Goal: Task Accomplishment & Management: Use online tool/utility

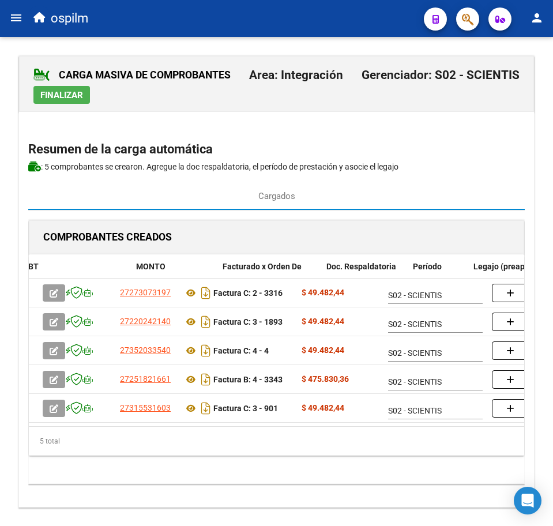
scroll to position [0, 166]
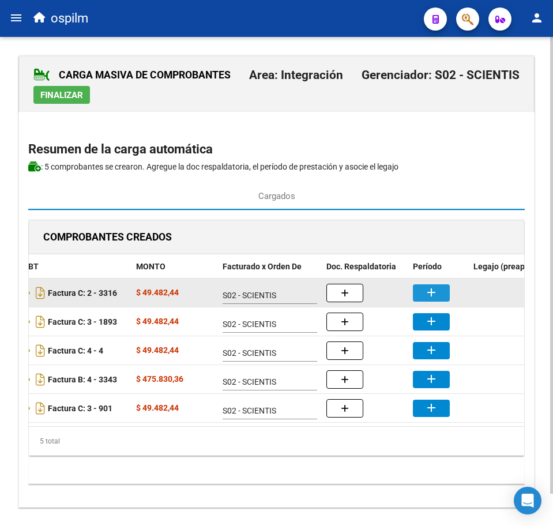
click at [417, 297] on button "add" at bounding box center [431, 293] width 37 height 17
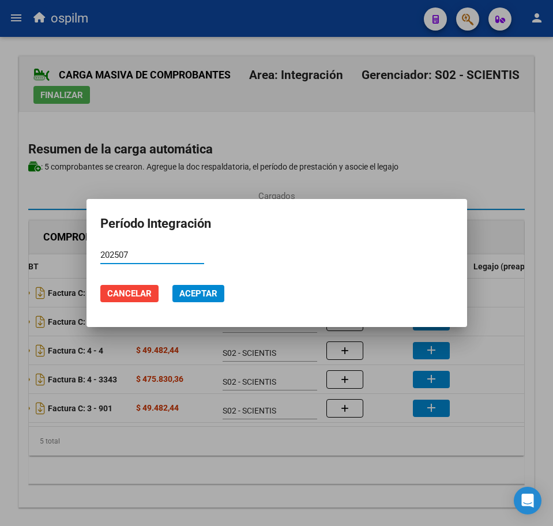
type input "202507"
click at [197, 293] on span "Aceptar" at bounding box center [198, 294] width 38 height 10
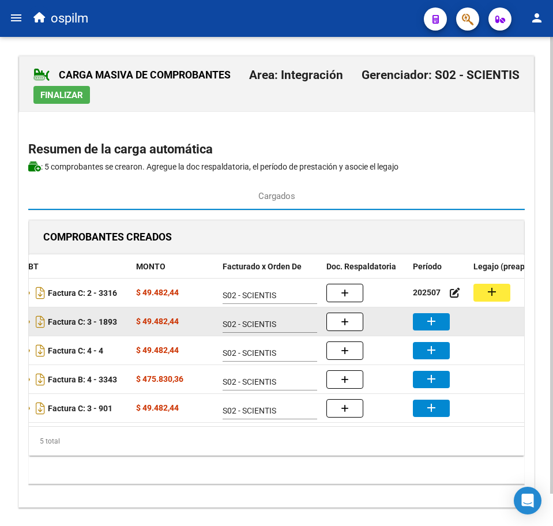
click at [434, 325] on mat-icon "add" at bounding box center [432, 322] width 14 height 14
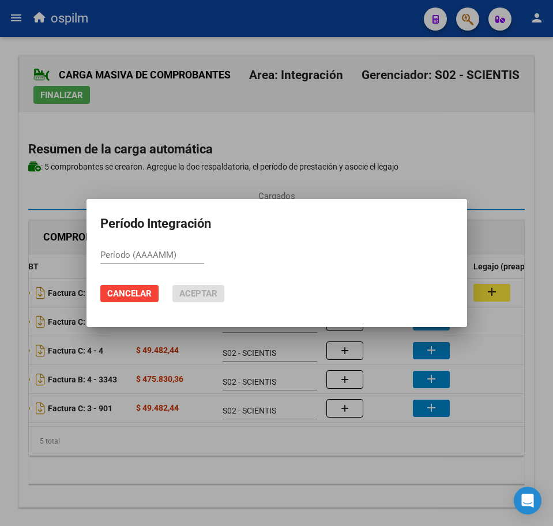
paste input "202507"
type input "202507"
click at [194, 292] on span "Aceptar" at bounding box center [198, 294] width 38 height 10
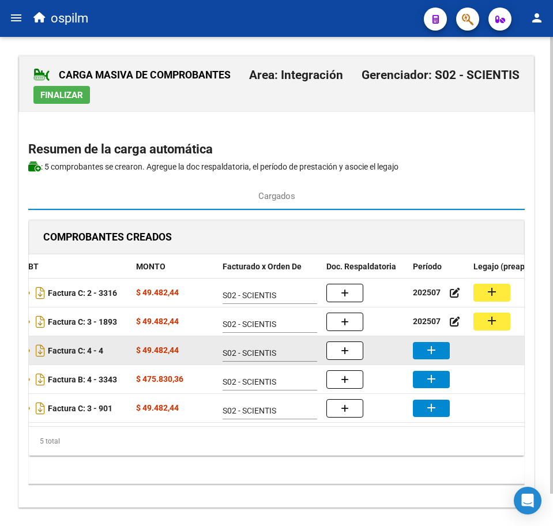
click at [425, 353] on mat-icon "add" at bounding box center [432, 350] width 14 height 14
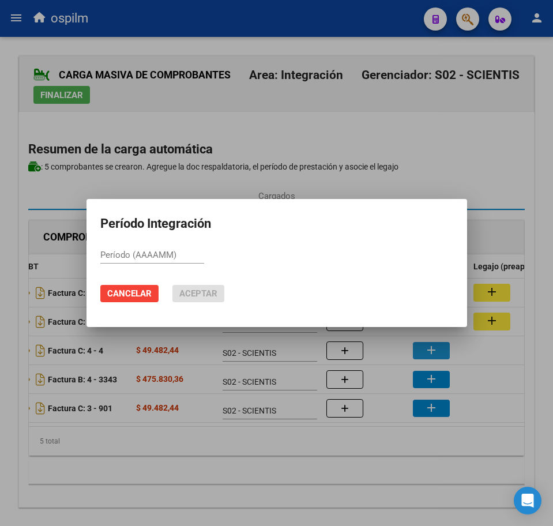
paste input "202507"
type input "202507"
click at [182, 290] on span "Aceptar" at bounding box center [198, 294] width 38 height 10
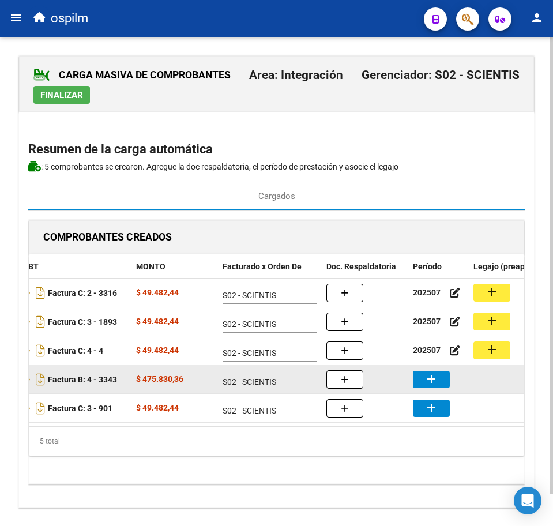
click at [426, 383] on mat-icon "add" at bounding box center [432, 379] width 14 height 14
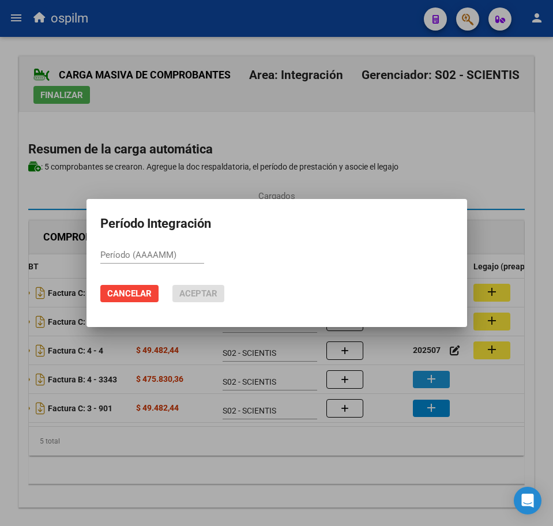
paste input "202507"
type input "202507"
click at [179, 297] on span "Aceptar" at bounding box center [198, 294] width 38 height 10
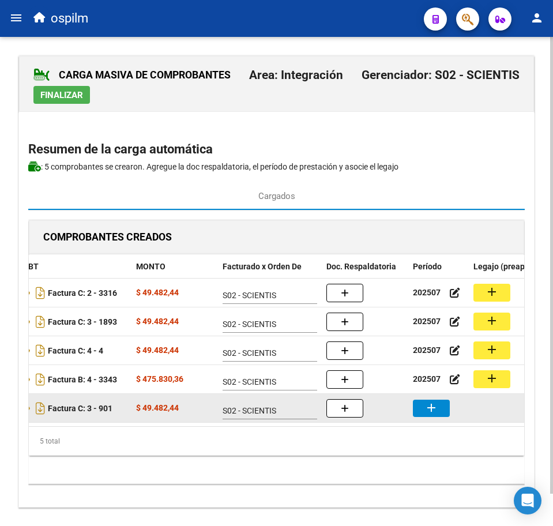
click at [430, 409] on mat-icon "add" at bounding box center [432, 408] width 14 height 14
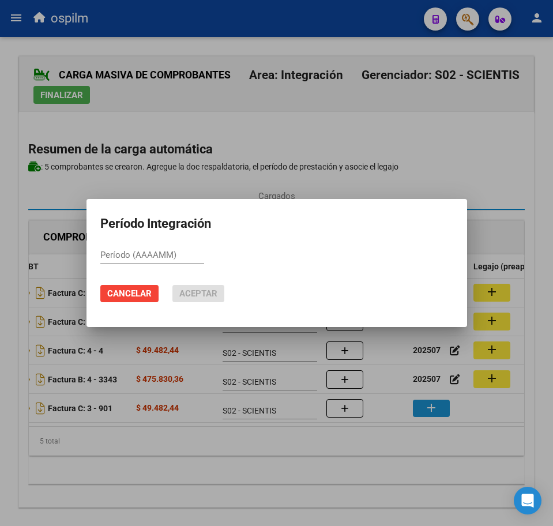
paste input "202507"
type input "202507"
click at [203, 292] on span "Aceptar" at bounding box center [198, 294] width 38 height 10
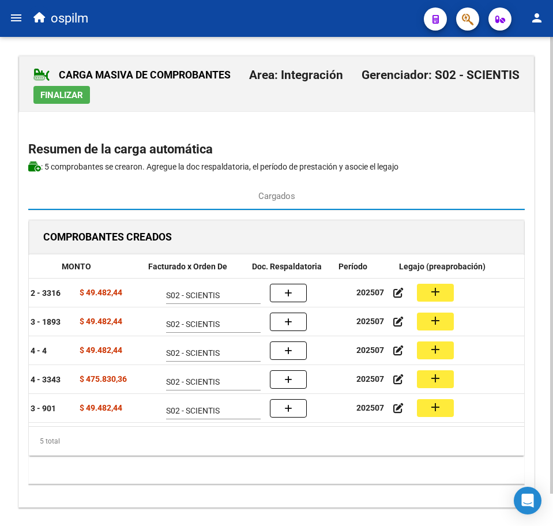
scroll to position [0, 259]
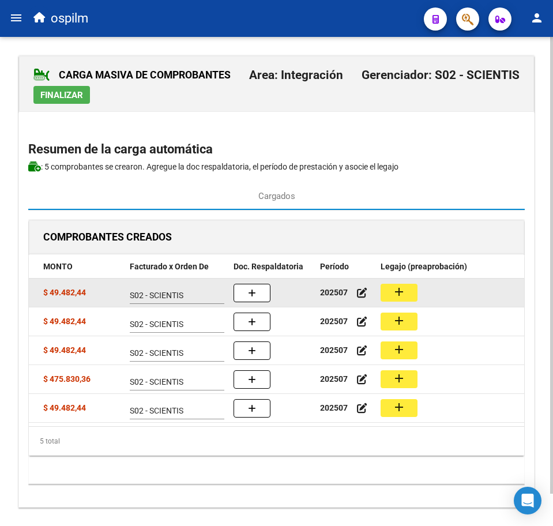
click at [411, 293] on button "add" at bounding box center [399, 293] width 37 height 18
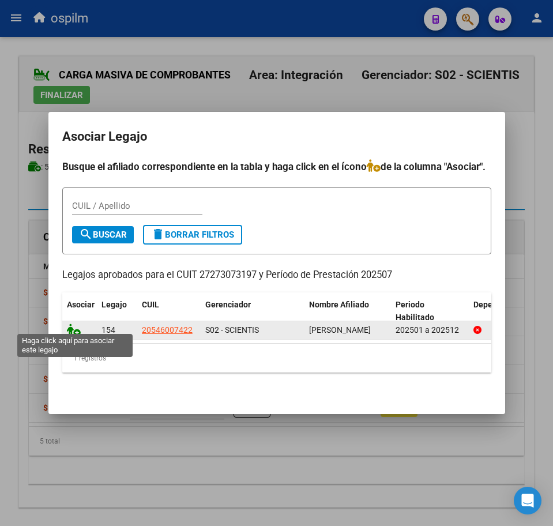
click at [69, 325] on icon at bounding box center [74, 330] width 14 height 13
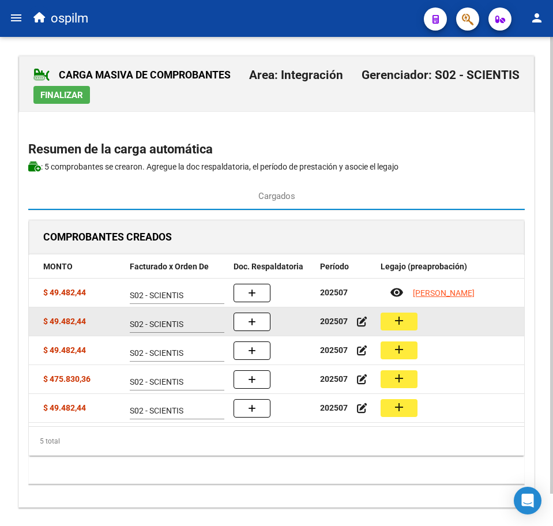
click at [412, 317] on button "add" at bounding box center [399, 322] width 37 height 18
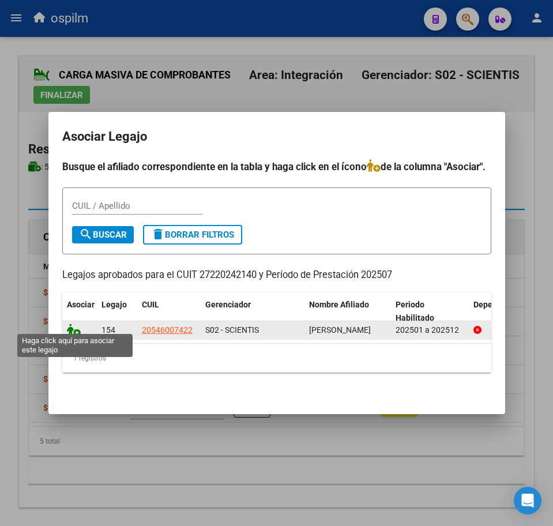
click at [73, 327] on icon at bounding box center [74, 330] width 14 height 13
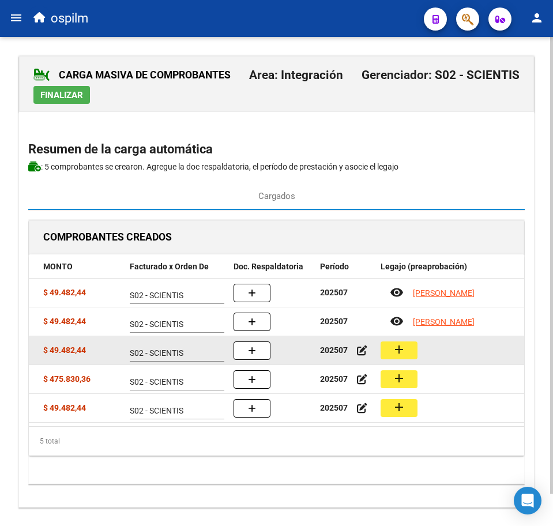
click at [408, 343] on button "add" at bounding box center [399, 351] width 37 height 18
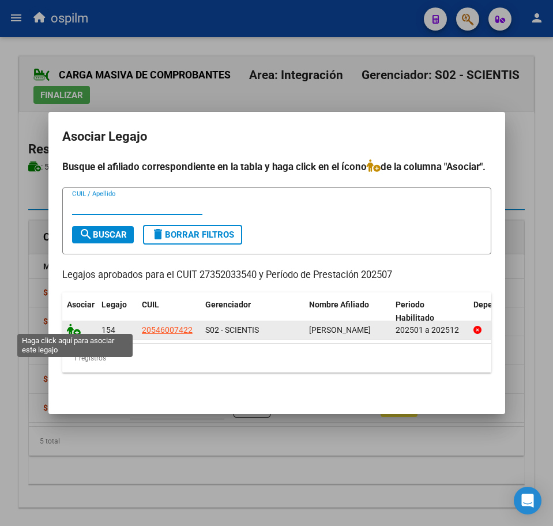
click at [73, 324] on icon at bounding box center [74, 330] width 14 height 13
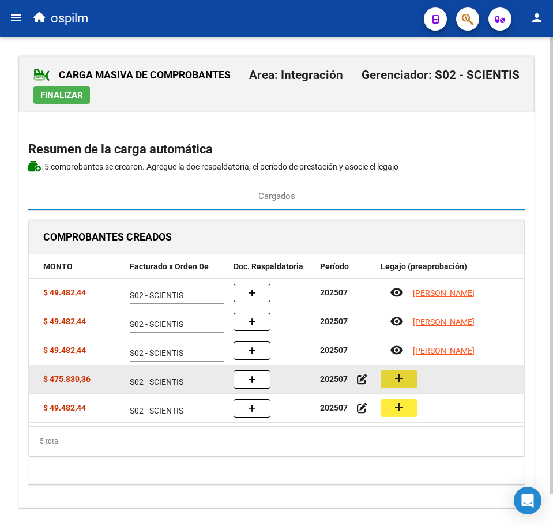
click at [402, 381] on mat-icon "add" at bounding box center [399, 379] width 14 height 14
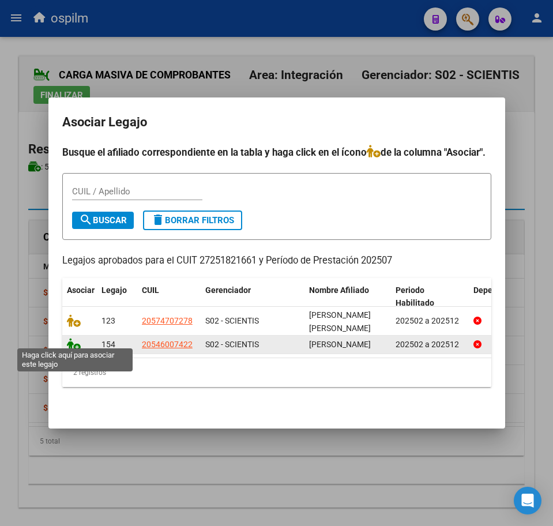
click at [73, 338] on icon at bounding box center [74, 344] width 14 height 13
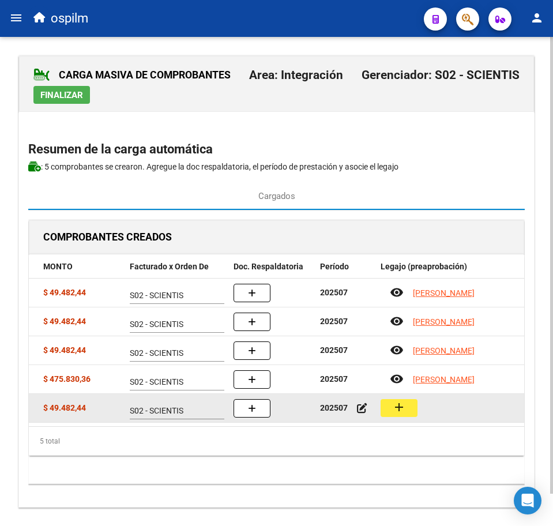
click at [390, 407] on button "add" at bounding box center [399, 408] width 37 height 18
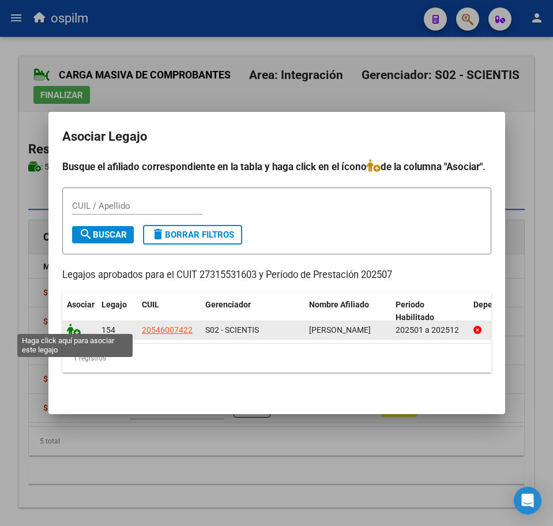
click at [72, 328] on icon at bounding box center [74, 330] width 14 height 13
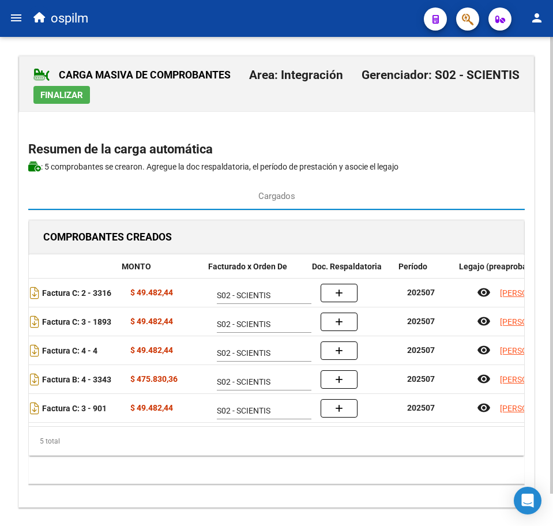
scroll to position [0, 158]
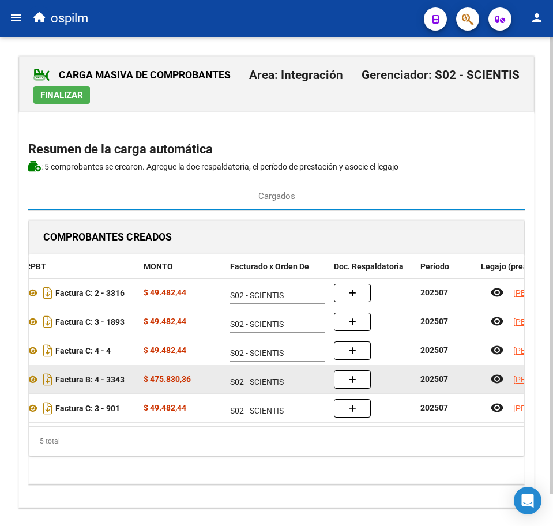
click at [365, 379] on button "button" at bounding box center [352, 379] width 37 height 18
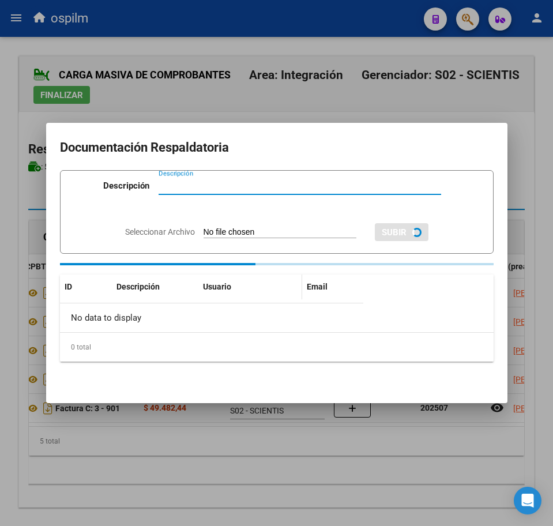
paste input "Planilla de asistencia"
type input "Planilla de asistencia"
click at [238, 218] on div "Seleccionar Archivo SUBIR" at bounding box center [277, 230] width 304 height 33
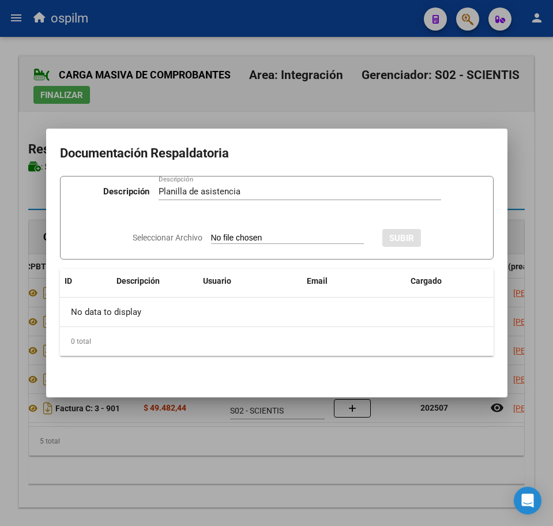
click at [242, 242] on input "Seleccionar Archivo" at bounding box center [287, 238] width 153 height 11
type input "C:\fakepath\OTAÑO SCEPIETOSCHI MILO_202507_089_N_PAREDES ANA JULIA_PA.pdf"
click at [446, 237] on span "SUBIR" at bounding box center [433, 238] width 25 height 10
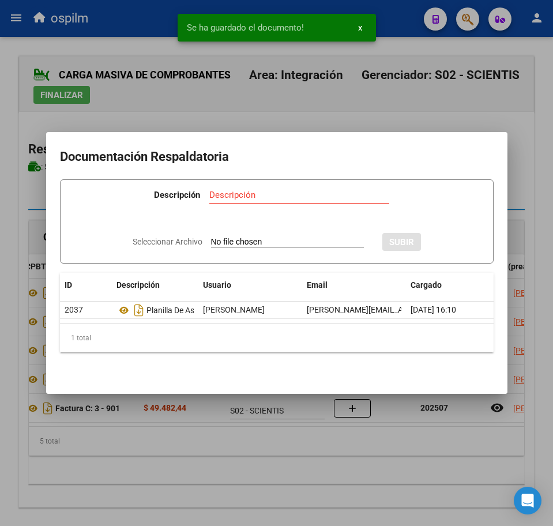
click at [189, 484] on div at bounding box center [276, 263] width 553 height 526
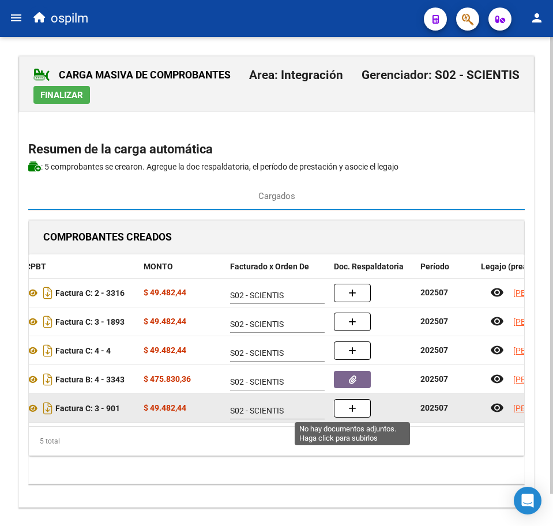
click at [346, 406] on button "button" at bounding box center [352, 408] width 37 height 18
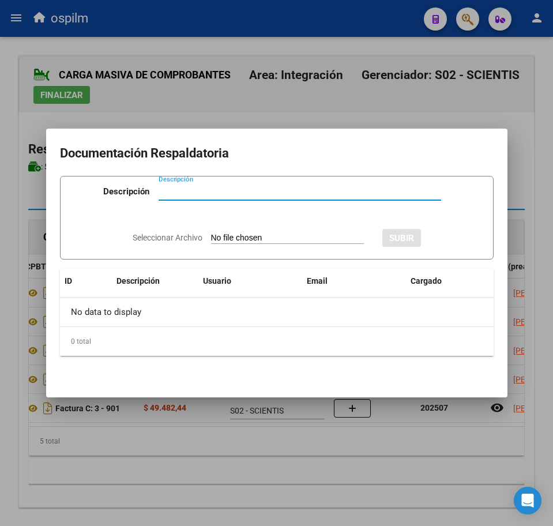
paste input "Planilla de asistencia"
type input "Planilla de asistencia"
click at [248, 237] on input "Seleccionar Archivo" at bounding box center [287, 238] width 153 height 11
type input "C:\fakepath\OTAÑO SCEPIETOSCHI MILO_202507_090_N_CALVO GABRIELA IRENE_PA.pdf"
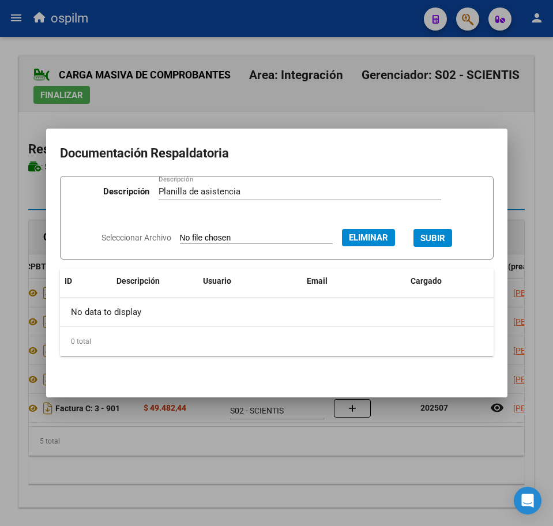
click at [439, 235] on span "SUBIR" at bounding box center [433, 238] width 25 height 10
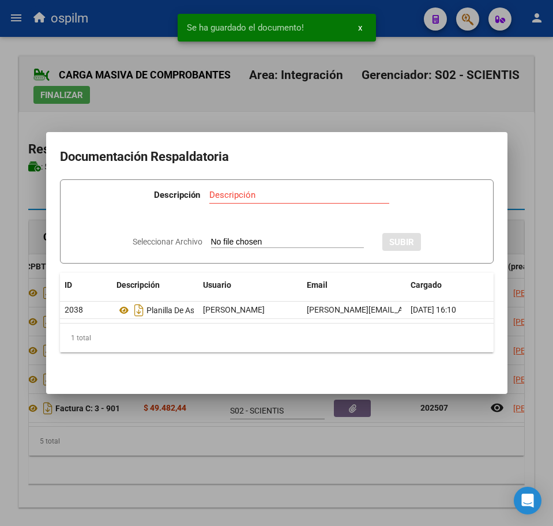
click at [249, 484] on div at bounding box center [276, 263] width 553 height 526
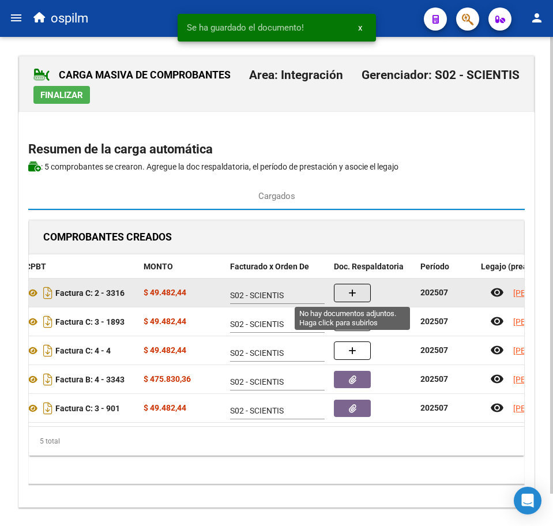
click at [365, 295] on button "button" at bounding box center [352, 293] width 37 height 18
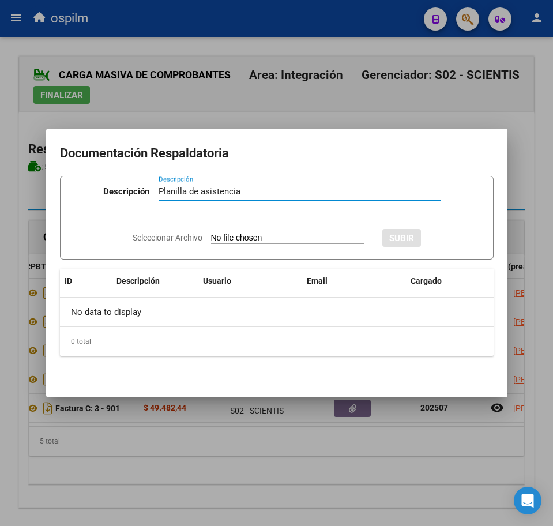
type input "Planilla de asistencia"
click at [271, 234] on input "Seleccionar Archivo" at bounding box center [287, 238] width 153 height 11
type input "C:\fakepath\OTAÑO SCEPIETOSCHI MILO_202507_090_N_DUARTE MARIA EUGENIA_PA.pdf"
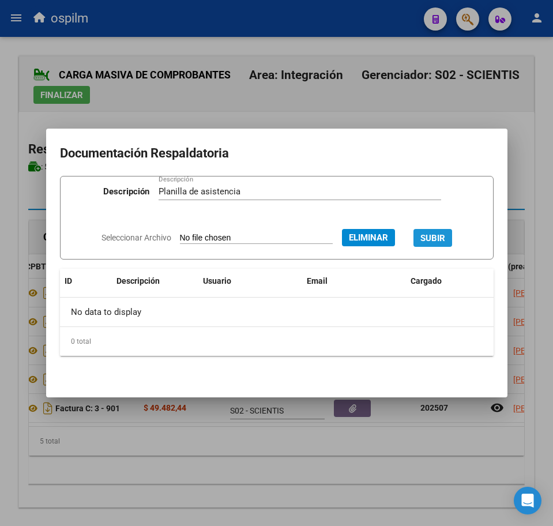
click at [446, 235] on span "SUBIR" at bounding box center [433, 238] width 25 height 10
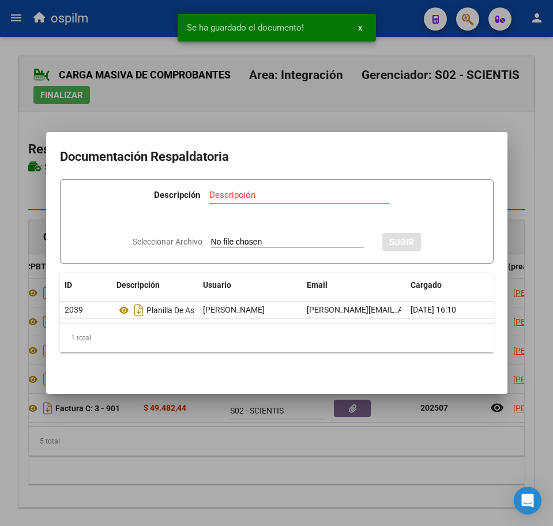
click at [200, 474] on div at bounding box center [276, 263] width 553 height 526
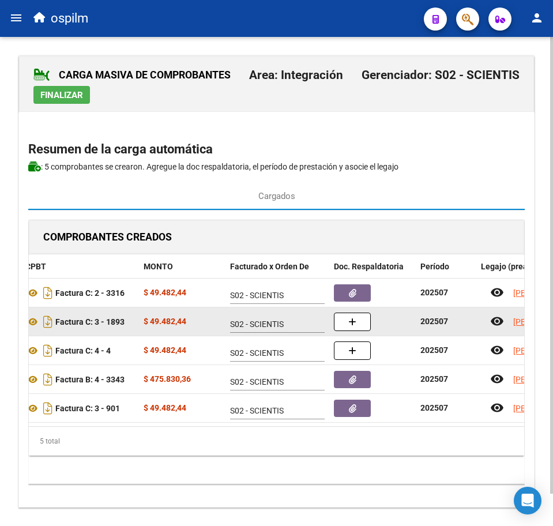
click at [373, 325] on div at bounding box center [372, 322] width 77 height 18
click at [357, 324] on button "button" at bounding box center [352, 322] width 37 height 18
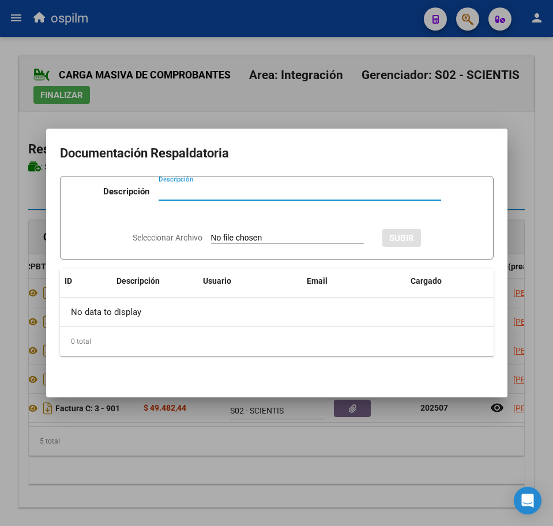
paste input "Planilla de asistencia"
type input "Planilla de asistencia"
click at [273, 241] on input "Seleccionar Archivo" at bounding box center [287, 238] width 153 height 11
type input "C:\fakepath\OTAÑO SCEPIETOSCHI MILO_202507_090_N_MARRERO MOIRA VERONICA_PA.pdf"
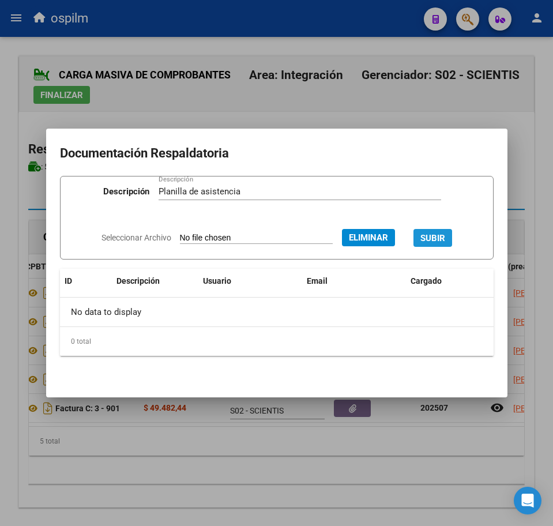
click at [441, 233] on span "SUBIR" at bounding box center [433, 238] width 25 height 10
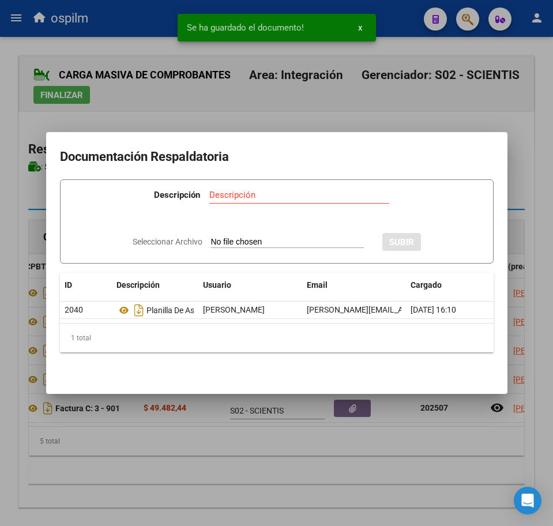
click at [227, 461] on div at bounding box center [276, 263] width 553 height 526
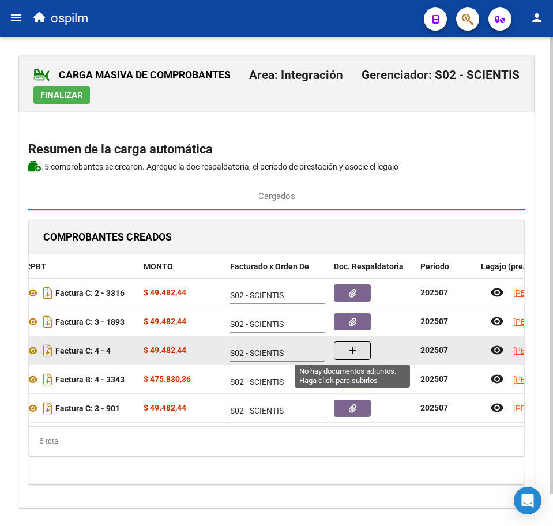
click at [349, 355] on icon "button" at bounding box center [353, 351] width 8 height 9
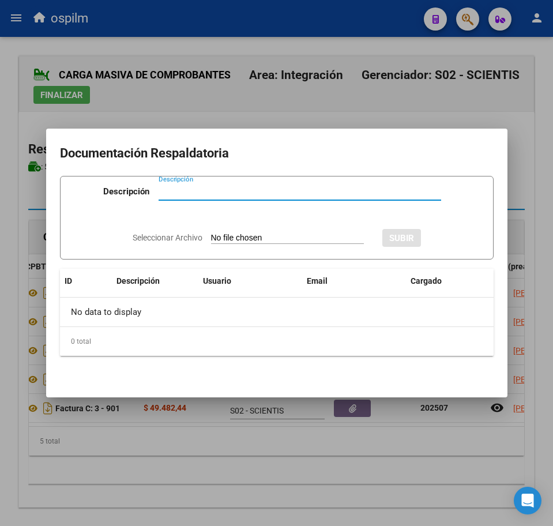
paste input "Planilla de asistencia"
type input "Planilla de asistencia"
click at [237, 236] on input "Seleccionar Archivo" at bounding box center [287, 238] width 153 height 11
type input "C:\fakepath\OTAÑO SCEPIETOSCHI MILO_202507_090_N_TULCHINSKY ANTONELLA MAGALI_PA…"
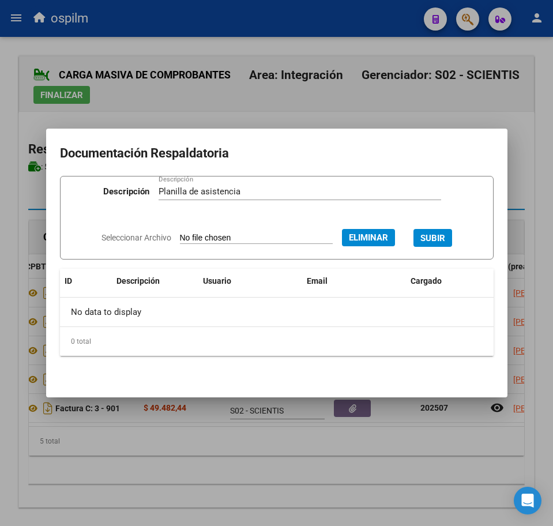
click at [446, 237] on span "SUBIR" at bounding box center [433, 238] width 25 height 10
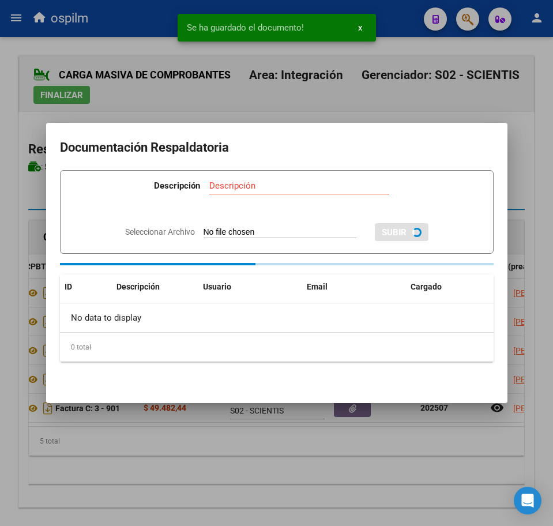
click at [239, 480] on div at bounding box center [276, 263] width 553 height 526
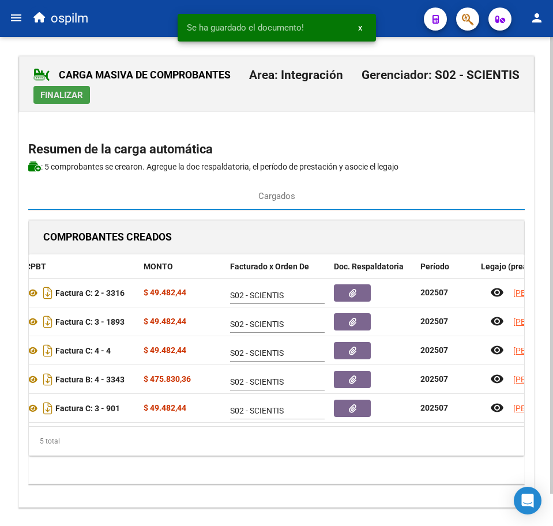
click at [70, 92] on span "Finalizar" at bounding box center [61, 95] width 43 height 10
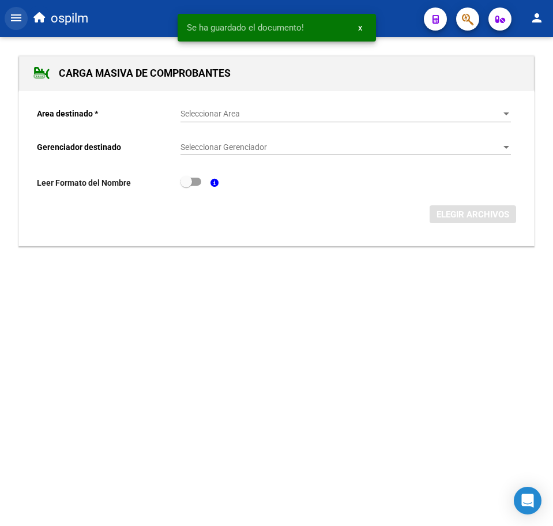
click at [16, 20] on mat-icon "menu" at bounding box center [16, 18] width 14 height 14
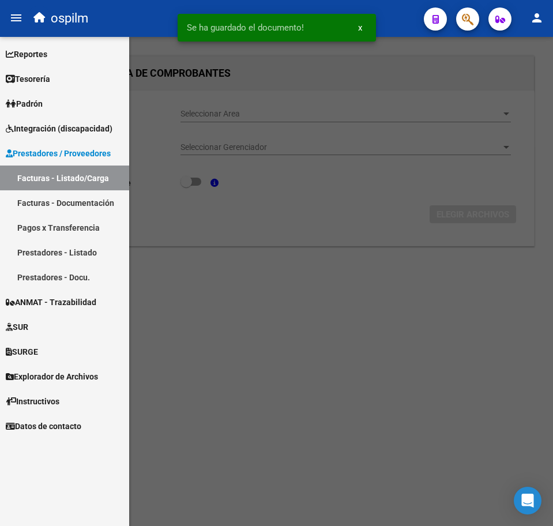
click at [56, 182] on link "Facturas - Listado/Carga" at bounding box center [64, 178] width 129 height 25
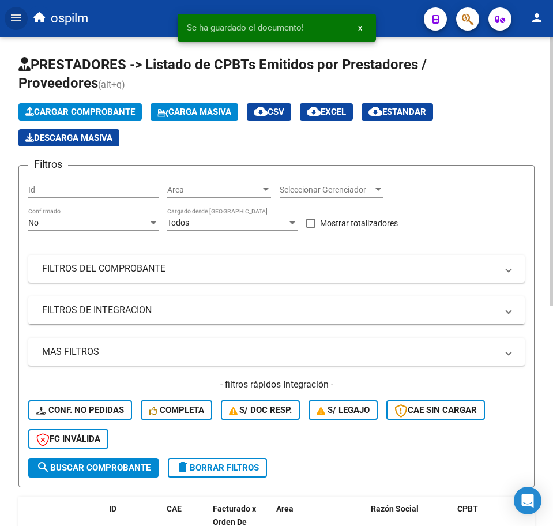
scroll to position [361, 0]
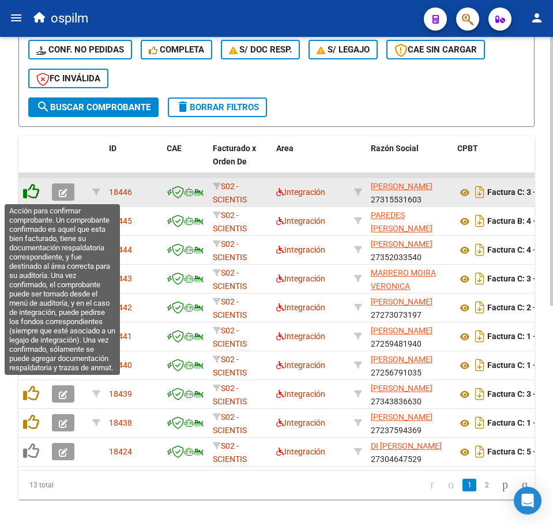
click at [31, 192] on icon at bounding box center [31, 192] width 16 height 16
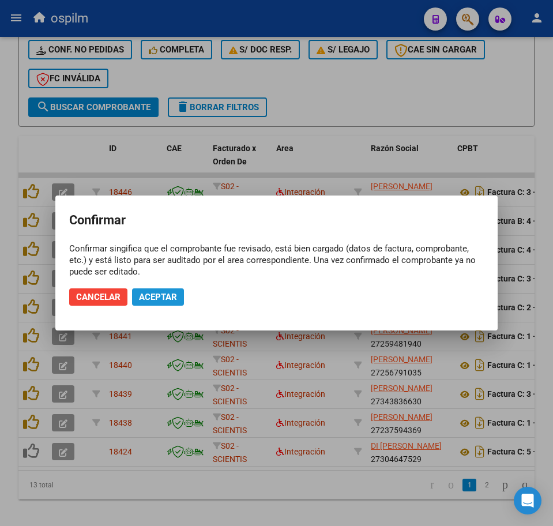
click at [165, 293] on span "Aceptar" at bounding box center [158, 297] width 38 height 10
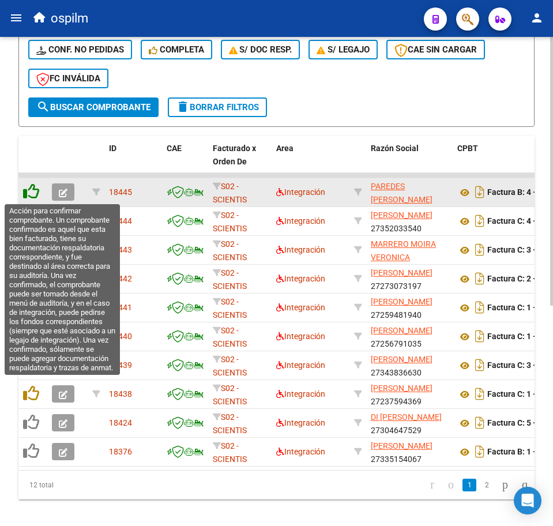
click at [35, 188] on icon at bounding box center [31, 192] width 16 height 16
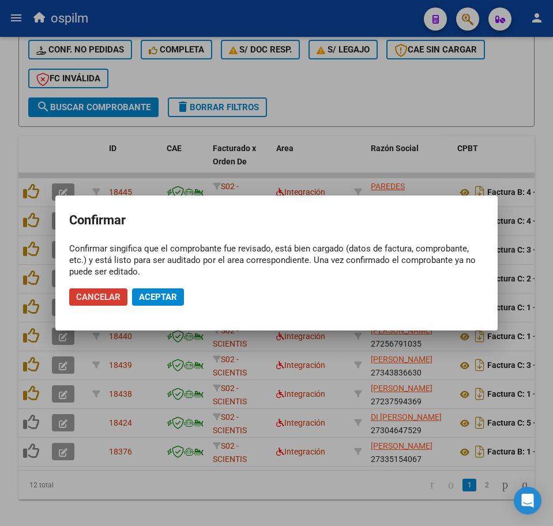
click at [173, 297] on span "Aceptar" at bounding box center [158, 297] width 38 height 10
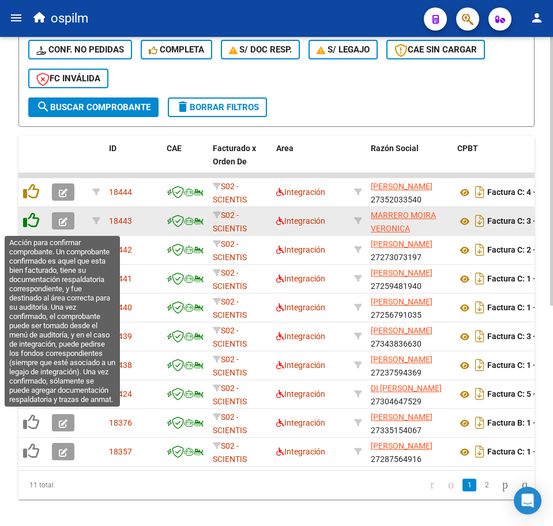
click at [31, 225] on icon at bounding box center [31, 220] width 16 height 16
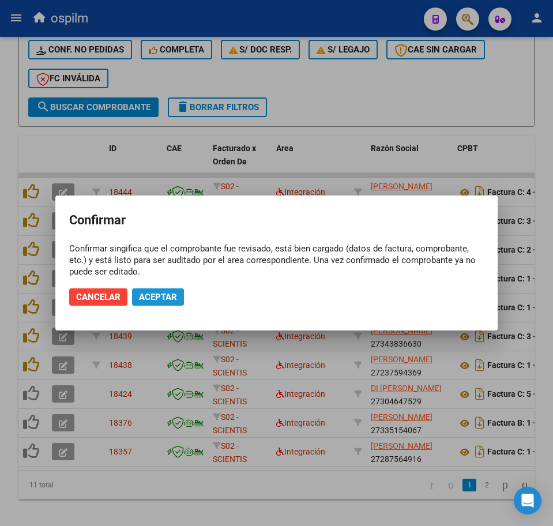
click at [146, 297] on span "Aceptar" at bounding box center [158, 297] width 38 height 10
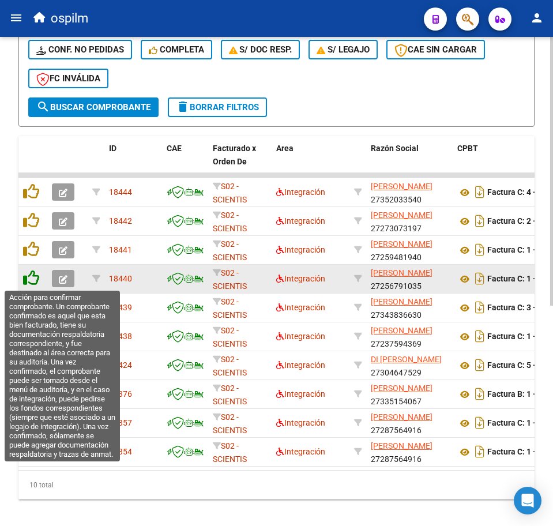
click at [28, 283] on icon at bounding box center [31, 278] width 16 height 16
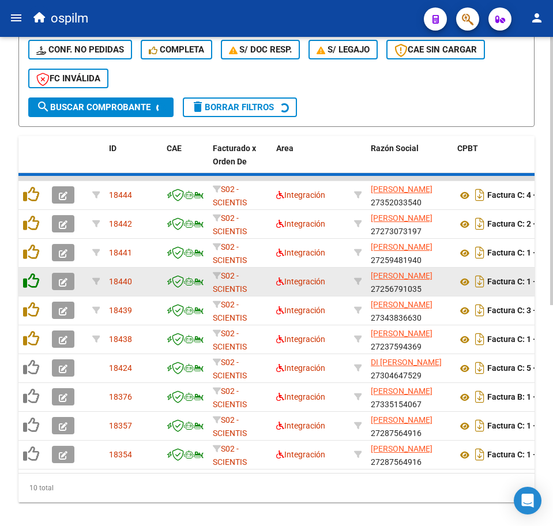
click at [28, 283] on icon at bounding box center [31, 281] width 16 height 16
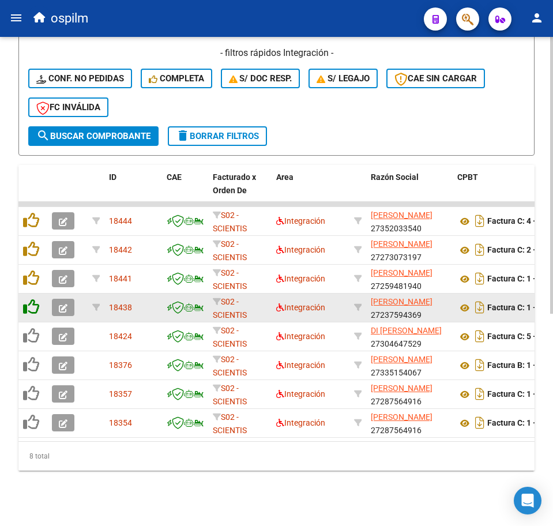
scroll to position [343, 0]
click at [28, 294] on datatable-body-cell at bounding box center [32, 308] width 29 height 28
click at [29, 299] on icon at bounding box center [31, 307] width 16 height 16
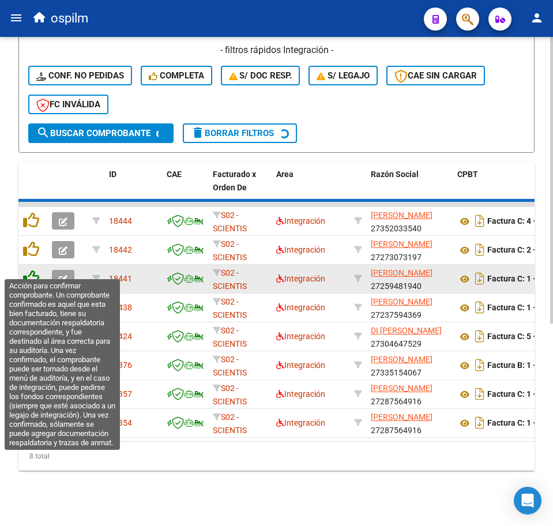
click at [33, 269] on datatable-scroller "18444 S02 - SCIENTIS Integración TULCHINSKY ANTONELLA MAGALI 27352033540 Factur…" at bounding box center [276, 320] width 516 height 236
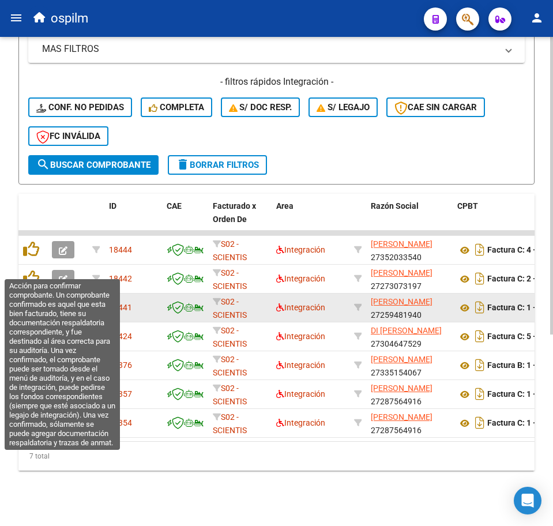
scroll to position [315, 0]
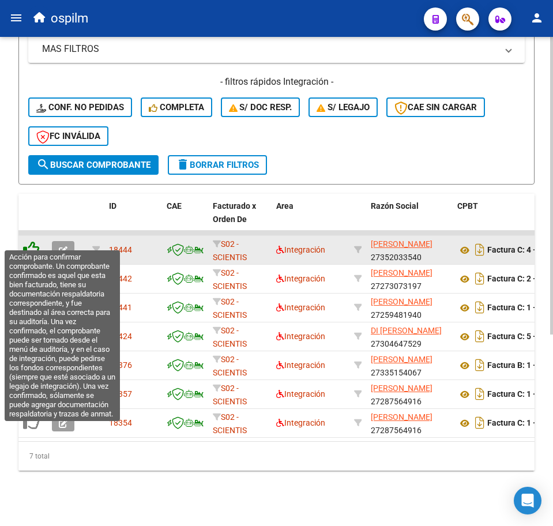
click at [33, 242] on icon at bounding box center [31, 249] width 16 height 16
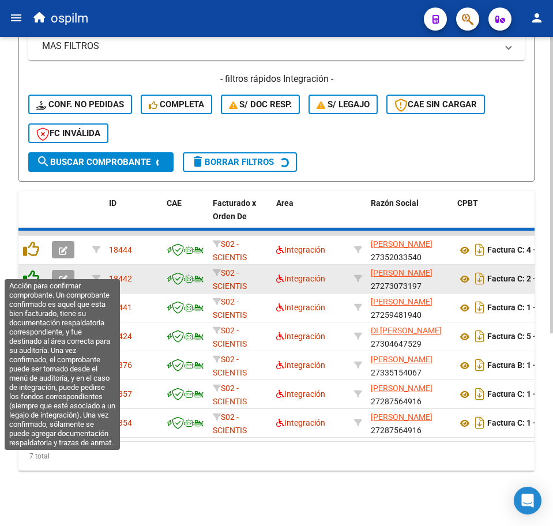
click at [32, 265] on datatable-scroller "18444 S02 - SCIENTIS Integración TULCHINSKY ANTONELLA MAGALI 27352033540 Factur…" at bounding box center [276, 334] width 516 height 207
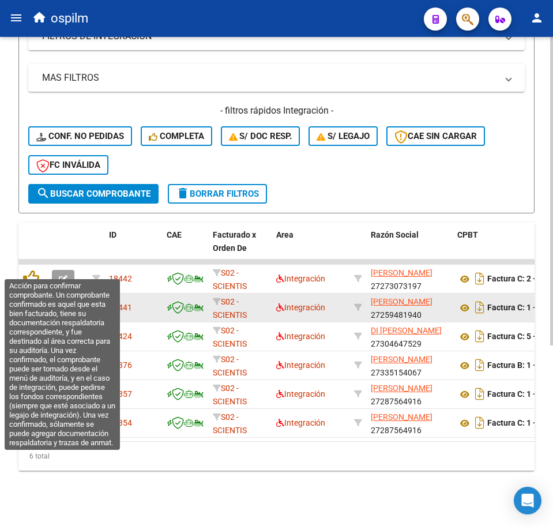
scroll to position [286, 0]
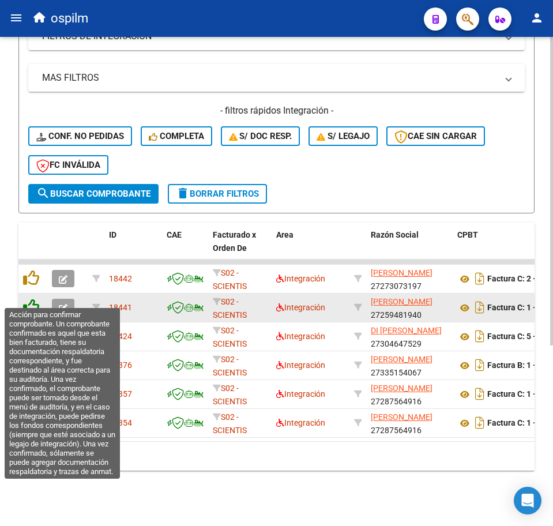
click at [31, 299] on icon at bounding box center [31, 307] width 16 height 16
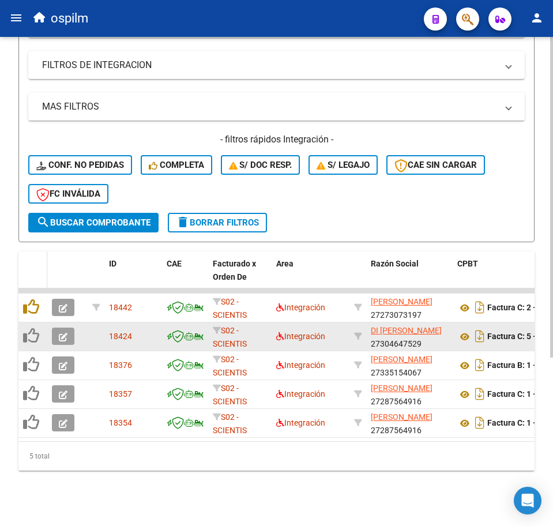
scroll to position [257, 0]
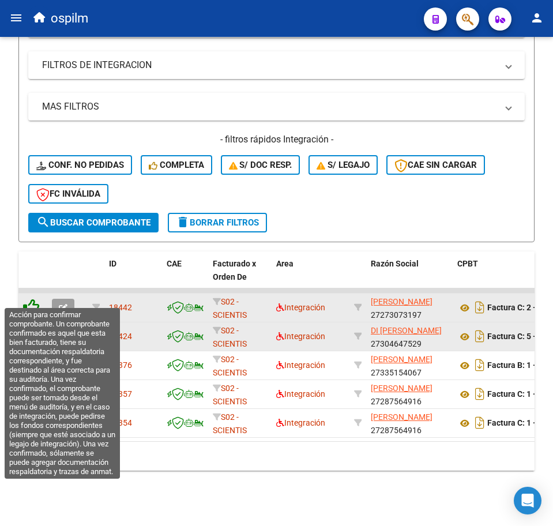
click at [31, 299] on icon at bounding box center [31, 307] width 16 height 16
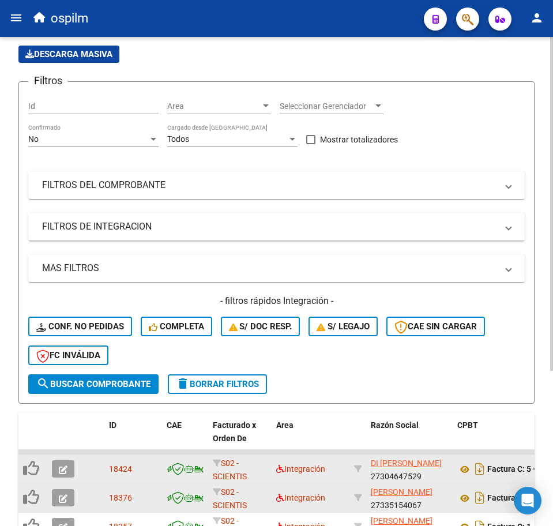
scroll to position [228, 0]
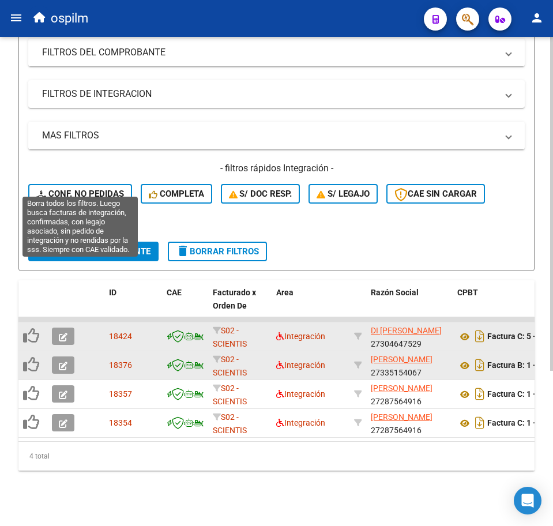
click at [96, 189] on span "Conf. no pedidas" at bounding box center [80, 194] width 88 height 10
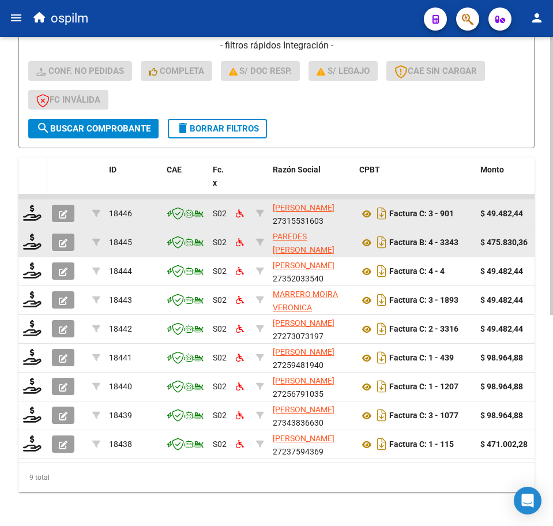
scroll to position [372, 0]
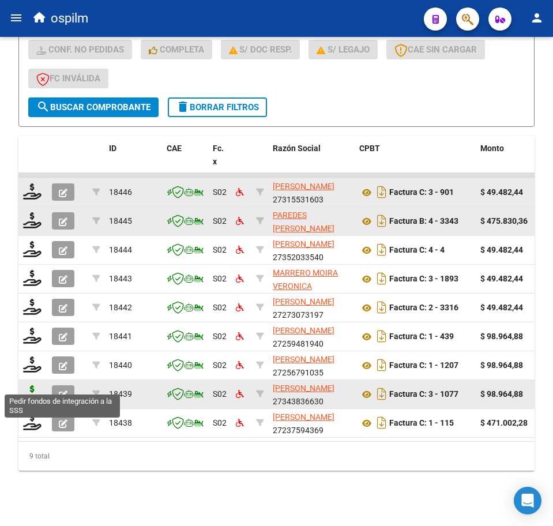
click at [36, 385] on icon at bounding box center [32, 393] width 18 height 16
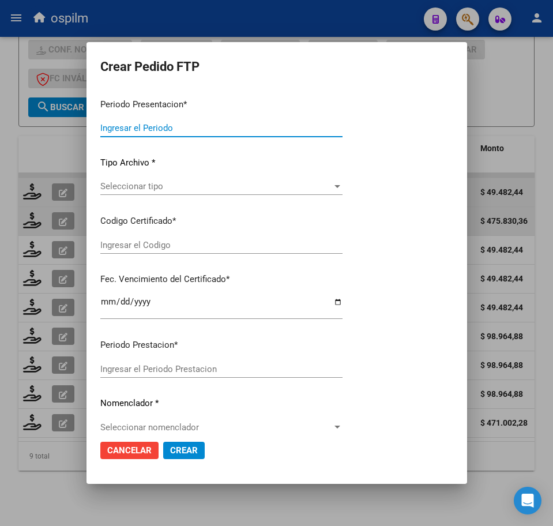
type input "202507"
type input "$ 98.964,88"
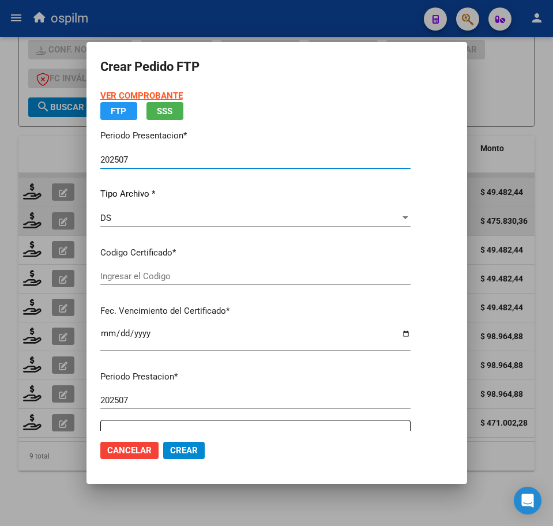
type input "ARG02000566443762021041620240416BS462"
type input "2024-04-16"
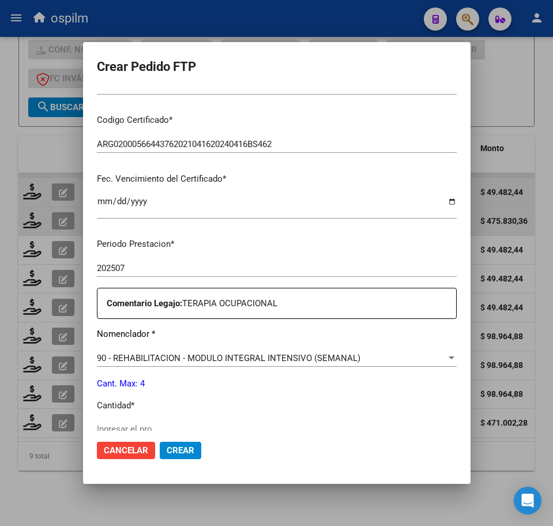
scroll to position [289, 0]
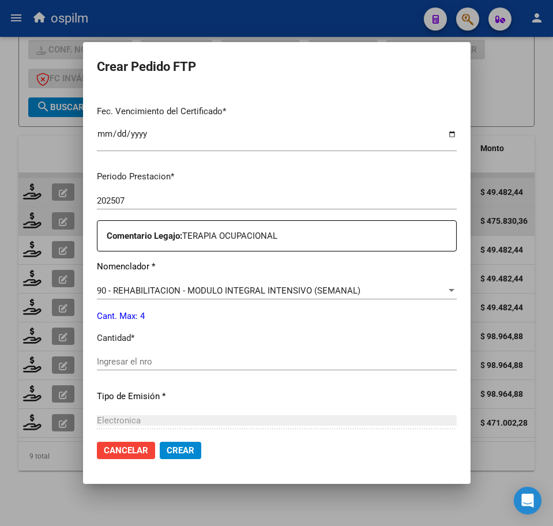
click at [147, 363] on input "Ingresar el nro" at bounding box center [277, 362] width 360 height 10
type input "4"
click at [167, 450] on span "Crear" at bounding box center [181, 451] width 28 height 10
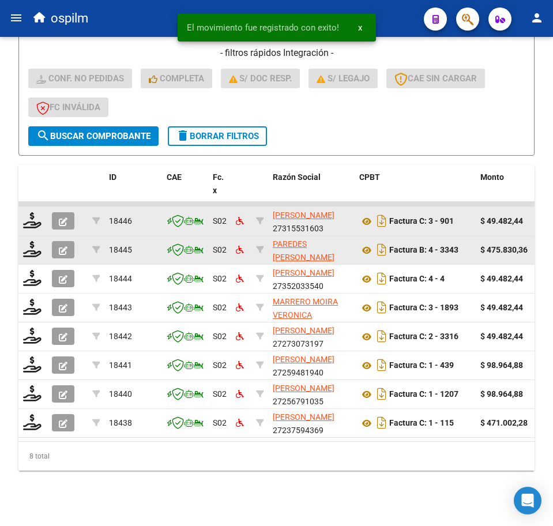
scroll to position [343, 0]
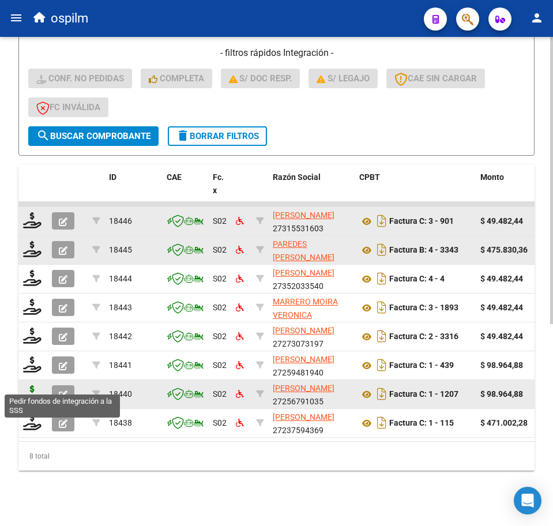
click at [28, 385] on icon at bounding box center [32, 393] width 18 height 16
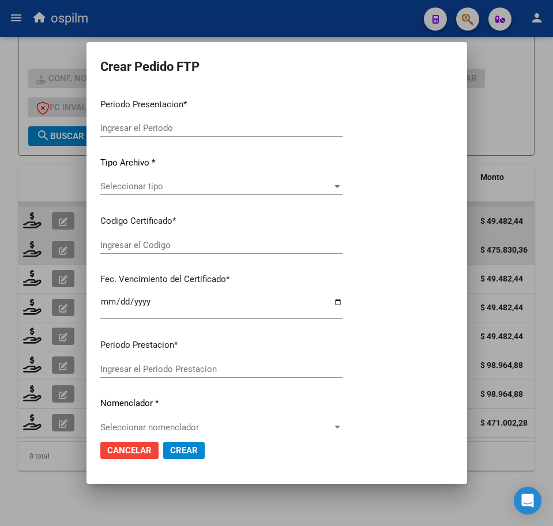
type input "202507"
type input "$ 98.964,88"
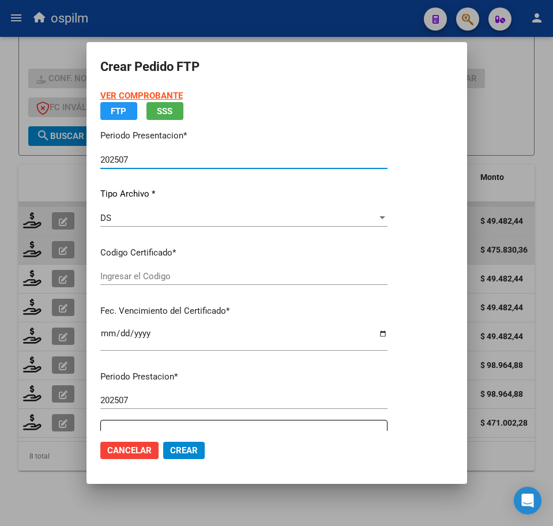
type input "ARG02000566443762021041620240416BS462"
type input "2024-04-16"
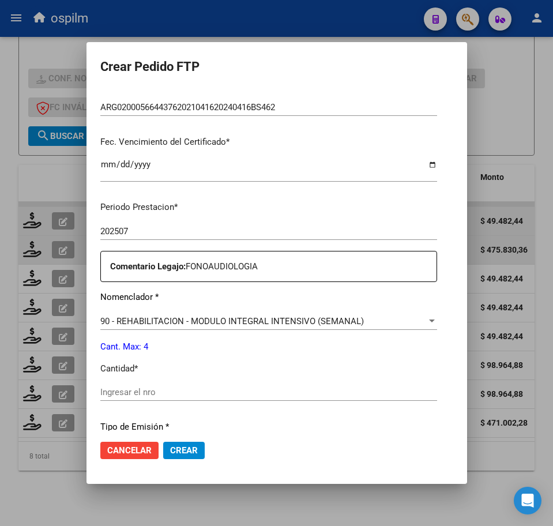
scroll to position [289, 0]
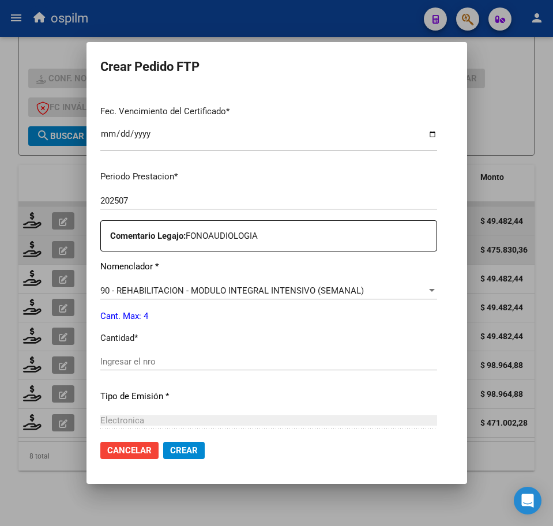
click at [128, 356] on div "Ingresar el nro" at bounding box center [268, 361] width 337 height 17
click at [137, 363] on input "Ingresar el nro" at bounding box center [268, 362] width 337 height 10
type input "4"
click at [170, 450] on span "Crear" at bounding box center [184, 451] width 28 height 10
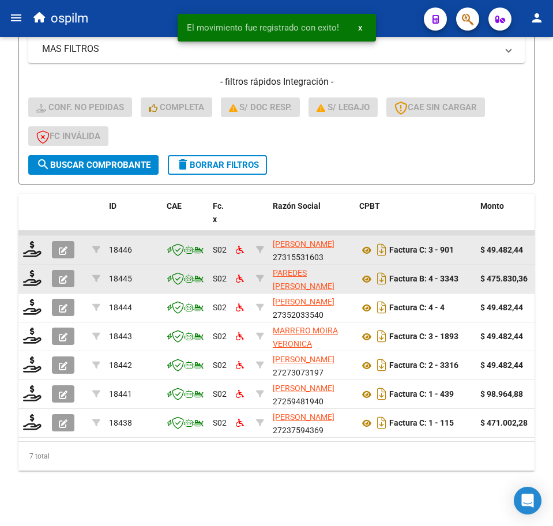
scroll to position [315, 0]
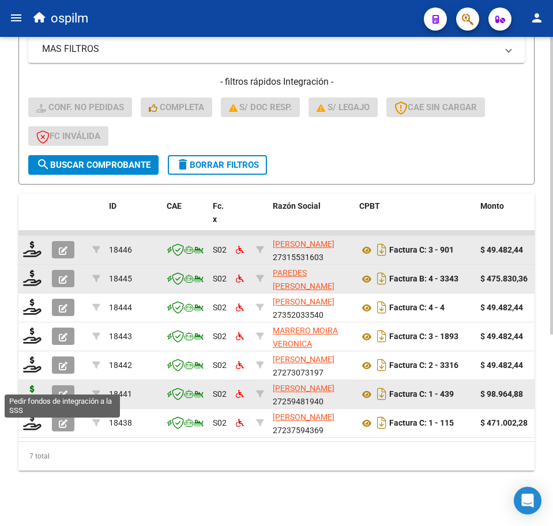
click at [30, 385] on icon at bounding box center [32, 393] width 18 height 16
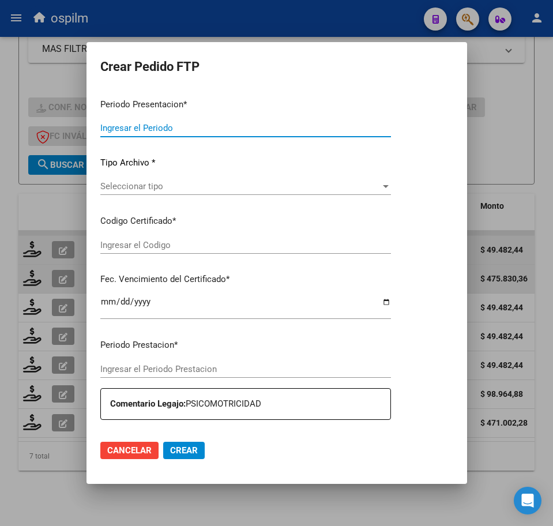
type input "202507"
type input "$ 98.964,88"
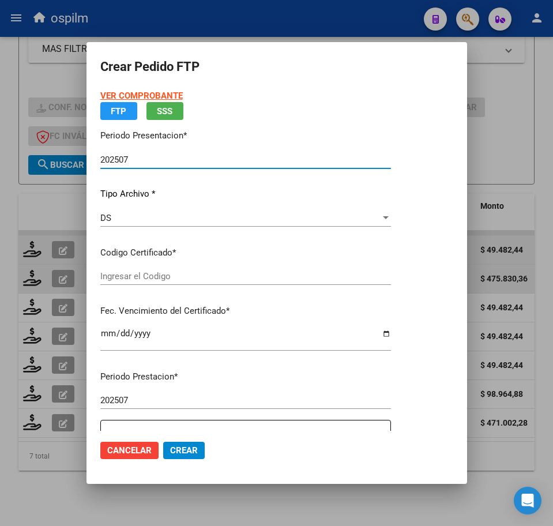
type input "ARG02000566443762021041620240416BS462"
type input "2024-04-16"
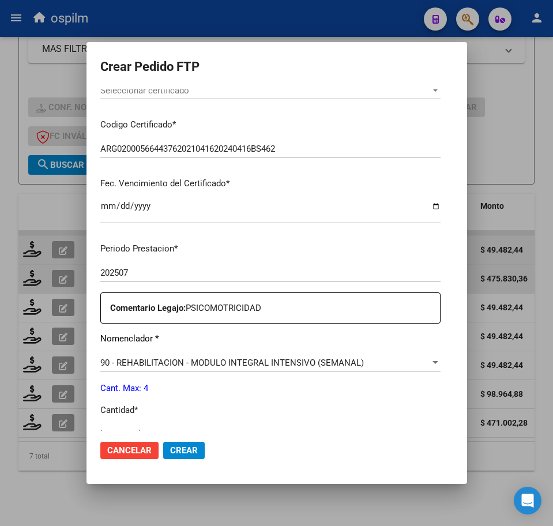
scroll to position [289, 0]
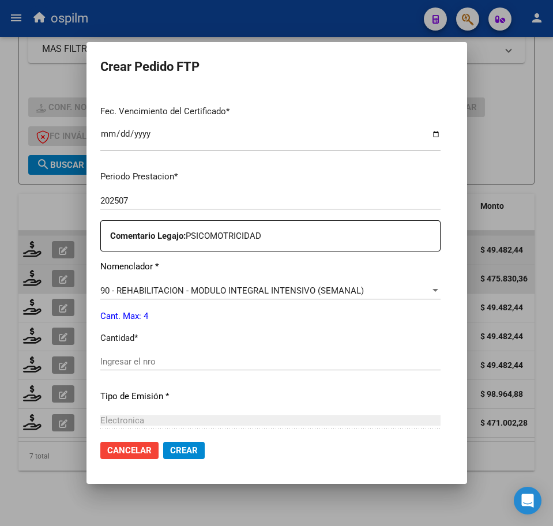
click at [154, 356] on div "Ingresar el nro" at bounding box center [270, 361] width 340 height 17
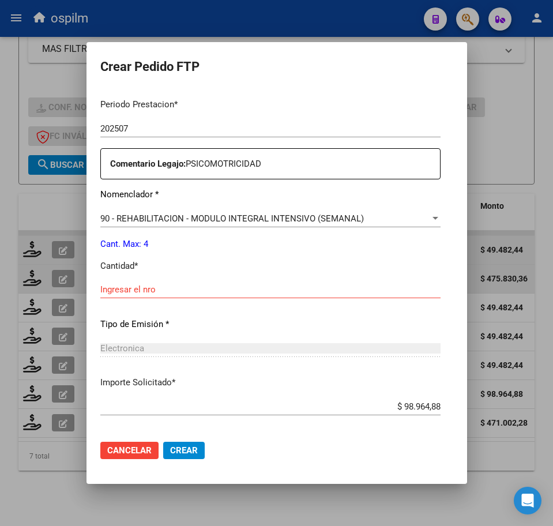
click at [148, 283] on div "Ingresar el nro" at bounding box center [270, 289] width 340 height 17
click at [151, 288] on input "Ingresar el nro" at bounding box center [270, 290] width 340 height 10
type input "4"
click at [171, 446] on span "Crear" at bounding box center [184, 451] width 28 height 10
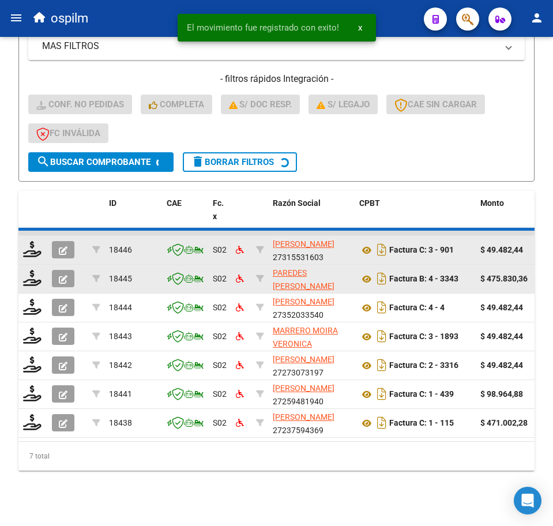
scroll to position [286, 0]
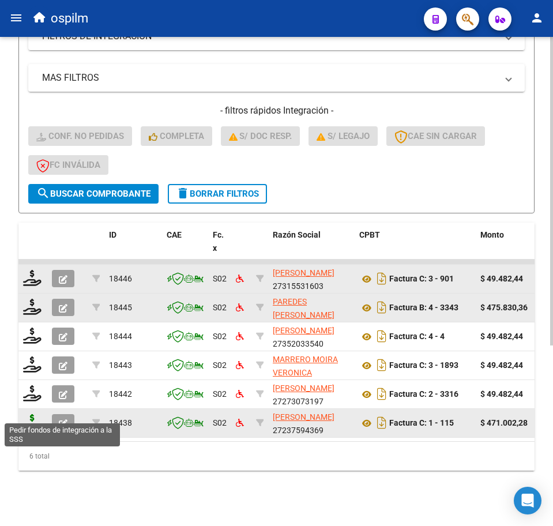
click at [29, 414] on icon at bounding box center [32, 422] width 18 height 16
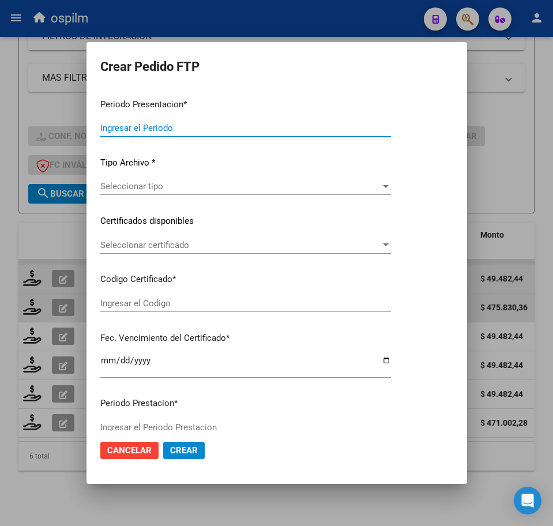
type input "202507"
type input "$ 471.002,28"
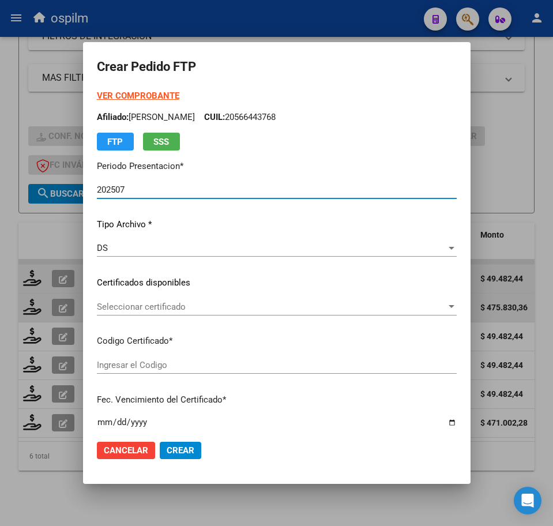
type input "ARG02000566443762021041620240416BS462"
type input "2024-04-16"
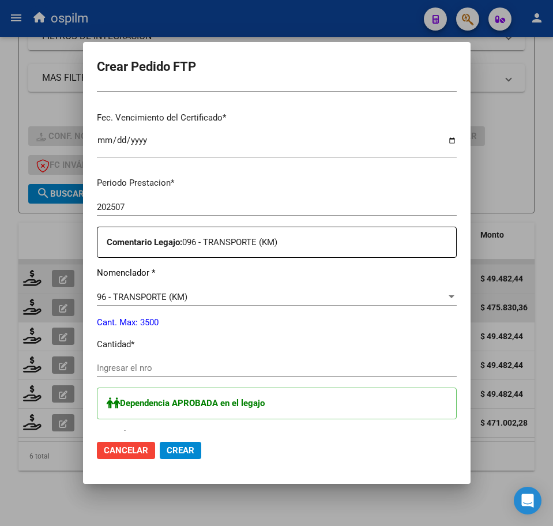
scroll to position [361, 0]
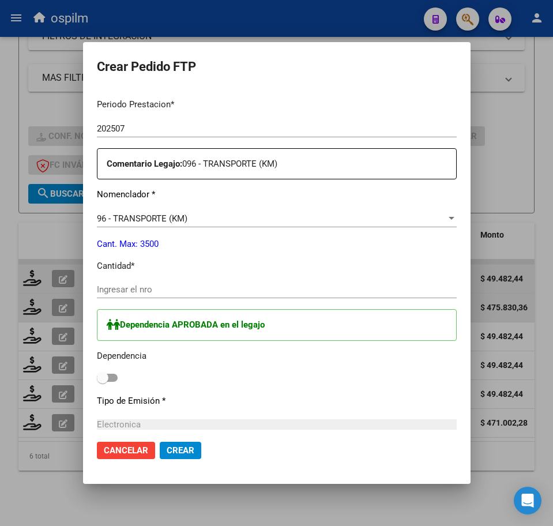
click at [119, 288] on input "Ingresar el nro" at bounding box center [277, 290] width 360 height 10
type input "644"
click at [97, 371] on label at bounding box center [107, 378] width 21 height 14
click at [102, 382] on input "checkbox" at bounding box center [102, 382] width 1 height 1
checkbox input "true"
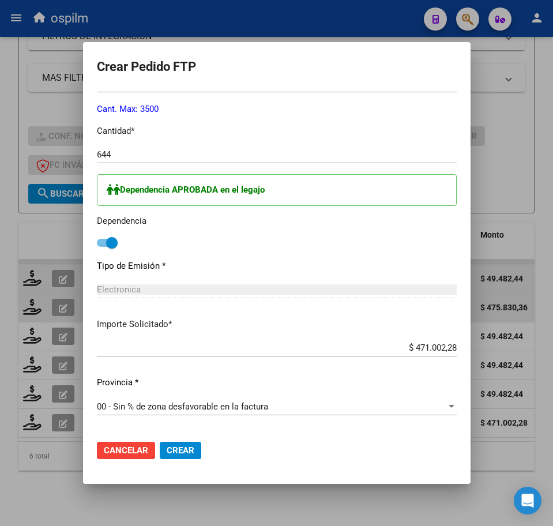
scroll to position [505, 0]
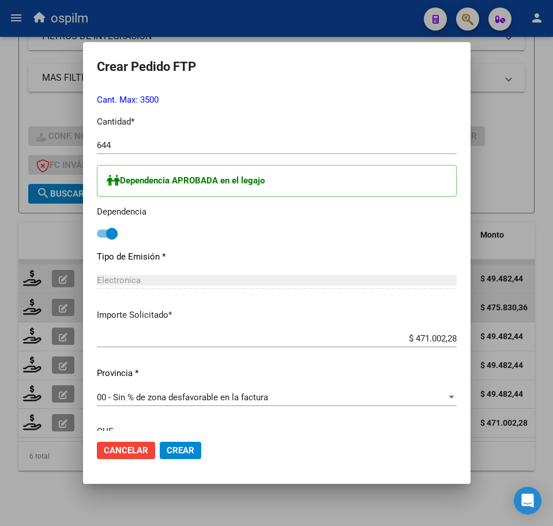
click at [416, 115] on p "Cantidad *" at bounding box center [277, 121] width 360 height 13
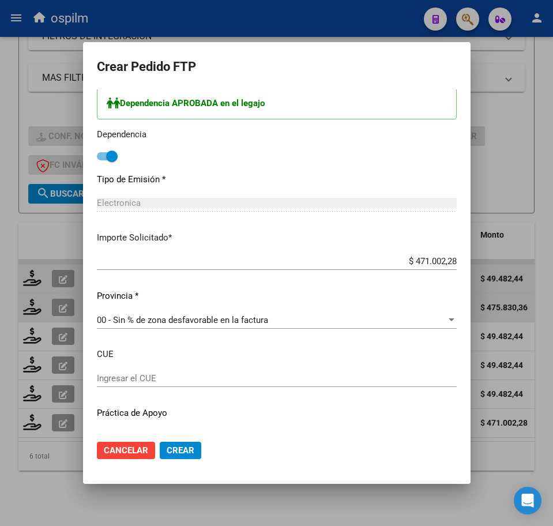
scroll to position [607, 0]
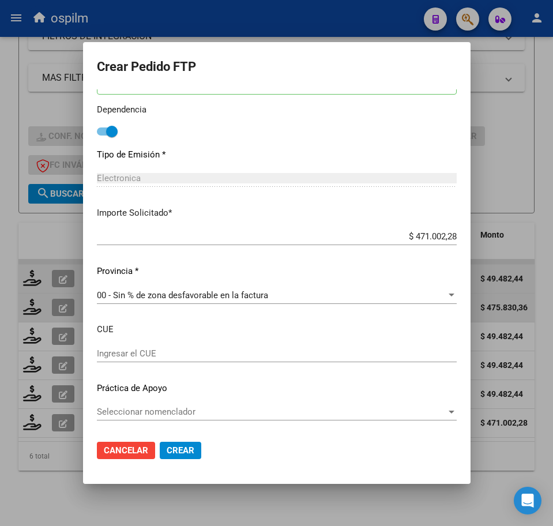
click at [167, 452] on span "Crear" at bounding box center [181, 451] width 28 height 10
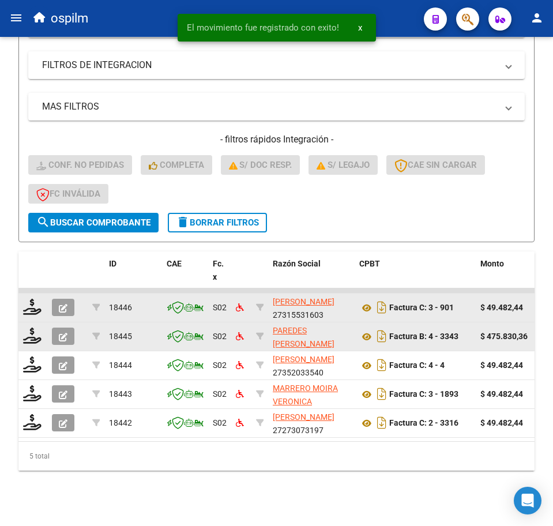
scroll to position [257, 0]
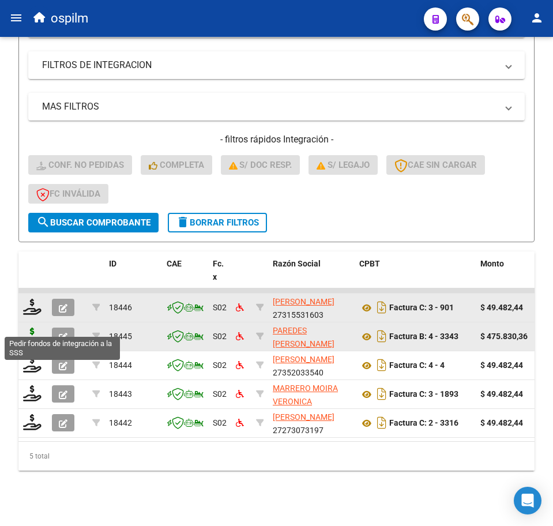
click at [31, 328] on icon at bounding box center [32, 336] width 18 height 16
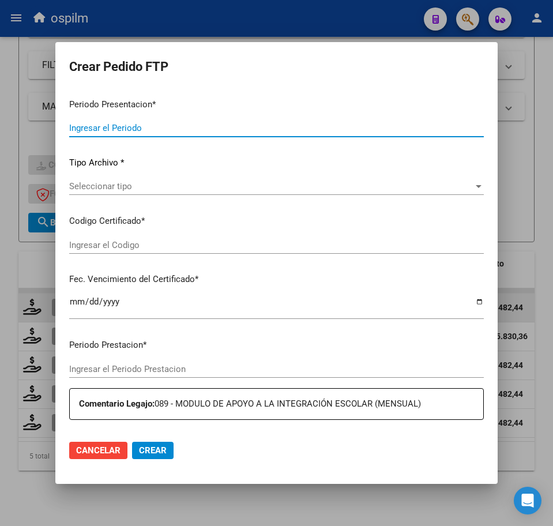
type input "202507"
type input "$ 475.830,36"
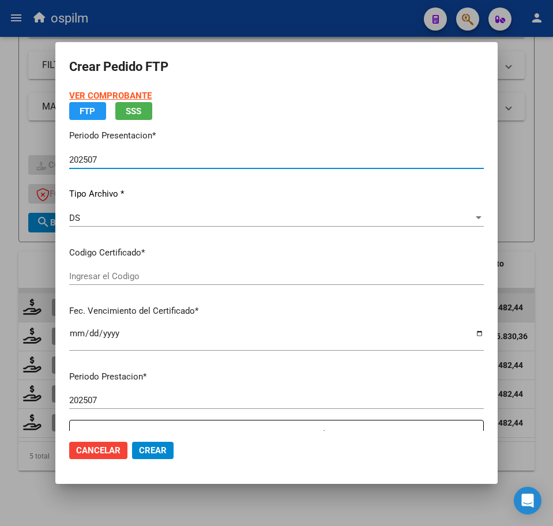
type input "ARG02000546007422019121220241212BS316"
type input "2024-12-12"
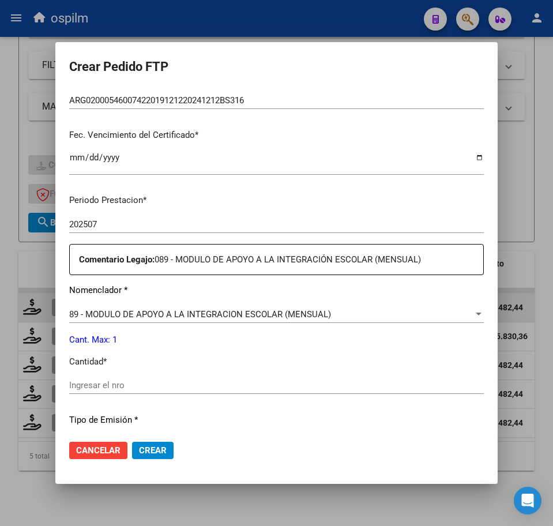
scroll to position [289, 0]
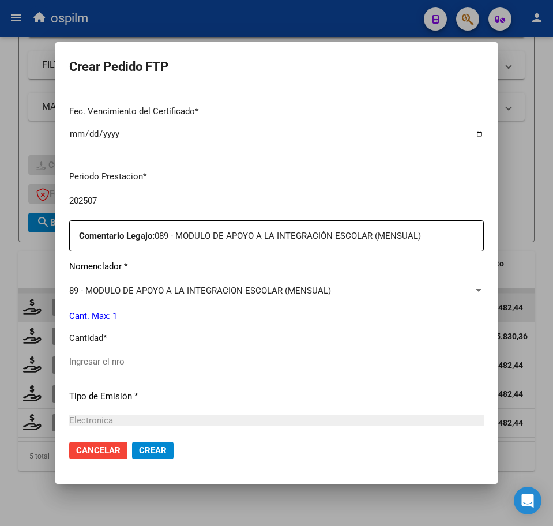
click at [155, 364] on input "Ingresar el nro" at bounding box center [276, 362] width 415 height 10
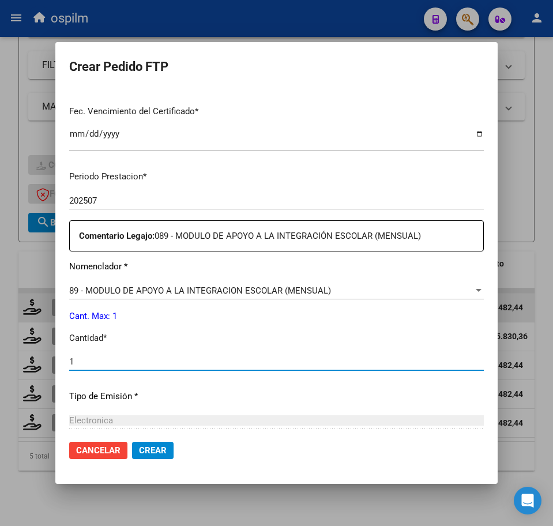
type input "1"
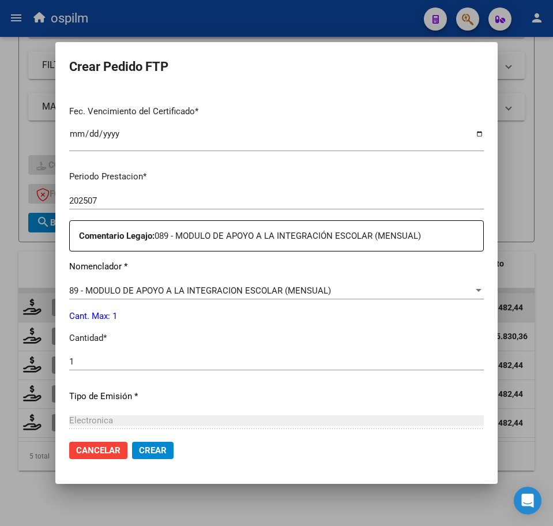
scroll to position [414, 0]
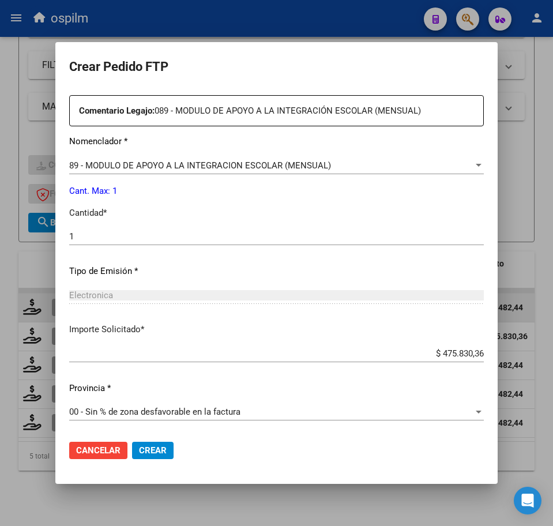
click at [160, 450] on span "Crear" at bounding box center [153, 451] width 28 height 10
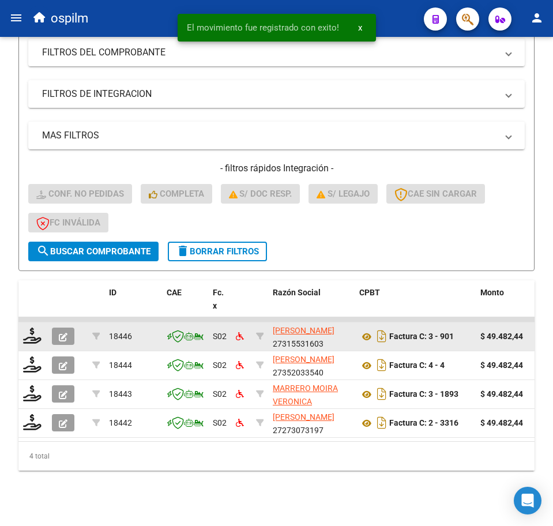
scroll to position [228, 0]
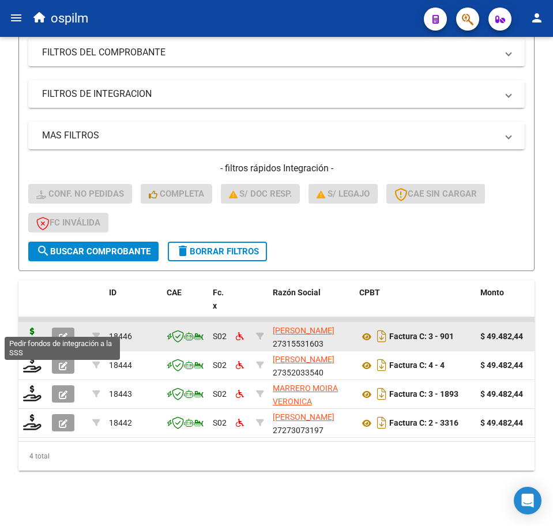
click at [26, 328] on icon at bounding box center [32, 336] width 18 height 16
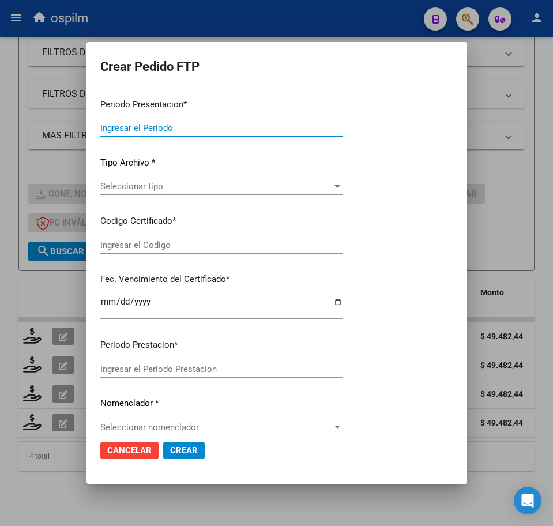
type input "202507"
type input "$ 49.482,44"
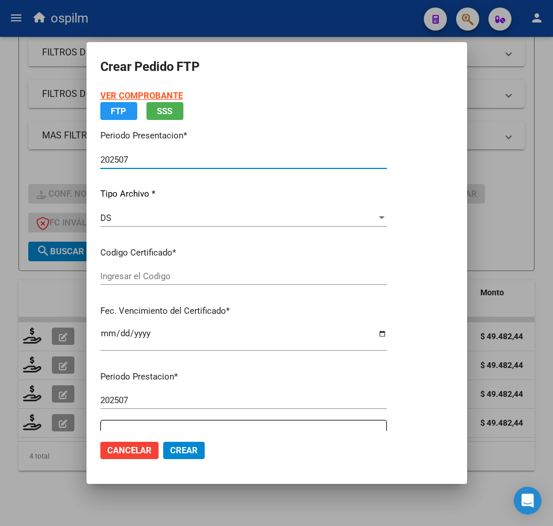
type input "ARG02000546007422019121220241212BS316"
type input "2024-12-12"
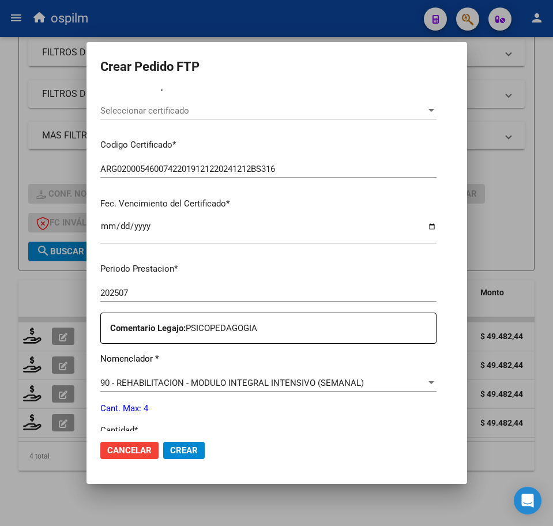
scroll to position [289, 0]
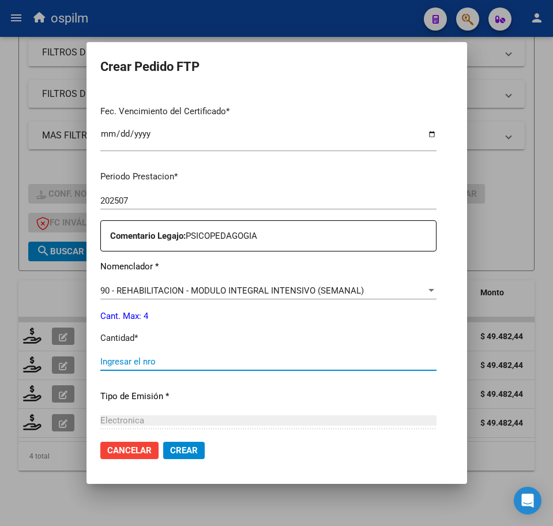
click at [164, 360] on input "Ingresar el nro" at bounding box center [268, 362] width 336 height 10
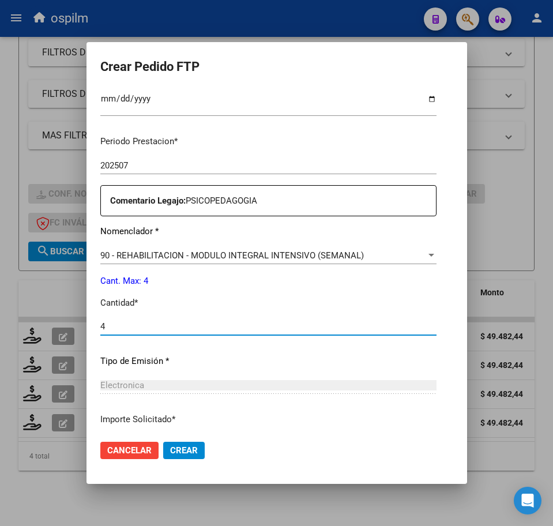
scroll to position [414, 0]
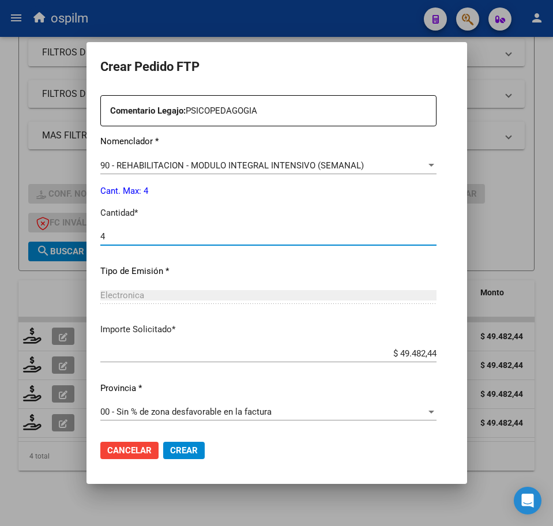
type input "4"
click at [170, 451] on span "Crear" at bounding box center [184, 451] width 28 height 10
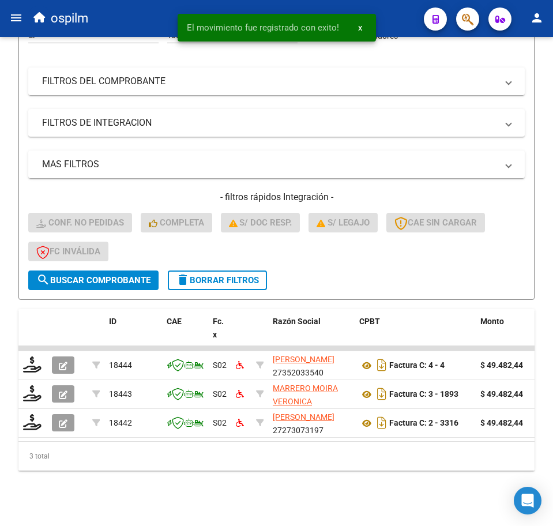
scroll to position [199, 0]
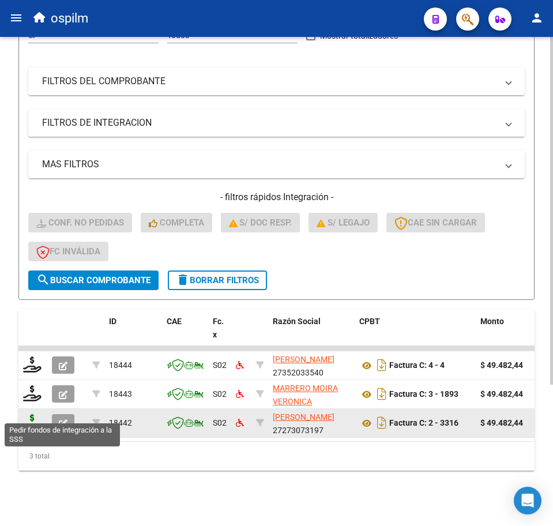
click at [31, 414] on icon at bounding box center [32, 422] width 18 height 16
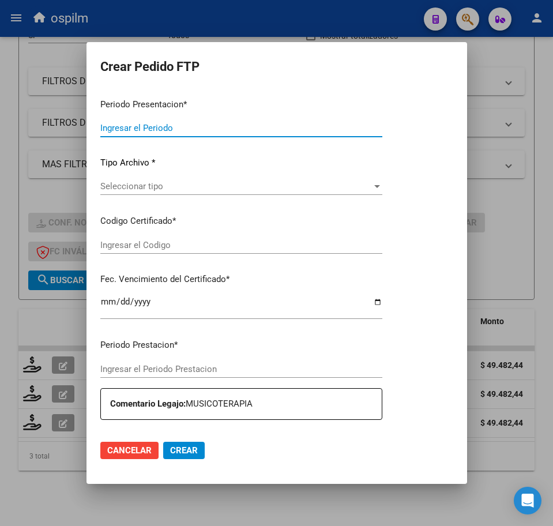
type input "202507"
type input "$ 49.482,44"
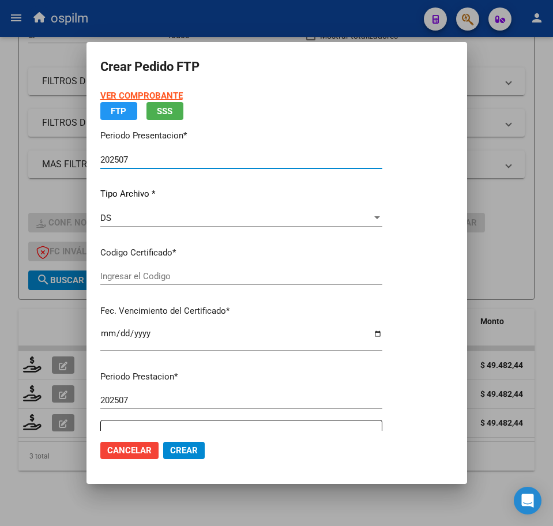
type input "ARG02000546007422019121220241212BS316"
type input "2024-12-12"
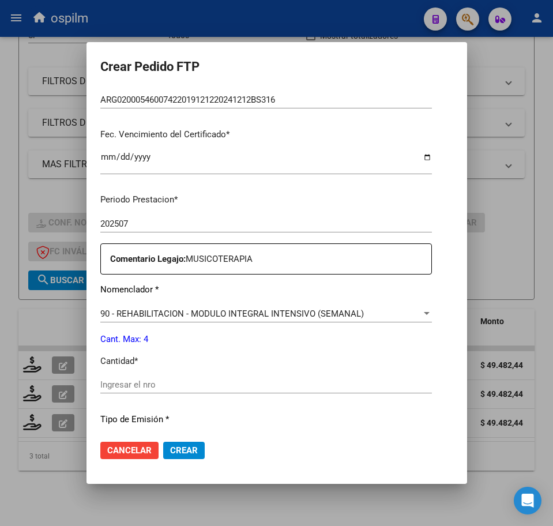
scroll to position [289, 0]
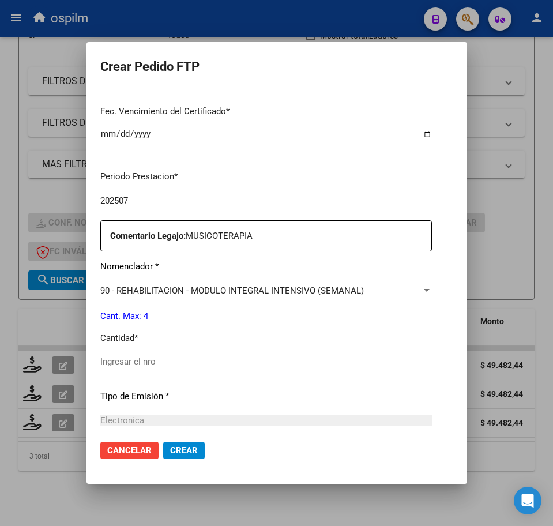
click at [162, 357] on input "Ingresar el nro" at bounding box center [266, 362] width 332 height 10
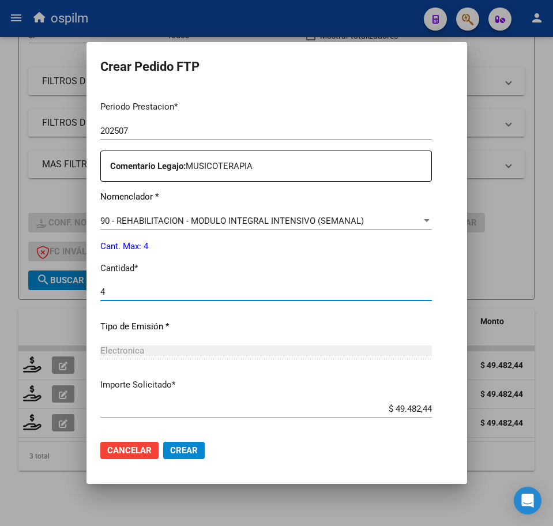
scroll to position [414, 0]
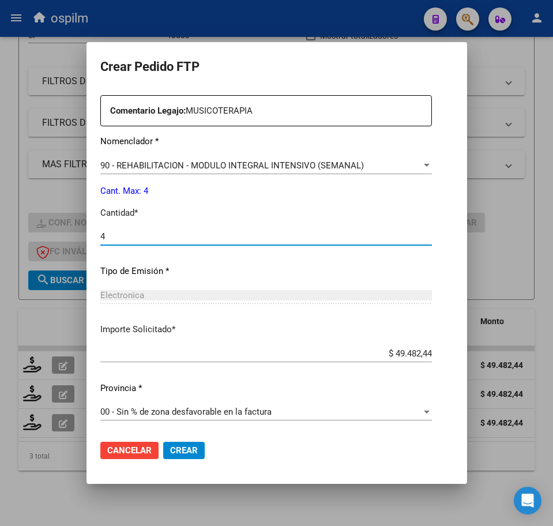
type input "4"
click at [173, 454] on button "Crear" at bounding box center [184, 450] width 42 height 17
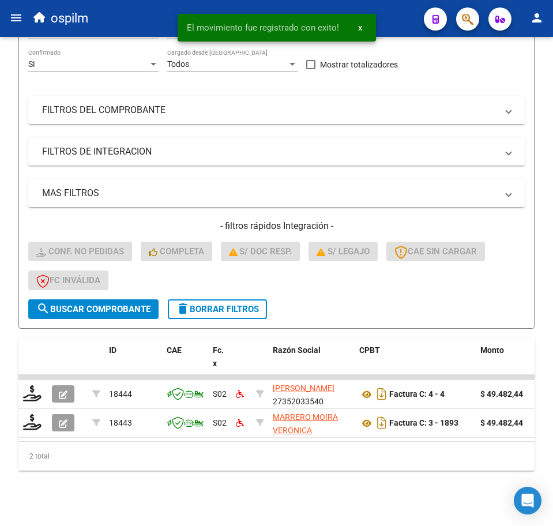
scroll to position [170, 0]
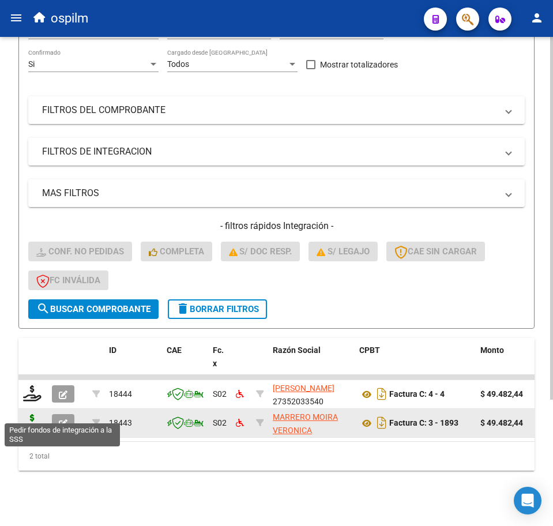
click at [35, 414] on icon at bounding box center [32, 422] width 18 height 16
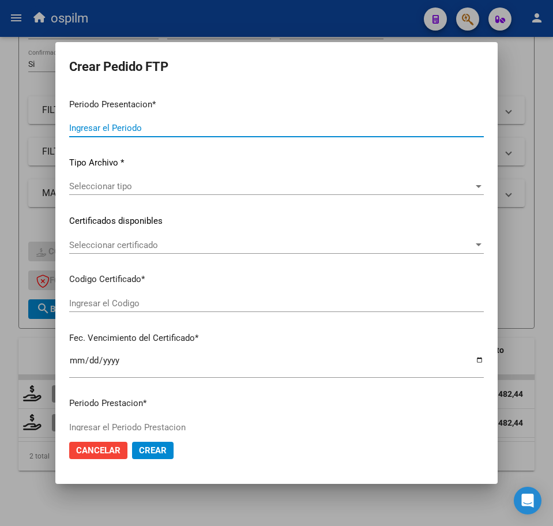
type input "202507"
type input "$ 49.482,44"
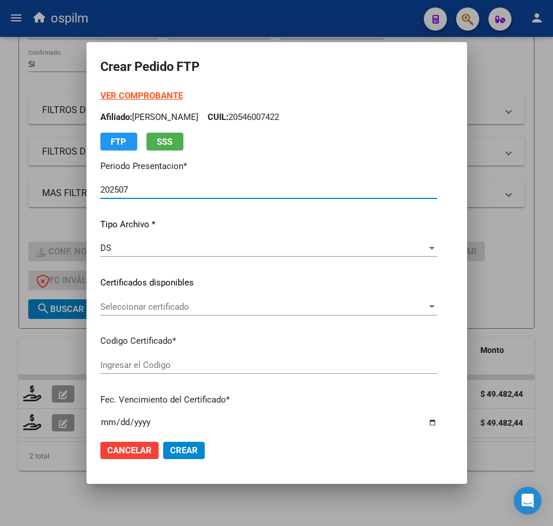
type input "ARG02000546007422019121220241212BS316"
type input "2024-12-12"
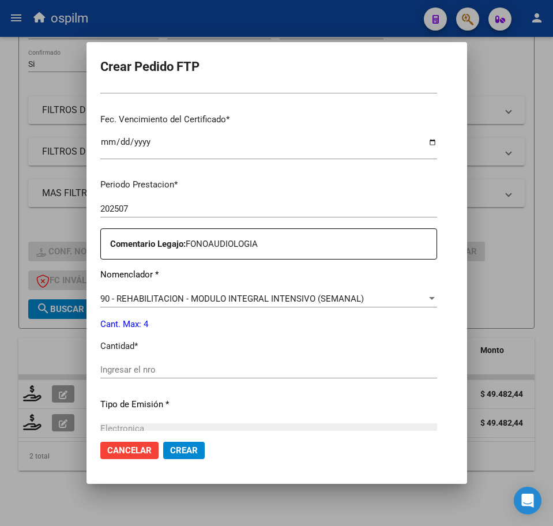
scroll to position [289, 0]
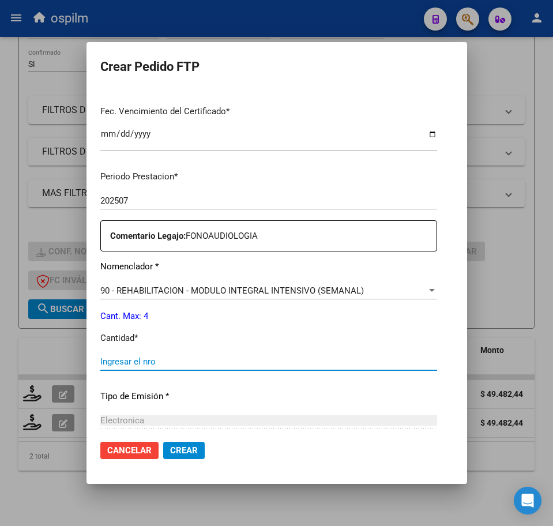
click at [152, 362] on input "Ingresar el nro" at bounding box center [268, 362] width 337 height 10
type input "4"
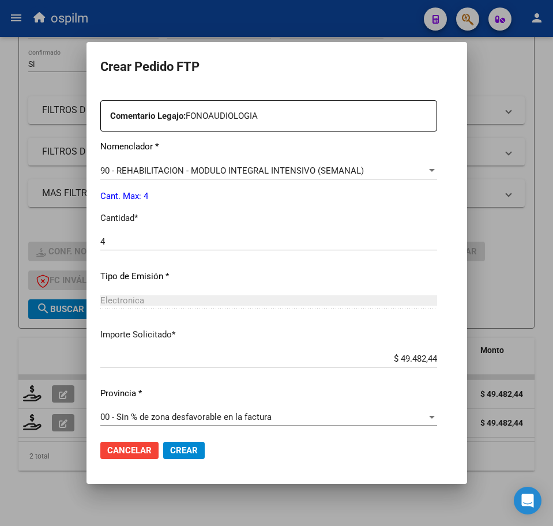
scroll to position [414, 0]
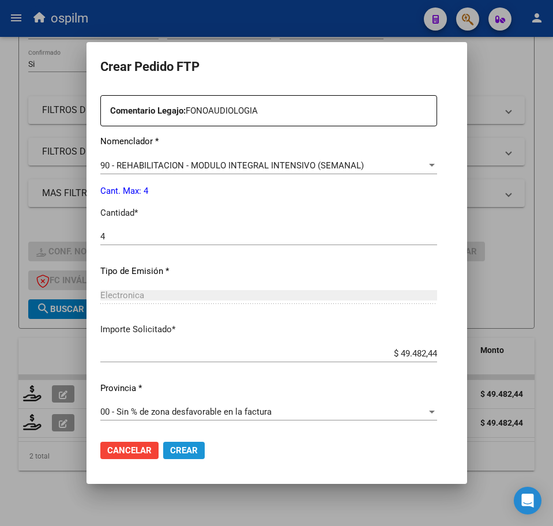
click at [170, 454] on span "Crear" at bounding box center [184, 451] width 28 height 10
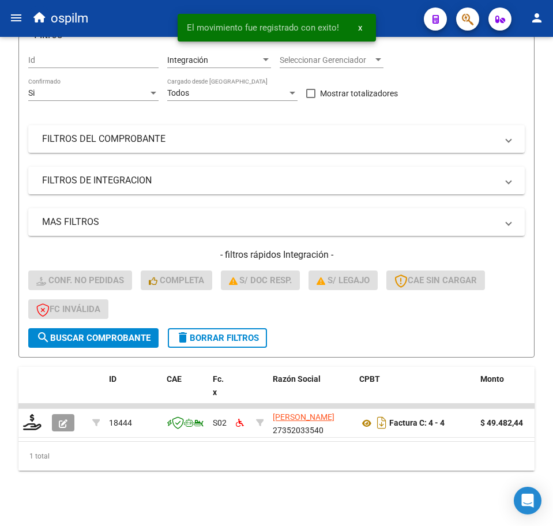
scroll to position [141, 0]
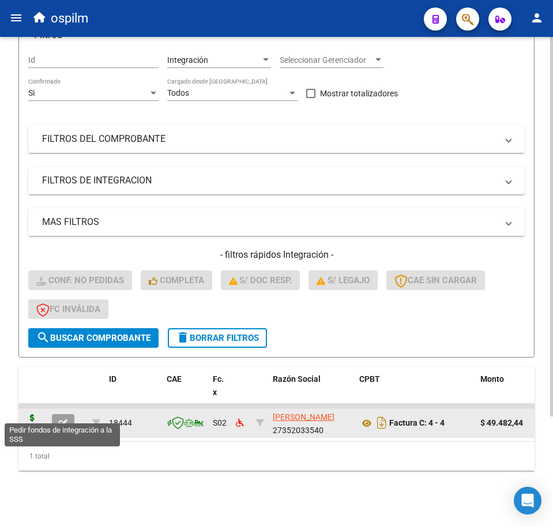
click at [31, 414] on icon at bounding box center [32, 422] width 18 height 16
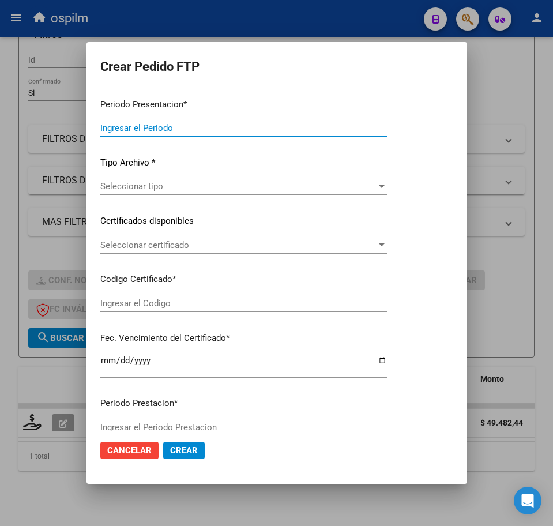
type input "202507"
type input "$ 49.482,44"
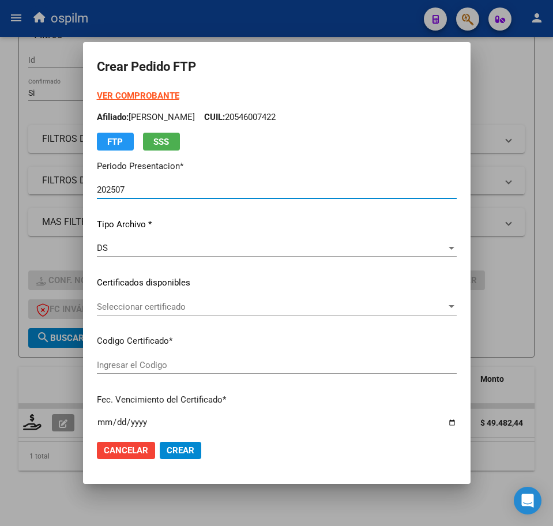
type input "ARG02000546007422019121220241212BS316"
type input "2024-12-12"
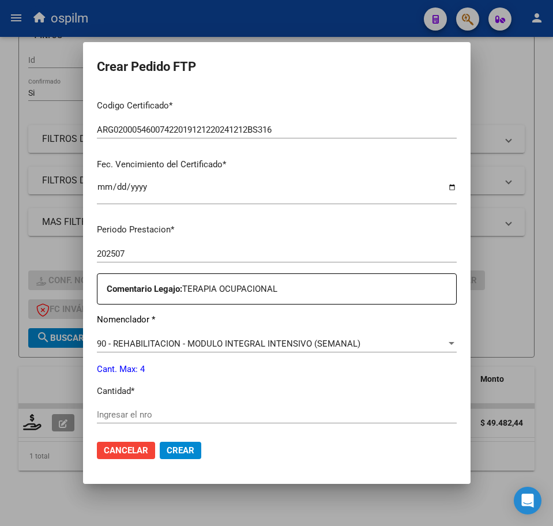
scroll to position [289, 0]
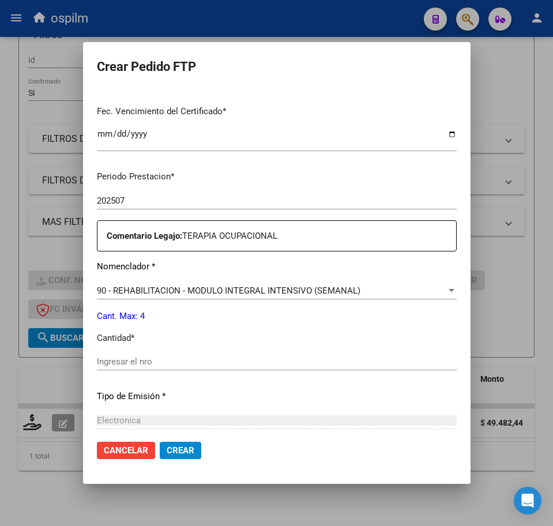
click at [132, 367] on input "Ingresar el nro" at bounding box center [277, 362] width 360 height 10
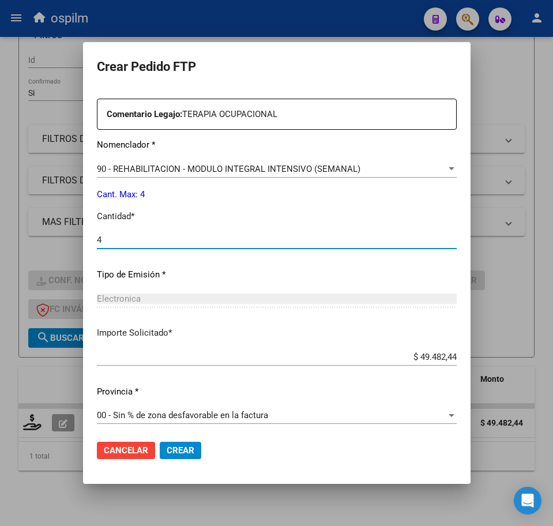
scroll to position [414, 0]
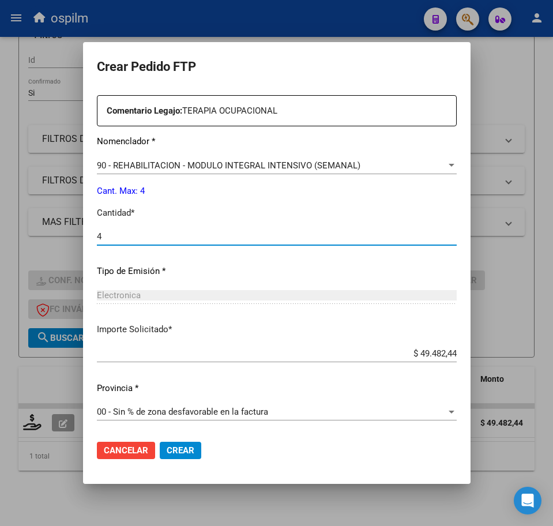
type input "4"
click at [167, 450] on button "Crear" at bounding box center [181, 450] width 42 height 17
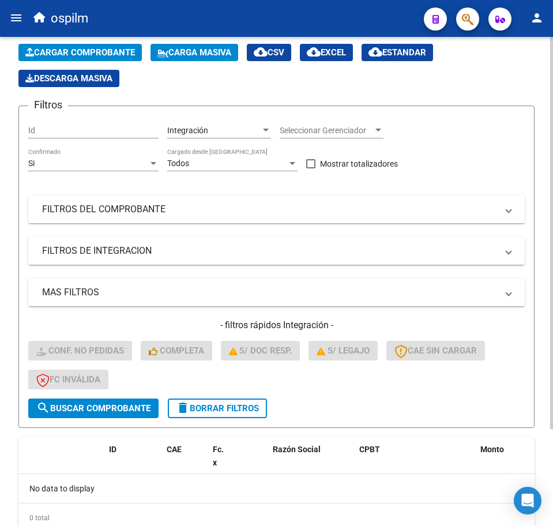
scroll to position [0, 0]
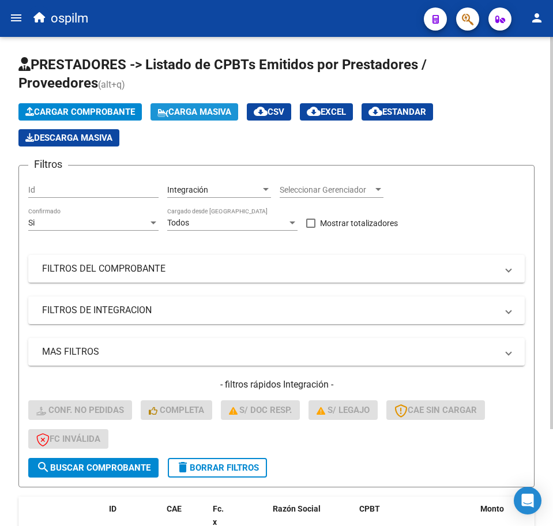
click at [188, 115] on span "Carga Masiva" at bounding box center [195, 112] width 74 height 10
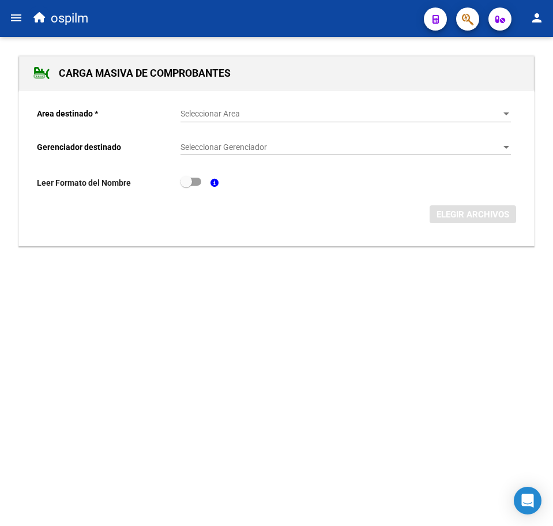
click at [234, 113] on span "Seleccionar Area" at bounding box center [341, 114] width 320 height 10
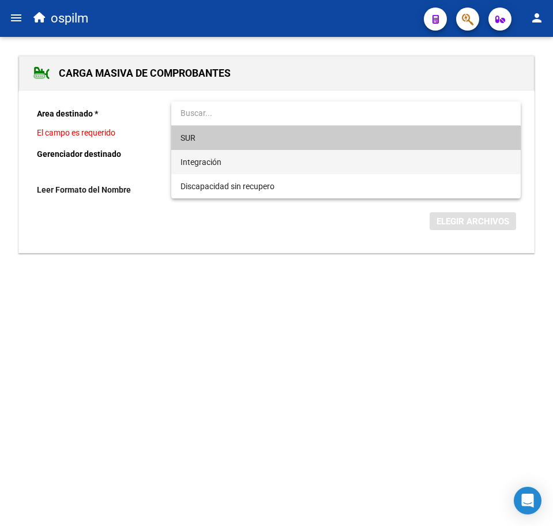
click at [248, 168] on span "Integración" at bounding box center [346, 162] width 331 height 24
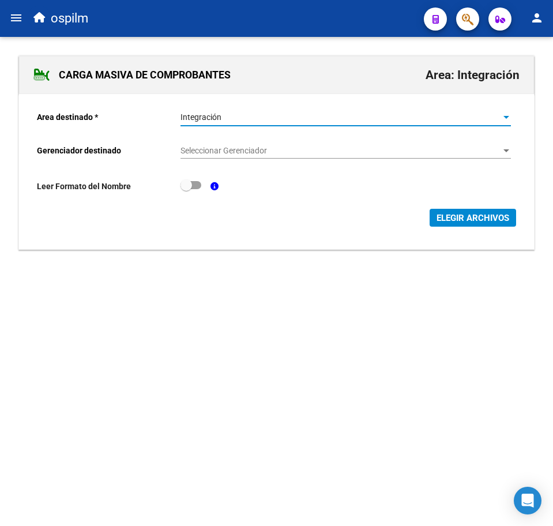
click at [248, 149] on span "Seleccionar Gerenciador" at bounding box center [341, 151] width 320 height 10
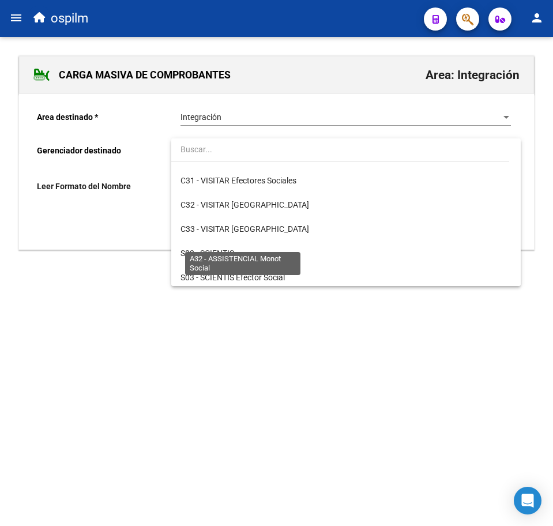
scroll to position [167, 0]
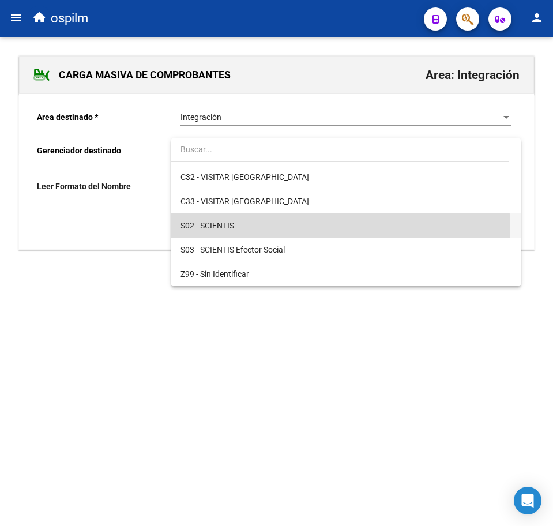
click at [252, 231] on span "S02 - SCIENTIS" at bounding box center [346, 226] width 331 height 24
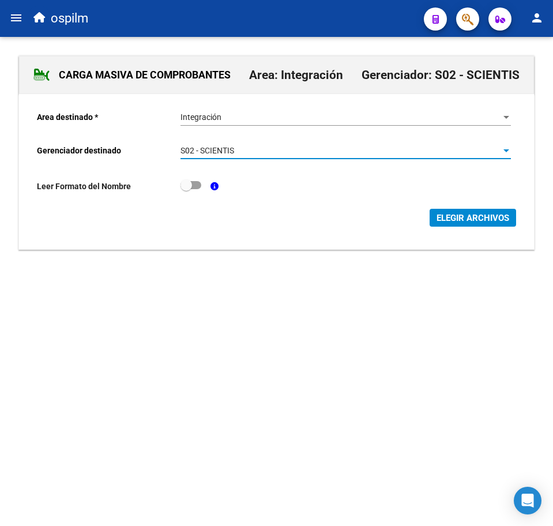
click at [477, 217] on span "ELEGIR ARCHIVOS" at bounding box center [473, 218] width 73 height 10
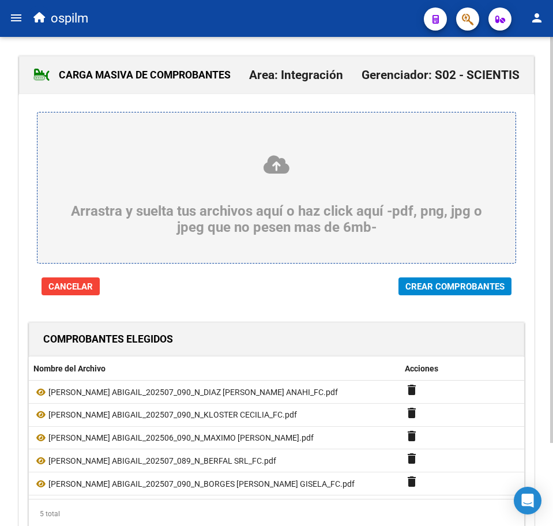
click at [440, 282] on span "Crear Comprobantes" at bounding box center [455, 287] width 99 height 10
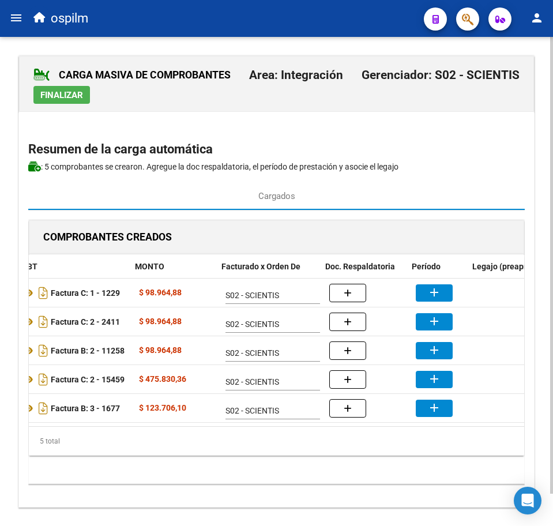
scroll to position [0, 170]
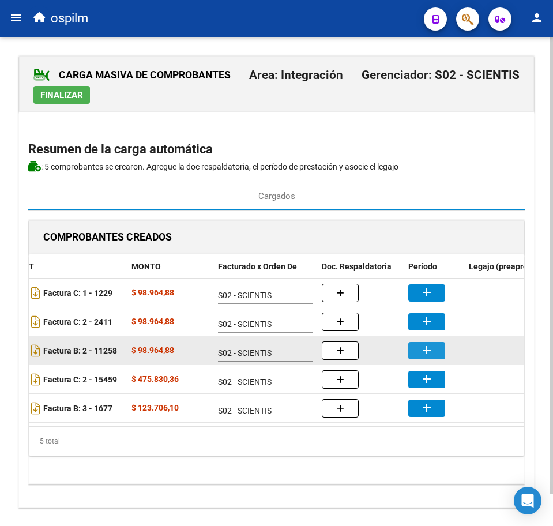
click at [426, 347] on mat-icon "add" at bounding box center [427, 350] width 14 height 14
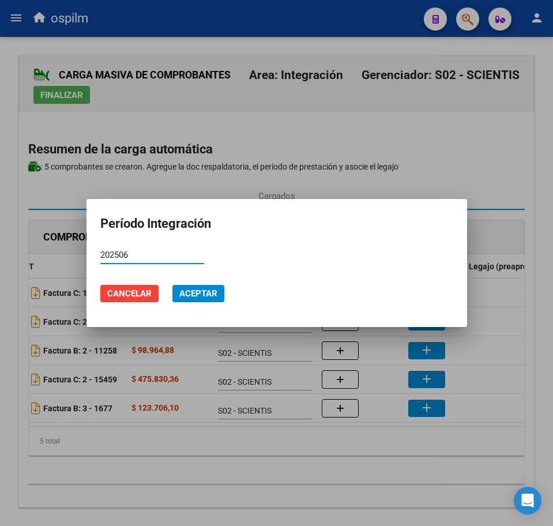
type input "202506"
click at [203, 293] on span "Aceptar" at bounding box center [198, 294] width 38 height 10
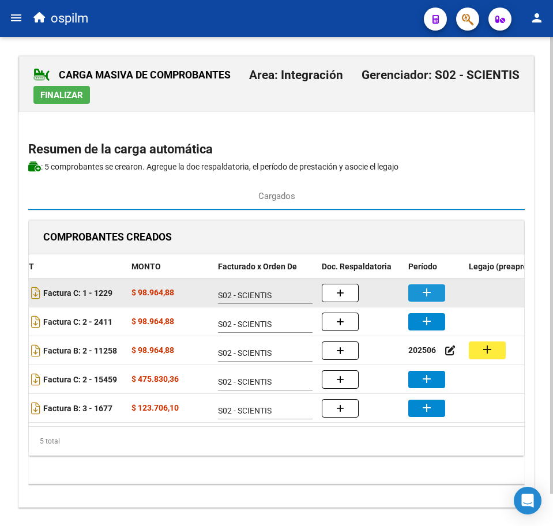
click at [422, 289] on mat-icon "add" at bounding box center [427, 293] width 14 height 14
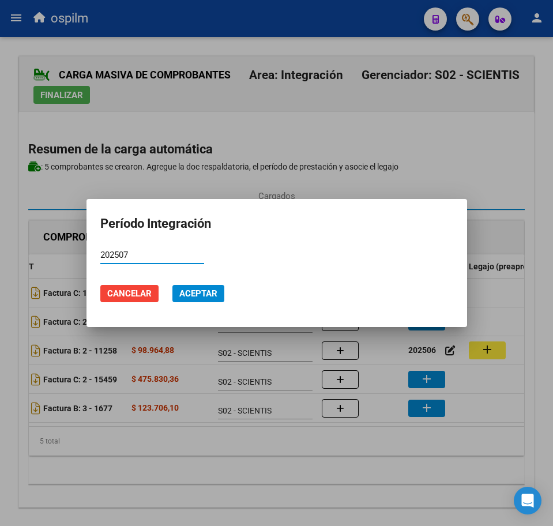
type input "202507"
click at [214, 288] on button "Aceptar" at bounding box center [199, 293] width 52 height 17
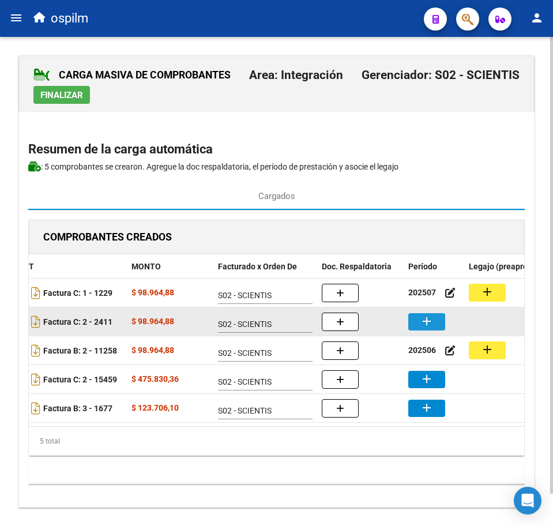
click at [420, 323] on button "add" at bounding box center [427, 321] width 37 height 17
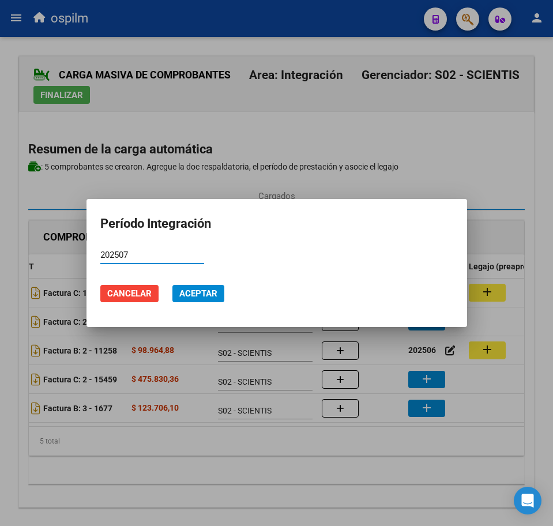
type input "202507"
click at [196, 294] on span "Aceptar" at bounding box center [198, 294] width 38 height 10
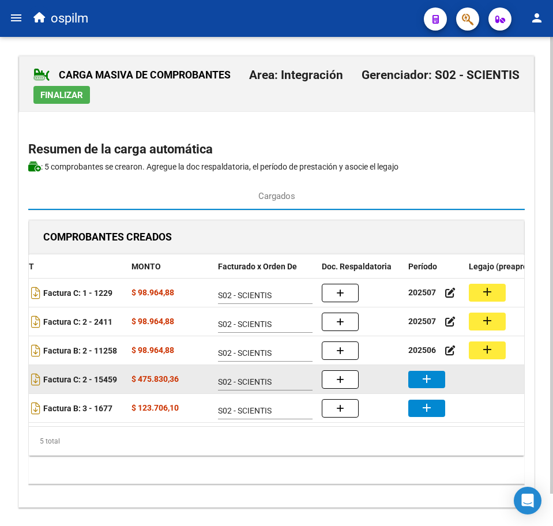
click at [433, 379] on mat-icon "add" at bounding box center [427, 379] width 14 height 14
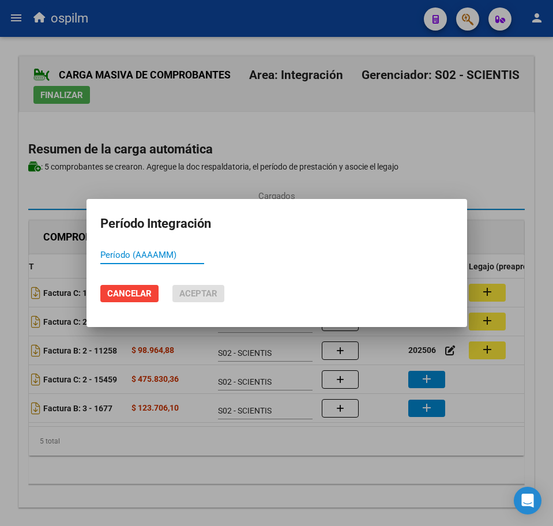
paste input "202507"
type input "202507"
click at [201, 294] on span "Aceptar" at bounding box center [198, 294] width 38 height 10
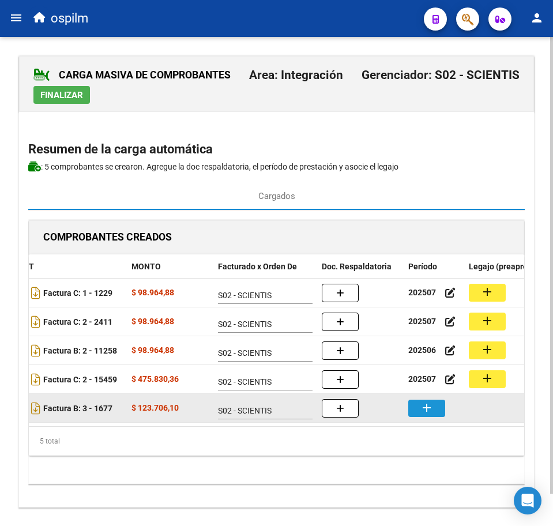
click at [417, 407] on button "add" at bounding box center [427, 408] width 37 height 17
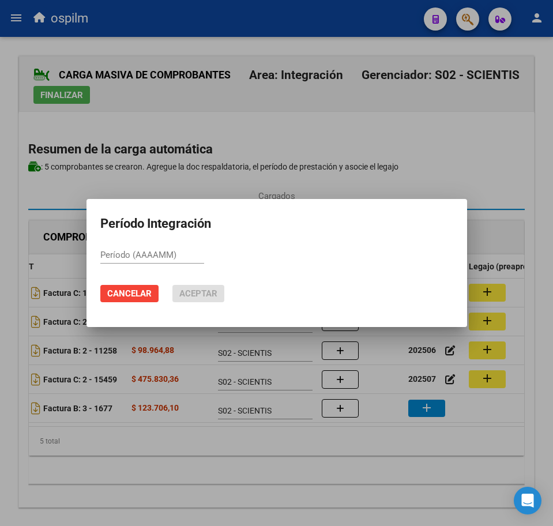
paste input "202507"
type input "202507"
click at [212, 290] on span "Aceptar" at bounding box center [198, 294] width 38 height 10
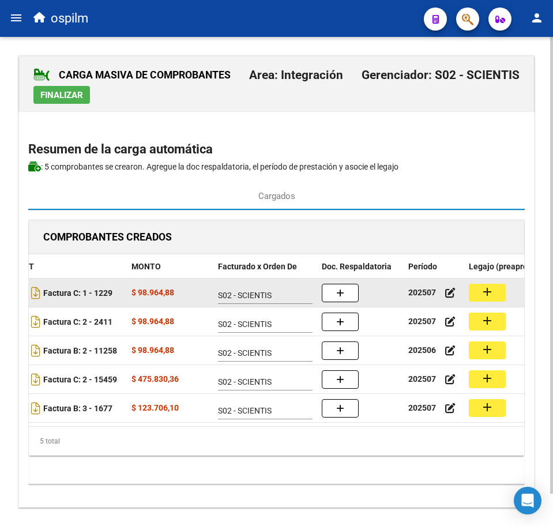
click at [484, 290] on mat-icon "add" at bounding box center [488, 292] width 14 height 14
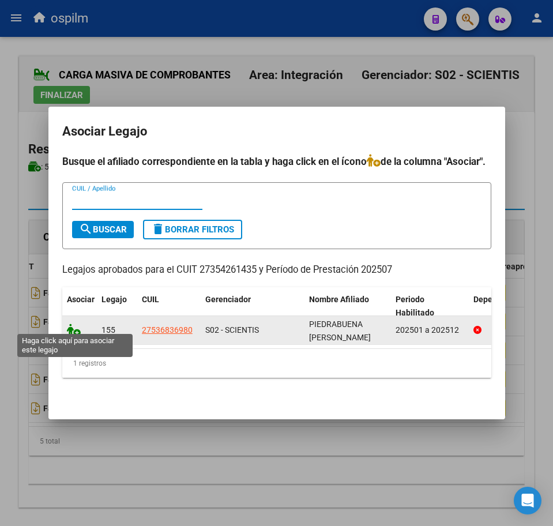
click at [67, 324] on icon at bounding box center [74, 330] width 14 height 13
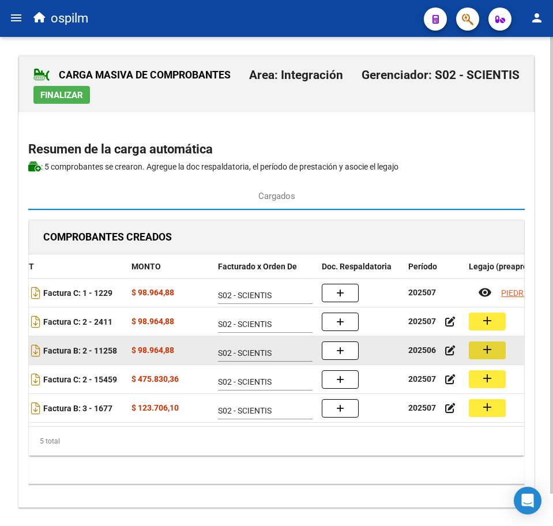
click at [493, 343] on mat-icon "add" at bounding box center [488, 350] width 14 height 14
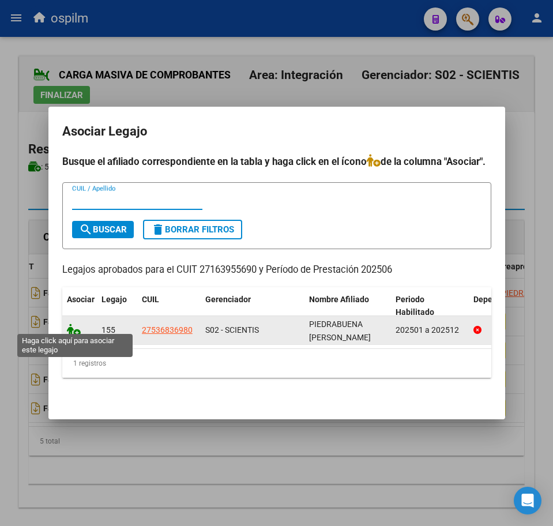
click at [73, 324] on icon at bounding box center [74, 330] width 14 height 13
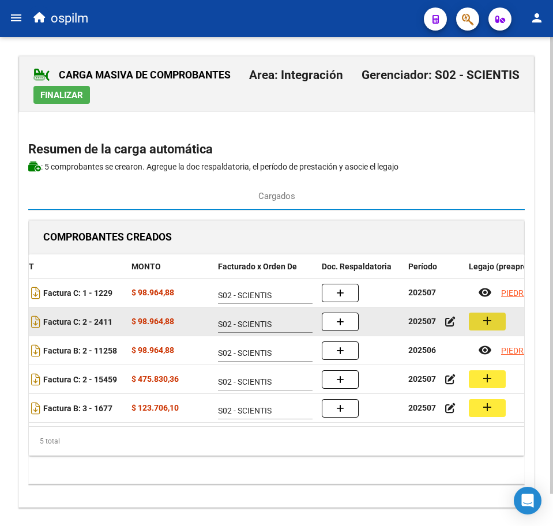
click at [499, 325] on button "add" at bounding box center [487, 322] width 37 height 18
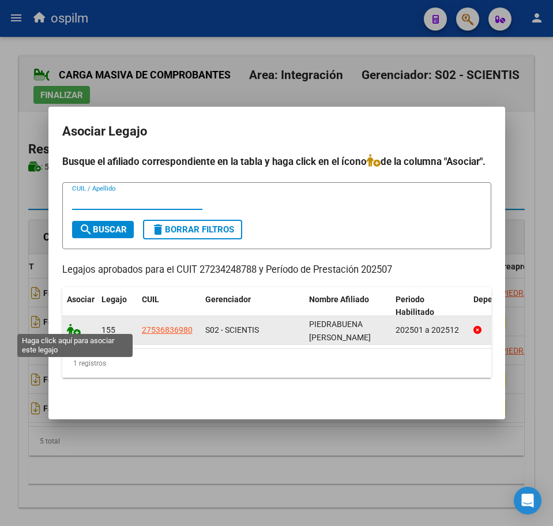
click at [76, 327] on icon at bounding box center [74, 330] width 14 height 13
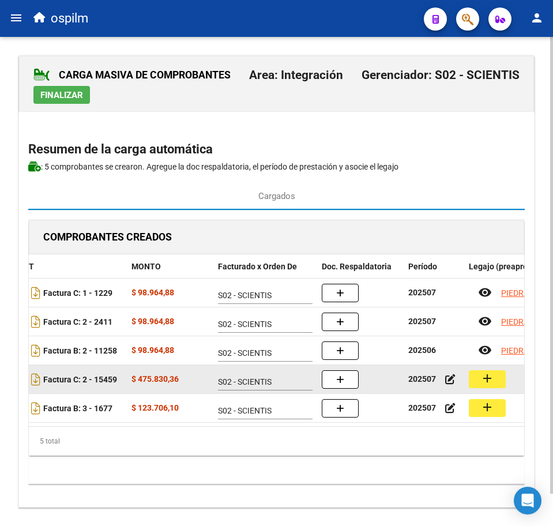
click at [493, 384] on button "add" at bounding box center [487, 379] width 37 height 18
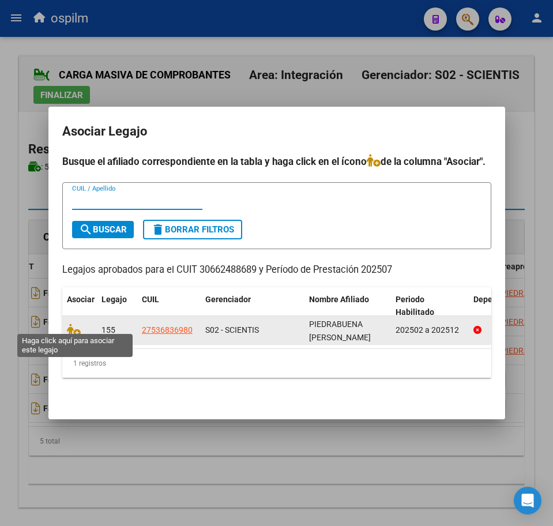
click at [71, 324] on icon at bounding box center [74, 330] width 14 height 13
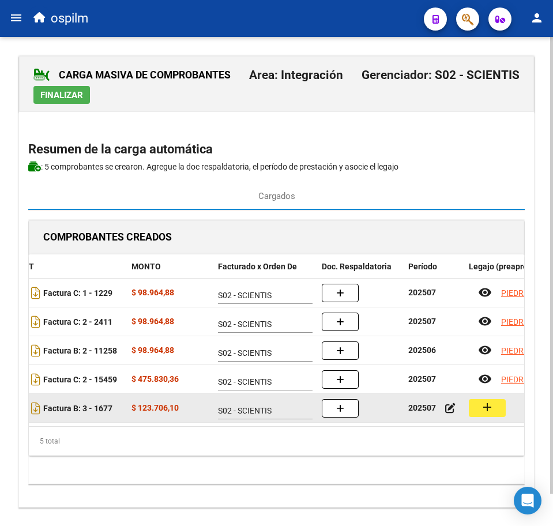
click at [478, 414] on button "add" at bounding box center [487, 408] width 37 height 18
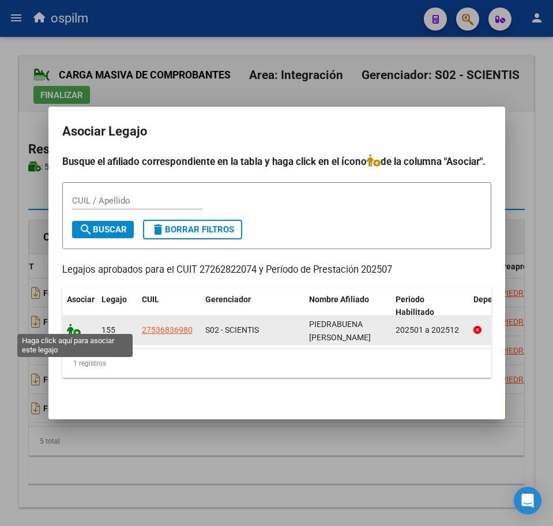
click at [70, 327] on icon at bounding box center [74, 330] width 14 height 13
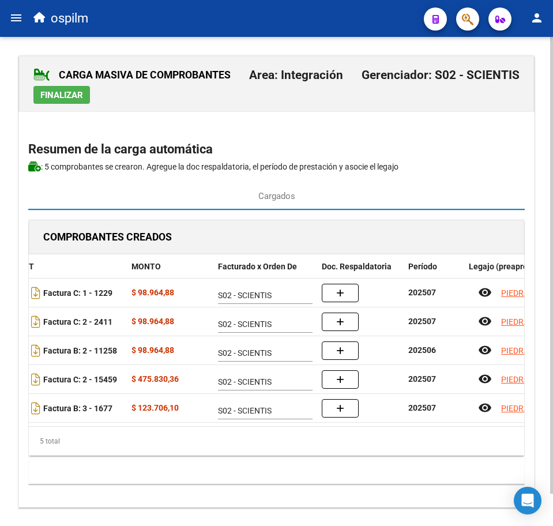
click at [388, 485] on div "COMPROBANTES CREADOS CAE CUIT CPBT MONTO Facturado x Orden De Doc. Respaldatori…" at bounding box center [276, 352] width 497 height 265
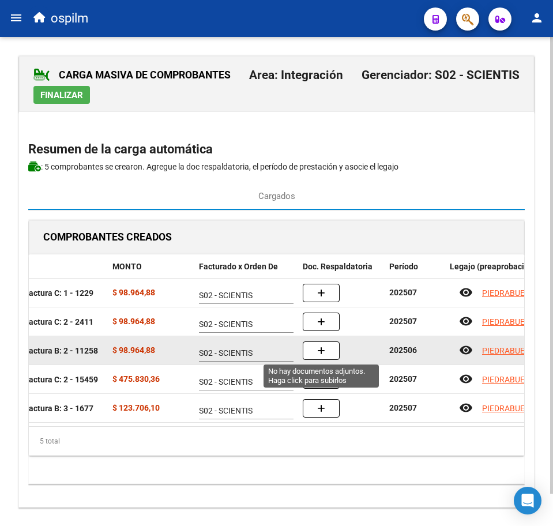
click at [330, 351] on button "button" at bounding box center [321, 351] width 37 height 18
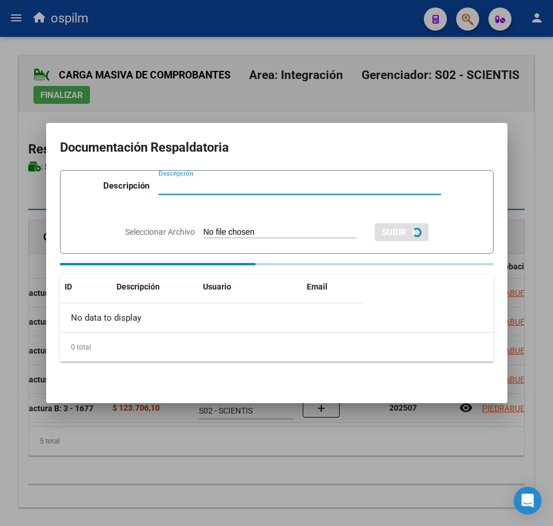
paste input "Planilla de asistencia"
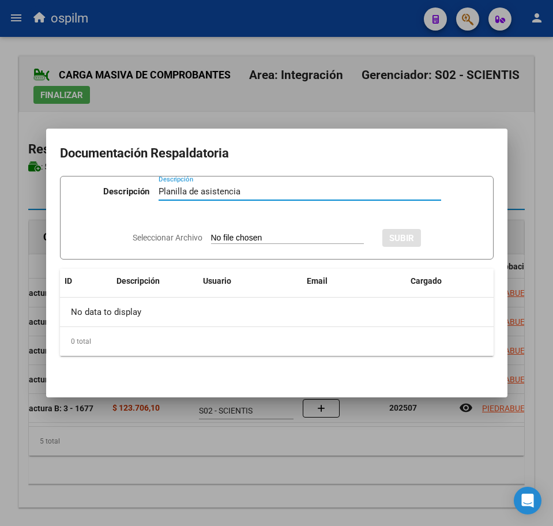
type input "Planilla de asistencia"
click at [256, 235] on input "Seleccionar Archivo" at bounding box center [287, 238] width 153 height 11
type input "C:\fakepath\PIEDRABUENA NICOLE ABIGAIL_202506_090_N_MAXIMO CLAUDIA ADRIANA_PA.p…"
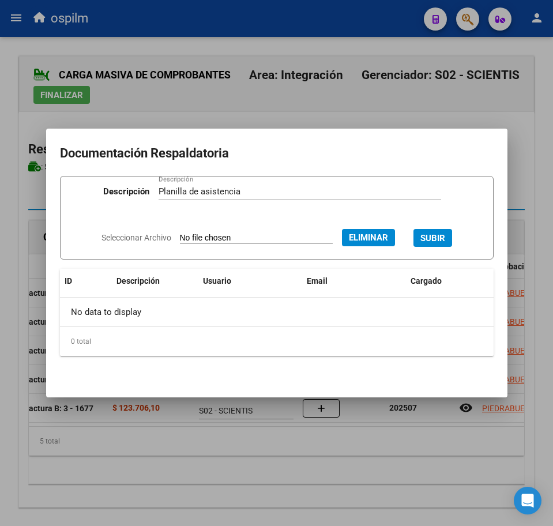
click at [446, 237] on span "SUBIR" at bounding box center [433, 238] width 25 height 10
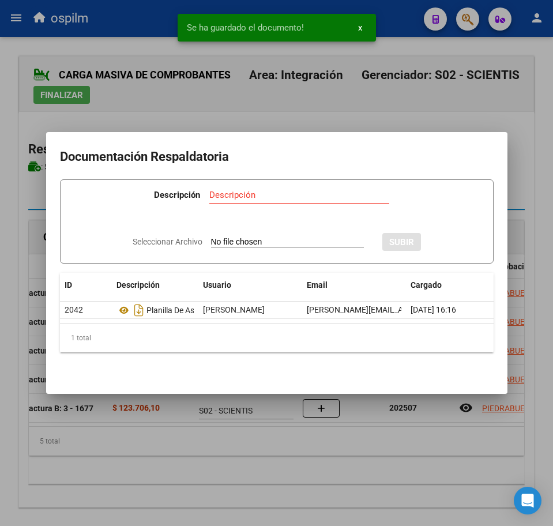
click at [319, 479] on div at bounding box center [276, 263] width 553 height 526
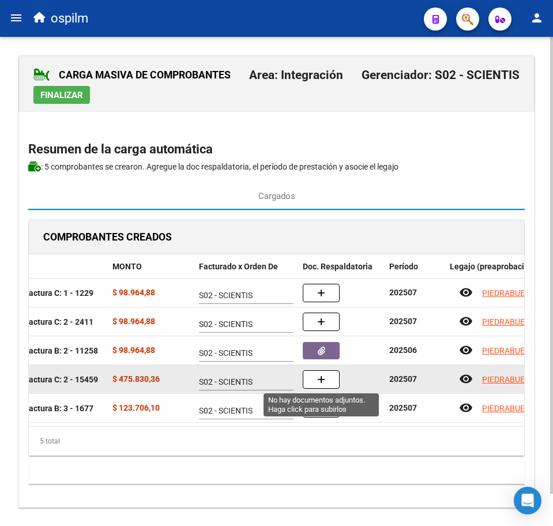
click at [331, 380] on button "button" at bounding box center [321, 379] width 37 height 18
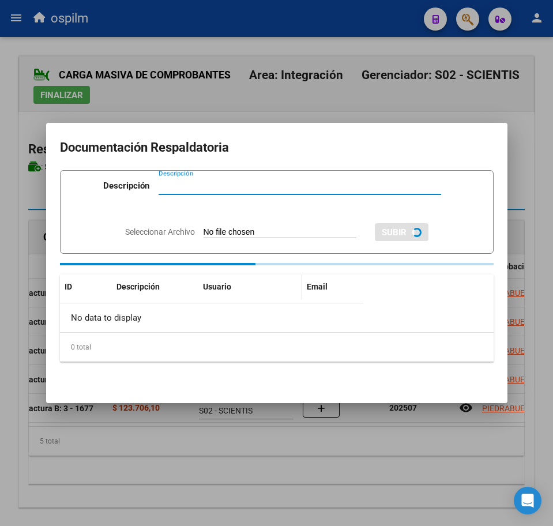
paste input "Planilla de asistencia"
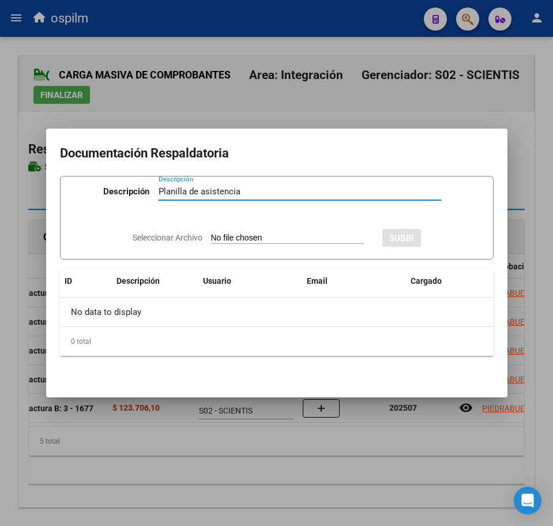
type input "Planilla de asistencia"
click at [242, 241] on input "Seleccionar Archivo" at bounding box center [287, 238] width 153 height 11
type input "C:\fakepath\PIEDRABUENA NICOLE ABIGAIL_202507_089_N_BERFAL SRL_PA.pdf"
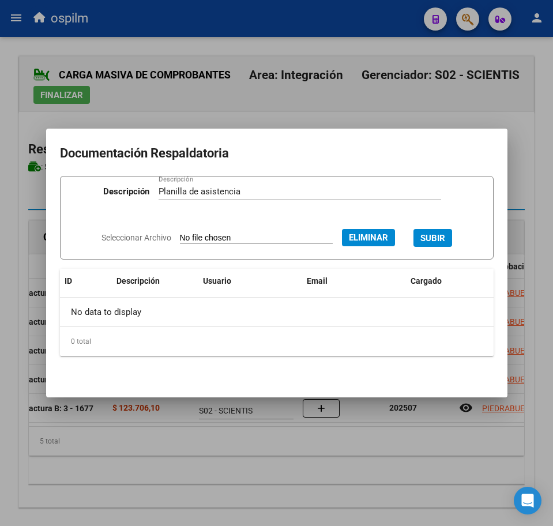
click at [435, 238] on span "SUBIR" at bounding box center [433, 238] width 25 height 10
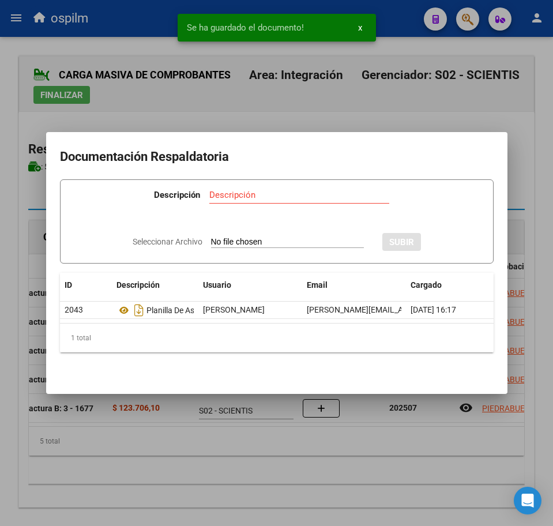
click at [280, 465] on div at bounding box center [276, 263] width 553 height 526
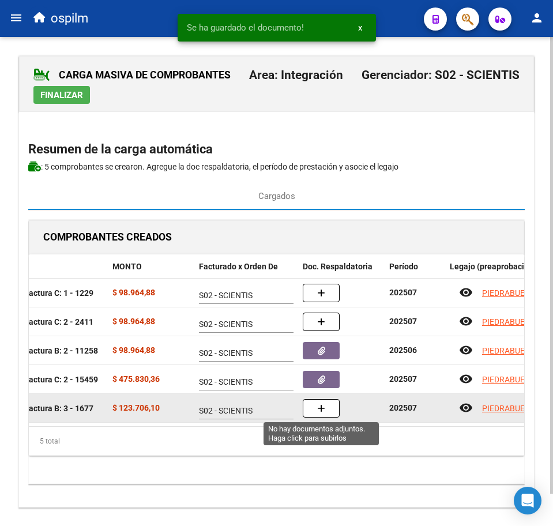
click at [321, 405] on icon "button" at bounding box center [321, 409] width 8 height 9
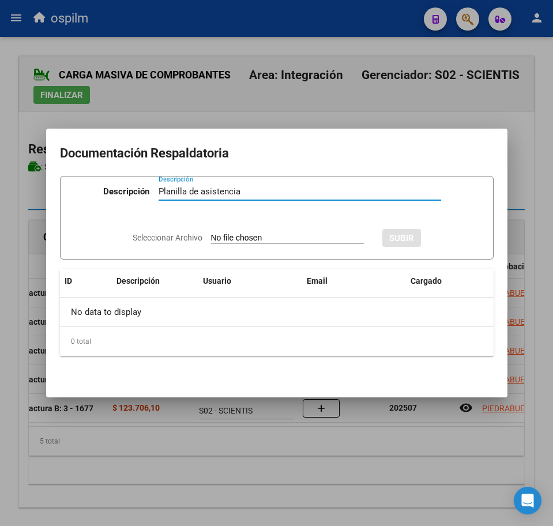
type input "Planilla de asistencia"
click at [221, 236] on input "Seleccionar Archivo" at bounding box center [287, 238] width 153 height 11
type input "C:\fakepath\PIEDRABUENA NICOLE ABIGAIL_202507_090_N_BORGES ROSENTHAL GISELA_PA.…"
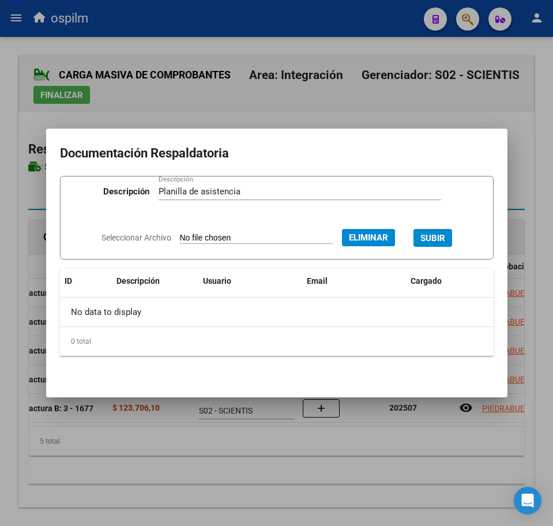
click at [445, 235] on span "SUBIR" at bounding box center [433, 238] width 25 height 10
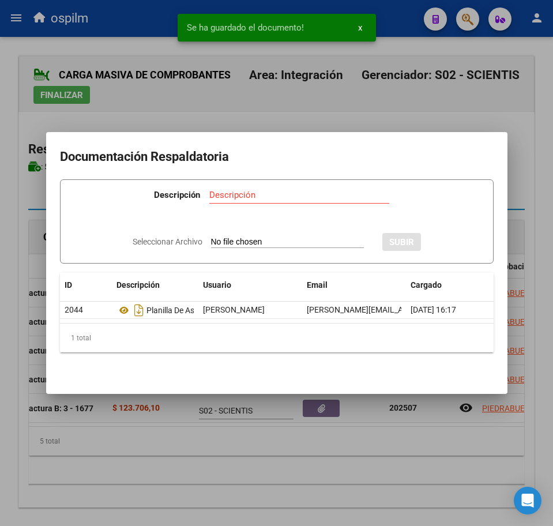
click at [295, 457] on div at bounding box center [276, 263] width 553 height 526
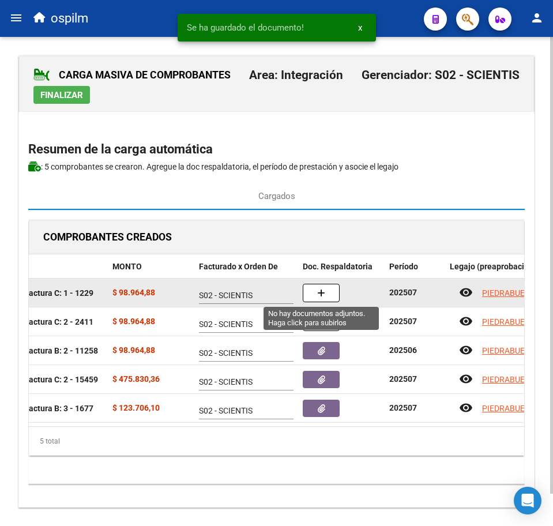
click at [324, 297] on icon "button" at bounding box center [321, 293] width 8 height 9
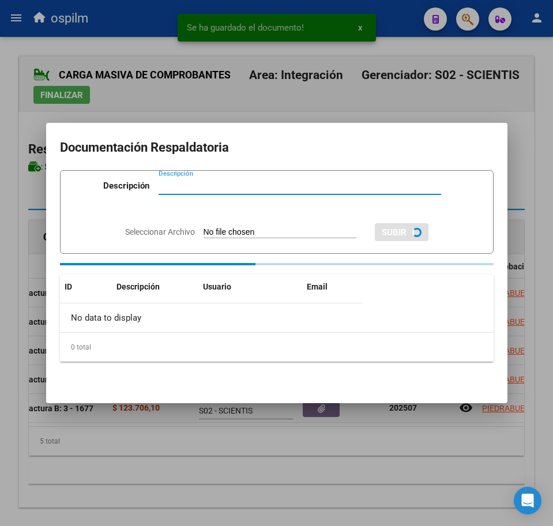
paste input "Planilla de asistencia"
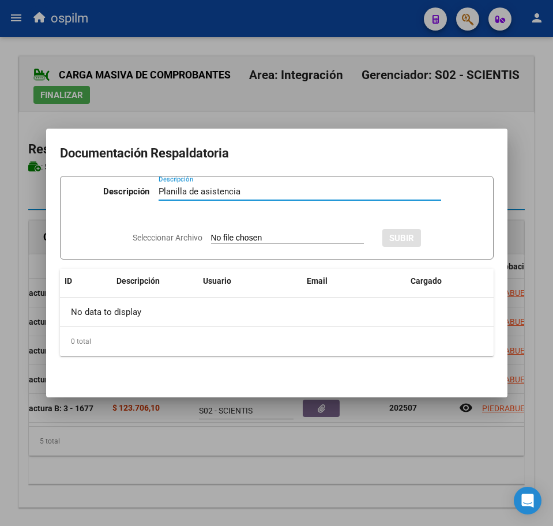
type input "Planilla de asistencia"
click at [239, 242] on input "Seleccionar Archivo" at bounding box center [287, 238] width 153 height 11
type input "C:\fakepath\PIEDRABUENA NICOLE ABIGAIL_202507_090_N_DIAZ GISELE ANAHI_PA.pdf"
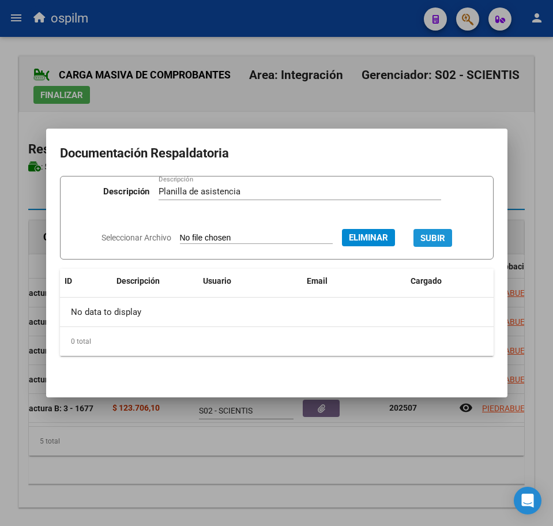
click at [446, 234] on span "SUBIR" at bounding box center [433, 238] width 25 height 10
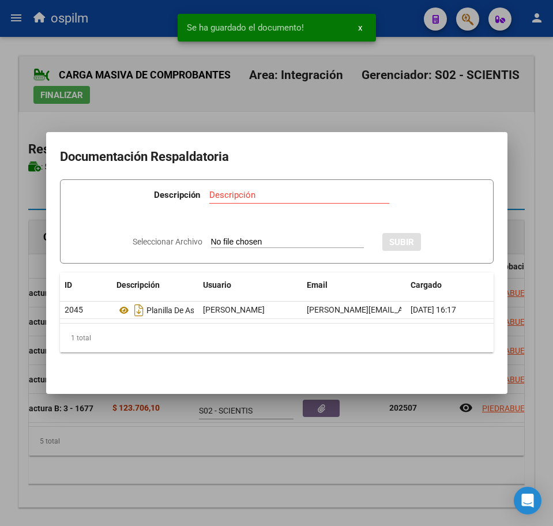
click at [319, 451] on div at bounding box center [276, 263] width 553 height 526
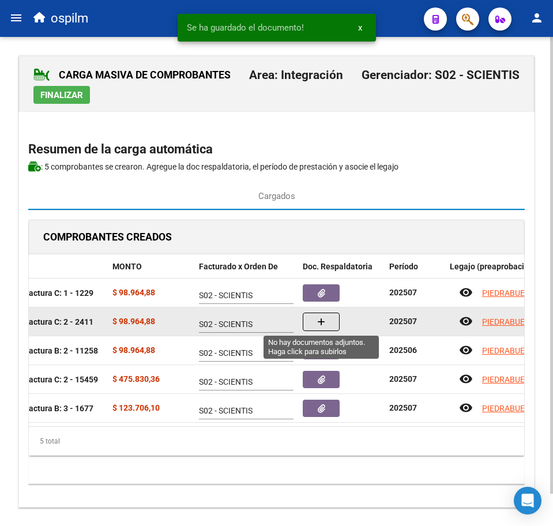
click at [312, 323] on button "button" at bounding box center [321, 322] width 37 height 18
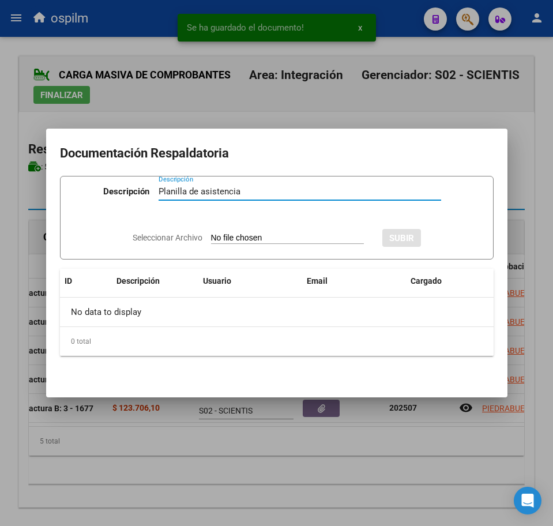
type input "Planilla de asistencia"
click at [272, 238] on input "Seleccionar Archivo" at bounding box center [287, 238] width 153 height 11
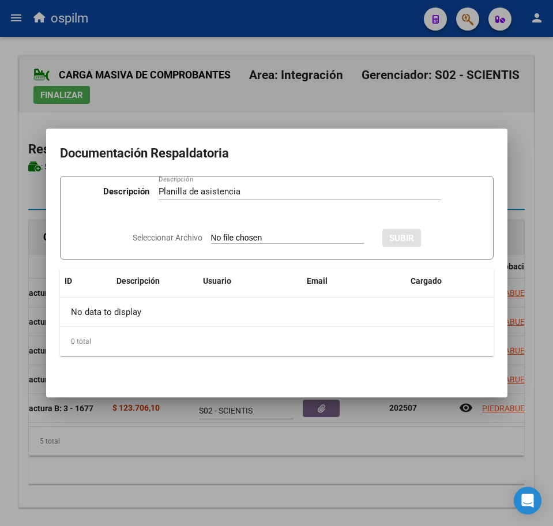
type input "C:\fakepath\PIEDRABUENA NICOLE ABIGAIL_202507_090_N_KLOSTER CECILIA_PA.pdf"
click at [444, 233] on span "SUBIR" at bounding box center [433, 238] width 25 height 10
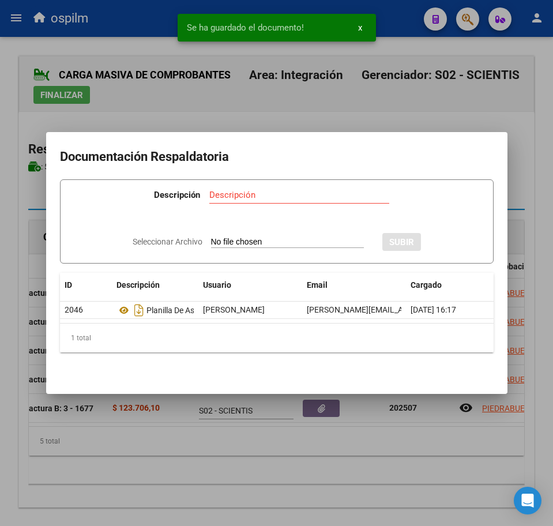
click at [287, 439] on div at bounding box center [276, 263] width 553 height 526
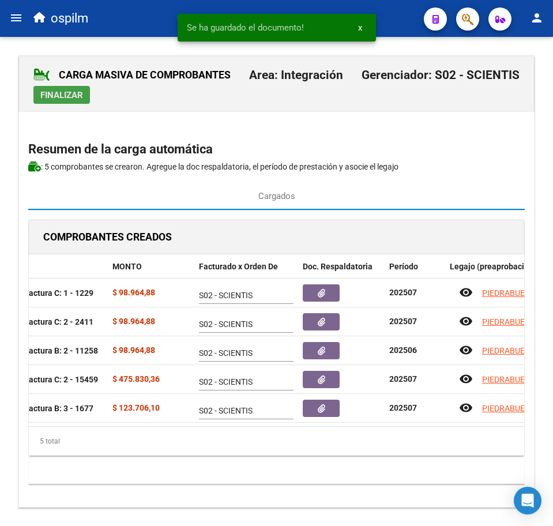
click at [68, 97] on span "Finalizar" at bounding box center [61, 95] width 43 height 10
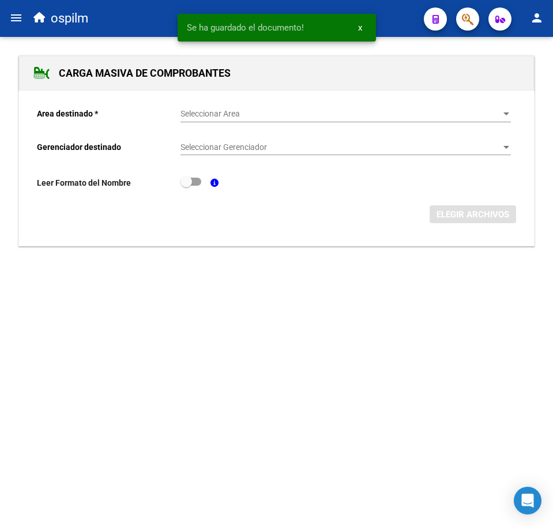
click at [244, 119] on div "Seleccionar Area Seleccionar Area" at bounding box center [346, 110] width 331 height 23
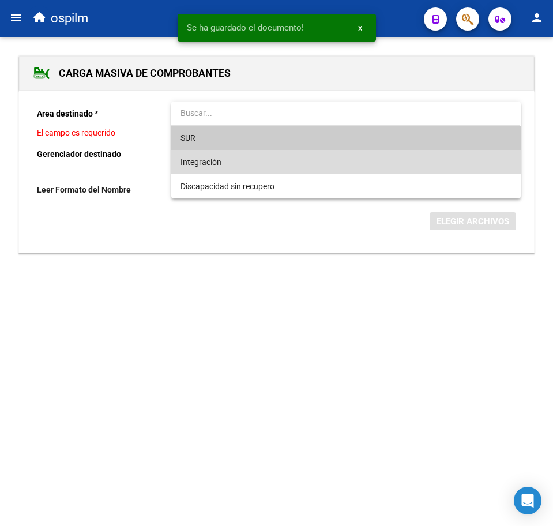
click at [245, 156] on span "Integración" at bounding box center [346, 162] width 331 height 24
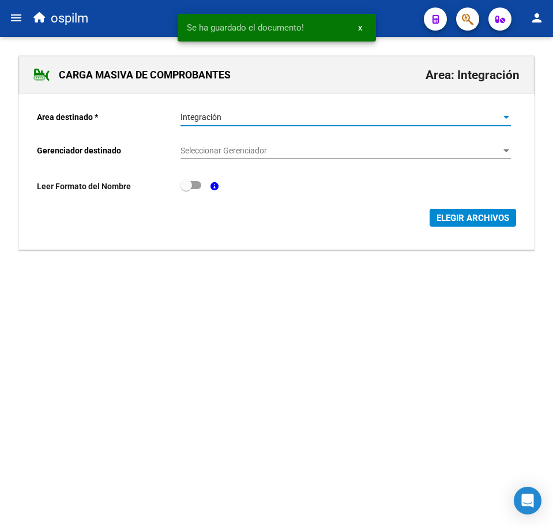
click at [249, 147] on span "Seleccionar Gerenciador" at bounding box center [341, 151] width 320 height 10
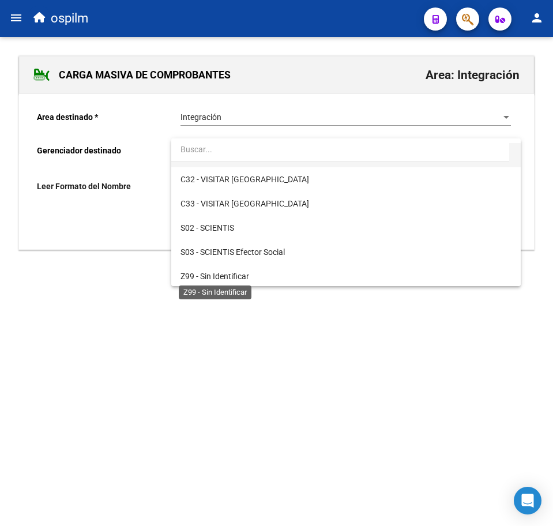
scroll to position [167, 0]
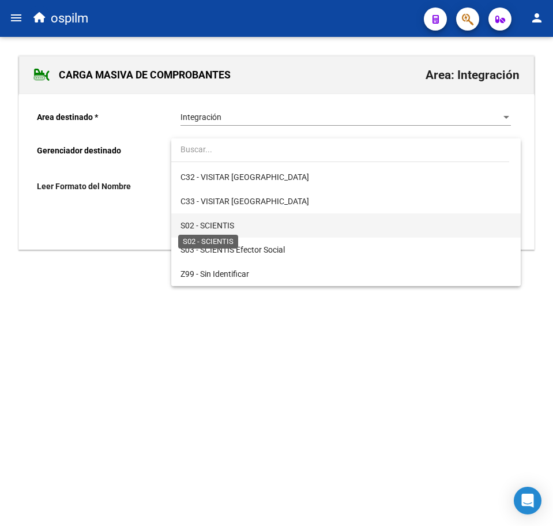
click at [231, 228] on span "S02 - SCIENTIS" at bounding box center [208, 225] width 54 height 9
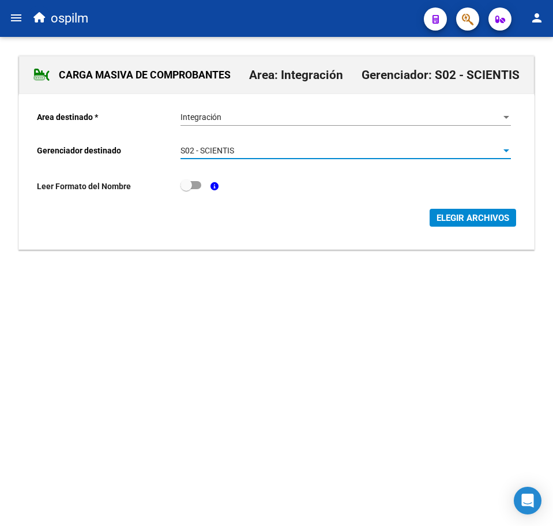
click at [477, 215] on span "ELEGIR ARCHIVOS" at bounding box center [473, 218] width 73 height 10
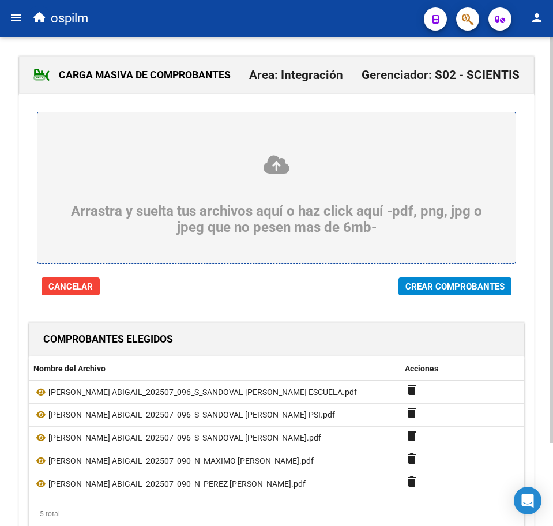
click at [472, 287] on span "Crear Comprobantes" at bounding box center [455, 287] width 99 height 10
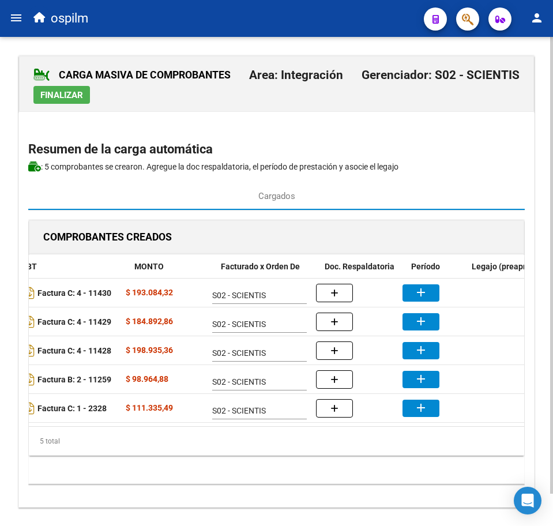
scroll to position [0, 181]
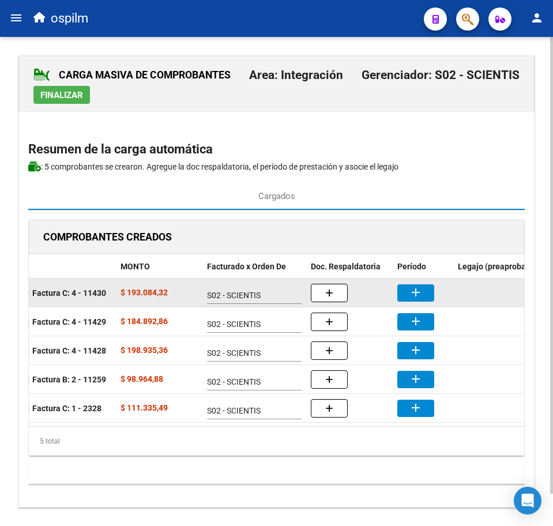
click at [424, 298] on button "add" at bounding box center [416, 293] width 37 height 17
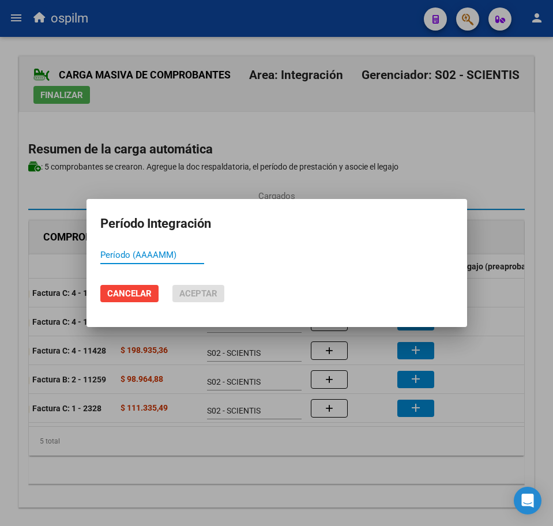
paste input "202507"
type input "202507"
click at [208, 292] on span "Aceptar" at bounding box center [198, 294] width 38 height 10
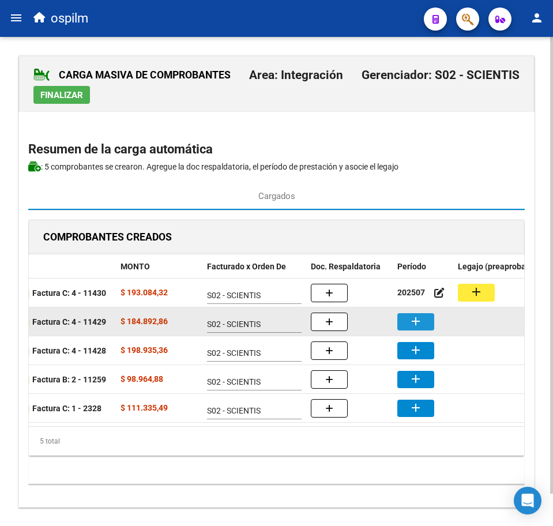
click at [419, 315] on mat-icon "add" at bounding box center [416, 322] width 14 height 14
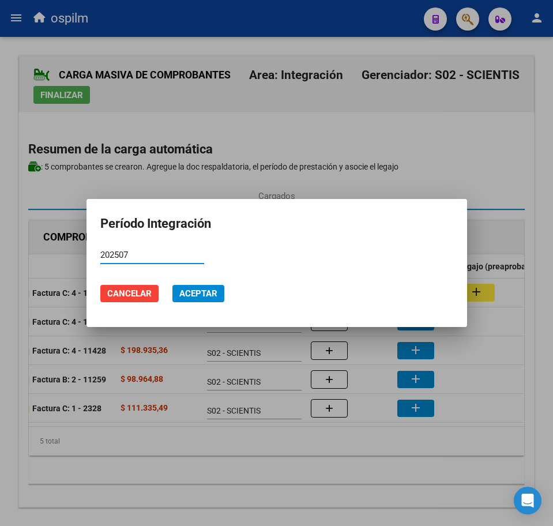
type input "202507"
click at [198, 285] on button "Aceptar" at bounding box center [199, 293] width 52 height 17
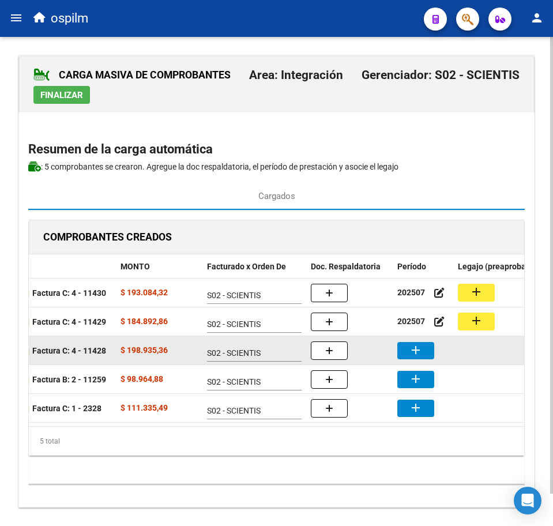
click at [422, 354] on mat-icon "add" at bounding box center [416, 350] width 14 height 14
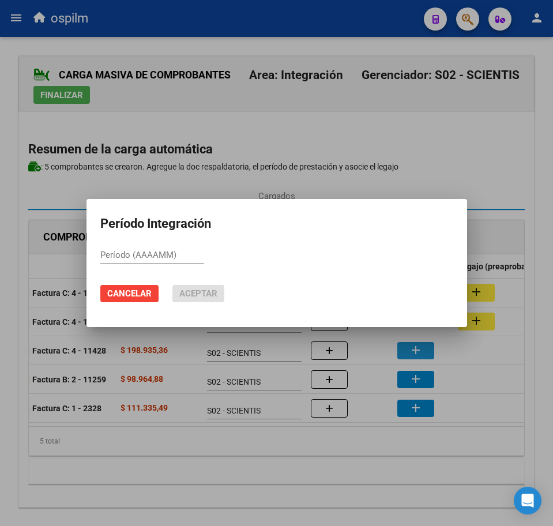
paste input "202507"
type input "202507"
click at [189, 299] on span "Aceptar" at bounding box center [198, 294] width 38 height 10
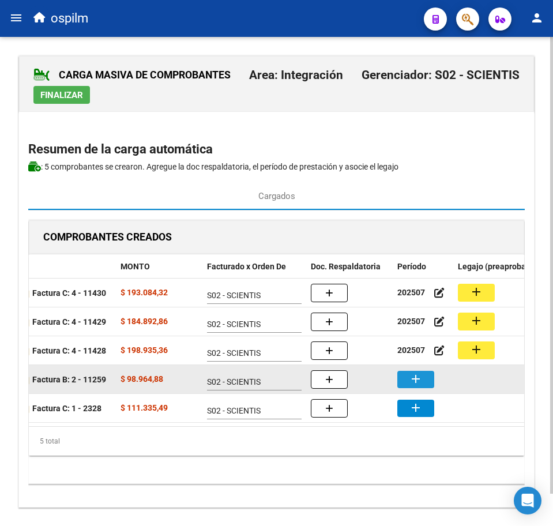
click at [414, 376] on mat-icon "add" at bounding box center [416, 379] width 14 height 14
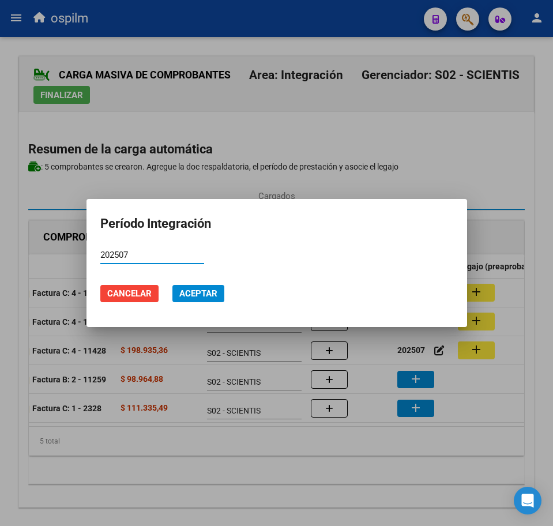
type input "202507"
click at [178, 290] on button "Aceptar" at bounding box center [199, 293] width 52 height 17
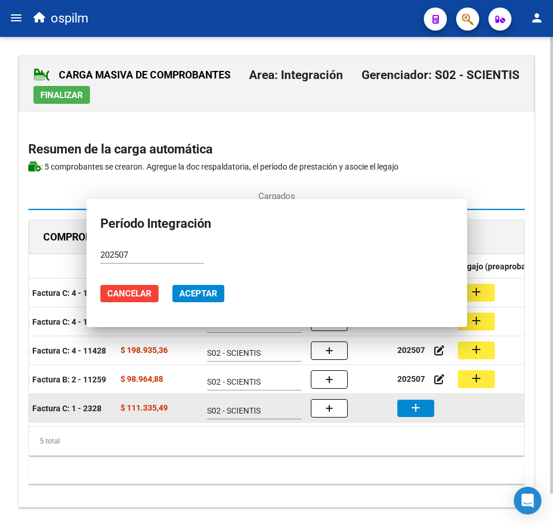
click at [415, 414] on mat-icon "add" at bounding box center [416, 408] width 14 height 14
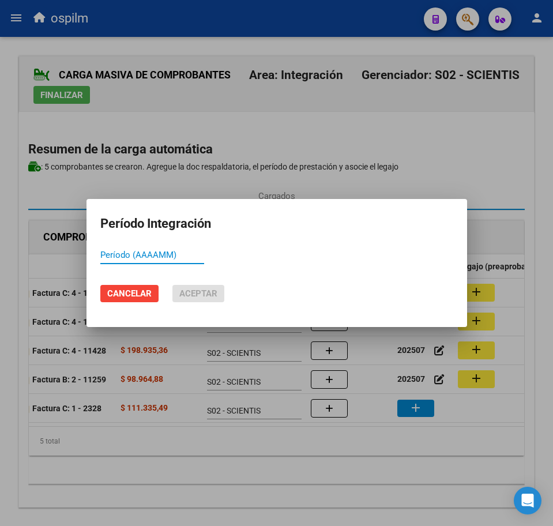
paste input "202507"
type input "202507"
click at [193, 294] on span "Aceptar" at bounding box center [198, 294] width 38 height 10
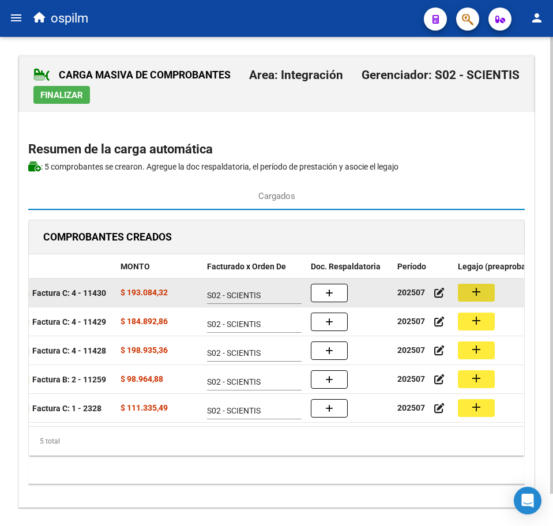
click at [483, 296] on mat-icon "add" at bounding box center [477, 292] width 14 height 14
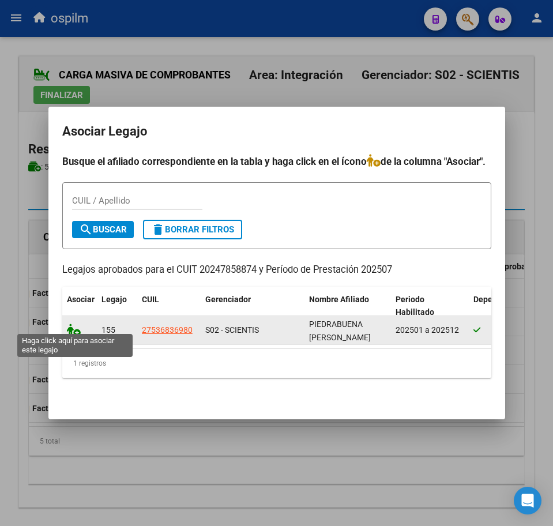
click at [69, 325] on icon at bounding box center [74, 330] width 14 height 13
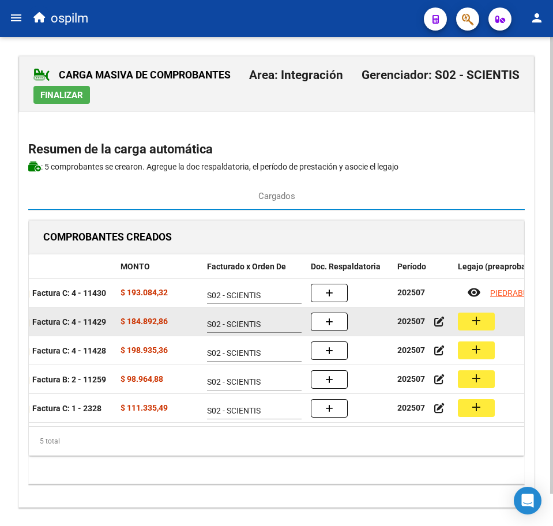
click at [477, 326] on mat-icon "add" at bounding box center [477, 321] width 14 height 14
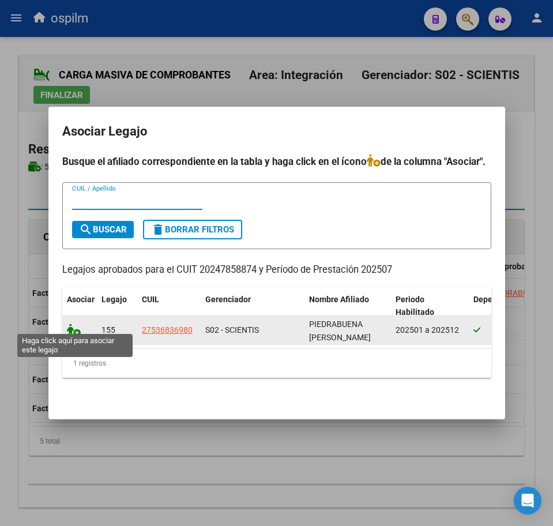
click at [75, 324] on icon at bounding box center [74, 330] width 14 height 13
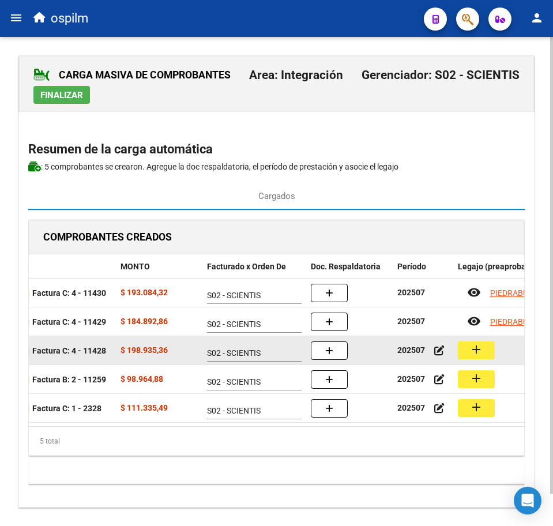
click at [490, 354] on button "add" at bounding box center [476, 351] width 37 height 18
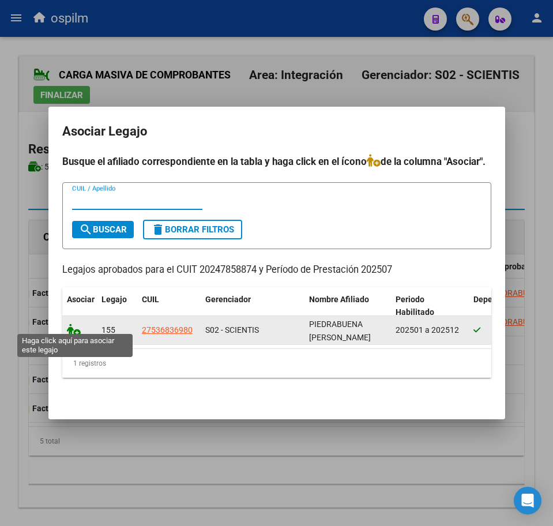
click at [76, 324] on icon at bounding box center [74, 330] width 14 height 13
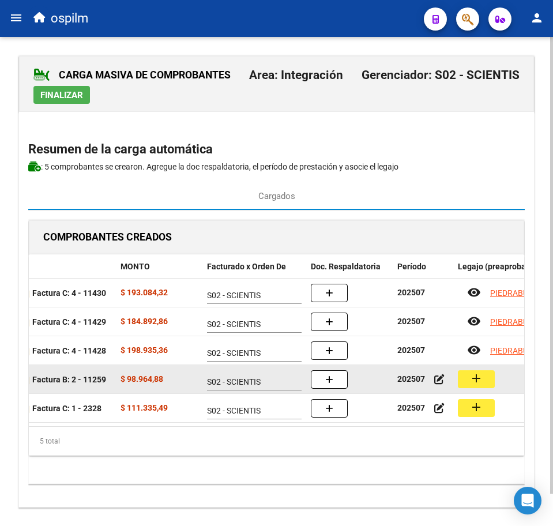
click at [479, 382] on mat-icon "add" at bounding box center [477, 379] width 14 height 14
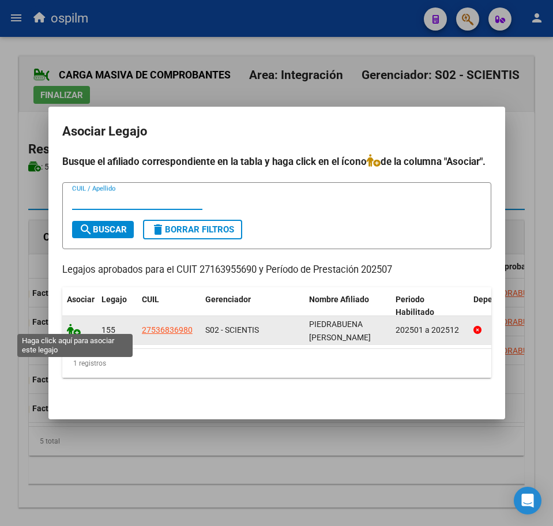
click at [77, 324] on icon at bounding box center [74, 330] width 14 height 13
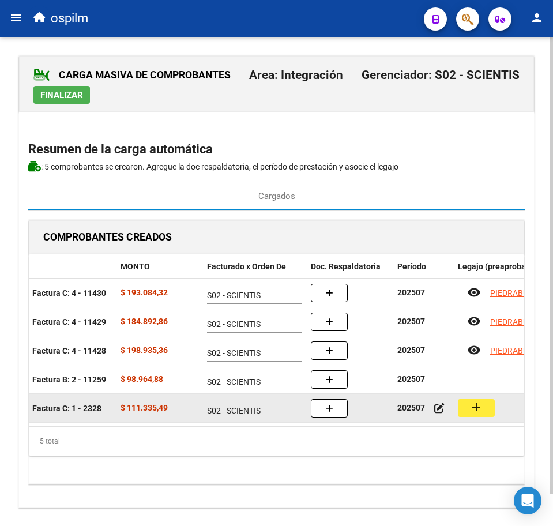
click at [477, 404] on mat-icon "add" at bounding box center [477, 408] width 14 height 14
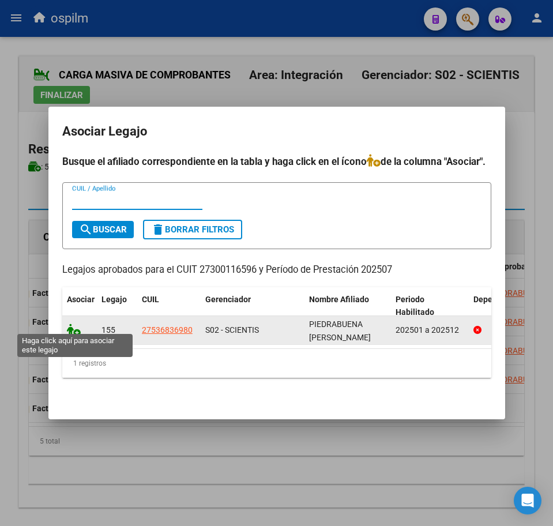
click at [74, 328] on icon at bounding box center [74, 330] width 14 height 13
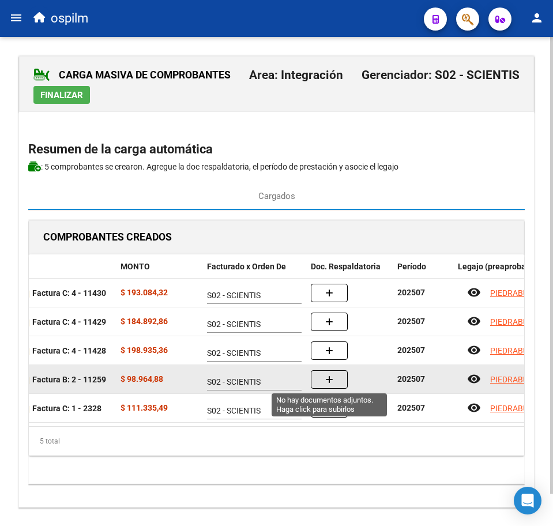
click at [339, 381] on button "button" at bounding box center [329, 379] width 37 height 18
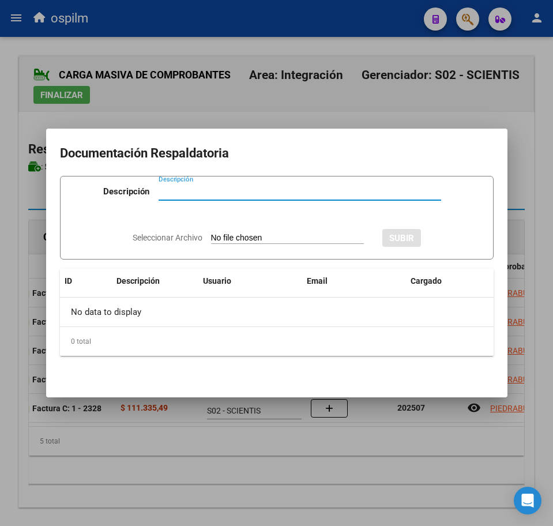
paste input "Planilla de asistencia"
type input "Planilla de asistencia"
click at [234, 235] on input "Seleccionar Archivo" at bounding box center [287, 238] width 153 height 11
type input "C:\fakepath\PIEDRABUENA NICOLE ABIGAIL_202507_090_N_MAXIMO CLAUDIA ADRIANA_PA.p…"
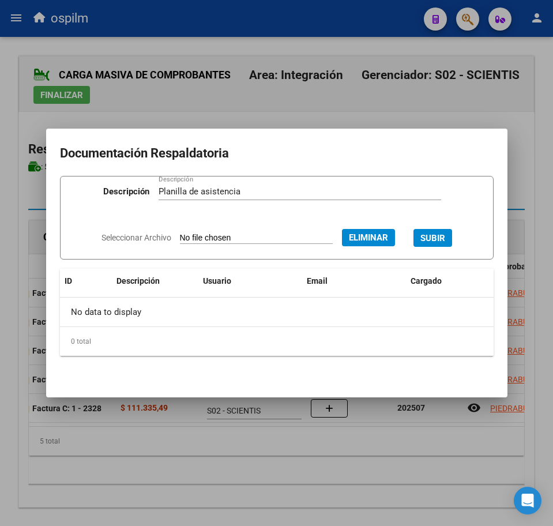
click at [440, 234] on span "SUBIR" at bounding box center [433, 238] width 25 height 10
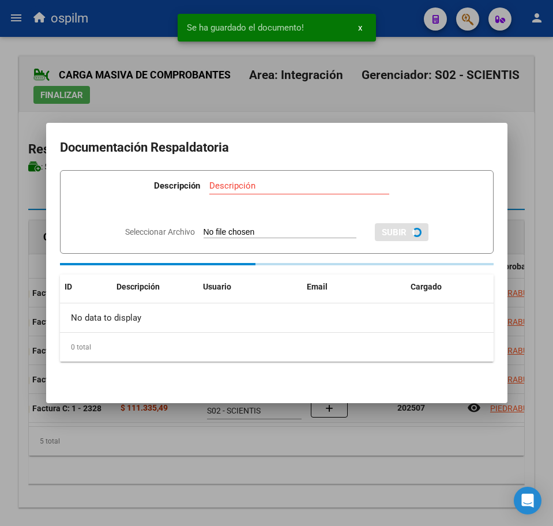
click at [291, 448] on div at bounding box center [276, 263] width 553 height 526
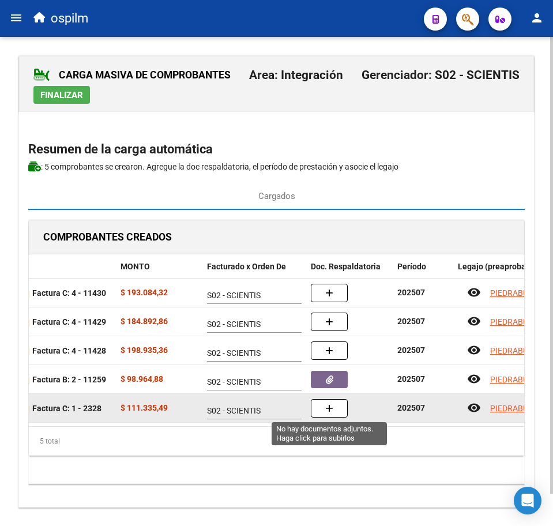
click at [324, 407] on button "button" at bounding box center [329, 408] width 37 height 18
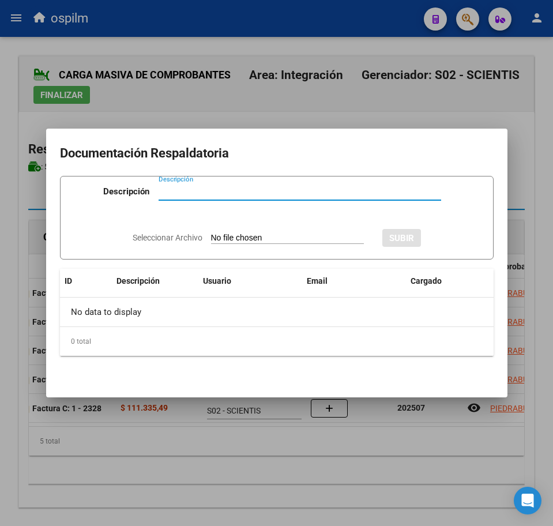
paste input "Planilla de asistencia"
type input "Planilla de asistencia"
click at [216, 242] on input "Seleccionar Archivo" at bounding box center [287, 238] width 153 height 11
type input "C:\fakepath\PIEDRABUENA NICOLE ABIGAIL_202507_090_N_PEREZ NATALIA CAROLINA_PA.p…"
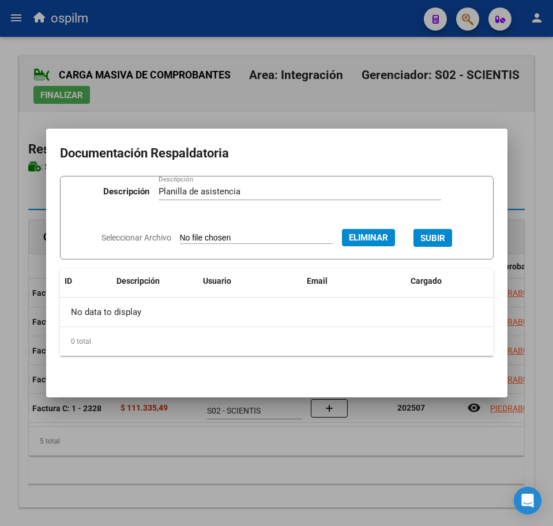
click at [446, 234] on span "SUBIR" at bounding box center [433, 238] width 25 height 10
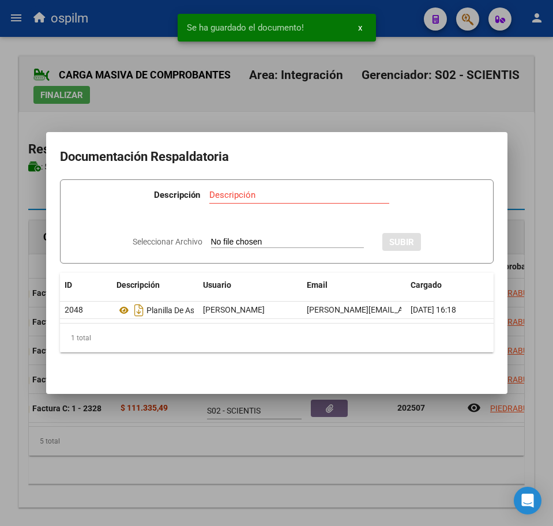
click at [382, 446] on div at bounding box center [276, 263] width 553 height 526
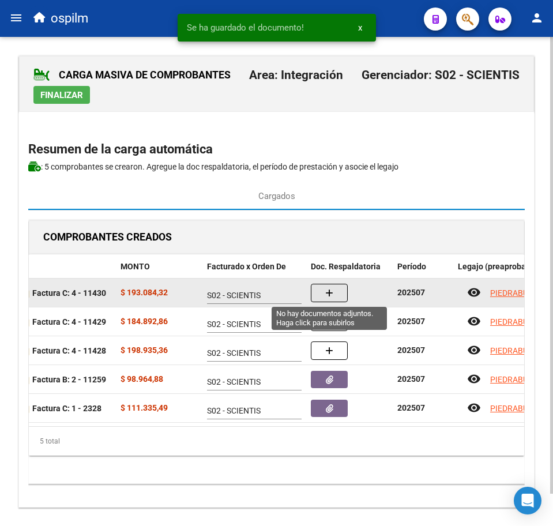
click at [329, 295] on icon "button" at bounding box center [329, 293] width 8 height 9
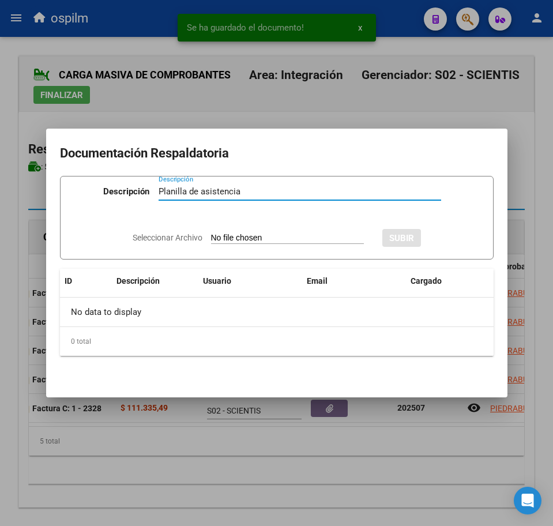
type input "Planilla de asistencia"
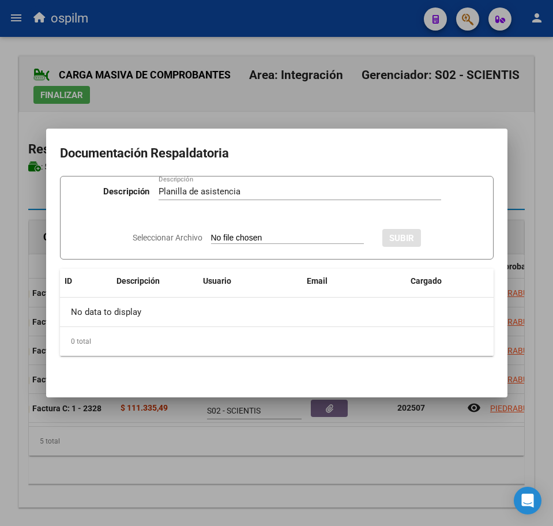
click at [256, 240] on input "Seleccionar Archivo" at bounding box center [287, 238] width 153 height 11
type input "C:\fakepath\PIEDRABUENA NICOLE ABIGAIL_202507_096_S_SANDOVAL PABLO GASTON_PA ES…"
click at [439, 234] on span "SUBIR" at bounding box center [433, 238] width 25 height 10
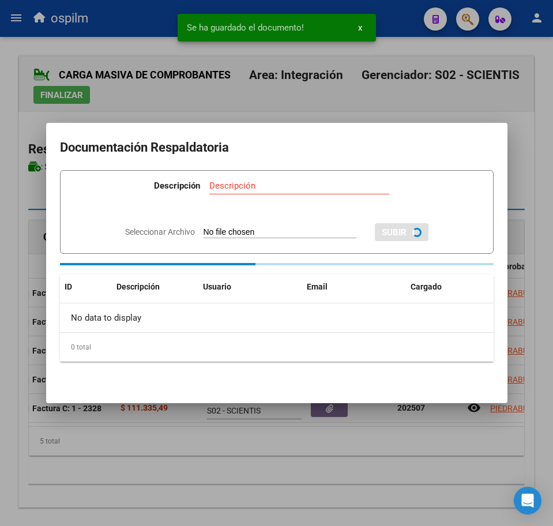
click at [298, 474] on div at bounding box center [276, 263] width 553 height 526
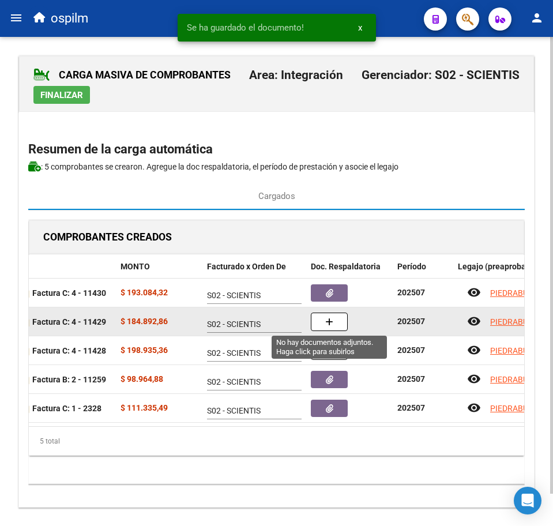
click at [341, 321] on button "button" at bounding box center [329, 322] width 37 height 18
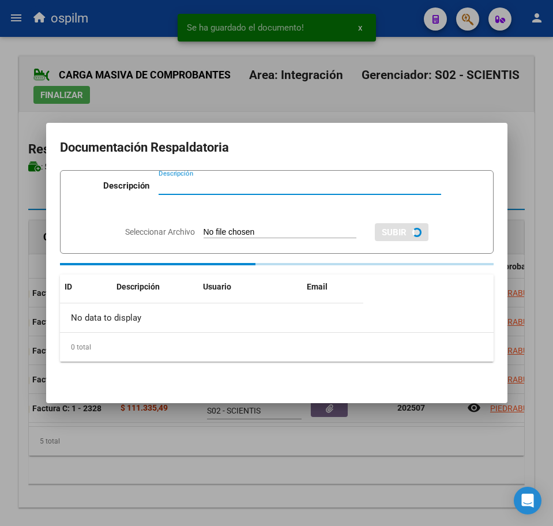
paste input "Planilla de asistencia"
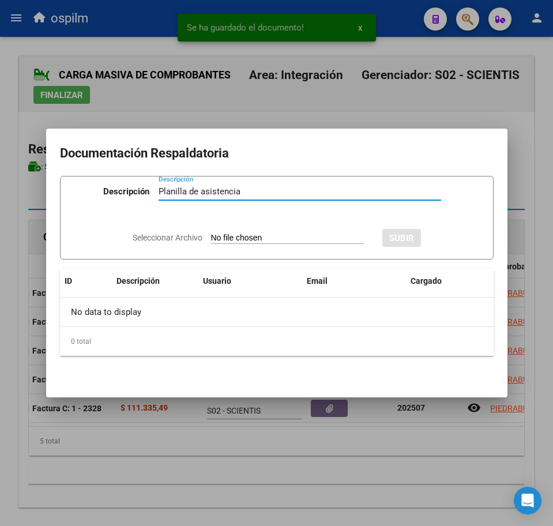
type input "Planilla de asistencia"
click at [249, 238] on input "Seleccionar Archivo" at bounding box center [287, 238] width 153 height 11
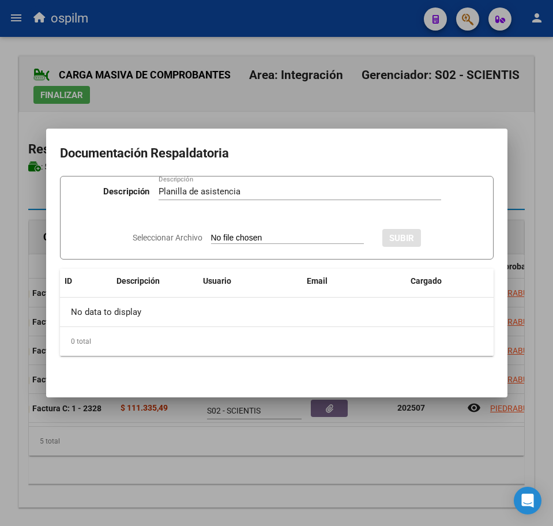
type input "C:\fakepath\PIEDRABUENA NICOLE ABIGAIL_202507_096_S_SANDOVAL PABLO GASTON_PA PS…"
click at [442, 235] on span "SUBIR" at bounding box center [433, 238] width 25 height 10
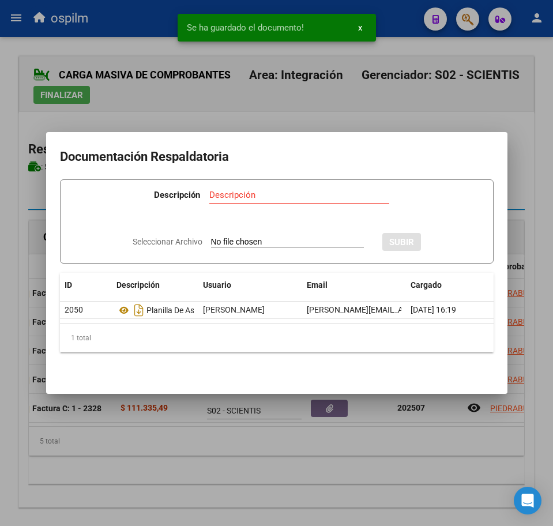
click at [304, 455] on div at bounding box center [276, 263] width 553 height 526
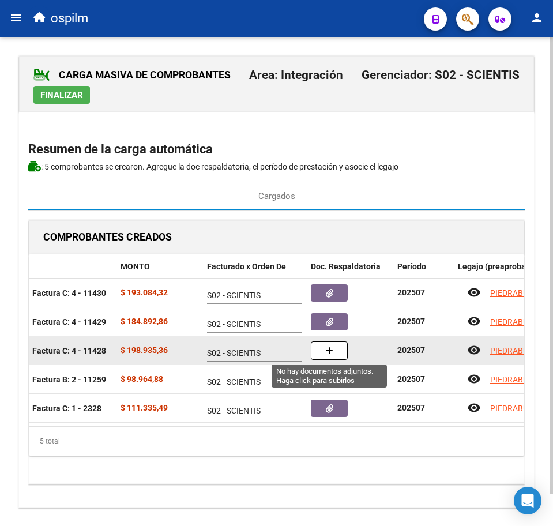
click at [326, 347] on icon "button" at bounding box center [329, 351] width 8 height 9
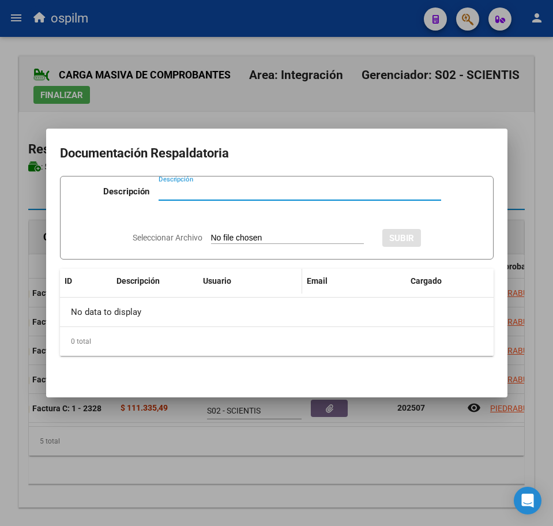
paste input "Planilla de asistencia"
type input "Planilla de asistencia"
click at [250, 233] on app-file-uploader "Seleccionar Archivo" at bounding box center [253, 238] width 241 height 10
click at [246, 240] on input "Seleccionar Archivo" at bounding box center [287, 238] width 153 height 11
type input "C:\fakepath\PIEDRABUENA NICOLE ABIGAIL_202507_096_S_SANDOVAL PABLO GASTON_PA.pdf"
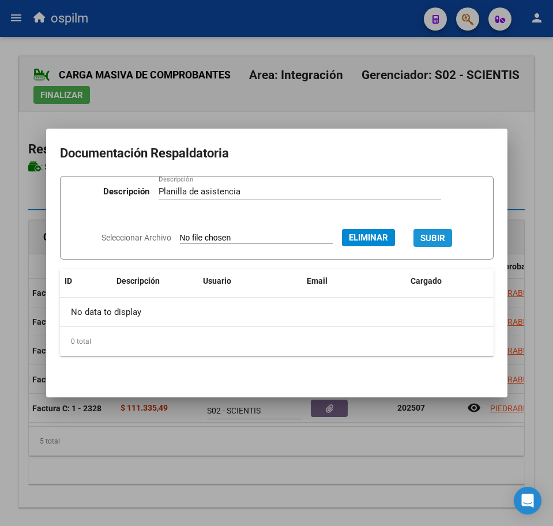
click at [446, 235] on span "SUBIR" at bounding box center [433, 238] width 25 height 10
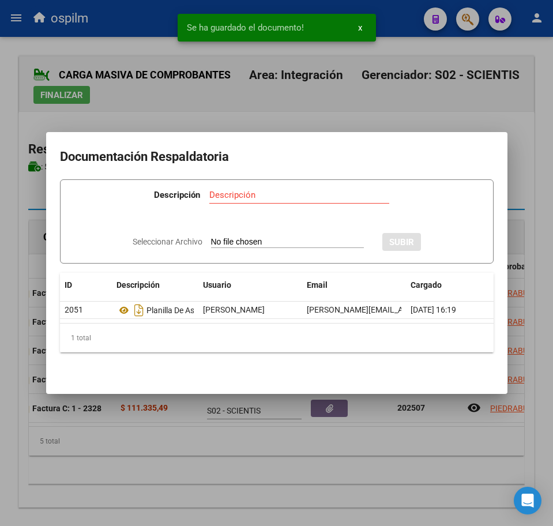
click at [265, 481] on div at bounding box center [276, 263] width 553 height 526
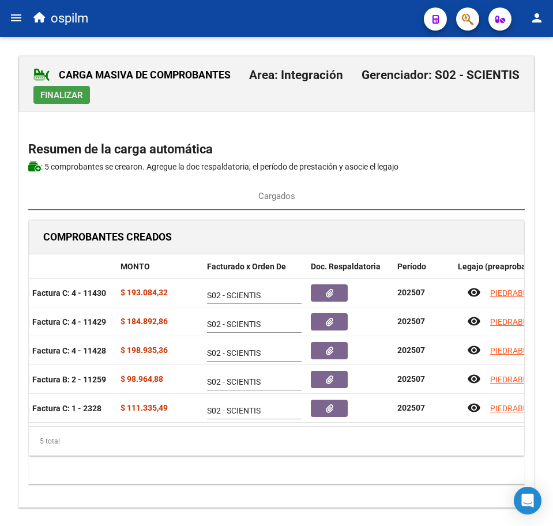
click at [79, 93] on span "Finalizar" at bounding box center [61, 95] width 43 height 10
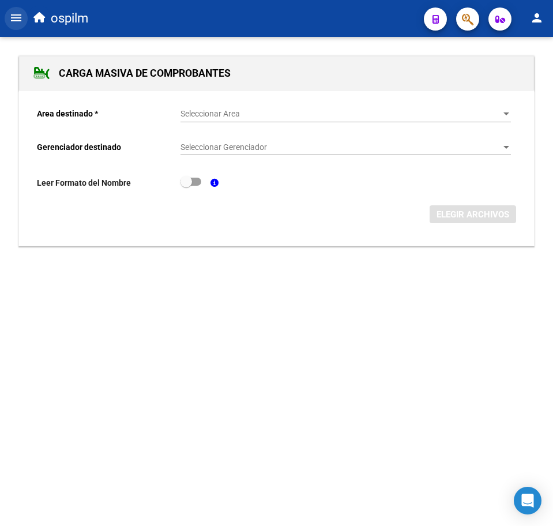
click at [19, 20] on mat-icon "menu" at bounding box center [16, 18] width 14 height 14
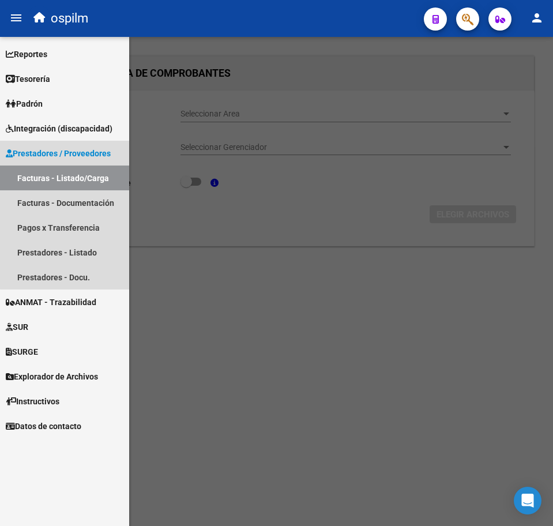
click at [85, 184] on link "Facturas - Listado/Carga" at bounding box center [64, 178] width 129 height 25
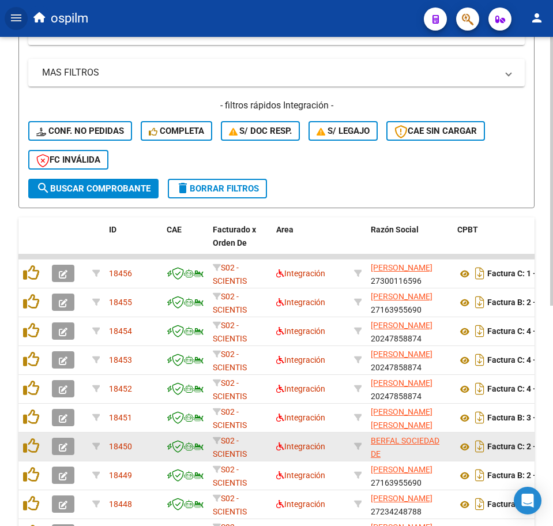
scroll to position [361, 0]
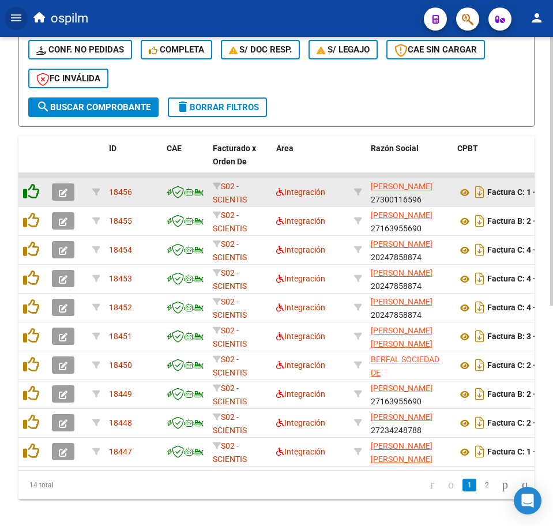
click at [33, 199] on icon at bounding box center [31, 192] width 16 height 16
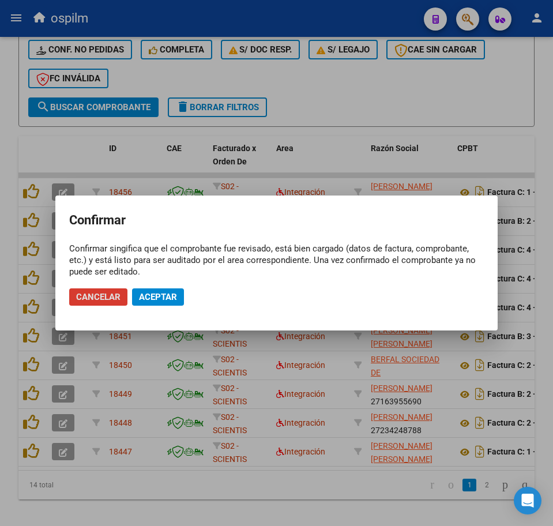
click at [181, 308] on mat-dialog-actions "Cancelar Aceptar" at bounding box center [276, 297] width 415 height 39
click at [174, 301] on span "Aceptar" at bounding box center [158, 297] width 38 height 10
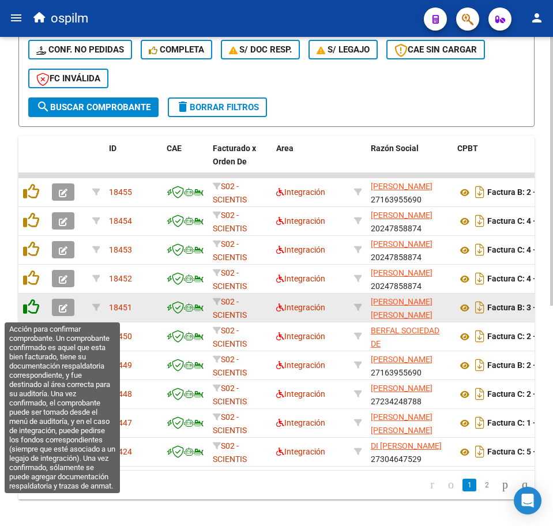
click at [31, 310] on icon at bounding box center [31, 307] width 16 height 16
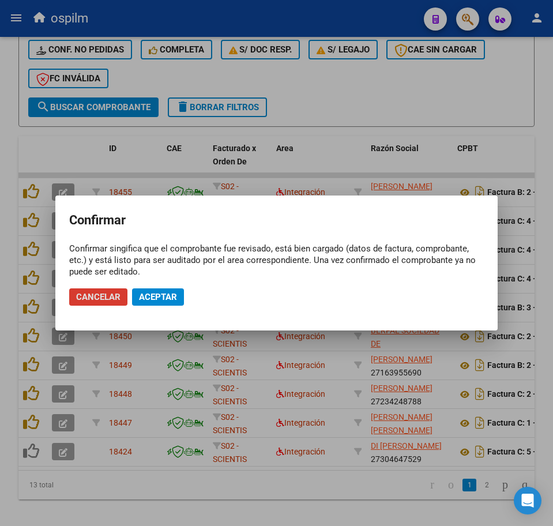
click at [162, 289] on button "Aceptar" at bounding box center [158, 297] width 52 height 17
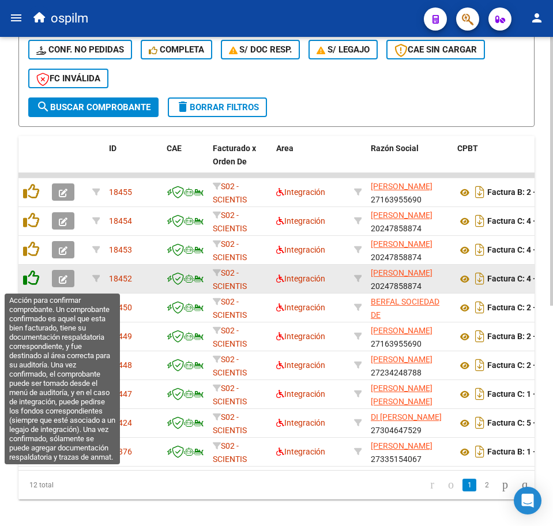
click at [31, 282] on icon at bounding box center [31, 278] width 16 height 16
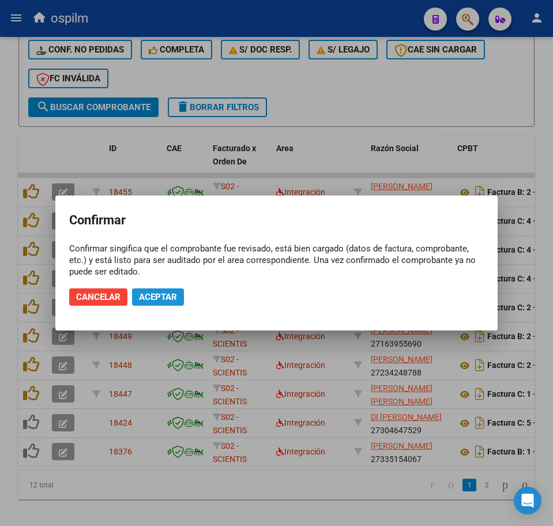
click at [152, 294] on span "Aceptar" at bounding box center [158, 297] width 38 height 10
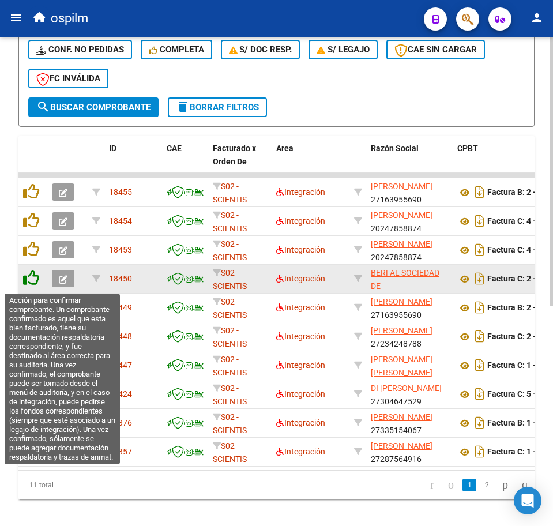
click at [37, 278] on icon at bounding box center [31, 278] width 16 height 16
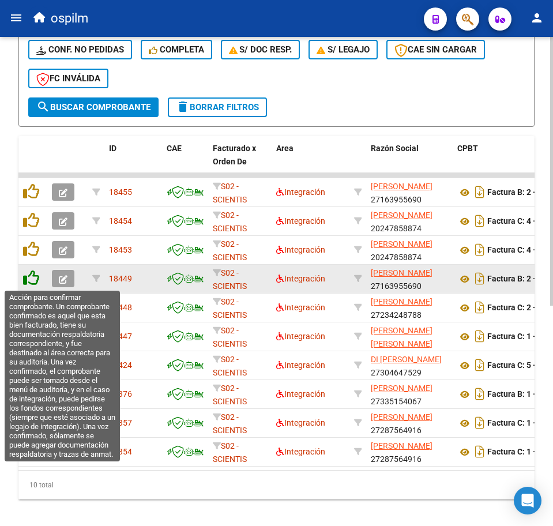
click at [36, 277] on icon at bounding box center [31, 278] width 16 height 16
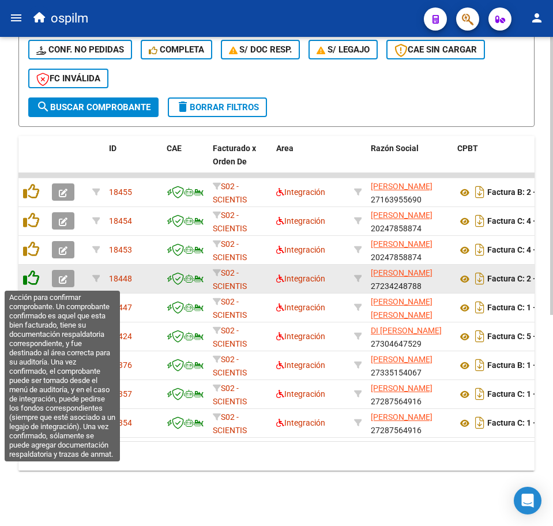
click at [30, 281] on icon at bounding box center [31, 278] width 16 height 16
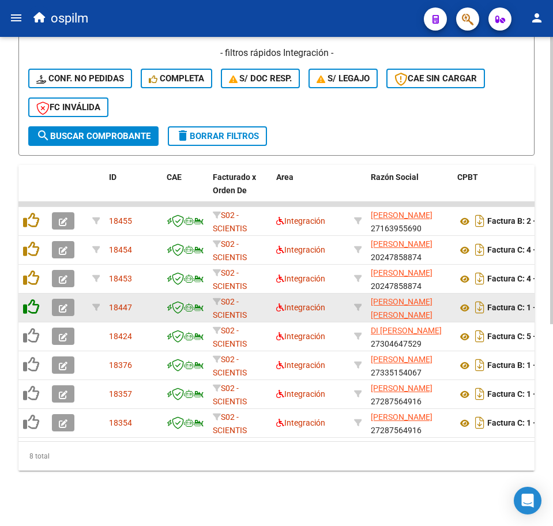
scroll to position [343, 0]
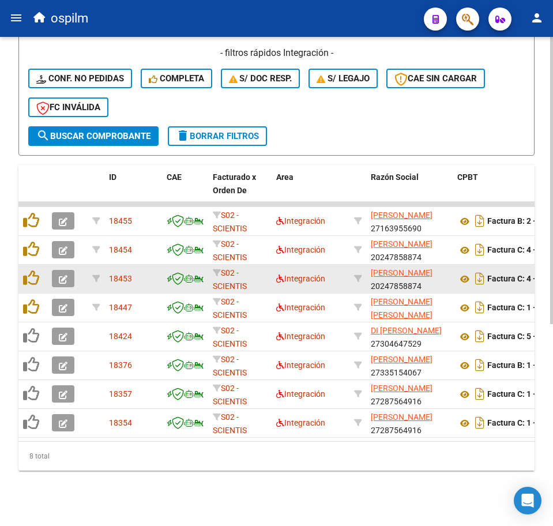
click at [29, 280] on datatable-body-cell at bounding box center [32, 279] width 29 height 28
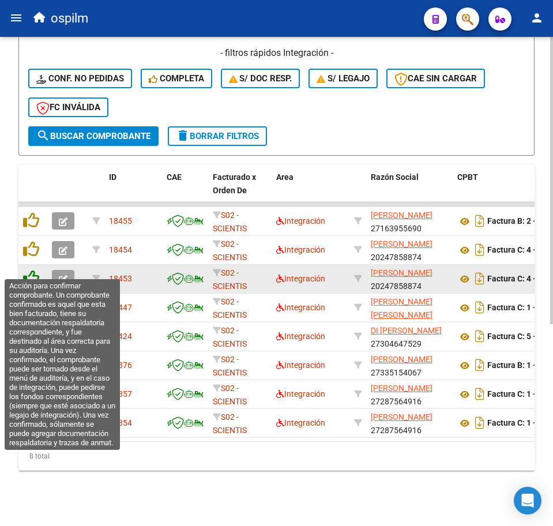
click at [33, 273] on icon at bounding box center [31, 278] width 16 height 16
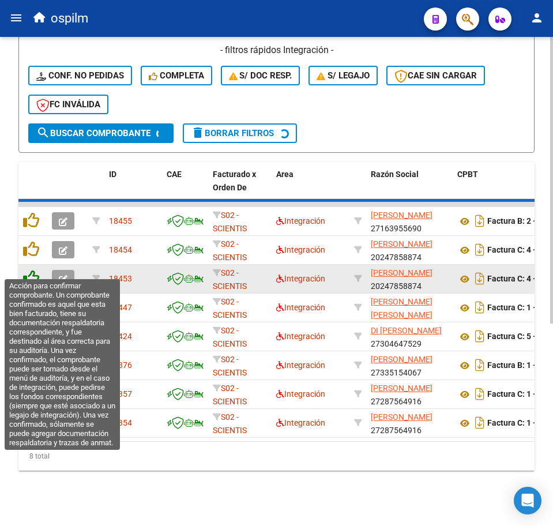
scroll to position [315, 0]
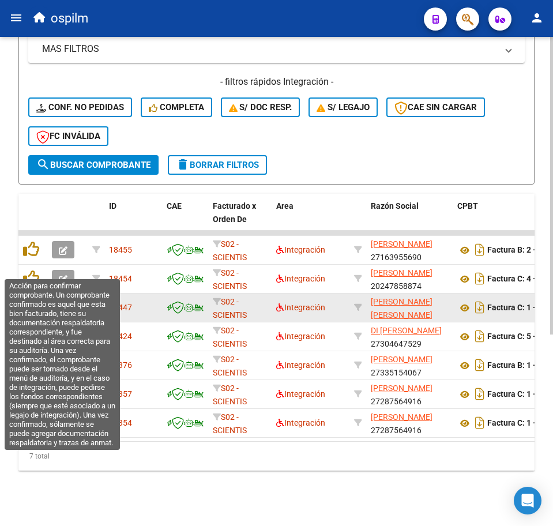
click at [33, 273] on icon at bounding box center [31, 278] width 16 height 16
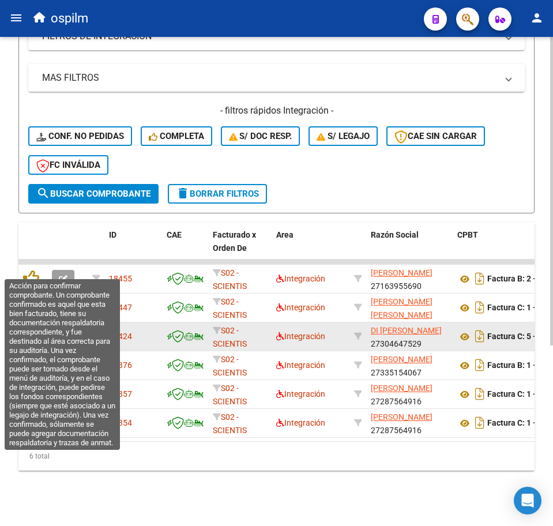
click at [33, 273] on icon at bounding box center [31, 278] width 16 height 16
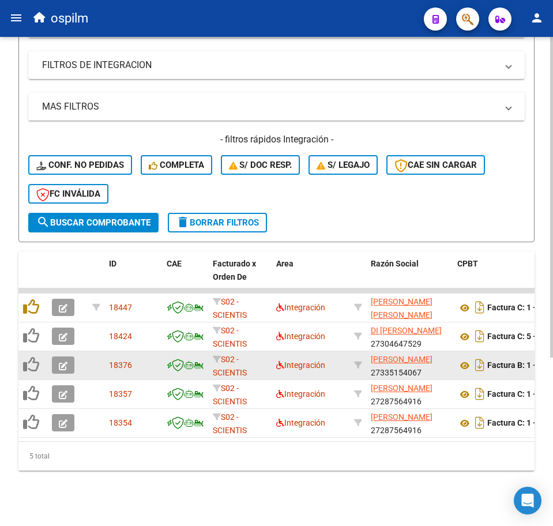
scroll to position [257, 0]
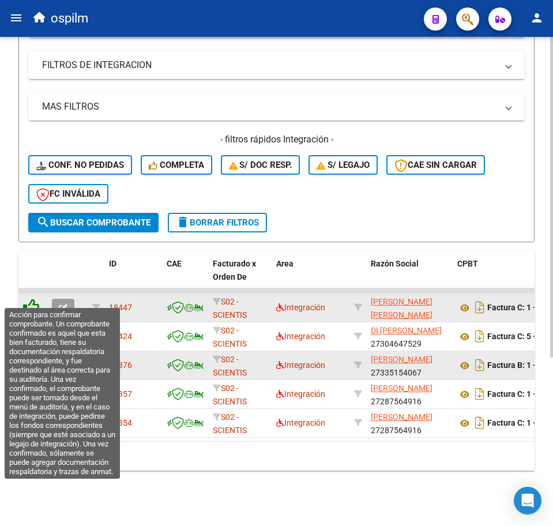
click at [32, 299] on icon at bounding box center [31, 307] width 16 height 16
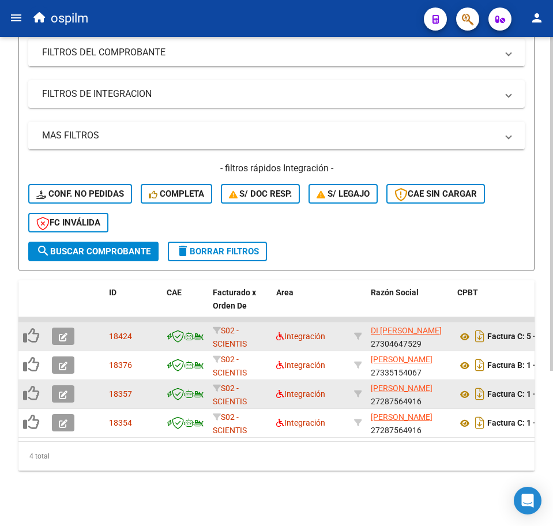
scroll to position [228, 0]
click at [89, 162] on h4 "- filtros rápidos Integración -" at bounding box center [276, 168] width 497 height 13
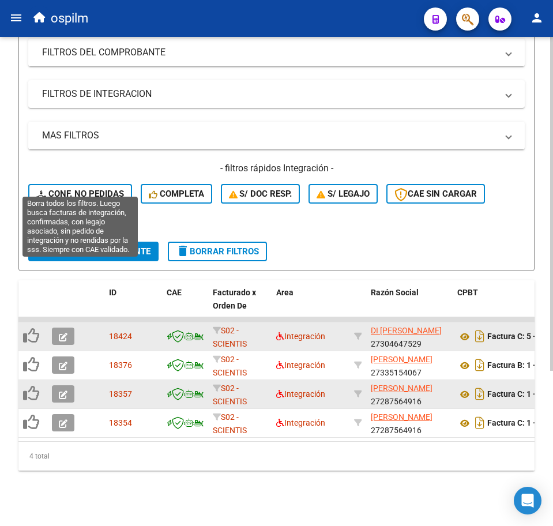
click at [102, 189] on span "Conf. no pedidas" at bounding box center [80, 194] width 88 height 10
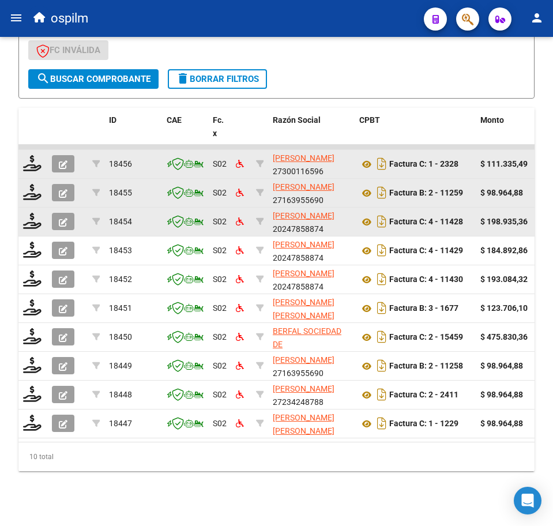
scroll to position [401, 0]
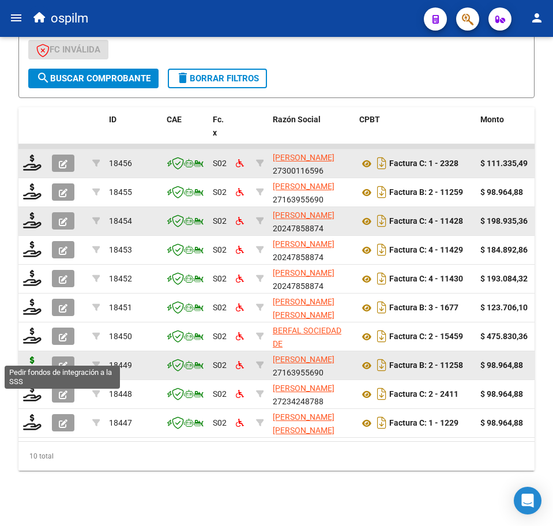
click at [33, 358] on icon at bounding box center [32, 365] width 18 height 16
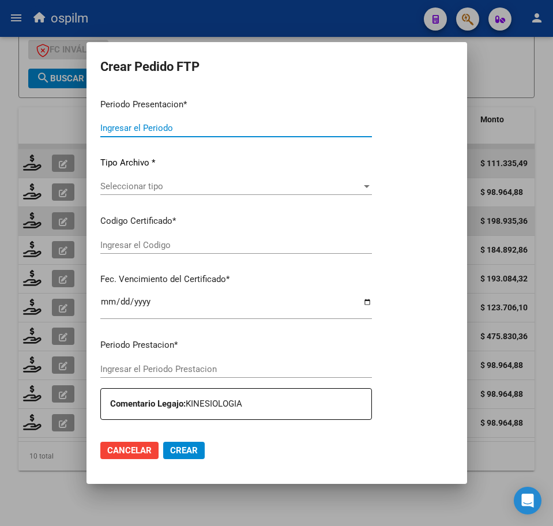
type input "202507"
type input "202506"
type input "$ 98.964,88"
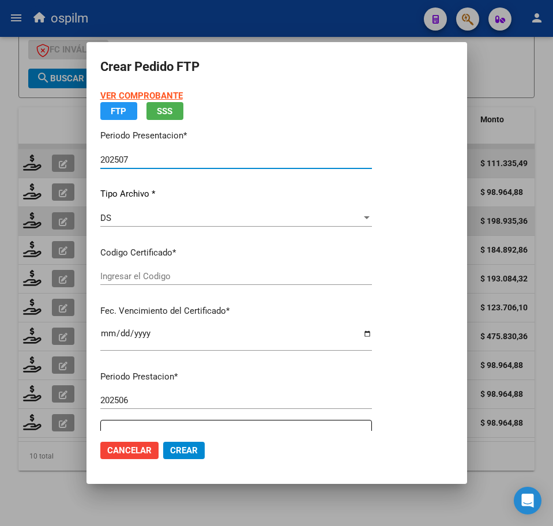
type input "ARG01000536836982017013120200131BS448"
type input "2025-03-06"
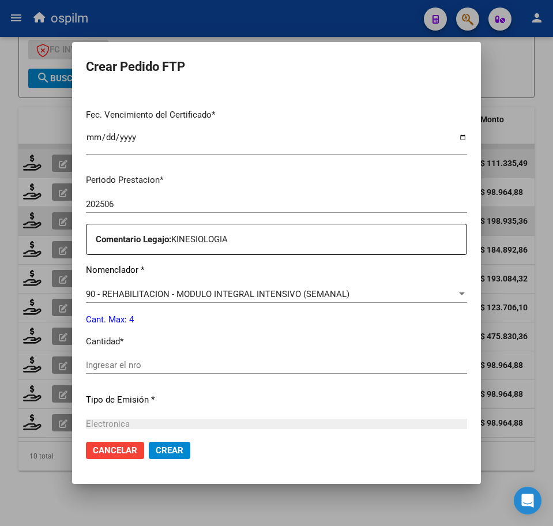
scroll to position [361, 0]
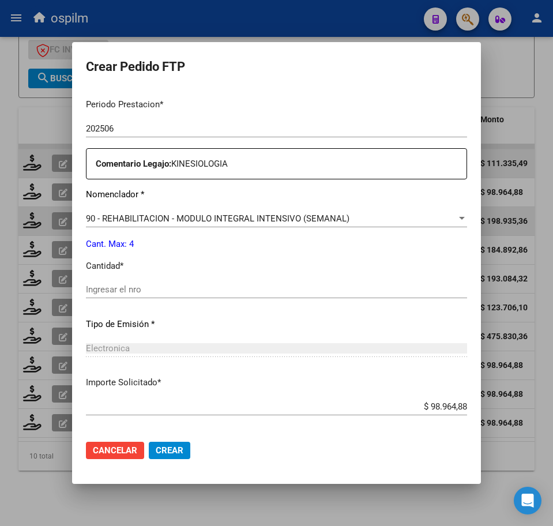
click at [190, 294] on input "Ingresar el nro" at bounding box center [276, 290] width 381 height 10
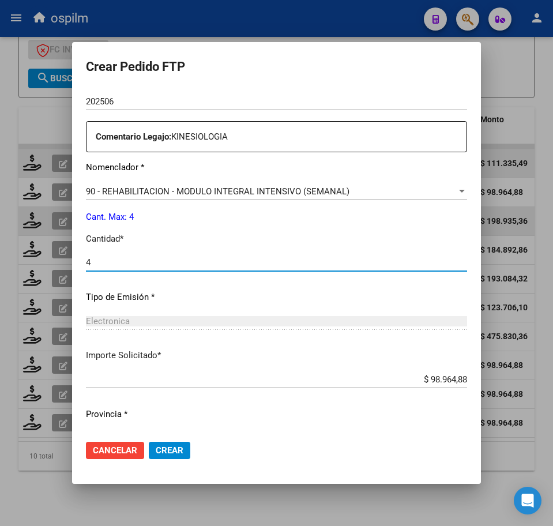
scroll to position [414, 0]
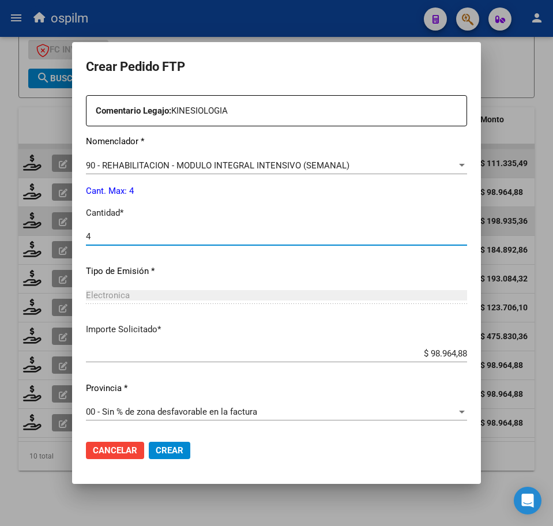
type input "4"
click at [156, 453] on span "Crear" at bounding box center [170, 451] width 28 height 10
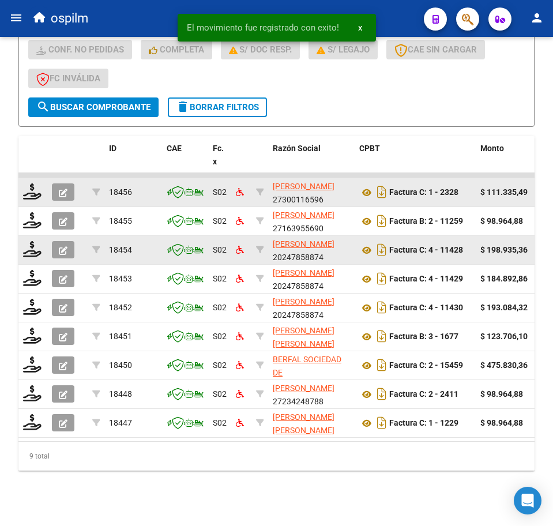
scroll to position [372, 0]
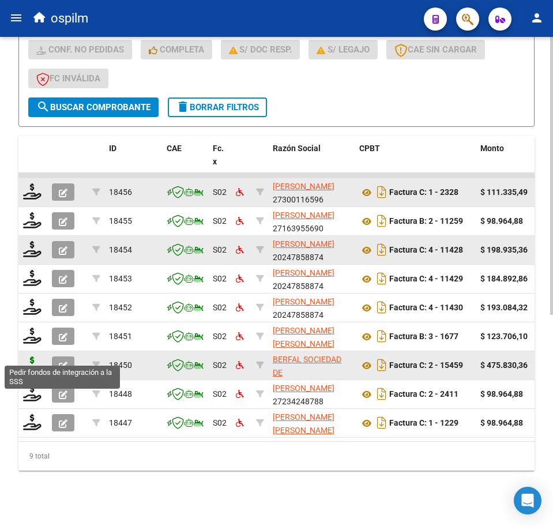
click at [39, 357] on icon at bounding box center [32, 365] width 18 height 16
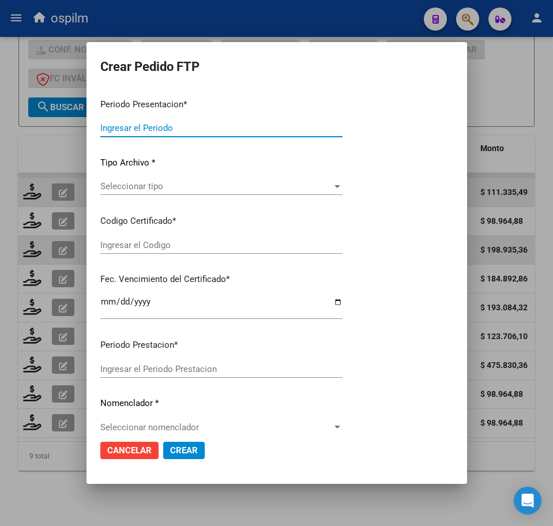
type input "202507"
type input "$ 475.830,36"
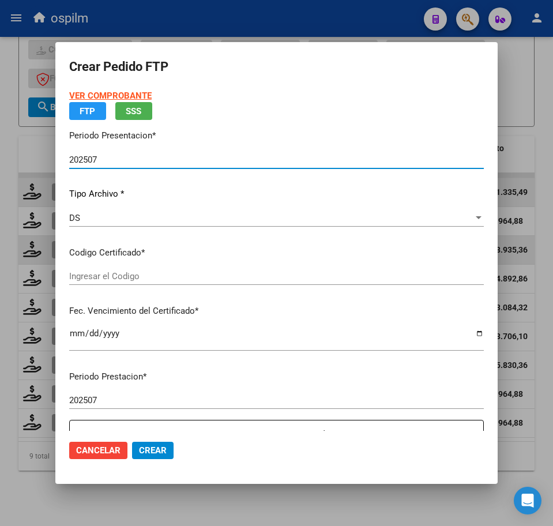
type input "ARG01000536836982017013120200131BS448"
type input "2025-03-06"
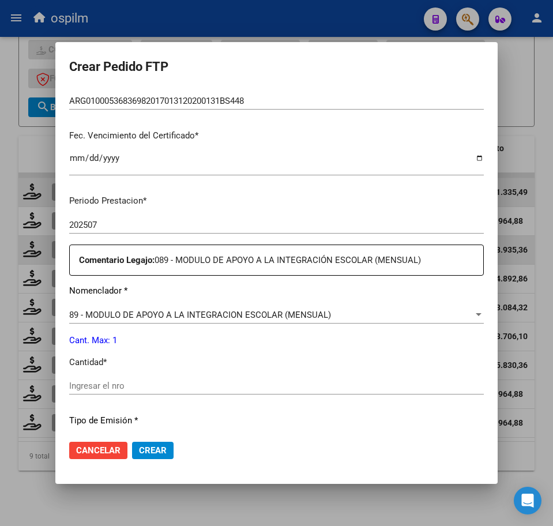
scroll to position [289, 0]
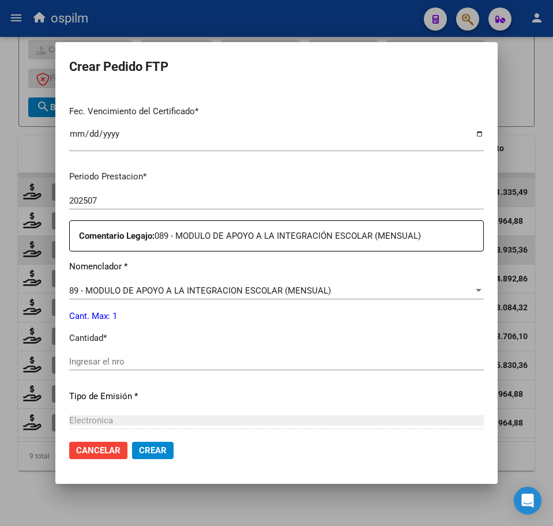
click at [136, 366] on input "Ingresar el nro" at bounding box center [276, 362] width 415 height 10
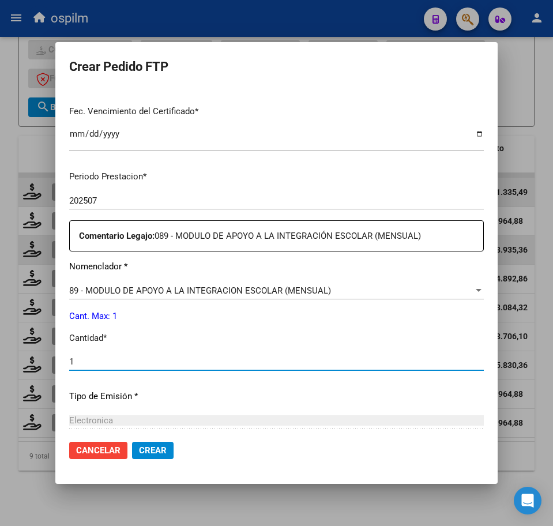
type input "1"
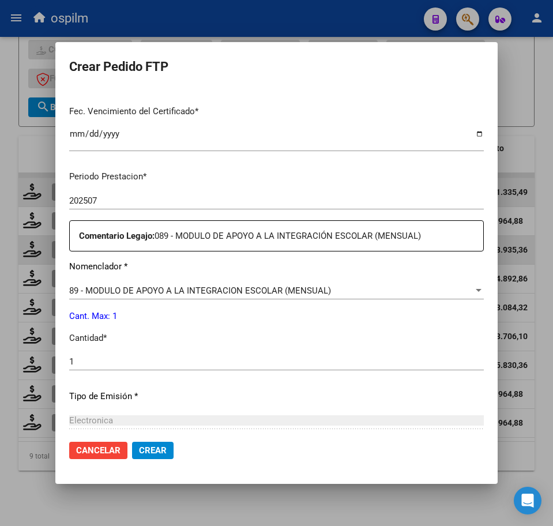
scroll to position [414, 0]
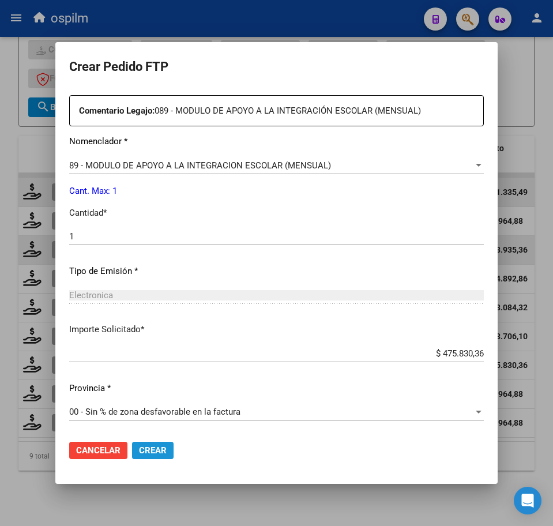
click at [144, 450] on span "Crear" at bounding box center [153, 451] width 28 height 10
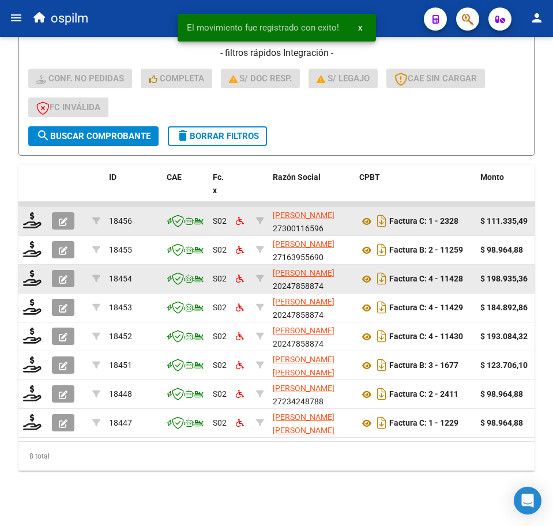
scroll to position [343, 0]
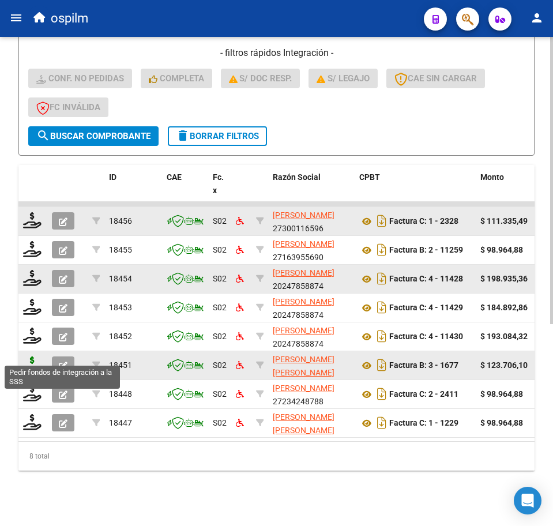
click at [35, 357] on icon at bounding box center [32, 365] width 18 height 16
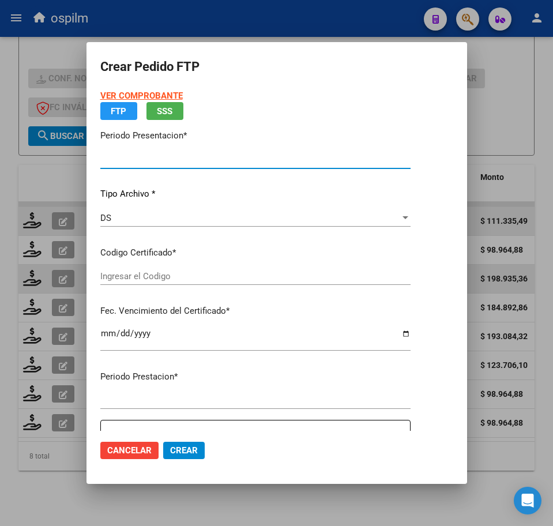
type input "202507"
type input "$ 123.706,10"
type input "ARG01000536836982017013120200131BS448"
type input "2025-03-06"
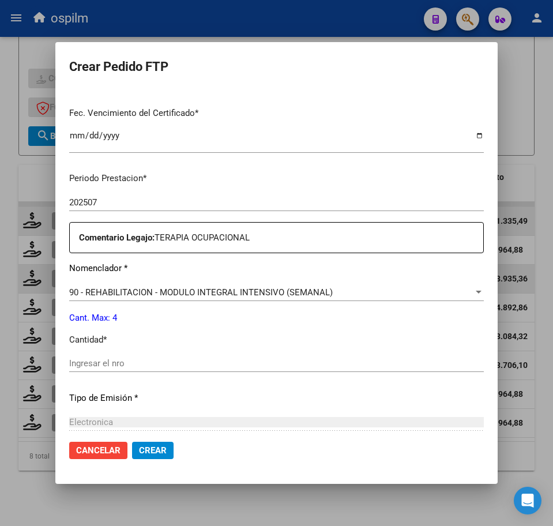
scroll to position [289, 0]
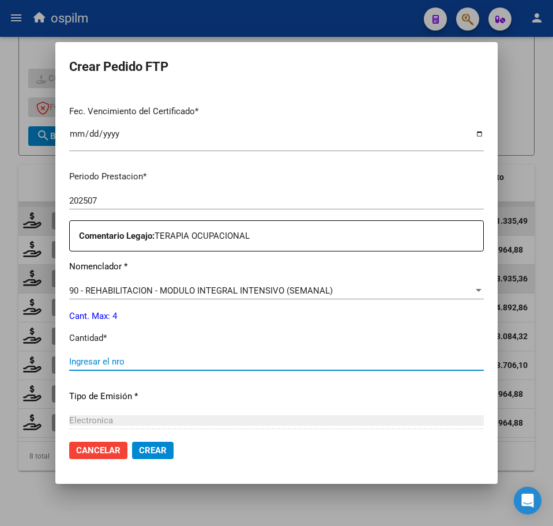
click at [155, 364] on input "Ingresar el nro" at bounding box center [276, 362] width 415 height 10
type input "4"
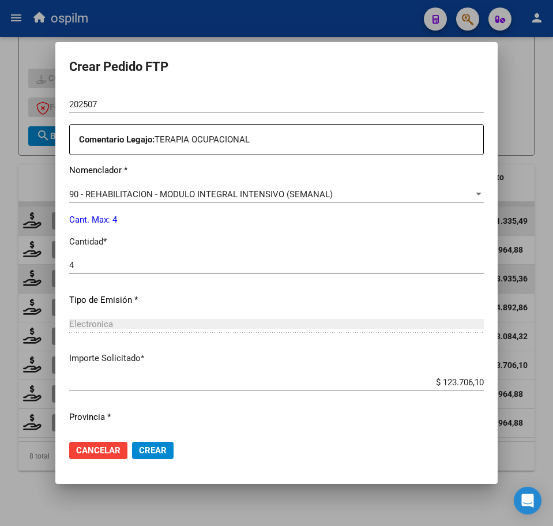
scroll to position [414, 0]
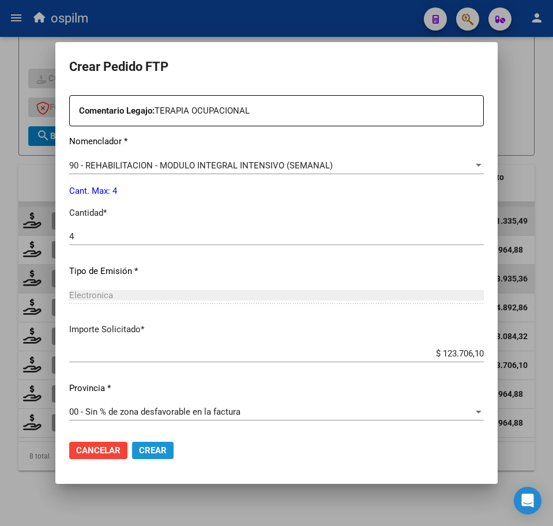
click at [152, 448] on span "Crear" at bounding box center [153, 451] width 28 height 10
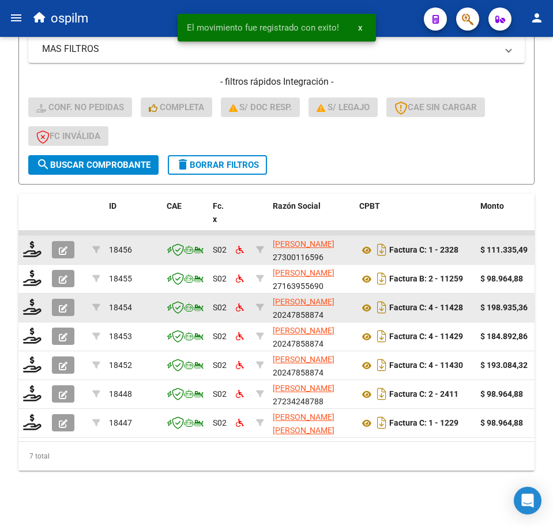
scroll to position [315, 0]
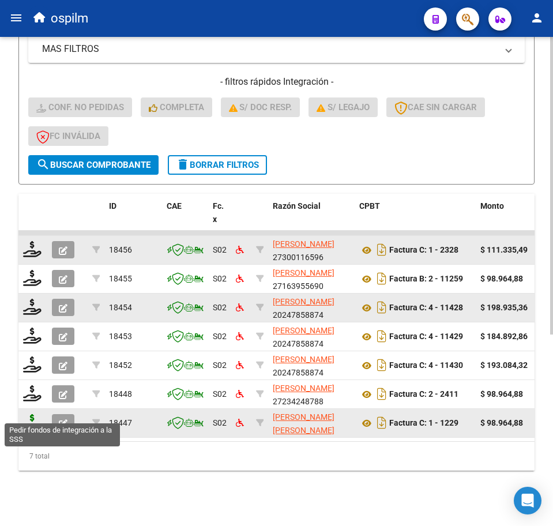
click at [27, 414] on icon at bounding box center [32, 422] width 18 height 16
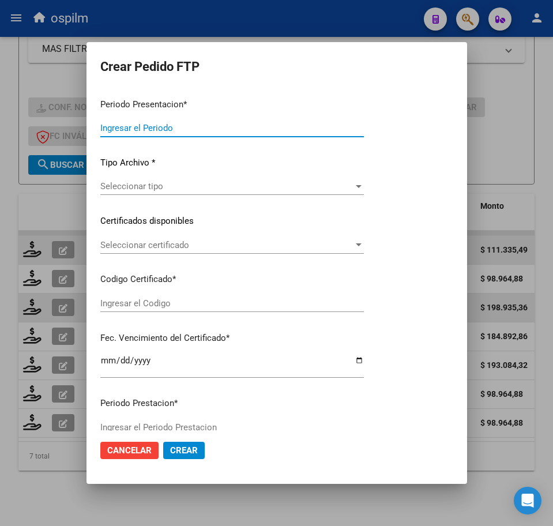
type input "202507"
type input "$ 98.964,88"
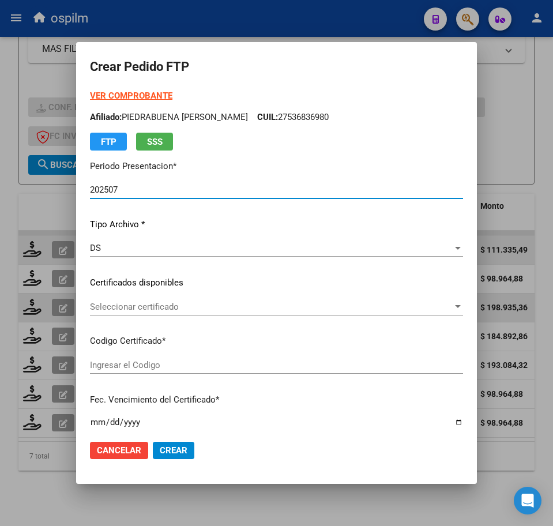
type input "ARG01000536836982017013120200131BS448"
type input "2025-03-06"
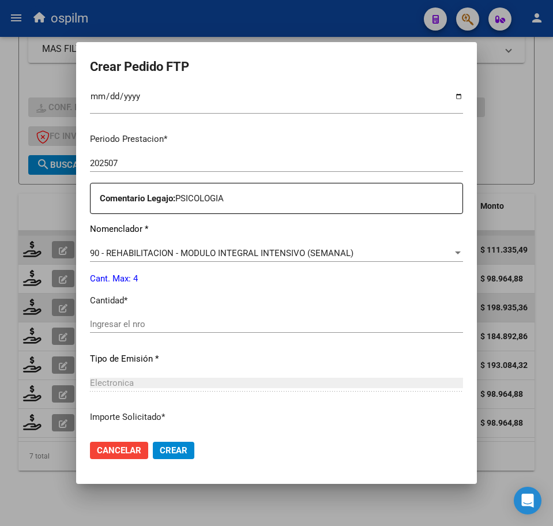
scroll to position [361, 0]
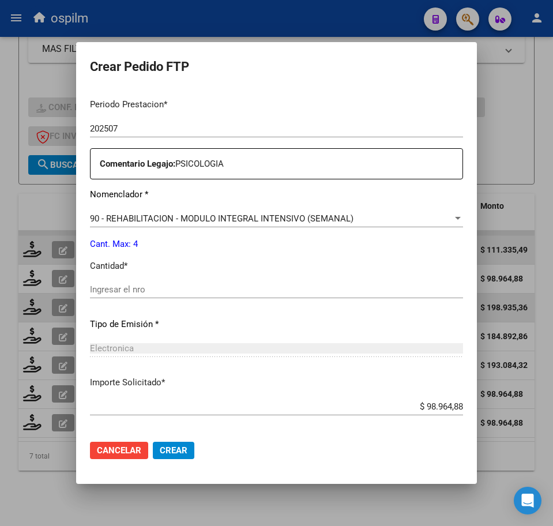
click at [139, 285] on input "Ingresar el nro" at bounding box center [276, 290] width 373 height 10
type input "4"
click at [160, 449] on span "Crear" at bounding box center [174, 451] width 28 height 10
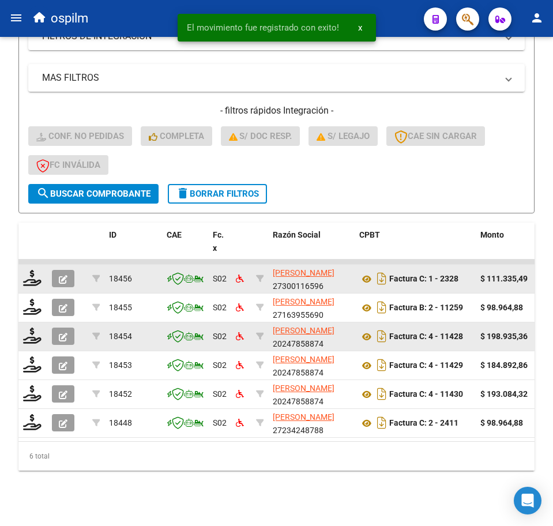
scroll to position [286, 0]
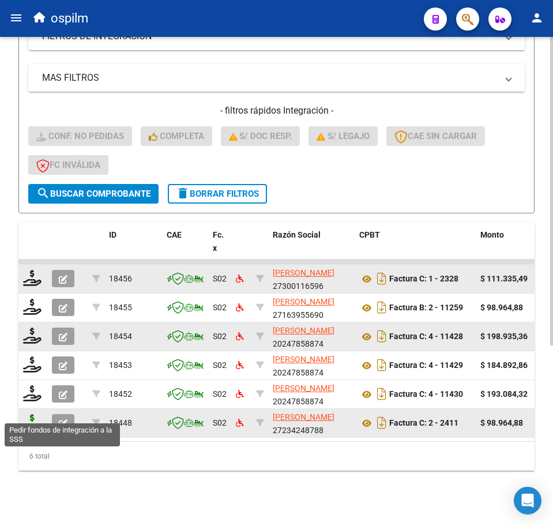
click at [31, 414] on icon at bounding box center [32, 422] width 18 height 16
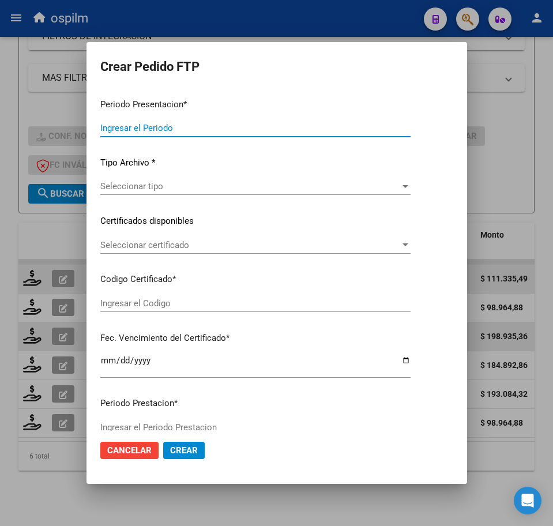
type input "202507"
type input "$ 98.964,88"
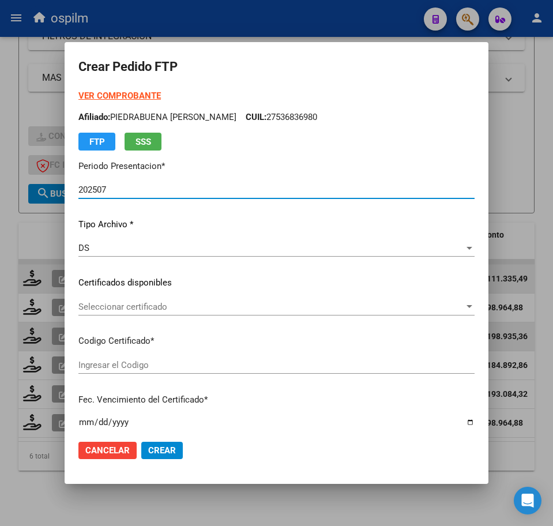
type input "ARG01000536836982017013120200131BS448"
type input "2025-03-06"
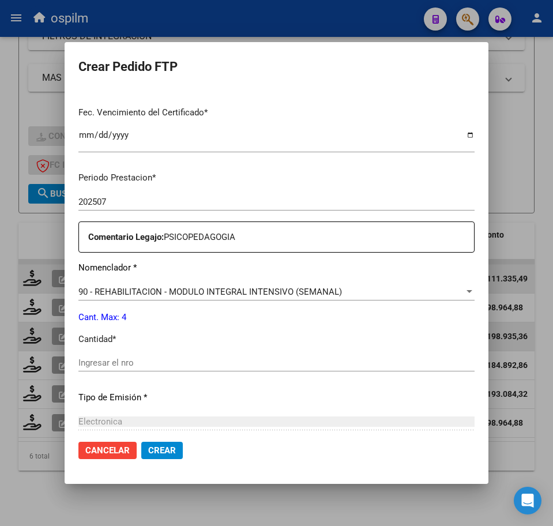
scroll to position [289, 0]
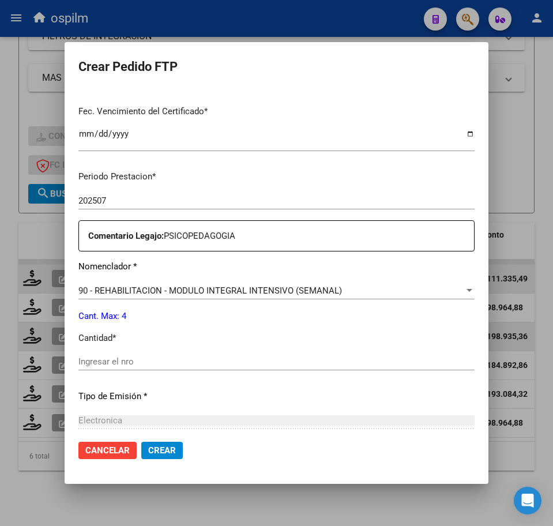
click at [139, 364] on input "Ingresar el nro" at bounding box center [276, 362] width 396 height 10
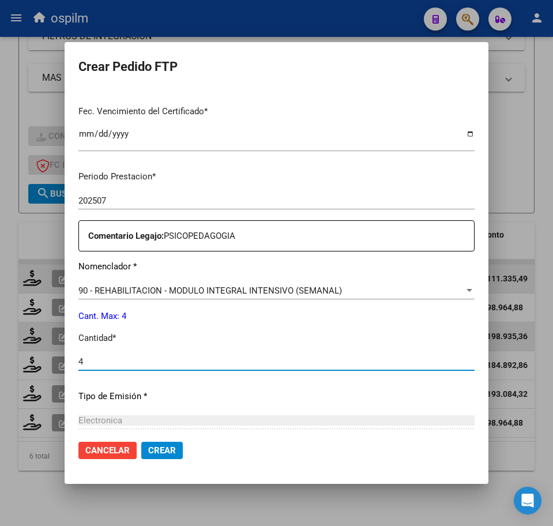
type input "4"
click at [148, 451] on span "Crear" at bounding box center [162, 451] width 28 height 10
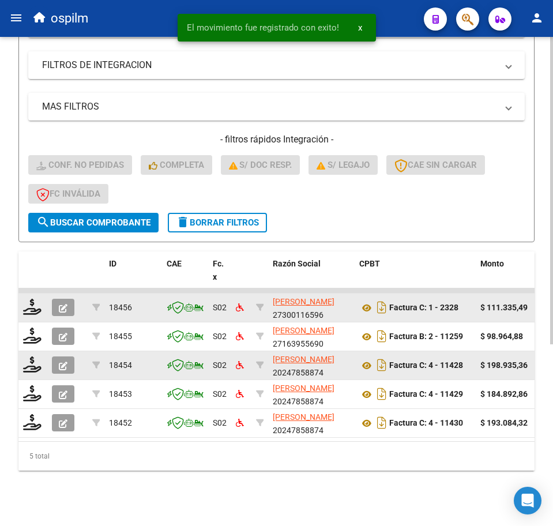
scroll to position [257, 0]
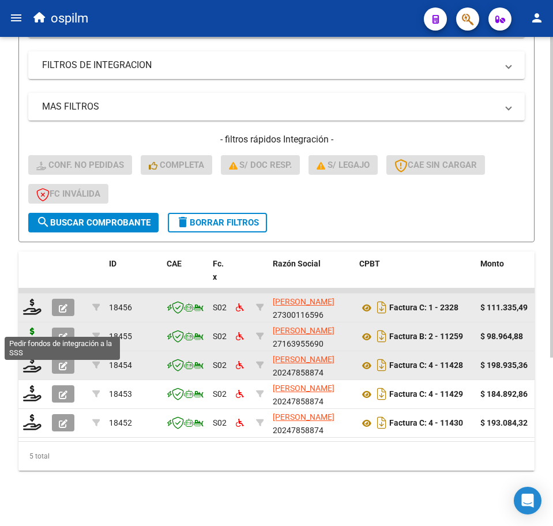
click at [39, 328] on icon at bounding box center [32, 336] width 18 height 16
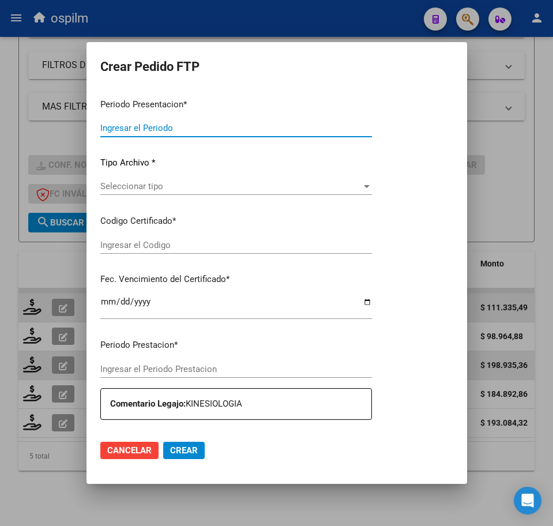
type input "202507"
type input "$ 98.964,88"
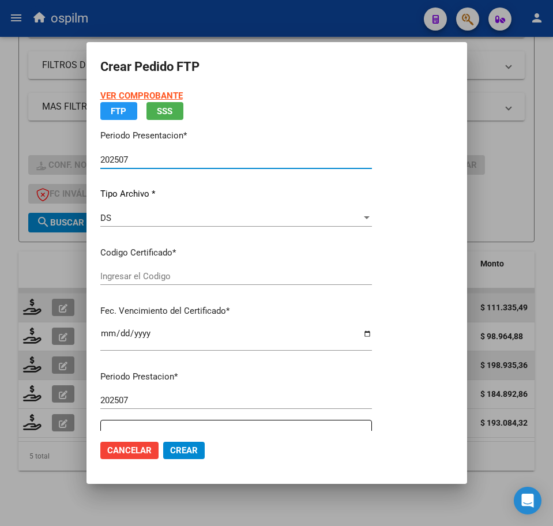
type input "ARG01000536836982017013120200131BS448"
type input "2025-03-06"
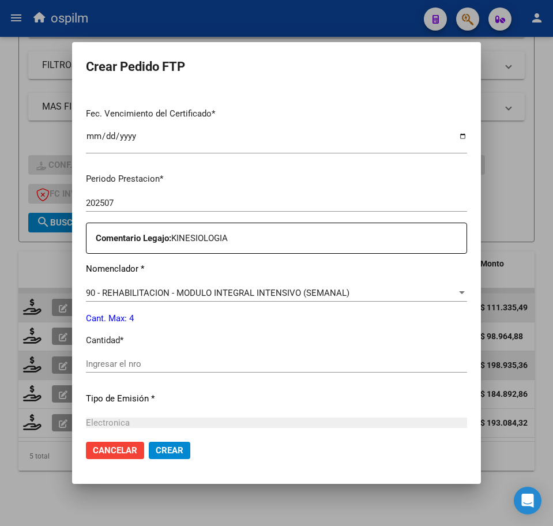
scroll to position [289, 0]
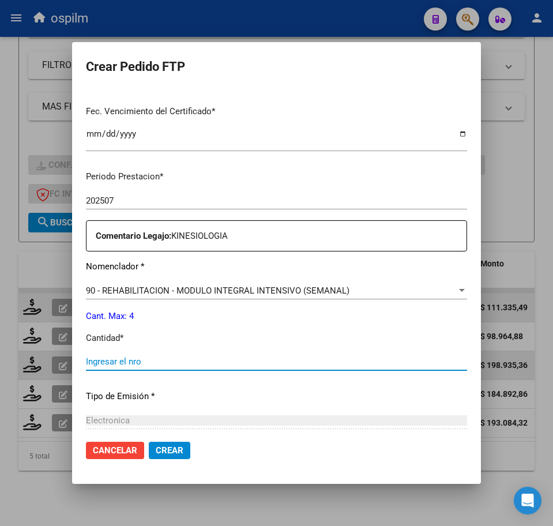
click at [147, 361] on input "Ingresar el nro" at bounding box center [276, 362] width 381 height 10
type input "4"
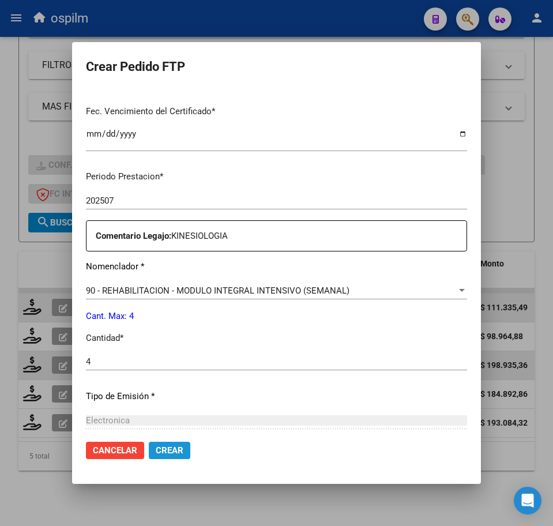
click at [156, 448] on span "Crear" at bounding box center [170, 451] width 28 height 10
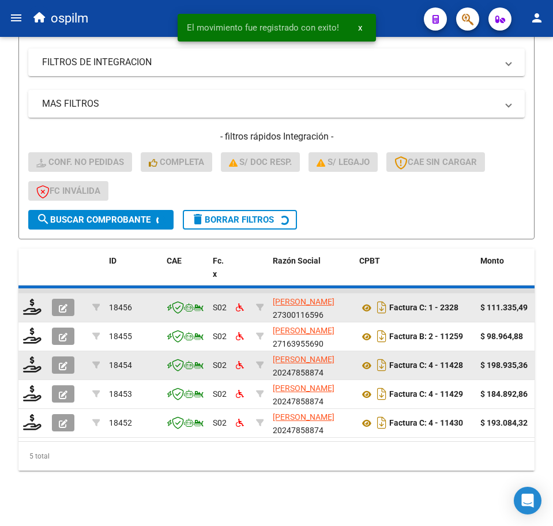
scroll to position [228, 0]
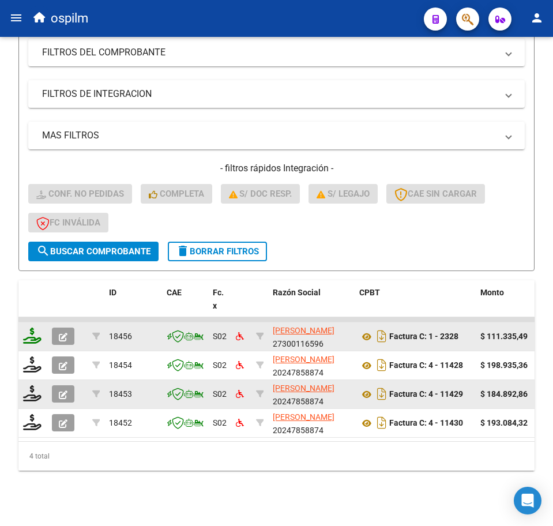
click at [37, 328] on icon at bounding box center [32, 336] width 18 height 16
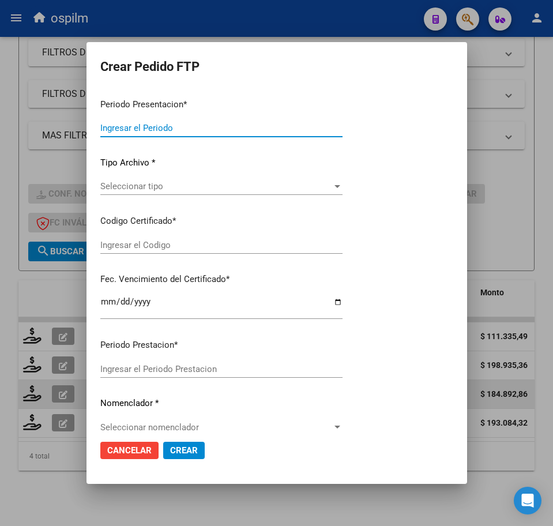
type input "202507"
type input "$ 111.335,49"
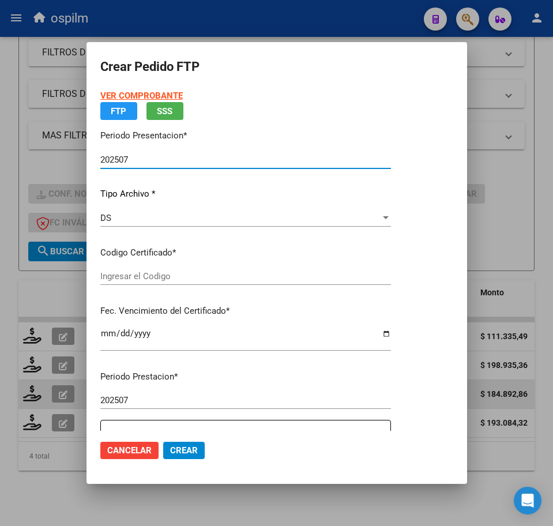
type input "ARG01000536836982017013120200131BS448"
type input "2025-03-06"
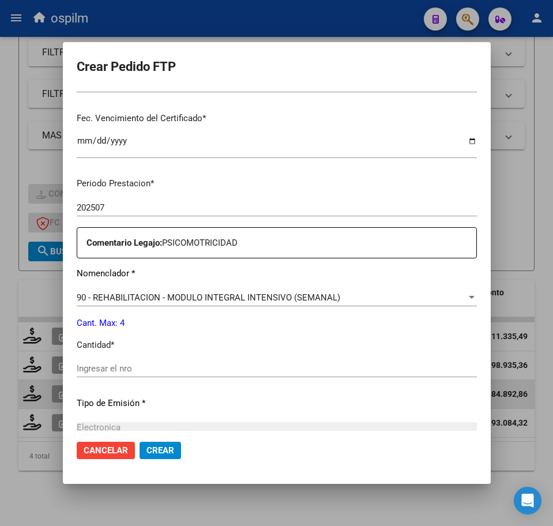
scroll to position [289, 0]
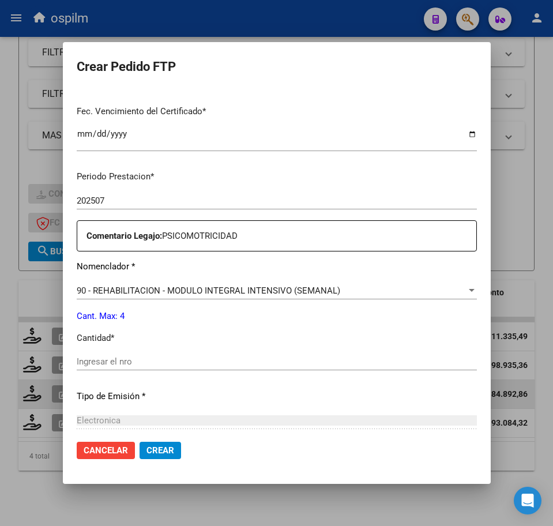
click at [139, 353] on div "Periodo Prestacion * 202507 Ingresar el Periodo Prestacion Comentario Legajo: P…" at bounding box center [277, 359] width 401 height 395
click at [145, 357] on input "Ingresar el nro" at bounding box center [277, 362] width 401 height 10
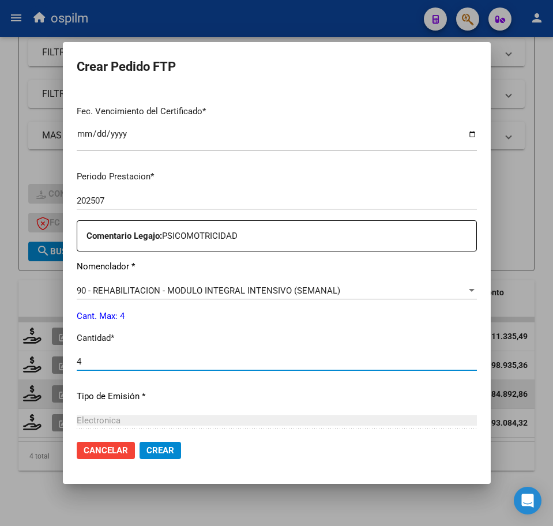
type input "4"
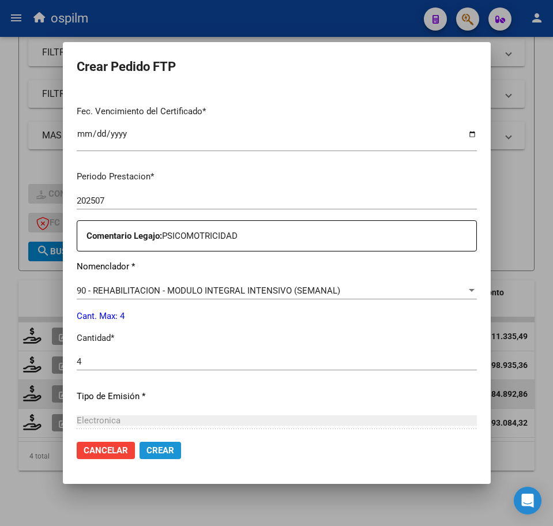
click at [152, 450] on span "Crear" at bounding box center [161, 451] width 28 height 10
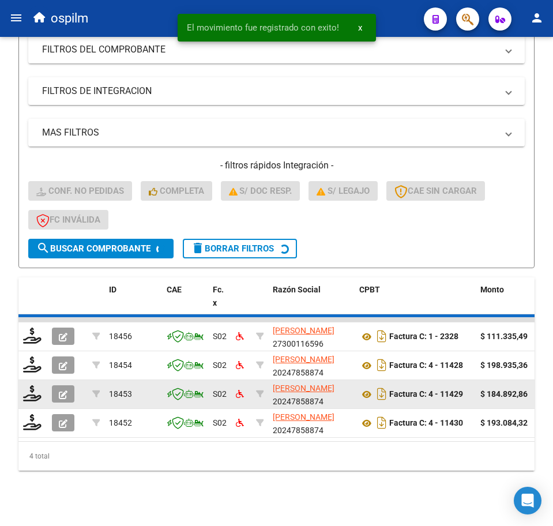
scroll to position [199, 0]
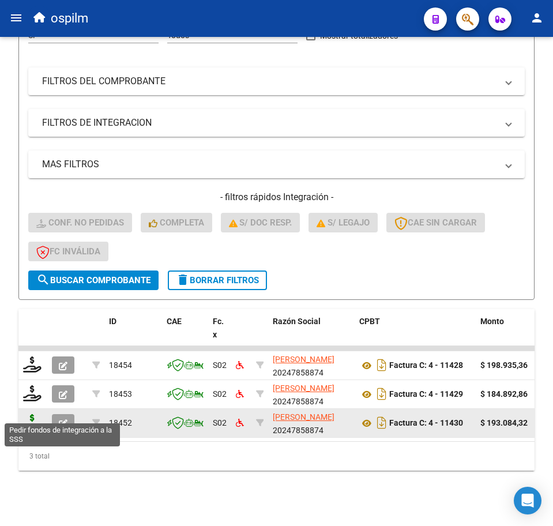
click at [27, 414] on icon at bounding box center [32, 422] width 18 height 16
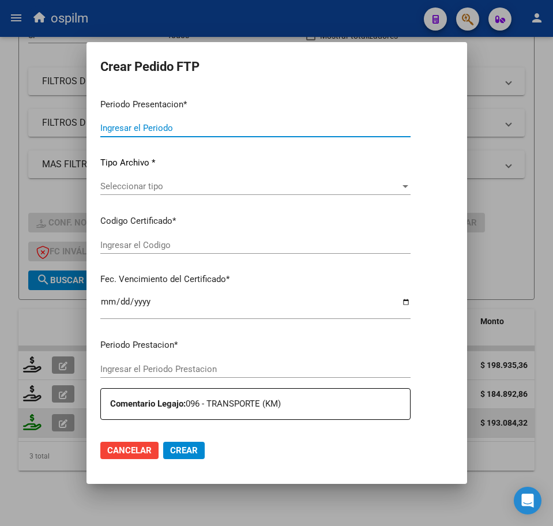
type input "202507"
type input "$ 193.084,32"
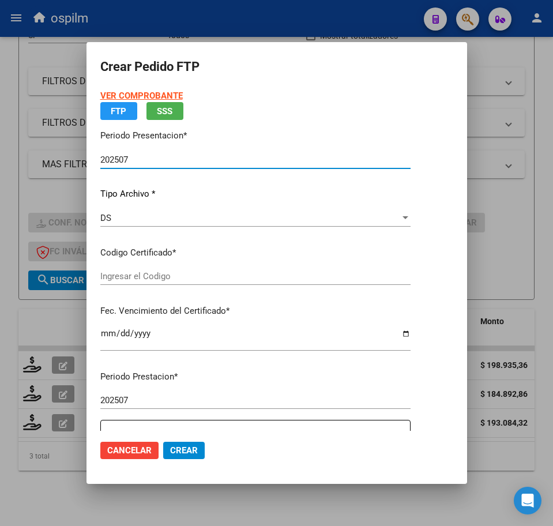
type input "ARG01000536836982017013120200131BS448"
type input "2025-03-06"
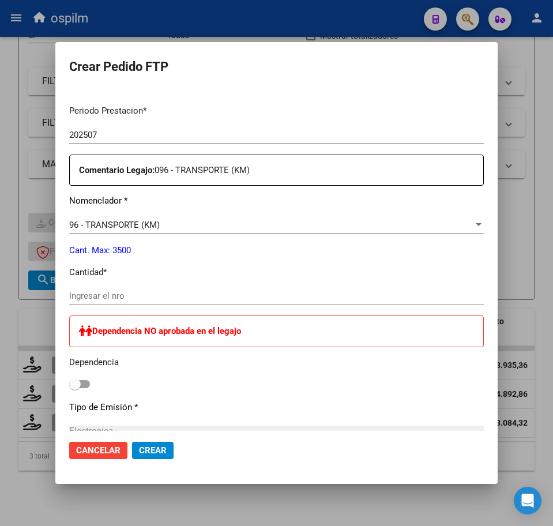
scroll to position [361, 0]
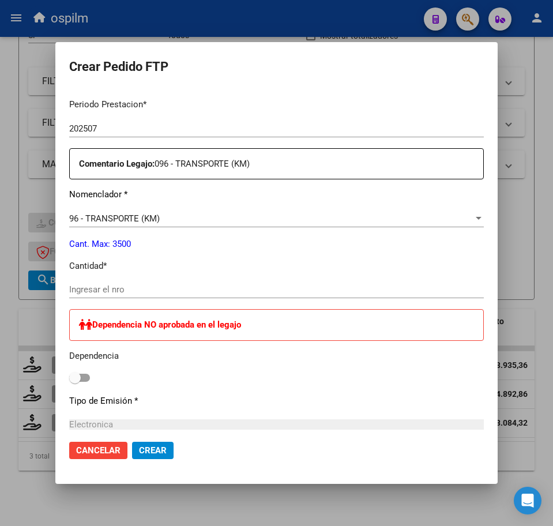
click at [153, 290] on input "Ingresar el nro" at bounding box center [276, 290] width 415 height 10
type input "264"
click at [445, 257] on div "Periodo Prestacion * 202507 Ingresar el Periodo Prestacion Comentario Legajo: 0…" at bounding box center [276, 383] width 415 height 589
click at [87, 376] on span at bounding box center [79, 378] width 21 height 8
click at [75, 382] on input "checkbox" at bounding box center [74, 382] width 1 height 1
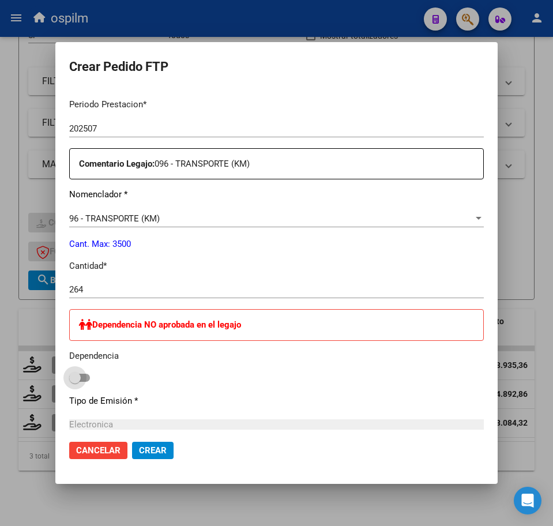
checkbox input "true"
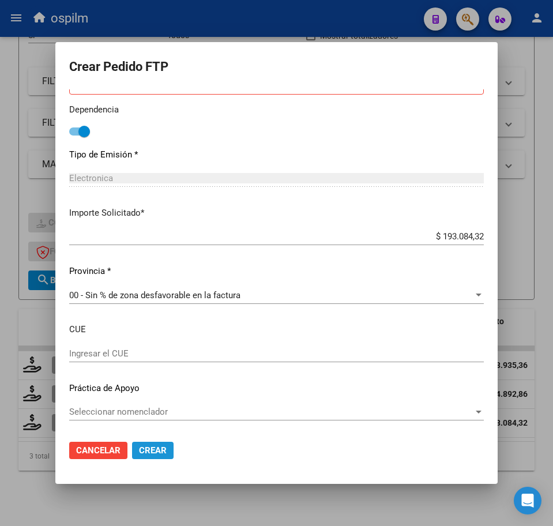
click at [155, 454] on span "Crear" at bounding box center [153, 451] width 28 height 10
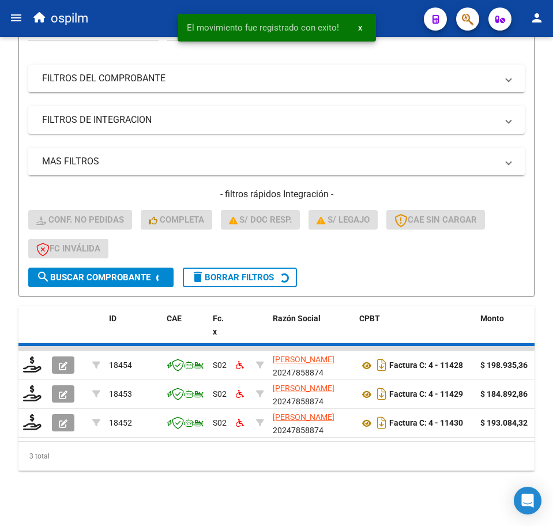
scroll to position [170, 0]
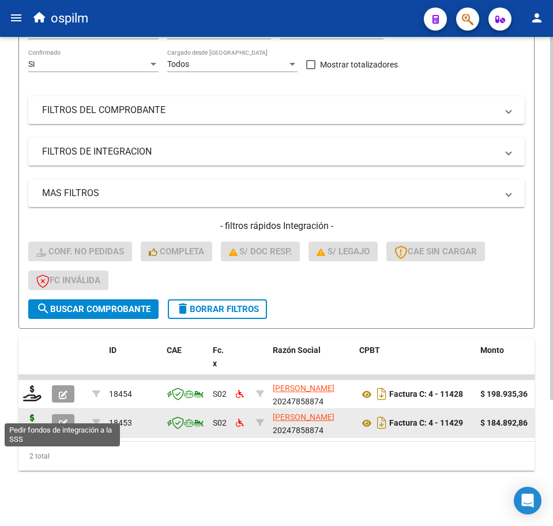
click at [40, 414] on icon at bounding box center [32, 422] width 18 height 16
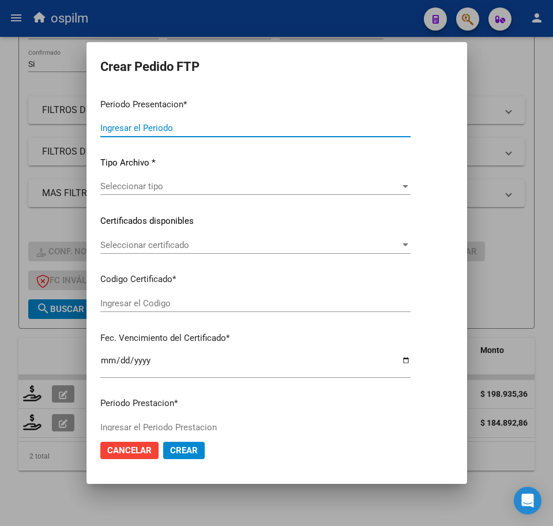
type input "202507"
type input "$ 184.892,86"
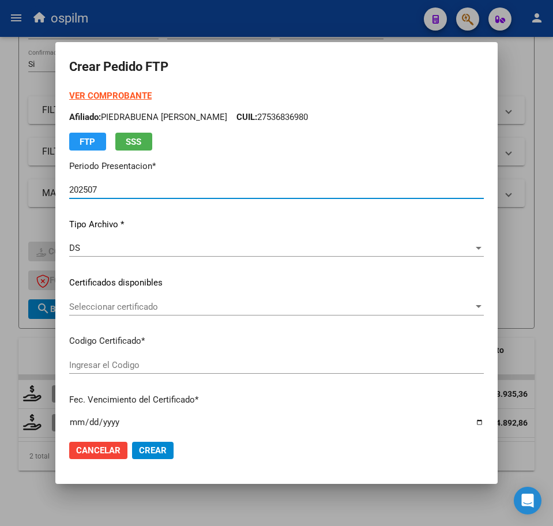
type input "ARG01000536836982017013120200131BS448"
type input "2025-03-06"
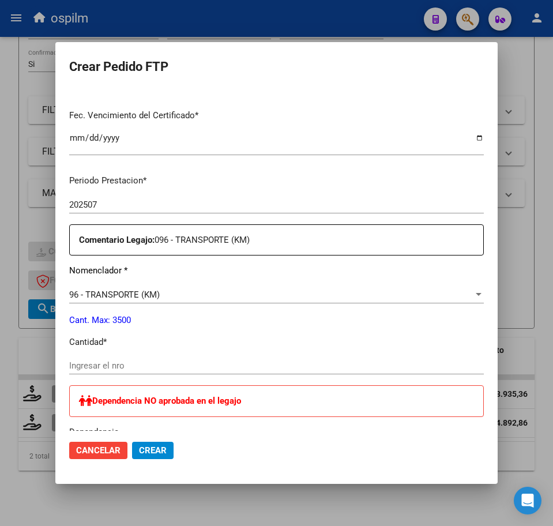
scroll to position [289, 0]
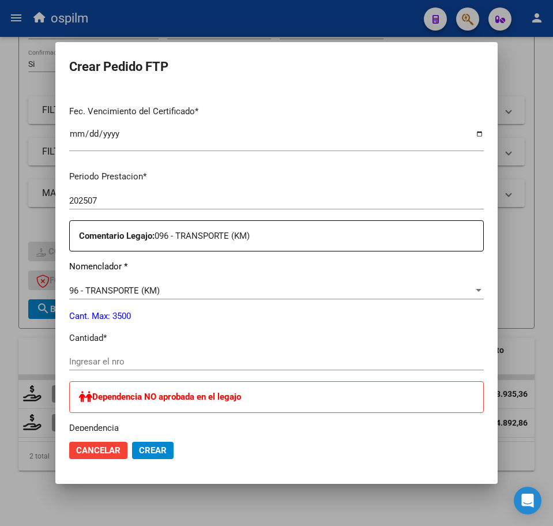
click at [133, 369] on div "Ingresar el nro" at bounding box center [276, 361] width 415 height 17
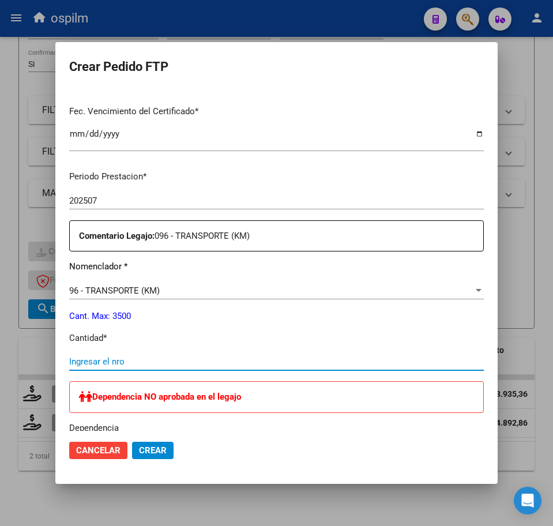
click at [132, 361] on input "Ingresar el nro" at bounding box center [276, 362] width 415 height 10
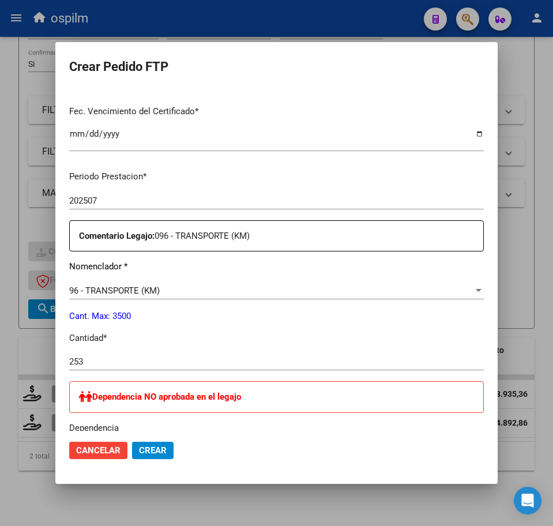
click at [432, 129] on input "2025-03-06" at bounding box center [276, 138] width 415 height 18
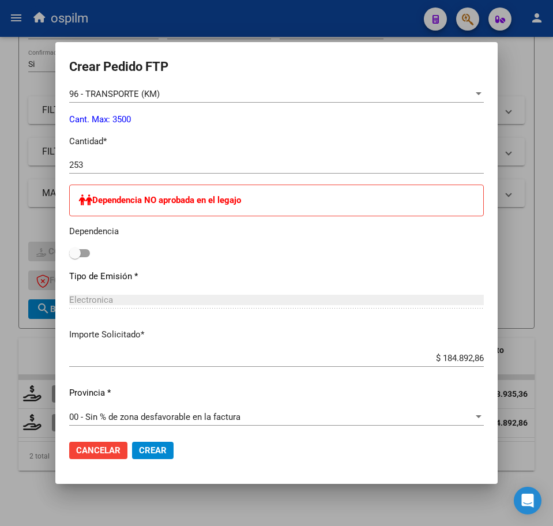
scroll to position [505, 0]
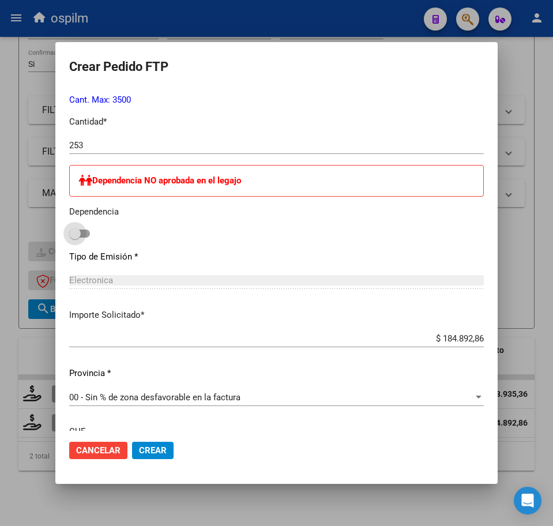
click at [87, 234] on span at bounding box center [79, 234] width 21 height 8
click at [75, 238] on input "checkbox" at bounding box center [74, 238] width 1 height 1
click at [155, 447] on span "Crear" at bounding box center [153, 451] width 28 height 10
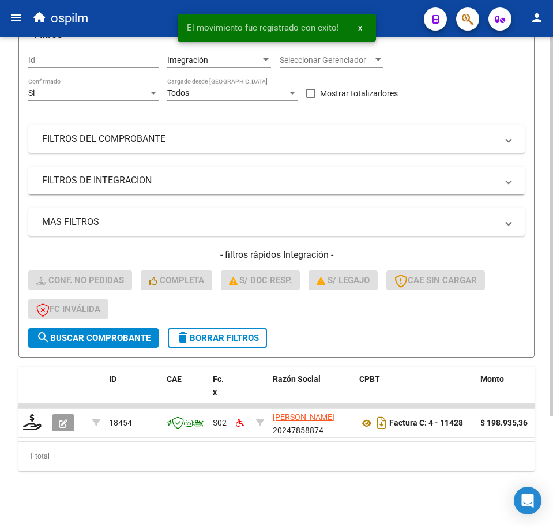
scroll to position [141, 0]
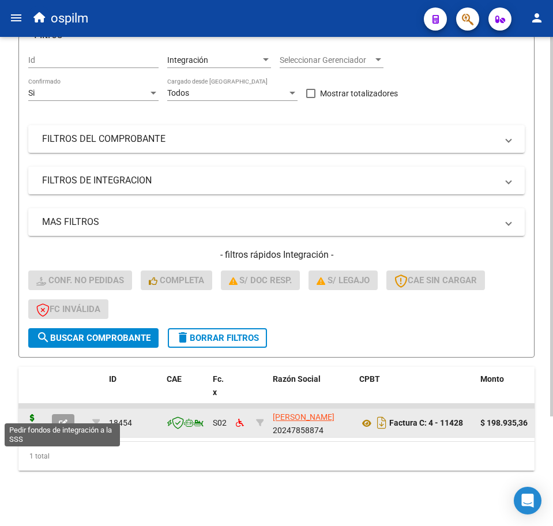
click at [33, 414] on icon at bounding box center [32, 422] width 18 height 16
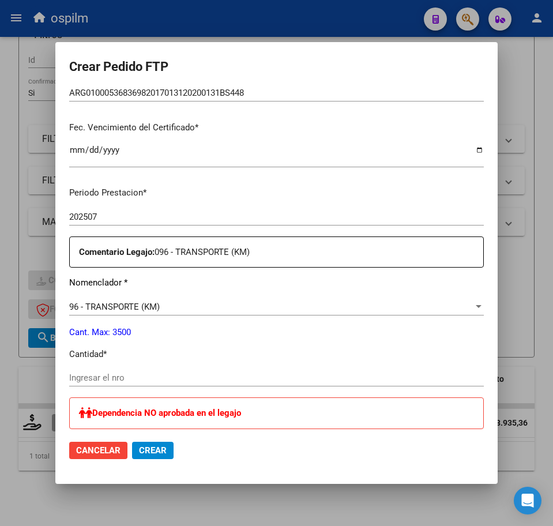
scroll to position [289, 0]
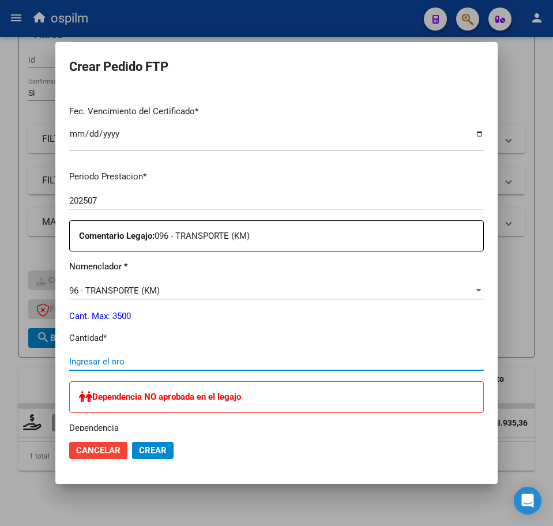
click at [126, 361] on input "Ingresar el nro" at bounding box center [276, 362] width 415 height 10
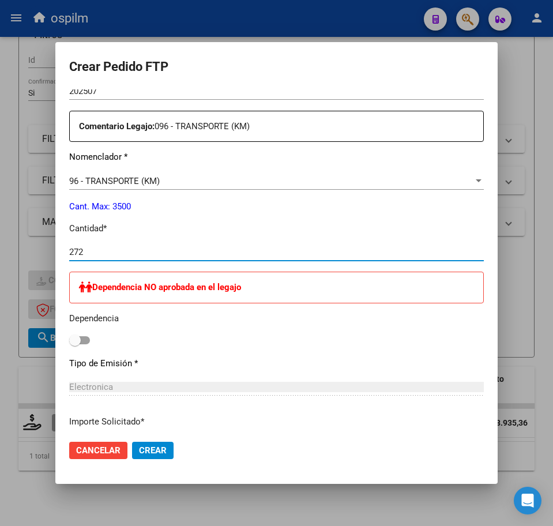
scroll to position [433, 0]
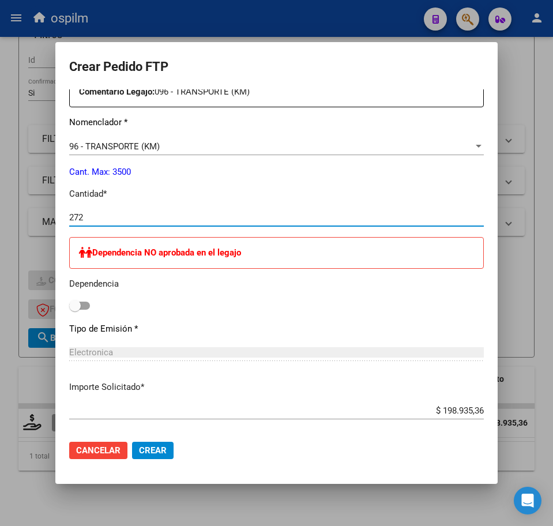
click at [85, 305] on span at bounding box center [79, 306] width 21 height 8
click at [75, 310] on input "checkbox" at bounding box center [74, 310] width 1 height 1
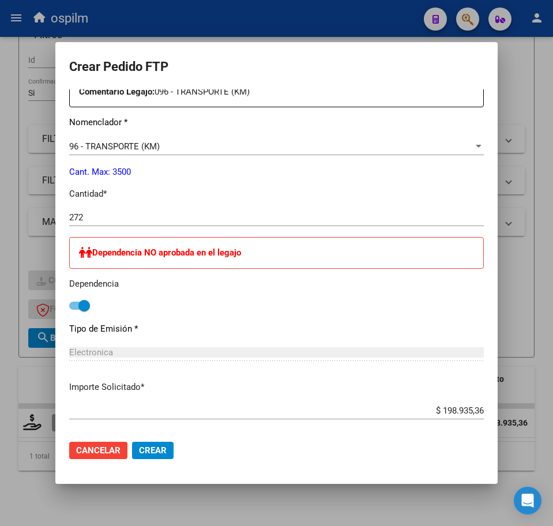
click at [402, 300] on div "Dependencia NO aprobada en el legajo Dependencia" at bounding box center [276, 275] width 415 height 77
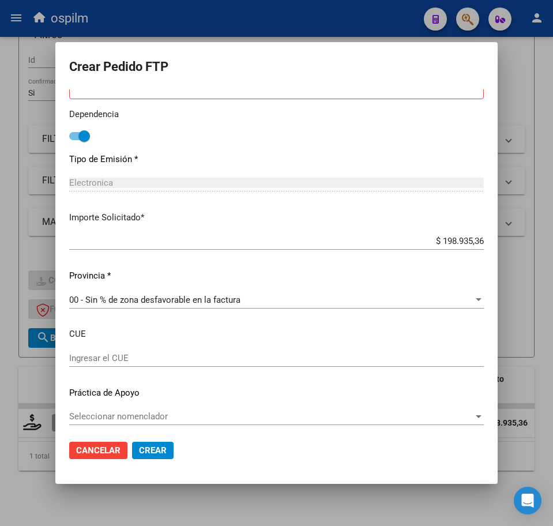
scroll to position [607, 0]
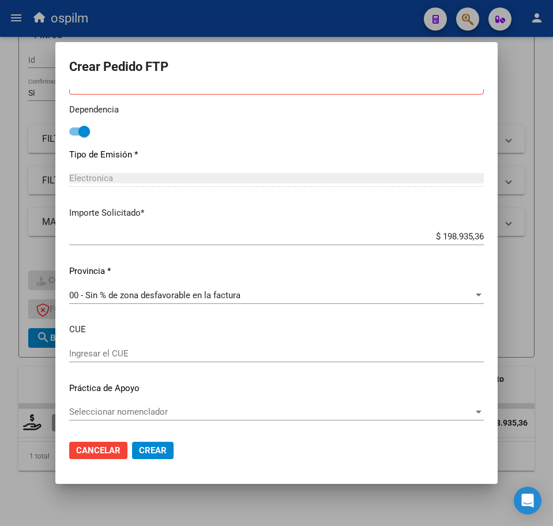
click at [160, 450] on span "Crear" at bounding box center [153, 451] width 28 height 10
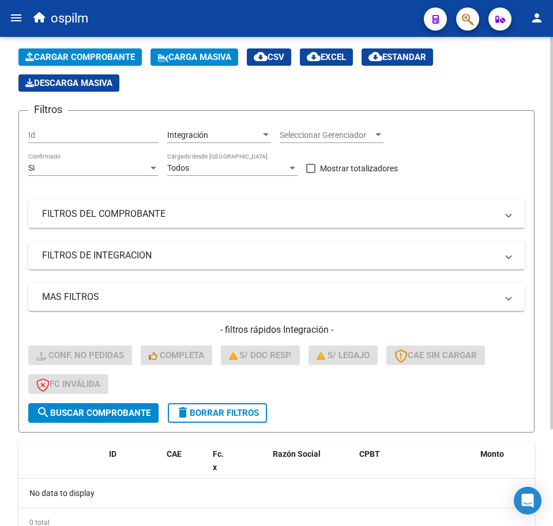
scroll to position [0, 0]
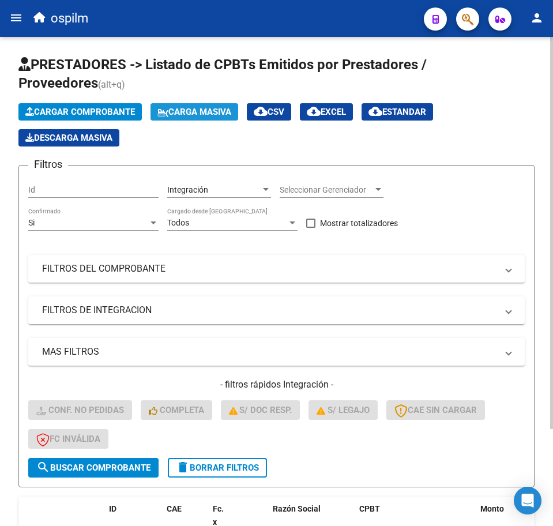
click at [185, 113] on span "Carga Masiva" at bounding box center [195, 112] width 74 height 10
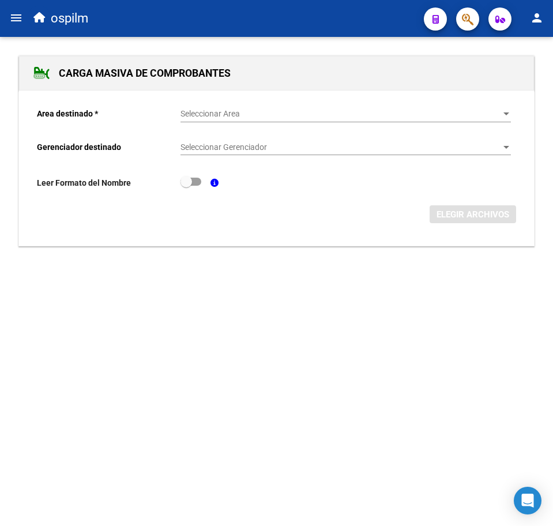
click at [199, 116] on span "Seleccionar Area" at bounding box center [341, 114] width 320 height 10
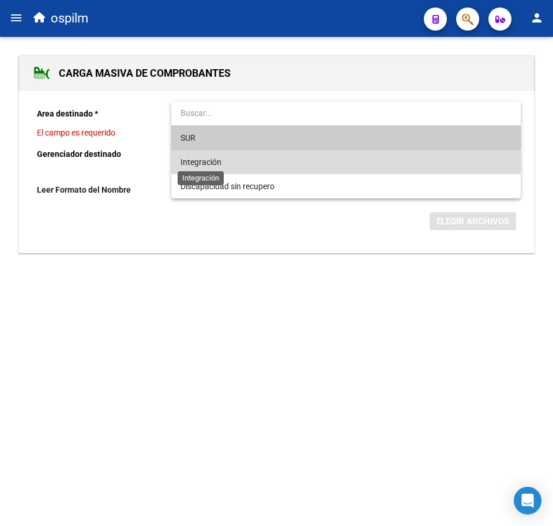
click at [216, 165] on span "Integración" at bounding box center [201, 162] width 41 height 9
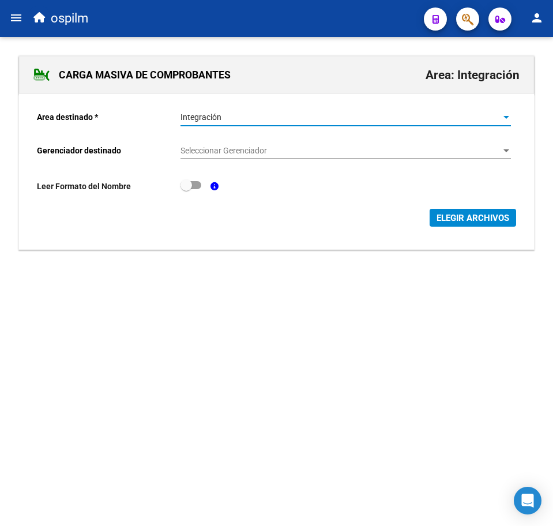
click at [233, 141] on div "Seleccionar Gerenciador Seleccionar Gerenciador" at bounding box center [346, 147] width 331 height 23
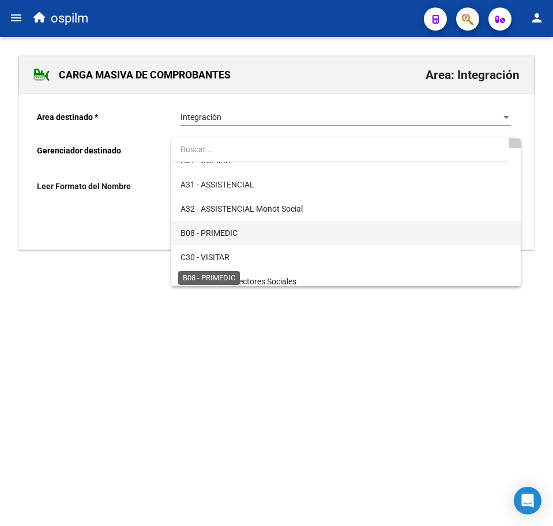
scroll to position [144, 0]
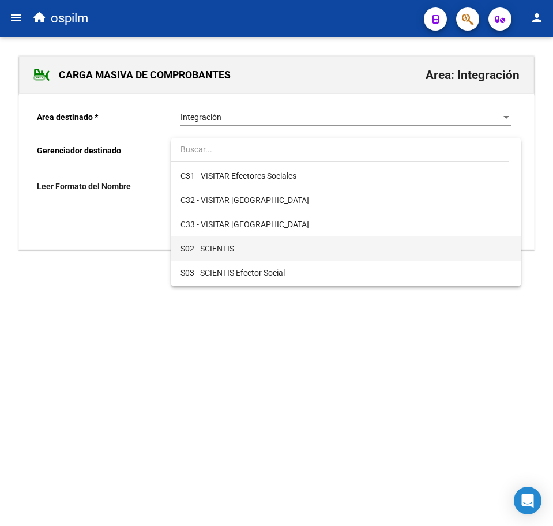
click at [233, 259] on span "S02 - SCIENTIS" at bounding box center [346, 249] width 331 height 24
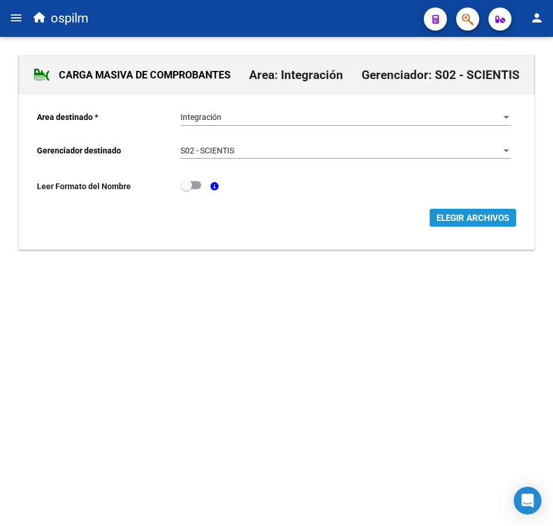
click at [463, 221] on span "ELEGIR ARCHIVOS" at bounding box center [473, 218] width 73 height 10
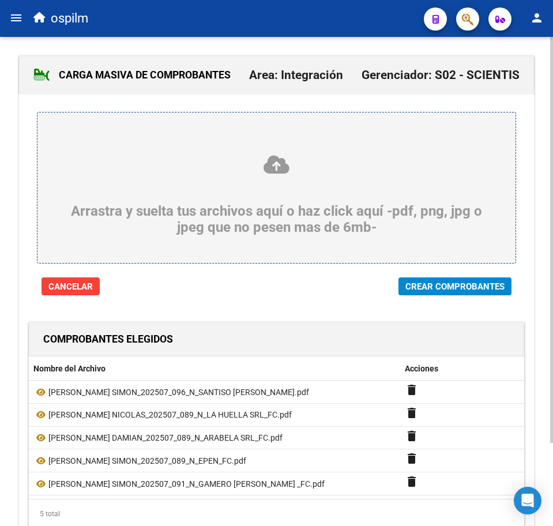
click at [478, 287] on span "Crear Comprobantes" at bounding box center [455, 287] width 99 height 10
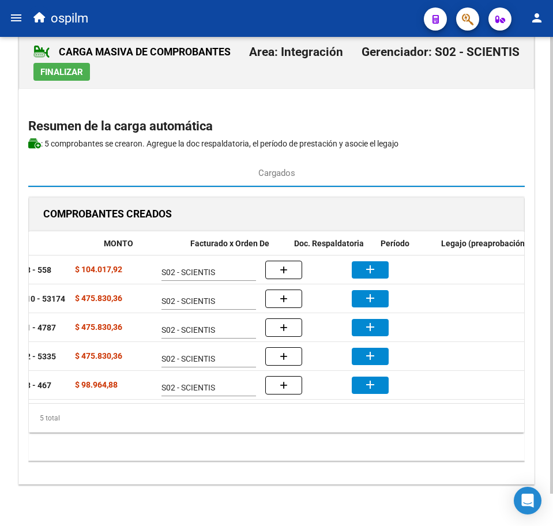
scroll to position [0, 235]
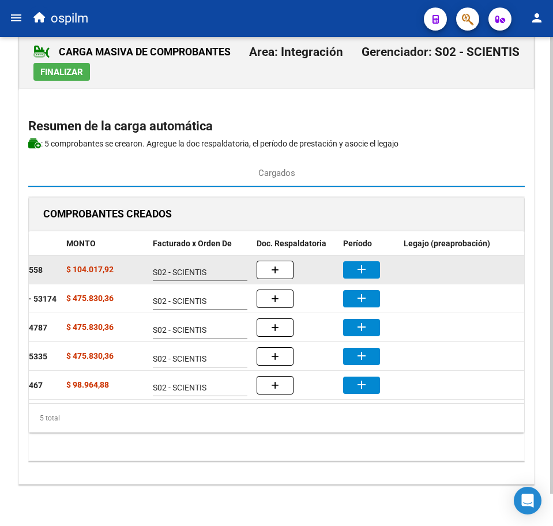
click at [357, 263] on mat-icon "add" at bounding box center [362, 270] width 14 height 14
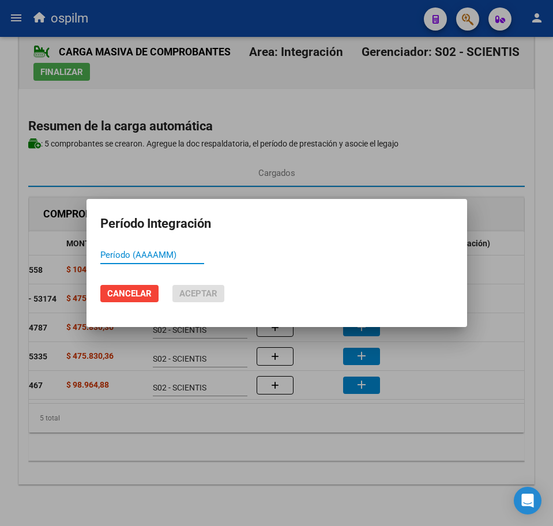
paste input "202507"
click at [214, 295] on span "Aceptar" at bounding box center [198, 294] width 38 height 10
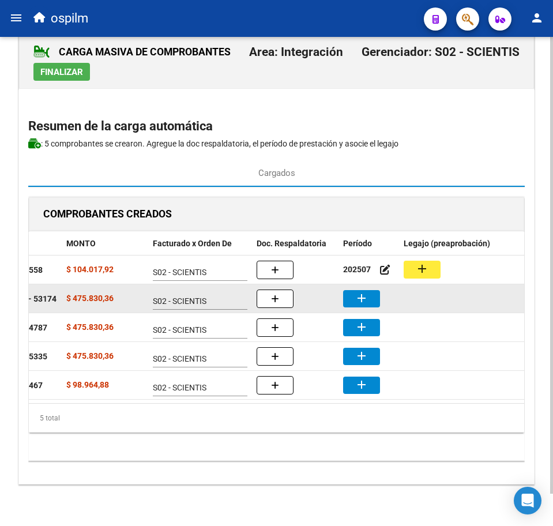
click at [371, 290] on button "add" at bounding box center [361, 298] width 37 height 17
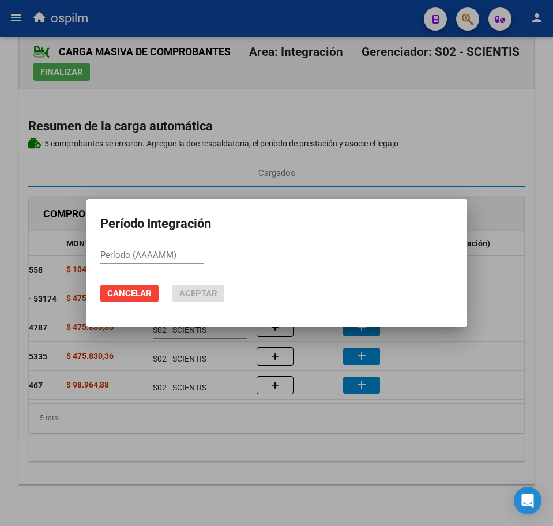
paste input "202507"
click at [200, 292] on span "Aceptar" at bounding box center [198, 294] width 38 height 10
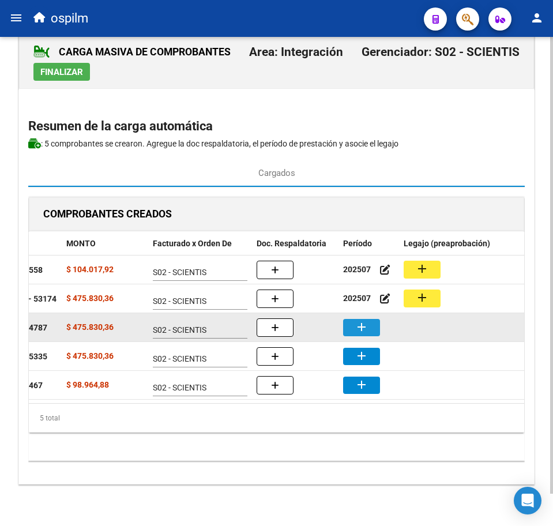
click at [362, 320] on mat-icon "add" at bounding box center [362, 327] width 14 height 14
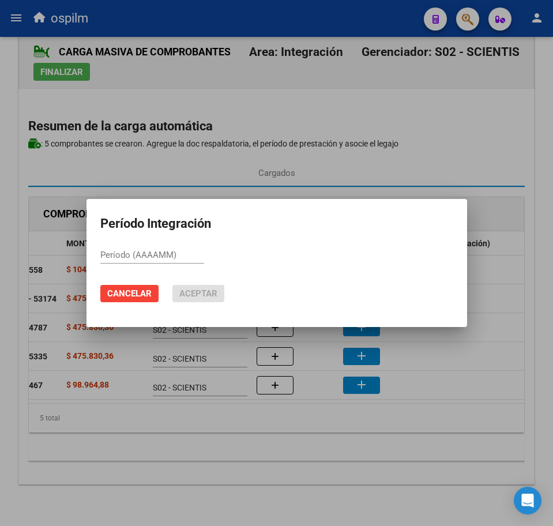
click at [145, 238] on mat-dialog-container "Período Integración Período (AAAAMM) Cancelar Aceptar" at bounding box center [277, 263] width 381 height 129
click at [163, 254] on input "Período (AAAAMM)" at bounding box center [152, 255] width 104 height 10
paste input "202507"
drag, startPoint x: 185, startPoint y: 289, endPoint x: 194, endPoint y: 293, distance: 10.1
click at [187, 289] on span "Aceptar" at bounding box center [198, 294] width 38 height 10
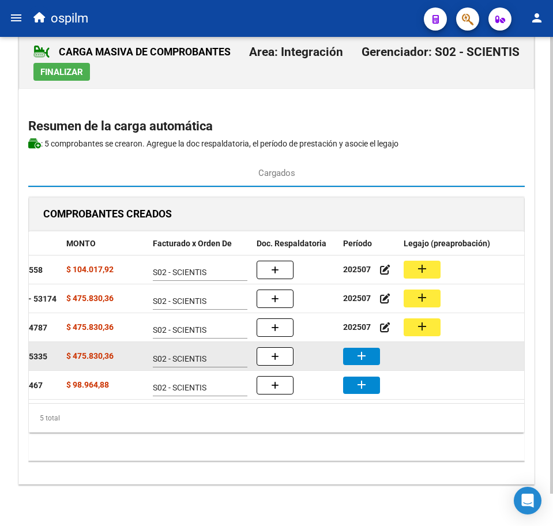
click at [361, 349] on mat-icon "add" at bounding box center [362, 356] width 14 height 14
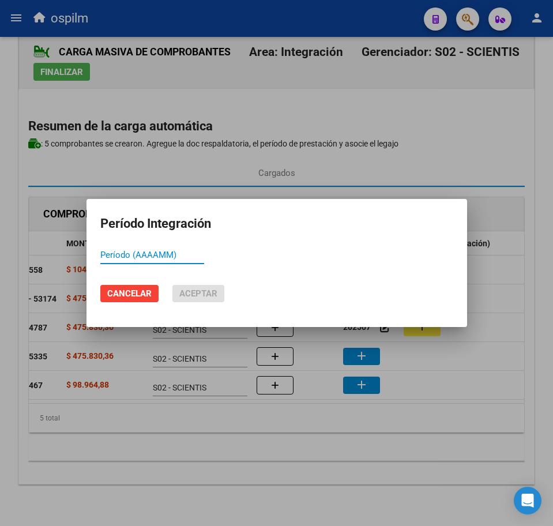
paste input "202507"
click at [192, 293] on span "Aceptar" at bounding box center [198, 294] width 38 height 10
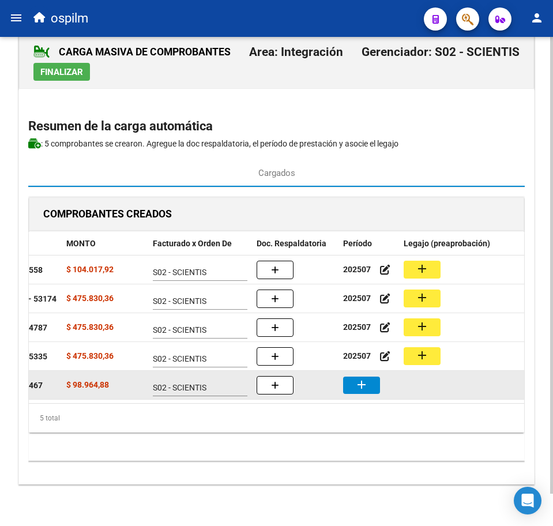
click at [375, 377] on button "add" at bounding box center [361, 385] width 37 height 17
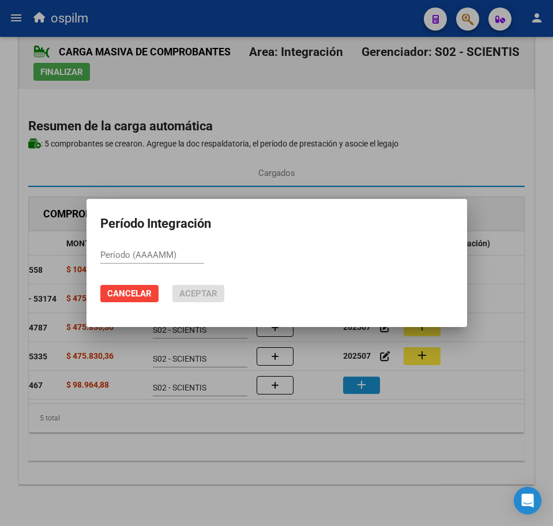
paste input "202507"
click at [220, 300] on button "Aceptar" at bounding box center [199, 293] width 52 height 17
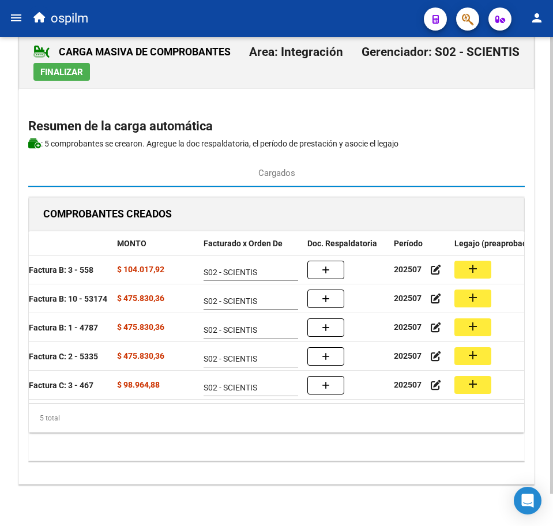
scroll to position [0, 183]
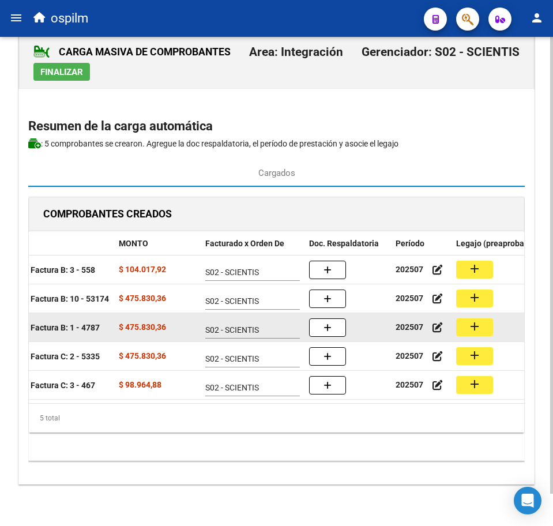
click at [474, 320] on mat-icon "add" at bounding box center [475, 327] width 14 height 14
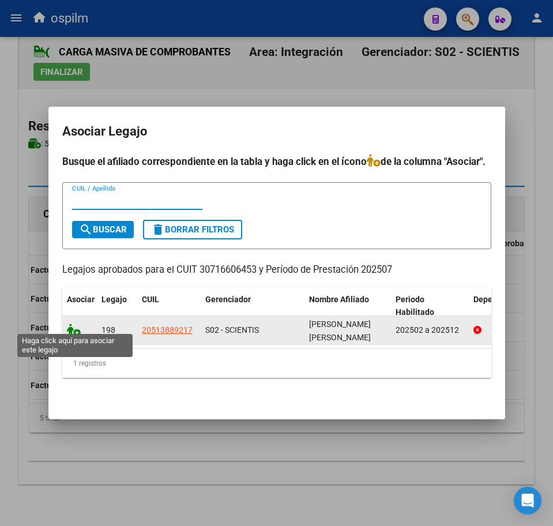
click at [74, 324] on icon at bounding box center [74, 330] width 14 height 13
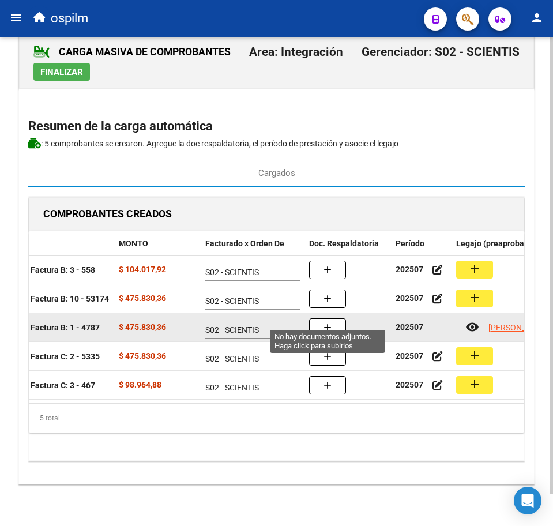
click at [338, 319] on button "button" at bounding box center [327, 328] width 37 height 18
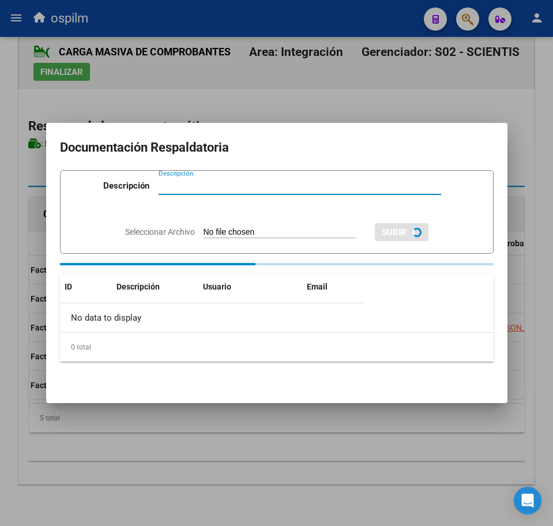
paste input "Planilla de asistencia"
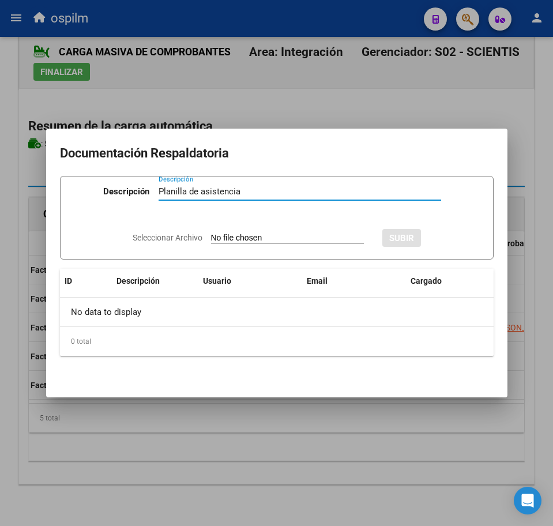
click at [237, 239] on input "Seleccionar Archivo" at bounding box center [287, 238] width 153 height 11
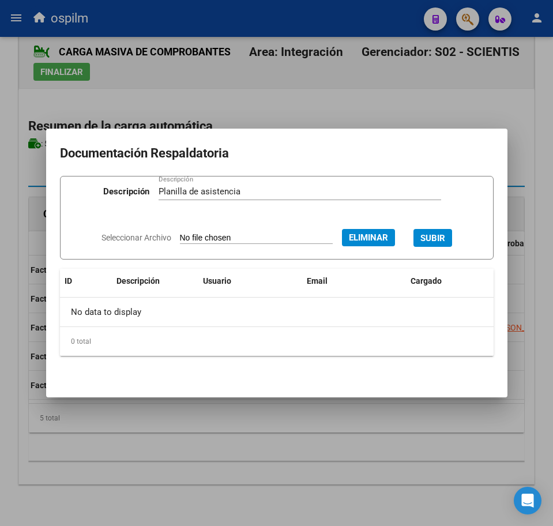
click at [442, 237] on span "SUBIR" at bounding box center [433, 238] width 25 height 10
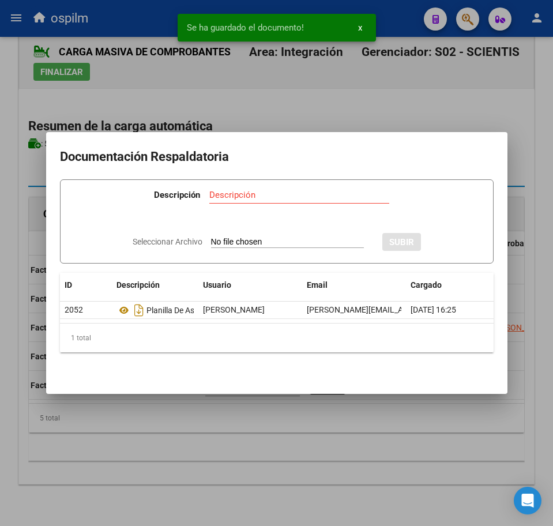
click at [281, 459] on div at bounding box center [276, 263] width 553 height 526
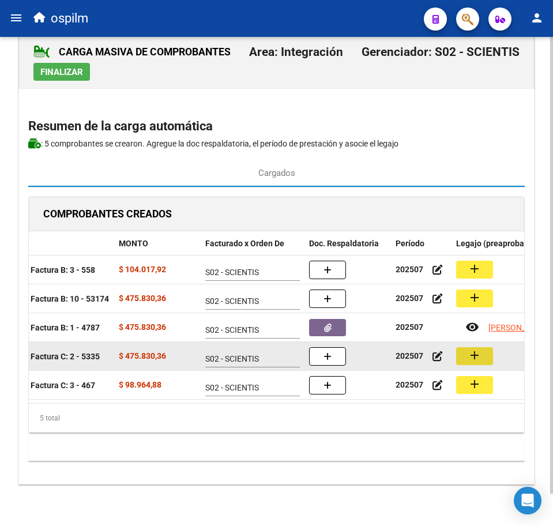
click at [477, 349] on mat-icon "add" at bounding box center [475, 356] width 14 height 14
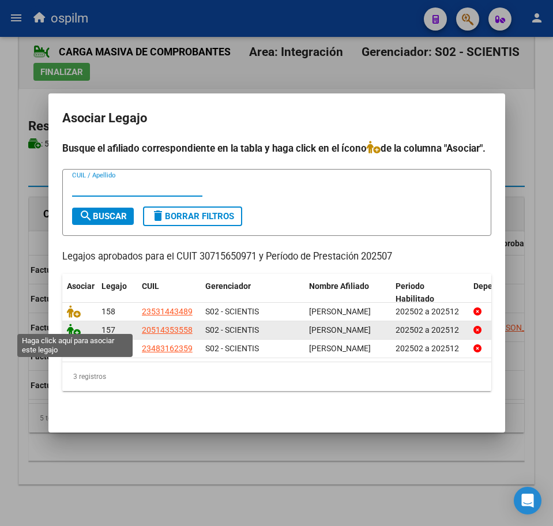
click at [72, 324] on icon at bounding box center [74, 330] width 14 height 13
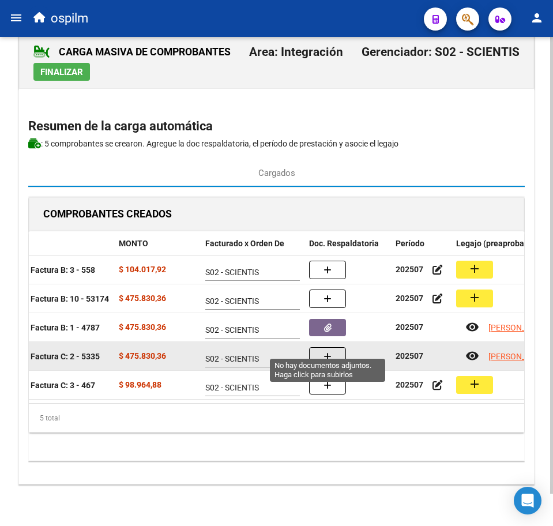
click at [327, 353] on icon "button" at bounding box center [328, 357] width 8 height 9
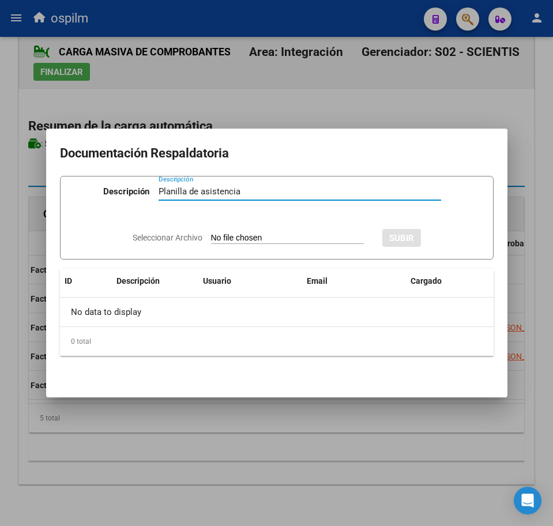
click at [227, 240] on input "Seleccionar Archivo" at bounding box center [287, 238] width 153 height 11
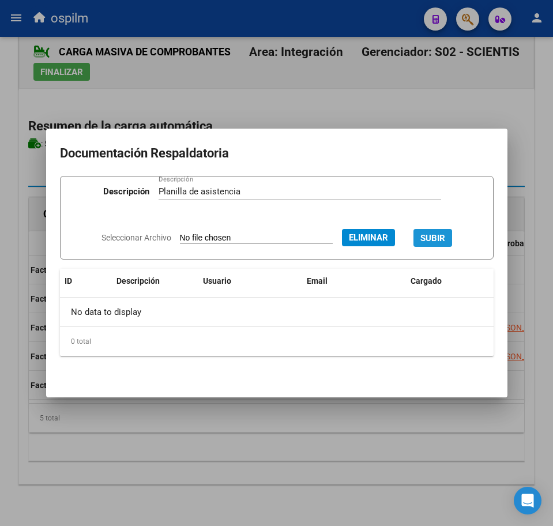
click at [445, 234] on span "SUBIR" at bounding box center [433, 238] width 25 height 10
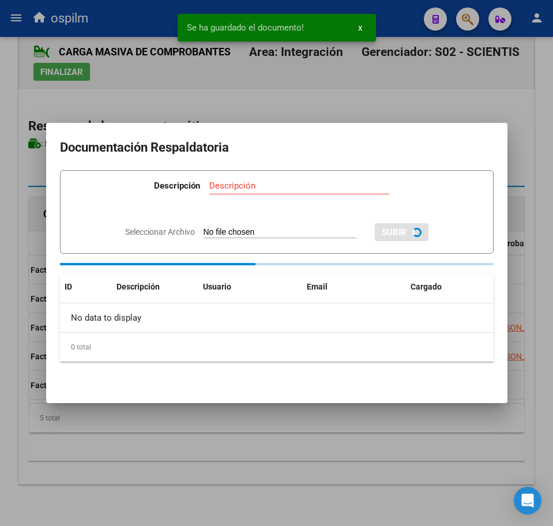
click at [245, 487] on div at bounding box center [276, 263] width 553 height 526
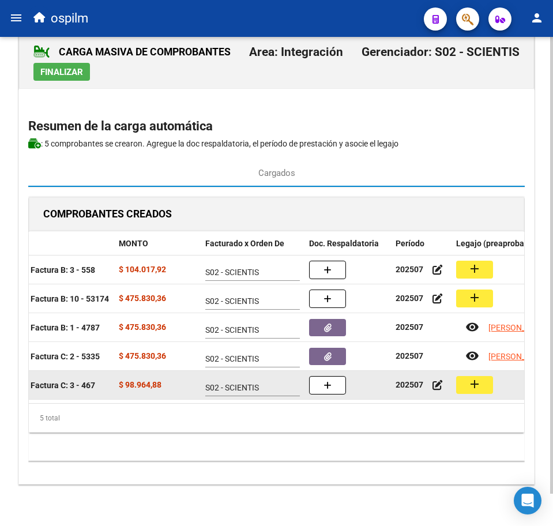
click at [482, 376] on button "add" at bounding box center [474, 385] width 37 height 18
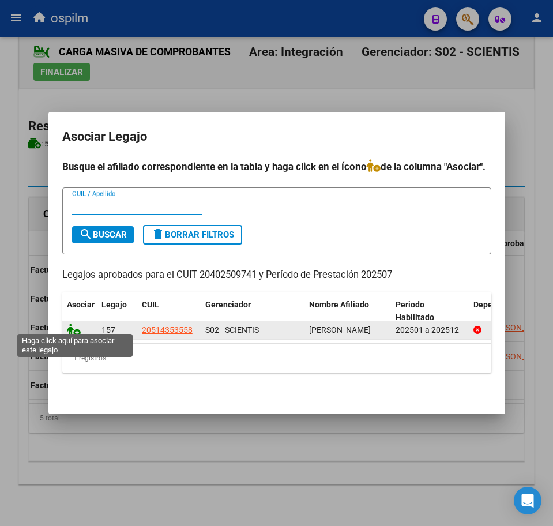
click at [74, 326] on icon at bounding box center [74, 330] width 14 height 13
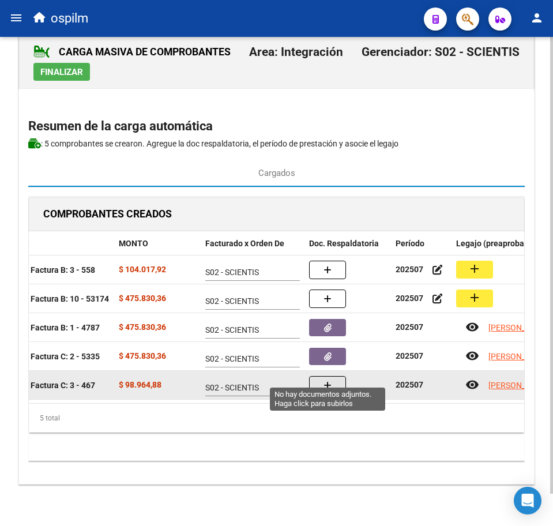
click at [330, 381] on icon "button" at bounding box center [328, 385] width 8 height 9
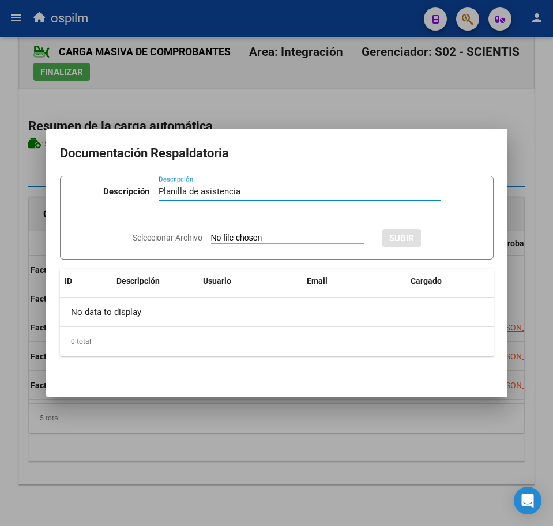
click at [233, 235] on input "Seleccionar Archivo" at bounding box center [287, 238] width 153 height 11
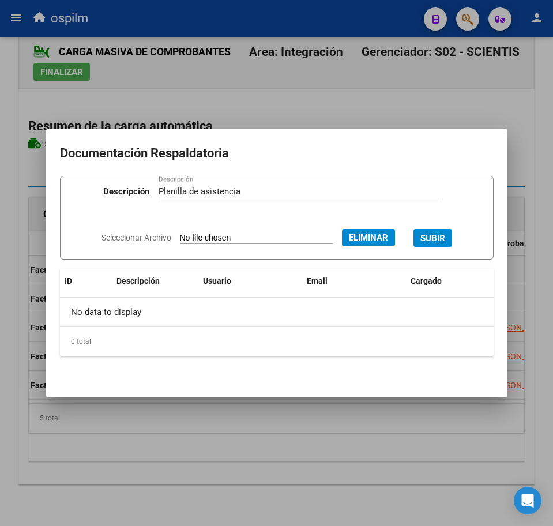
click at [436, 231] on button "SUBIR" at bounding box center [433, 238] width 39 height 18
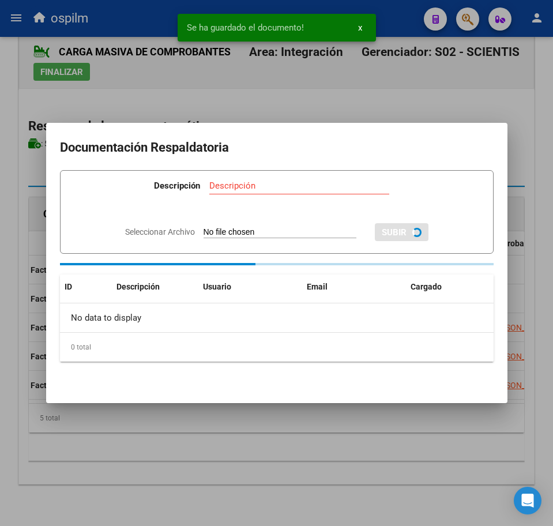
click at [242, 467] on div at bounding box center [276, 263] width 553 height 526
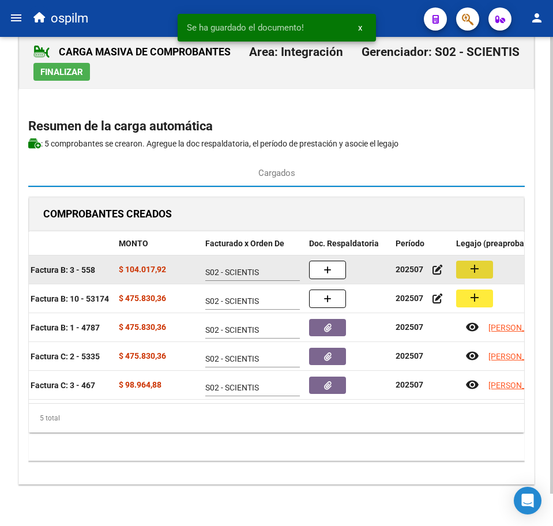
click at [477, 263] on mat-icon "add" at bounding box center [475, 269] width 14 height 14
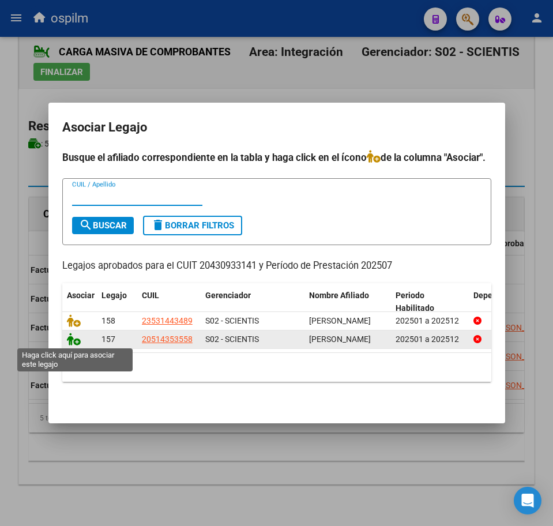
click at [71, 343] on icon at bounding box center [74, 339] width 14 height 13
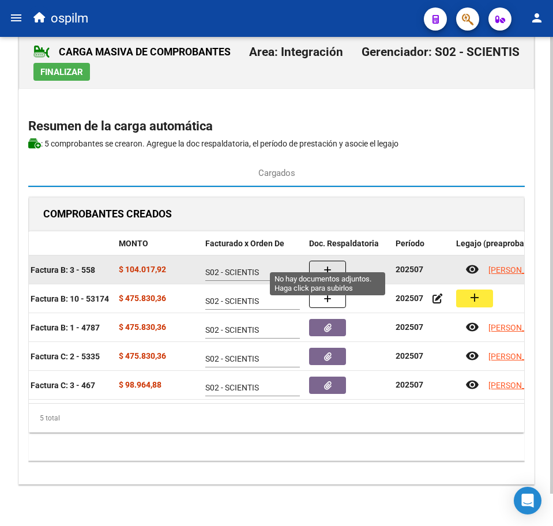
click at [321, 261] on button "button" at bounding box center [327, 270] width 37 height 18
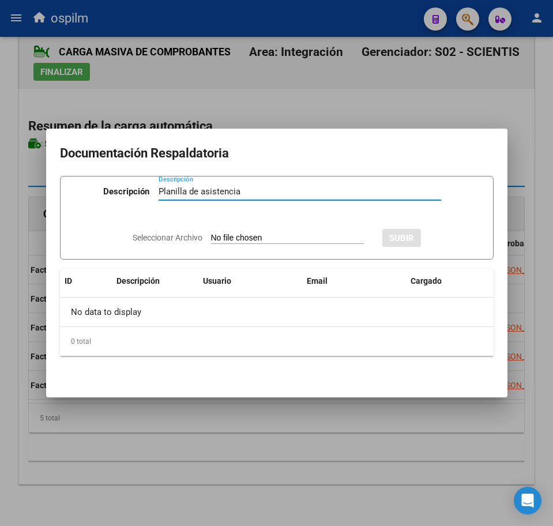
click at [234, 235] on input "Seleccionar Archivo" at bounding box center [287, 238] width 153 height 11
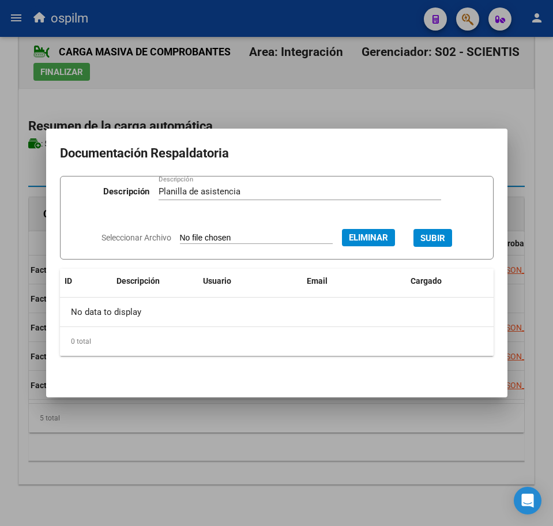
click at [441, 239] on span "SUBIR" at bounding box center [433, 238] width 25 height 10
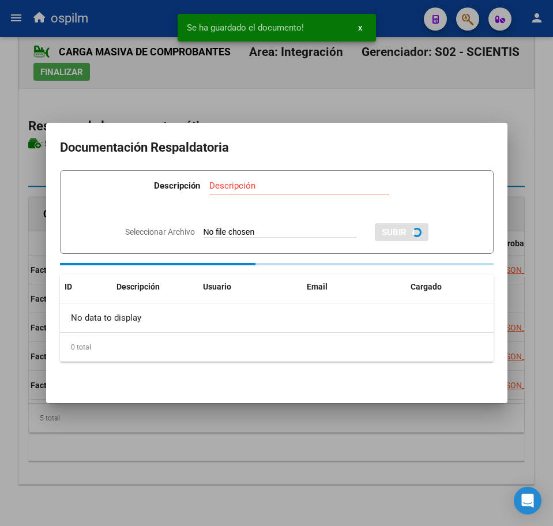
click at [361, 441] on div at bounding box center [276, 263] width 553 height 526
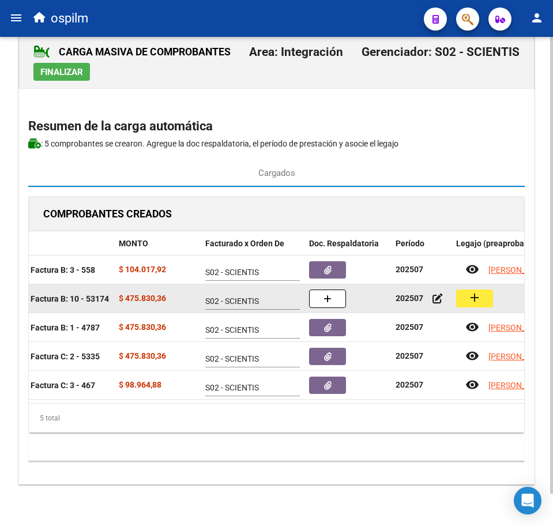
click at [478, 291] on mat-icon "add" at bounding box center [475, 298] width 14 height 14
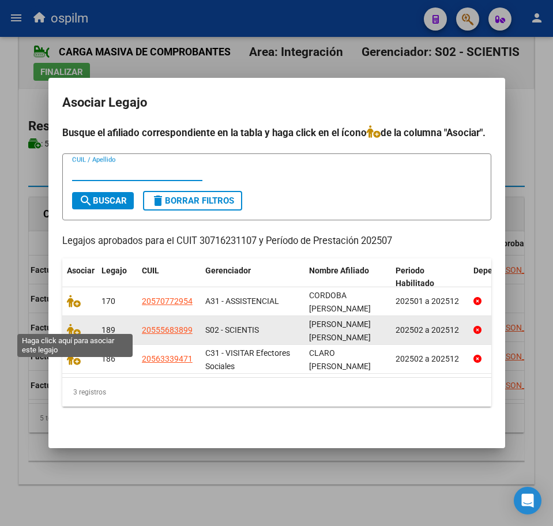
click at [66, 323] on datatable-body-cell at bounding box center [79, 330] width 35 height 28
click at [73, 324] on icon at bounding box center [74, 330] width 14 height 13
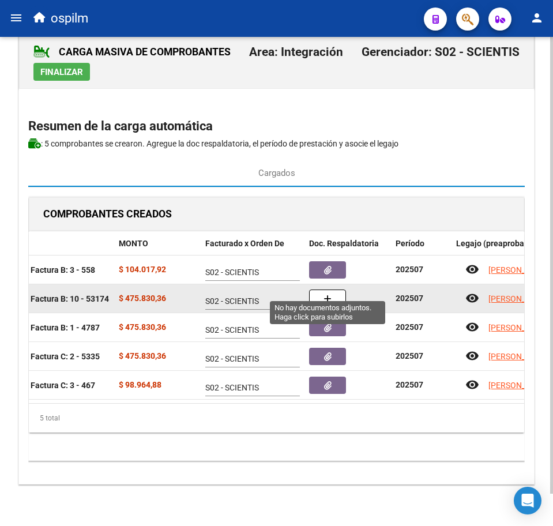
click at [331, 295] on icon "button" at bounding box center [328, 299] width 8 height 9
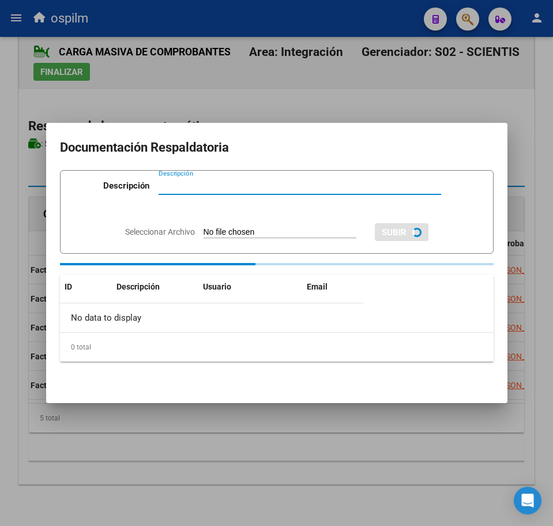
paste input "Planilla de asistencia"
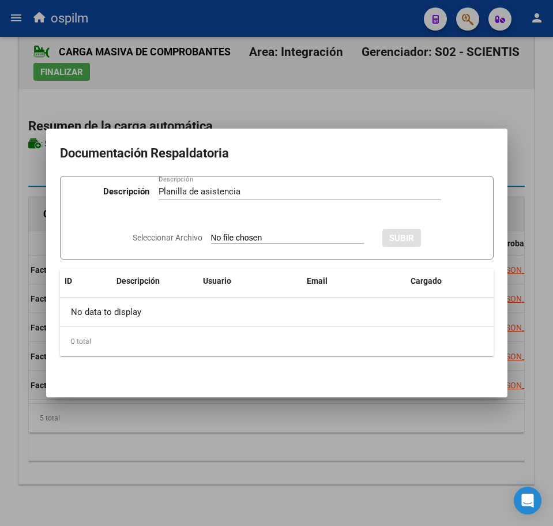
click at [251, 237] on input "Seleccionar Archivo" at bounding box center [287, 238] width 153 height 11
click at [446, 242] on span "SUBIR" at bounding box center [433, 238] width 25 height 10
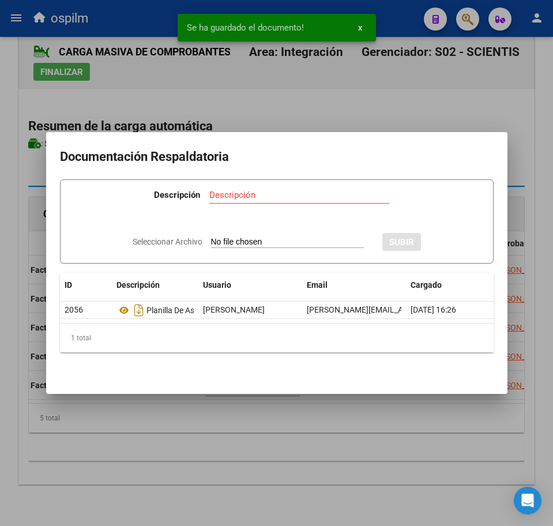
click at [275, 440] on div at bounding box center [276, 263] width 553 height 526
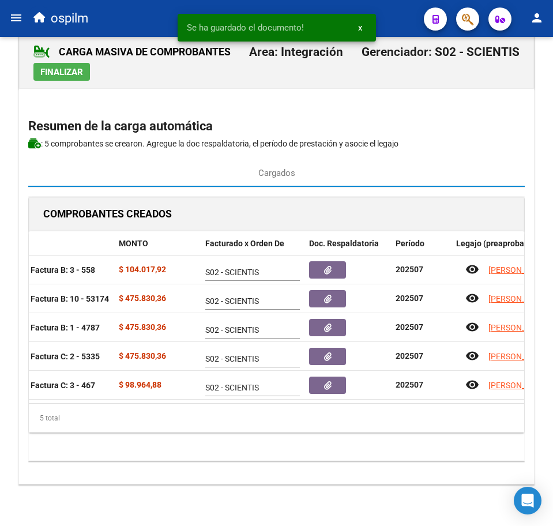
click at [50, 67] on span "Finalizar" at bounding box center [61, 72] width 43 height 10
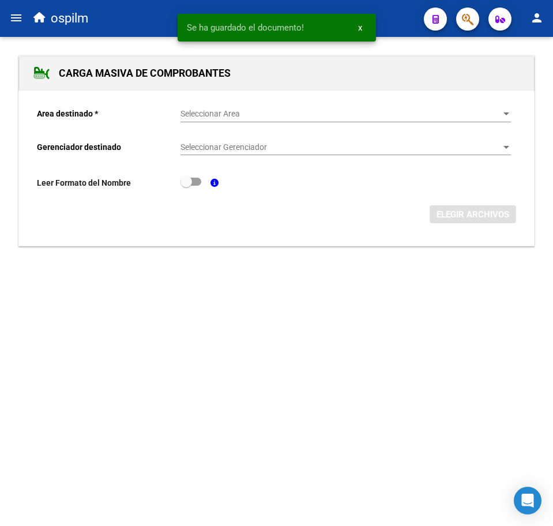
scroll to position [0, 0]
click at [229, 115] on span "Seleccionar Area" at bounding box center [341, 114] width 320 height 10
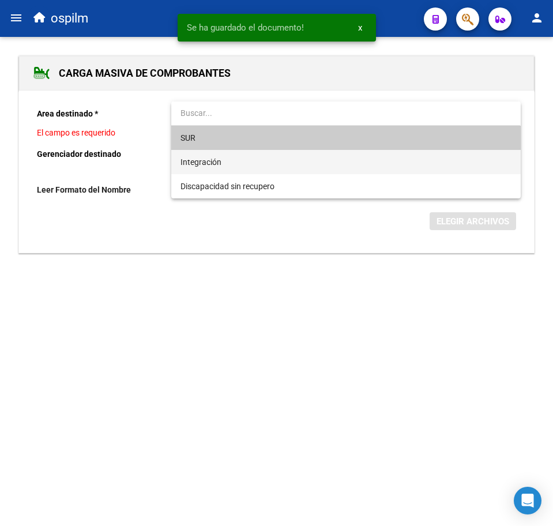
click at [236, 159] on span "Integración" at bounding box center [346, 162] width 331 height 24
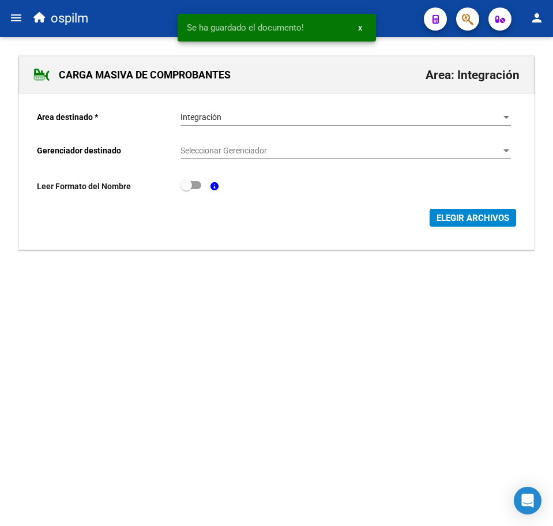
click at [237, 143] on div "Seleccionar Gerenciador Seleccionar Gerenciador" at bounding box center [346, 147] width 331 height 23
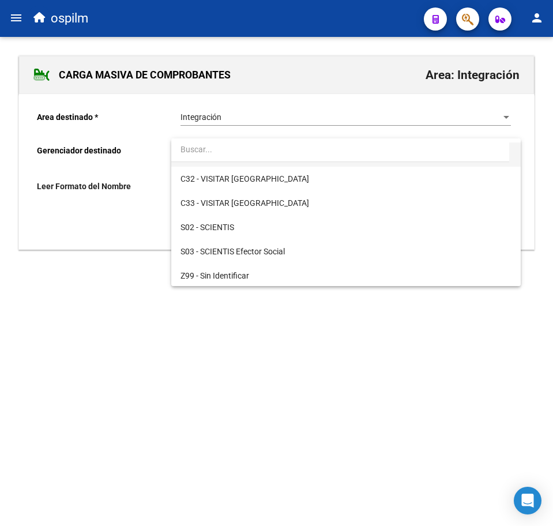
scroll to position [167, 0]
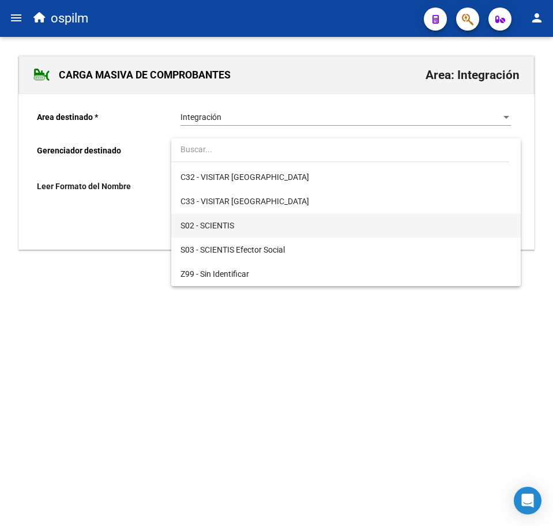
click at [256, 222] on span "S02 - SCIENTIS" at bounding box center [346, 226] width 331 height 24
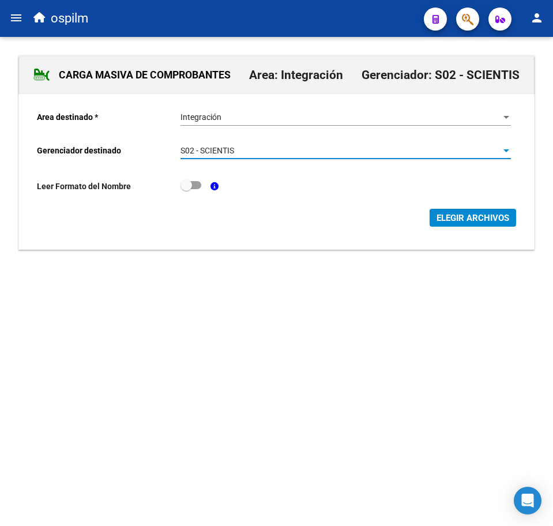
click at [469, 223] on span "ELEGIR ARCHIVOS" at bounding box center [473, 218] width 73 height 10
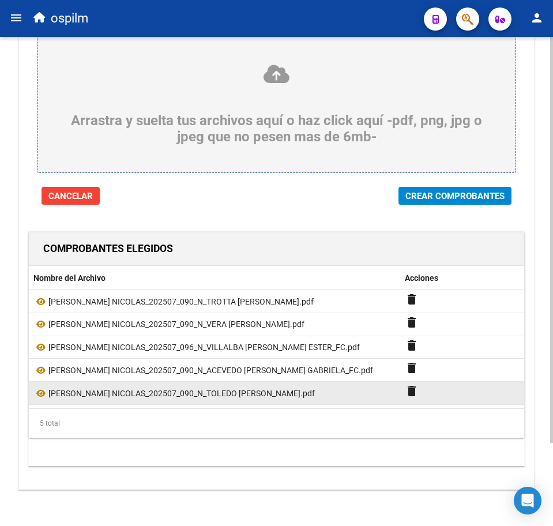
scroll to position [100, 0]
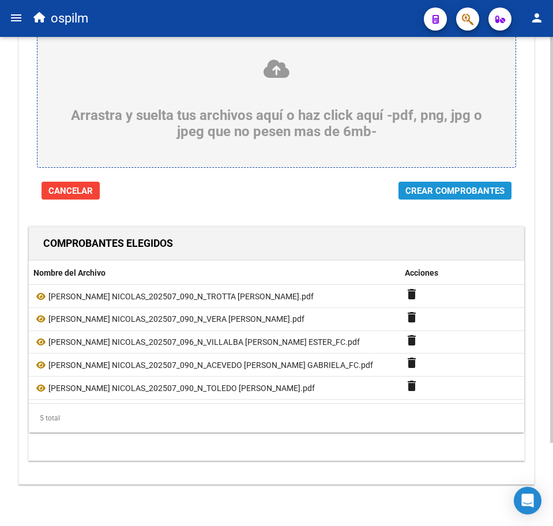
click at [448, 191] on button "Crear Comprobantes" at bounding box center [455, 191] width 113 height 18
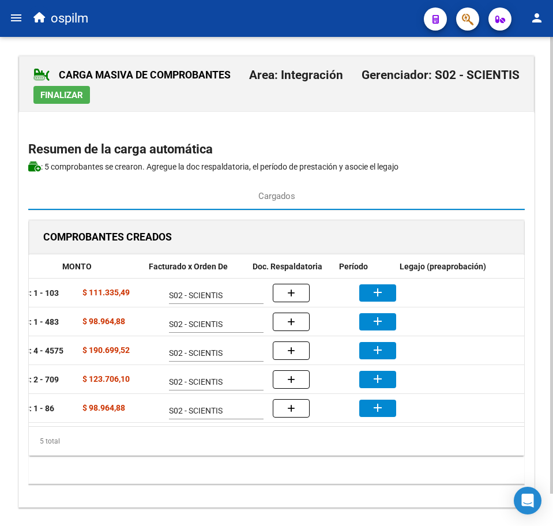
scroll to position [0, 239]
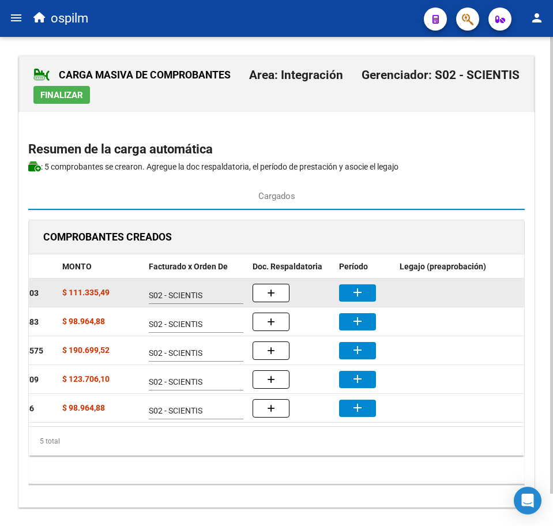
click at [352, 283] on datatable-body-cell "add" at bounding box center [365, 293] width 61 height 28
click at [360, 291] on mat-icon "add" at bounding box center [358, 293] width 14 height 14
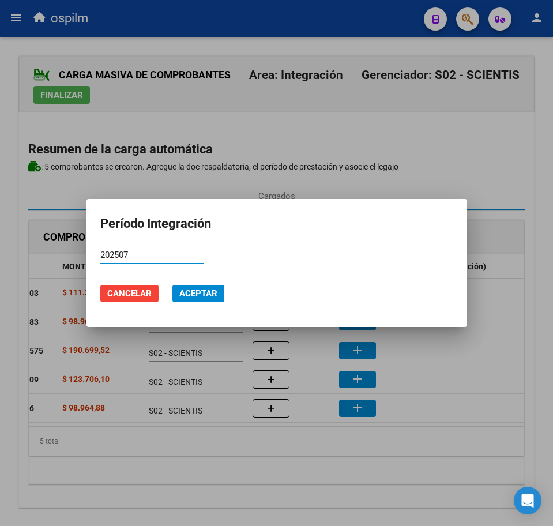
click at [204, 290] on span "Aceptar" at bounding box center [198, 294] width 38 height 10
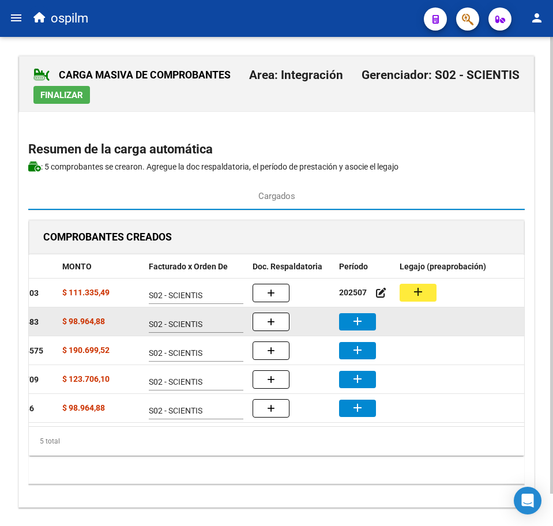
click at [369, 326] on button "add" at bounding box center [357, 321] width 37 height 17
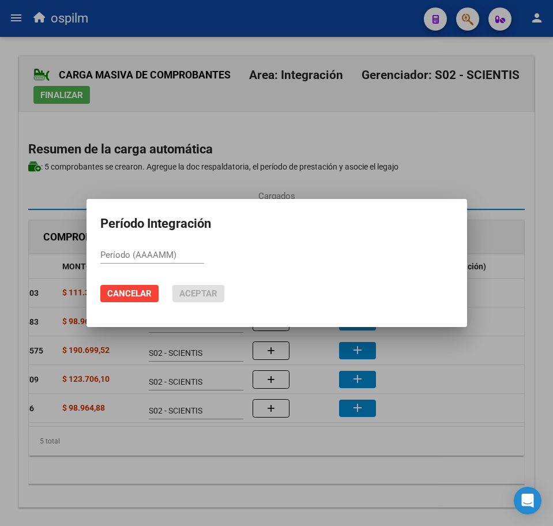
paste input "202507"
click at [171, 290] on mat-dialog-actions "Cancelar Aceptar" at bounding box center [276, 293] width 353 height 39
click at [214, 294] on span "Aceptar" at bounding box center [198, 294] width 38 height 10
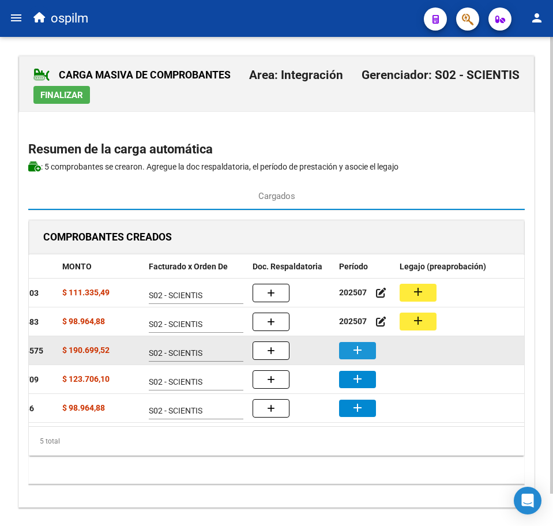
click at [372, 351] on button "add" at bounding box center [357, 350] width 37 height 17
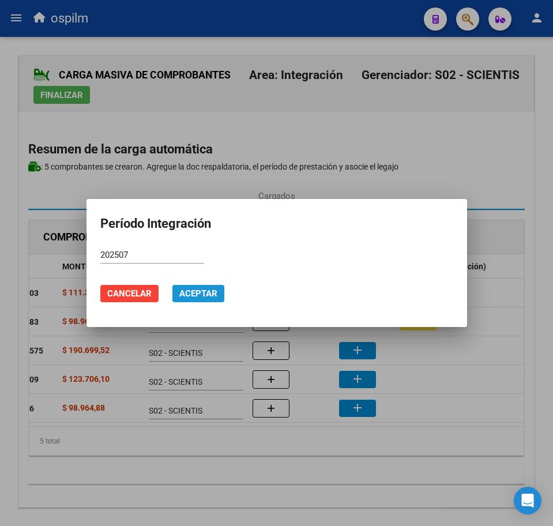
click at [192, 295] on span "Aceptar" at bounding box center [198, 294] width 38 height 10
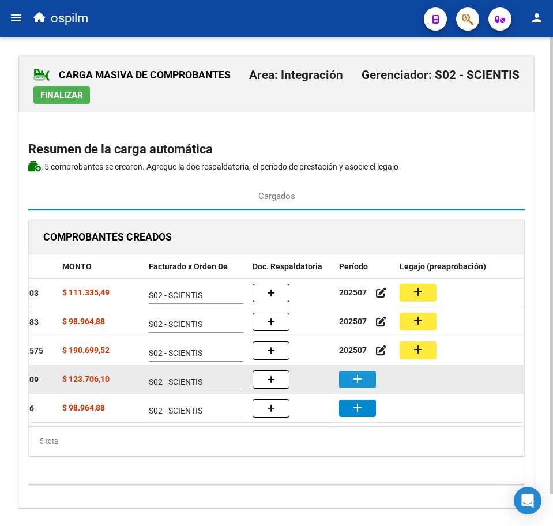
click at [362, 381] on mat-icon "add" at bounding box center [358, 379] width 14 height 14
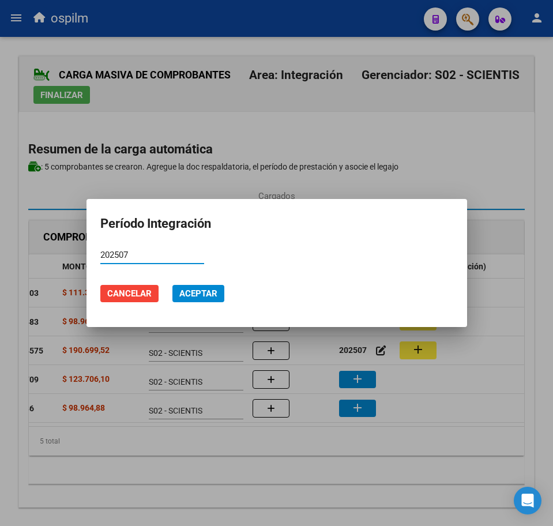
click at [190, 294] on span "Aceptar" at bounding box center [198, 294] width 38 height 10
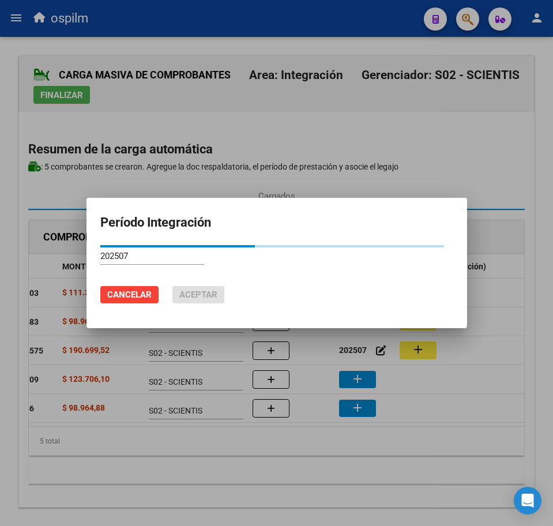
click at [370, 403] on body "menu ospilm person Firma Express Reportes SUR Expedientes Internos Movimiento d…" at bounding box center [276, 263] width 553 height 526
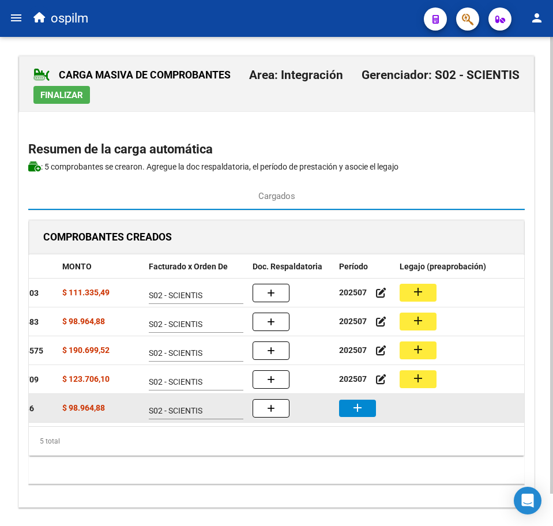
click at [370, 403] on button "add" at bounding box center [357, 408] width 37 height 17
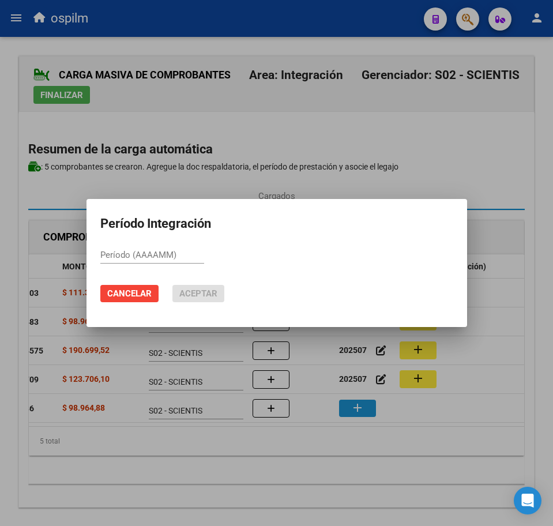
paste input "202507"
click at [212, 296] on span "Aceptar" at bounding box center [198, 294] width 38 height 10
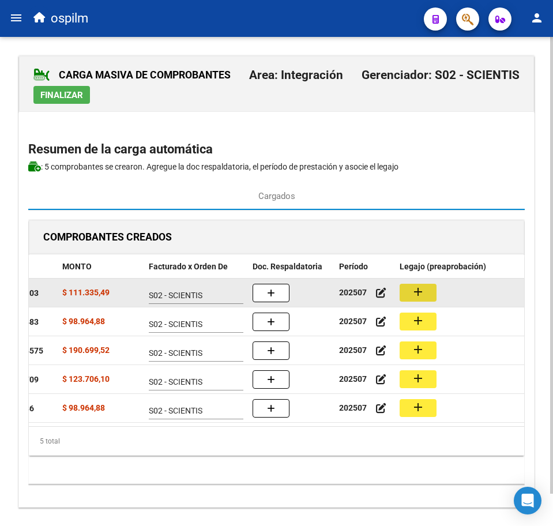
click at [436, 292] on button "add" at bounding box center [418, 293] width 37 height 18
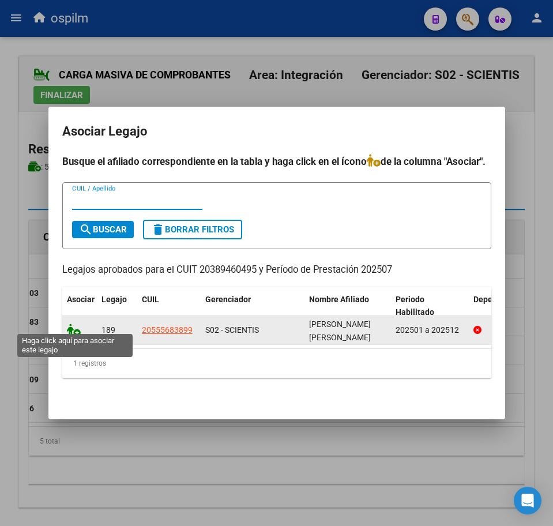
click at [74, 324] on icon at bounding box center [74, 330] width 14 height 13
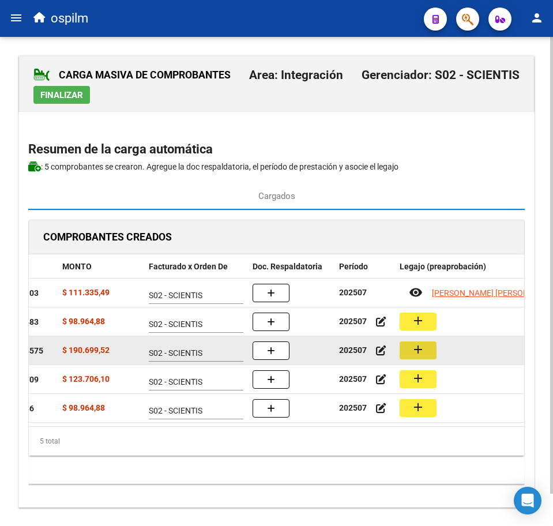
click at [428, 342] on button "add" at bounding box center [418, 351] width 37 height 18
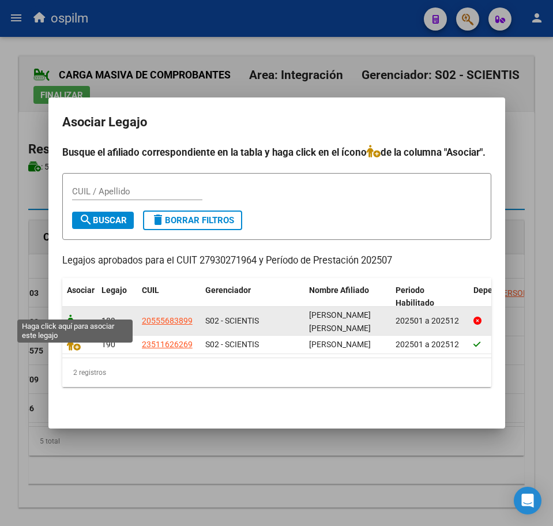
click at [72, 315] on icon at bounding box center [74, 321] width 14 height 13
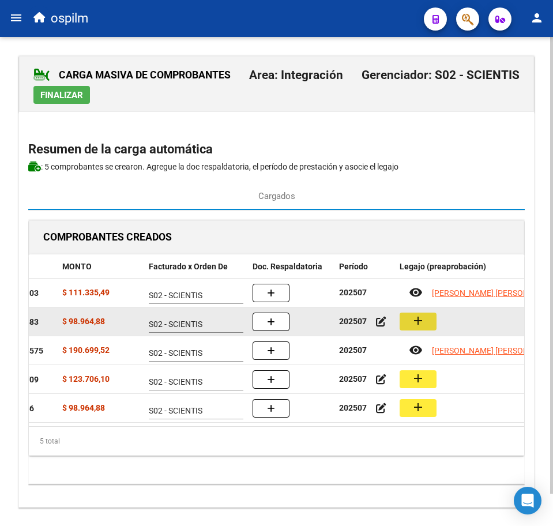
click at [416, 324] on mat-icon "add" at bounding box center [418, 321] width 14 height 14
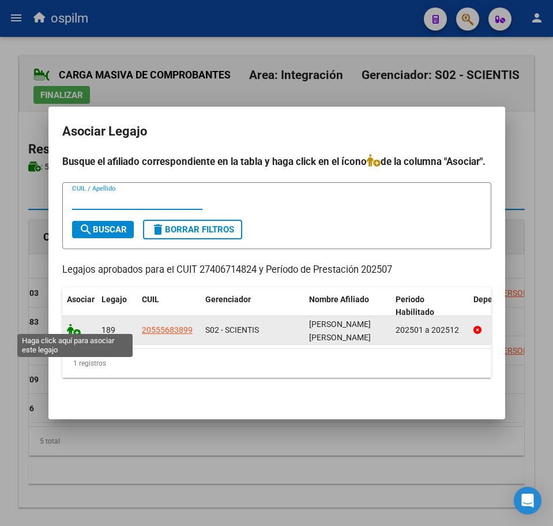
click at [72, 325] on icon at bounding box center [74, 330] width 14 height 13
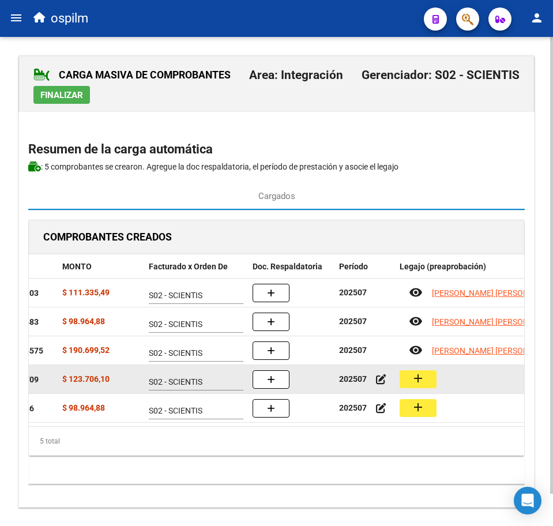
click at [416, 378] on mat-icon "add" at bounding box center [418, 379] width 14 height 14
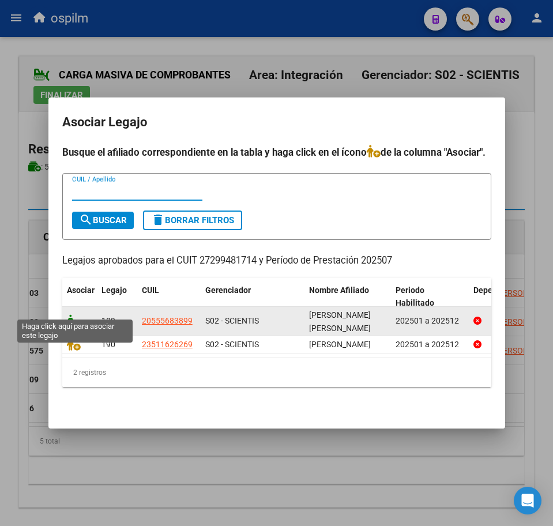
click at [73, 315] on icon at bounding box center [74, 321] width 14 height 13
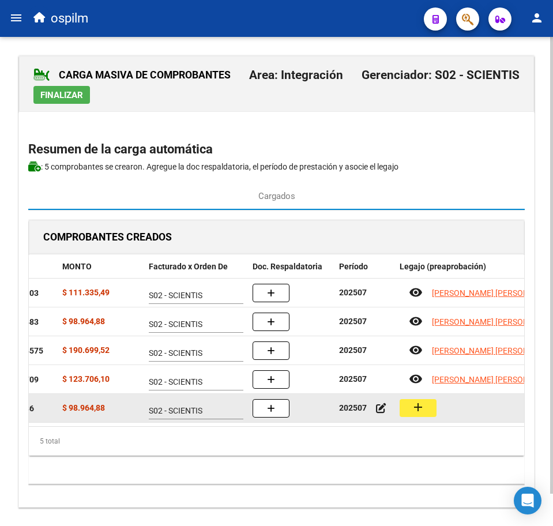
click at [421, 411] on mat-icon "add" at bounding box center [418, 408] width 14 height 14
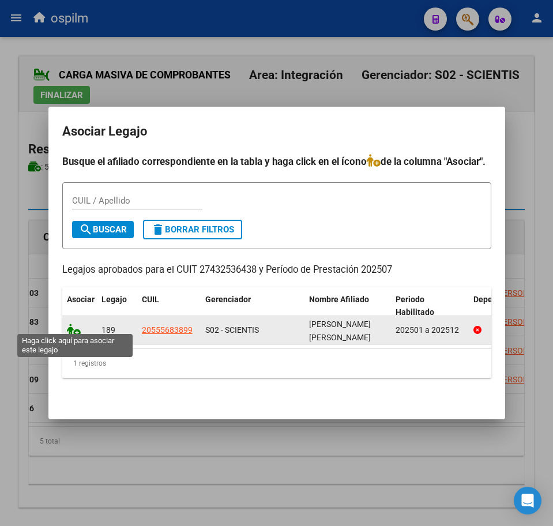
click at [78, 324] on icon at bounding box center [74, 330] width 14 height 13
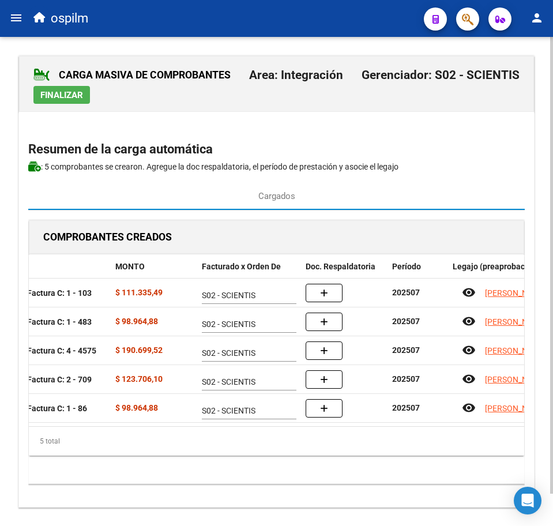
scroll to position [0, 186]
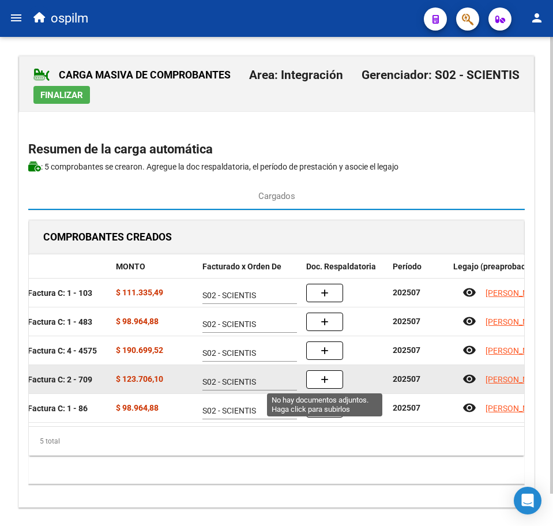
click at [327, 383] on icon "button" at bounding box center [325, 380] width 8 height 9
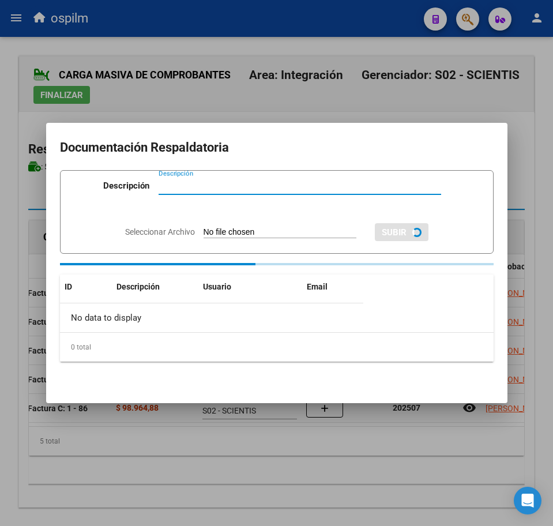
paste input "Planilla de asistencia"
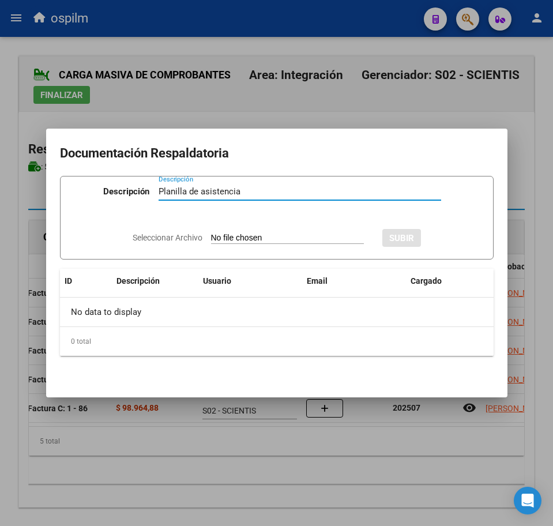
click at [231, 237] on input "Seleccionar Archivo" at bounding box center [287, 238] width 153 height 11
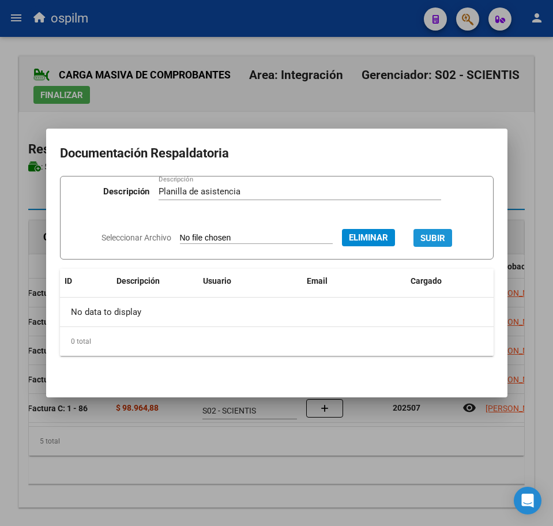
click at [442, 237] on span "SUBIR" at bounding box center [433, 238] width 25 height 10
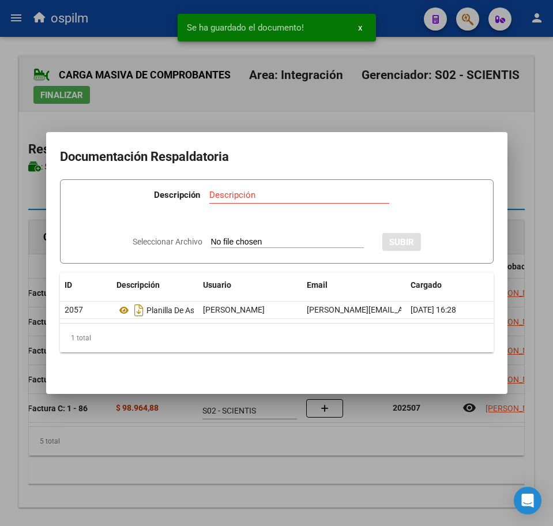
click at [213, 462] on div at bounding box center [276, 263] width 553 height 526
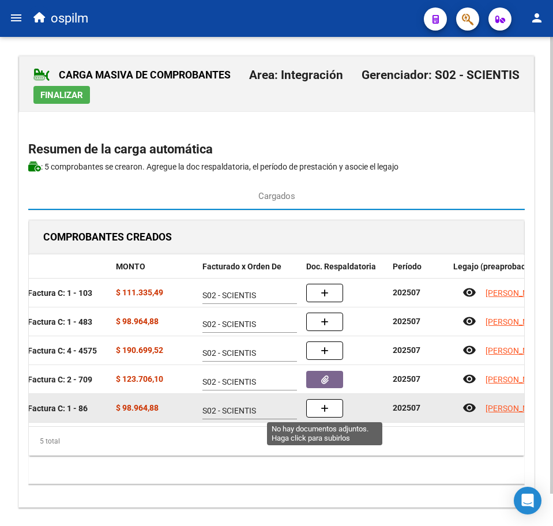
click at [328, 409] on icon "button" at bounding box center [325, 409] width 8 height 9
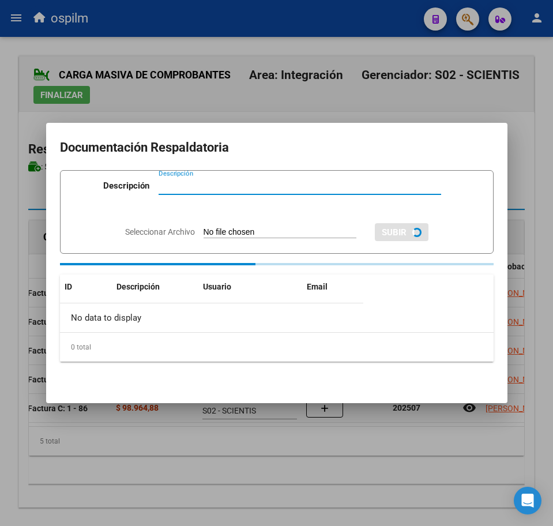
paste input "Planilla de asistencia"
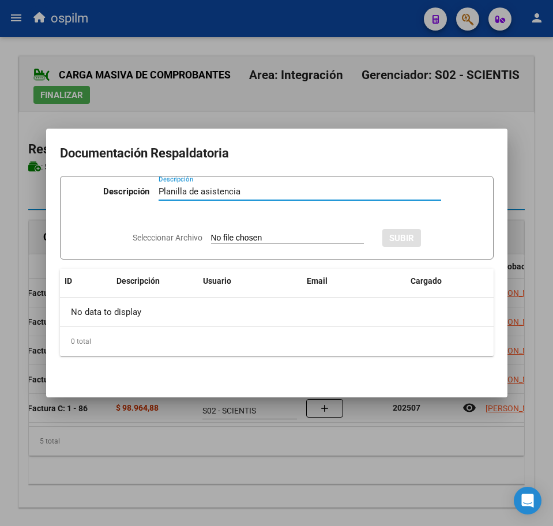
click at [255, 233] on app-file-uploader "Seleccionar Archivo" at bounding box center [253, 238] width 241 height 10
click at [247, 239] on input "Seleccionar Archivo" at bounding box center [287, 238] width 153 height 11
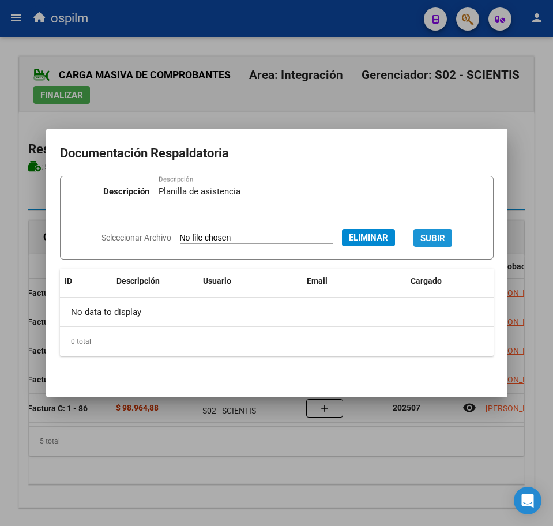
click at [444, 237] on span "SUBIR" at bounding box center [433, 238] width 25 height 10
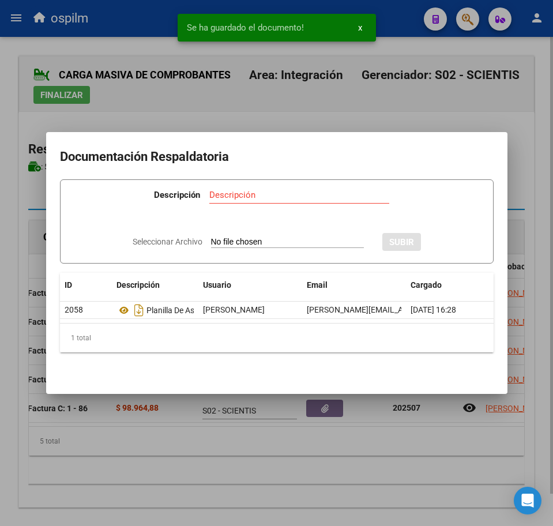
drag, startPoint x: 275, startPoint y: 456, endPoint x: 259, endPoint y: 452, distance: 17.4
click at [275, 456] on div at bounding box center [276, 263] width 553 height 526
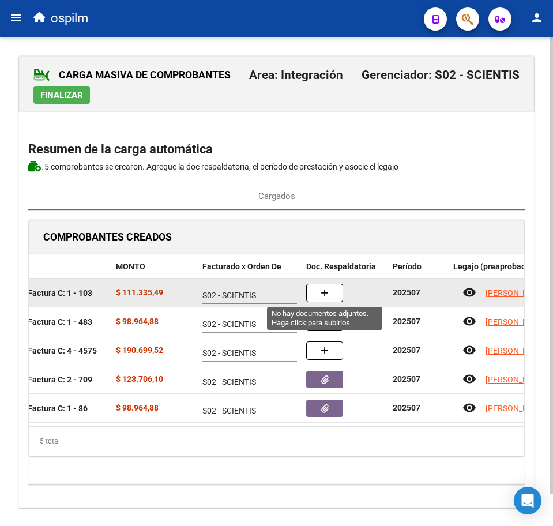
click at [323, 293] on icon "button" at bounding box center [325, 293] width 8 height 9
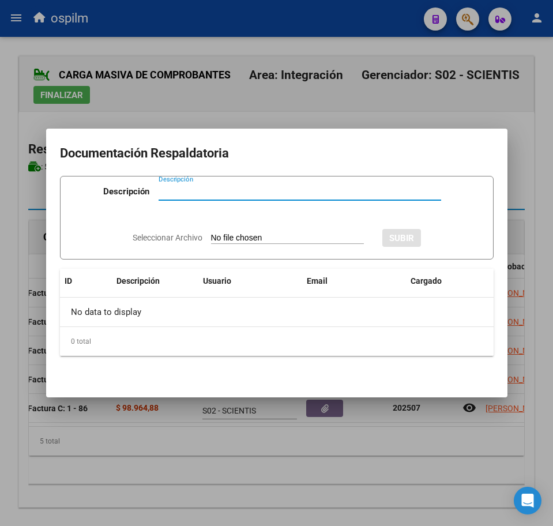
paste input "Planilla de asistencia"
click at [248, 233] on input "Seleccionar Archivo" at bounding box center [287, 238] width 153 height 11
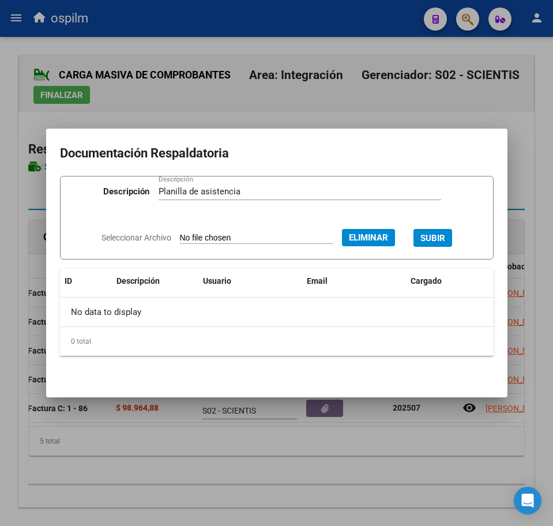
click at [446, 235] on span "SUBIR" at bounding box center [433, 238] width 25 height 10
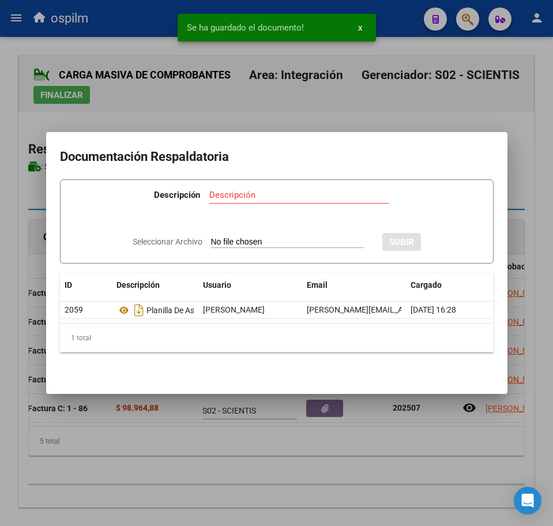
click at [217, 464] on div at bounding box center [276, 263] width 553 height 526
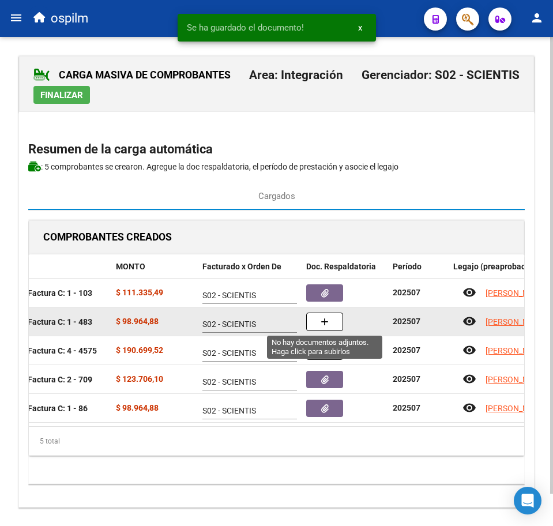
click at [313, 325] on button "button" at bounding box center [324, 322] width 37 height 18
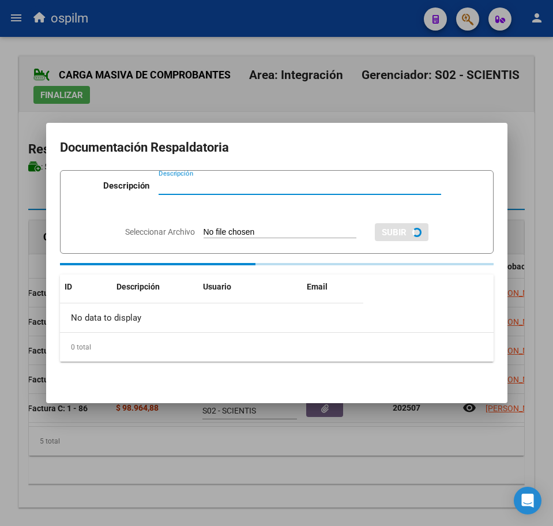
paste input "Planilla de asistencia"
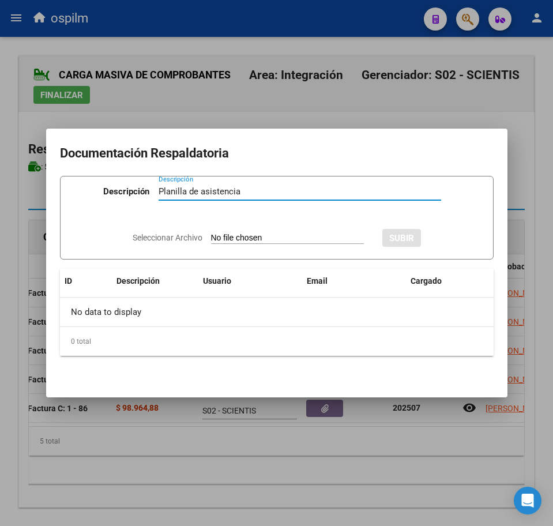
click at [237, 239] on input "Seleccionar Archivo" at bounding box center [287, 238] width 153 height 11
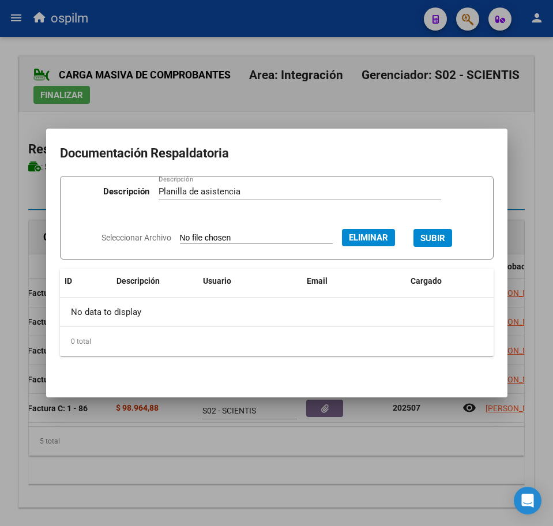
click at [435, 238] on span "SUBIR" at bounding box center [433, 238] width 25 height 10
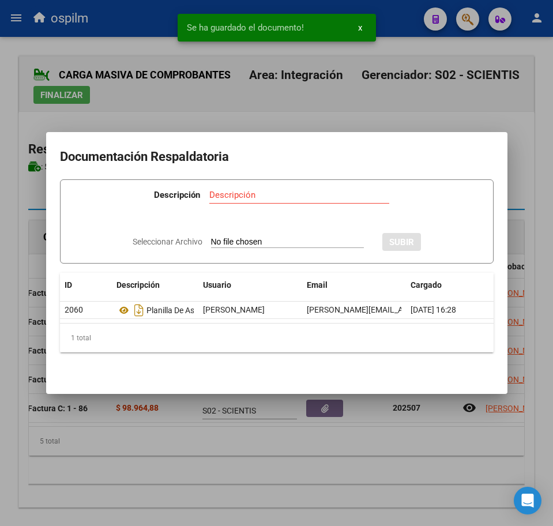
click at [336, 461] on div at bounding box center [276, 263] width 553 height 526
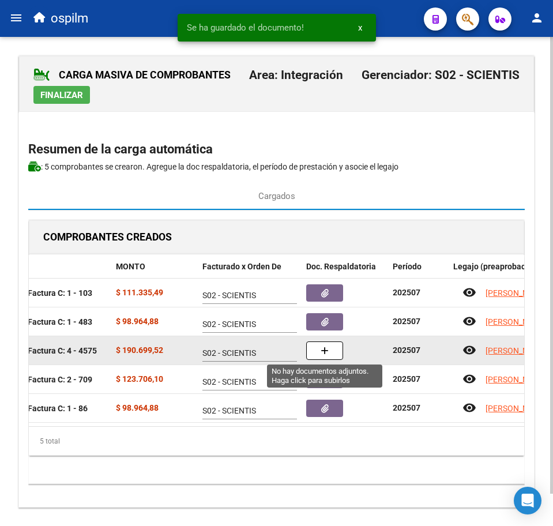
click at [319, 355] on button "button" at bounding box center [324, 351] width 37 height 18
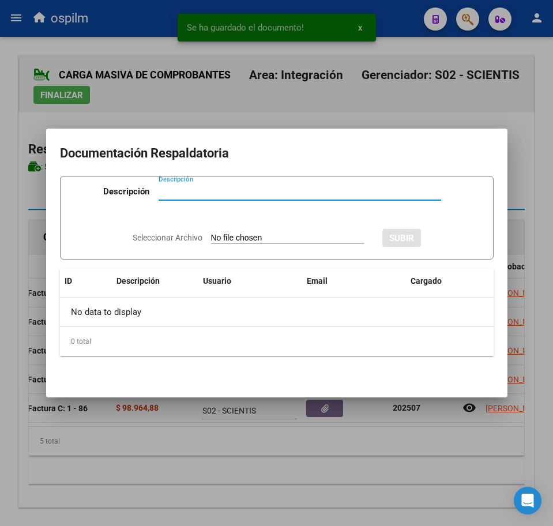
paste input "Planilla de asistencia"
click at [252, 239] on input "Seleccionar Archivo" at bounding box center [287, 238] width 153 height 11
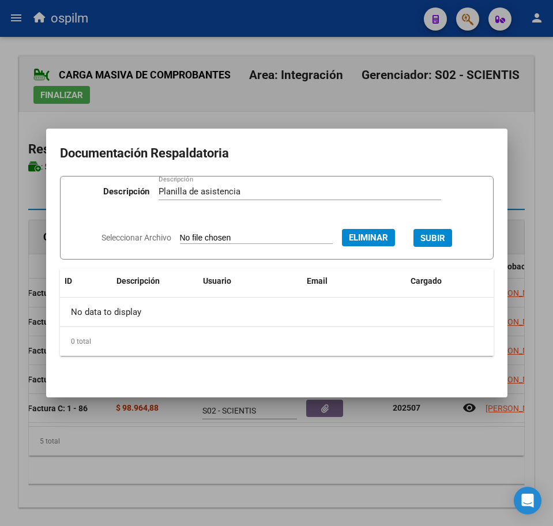
click at [446, 234] on span "SUBIR" at bounding box center [433, 238] width 25 height 10
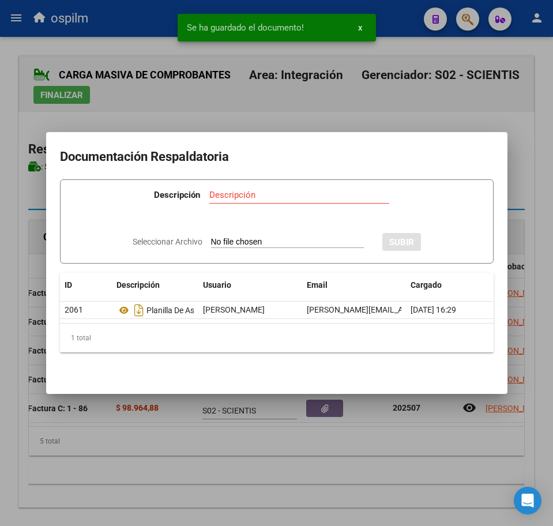
click at [265, 464] on div at bounding box center [276, 263] width 553 height 526
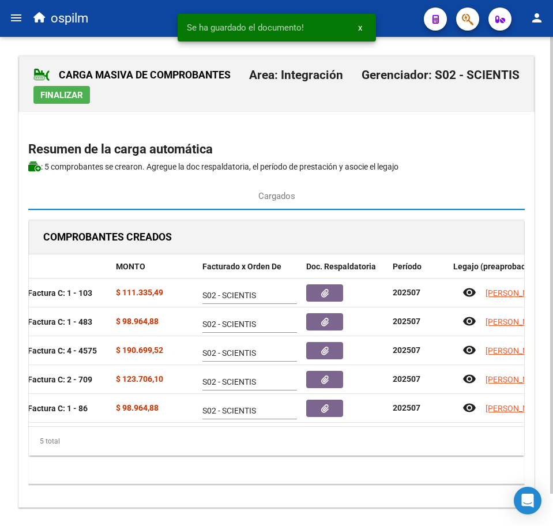
click at [54, 95] on span "Finalizar" at bounding box center [61, 95] width 43 height 10
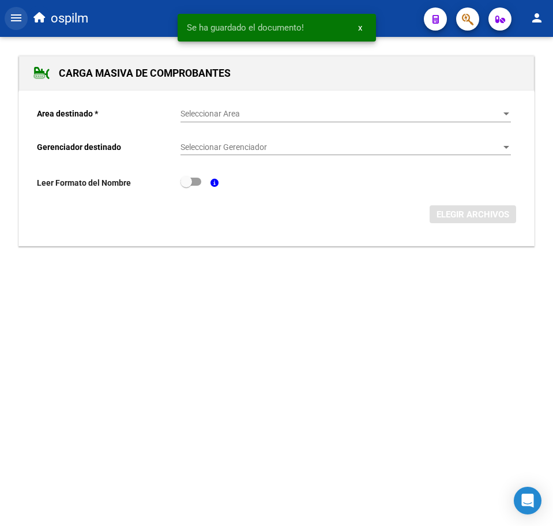
click at [23, 20] on mat-icon "menu" at bounding box center [16, 18] width 14 height 14
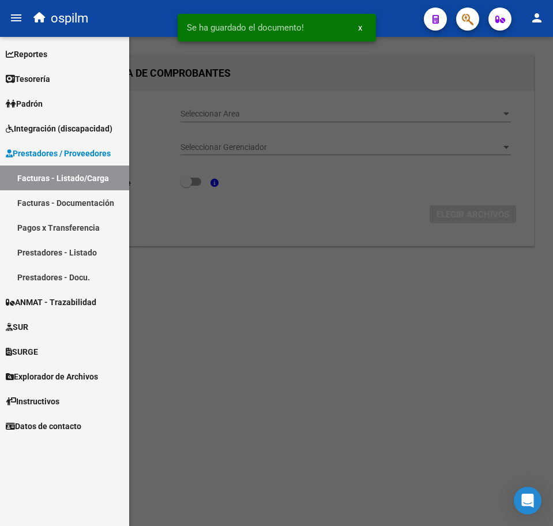
drag, startPoint x: 89, startPoint y: 183, endPoint x: 277, endPoint y: 200, distance: 188.3
click at [89, 183] on link "Facturas - Listado/Carga" at bounding box center [64, 178] width 129 height 25
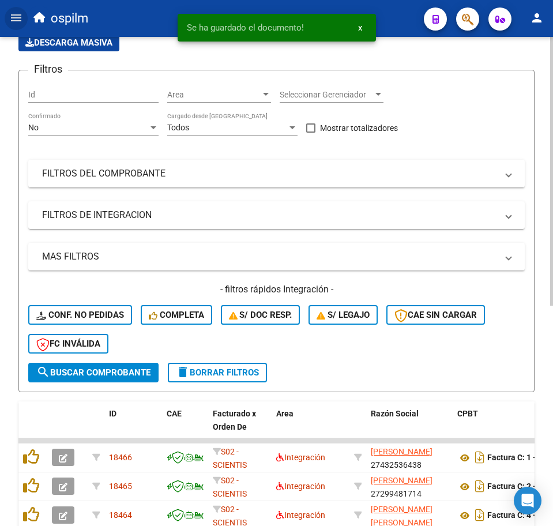
scroll to position [401, 0]
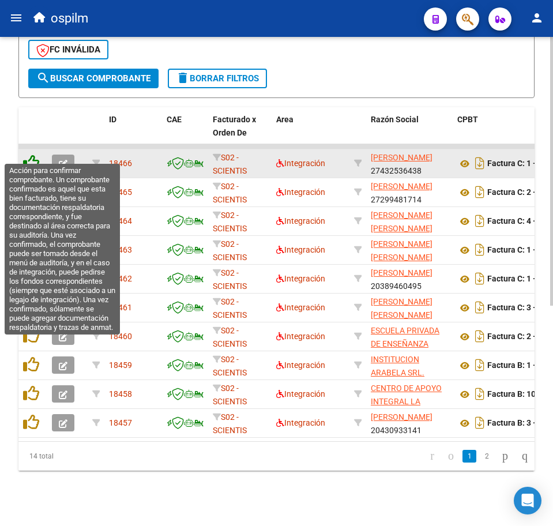
click at [30, 156] on icon at bounding box center [31, 163] width 16 height 16
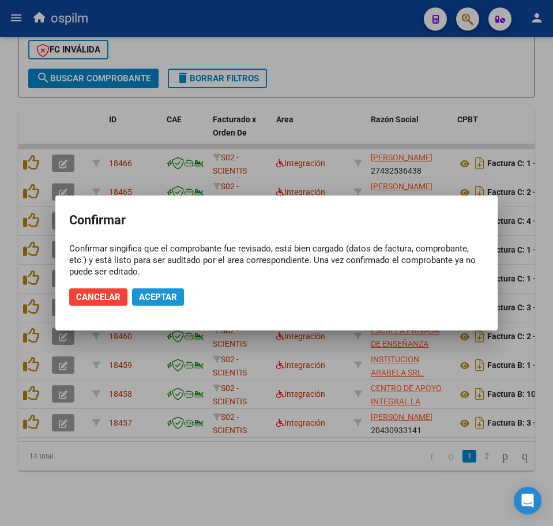
click at [163, 302] on button "Aceptar" at bounding box center [158, 297] width 52 height 17
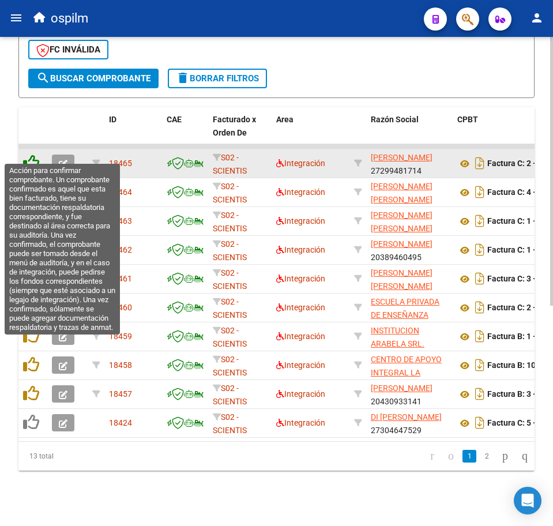
click at [28, 155] on icon at bounding box center [31, 163] width 16 height 16
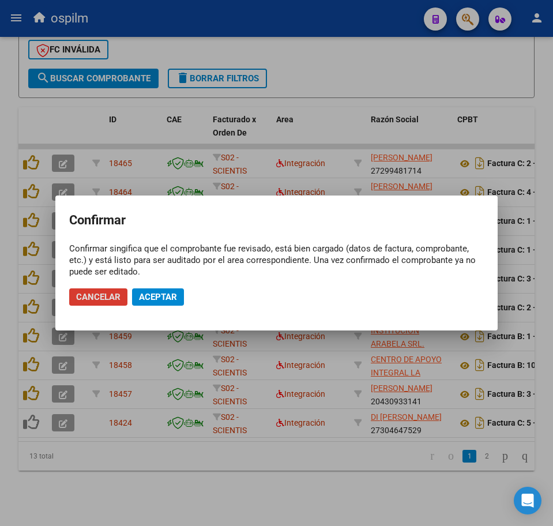
click at [160, 300] on span "Aceptar" at bounding box center [158, 297] width 38 height 10
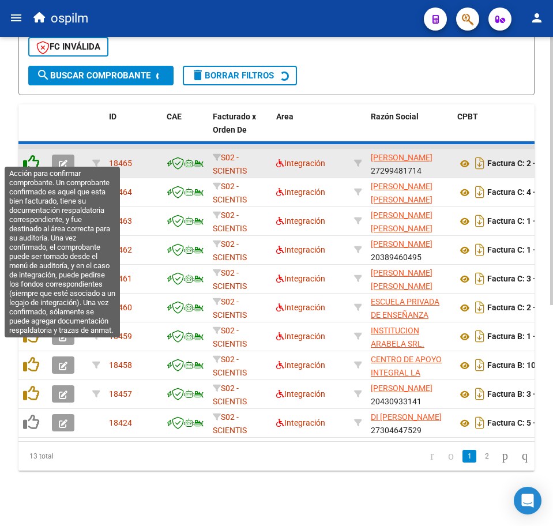
click at [32, 156] on icon at bounding box center [31, 163] width 16 height 16
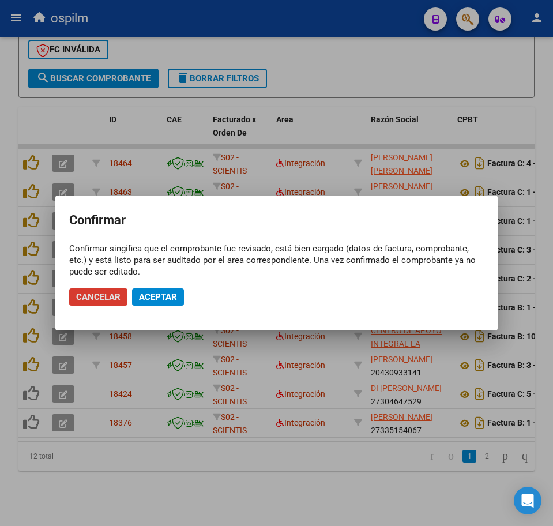
click at [162, 299] on span "Aceptar" at bounding box center [158, 297] width 38 height 10
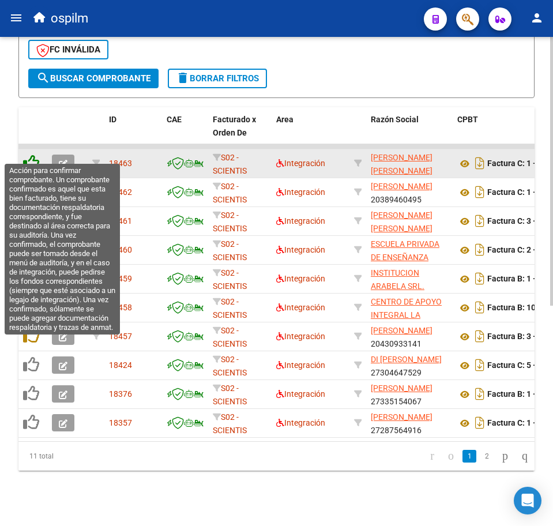
click at [32, 155] on icon at bounding box center [31, 163] width 16 height 16
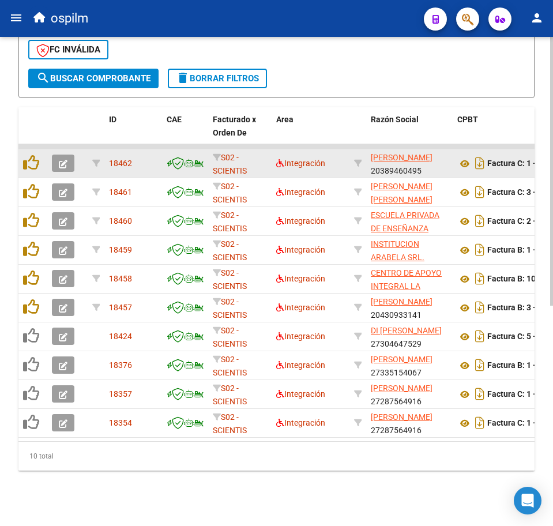
click at [33, 178] on datatable-body-cell at bounding box center [32, 192] width 29 height 28
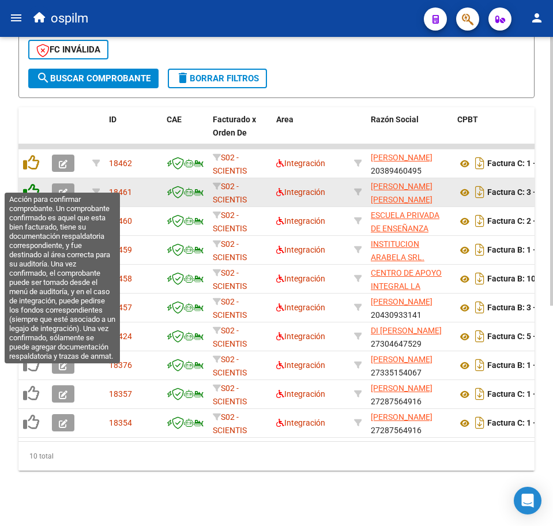
click at [33, 184] on icon at bounding box center [31, 192] width 16 height 16
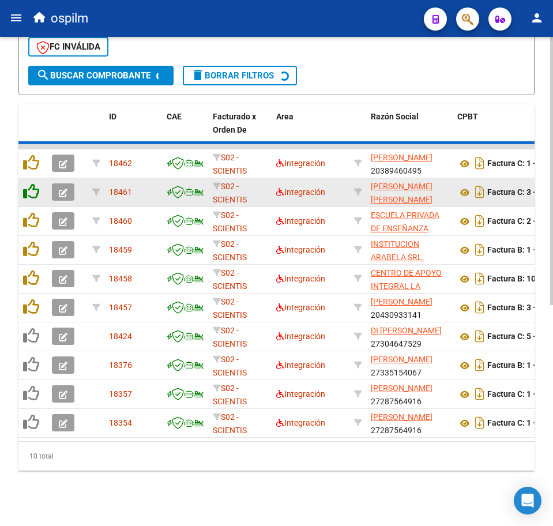
click at [33, 184] on datatable-scroller "18462 S02 - SCIENTIS Integración TROTTA FERNANDO EZEQUIEL 20389460495 Factura C…" at bounding box center [276, 291] width 516 height 294
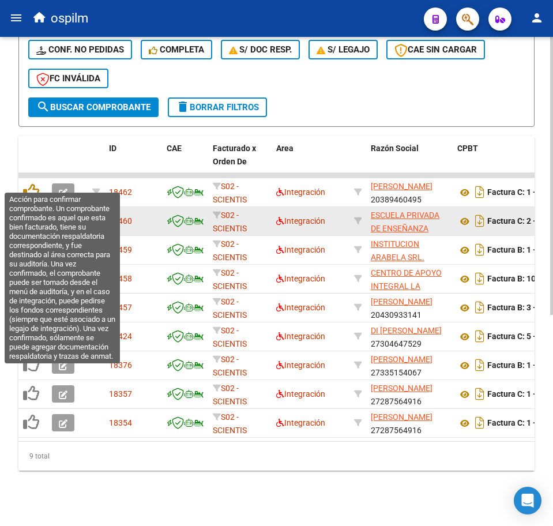
click at [33, 184] on icon at bounding box center [31, 192] width 16 height 16
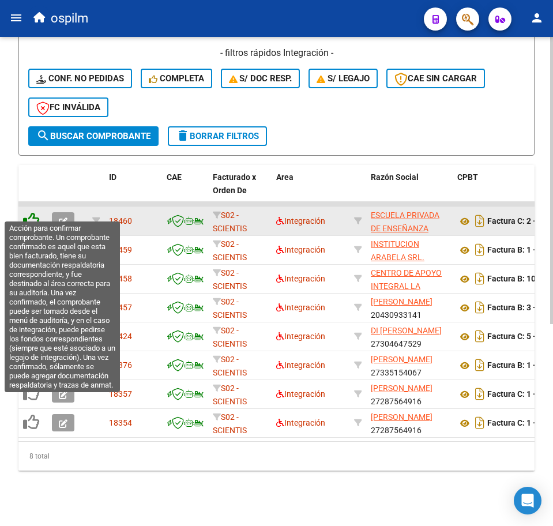
click at [32, 212] on icon at bounding box center [31, 220] width 16 height 16
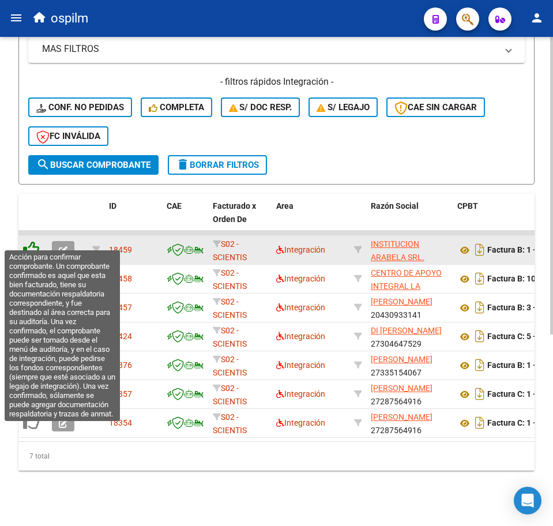
click at [32, 241] on icon at bounding box center [31, 249] width 16 height 16
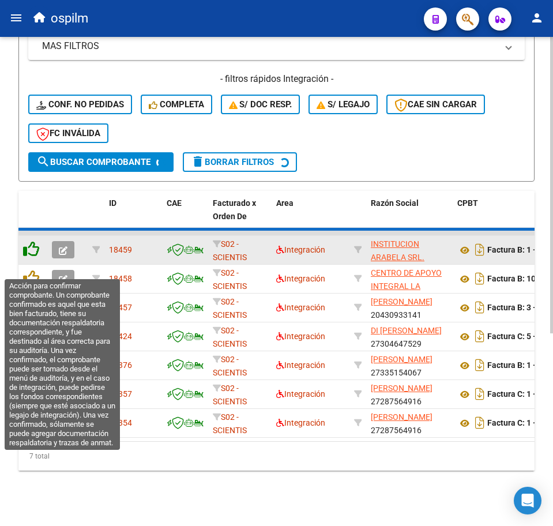
click at [32, 257] on icon at bounding box center [31, 249] width 16 height 16
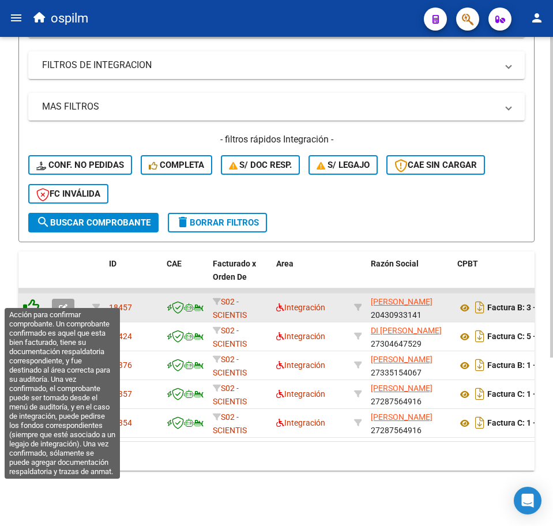
click at [33, 299] on icon at bounding box center [31, 307] width 16 height 16
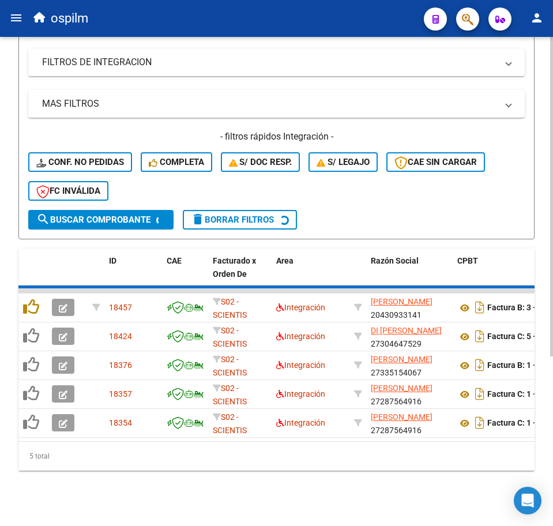
scroll to position [228, 0]
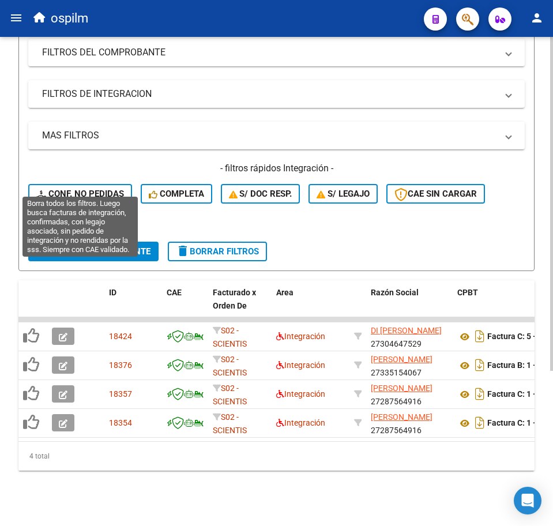
click at [99, 189] on span "Conf. no pedidas" at bounding box center [80, 194] width 88 height 10
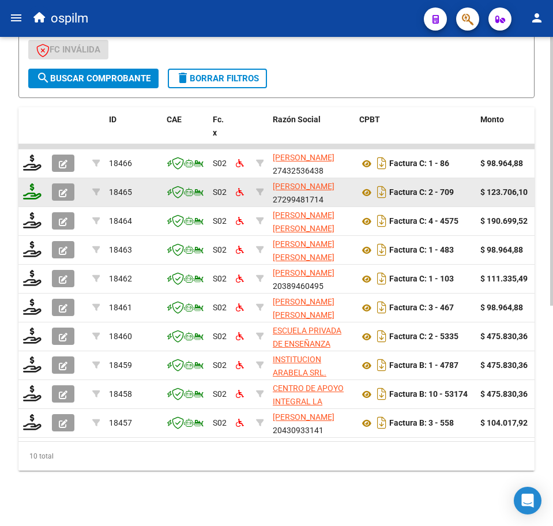
scroll to position [401, 0]
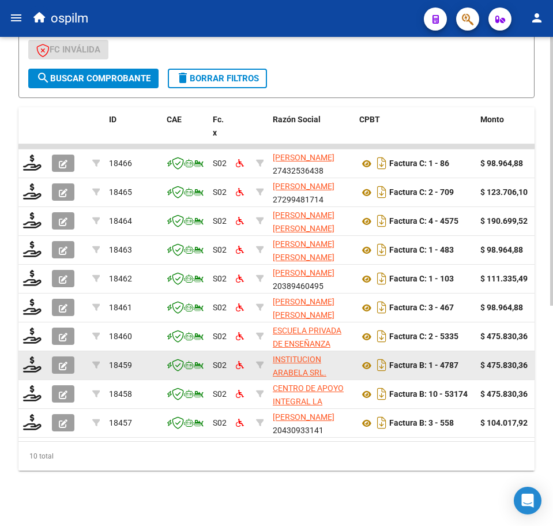
click at [27, 362] on div at bounding box center [33, 366] width 20 height 18
click at [28, 357] on icon at bounding box center [32, 365] width 18 height 16
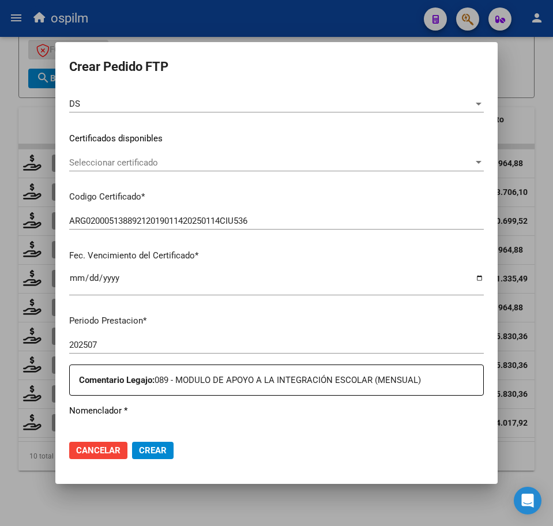
scroll to position [289, 0]
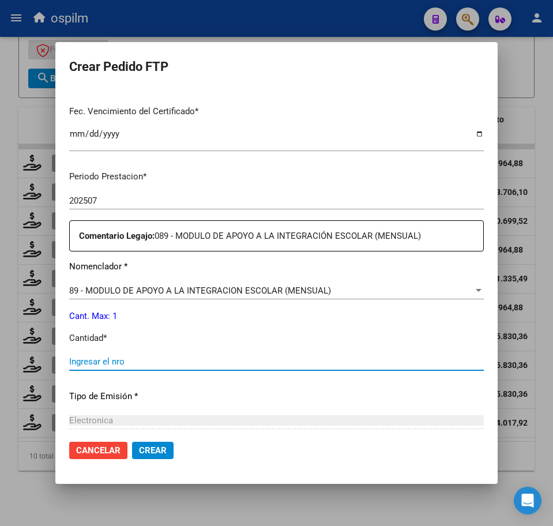
click at [174, 362] on input "Ingresar el nro" at bounding box center [276, 362] width 415 height 10
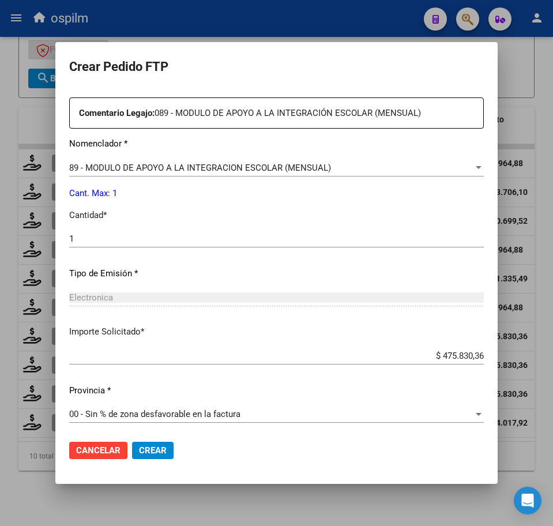
scroll to position [414, 0]
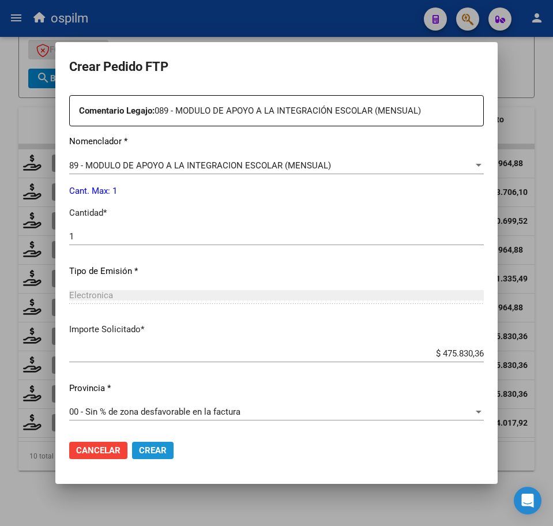
click at [166, 444] on button "Crear" at bounding box center [153, 450] width 42 height 17
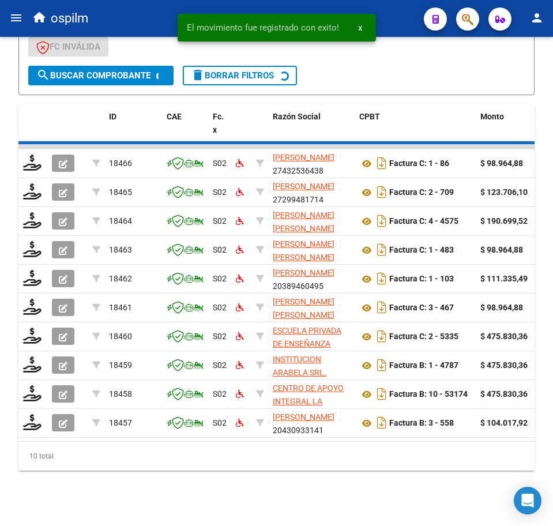
scroll to position [372, 0]
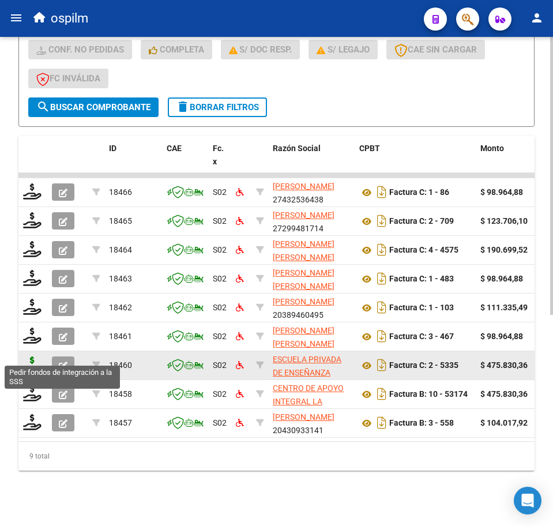
click at [33, 357] on icon at bounding box center [32, 365] width 18 height 16
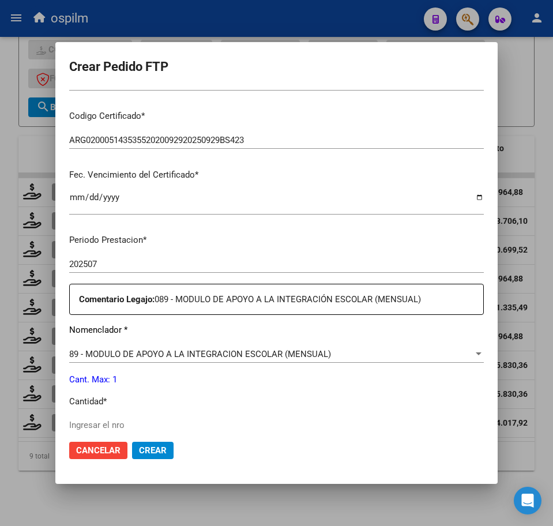
scroll to position [247, 0]
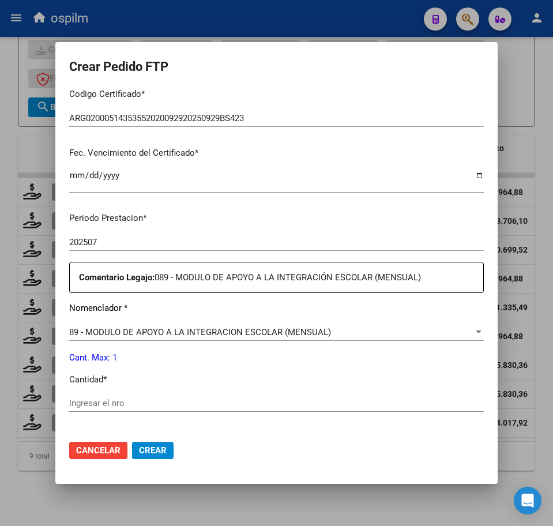
click at [121, 399] on input "Ingresar el nro" at bounding box center [276, 403] width 415 height 10
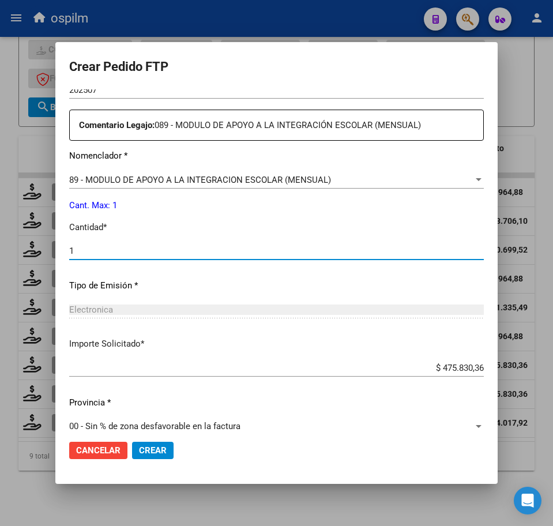
scroll to position [414, 0]
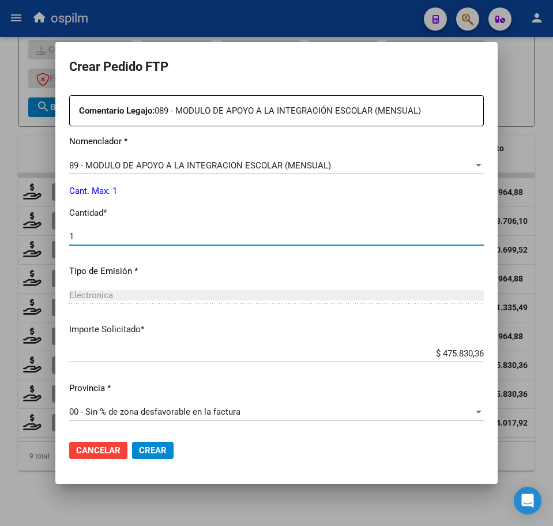
click at [148, 450] on span "Crear" at bounding box center [153, 451] width 28 height 10
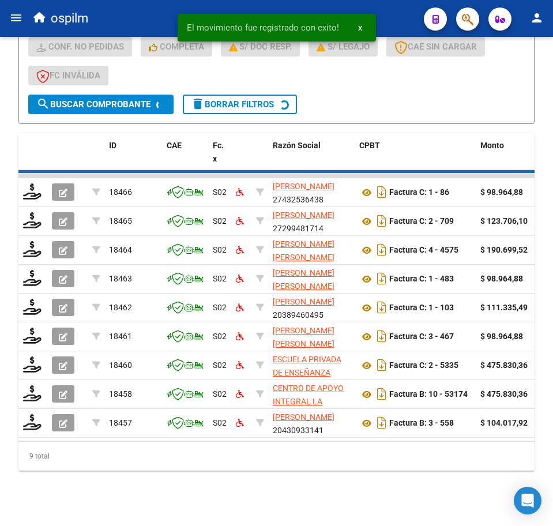
scroll to position [343, 0]
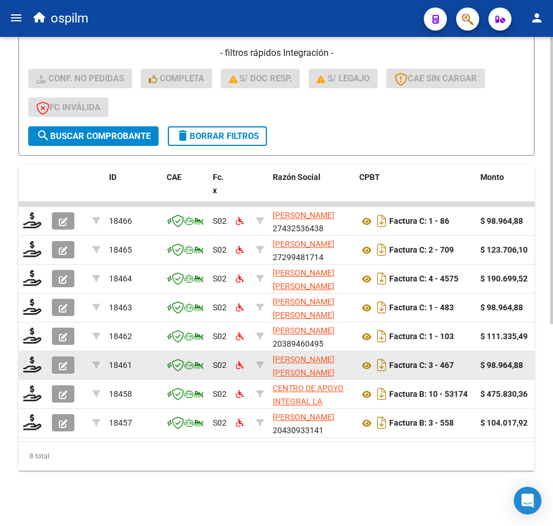
click at [22, 354] on datatable-body-cell at bounding box center [32, 365] width 29 height 28
click at [33, 358] on icon at bounding box center [32, 365] width 18 height 16
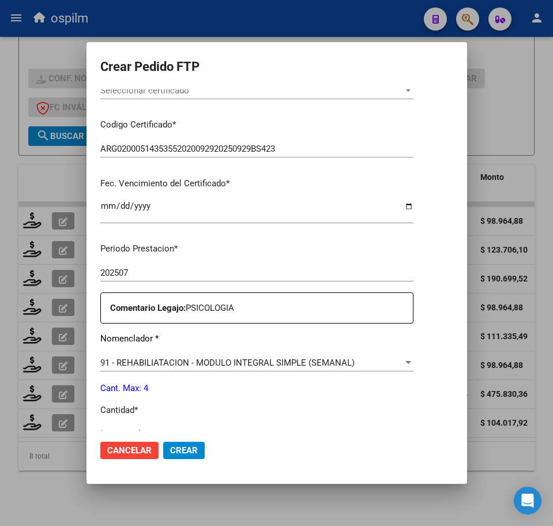
scroll to position [361, 0]
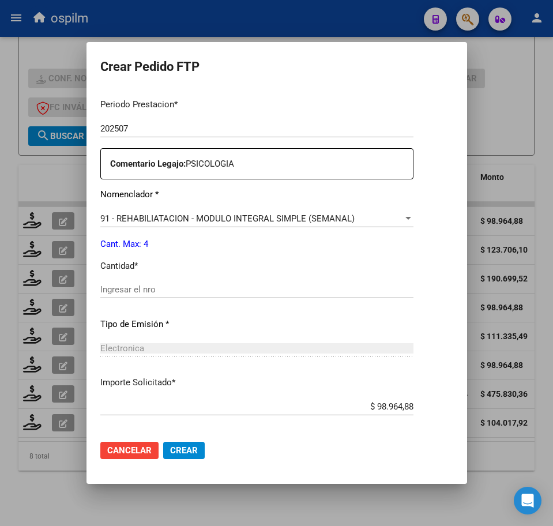
click at [162, 294] on div "Ingresar el nro" at bounding box center [256, 289] width 313 height 17
click at [174, 446] on button "Crear" at bounding box center [184, 450] width 42 height 17
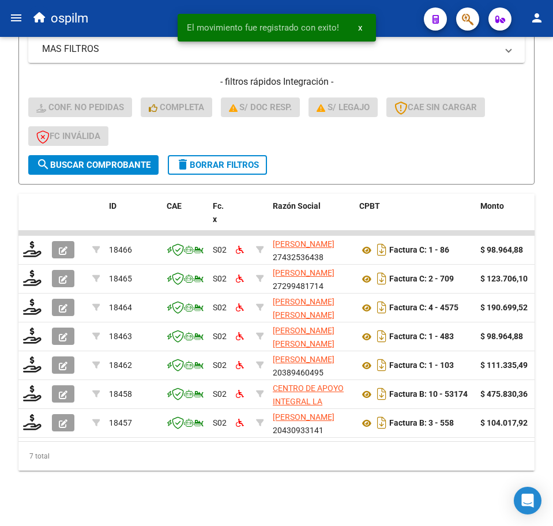
scroll to position [315, 0]
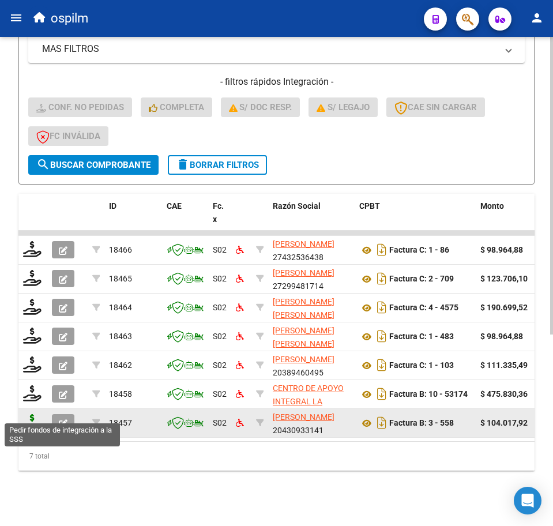
click at [27, 414] on icon at bounding box center [32, 422] width 18 height 16
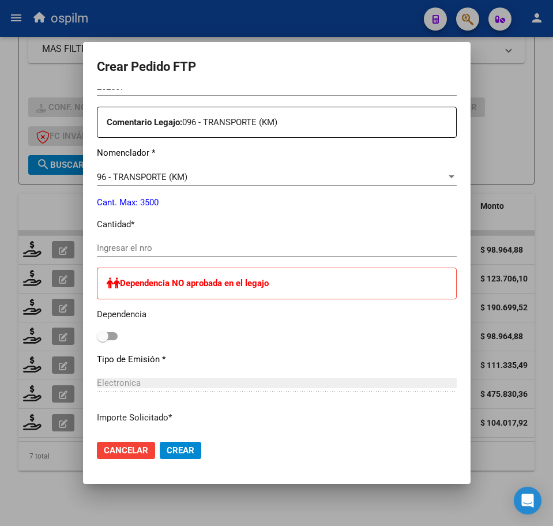
scroll to position [433, 0]
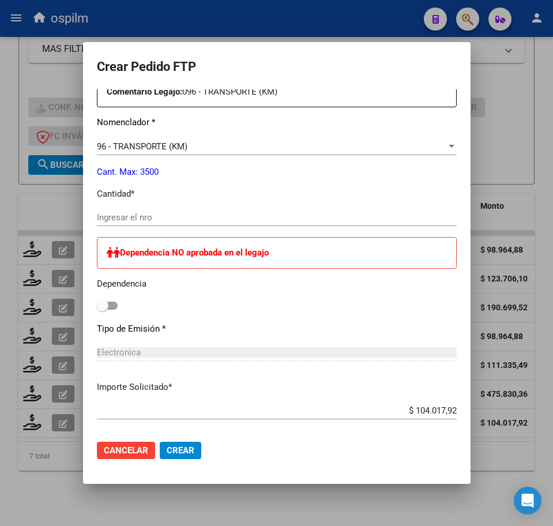
click at [132, 216] on input "Ingresar el nro" at bounding box center [277, 217] width 360 height 10
click at [97, 303] on span at bounding box center [107, 306] width 21 height 8
click at [102, 310] on input "checkbox" at bounding box center [102, 310] width 1 height 1
click at [97, 302] on span at bounding box center [107, 306] width 21 height 8
click at [102, 310] on input "checkbox" at bounding box center [102, 310] width 1 height 1
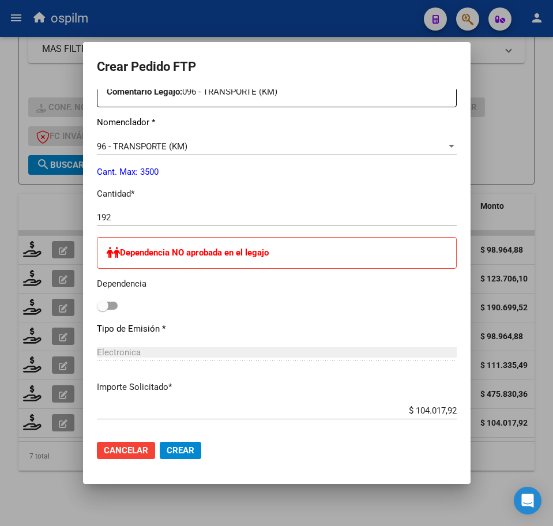
click at [441, 307] on div "Dependencia NO aprobada en el legajo Dependencia" at bounding box center [277, 275] width 360 height 77
click at [432, 328] on p "Tipo de Emisión *" at bounding box center [277, 329] width 360 height 13
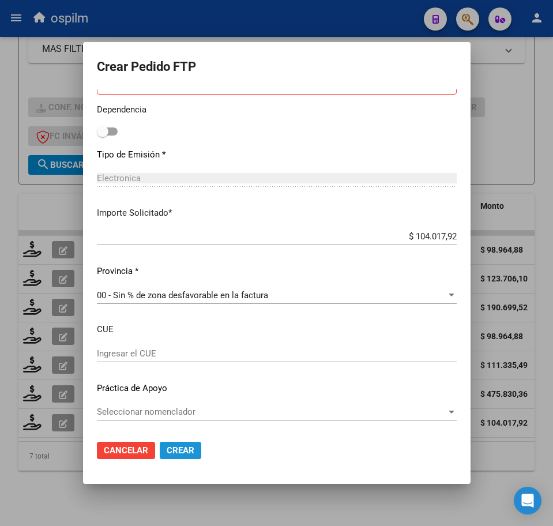
click at [167, 451] on span "Crear" at bounding box center [181, 451] width 28 height 10
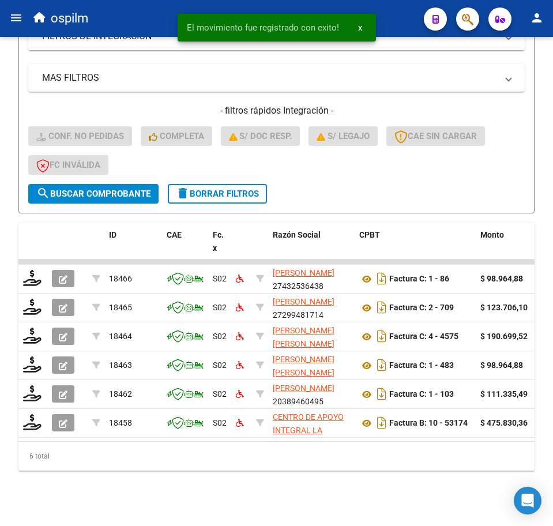
scroll to position [286, 0]
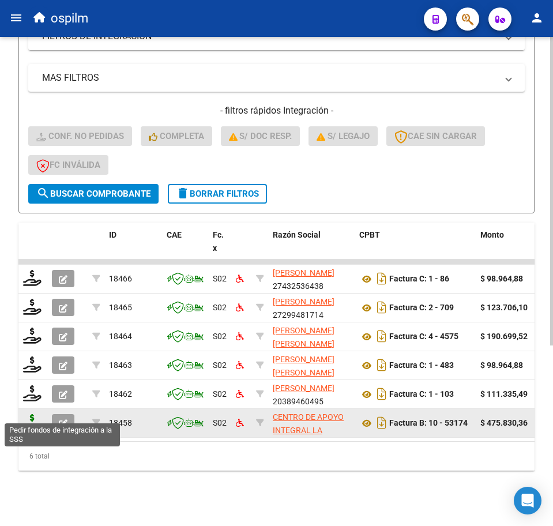
click at [35, 414] on icon at bounding box center [32, 422] width 18 height 16
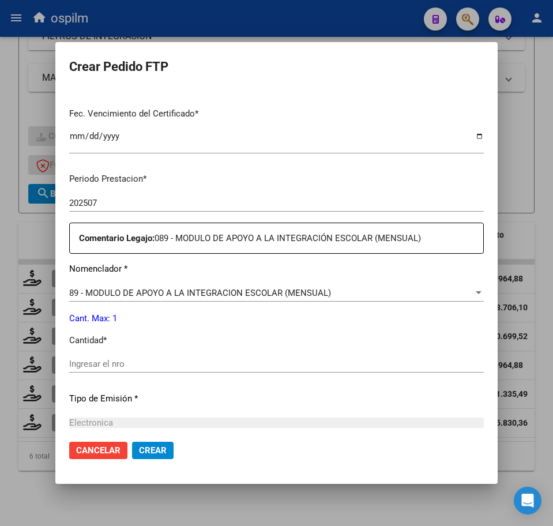
scroll to position [289, 0]
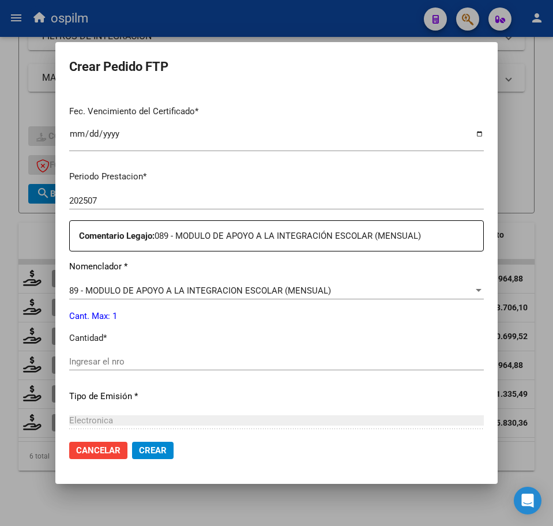
click at [129, 360] on input "Ingresar el nro" at bounding box center [276, 362] width 415 height 10
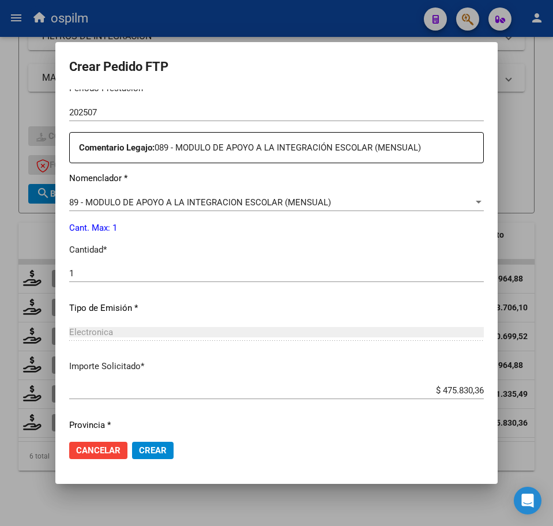
scroll to position [414, 0]
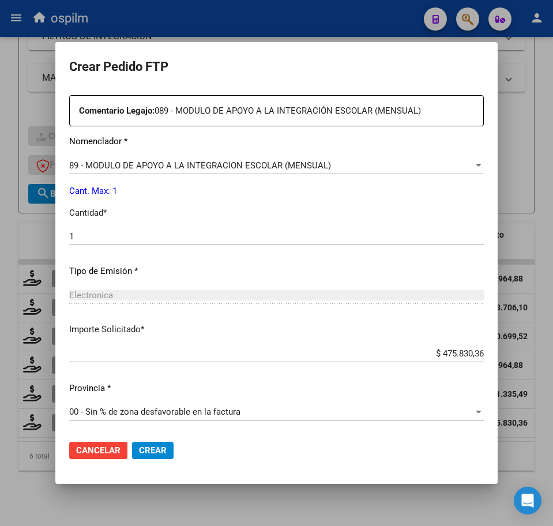
click at [154, 453] on span "Crear" at bounding box center [153, 451] width 28 height 10
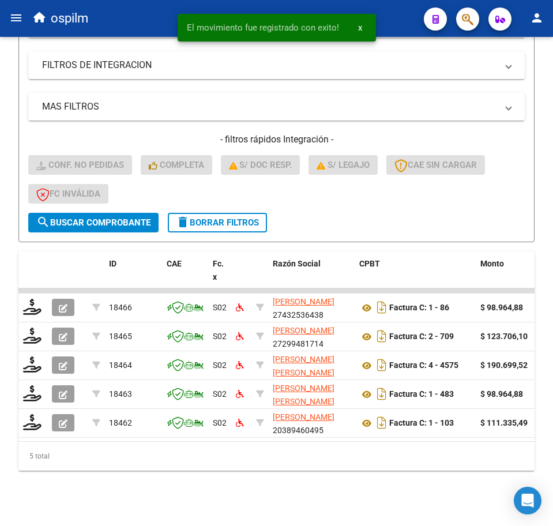
scroll to position [257, 0]
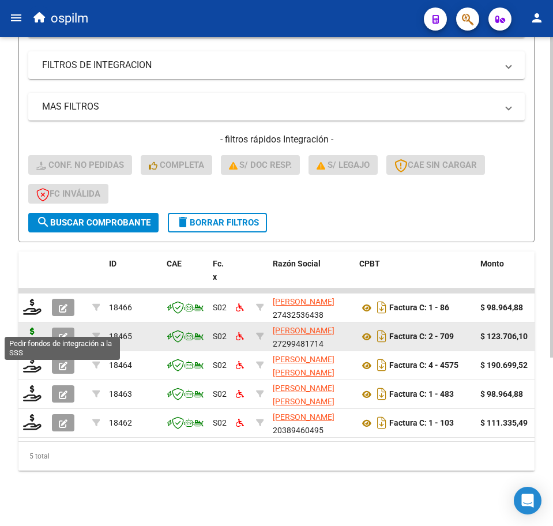
click at [33, 328] on icon at bounding box center [32, 336] width 18 height 16
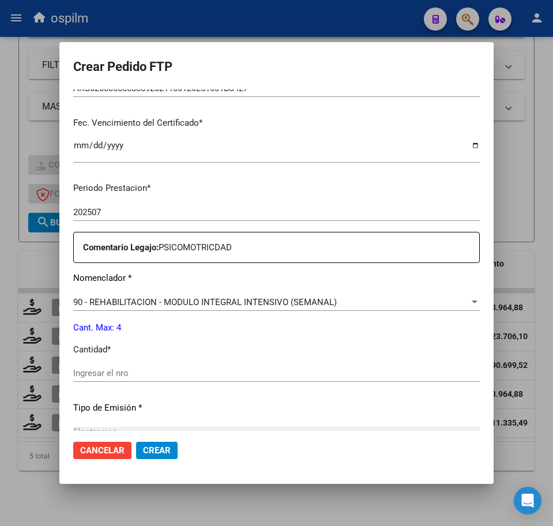
scroll to position [289, 0]
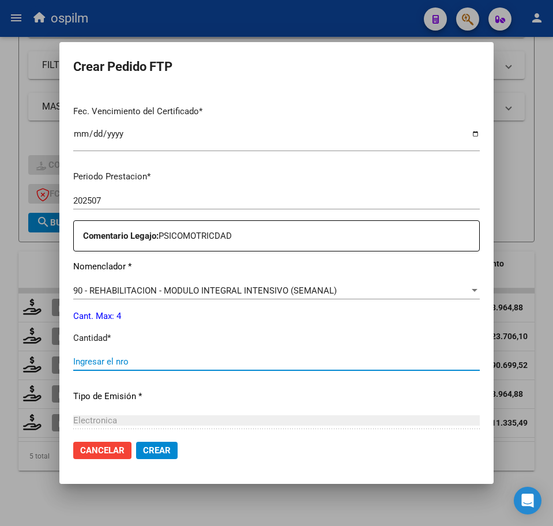
click at [137, 360] on input "Ingresar el nro" at bounding box center [276, 362] width 407 height 10
click at [151, 453] on span "Crear" at bounding box center [157, 451] width 28 height 10
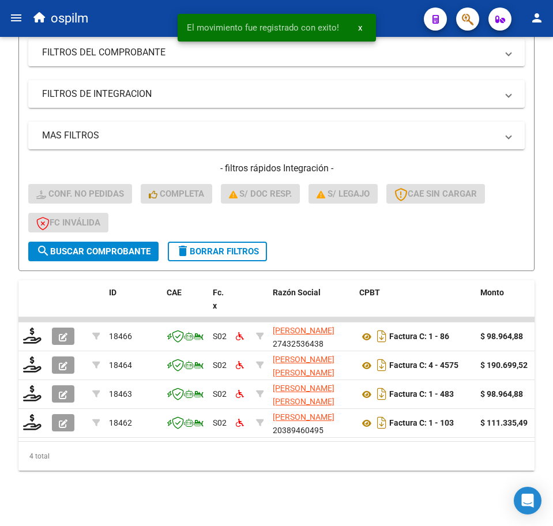
scroll to position [228, 0]
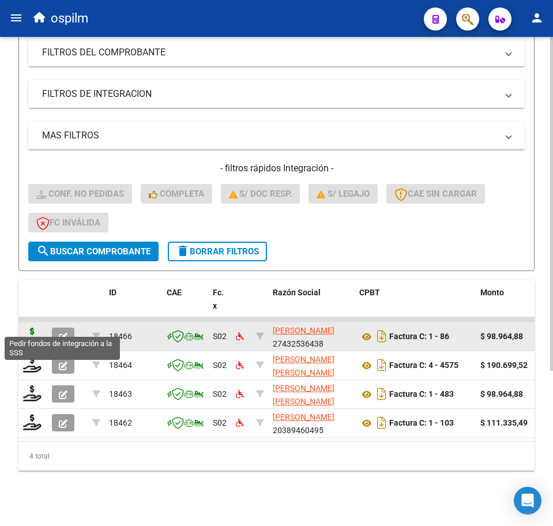
click at [32, 328] on icon at bounding box center [32, 336] width 18 height 16
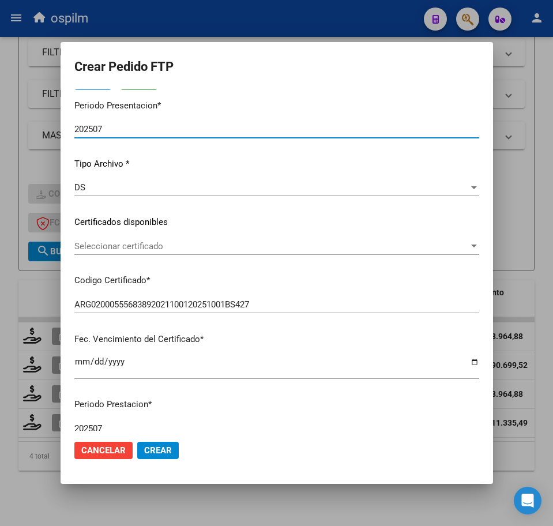
scroll to position [289, 0]
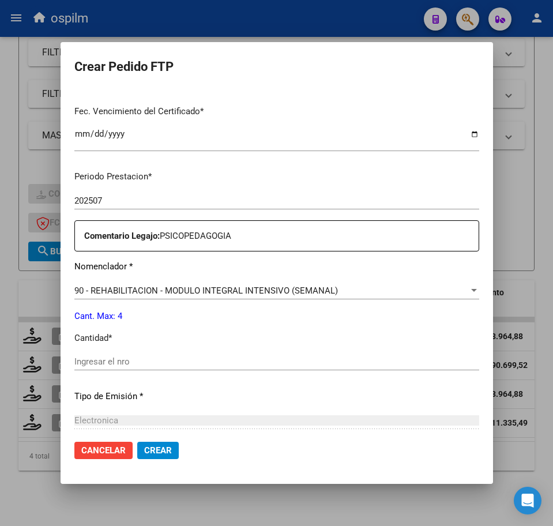
click at [137, 364] on input "Ingresar el nro" at bounding box center [276, 362] width 405 height 10
click at [153, 452] on span "Crear" at bounding box center [158, 451] width 28 height 10
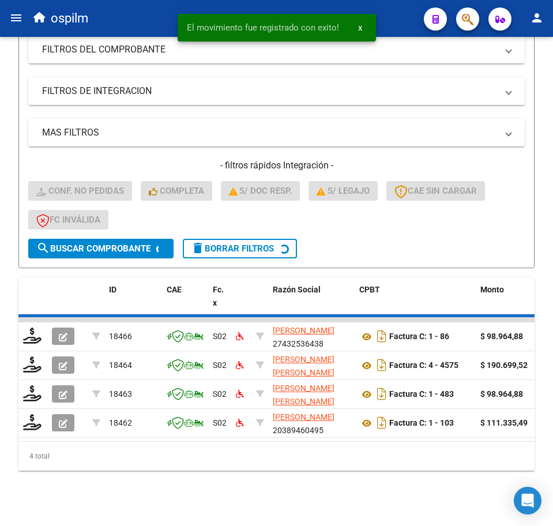
scroll to position [199, 0]
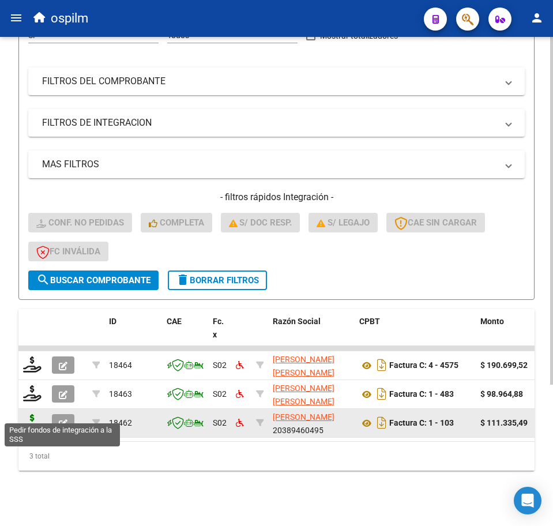
click at [29, 414] on icon at bounding box center [32, 422] width 18 height 16
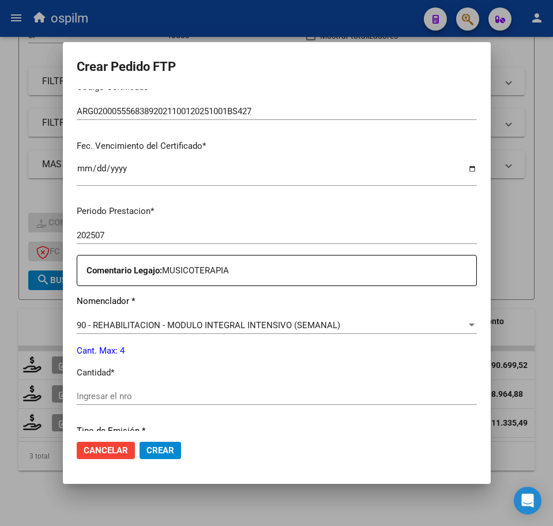
scroll to position [289, 0]
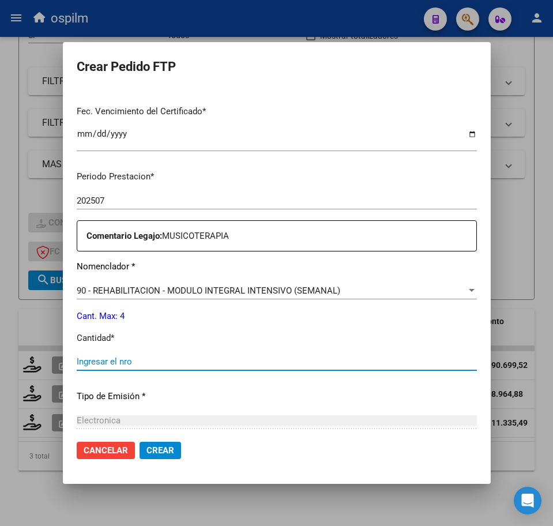
click at [129, 363] on input "Ingresar el nro" at bounding box center [277, 362] width 401 height 10
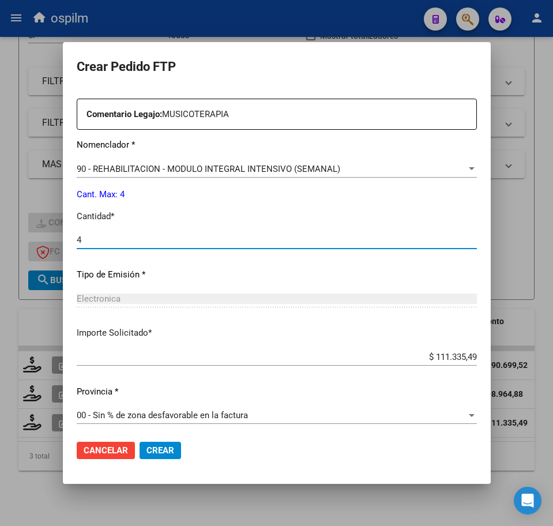
scroll to position [414, 0]
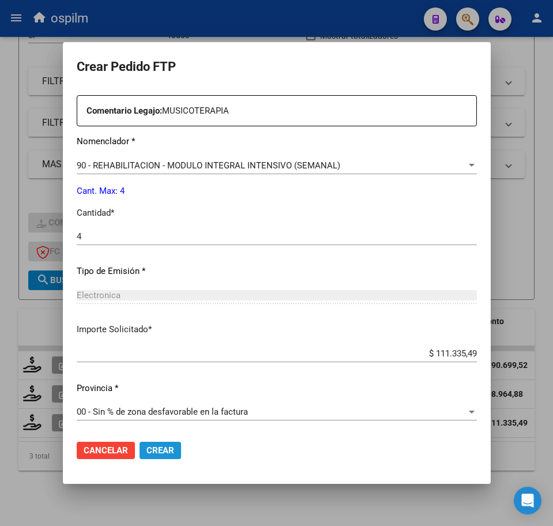
click at [166, 453] on span "Crear" at bounding box center [161, 451] width 28 height 10
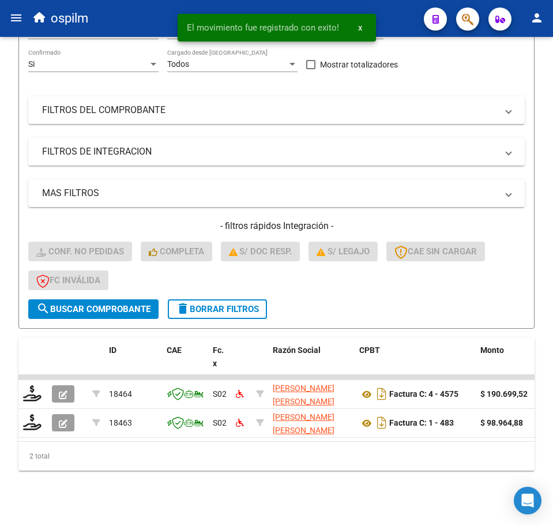
scroll to position [170, 0]
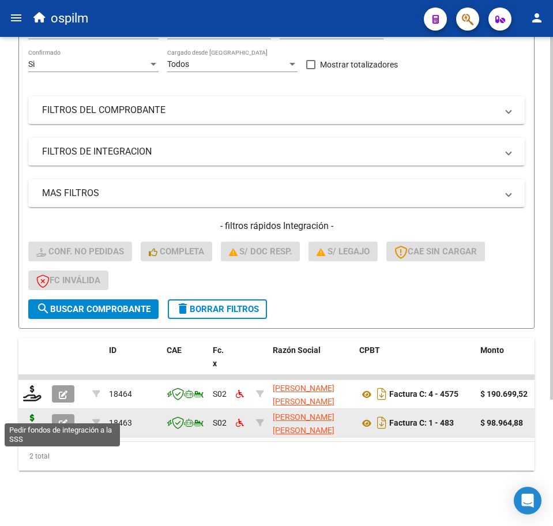
click at [33, 417] on icon at bounding box center [32, 422] width 18 height 16
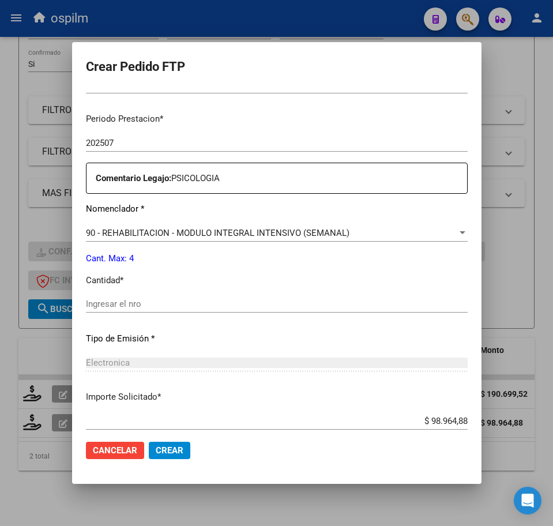
scroll to position [361, 0]
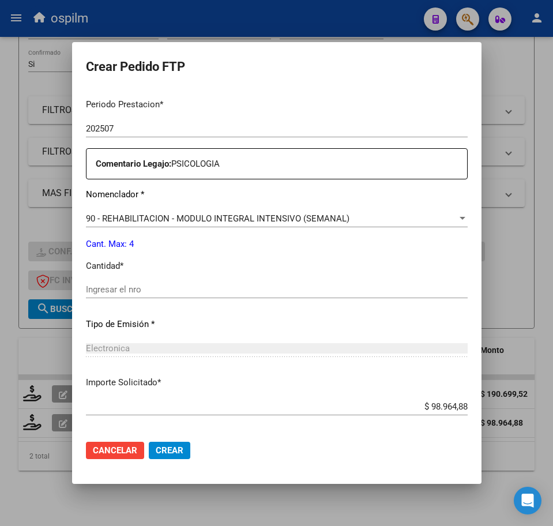
click at [125, 283] on div "Ingresar el nro" at bounding box center [277, 289] width 382 height 17
click at [129, 286] on input "Ingresar el nro" at bounding box center [277, 290] width 382 height 10
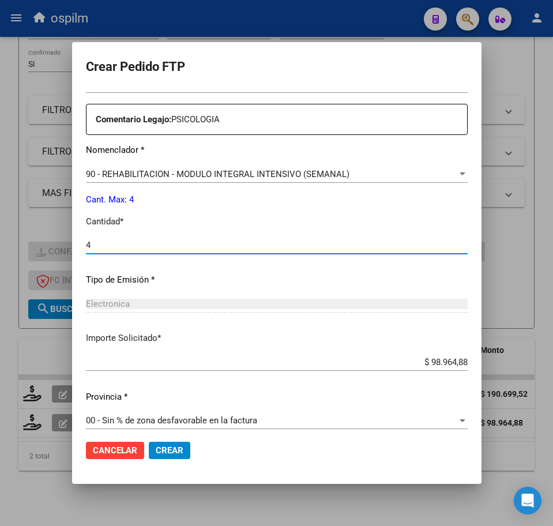
scroll to position [414, 0]
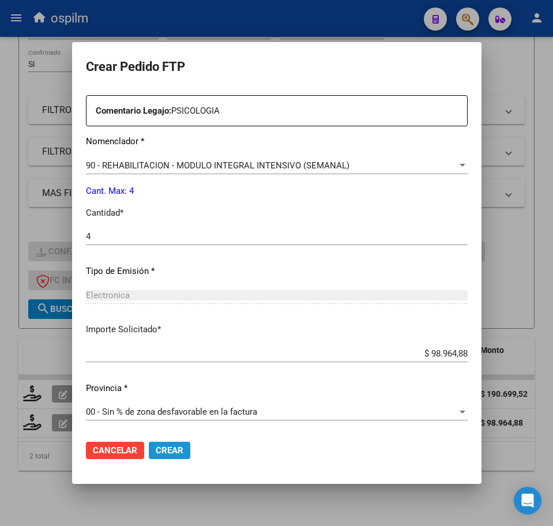
click at [173, 449] on span "Crear" at bounding box center [170, 451] width 28 height 10
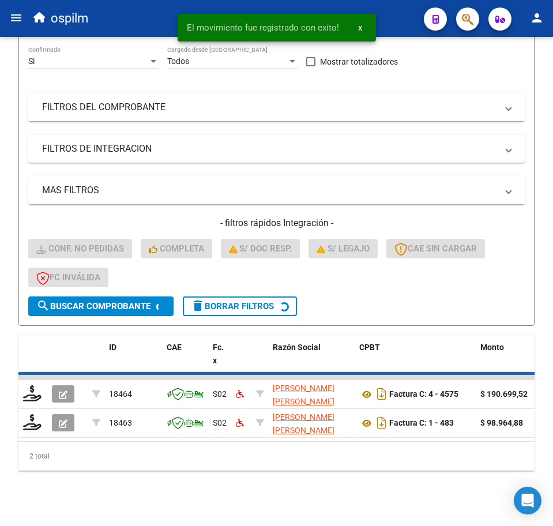
scroll to position [141, 0]
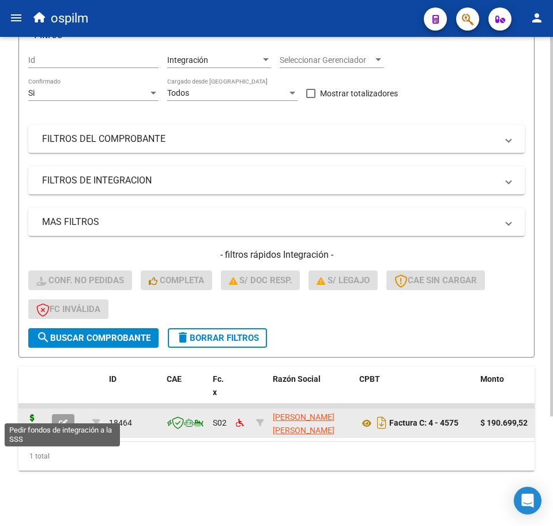
click at [30, 414] on icon at bounding box center [32, 422] width 18 height 16
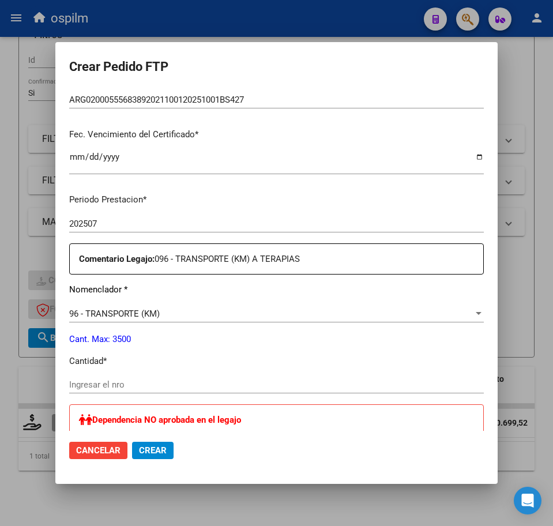
scroll to position [289, 0]
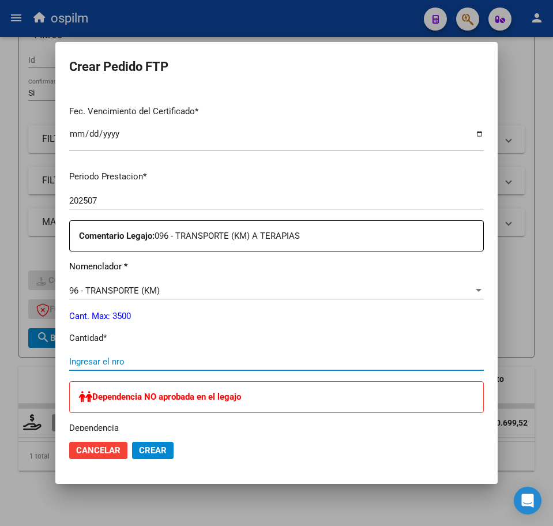
click at [141, 367] on input "Ingresar el nro" at bounding box center [276, 362] width 415 height 10
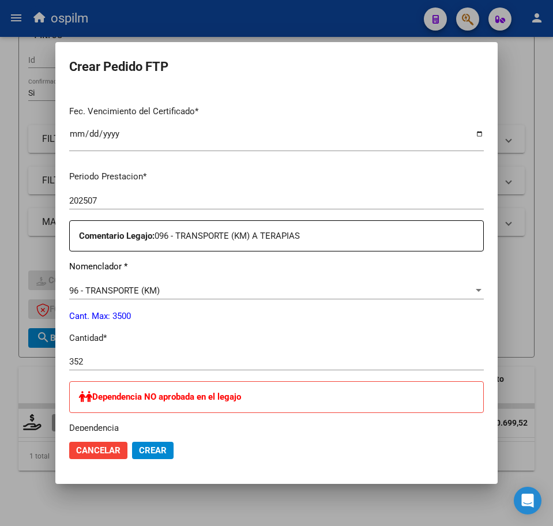
click at [392, 322] on p "Cant. Max: 3500" at bounding box center [276, 316] width 415 height 13
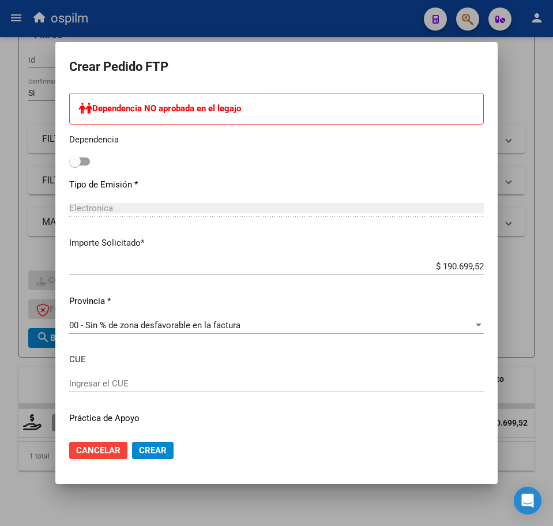
scroll to position [607, 0]
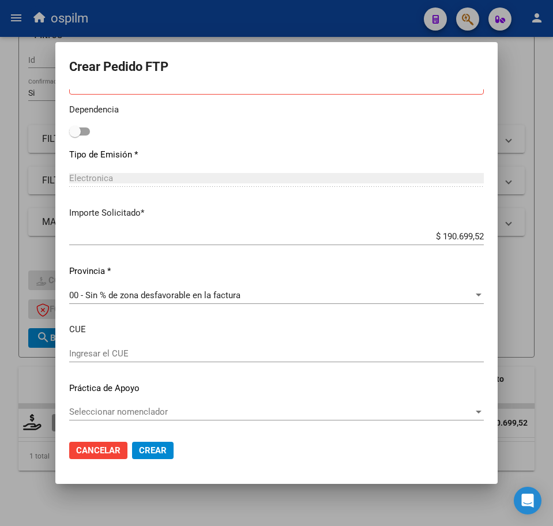
click at [165, 450] on span "Crear" at bounding box center [153, 451] width 28 height 10
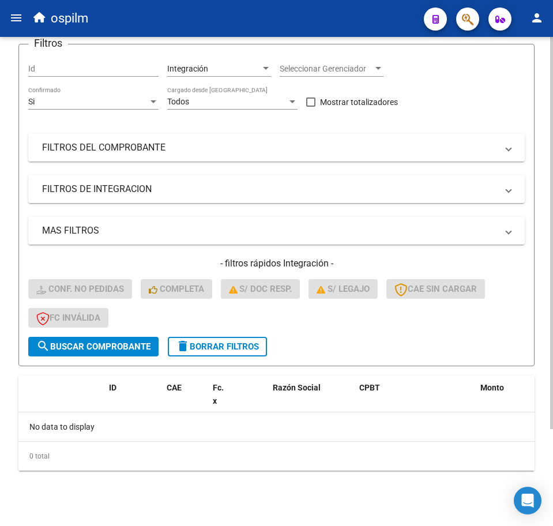
scroll to position [0, 0]
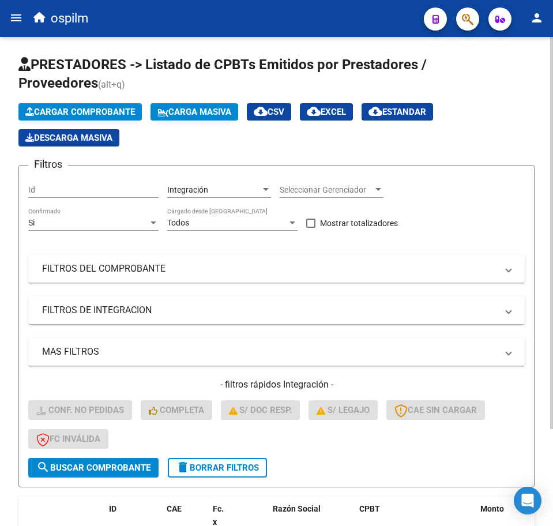
click at [178, 111] on span "Carga Masiva" at bounding box center [195, 112] width 74 height 10
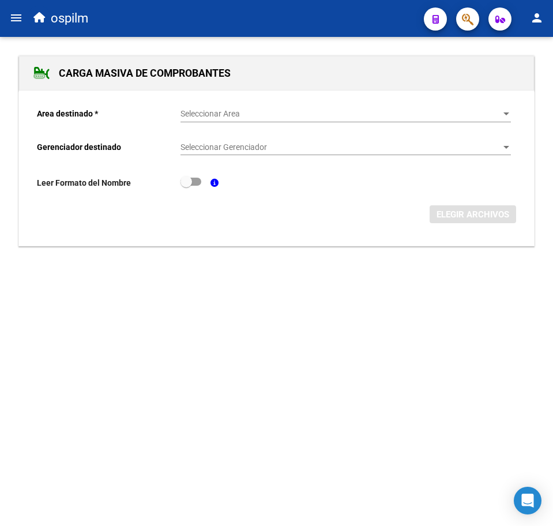
click at [199, 114] on span "Seleccionar Area" at bounding box center [341, 114] width 320 height 10
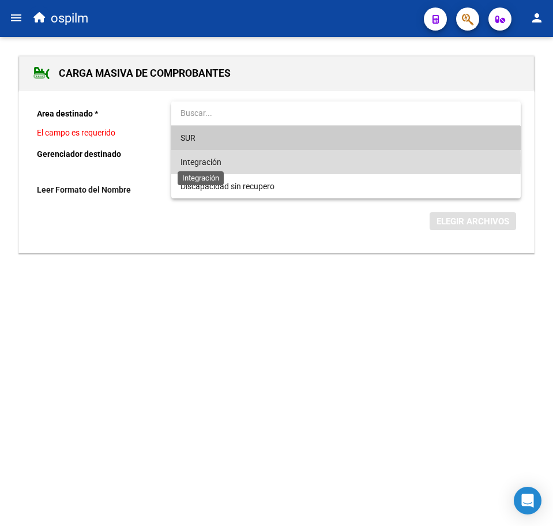
click at [209, 162] on span "Integración" at bounding box center [201, 162] width 41 height 9
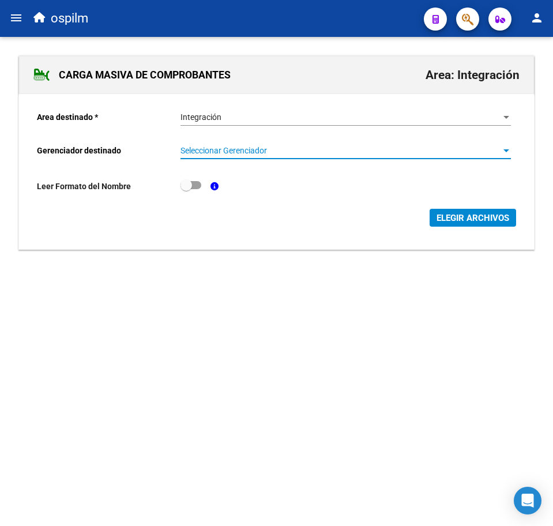
click at [217, 150] on span "Seleccionar Gerenciador" at bounding box center [341, 151] width 320 height 10
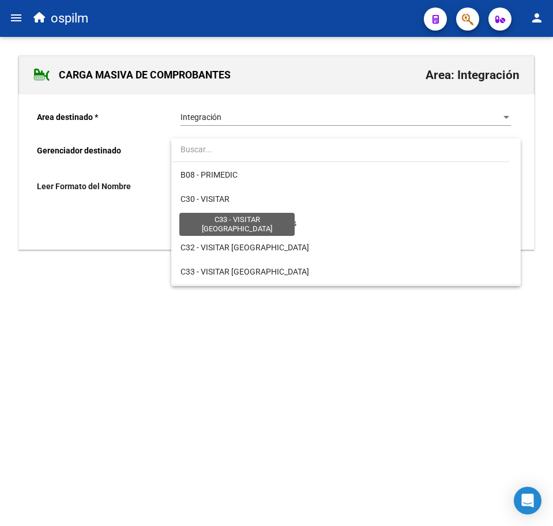
scroll to position [167, 0]
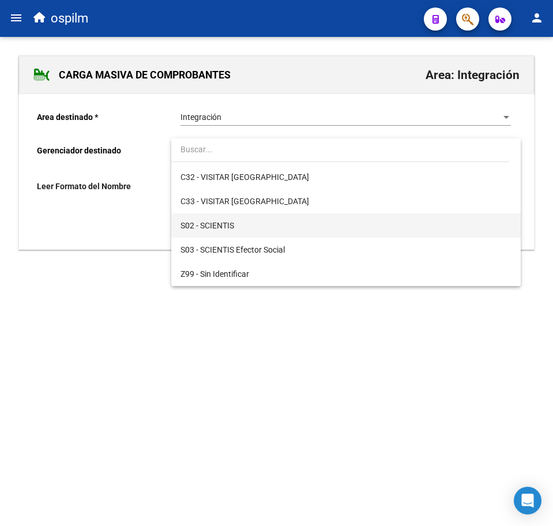
click at [237, 230] on span "S02 - SCIENTIS" at bounding box center [346, 226] width 331 height 24
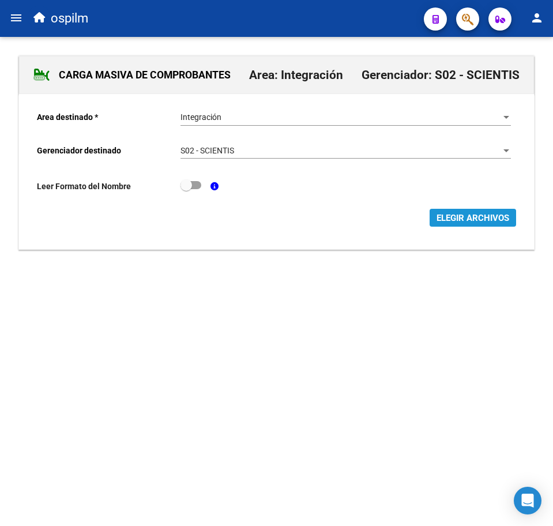
click at [443, 216] on span "ELEGIR ARCHIVOS" at bounding box center [473, 218] width 73 height 10
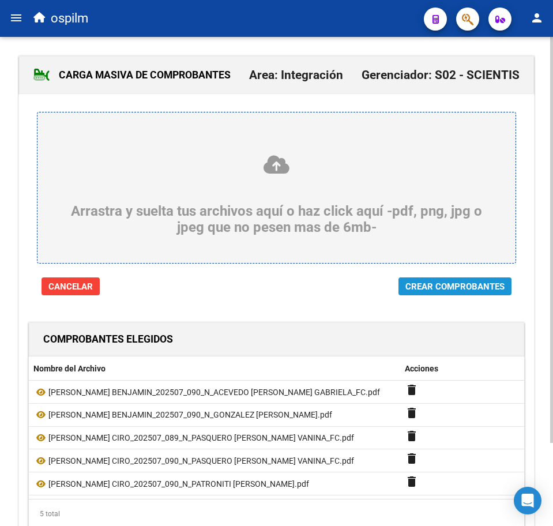
click at [439, 290] on span "Crear Comprobantes" at bounding box center [455, 287] width 99 height 10
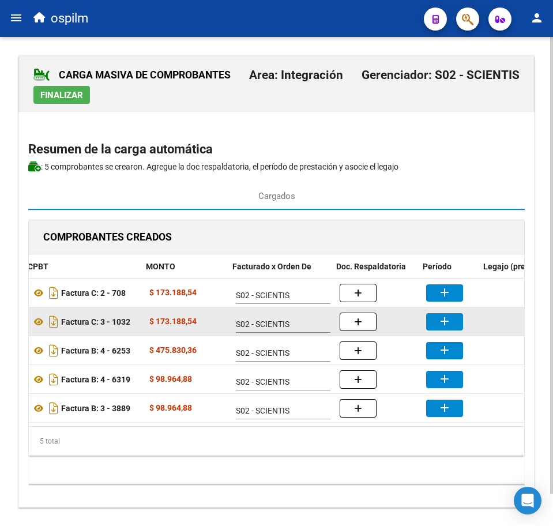
scroll to position [0, 156]
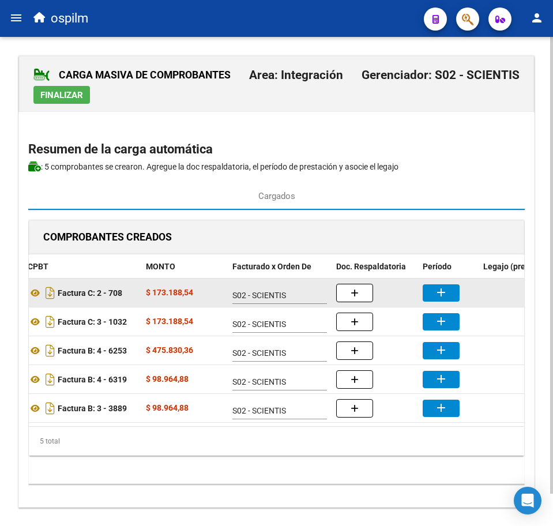
click at [440, 293] on mat-icon "add" at bounding box center [442, 293] width 14 height 14
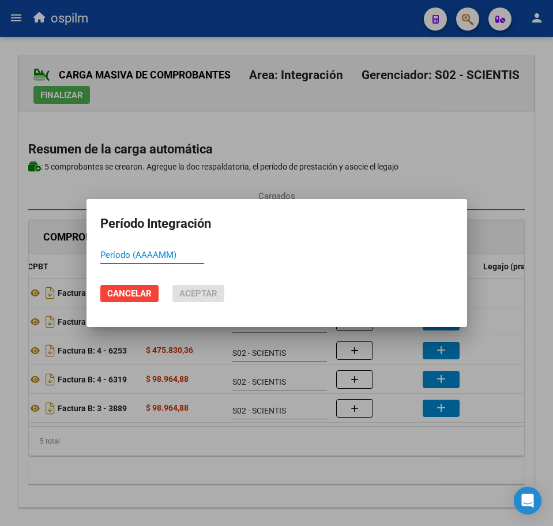
paste input "202507"
click at [208, 290] on span "Aceptar" at bounding box center [198, 294] width 38 height 10
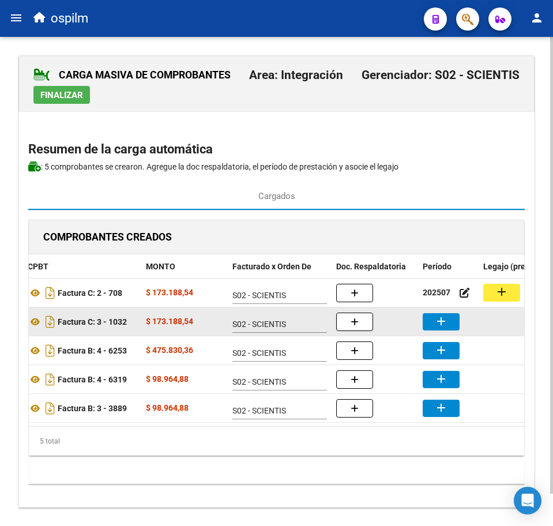
click at [449, 317] on button "add" at bounding box center [441, 321] width 37 height 17
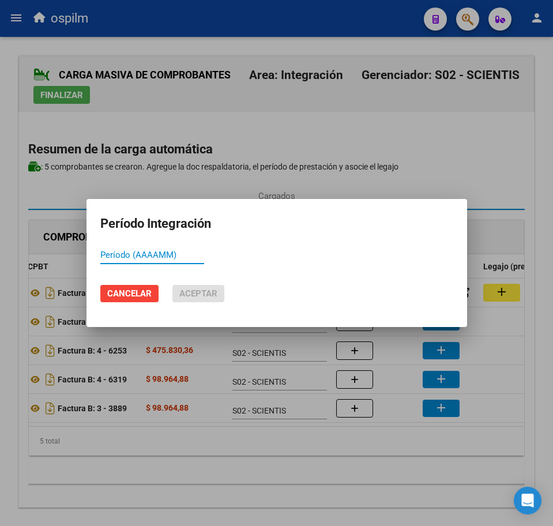
paste input "202507"
click at [210, 298] on span "Aceptar" at bounding box center [198, 294] width 38 height 10
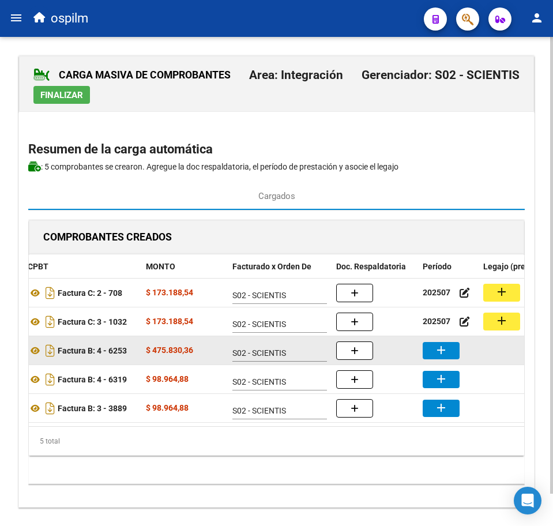
click at [446, 353] on mat-icon "add" at bounding box center [442, 350] width 14 height 14
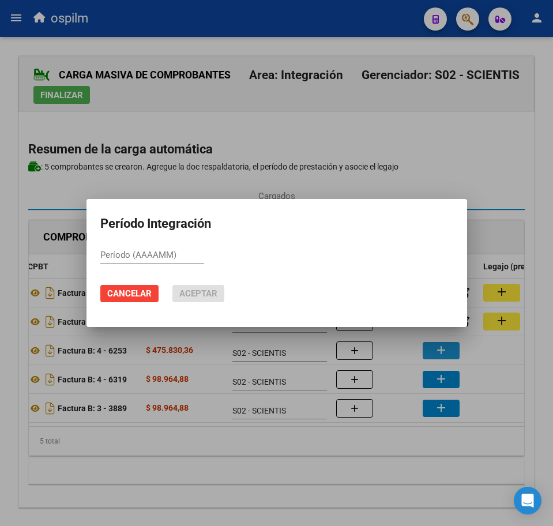
paste input "202507"
click at [203, 294] on span "Aceptar" at bounding box center [198, 294] width 38 height 10
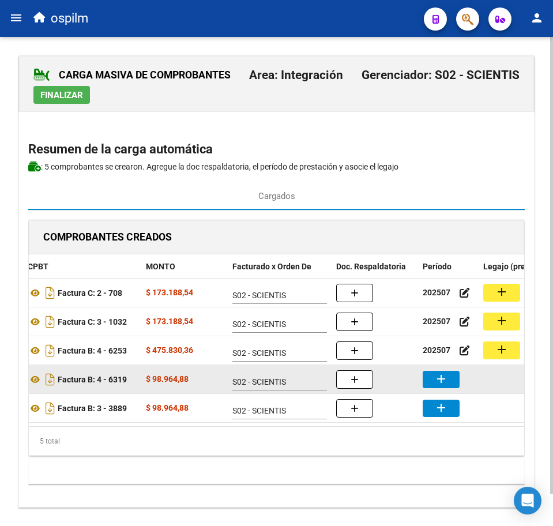
click at [447, 380] on mat-icon "add" at bounding box center [442, 379] width 14 height 14
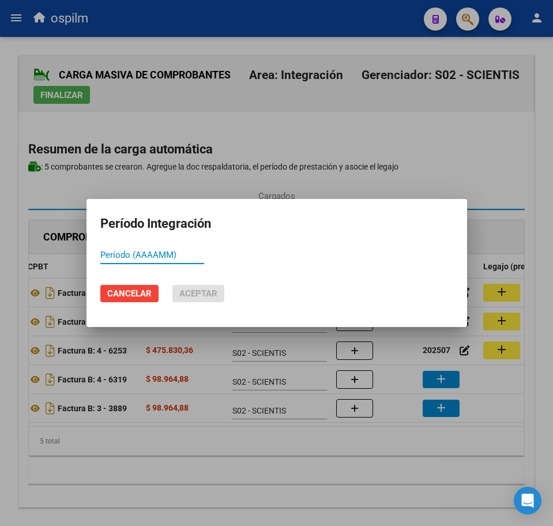
paste input "202507"
click at [192, 298] on span "Aceptar" at bounding box center [198, 294] width 38 height 10
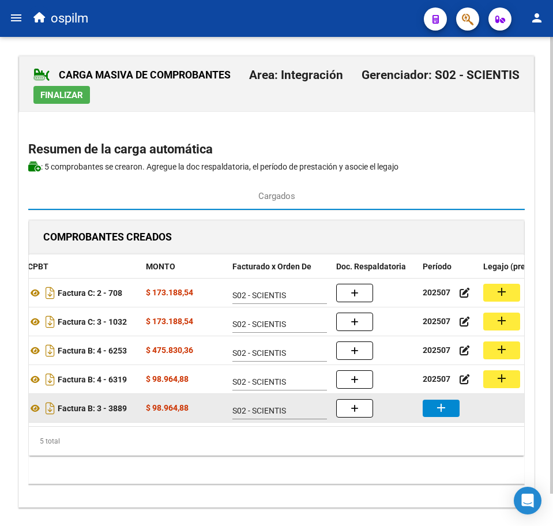
click at [444, 409] on mat-icon "add" at bounding box center [442, 408] width 14 height 14
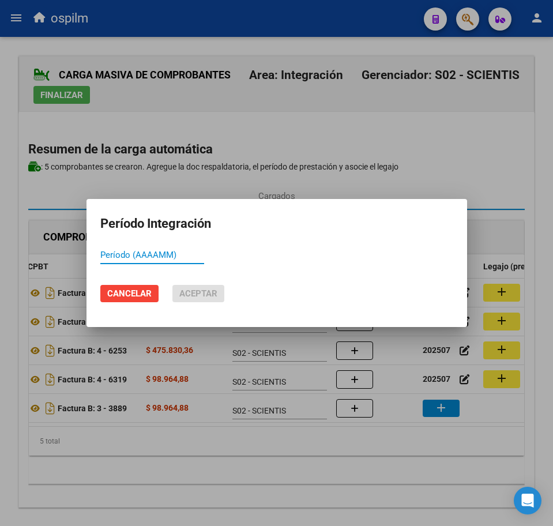
paste input "202507"
click at [200, 295] on span "Aceptar" at bounding box center [198, 294] width 38 height 10
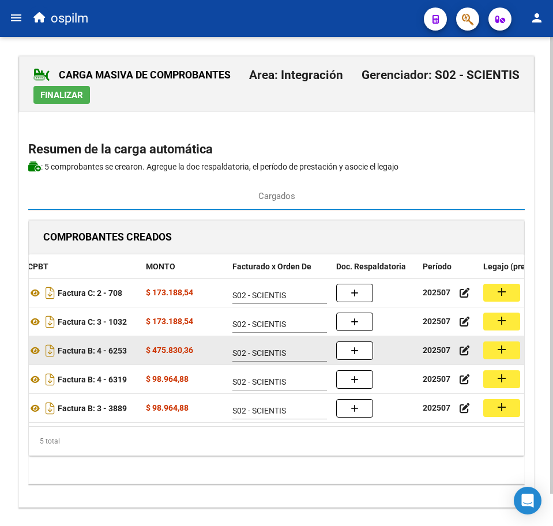
click at [495, 350] on button "add" at bounding box center [502, 351] width 37 height 18
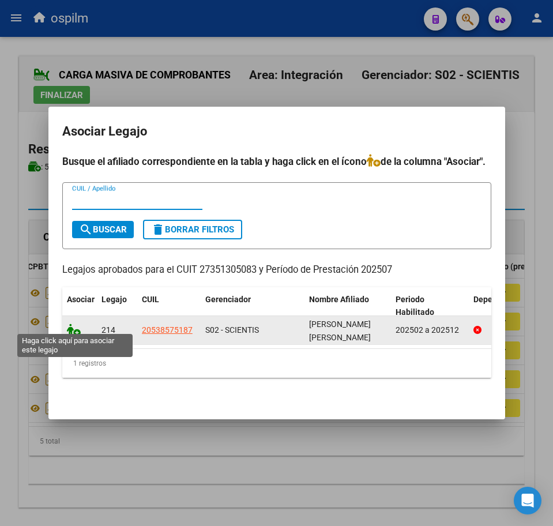
click at [70, 325] on icon at bounding box center [74, 330] width 14 height 13
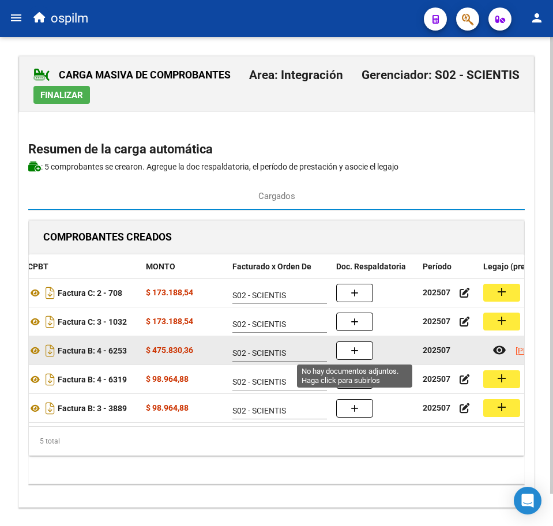
click at [364, 353] on button "button" at bounding box center [354, 351] width 37 height 18
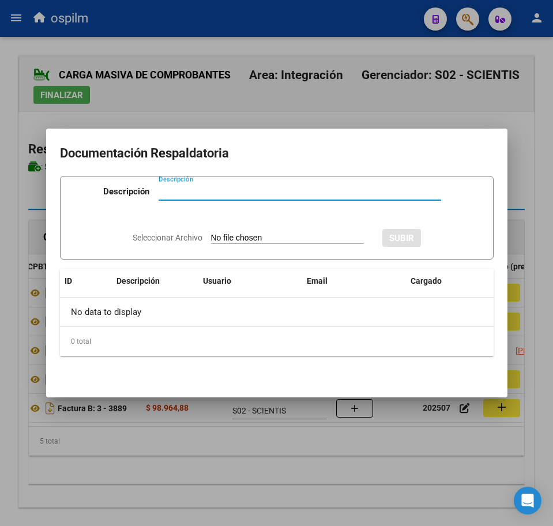
paste input "Planilla de asistencia"
click at [253, 238] on input "Seleccionar Archivo" at bounding box center [287, 238] width 153 height 11
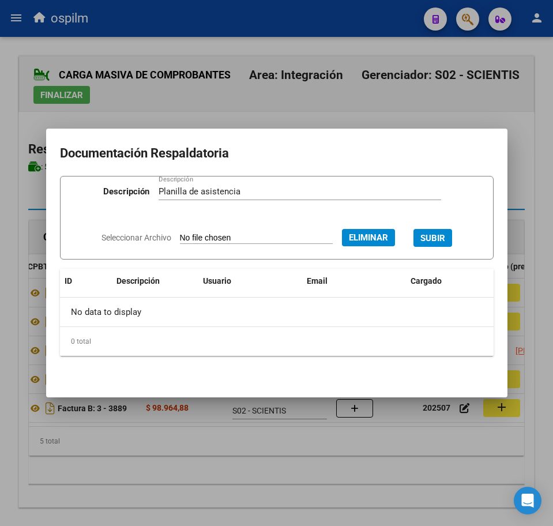
click at [446, 238] on span "SUBIR" at bounding box center [433, 238] width 25 height 10
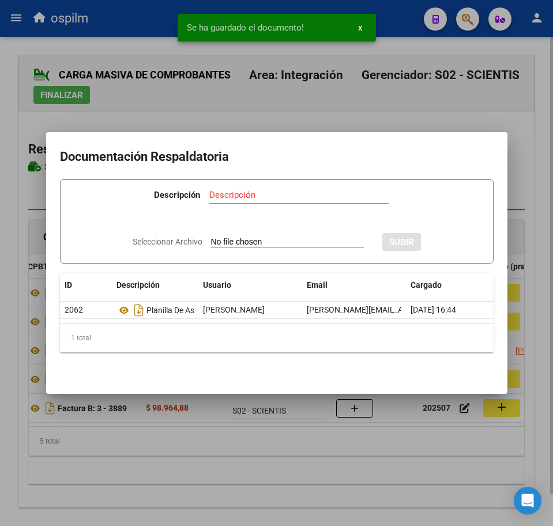
click at [233, 467] on div at bounding box center [276, 263] width 553 height 526
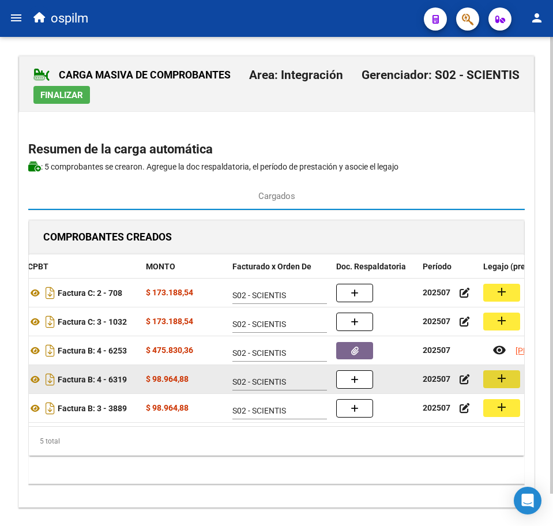
click at [492, 381] on button "add" at bounding box center [502, 379] width 37 height 18
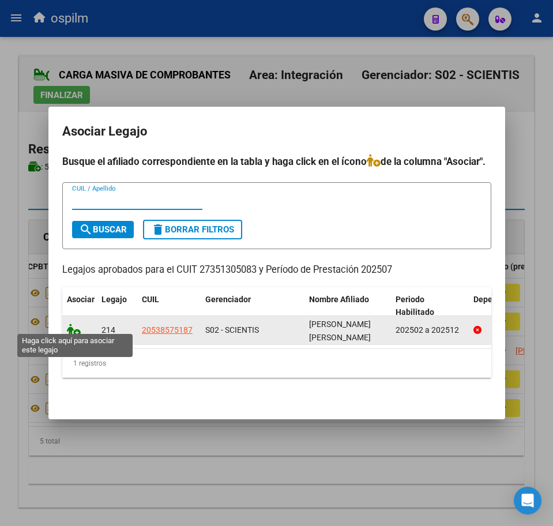
click at [69, 324] on icon at bounding box center [74, 330] width 14 height 13
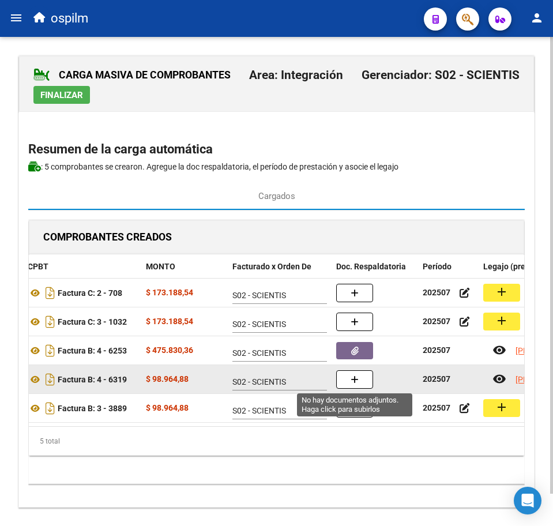
click at [357, 387] on button "button" at bounding box center [354, 379] width 37 height 18
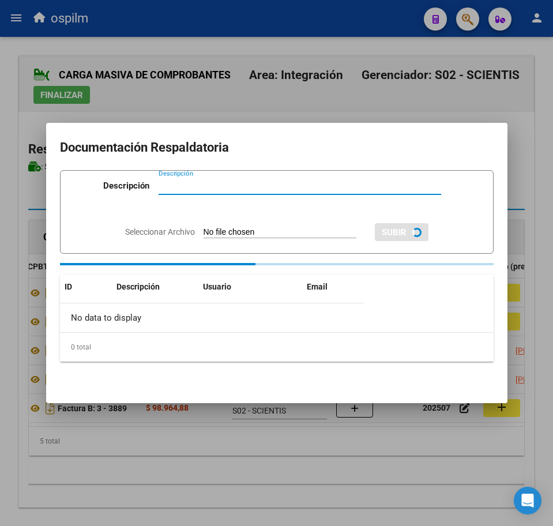
paste input "Planilla de asistencia"
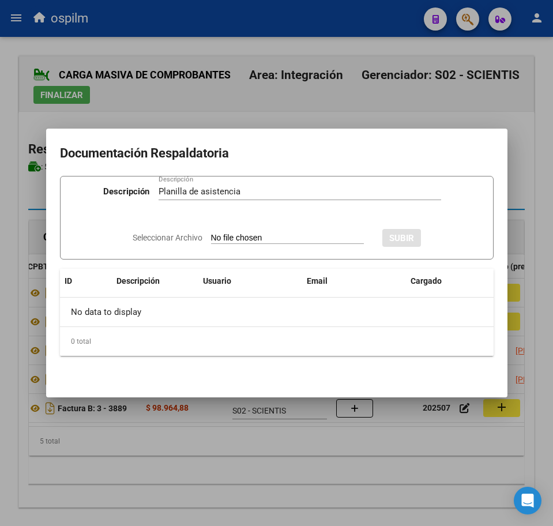
click at [215, 239] on input "Seleccionar Archivo" at bounding box center [287, 238] width 153 height 11
click at [435, 232] on button "SUBIR" at bounding box center [433, 238] width 39 height 18
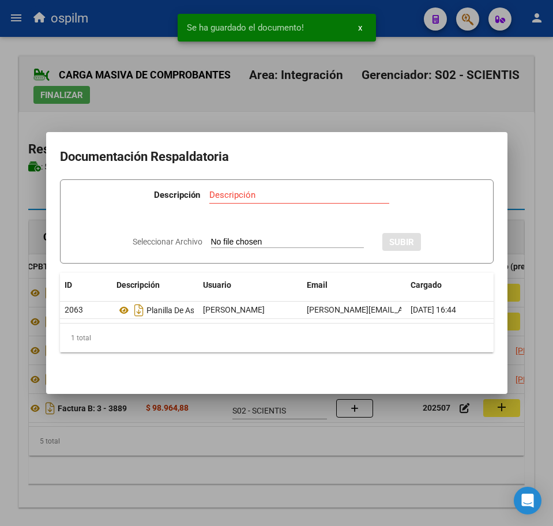
click at [340, 450] on div at bounding box center [276, 263] width 553 height 526
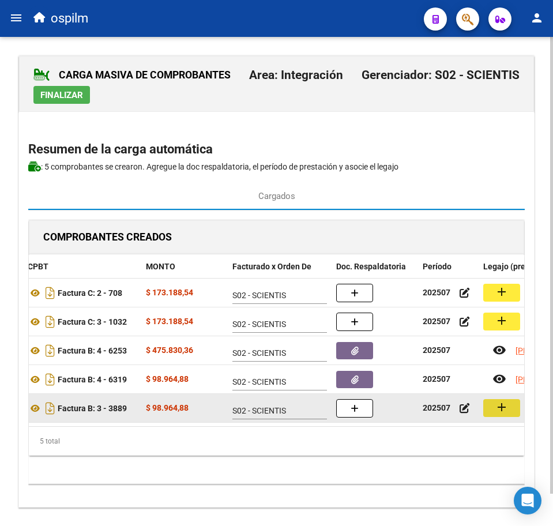
click at [499, 411] on mat-icon "add" at bounding box center [502, 408] width 14 height 14
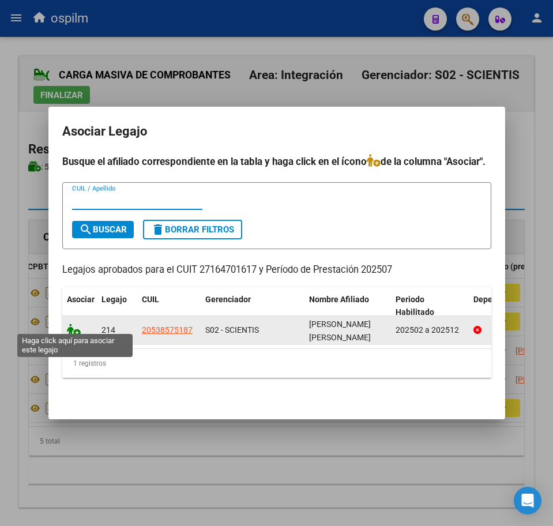
click at [68, 324] on icon at bounding box center [74, 330] width 14 height 13
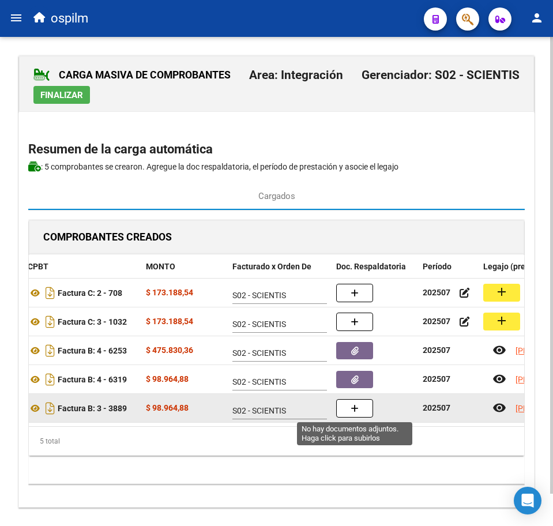
click at [362, 410] on button "button" at bounding box center [354, 408] width 37 height 18
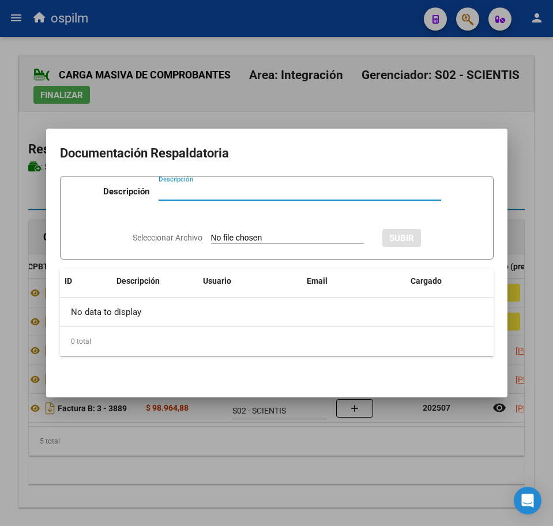
paste input "Planilla de asistencia"
click at [257, 236] on input "Seleccionar Archivo" at bounding box center [287, 238] width 153 height 11
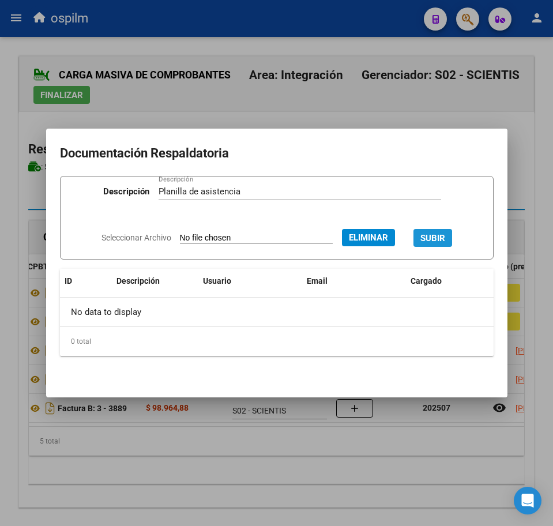
click at [436, 234] on span "SUBIR" at bounding box center [433, 238] width 25 height 10
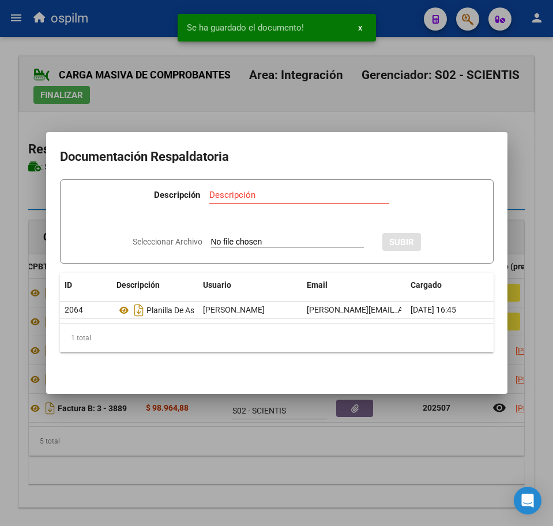
click at [230, 496] on div at bounding box center [276, 263] width 553 height 526
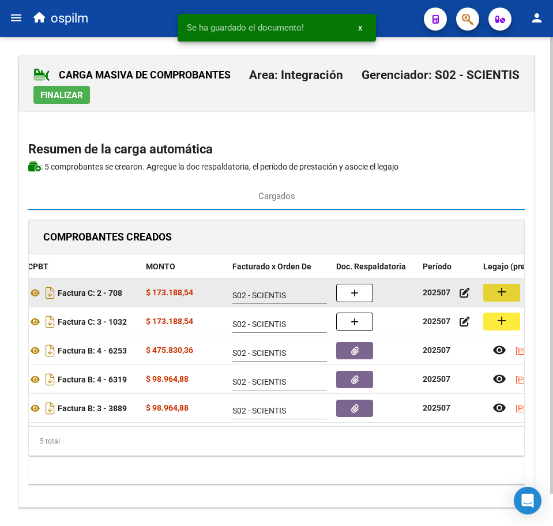
click at [503, 293] on mat-icon "add" at bounding box center [502, 292] width 14 height 14
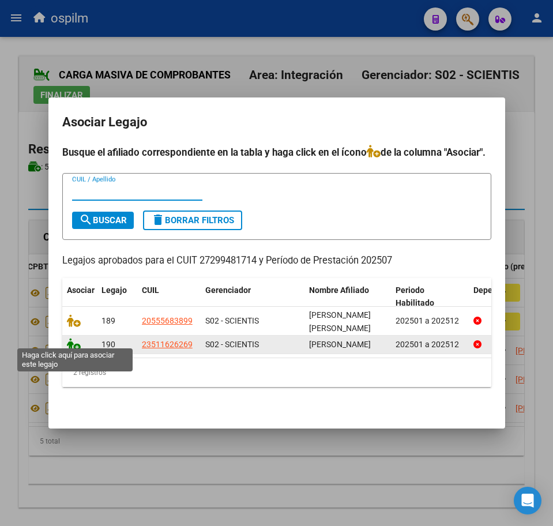
click at [68, 338] on icon at bounding box center [74, 344] width 14 height 13
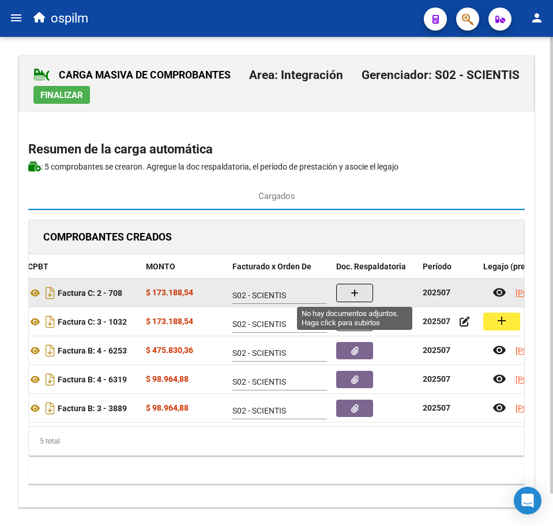
click at [362, 296] on button "button" at bounding box center [354, 293] width 37 height 18
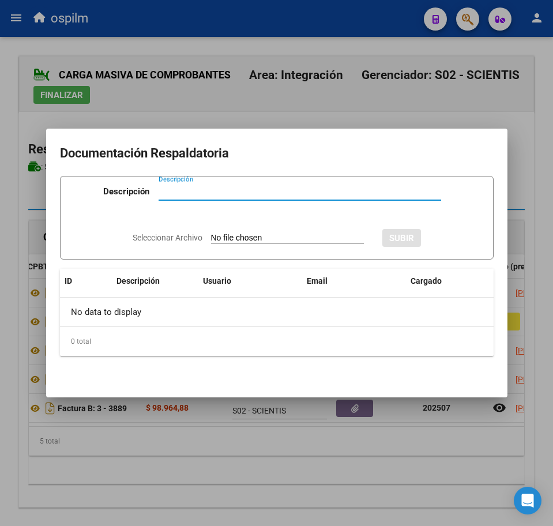
paste input "Planilla de asistencia"
click at [272, 242] on input "Seleccionar Archivo" at bounding box center [287, 238] width 153 height 11
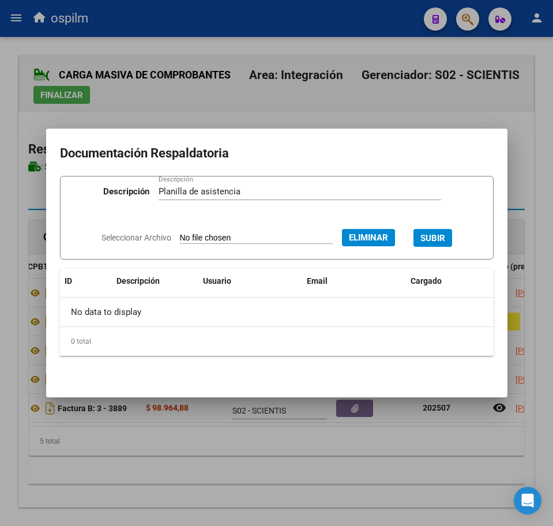
click at [452, 241] on button "SUBIR" at bounding box center [433, 238] width 39 height 18
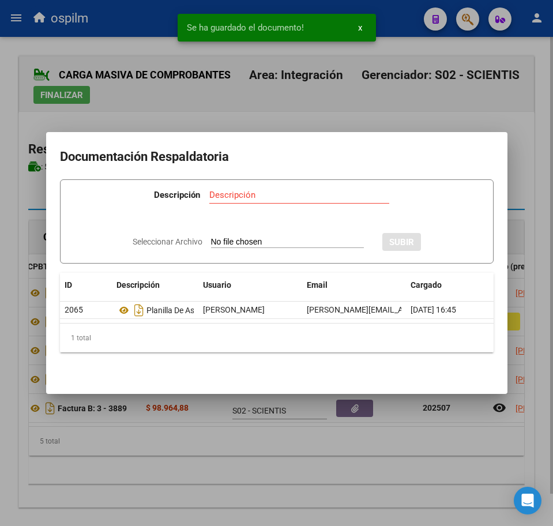
drag, startPoint x: 316, startPoint y: 472, endPoint x: 319, endPoint y: 461, distance: 11.5
click at [316, 472] on div at bounding box center [276, 263] width 553 height 526
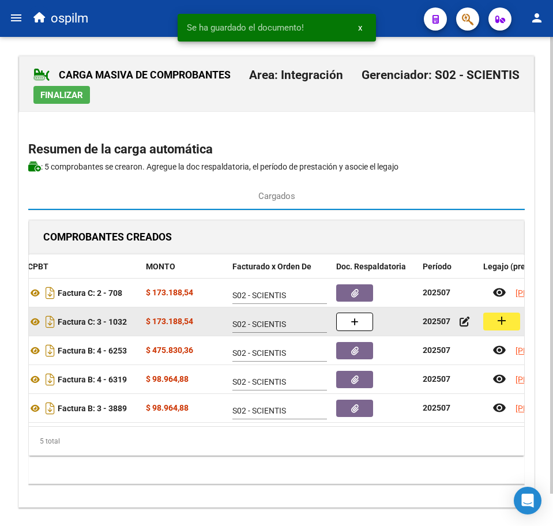
click at [498, 321] on mat-icon "add" at bounding box center [502, 321] width 14 height 14
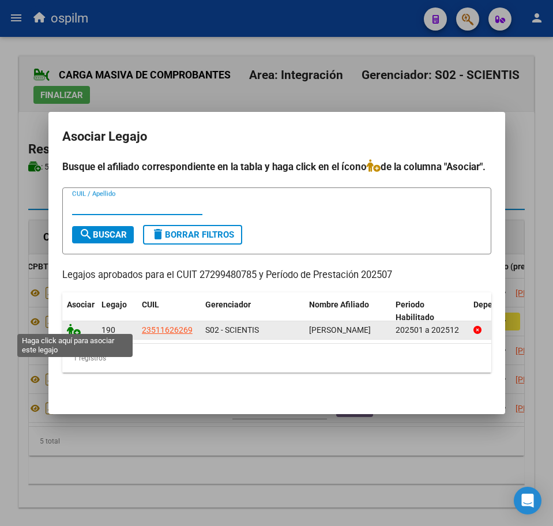
click at [67, 327] on icon at bounding box center [74, 330] width 14 height 13
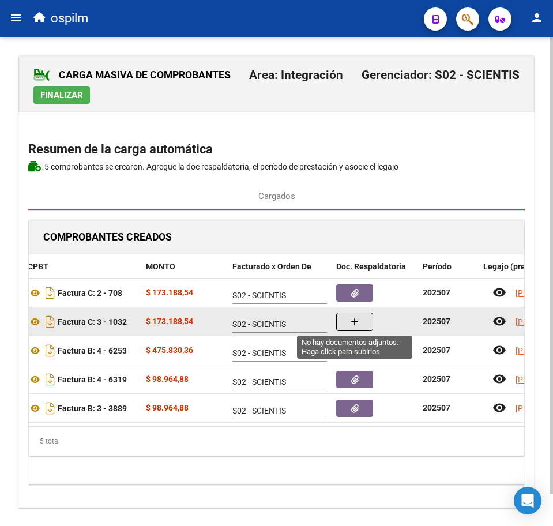
click at [351, 320] on icon "button" at bounding box center [355, 322] width 8 height 9
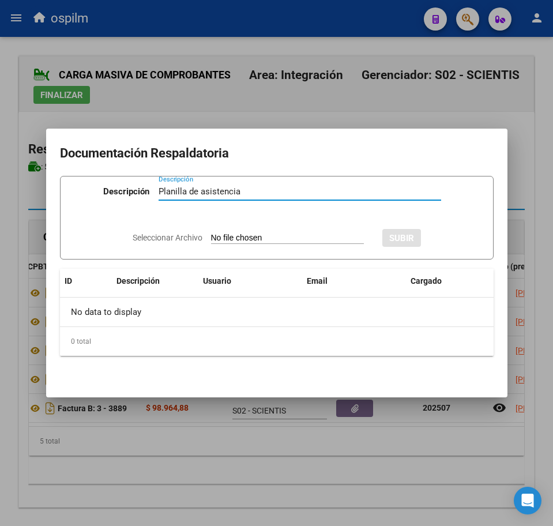
click at [234, 235] on input "Seleccionar Archivo" at bounding box center [287, 238] width 153 height 11
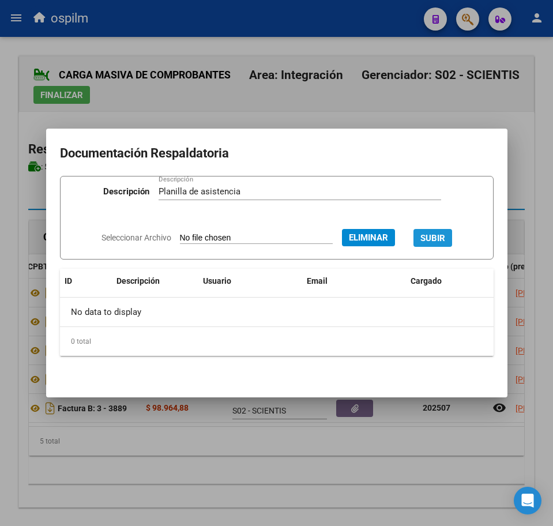
click at [430, 234] on span "SUBIR" at bounding box center [433, 238] width 25 height 10
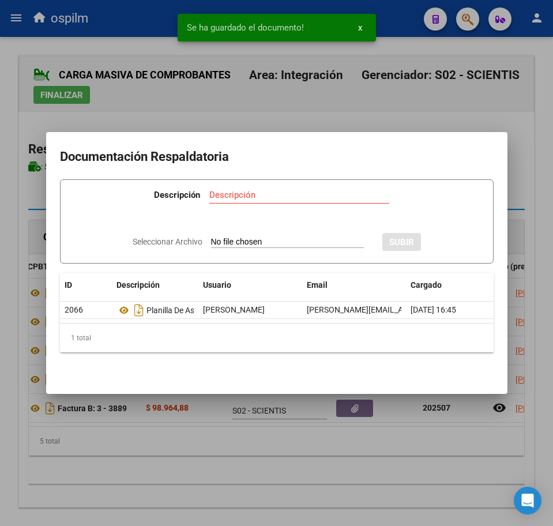
click at [227, 462] on div at bounding box center [276, 263] width 553 height 526
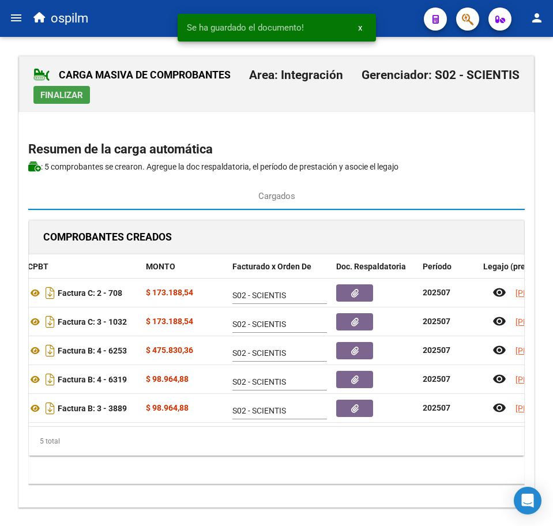
click at [48, 95] on span "Finalizar" at bounding box center [61, 95] width 43 height 10
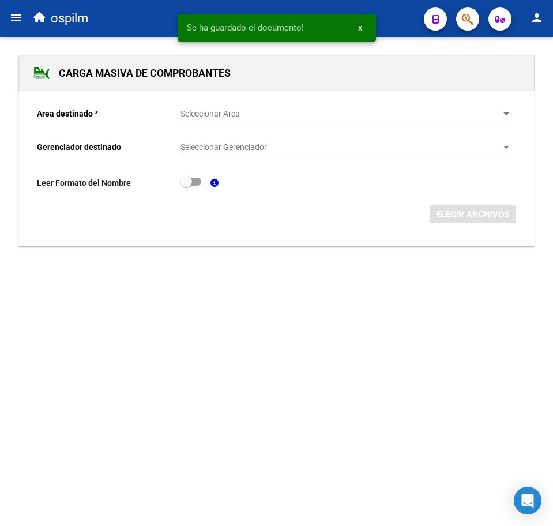
click at [214, 116] on span "Seleccionar Area" at bounding box center [341, 114] width 320 height 10
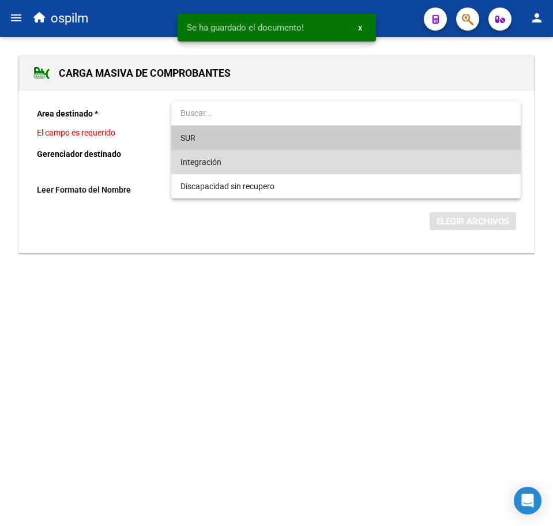
click at [230, 165] on span "Integración" at bounding box center [346, 162] width 331 height 24
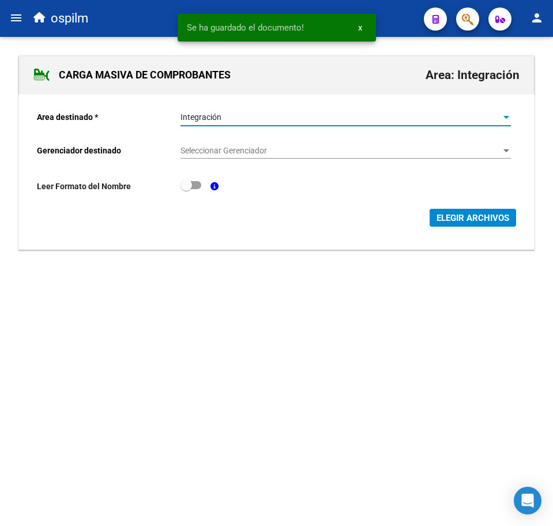
click at [243, 150] on span "Seleccionar Gerenciador" at bounding box center [341, 151] width 320 height 10
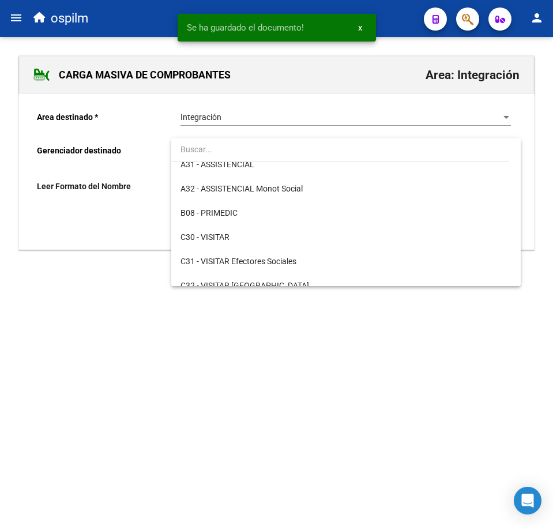
scroll to position [144, 0]
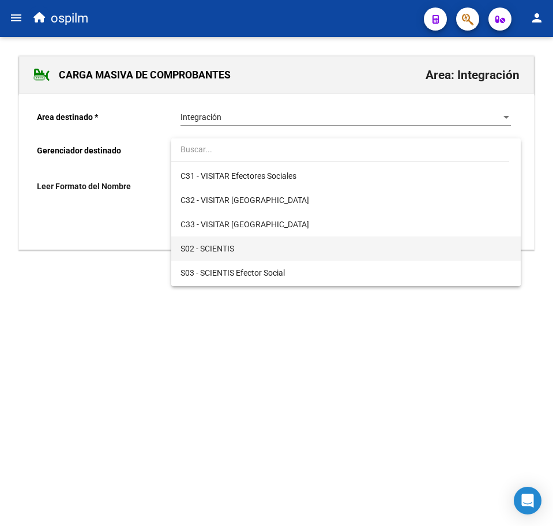
click at [253, 248] on span "S02 - SCIENTIS" at bounding box center [346, 249] width 331 height 24
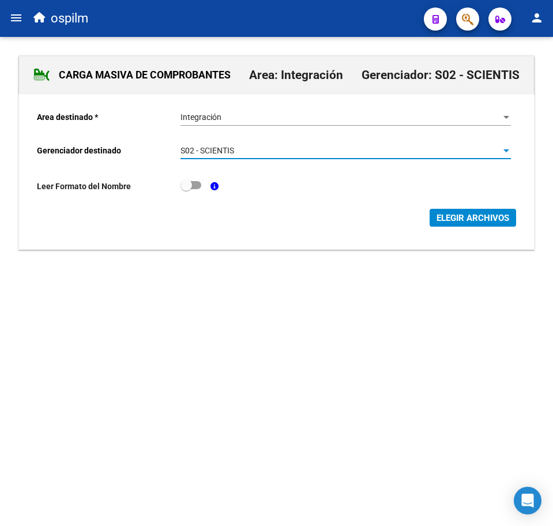
click at [467, 219] on span "ELEGIR ARCHIVOS" at bounding box center [473, 218] width 73 height 10
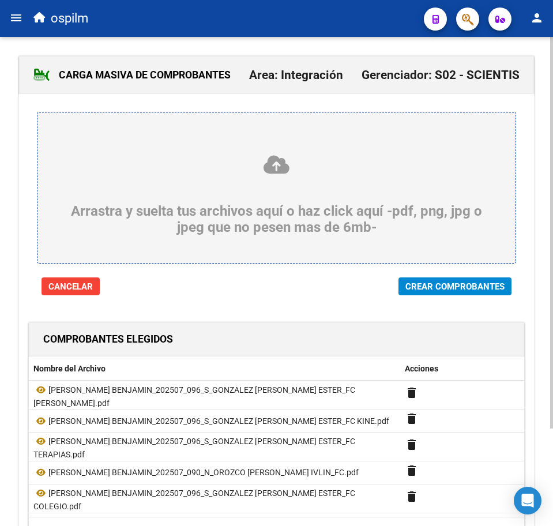
click at [437, 292] on span "Crear Comprobantes" at bounding box center [455, 287] width 99 height 10
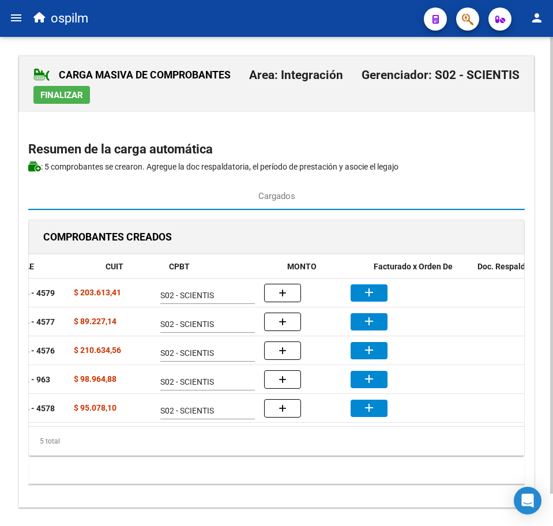
scroll to position [0, 283]
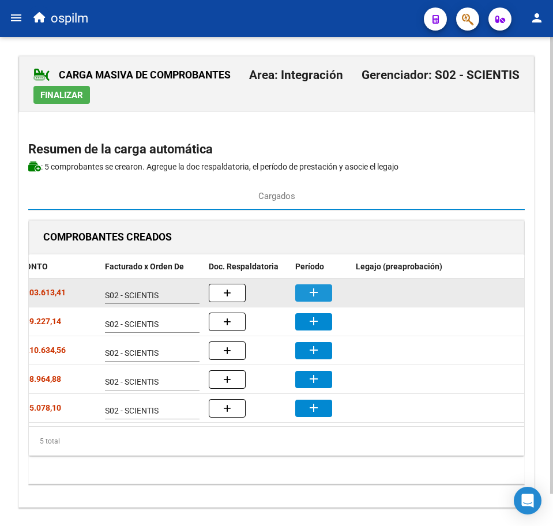
click at [309, 299] on button "add" at bounding box center [313, 293] width 37 height 17
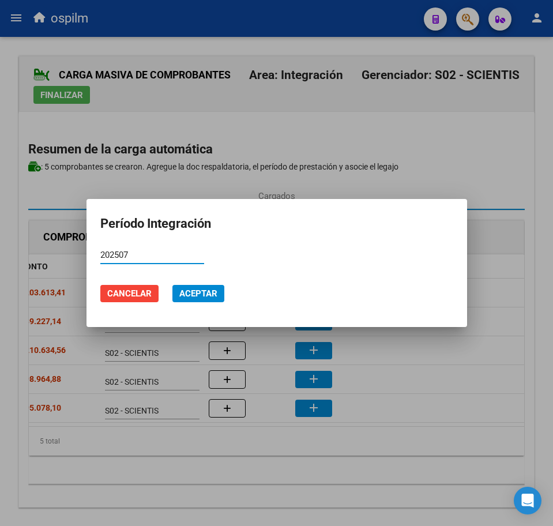
click at [202, 292] on span "Aceptar" at bounding box center [198, 294] width 38 height 10
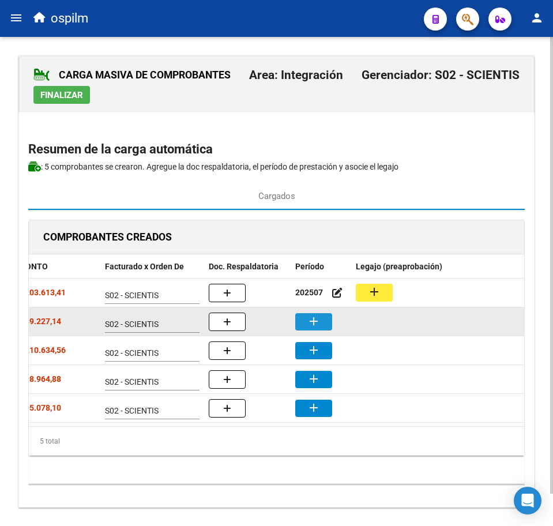
click at [312, 325] on mat-icon "add" at bounding box center [314, 322] width 14 height 14
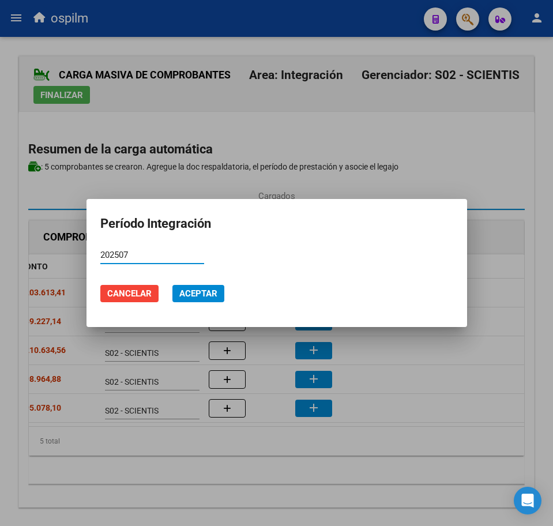
click at [205, 295] on span "Aceptar" at bounding box center [198, 294] width 38 height 10
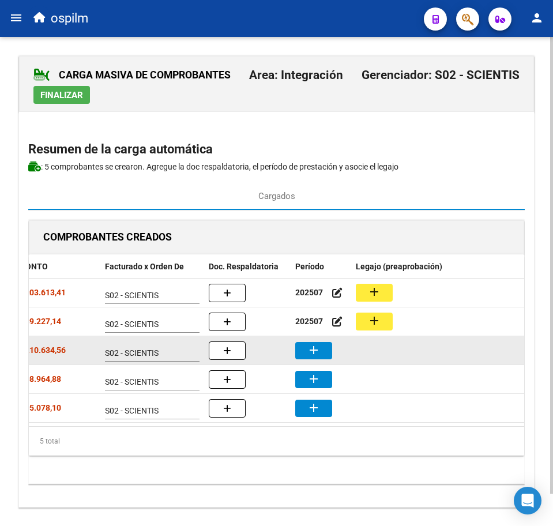
click at [322, 354] on button "add" at bounding box center [313, 350] width 37 height 17
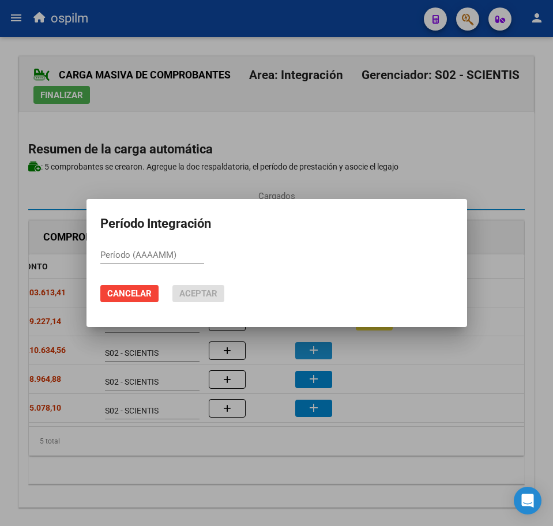
paste input "202507"
click at [190, 292] on span "Aceptar" at bounding box center [198, 294] width 38 height 10
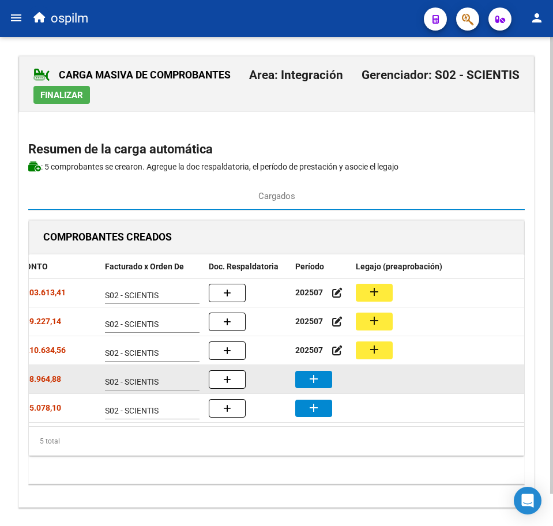
click at [313, 384] on mat-icon "add" at bounding box center [314, 379] width 14 height 14
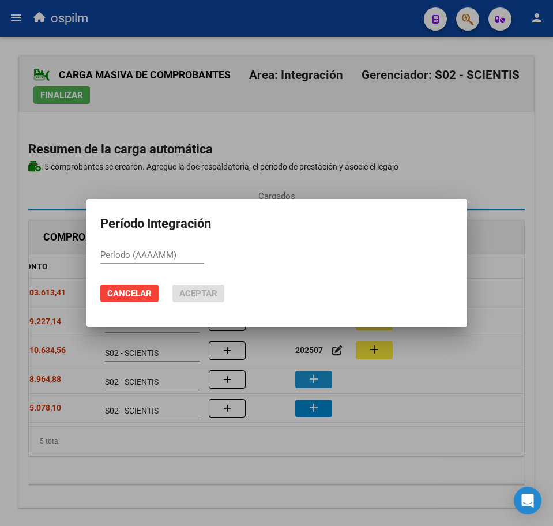
paste input "202507"
click at [204, 294] on span "Aceptar" at bounding box center [198, 294] width 38 height 10
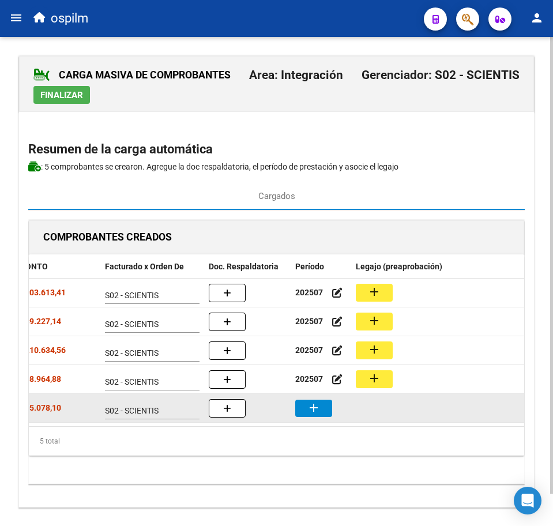
click at [306, 409] on button "add" at bounding box center [313, 408] width 37 height 17
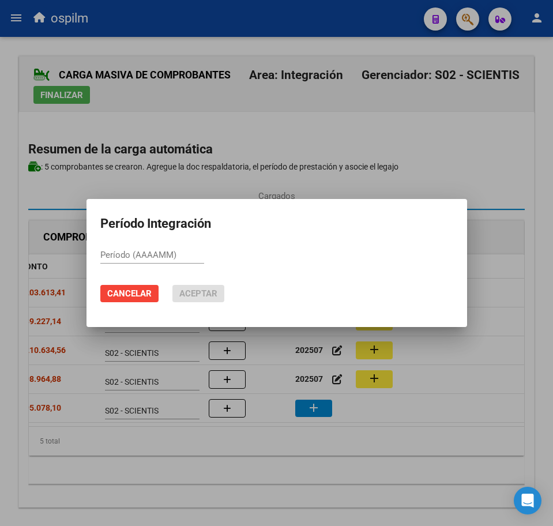
paste input "202507"
click at [203, 293] on span "Aceptar" at bounding box center [198, 294] width 38 height 10
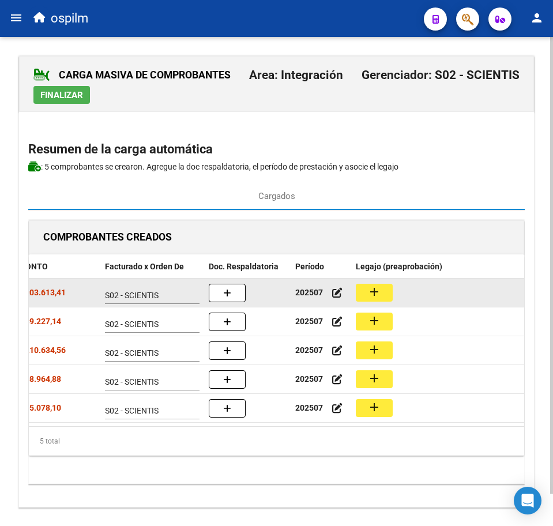
click at [377, 293] on mat-icon "add" at bounding box center [375, 292] width 14 height 14
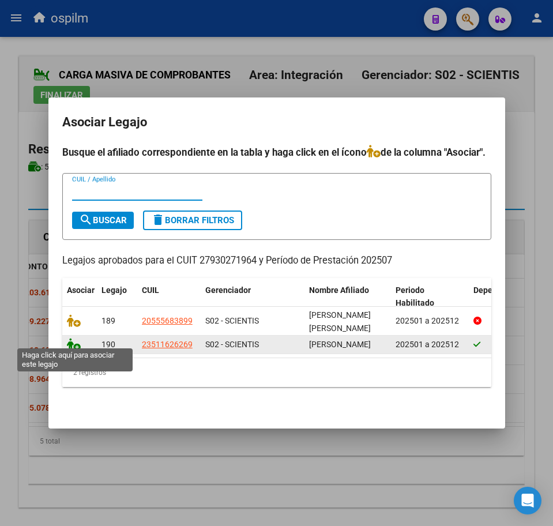
click at [71, 338] on icon at bounding box center [74, 344] width 14 height 13
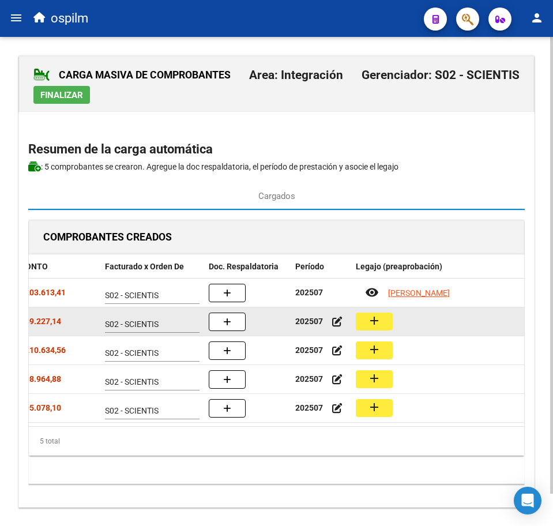
click at [366, 323] on button "add" at bounding box center [374, 322] width 37 height 18
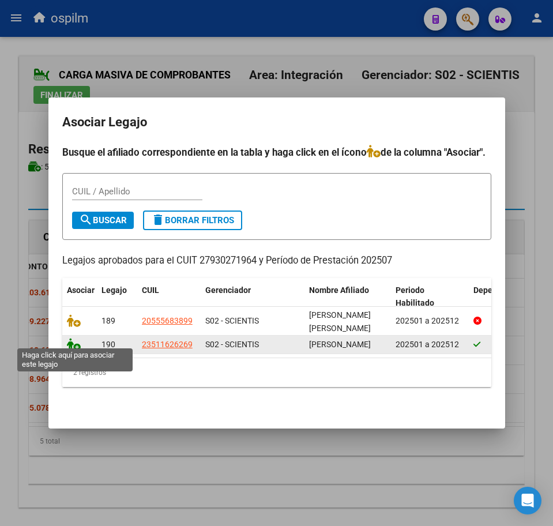
click at [71, 338] on icon at bounding box center [74, 344] width 14 height 13
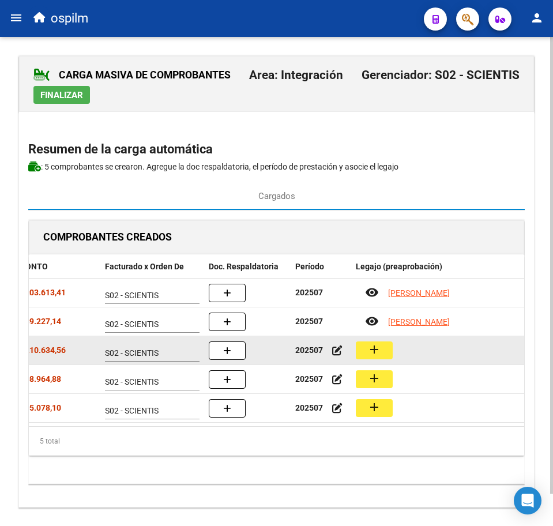
click at [365, 349] on button "add" at bounding box center [374, 351] width 37 height 18
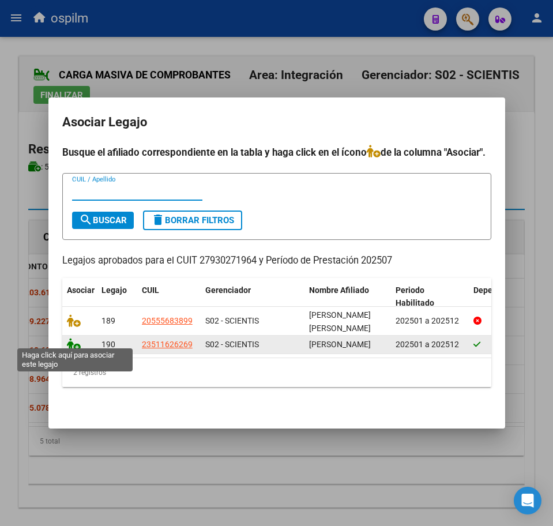
click at [72, 342] on icon at bounding box center [74, 344] width 14 height 13
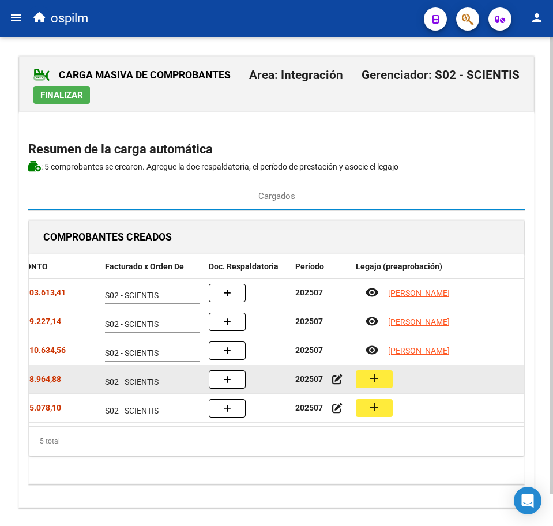
click at [373, 380] on mat-icon "add" at bounding box center [375, 379] width 14 height 14
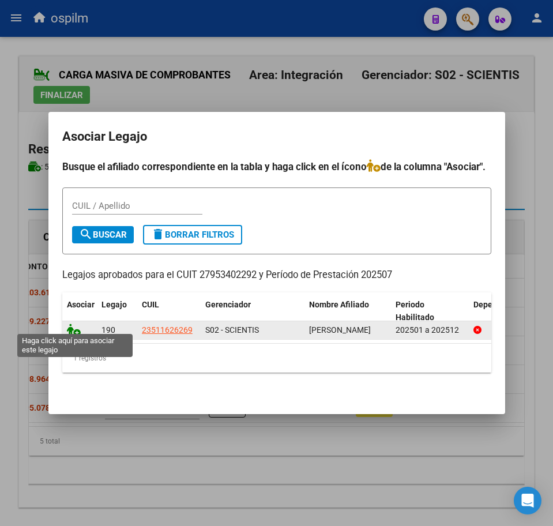
click at [78, 327] on icon at bounding box center [74, 330] width 14 height 13
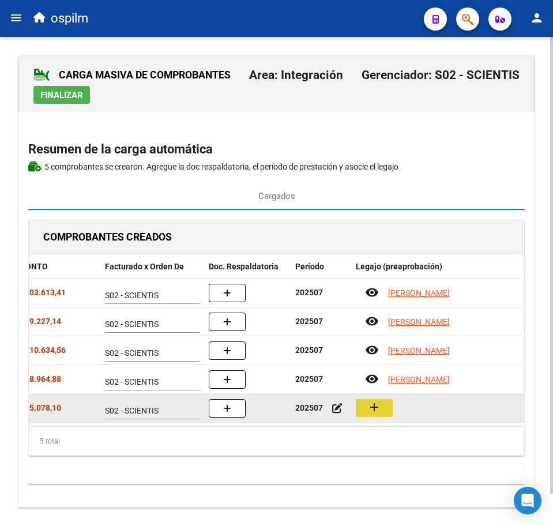
click at [375, 407] on mat-icon "add" at bounding box center [375, 408] width 14 height 14
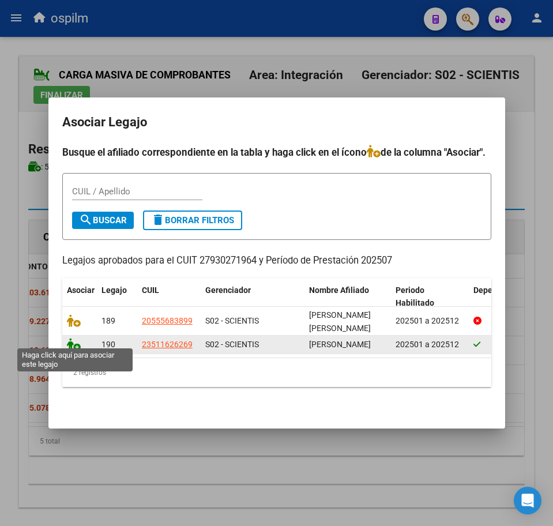
click at [78, 340] on icon at bounding box center [74, 344] width 14 height 13
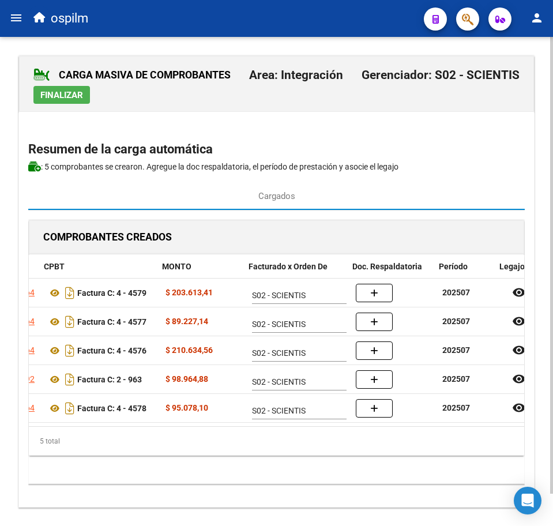
scroll to position [0, 157]
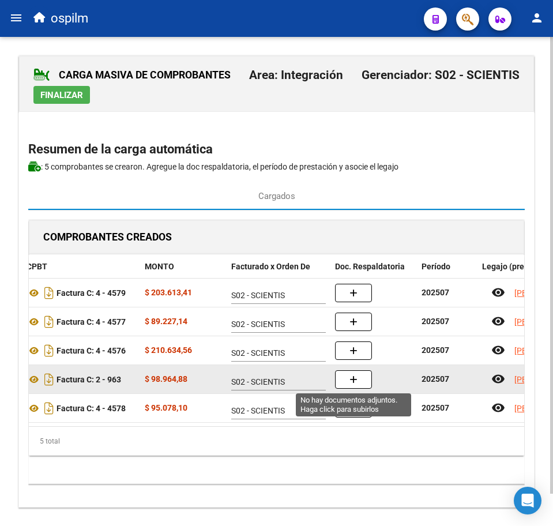
click at [365, 380] on button "button" at bounding box center [353, 379] width 37 height 18
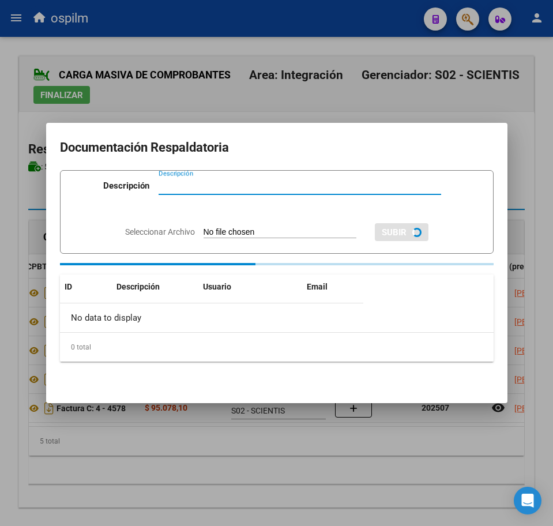
paste input "Planilla de asistencia"
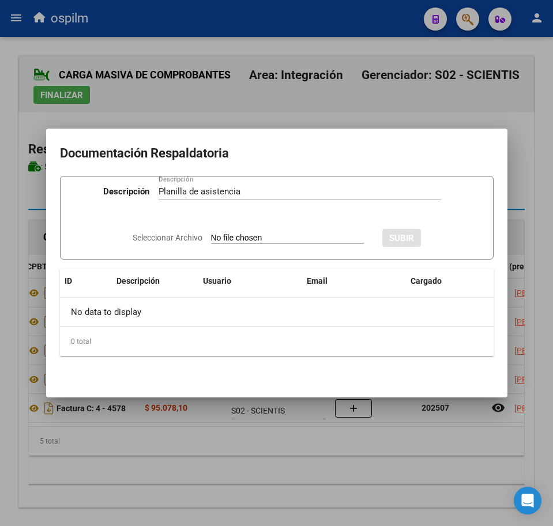
click at [248, 239] on input "Seleccionar Archivo" at bounding box center [287, 238] width 153 height 11
click at [446, 235] on span "SUBIR" at bounding box center [433, 238] width 25 height 10
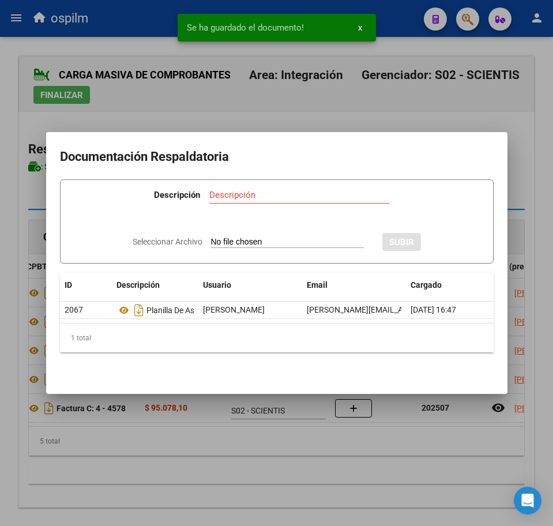
click at [330, 459] on div at bounding box center [276, 263] width 553 height 526
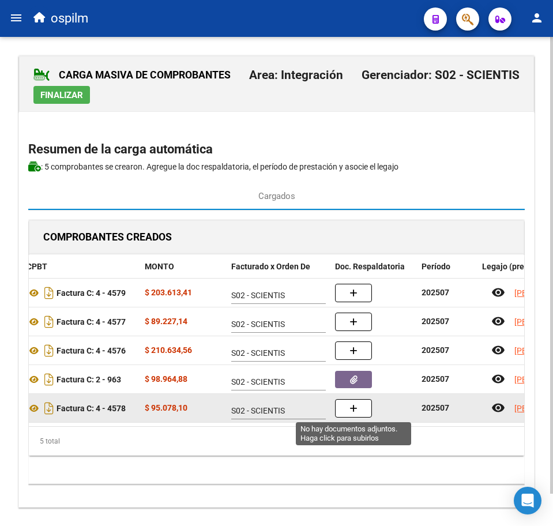
click at [354, 417] on button "button" at bounding box center [353, 408] width 37 height 18
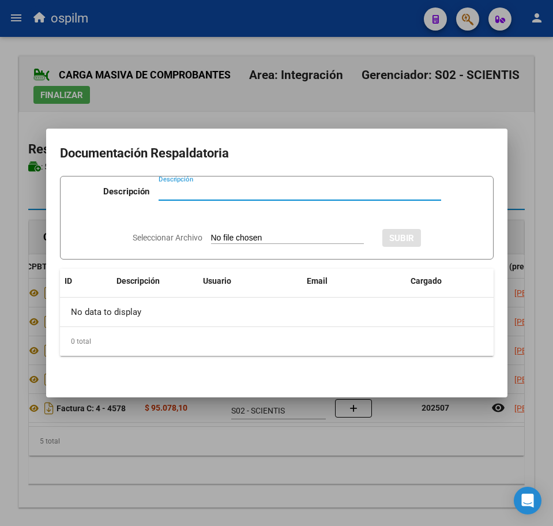
paste input "Planilla de asistencia"
click at [235, 242] on input "Seleccionar Archivo" at bounding box center [287, 238] width 153 height 11
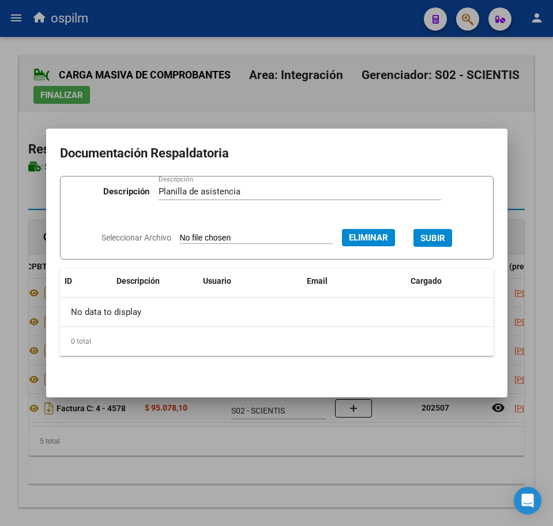
click at [452, 231] on button "SUBIR" at bounding box center [433, 238] width 39 height 18
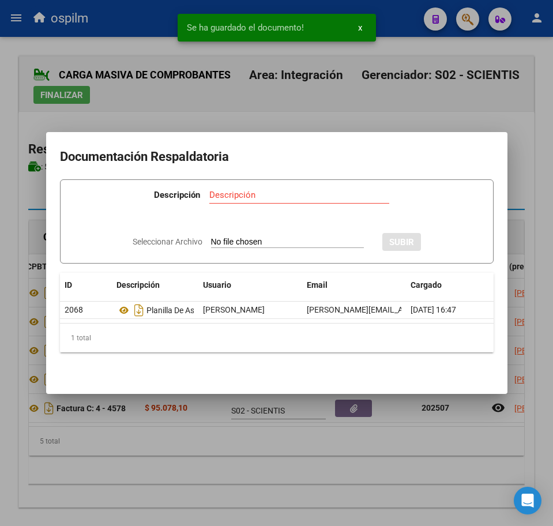
click at [271, 467] on div at bounding box center [276, 263] width 553 height 526
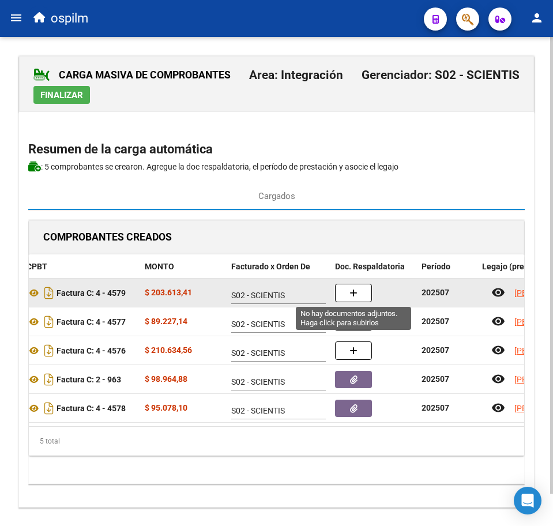
click at [355, 294] on icon "button" at bounding box center [354, 293] width 8 height 9
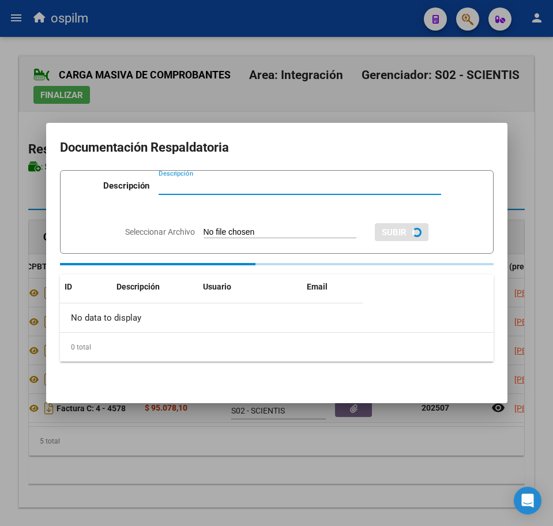
paste input "Planilla de asistencia"
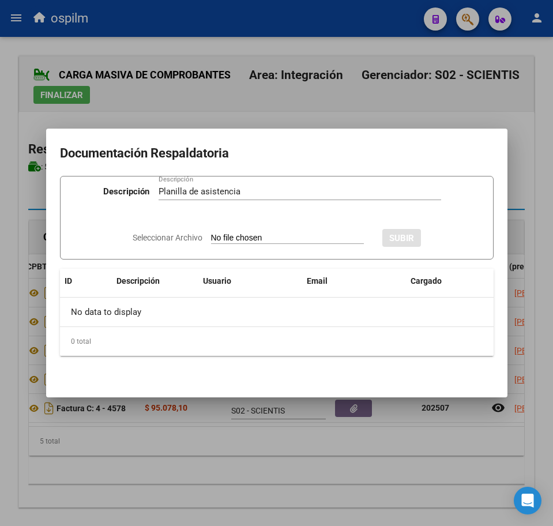
click at [287, 234] on input "Seleccionar Archivo" at bounding box center [287, 238] width 153 height 11
click at [440, 234] on span "SUBIR" at bounding box center [433, 238] width 25 height 10
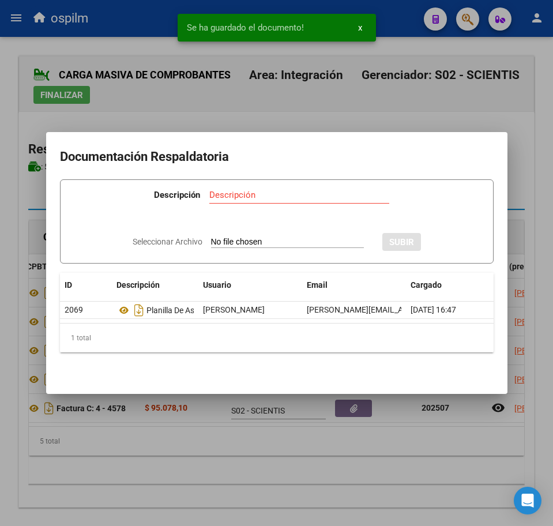
click at [279, 470] on div at bounding box center [276, 263] width 553 height 526
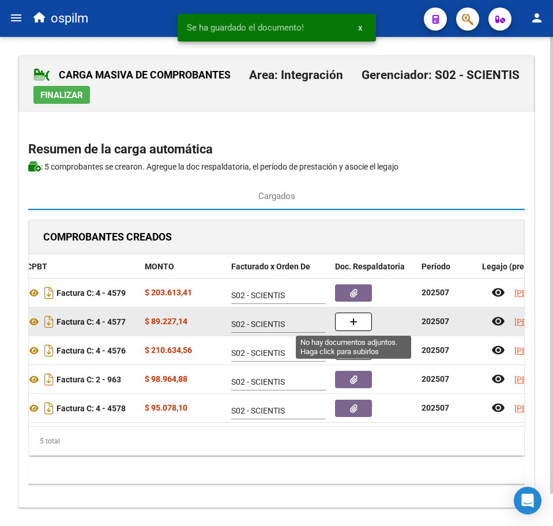
click at [364, 327] on button "button" at bounding box center [353, 322] width 37 height 18
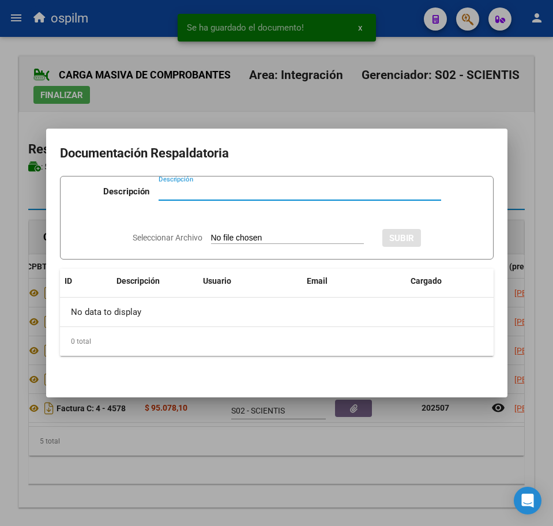
paste input "Planilla de asistencia"
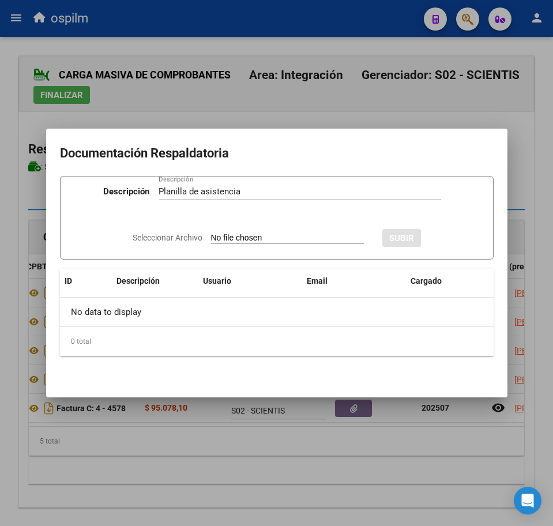
click at [245, 237] on input "Seleccionar Archivo" at bounding box center [287, 238] width 153 height 11
click at [440, 234] on span "SUBIR" at bounding box center [433, 238] width 25 height 10
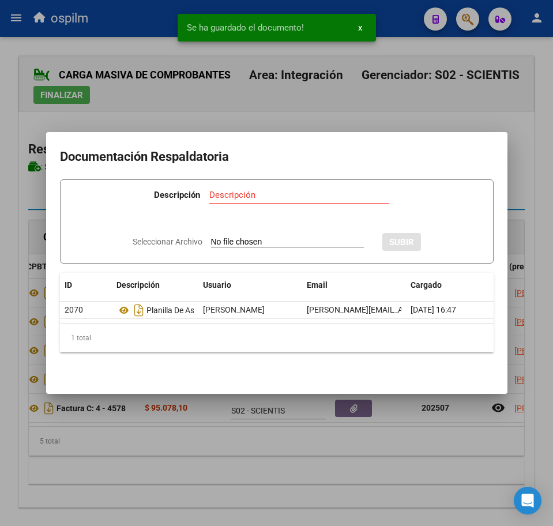
click at [291, 457] on div at bounding box center [276, 263] width 553 height 526
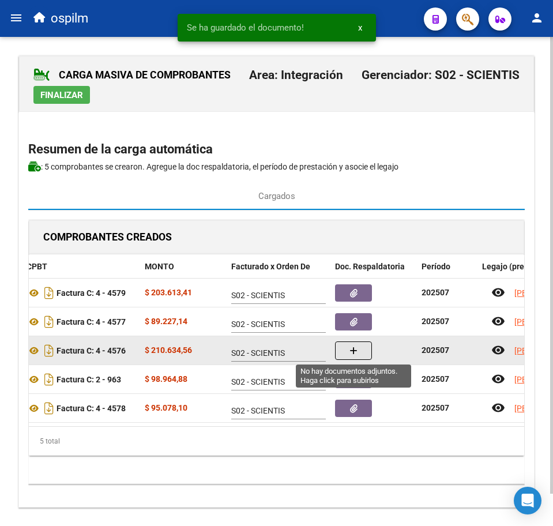
click at [360, 352] on button "button" at bounding box center [353, 351] width 37 height 18
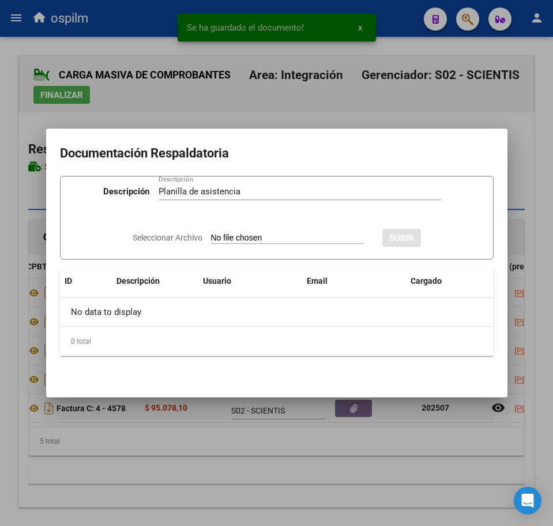
click at [271, 234] on input "Seleccionar Archivo" at bounding box center [287, 238] width 153 height 11
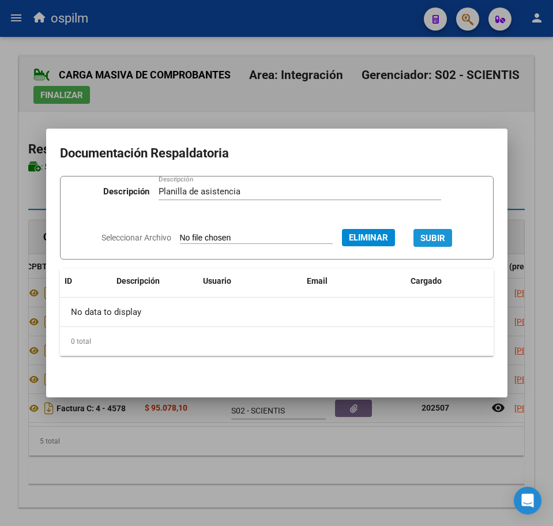
click at [447, 245] on button "SUBIR" at bounding box center [433, 238] width 39 height 18
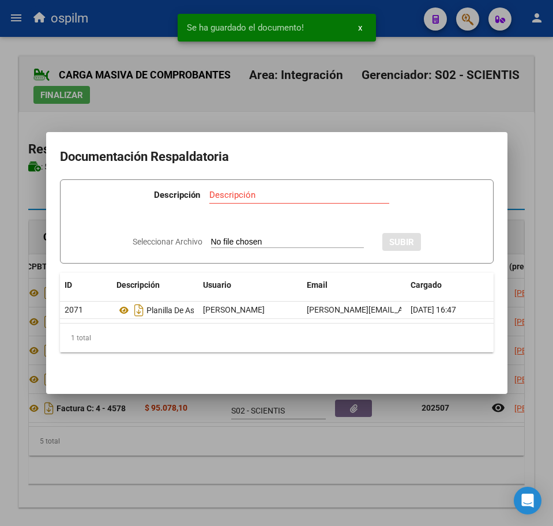
click at [263, 441] on div at bounding box center [276, 263] width 553 height 526
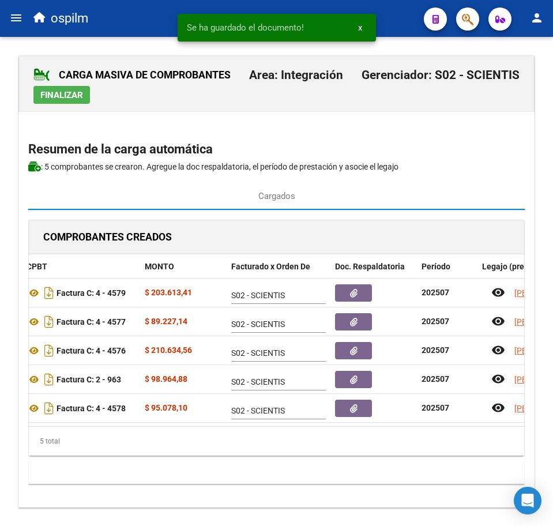
click at [77, 98] on span "Finalizar" at bounding box center [61, 95] width 43 height 10
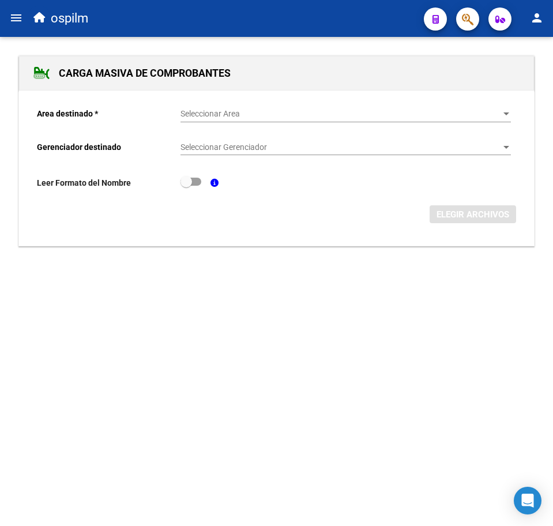
click at [10, 18] on mat-icon "menu" at bounding box center [16, 18] width 14 height 14
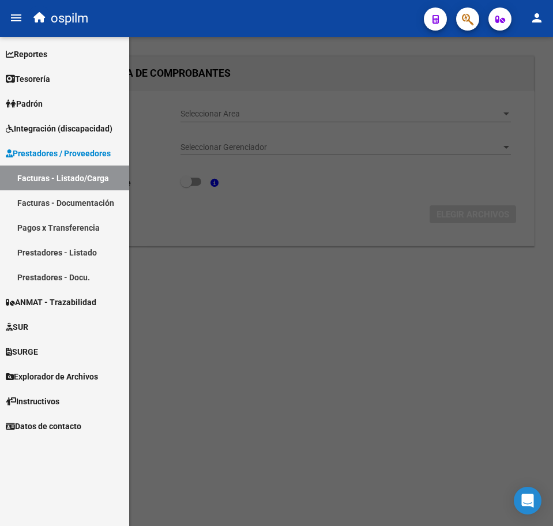
click at [58, 175] on link "Facturas - Listado/Carga" at bounding box center [64, 178] width 129 height 25
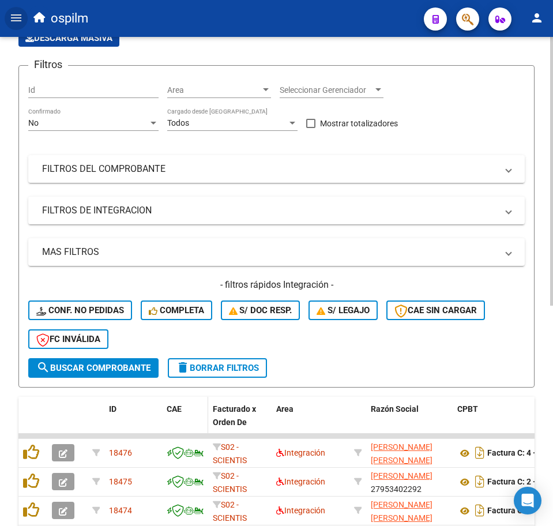
scroll to position [289, 0]
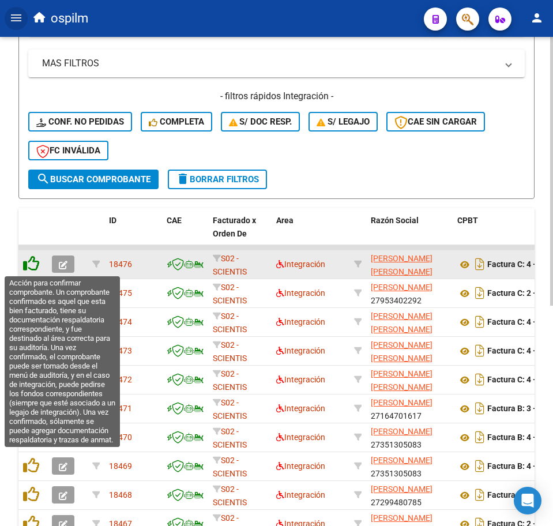
click at [28, 265] on icon at bounding box center [31, 264] width 16 height 16
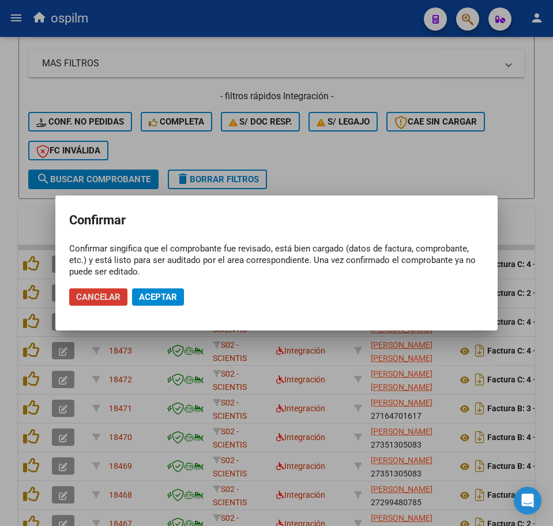
click at [151, 301] on span "Aceptar" at bounding box center [158, 297] width 38 height 10
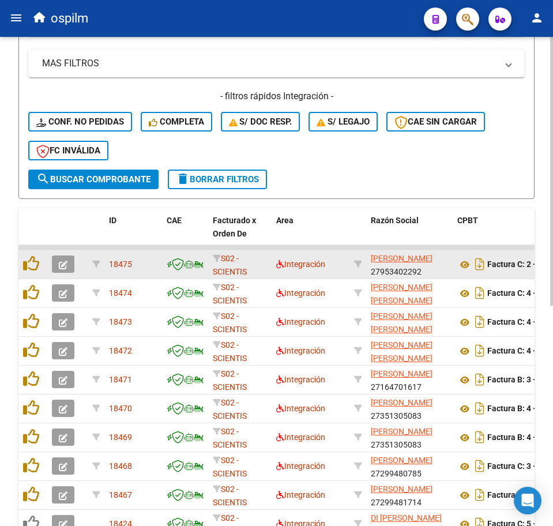
click at [29, 277] on datatable-body-cell at bounding box center [32, 264] width 29 height 28
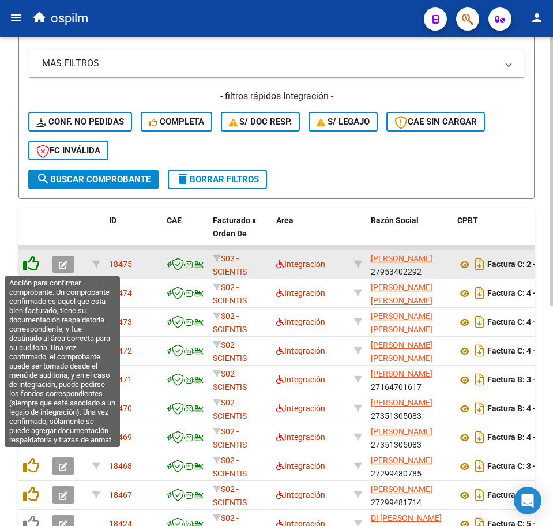
click at [30, 268] on icon at bounding box center [31, 264] width 16 height 16
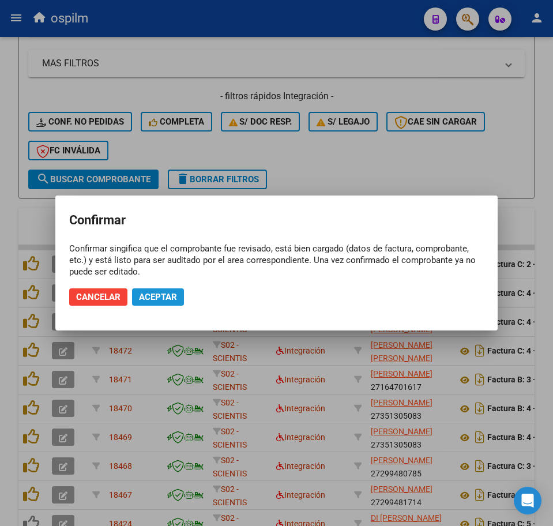
click at [166, 295] on span "Aceptar" at bounding box center [158, 297] width 38 height 10
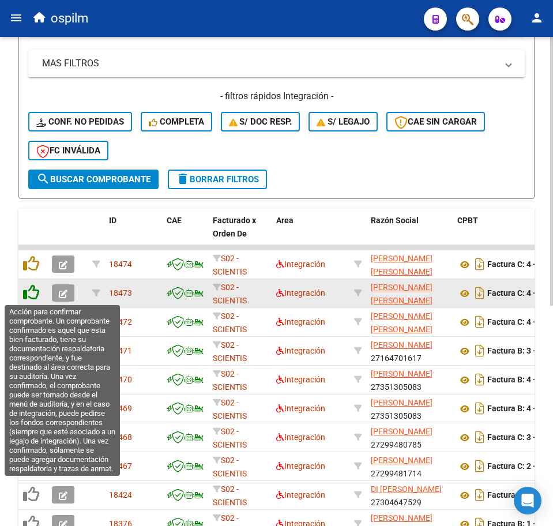
click at [28, 291] on icon at bounding box center [31, 293] width 16 height 16
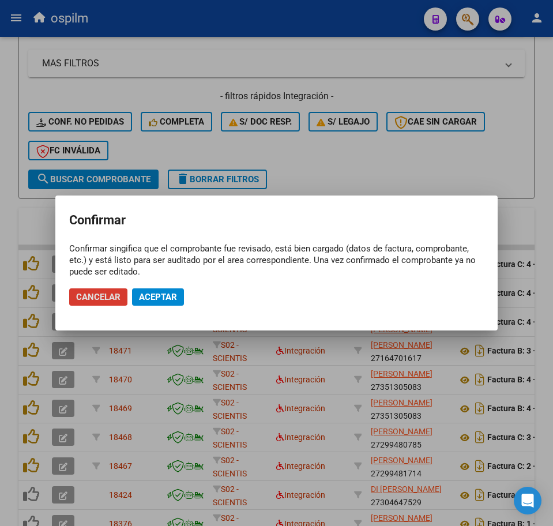
click at [157, 301] on button "Aceptar" at bounding box center [158, 297] width 52 height 17
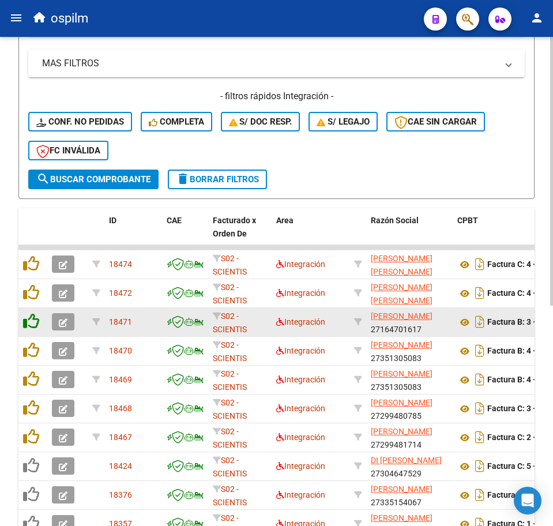
click at [31, 317] on icon at bounding box center [31, 321] width 16 height 16
click at [32, 327] on icon at bounding box center [31, 321] width 16 height 16
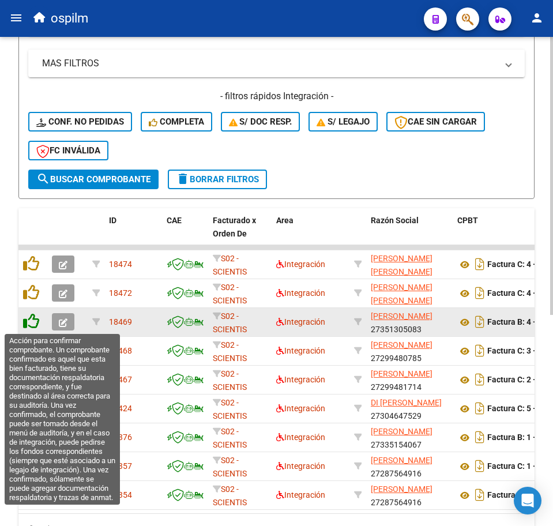
click at [32, 326] on icon at bounding box center [31, 321] width 16 height 16
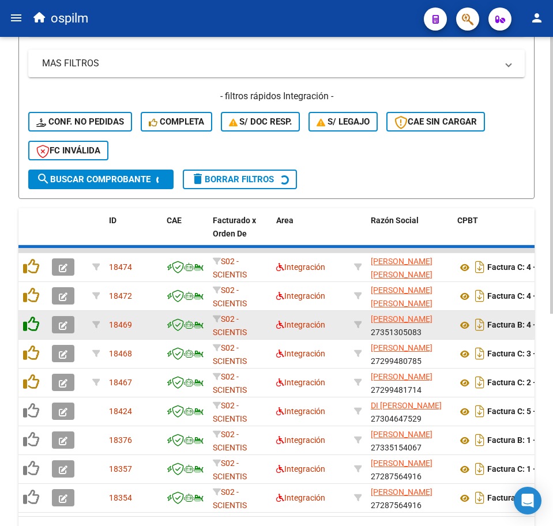
click at [32, 325] on icon at bounding box center [31, 324] width 16 height 16
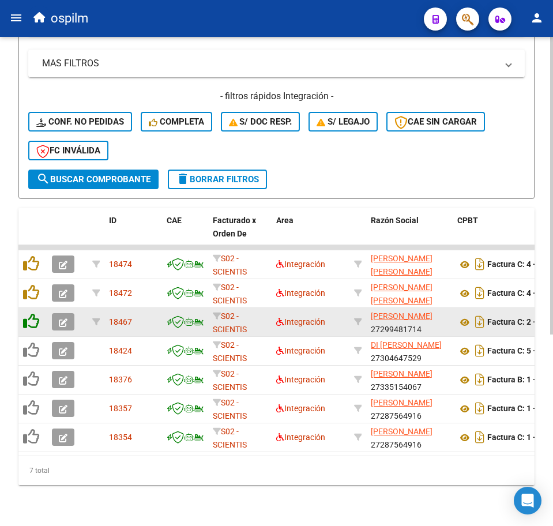
click at [32, 325] on icon at bounding box center [31, 321] width 16 height 16
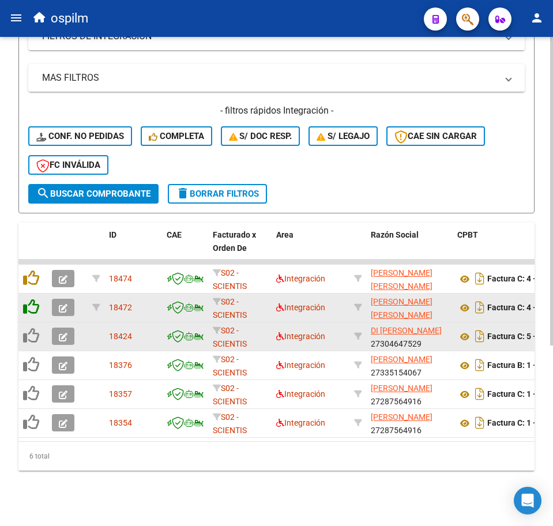
scroll to position [286, 0]
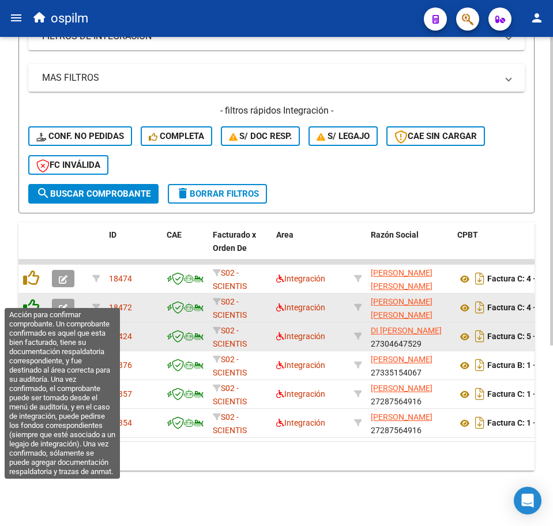
click at [29, 300] on icon at bounding box center [31, 307] width 16 height 16
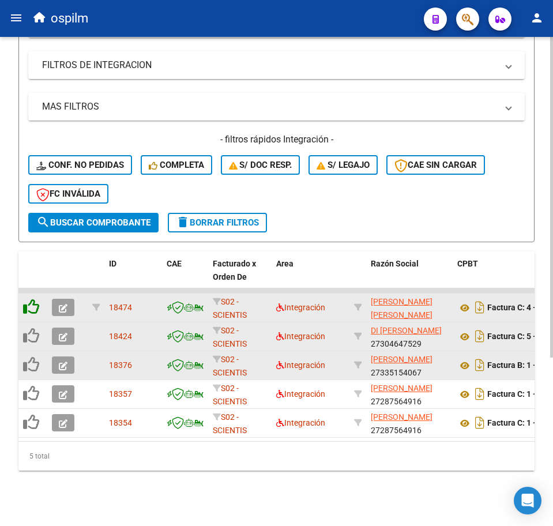
scroll to position [257, 0]
click at [29, 269] on datatable-header-cell at bounding box center [32, 277] width 29 height 51
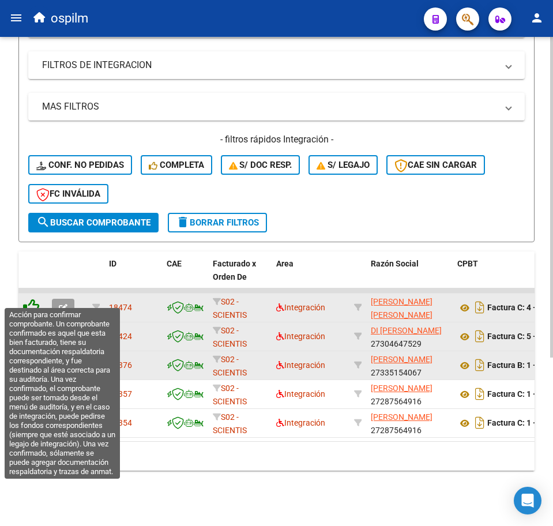
click at [36, 299] on icon at bounding box center [31, 307] width 16 height 16
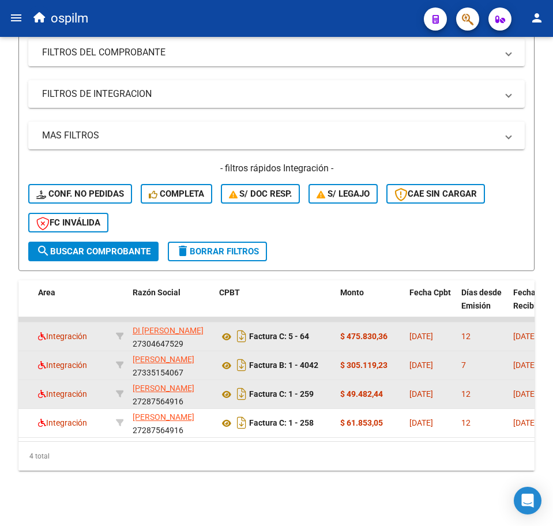
scroll to position [0, 0]
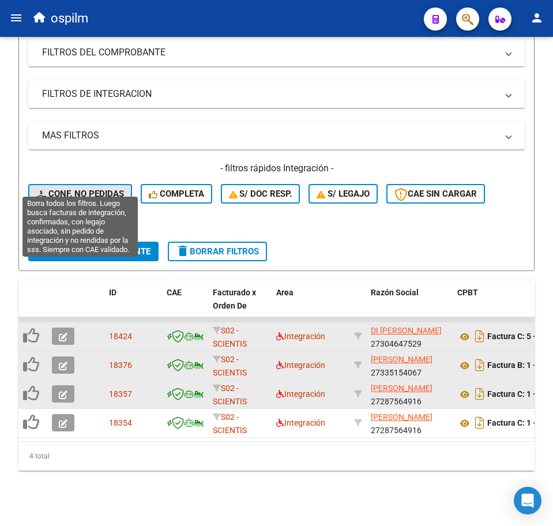
click at [103, 184] on button "Conf. no pedidas" at bounding box center [80, 194] width 104 height 20
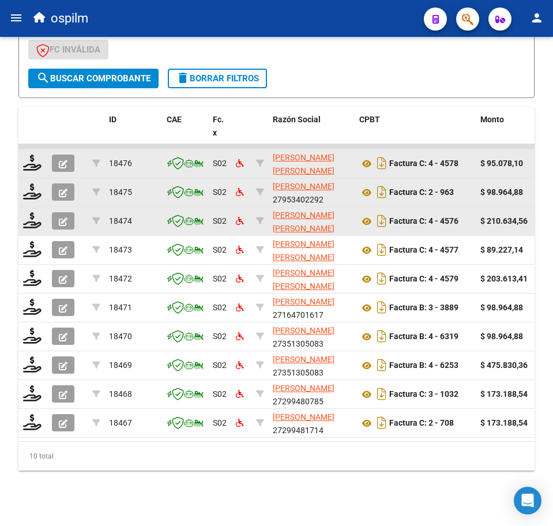
scroll to position [401, 0]
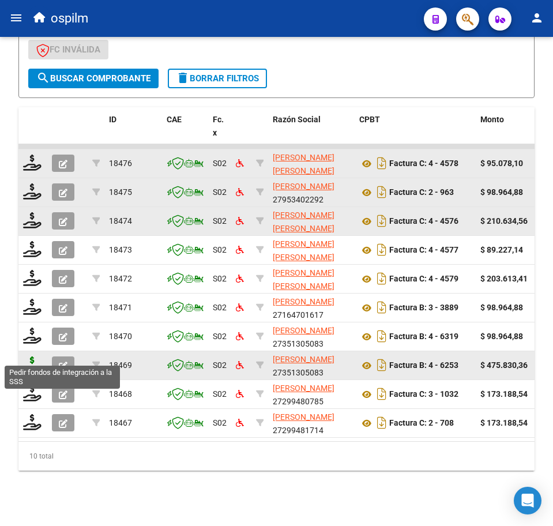
click at [28, 357] on icon at bounding box center [32, 365] width 18 height 16
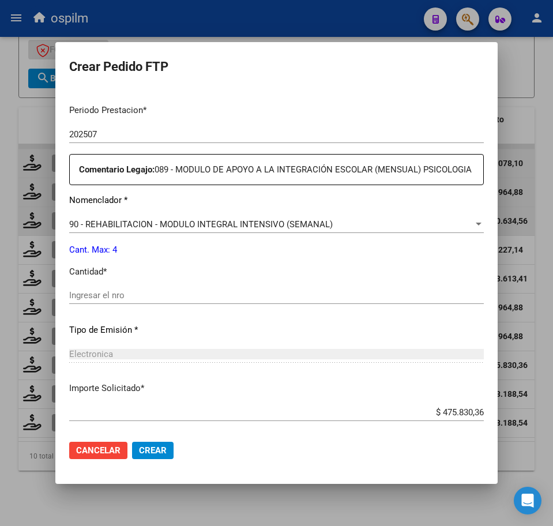
scroll to position [361, 0]
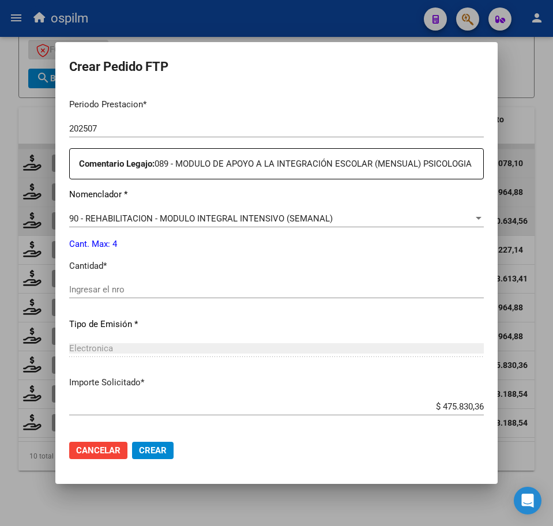
click at [129, 224] on span "90 - REHABILITACION - MODULO INTEGRAL INTENSIVO (SEMANAL)" at bounding box center [201, 219] width 264 height 10
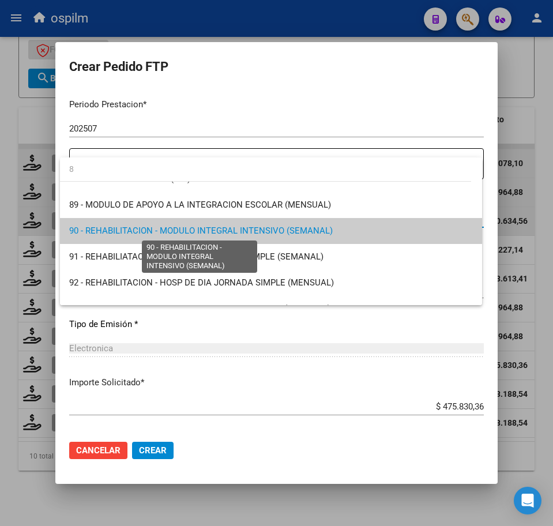
scroll to position [0, 0]
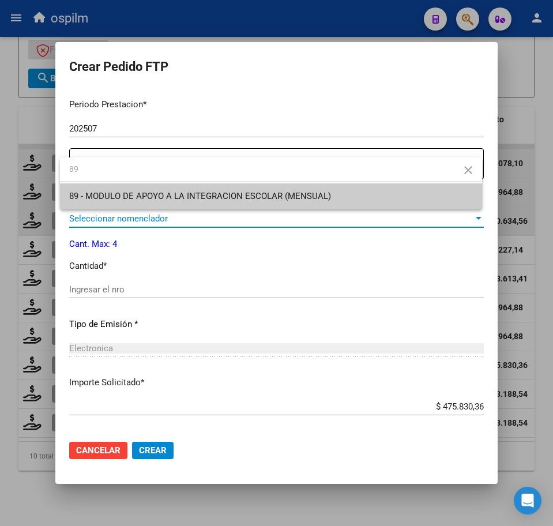
click at [230, 499] on div at bounding box center [276, 263] width 553 height 526
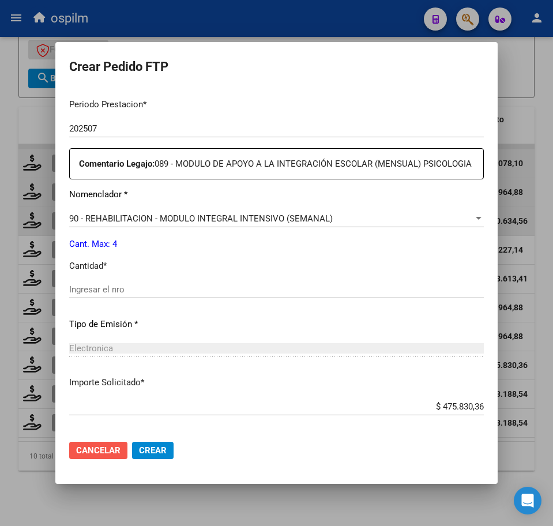
click at [98, 449] on span "Cancelar" at bounding box center [98, 451] width 44 height 10
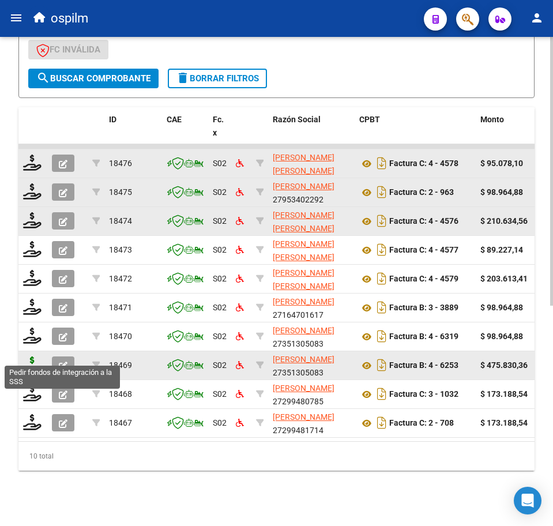
click at [26, 357] on icon at bounding box center [32, 365] width 18 height 16
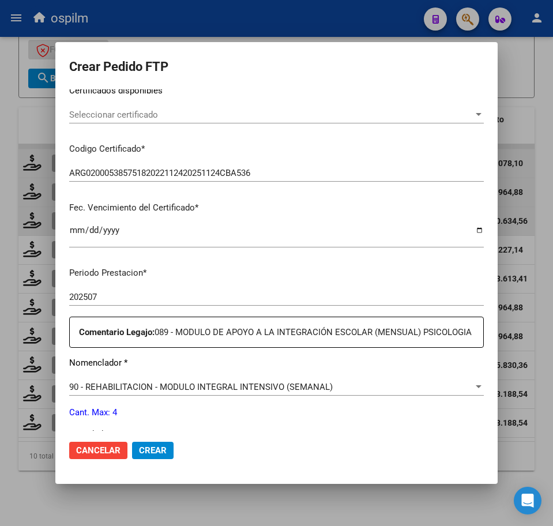
scroll to position [216, 0]
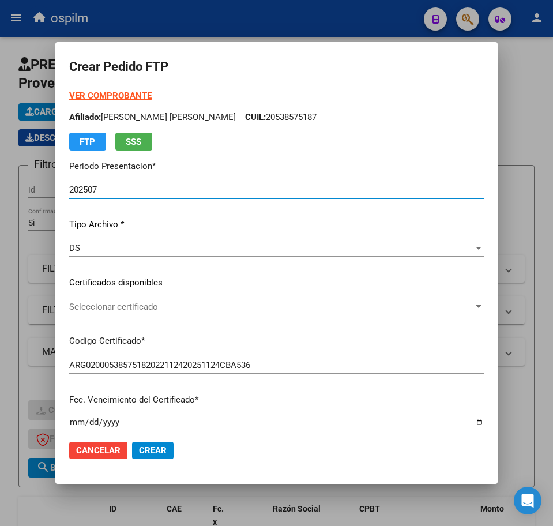
scroll to position [216, 0]
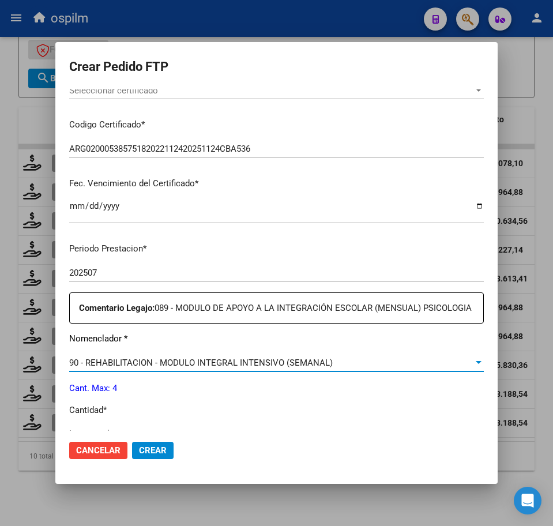
click at [159, 368] on span "90 - REHABILITACION - MODULO INTEGRAL INTENSIVO (SEMANAL)" at bounding box center [201, 363] width 264 height 10
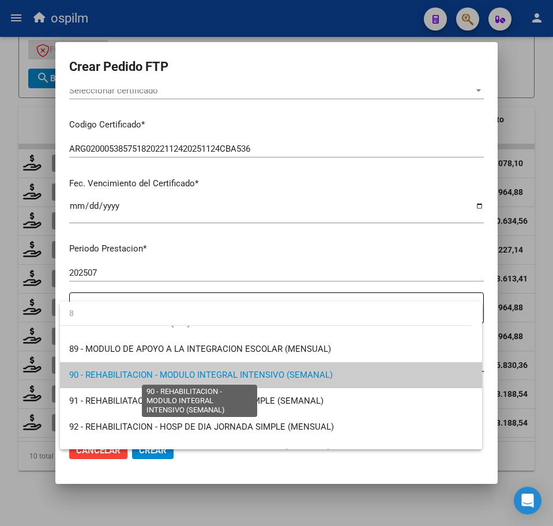
scroll to position [0, 0]
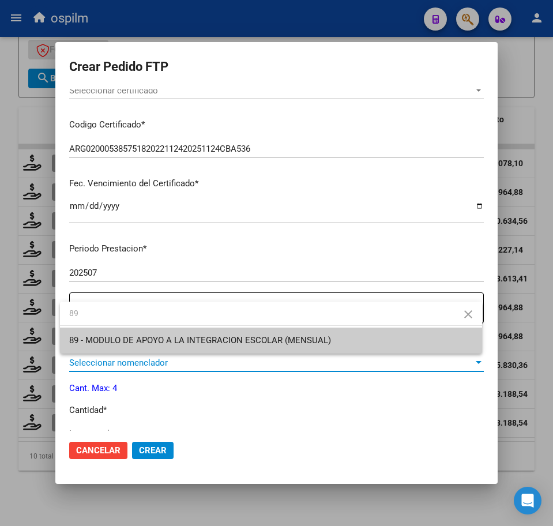
type input "89"
click at [153, 342] on span "89 - MODULO DE APOYO A LA INTEGRACION ESCOLAR (MENSUAL)" at bounding box center [200, 340] width 262 height 10
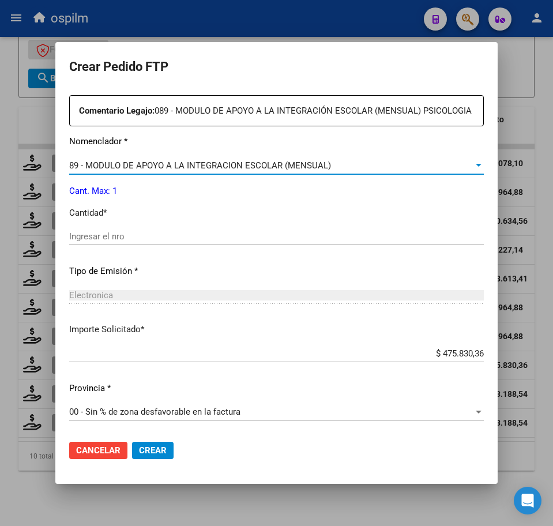
scroll to position [427, 0]
click at [103, 234] on input "Ingresar el nro" at bounding box center [276, 236] width 415 height 10
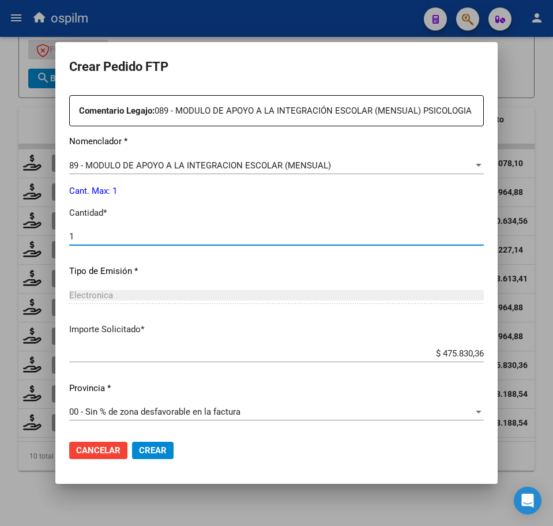
type input "1"
click at [148, 451] on span "Crear" at bounding box center [153, 451] width 28 height 10
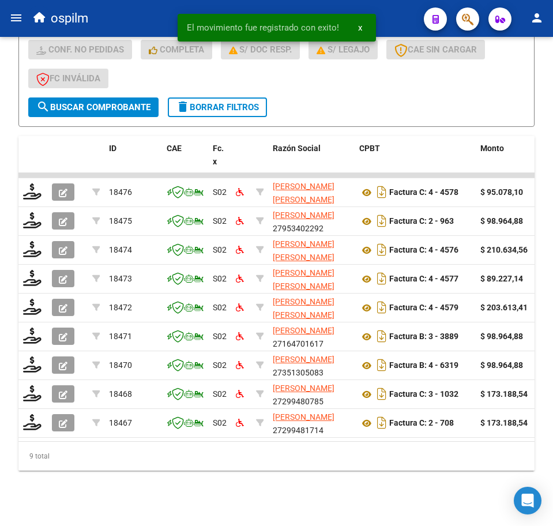
scroll to position [372, 0]
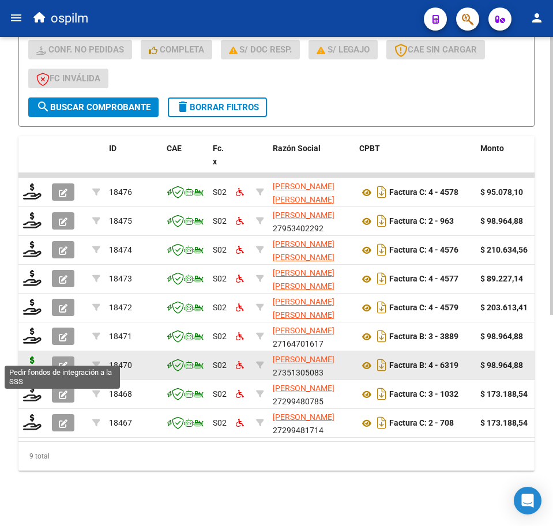
click at [31, 358] on icon at bounding box center [32, 365] width 18 height 16
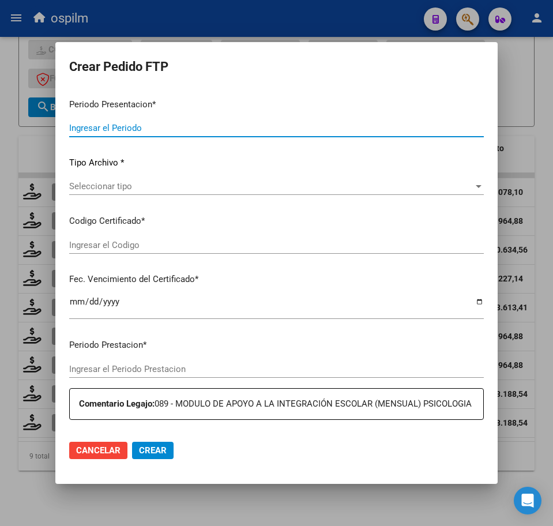
type input "202507"
type input "$ 98.964,88"
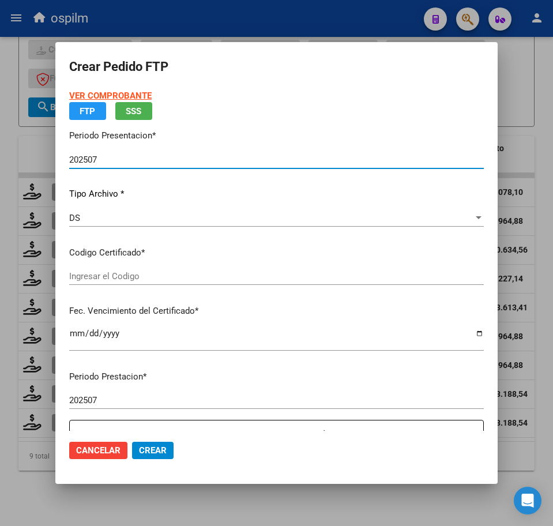
type input "ARG02000538575182022112420251124CBA536"
type input "[DATE]"
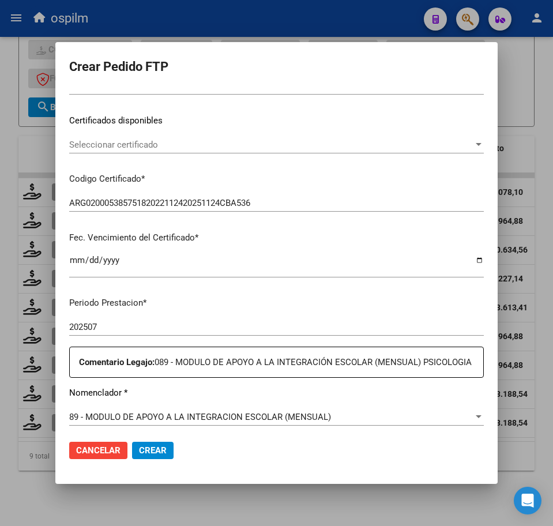
scroll to position [216, 0]
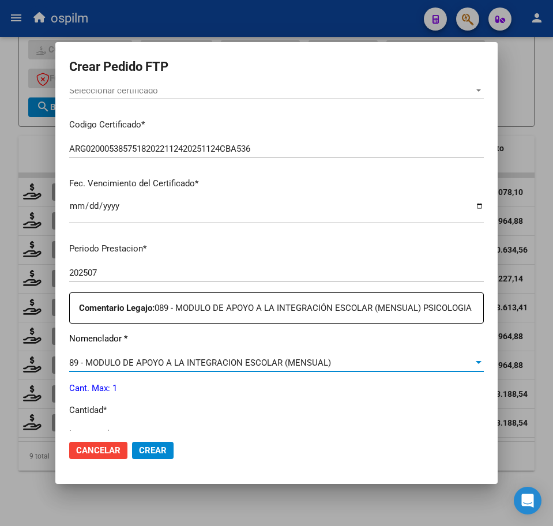
click at [150, 368] on span "89 - MODULO DE APOYO A LA INTEGRACION ESCOLAR (MENSUAL)" at bounding box center [200, 363] width 262 height 10
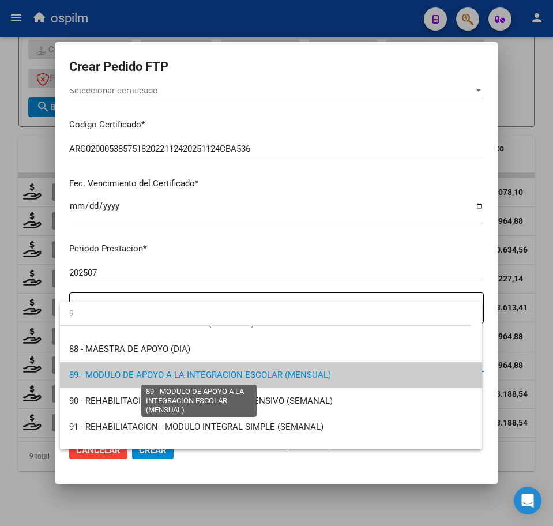
scroll to position [0, 0]
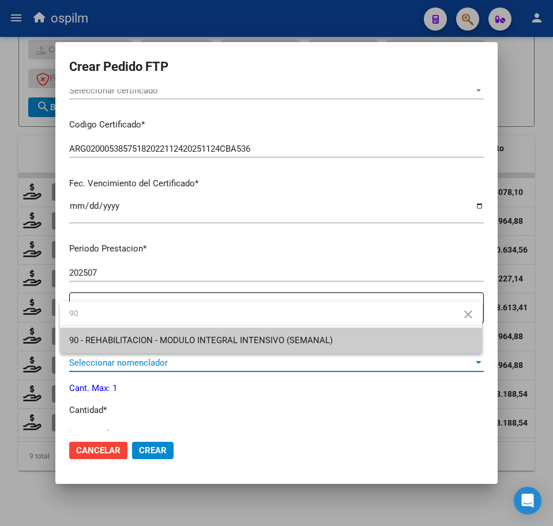
type input "90"
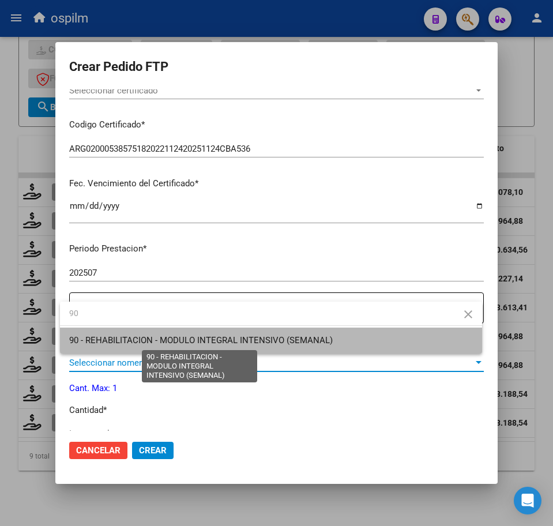
click at [149, 342] on span "90 - REHABILITACION - MODULO INTEGRAL INTENSIVO (SEMANAL)" at bounding box center [201, 340] width 264 height 10
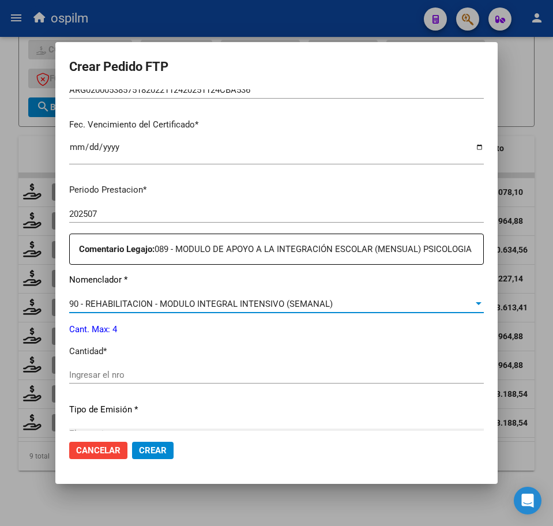
scroll to position [361, 0]
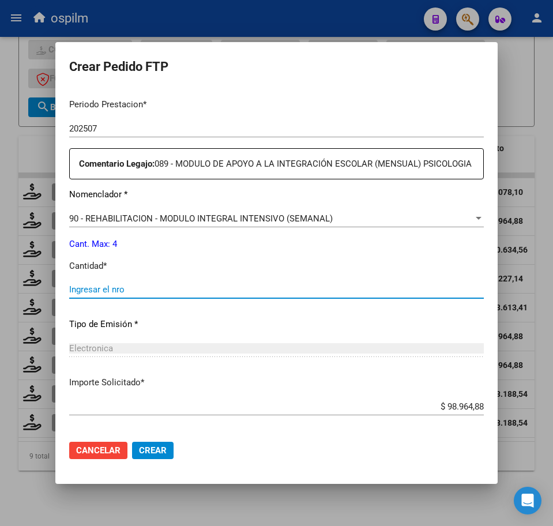
click at [139, 295] on input "Ingresar el nro" at bounding box center [276, 290] width 415 height 10
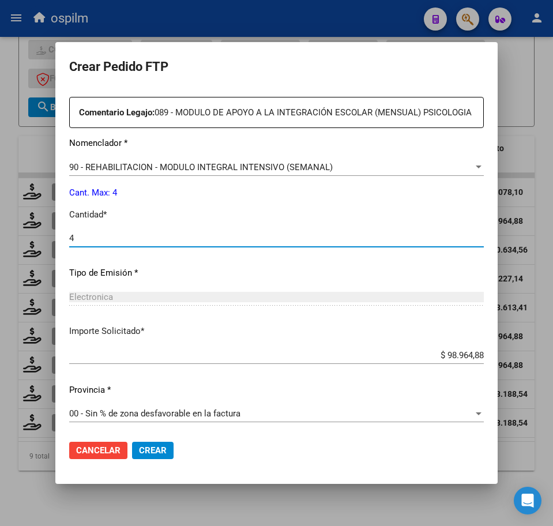
scroll to position [427, 0]
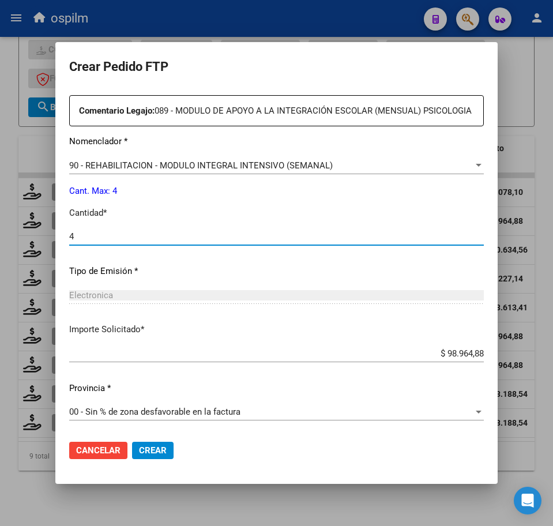
type input "4"
click at [162, 450] on span "Crear" at bounding box center [153, 451] width 28 height 10
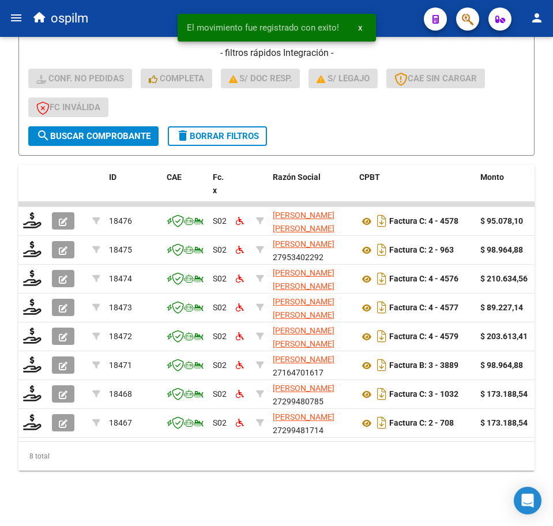
scroll to position [343, 0]
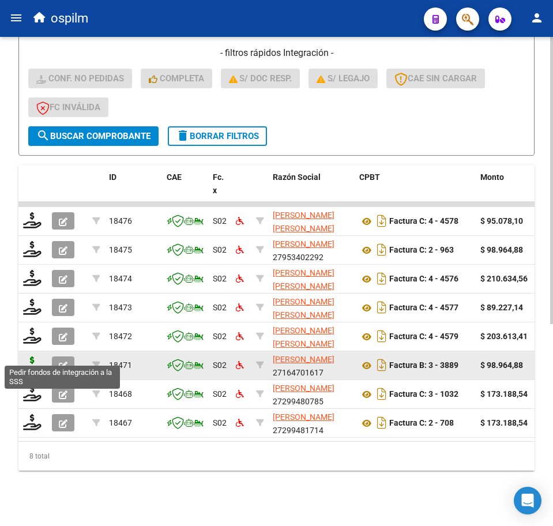
click at [29, 357] on icon at bounding box center [32, 365] width 18 height 16
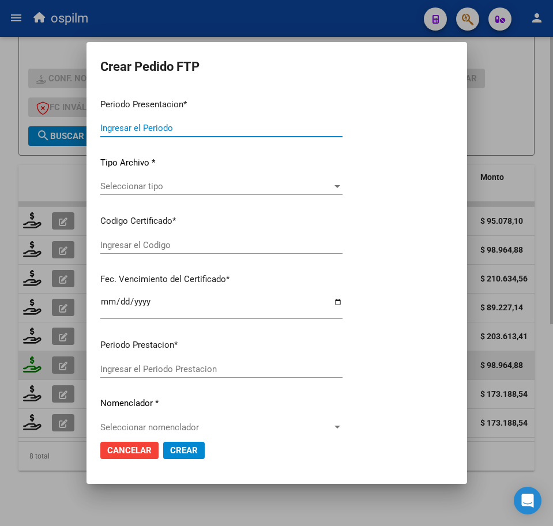
type input "202507"
type input "$ 98.964,88"
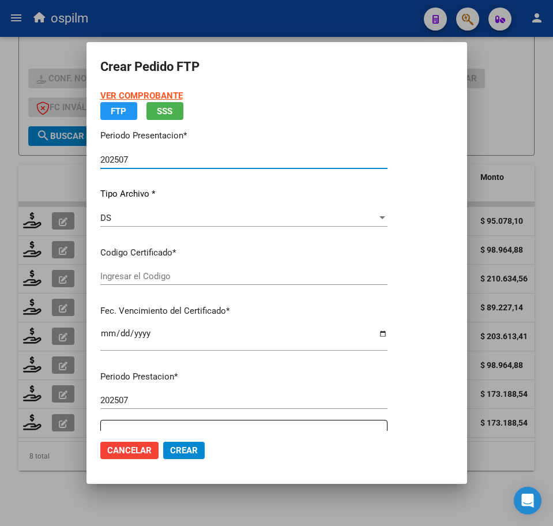
type input "ARG02000538575182022112420251124CBA536"
type input "[DATE]"
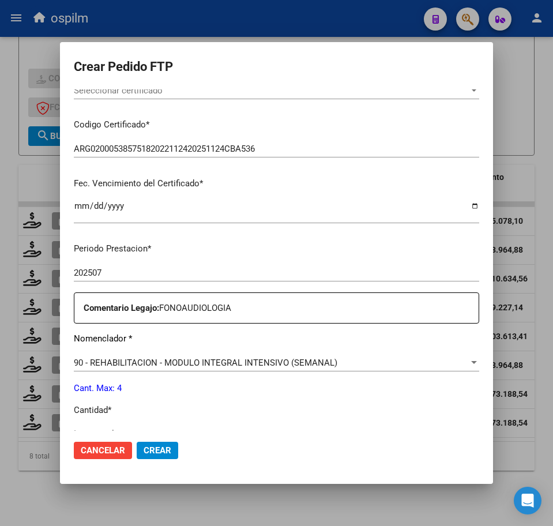
scroll to position [289, 0]
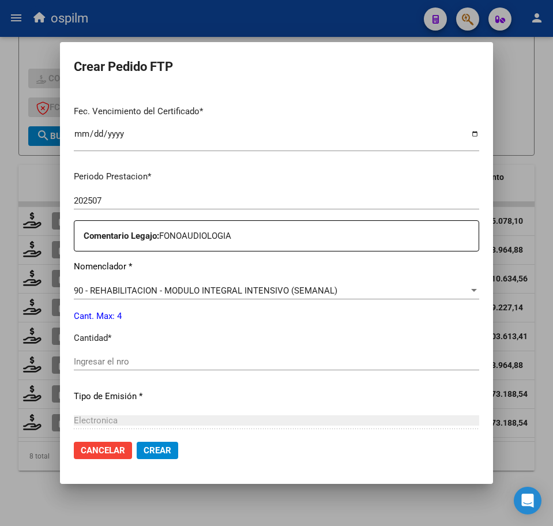
click at [147, 355] on div "Ingresar el nro" at bounding box center [277, 361] width 406 height 17
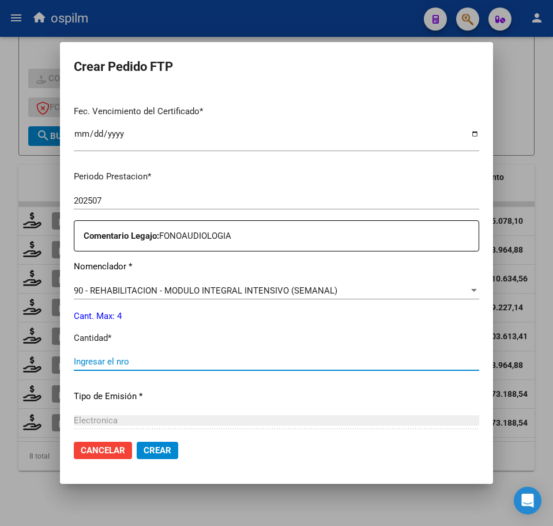
click at [148, 365] on input "Ingresar el nro" at bounding box center [277, 362] width 406 height 10
type input "4"
click at [150, 450] on span "Crear" at bounding box center [158, 451] width 28 height 10
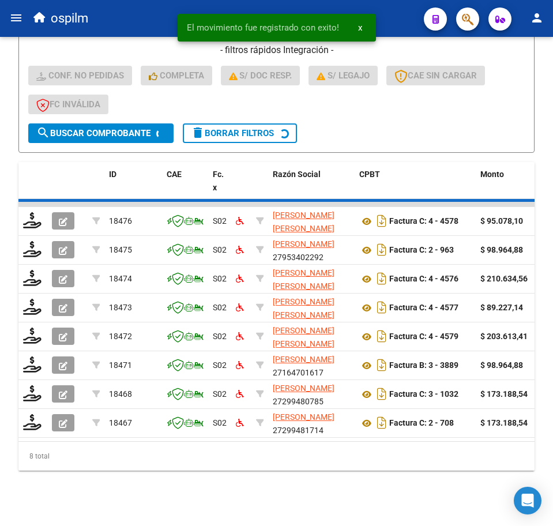
scroll to position [315, 0]
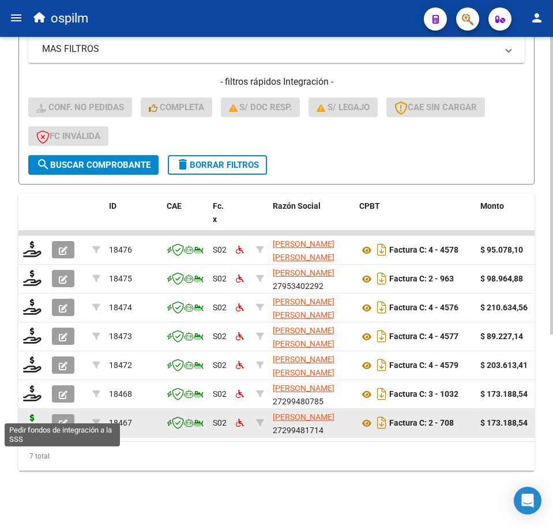
click at [36, 414] on icon at bounding box center [32, 422] width 18 height 16
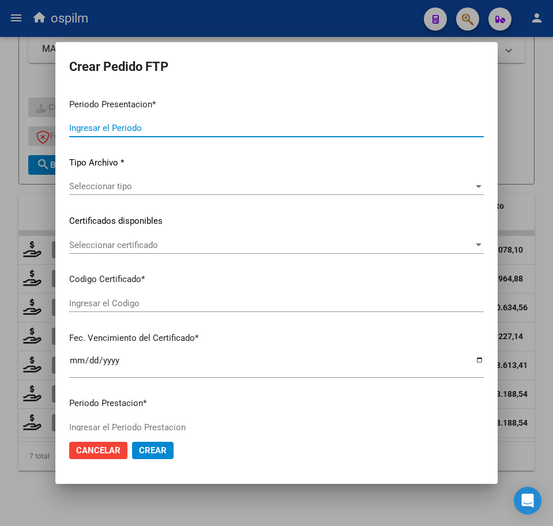
type input "202507"
type input "$ 173.188,54"
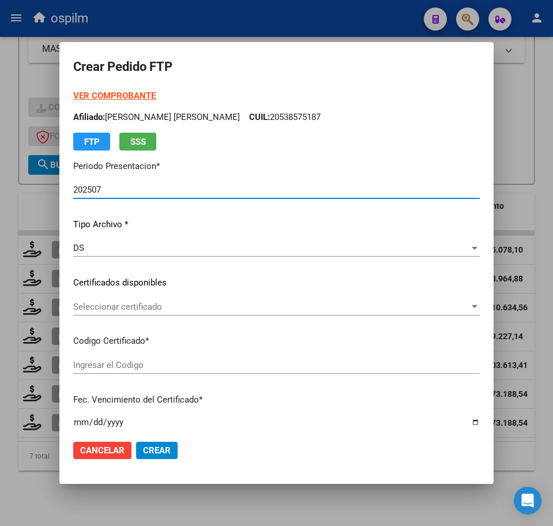
type input "ARG02000511626262018060620280606BS427"
type input "[DATE]"
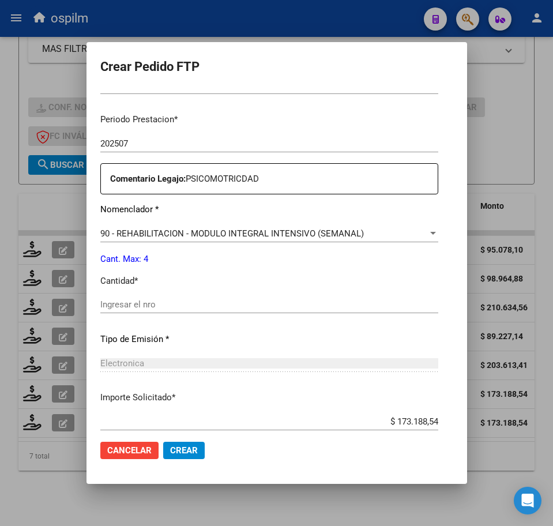
scroll to position [361, 0]
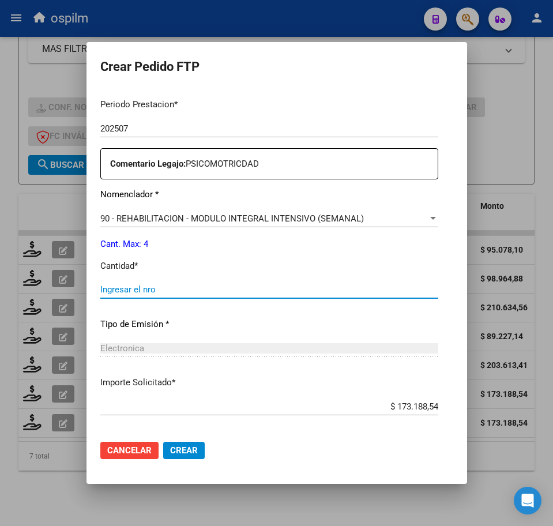
click at [115, 290] on input "Ingresar el nro" at bounding box center [269, 290] width 338 height 10
type input "4"
click at [170, 453] on span "Crear" at bounding box center [184, 451] width 28 height 10
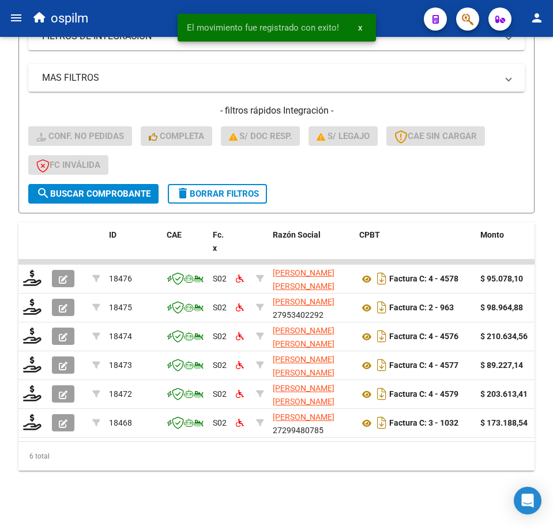
scroll to position [286, 0]
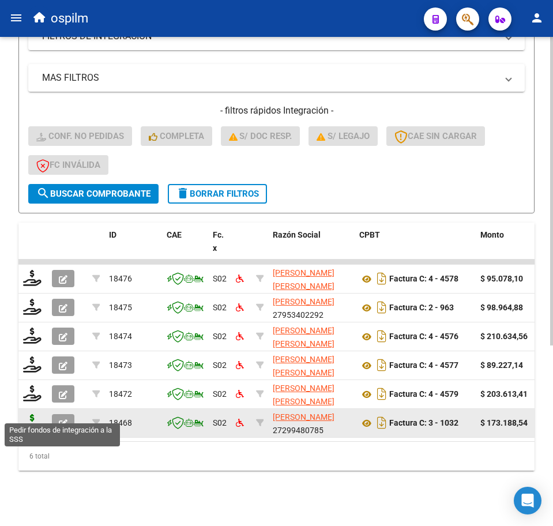
click at [28, 414] on icon at bounding box center [32, 422] width 18 height 16
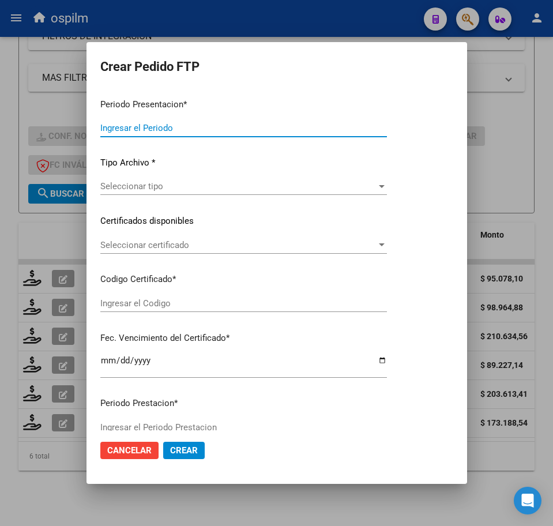
type input "202507"
type input "$ 173.188,54"
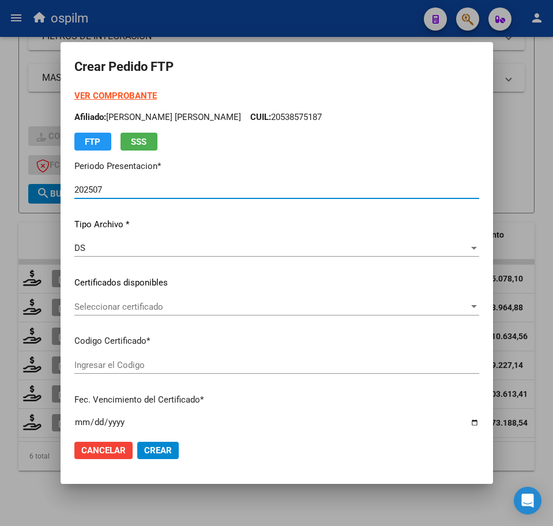
type input "ARG02000511626262018060620280606BS427"
type input "[DATE]"
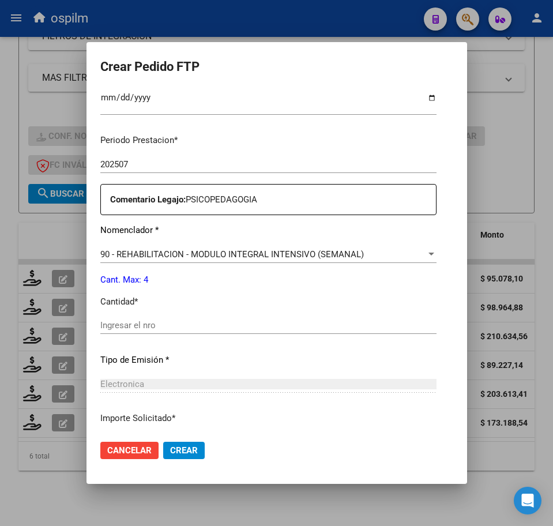
scroll to position [361, 0]
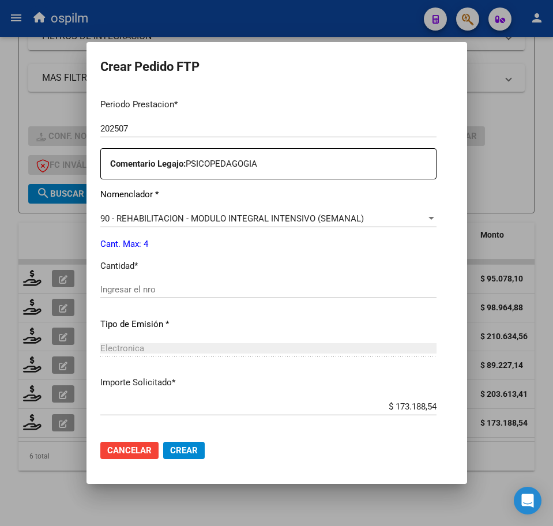
click at [137, 288] on input "Ingresar el nro" at bounding box center [268, 290] width 336 height 10
type input "4"
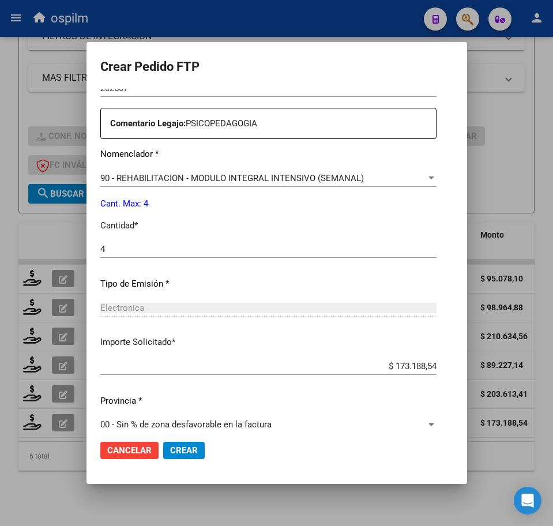
scroll to position [414, 0]
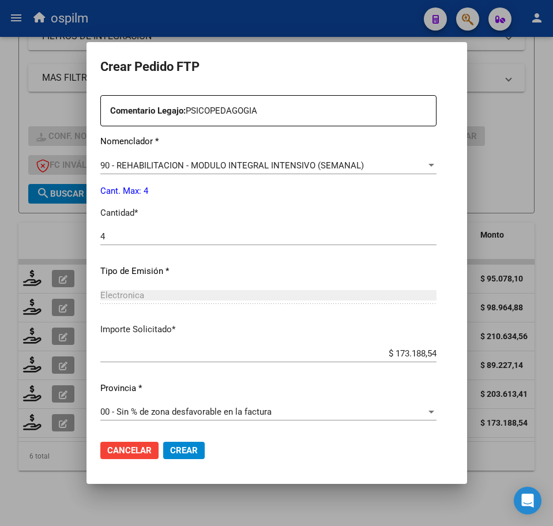
click at [170, 450] on span "Crear" at bounding box center [184, 451] width 28 height 10
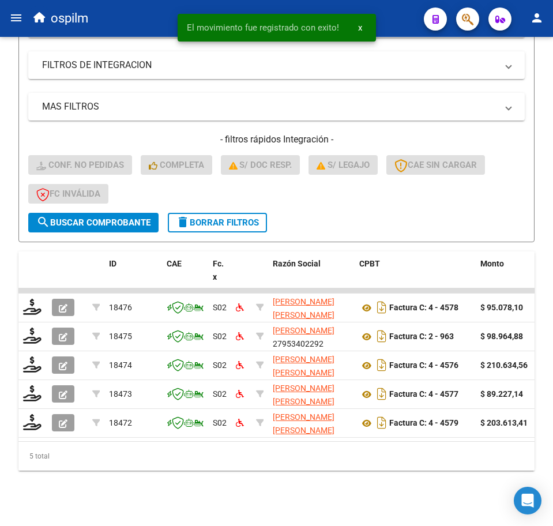
scroll to position [257, 0]
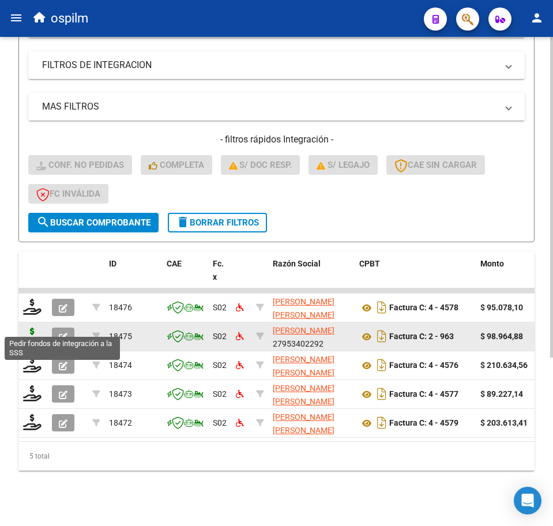
click at [30, 328] on icon at bounding box center [32, 336] width 18 height 16
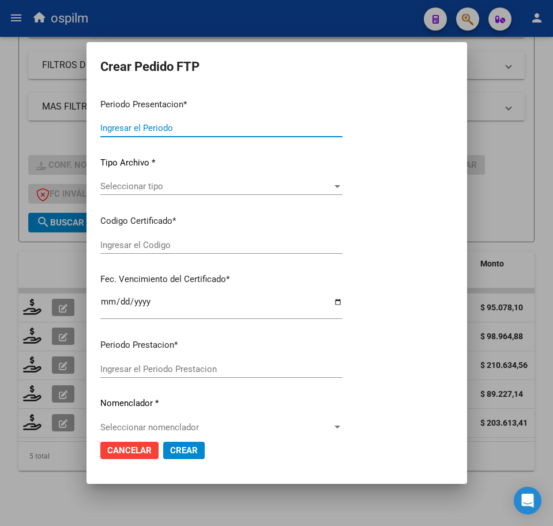
type input "202507"
type input "$ 98.964,88"
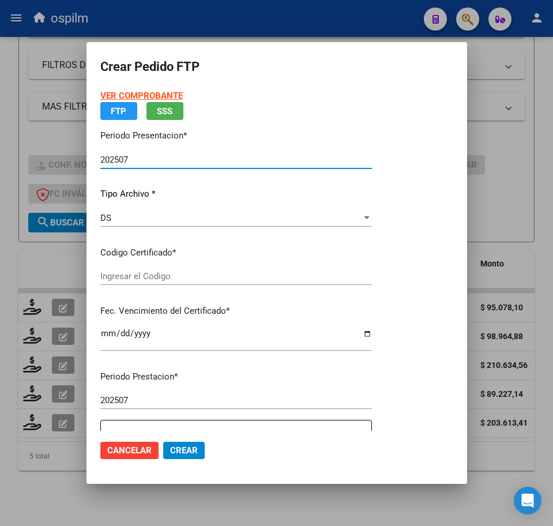
type input "ARG02000511626262018060620280606BS427"
type input "[DATE]"
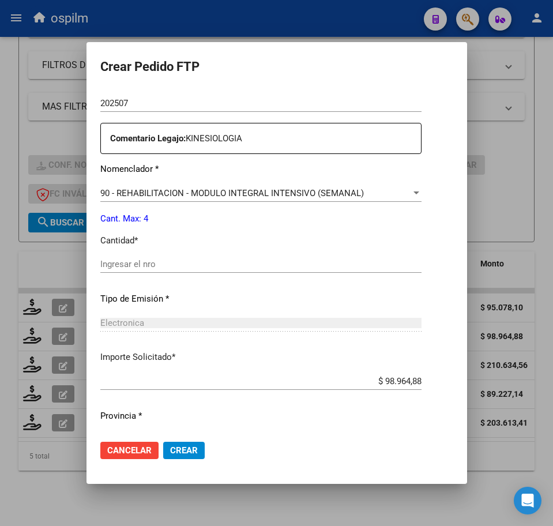
scroll to position [414, 0]
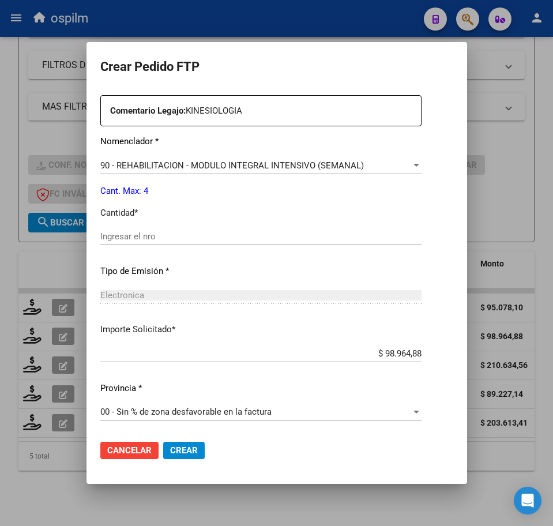
click at [136, 239] on input "Ingresar el nro" at bounding box center [260, 236] width 321 height 10
type input "4"
click at [170, 449] on span "Crear" at bounding box center [184, 451] width 28 height 10
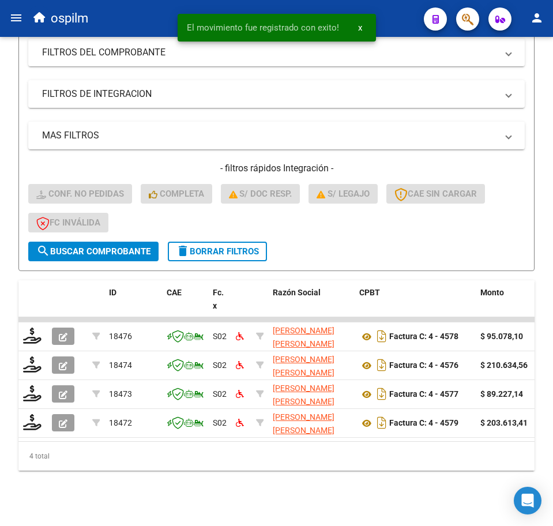
scroll to position [228, 0]
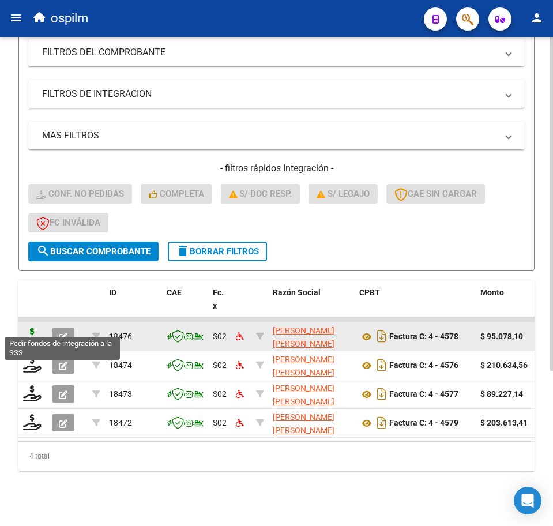
click at [30, 328] on icon at bounding box center [32, 336] width 18 height 16
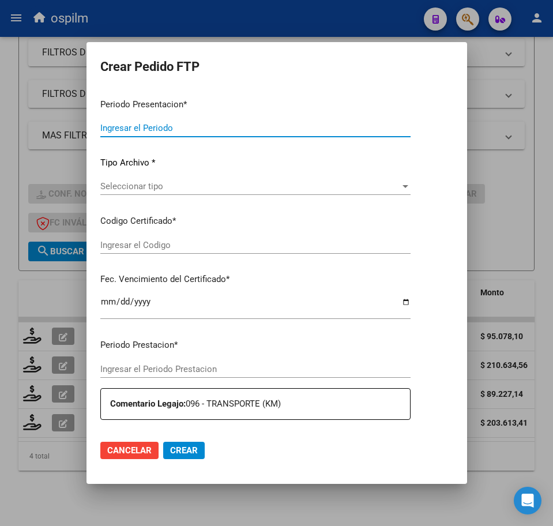
type input "202507"
type input "$ 95.078,10"
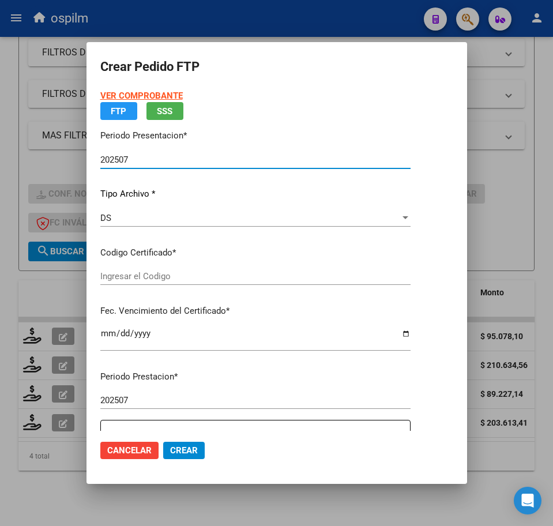
type input "ARG02000511626262018060620280606BS427"
type input "[DATE]"
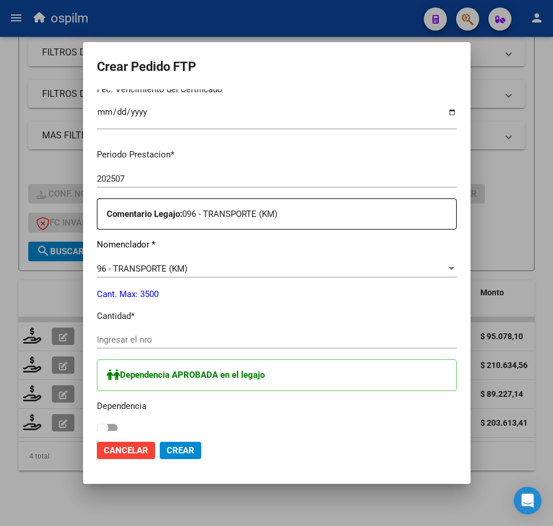
scroll to position [361, 0]
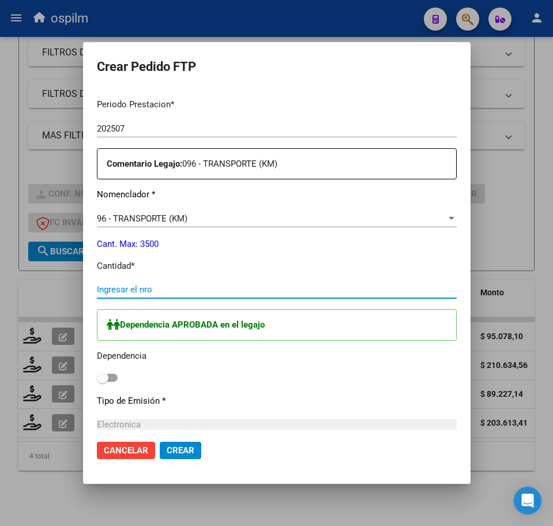
click at [188, 286] on input "Ingresar el nro" at bounding box center [277, 290] width 360 height 10
type input "130"
click at [97, 373] on label at bounding box center [107, 378] width 21 height 14
click at [102, 382] on input "checkbox" at bounding box center [102, 382] width 1 height 1
checkbox input "true"
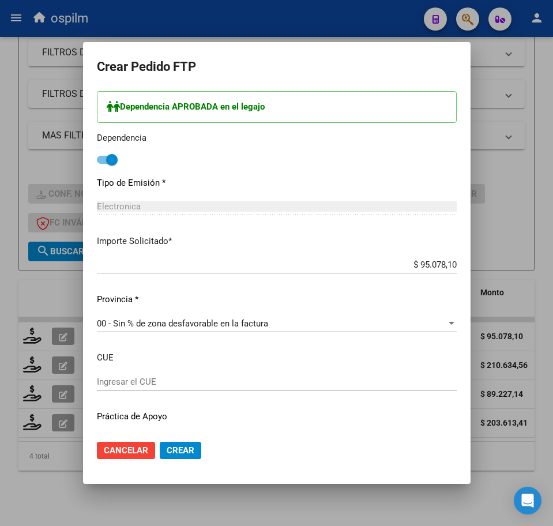
scroll to position [607, 0]
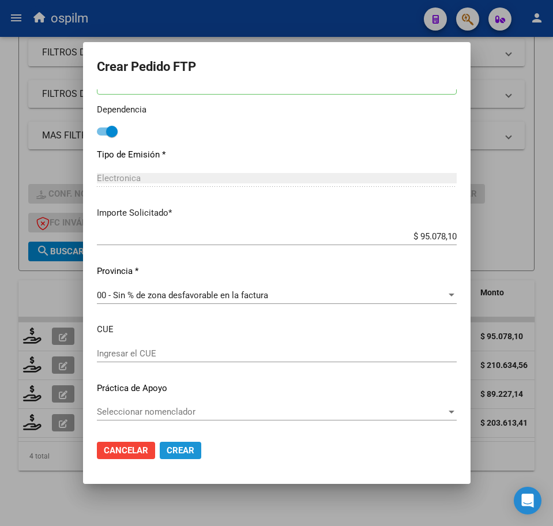
click at [167, 452] on span "Crear" at bounding box center [181, 451] width 28 height 10
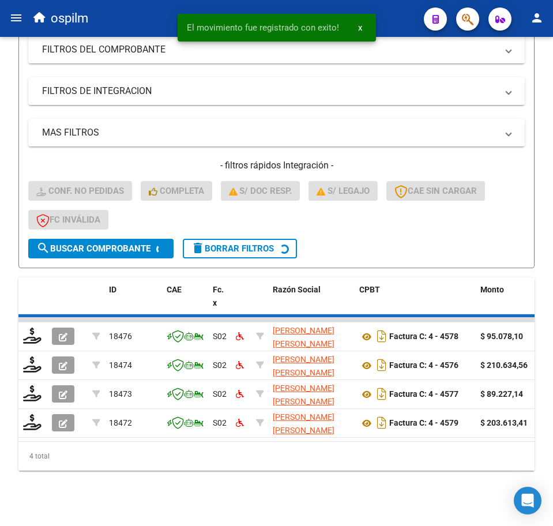
scroll to position [199, 0]
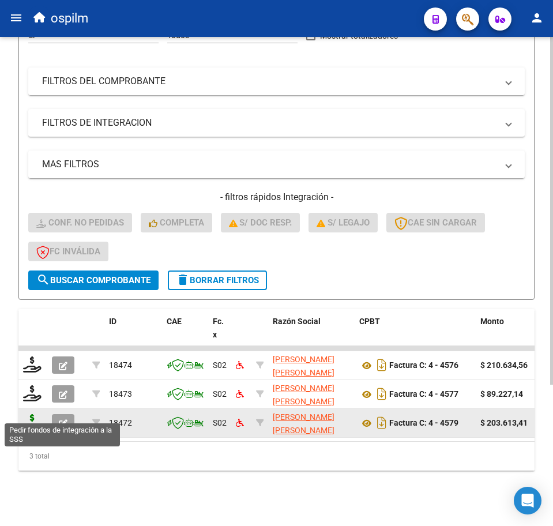
click at [31, 414] on icon at bounding box center [32, 422] width 18 height 16
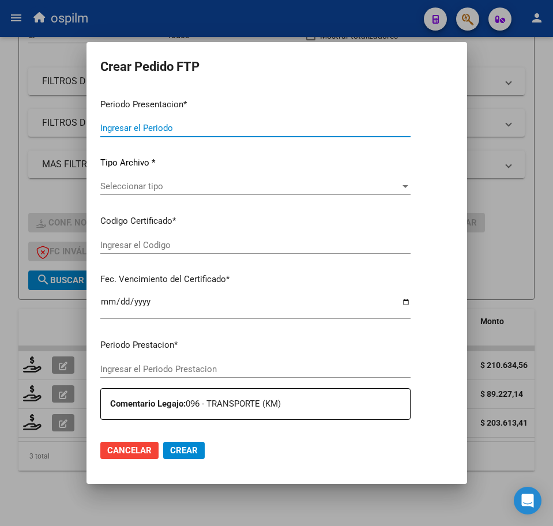
type input "202507"
type input "$ 203.613,41"
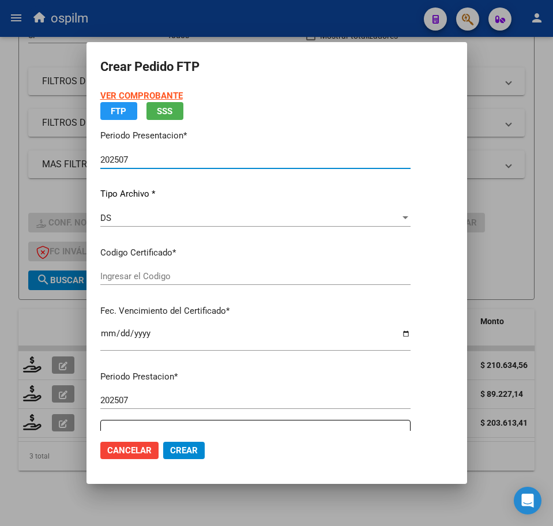
type input "ARG02000511626262018060620280606BS427"
type input "[DATE]"
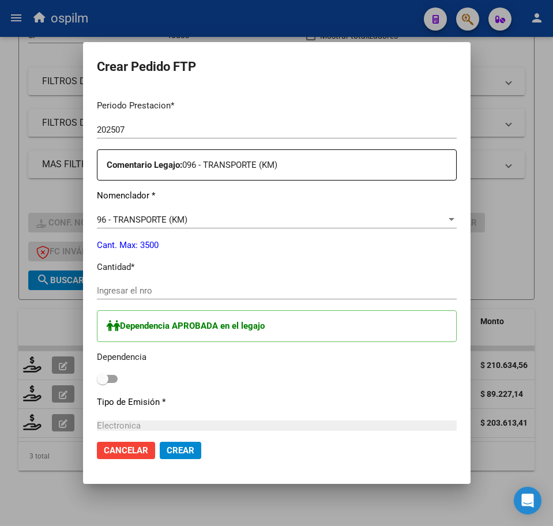
scroll to position [361, 0]
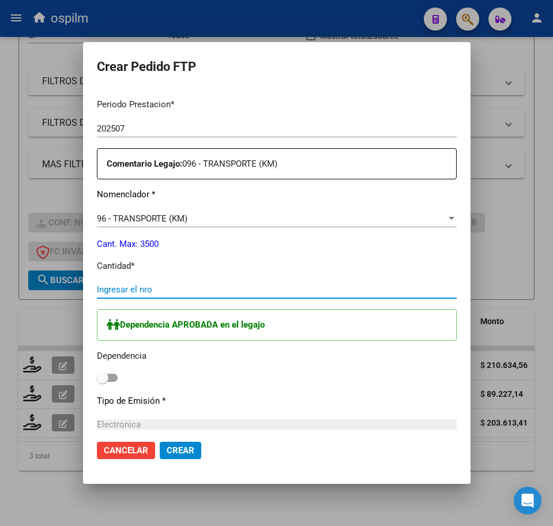
click at [133, 285] on input "Ingresar el nro" at bounding box center [277, 290] width 360 height 10
type input "279"
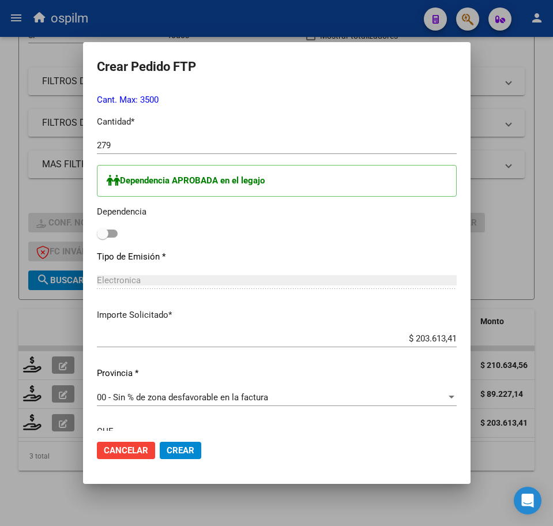
click at [97, 235] on span at bounding box center [107, 234] width 21 height 8
click at [102, 238] on input "checkbox" at bounding box center [102, 238] width 1 height 1
checkbox input "true"
click at [167, 454] on span "Crear" at bounding box center [181, 451] width 28 height 10
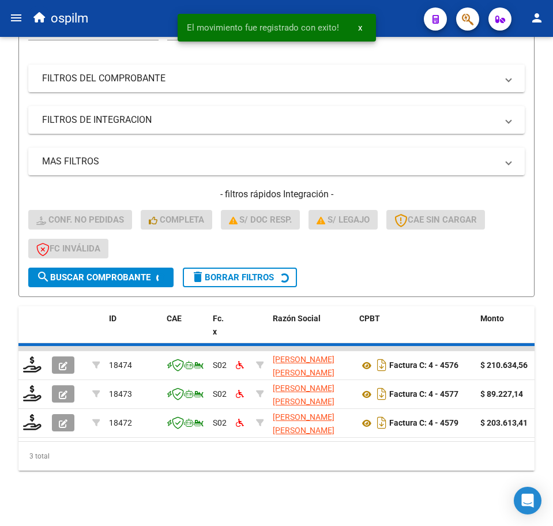
scroll to position [170, 0]
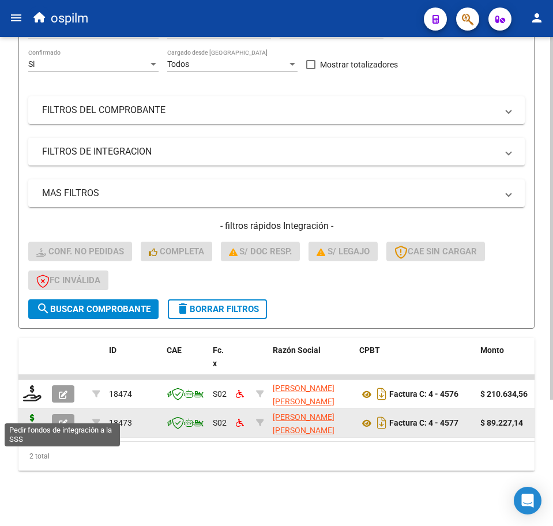
click at [31, 414] on icon at bounding box center [32, 422] width 18 height 16
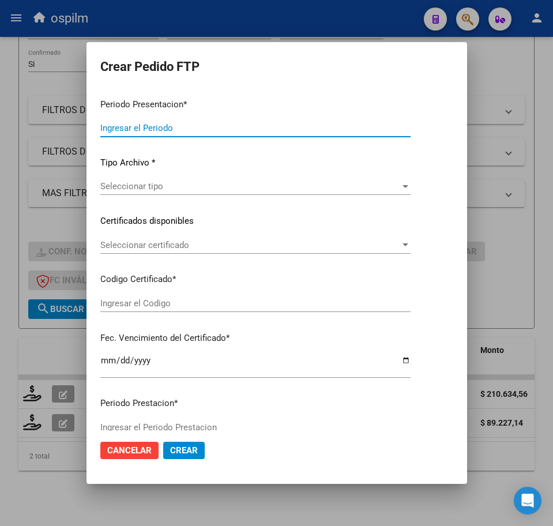
type input "202507"
type input "$ 89.227,14"
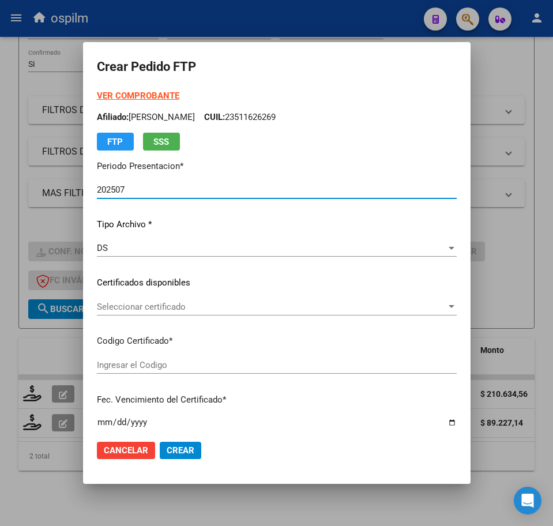
type input "ARG02000511626262018060620280606BS427"
type input "[DATE]"
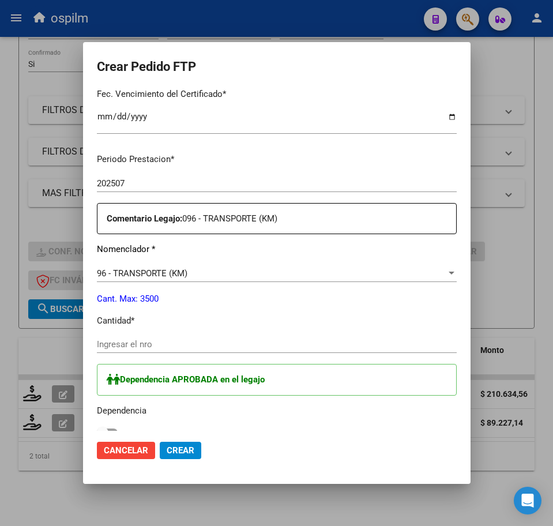
scroll to position [361, 0]
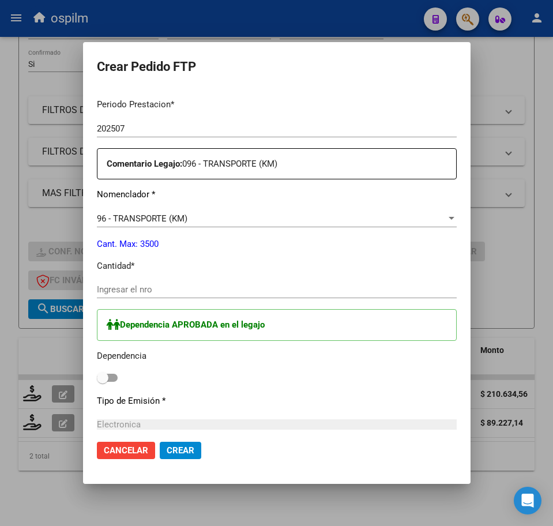
click at [137, 290] on input "Ingresar el nro" at bounding box center [277, 290] width 360 height 10
type input "122"
click at [97, 380] on span at bounding box center [107, 378] width 21 height 8
click at [102, 382] on input "checkbox" at bounding box center [102, 382] width 1 height 1
checkbox input "true"
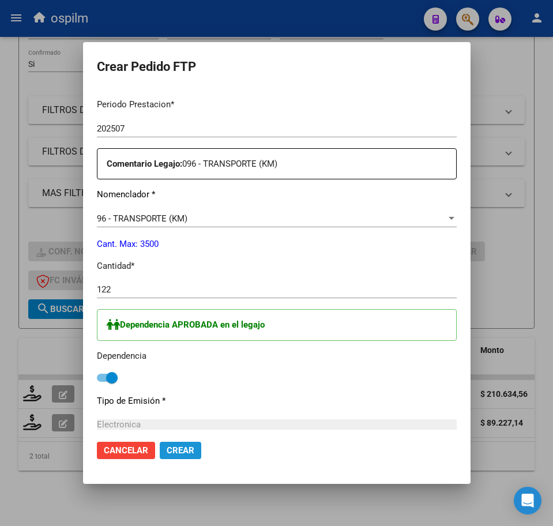
click at [167, 447] on span "Crear" at bounding box center [181, 451] width 28 height 10
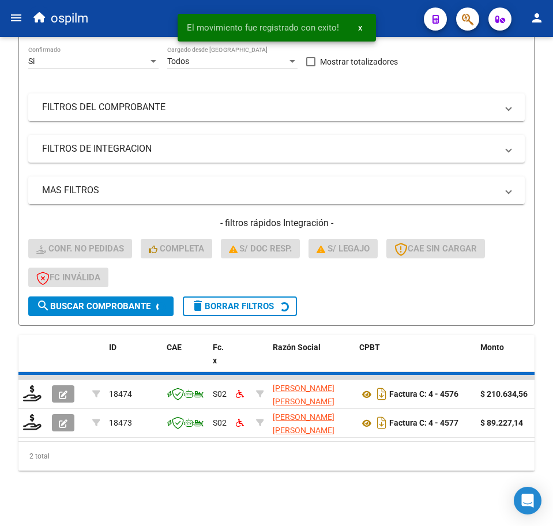
scroll to position [141, 0]
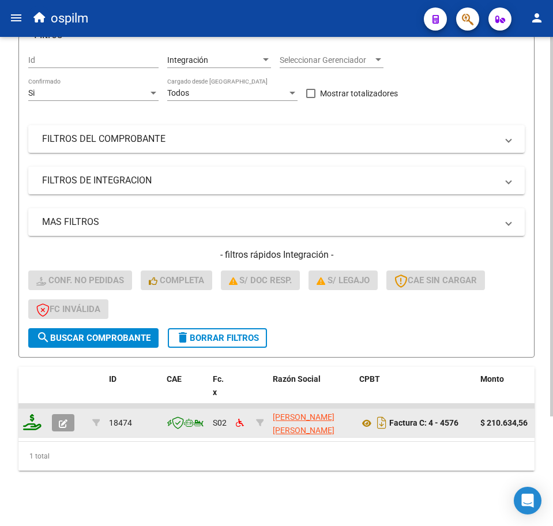
click at [31, 416] on icon at bounding box center [32, 422] width 18 height 16
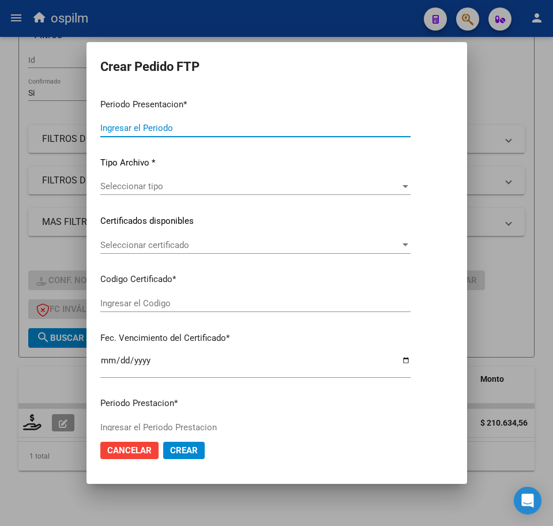
type input "202507"
type input "$ 210.634,56"
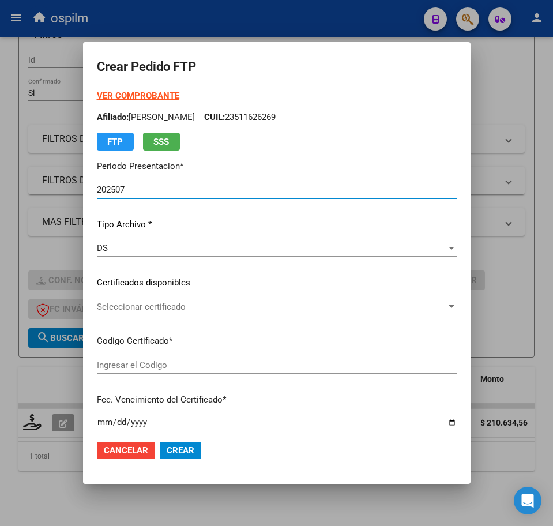
type input "ARG02000511626262018060620280606BS427"
type input "[DATE]"
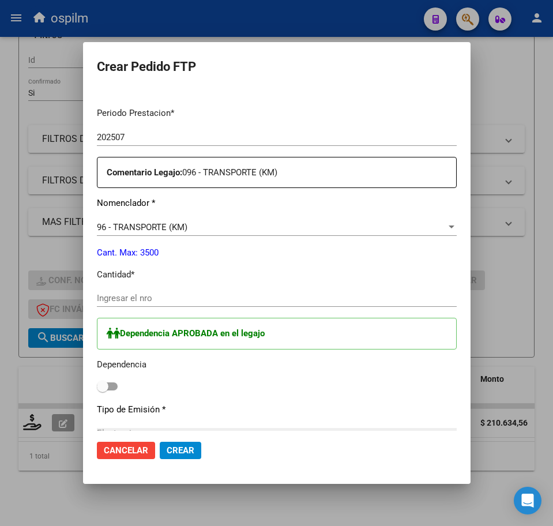
scroll to position [361, 0]
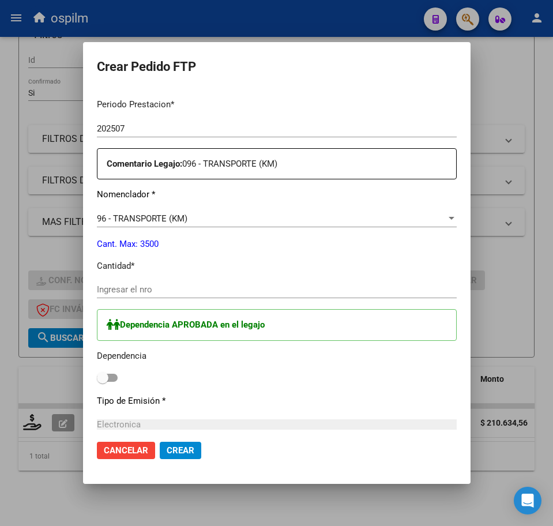
click at [104, 285] on input "Ingresar el nro" at bounding box center [277, 290] width 360 height 10
type input "288"
click at [97, 377] on span at bounding box center [107, 378] width 21 height 8
click at [102, 382] on input "checkbox" at bounding box center [102, 382] width 1 height 1
checkbox input "true"
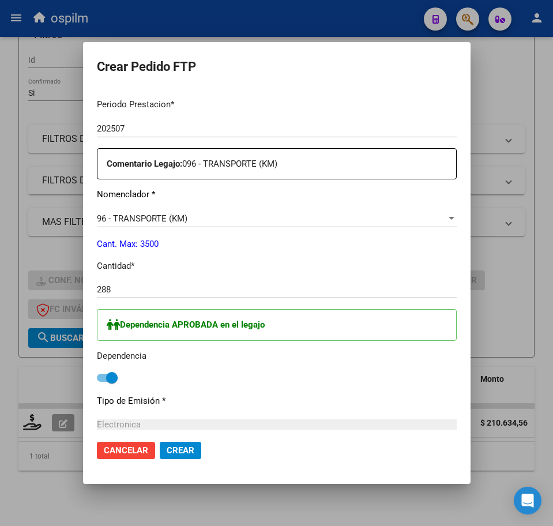
click at [167, 450] on span "Crear" at bounding box center [181, 451] width 28 height 10
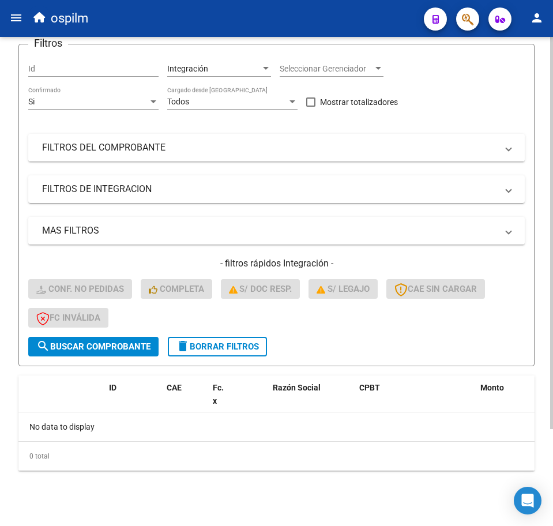
scroll to position [0, 0]
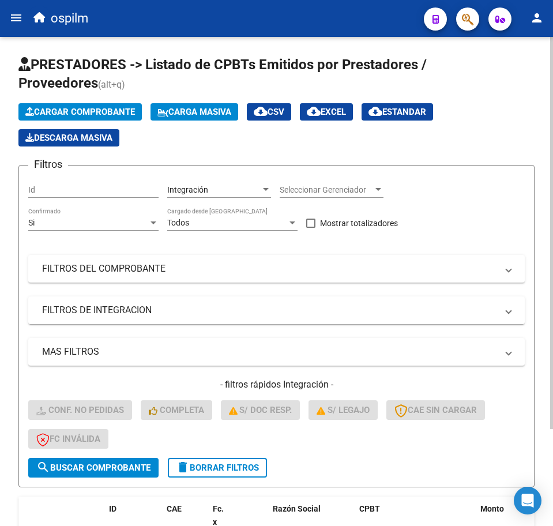
click at [213, 112] on span "Carga Masiva" at bounding box center [195, 112] width 74 height 10
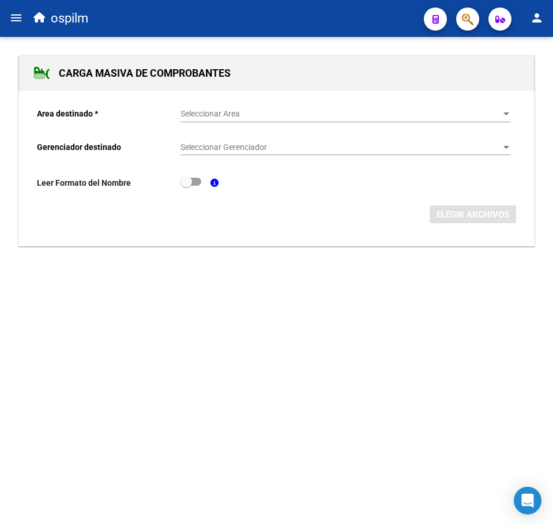
click at [201, 115] on span "Seleccionar Area" at bounding box center [341, 114] width 320 height 10
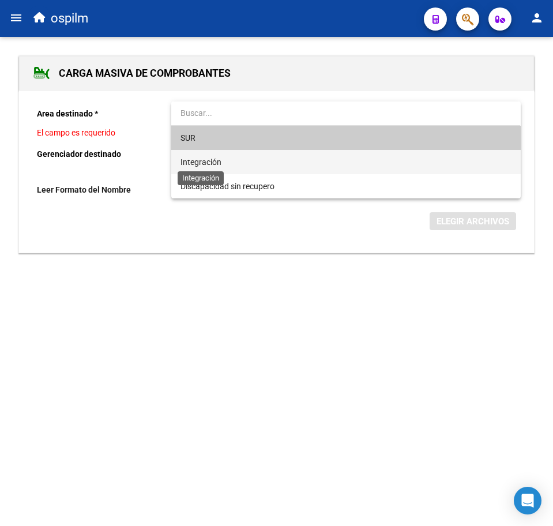
click at [216, 159] on span "Integración" at bounding box center [201, 162] width 41 height 9
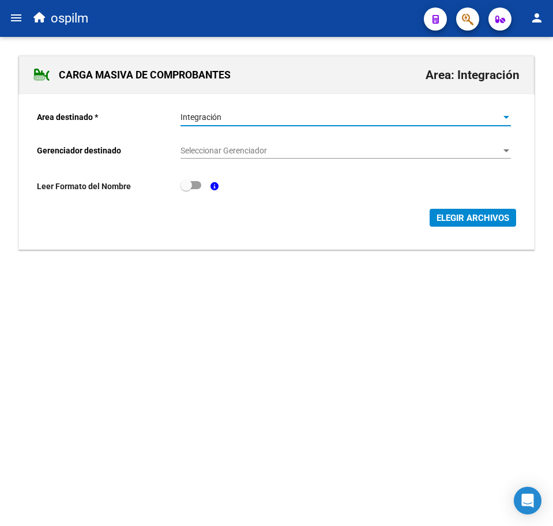
click at [218, 148] on span "Seleccionar Gerenciador" at bounding box center [341, 151] width 320 height 10
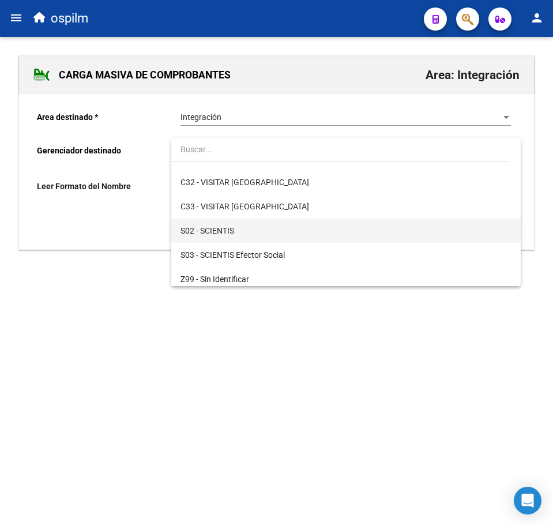
scroll to position [167, 0]
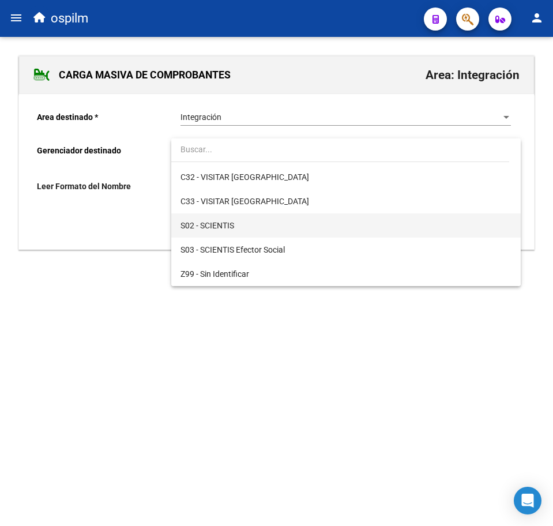
click at [244, 222] on span "S02 - SCIENTIS" at bounding box center [346, 226] width 331 height 24
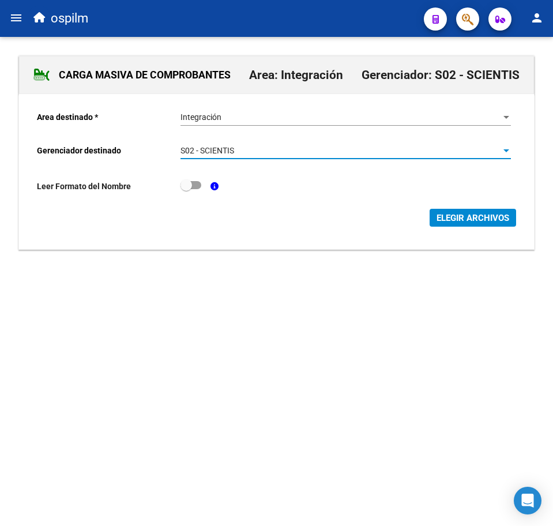
click at [445, 218] on span "ELEGIR ARCHIVOS" at bounding box center [473, 218] width 73 height 10
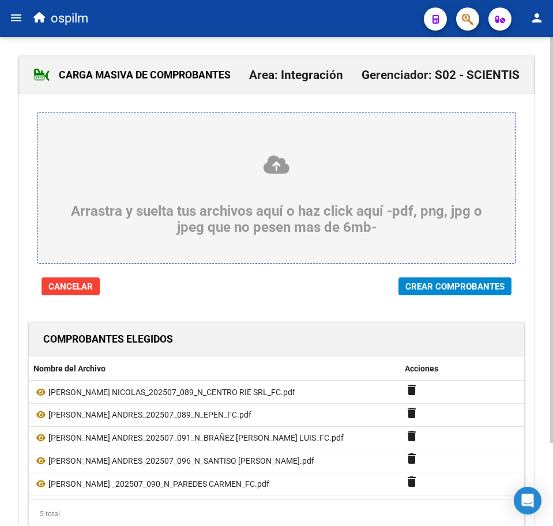
click at [465, 287] on span "Crear Comprobantes" at bounding box center [455, 287] width 99 height 10
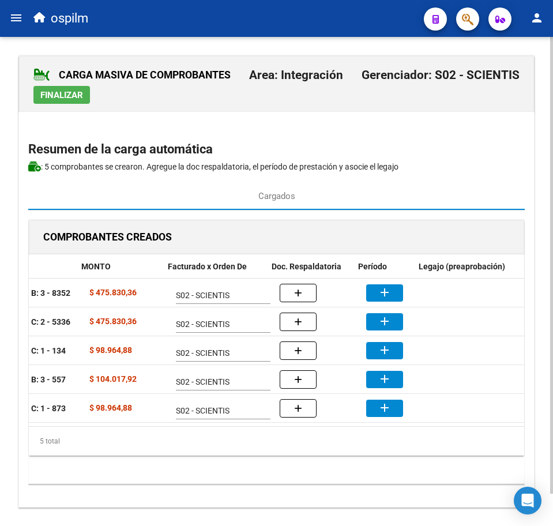
scroll to position [0, 220]
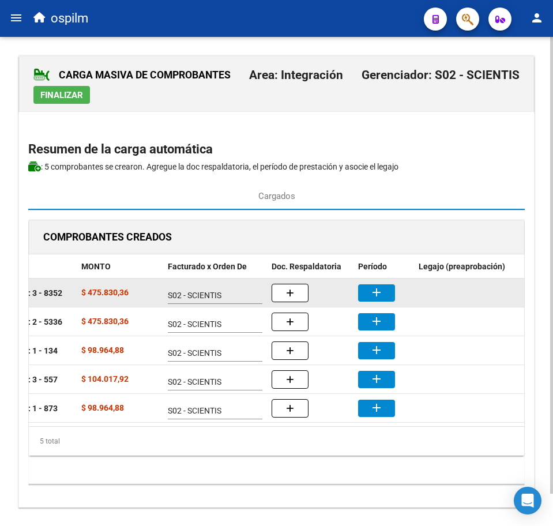
click at [379, 291] on mat-icon "add" at bounding box center [377, 293] width 14 height 14
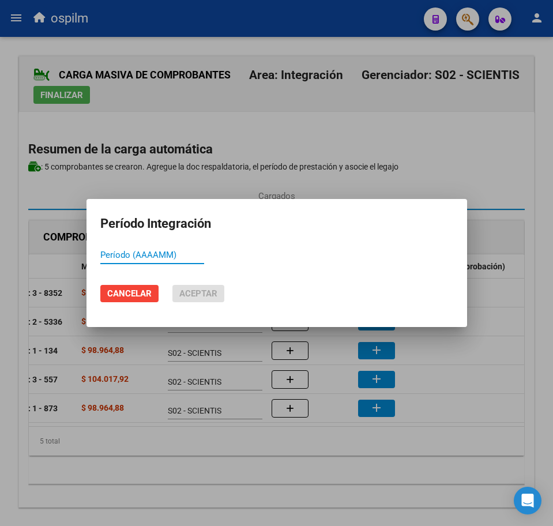
paste input "202507"
type input "202507"
click at [219, 292] on button "Aceptar" at bounding box center [199, 293] width 52 height 17
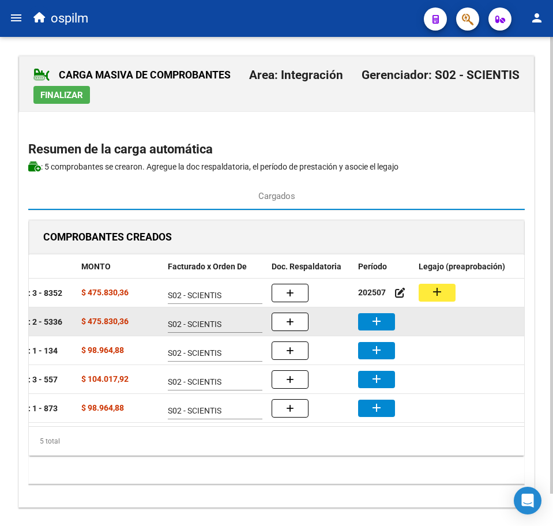
click at [383, 322] on mat-icon "add" at bounding box center [377, 322] width 14 height 14
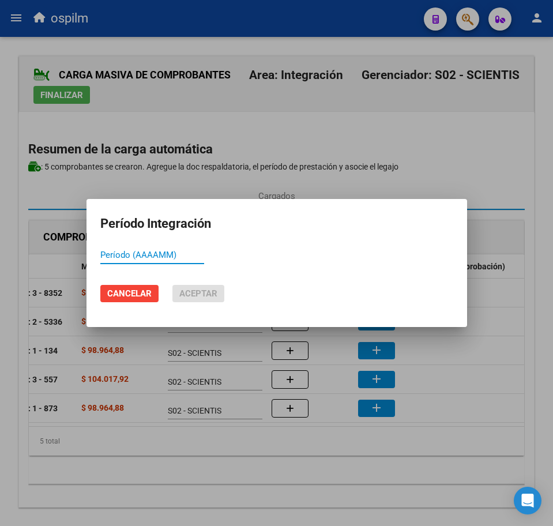
paste input "202507"
type input "202507"
drag, startPoint x: 187, startPoint y: 292, endPoint x: 250, endPoint y: 305, distance: 64.2
click at [188, 293] on span "Aceptar" at bounding box center [198, 294] width 38 height 10
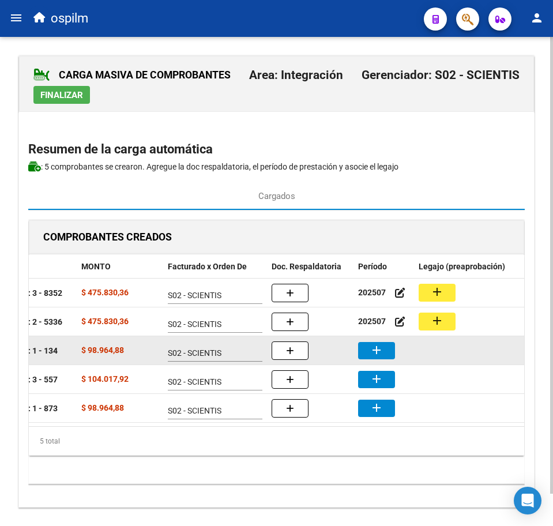
click at [386, 349] on button "add" at bounding box center [376, 350] width 37 height 17
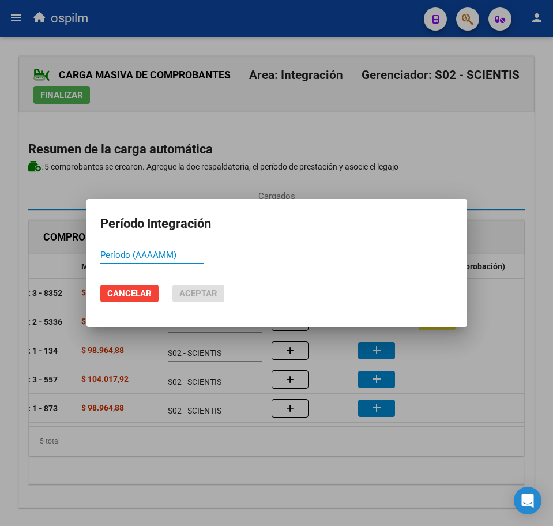
paste input "202507"
type input "202507"
click at [205, 294] on span "Aceptar" at bounding box center [198, 294] width 38 height 10
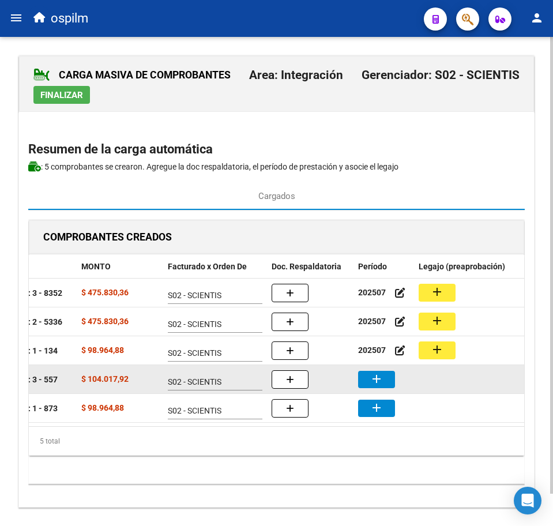
click at [388, 376] on button "add" at bounding box center [376, 379] width 37 height 17
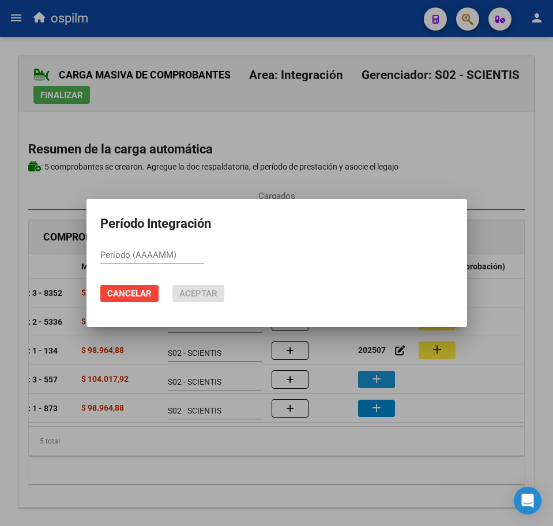
paste input "202507"
type input "202507"
click at [187, 293] on span "Aceptar" at bounding box center [198, 294] width 38 height 10
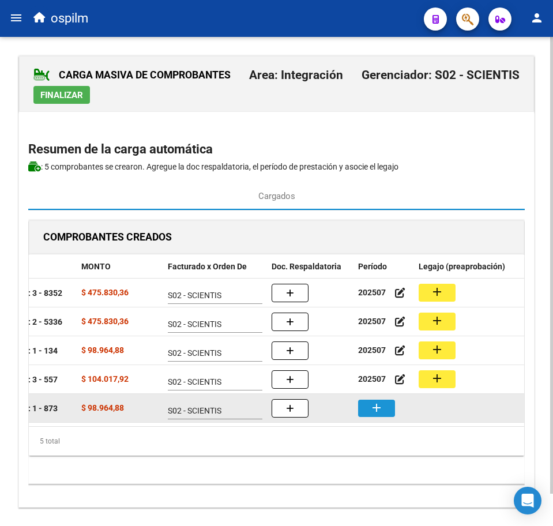
click at [373, 410] on mat-icon "add" at bounding box center [377, 408] width 14 height 14
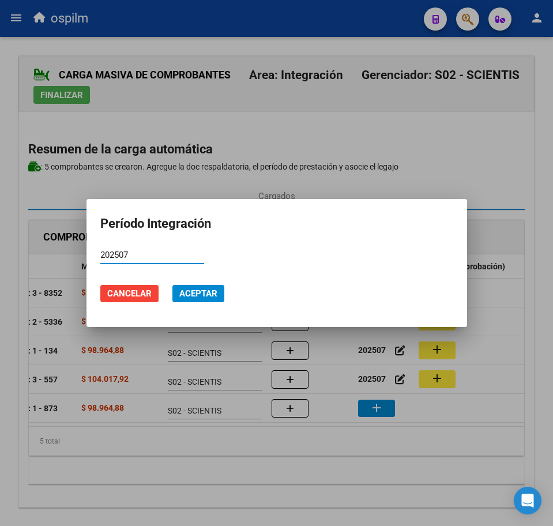
type input "202507"
click at [203, 291] on span "Aceptar" at bounding box center [198, 294] width 38 height 10
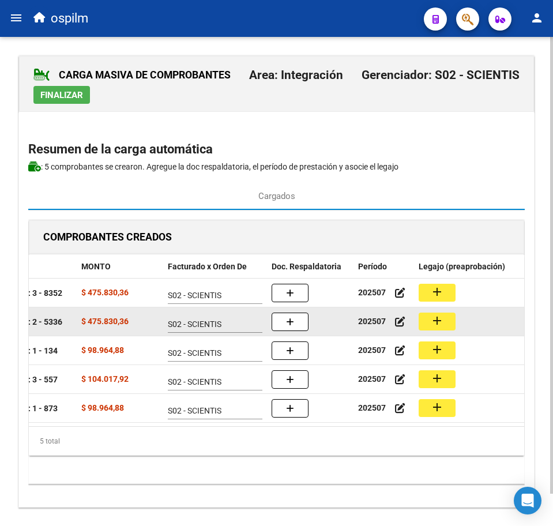
click at [431, 324] on button "add" at bounding box center [437, 322] width 37 height 18
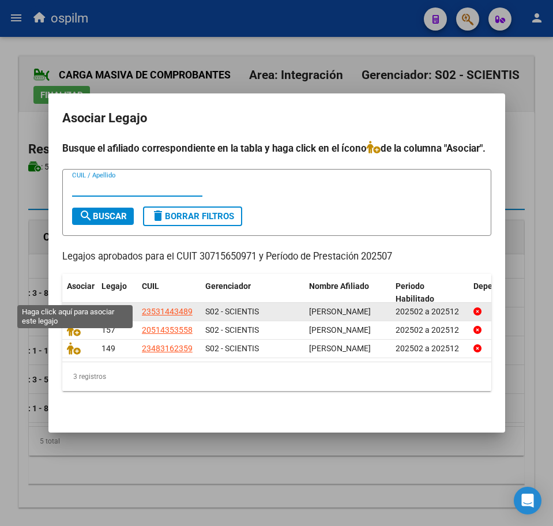
click at [73, 305] on icon at bounding box center [74, 311] width 14 height 13
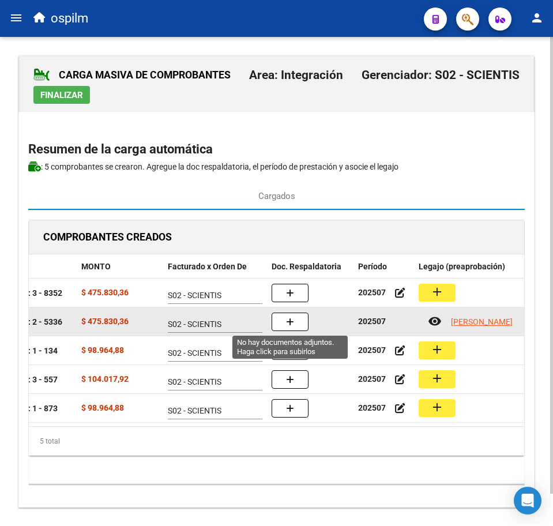
click at [284, 322] on button "button" at bounding box center [290, 322] width 37 height 18
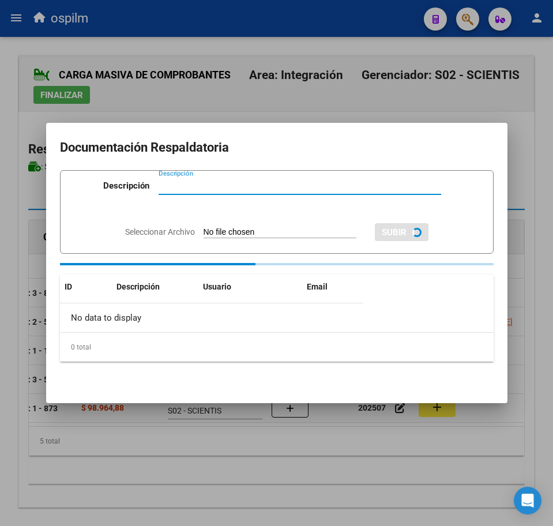
paste input "Planilla de asistencia"
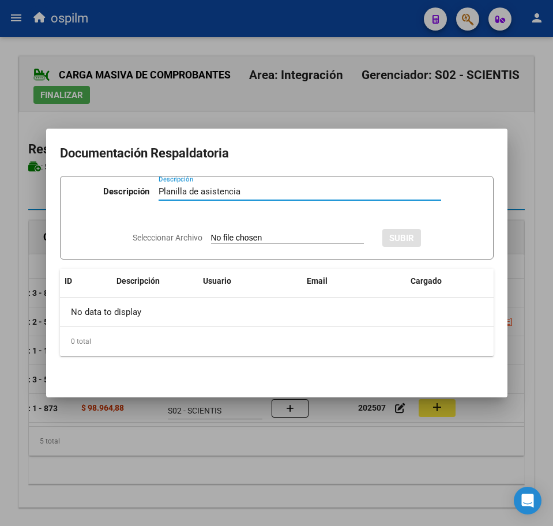
type input "Planilla de asistencia"
click at [230, 238] on input "Seleccionar Archivo" at bounding box center [287, 238] width 153 height 11
type input "C:\fakepath\[PERSON_NAME] ANDRES_202507_089_N_EPEN_PA.pdf"
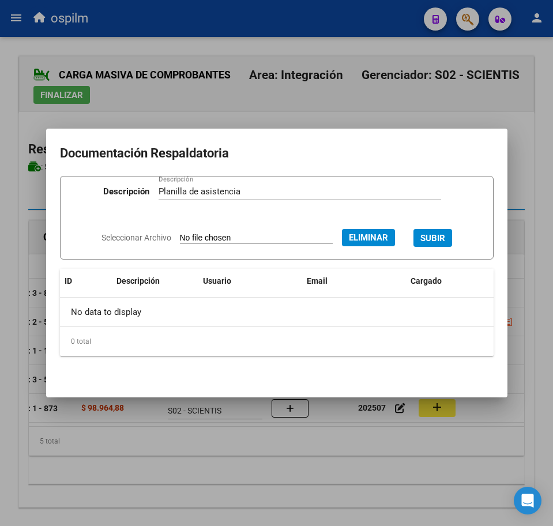
click at [446, 236] on span "SUBIR" at bounding box center [433, 238] width 25 height 10
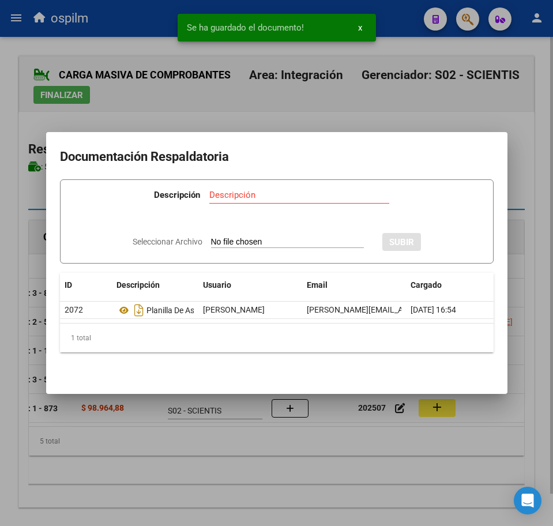
click at [317, 492] on div at bounding box center [276, 263] width 553 height 526
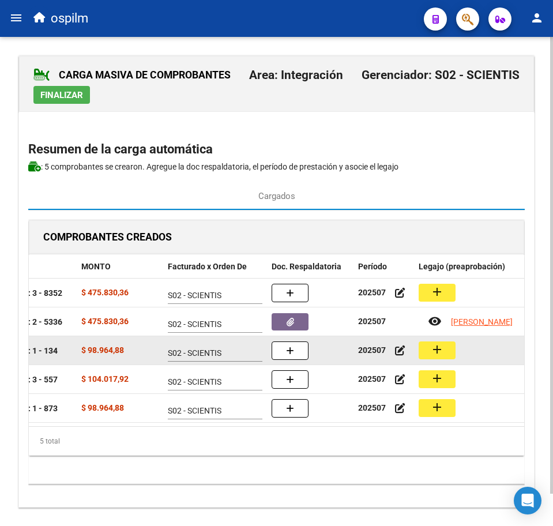
click at [444, 347] on button "add" at bounding box center [437, 351] width 37 height 18
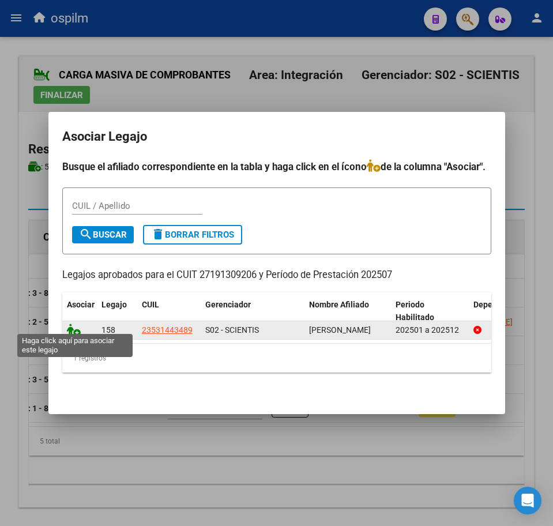
click at [77, 326] on icon at bounding box center [74, 330] width 14 height 13
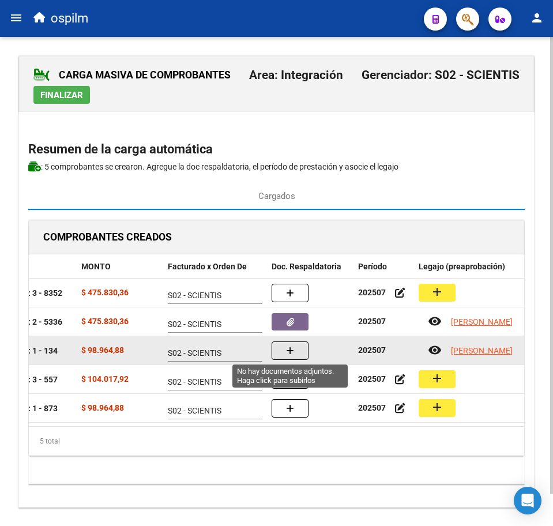
click at [294, 355] on span "button" at bounding box center [290, 351] width 8 height 10
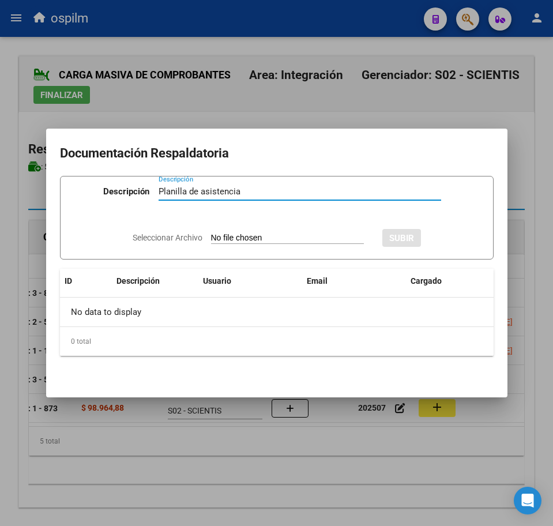
type input "Planilla de asistencia"
click at [244, 235] on input "Seleccionar Archivo" at bounding box center [287, 238] width 153 height 11
type input "C:\fakepath\[PERSON_NAME] ANDRES_202507_091_N_BRAÑEZ [PERSON_NAME] LUIS_PA.pdf"
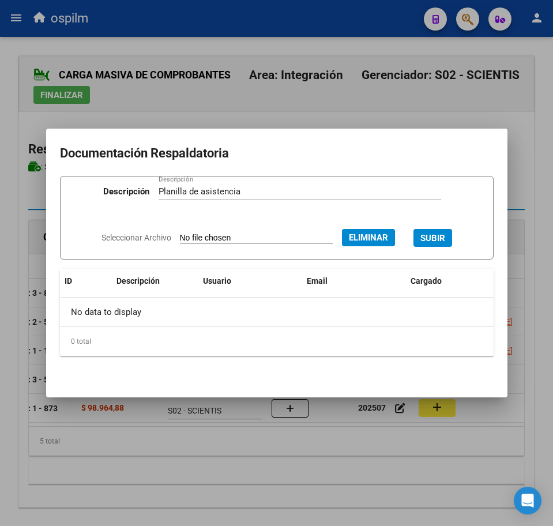
click at [446, 233] on span "SUBIR" at bounding box center [433, 238] width 25 height 10
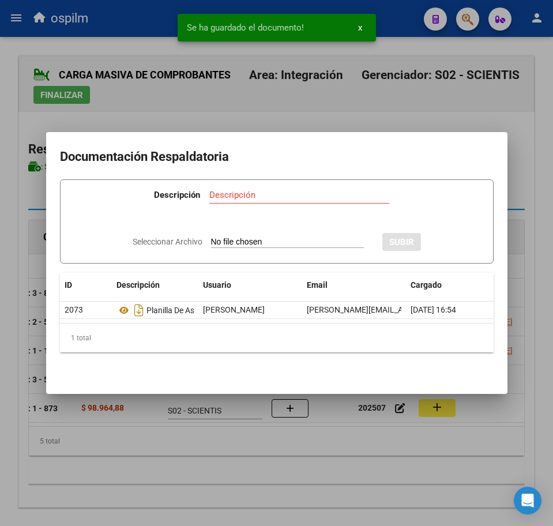
click at [352, 474] on div at bounding box center [276, 263] width 553 height 526
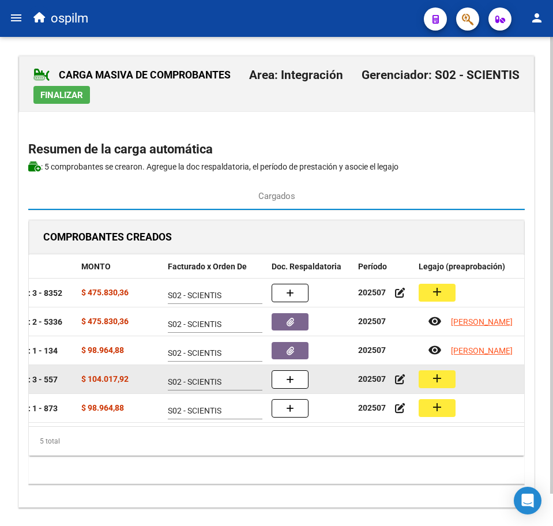
click at [441, 375] on mat-icon "add" at bounding box center [438, 379] width 14 height 14
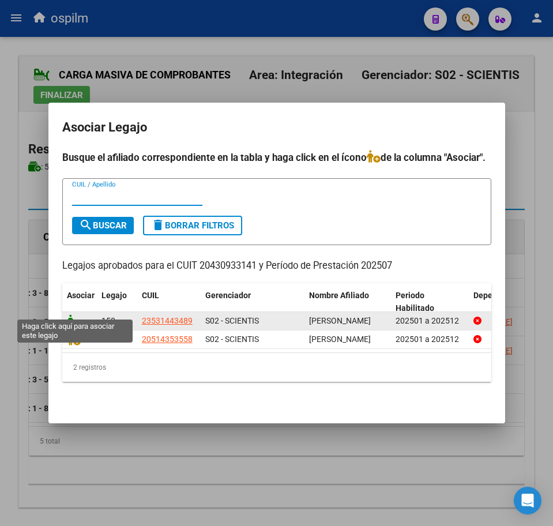
click at [67, 315] on icon at bounding box center [74, 321] width 14 height 13
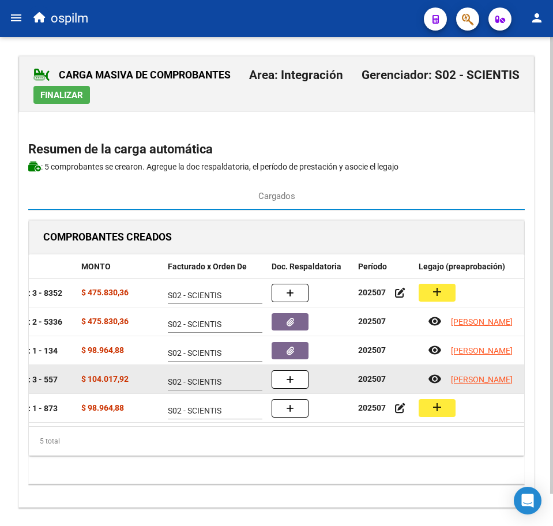
click at [308, 379] on button "button" at bounding box center [290, 379] width 37 height 18
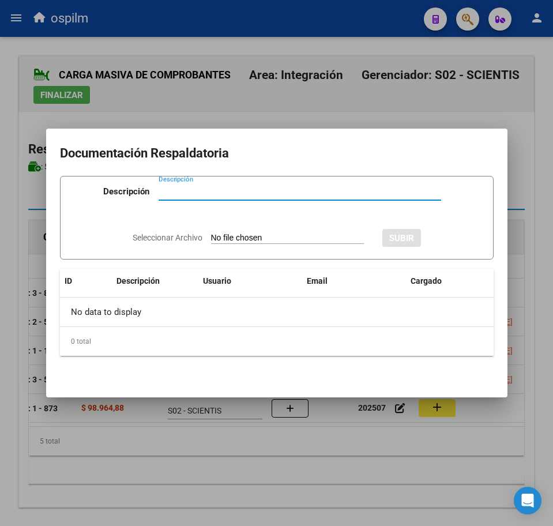
paste input "Planilla de asistencia"
type input "Planilla de asistencia"
click at [233, 235] on input "Seleccionar Archivo" at bounding box center [287, 238] width 153 height 11
type input "C:\fakepath\[PERSON_NAME] ANDRES_202507_096_N_SANTISO [PERSON_NAME].pdf"
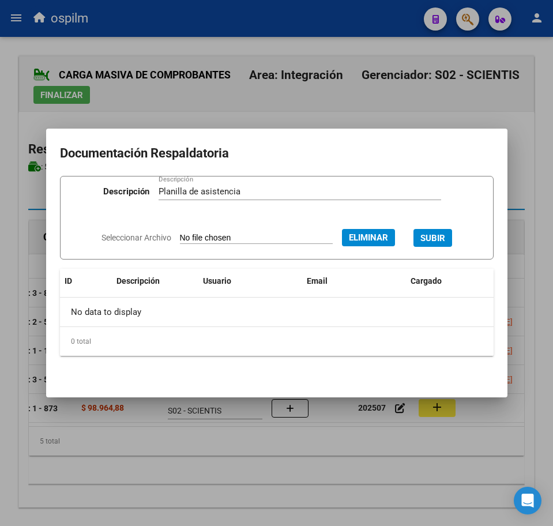
click at [444, 234] on span "SUBIR" at bounding box center [433, 238] width 25 height 10
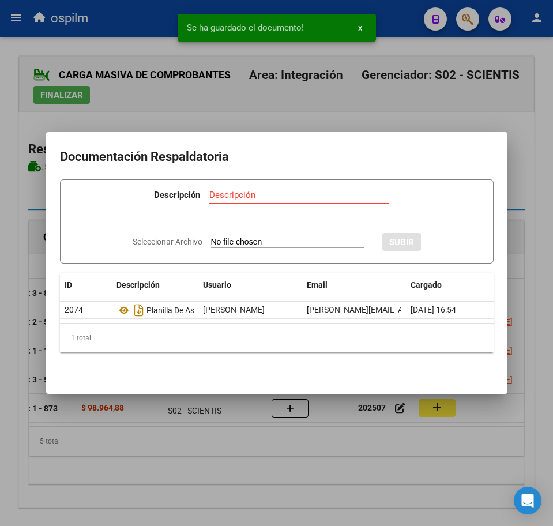
click at [305, 506] on div at bounding box center [276, 263] width 553 height 526
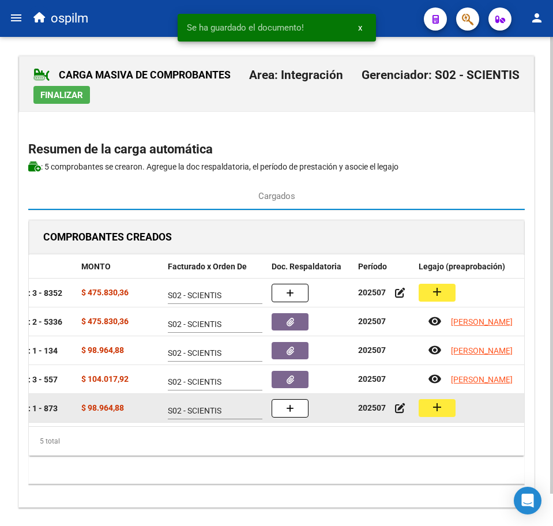
click at [451, 406] on button "add" at bounding box center [437, 408] width 37 height 18
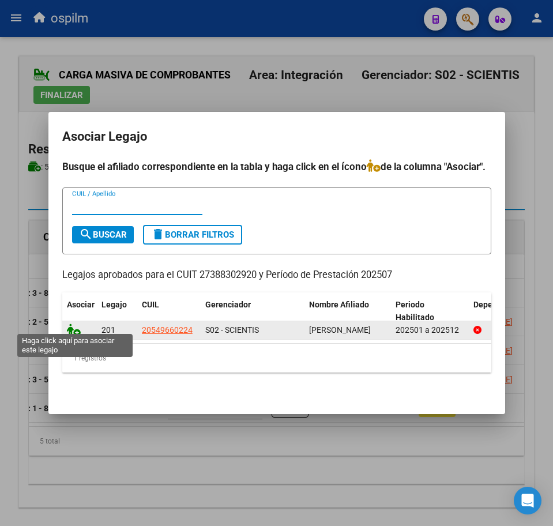
click at [72, 324] on icon at bounding box center [74, 330] width 14 height 13
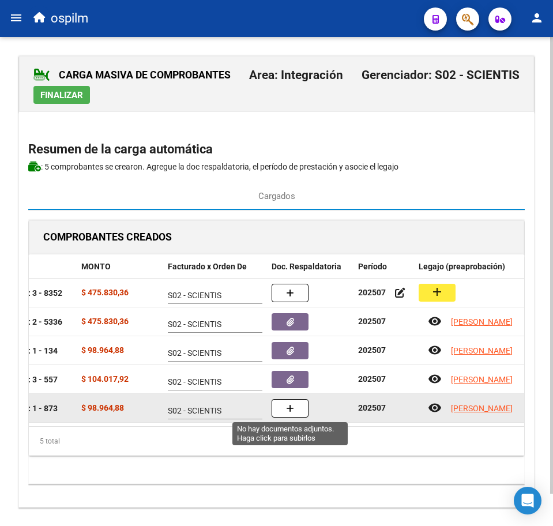
click at [280, 403] on button "button" at bounding box center [290, 408] width 37 height 18
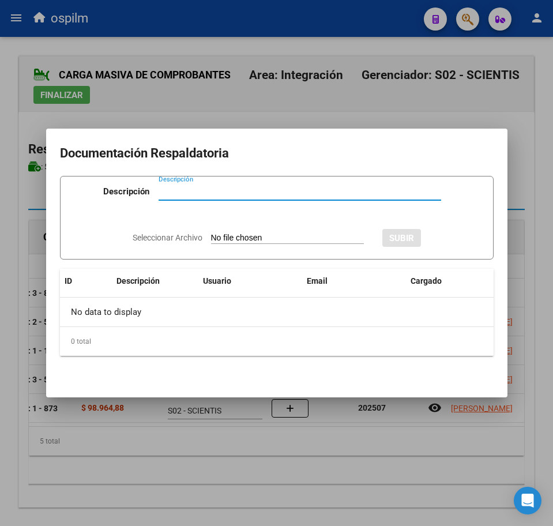
paste input "Planilla de asistencia"
type input "Planilla de asistencia"
click at [218, 235] on input "Seleccionar Archivo" at bounding box center [287, 238] width 153 height 11
type input "C:\fakepath\[PERSON_NAME] _202507_090_N_PAREDES CARMEN_PA.pdf"
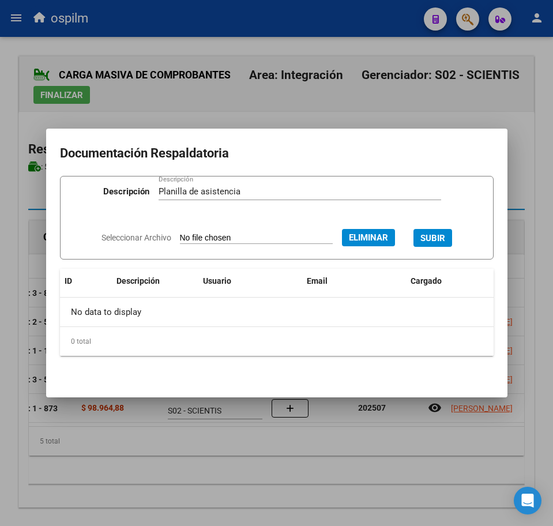
click at [452, 242] on button "SUBIR" at bounding box center [433, 238] width 39 height 18
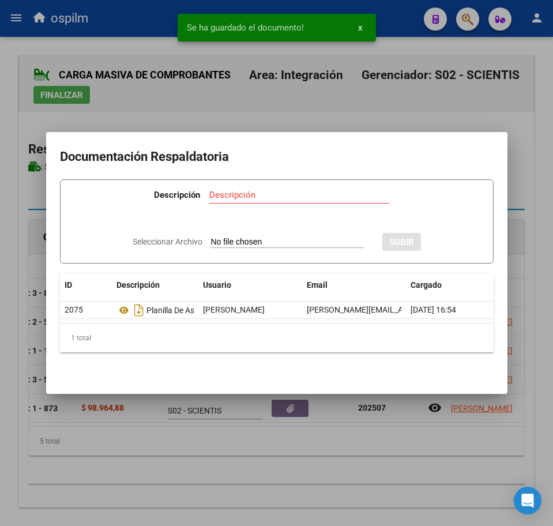
click at [217, 469] on div at bounding box center [276, 263] width 553 height 526
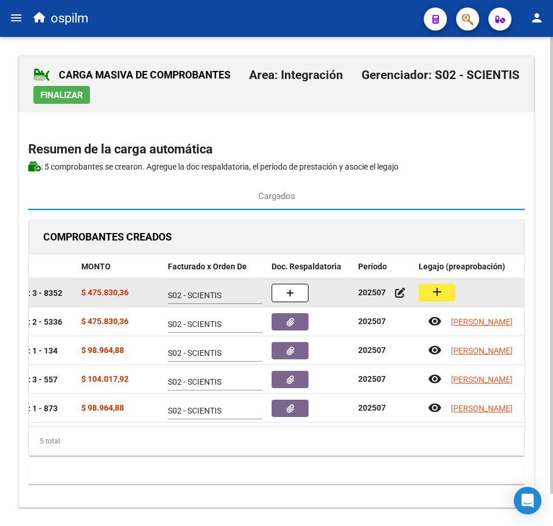
click at [441, 285] on mat-icon "add" at bounding box center [438, 292] width 14 height 14
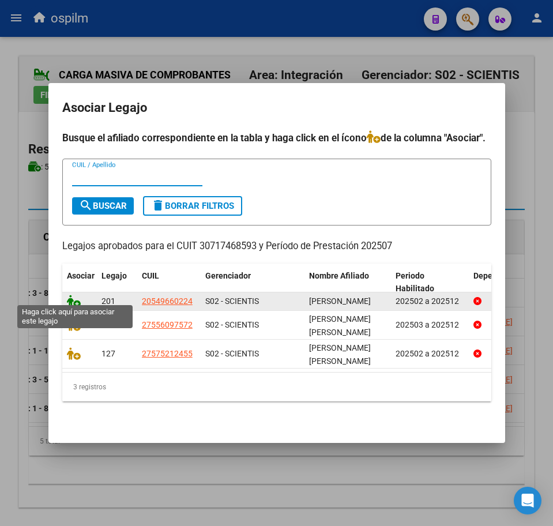
click at [74, 295] on icon at bounding box center [74, 301] width 14 height 13
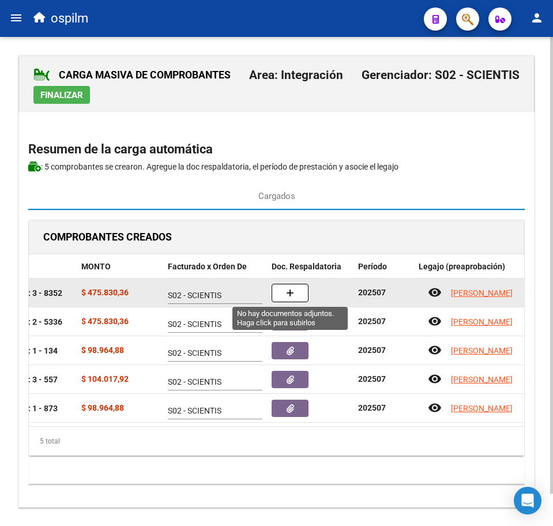
click at [298, 290] on button "button" at bounding box center [290, 293] width 37 height 18
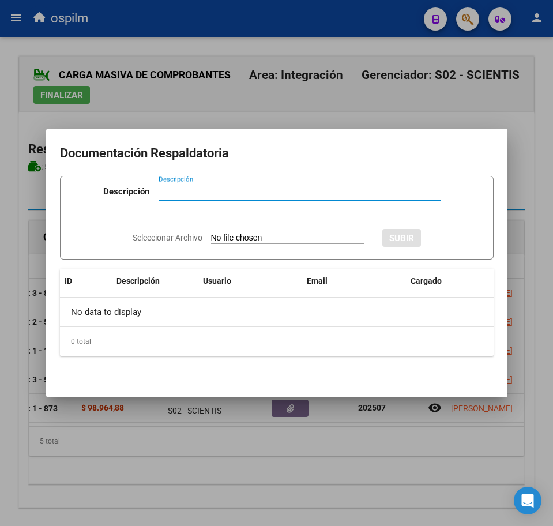
paste input "Planilla de asistencia"
type input "Planilla de asistencia"
click at [229, 242] on input "Seleccionar Archivo" at bounding box center [287, 238] width 153 height 11
type input "C:\fakepath\[PERSON_NAME] NICOLAS_202507_089_N_CENTRO RIE SRL_PA.pdf"
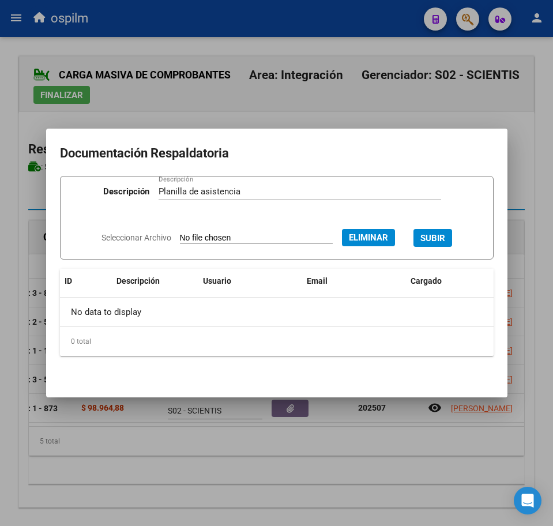
click at [449, 231] on button "SUBIR" at bounding box center [433, 238] width 39 height 18
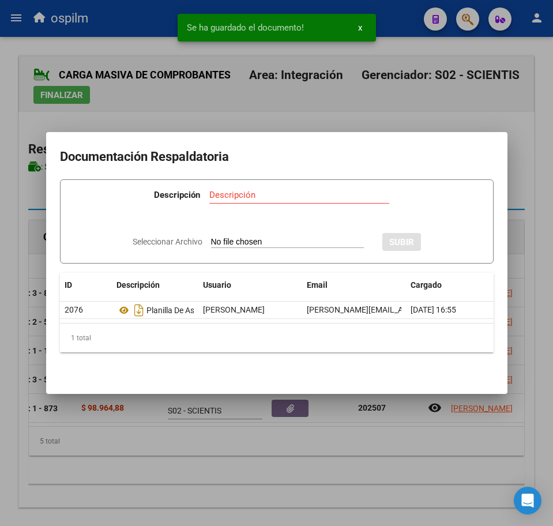
click at [295, 462] on div at bounding box center [276, 263] width 553 height 526
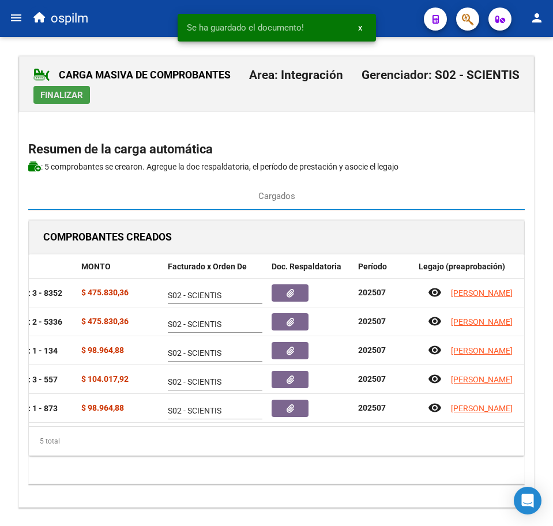
click at [44, 100] on span "Finalizar" at bounding box center [61, 95] width 43 height 10
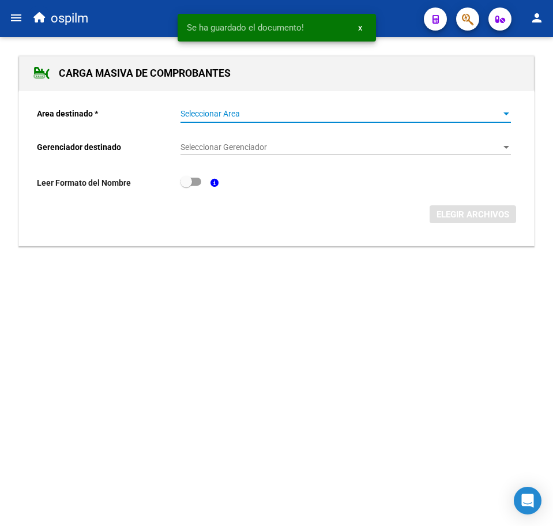
click at [271, 112] on span "Seleccionar Area" at bounding box center [341, 114] width 320 height 10
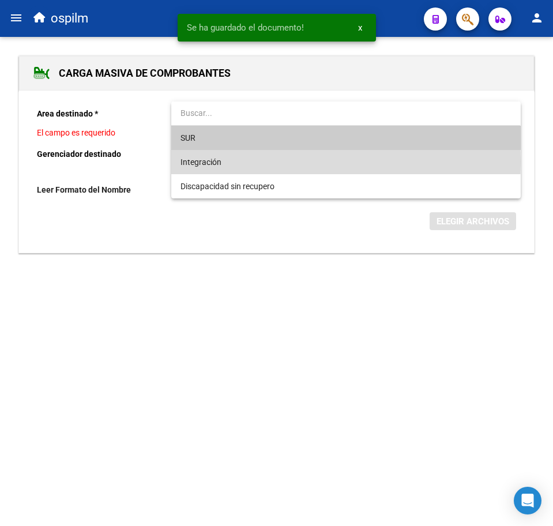
click at [261, 162] on span "Integración" at bounding box center [346, 162] width 331 height 24
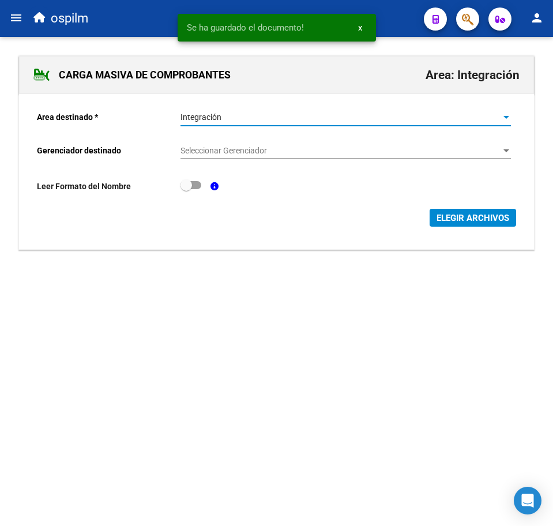
click at [262, 149] on span "Seleccionar Gerenciador" at bounding box center [341, 151] width 320 height 10
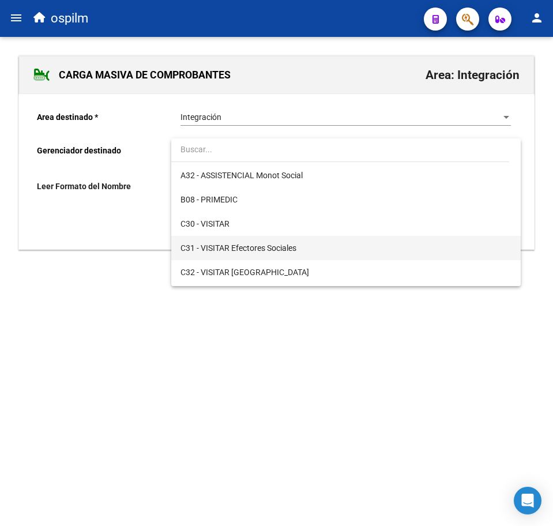
scroll to position [144, 0]
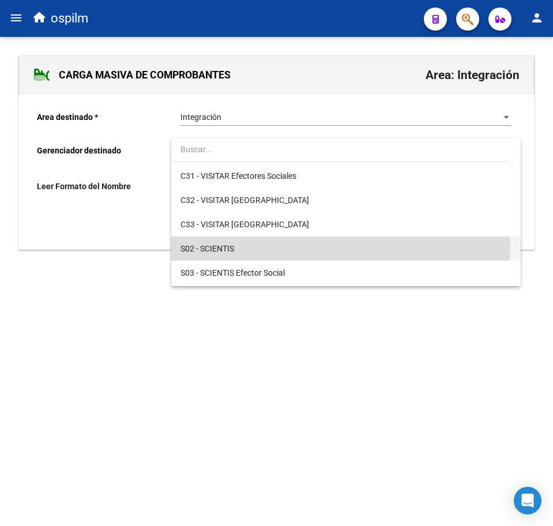
click at [268, 245] on span "S02 - SCIENTIS" at bounding box center [346, 249] width 331 height 24
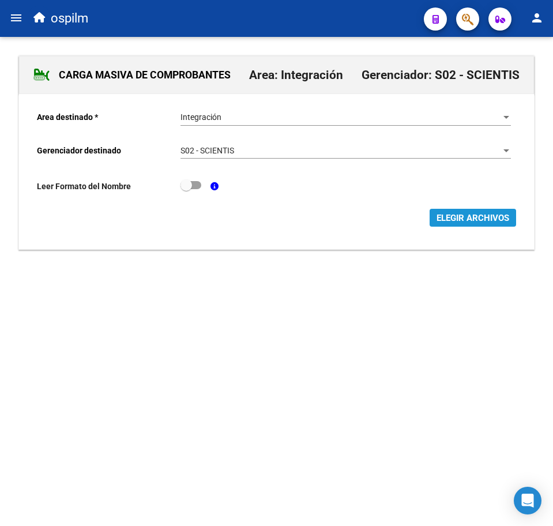
click at [486, 216] on span "ELEGIR ARCHIVOS" at bounding box center [473, 218] width 73 height 10
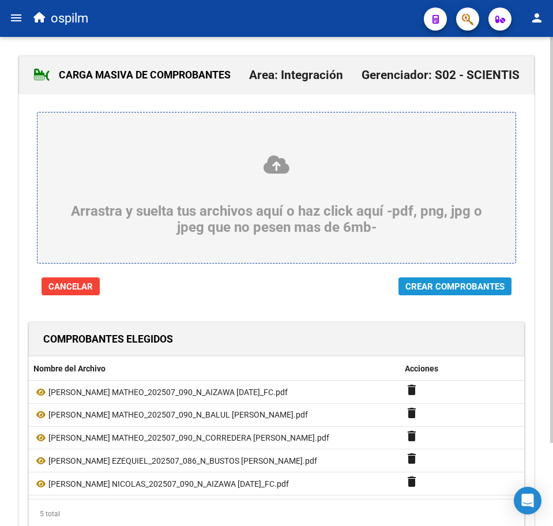
click at [433, 287] on span "Crear Comprobantes" at bounding box center [455, 287] width 99 height 10
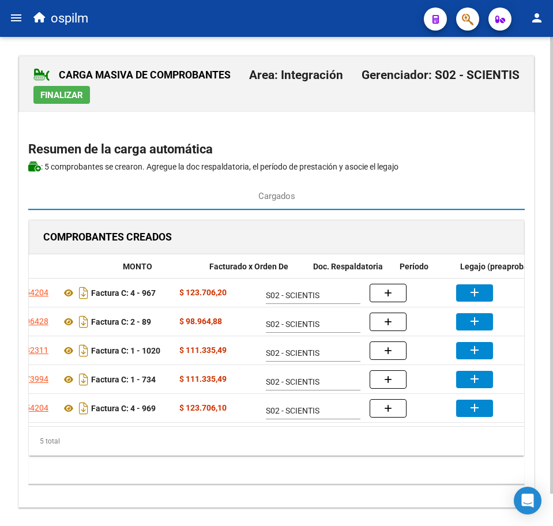
scroll to position [0, 283]
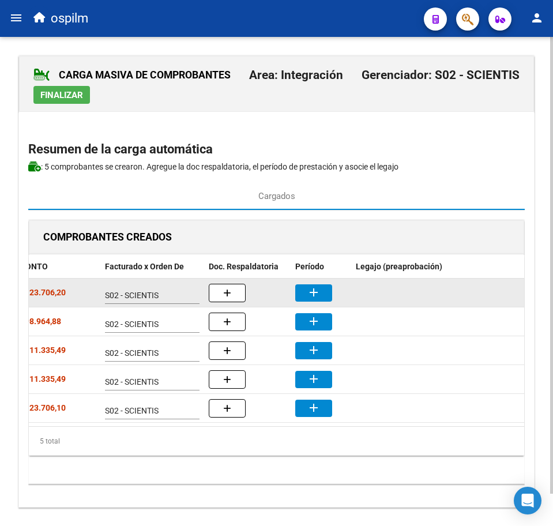
click at [298, 287] on button "add" at bounding box center [313, 293] width 37 height 17
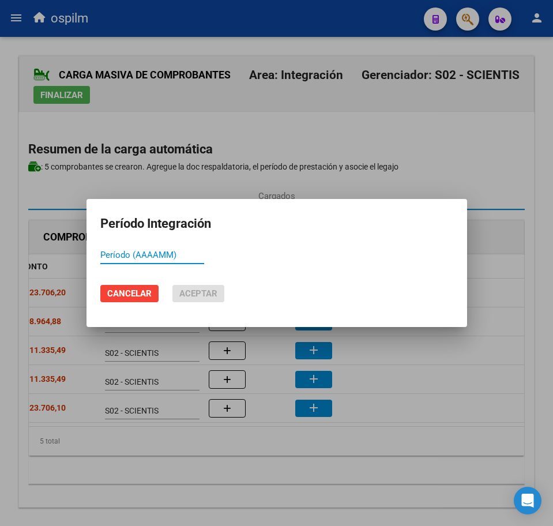
paste input "202507"
type input "202507"
click at [192, 290] on span "Aceptar" at bounding box center [198, 294] width 38 height 10
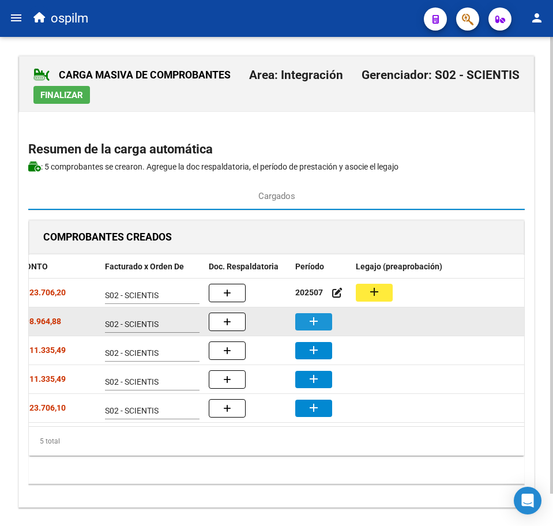
click at [315, 324] on mat-icon "add" at bounding box center [314, 322] width 14 height 14
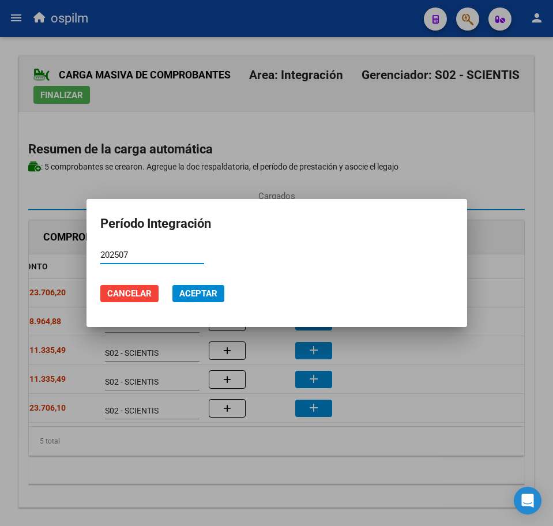
type input "202507"
click at [203, 294] on span "Aceptar" at bounding box center [198, 294] width 38 height 10
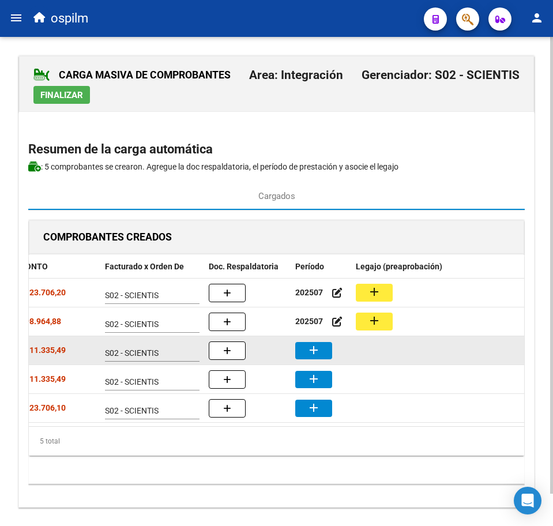
click at [323, 347] on button "add" at bounding box center [313, 350] width 37 height 17
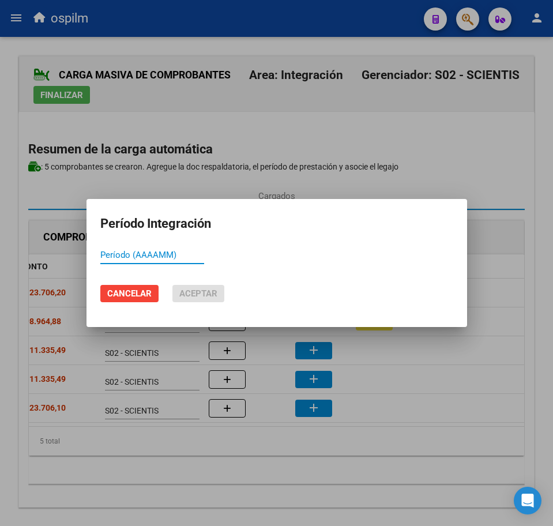
paste input "202507"
type input "202507"
click at [211, 294] on span "Aceptar" at bounding box center [198, 294] width 38 height 10
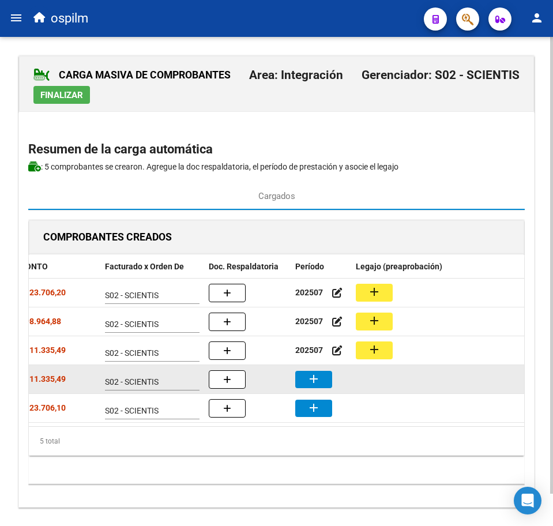
click at [321, 372] on button "add" at bounding box center [313, 379] width 37 height 17
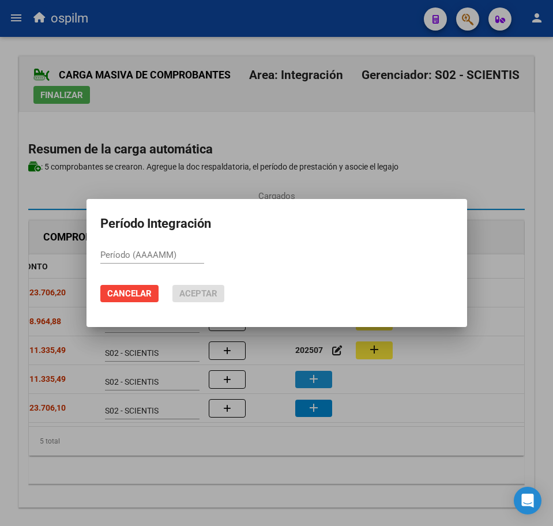
paste input "202507"
type input "202507"
click at [201, 297] on span "Aceptar" at bounding box center [198, 294] width 38 height 10
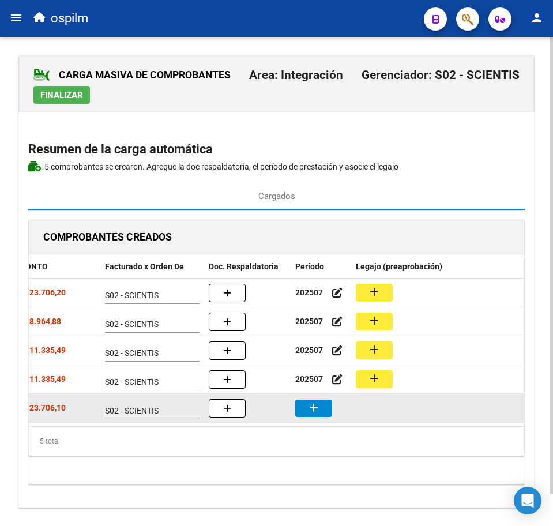
click at [315, 409] on mat-icon "add" at bounding box center [314, 408] width 14 height 14
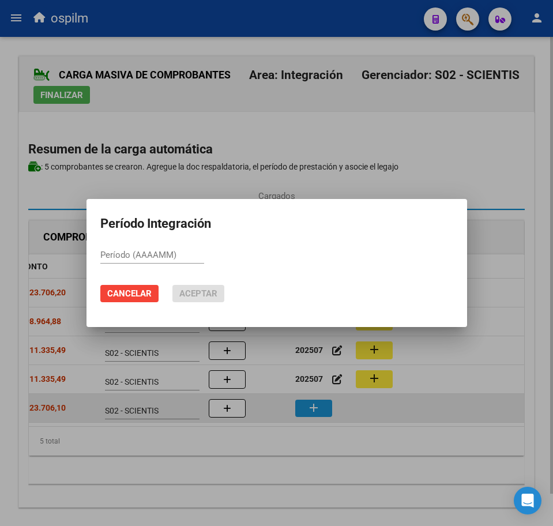
paste input "202507"
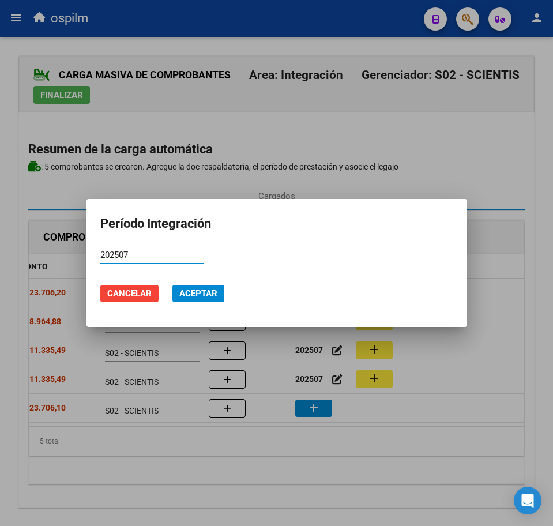
type input "202507"
click at [196, 297] on span "Aceptar" at bounding box center [198, 294] width 38 height 10
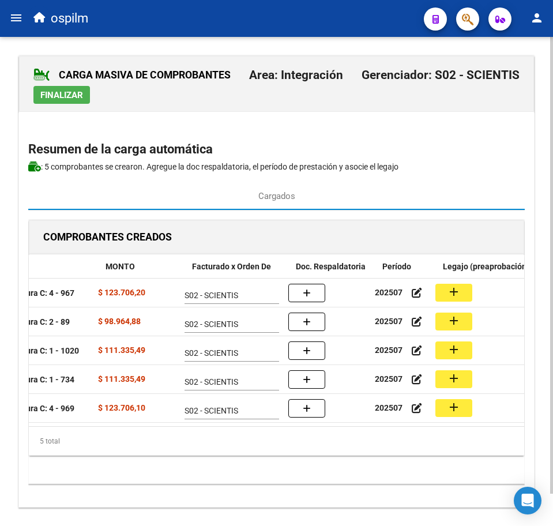
scroll to position [0, 192]
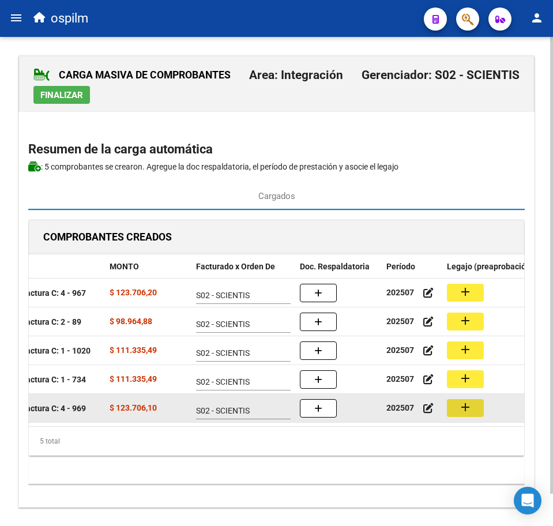
click at [483, 412] on button "add" at bounding box center [465, 408] width 37 height 18
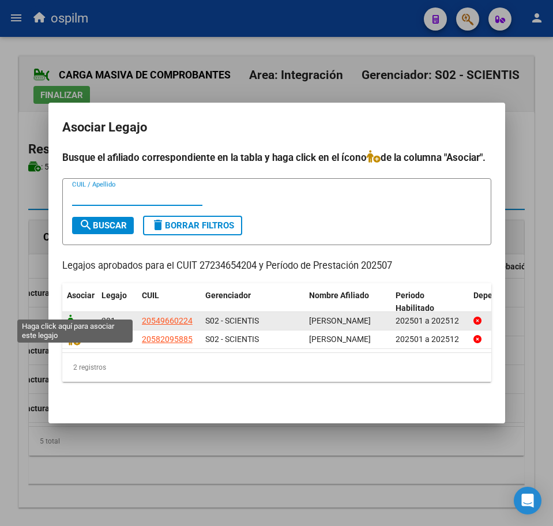
click at [78, 315] on icon at bounding box center [74, 321] width 14 height 13
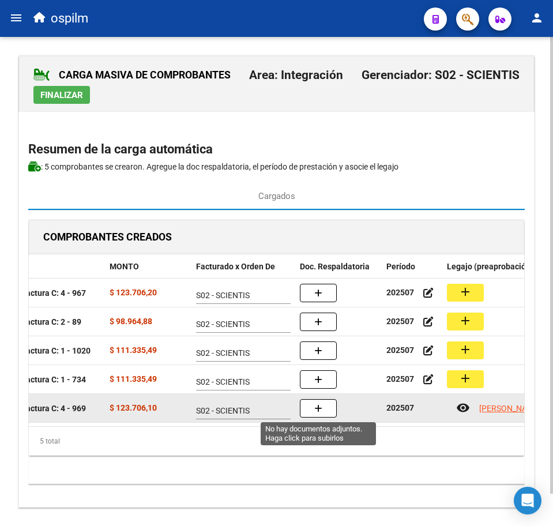
click at [323, 403] on button "button" at bounding box center [318, 408] width 37 height 18
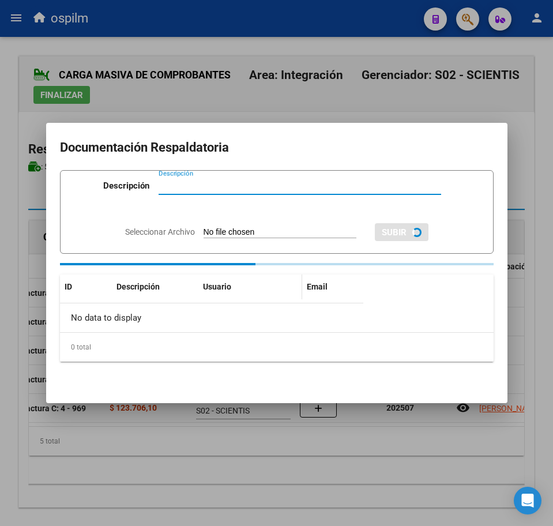
paste input "Planilla de asistencia"
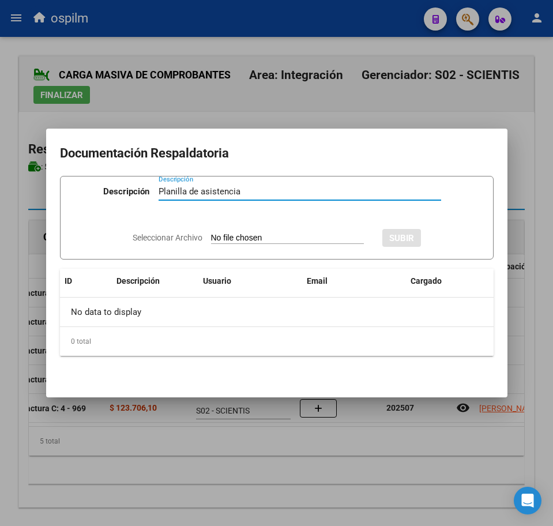
type input "Planilla de asistencia"
click at [258, 237] on input "Seleccionar Archivo" at bounding box center [287, 238] width 153 height 11
type input "C:\fakepath\[PERSON_NAME] NICOLAS_202507_090_N_AIZAWA [DATE]_PA.jpg"
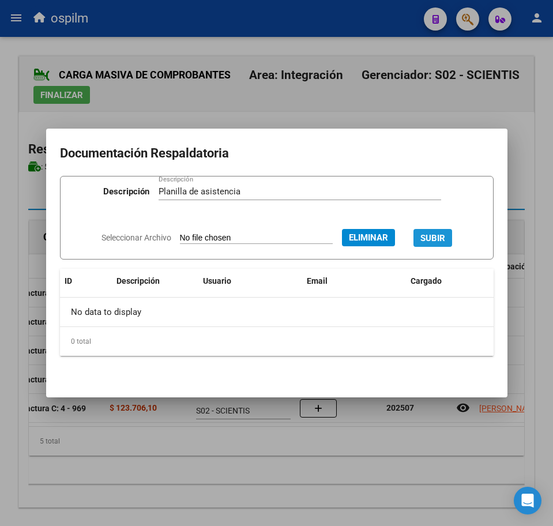
click at [437, 242] on span "SUBIR" at bounding box center [433, 238] width 25 height 10
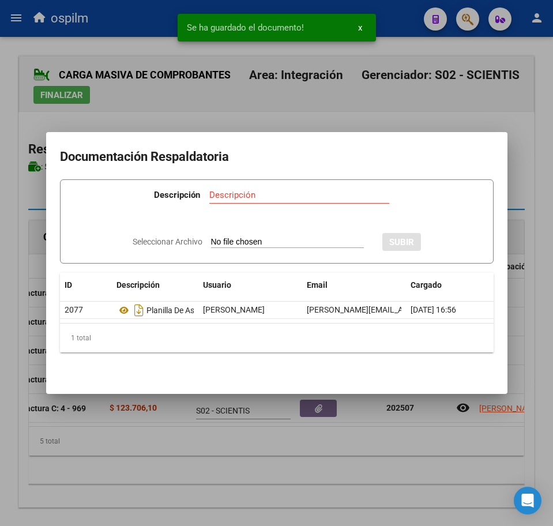
click at [205, 452] on div at bounding box center [276, 263] width 553 height 526
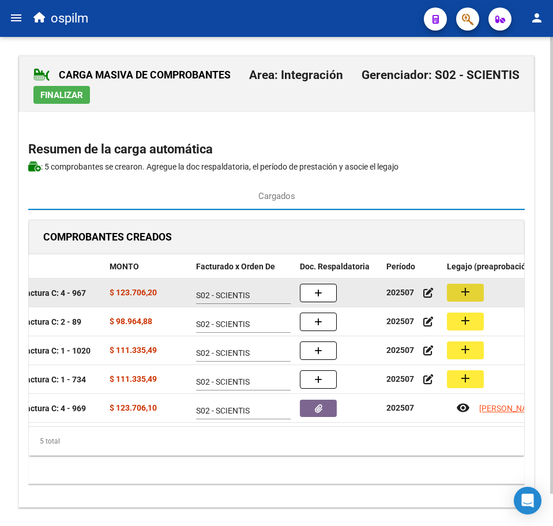
click at [471, 290] on mat-icon "add" at bounding box center [466, 292] width 14 height 14
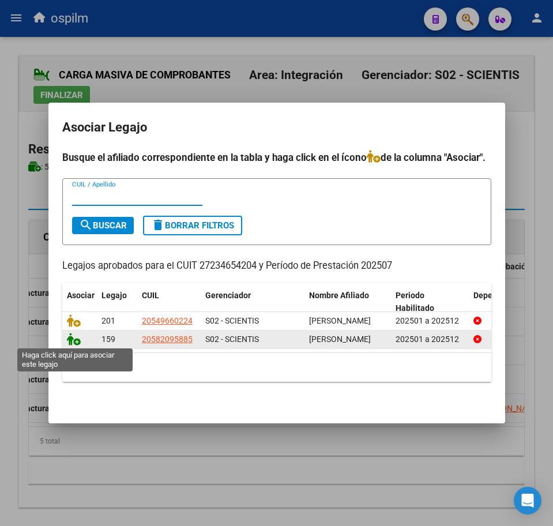
click at [70, 340] on icon at bounding box center [74, 339] width 14 height 13
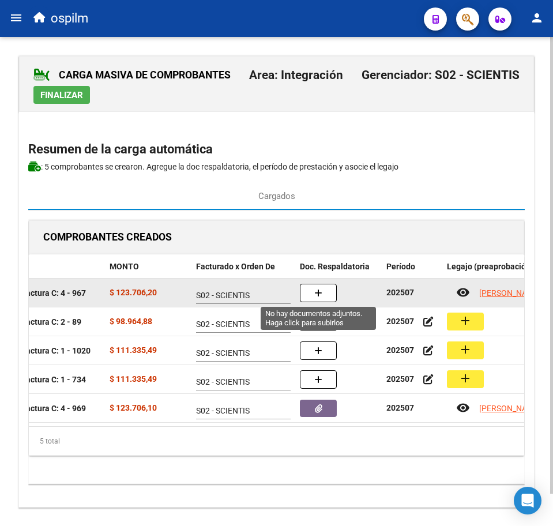
click at [329, 295] on button "button" at bounding box center [318, 293] width 37 height 18
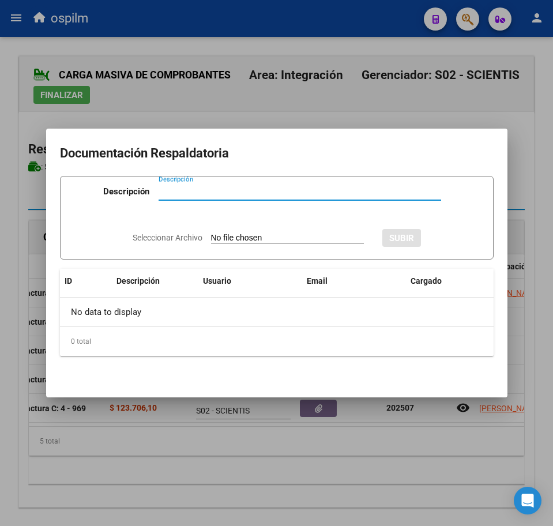
paste input "Planilla de asistencia"
type input "Planilla de asistencia"
click at [248, 235] on input "Seleccionar Archivo" at bounding box center [287, 238] width 153 height 11
type input "C:\fakepath\[PERSON_NAME] MATHEO_202507_090_N_AIZAWA [DATE]_PA.jpg"
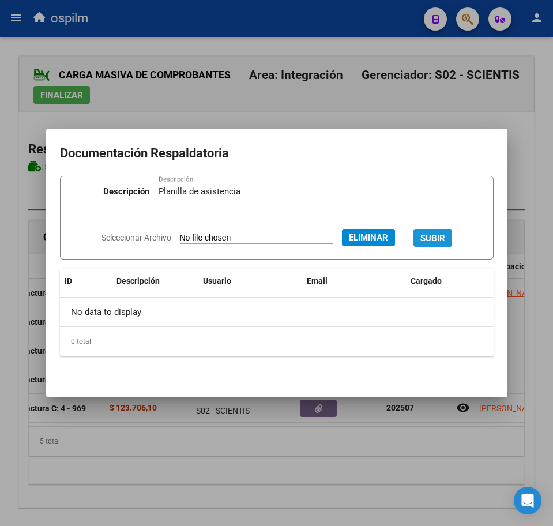
click at [446, 234] on span "SUBIR" at bounding box center [433, 238] width 25 height 10
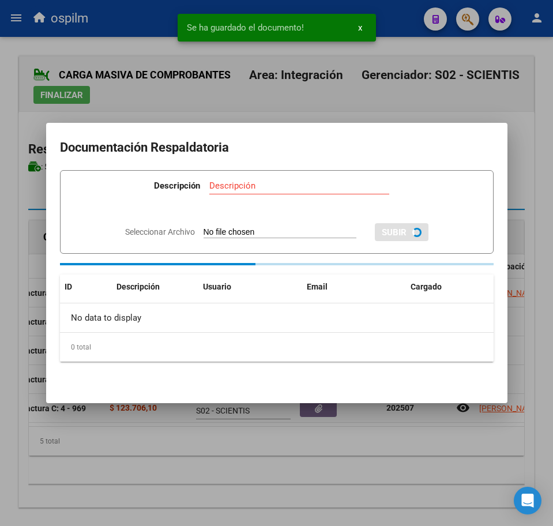
click at [289, 462] on div at bounding box center [276, 263] width 553 height 526
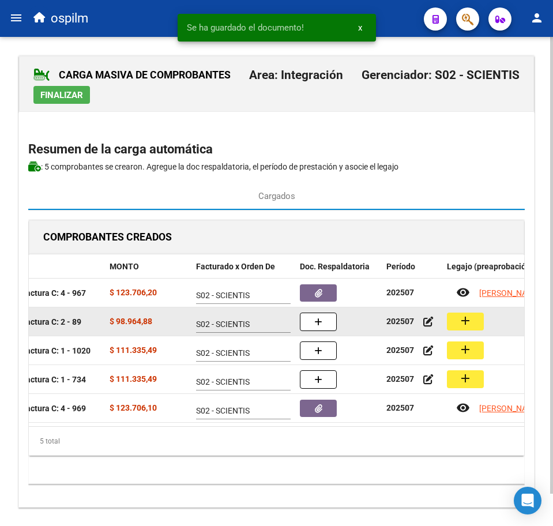
click at [465, 326] on mat-icon "add" at bounding box center [466, 321] width 14 height 14
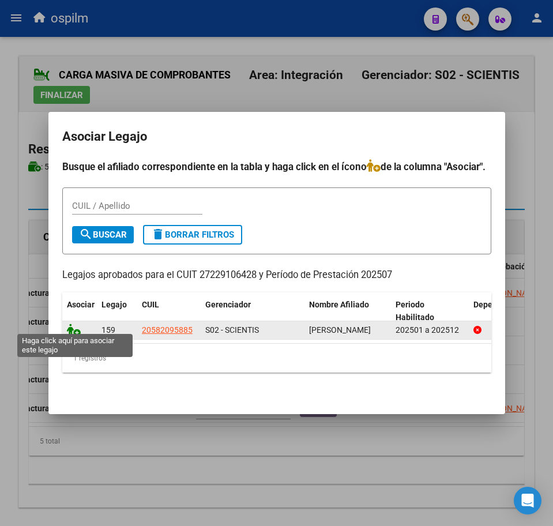
click at [72, 325] on icon at bounding box center [74, 330] width 14 height 13
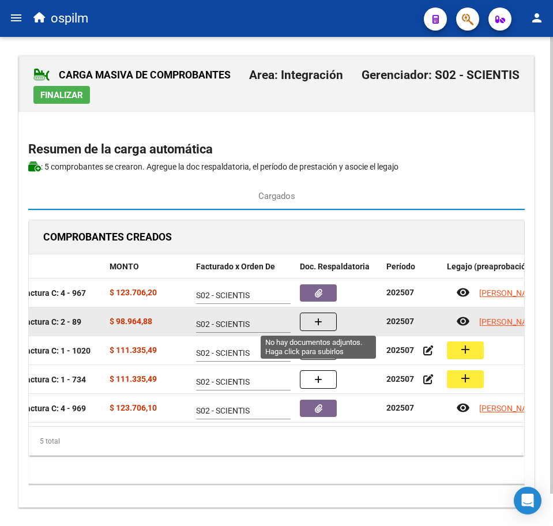
click at [321, 321] on icon "button" at bounding box center [319, 322] width 8 height 9
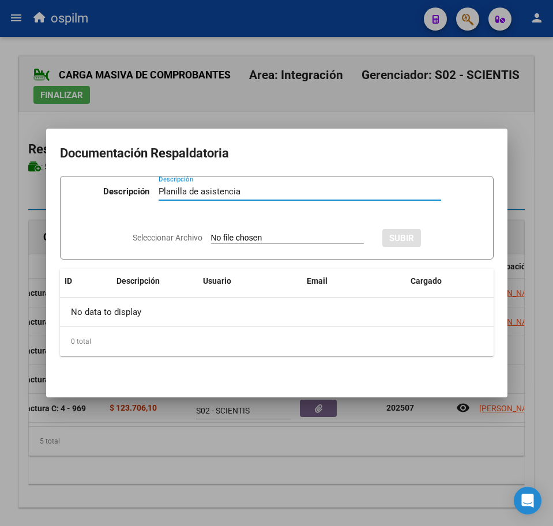
type input "Planilla de asistencia"
click at [287, 235] on input "Seleccionar Archivo" at bounding box center [287, 238] width 153 height 11
type input "C:\fakepath\[PERSON_NAME] MATHEO_202507_090_N_BALUL [PERSON_NAME].pdf"
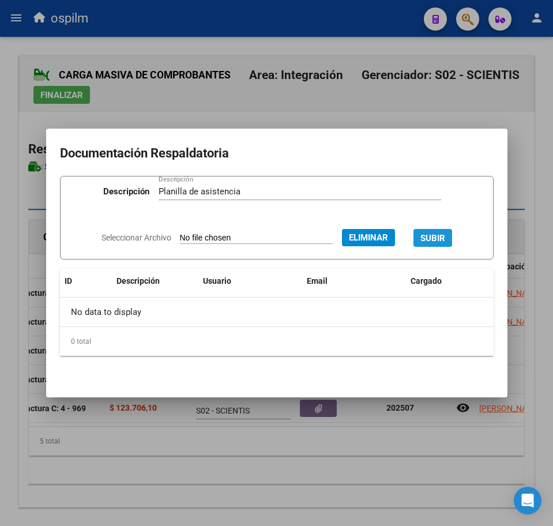
click at [432, 236] on span "SUBIR" at bounding box center [433, 238] width 25 height 10
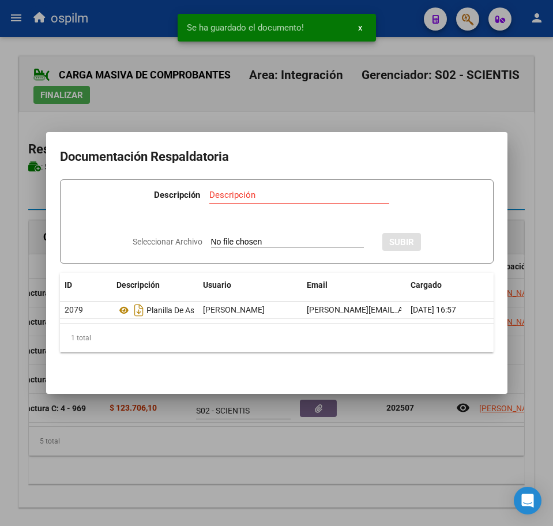
click at [356, 472] on div at bounding box center [276, 263] width 553 height 526
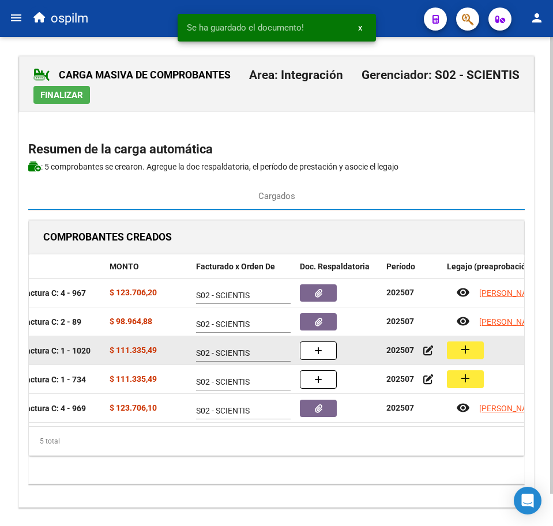
click at [483, 346] on div "add" at bounding box center [529, 351] width 164 height 18
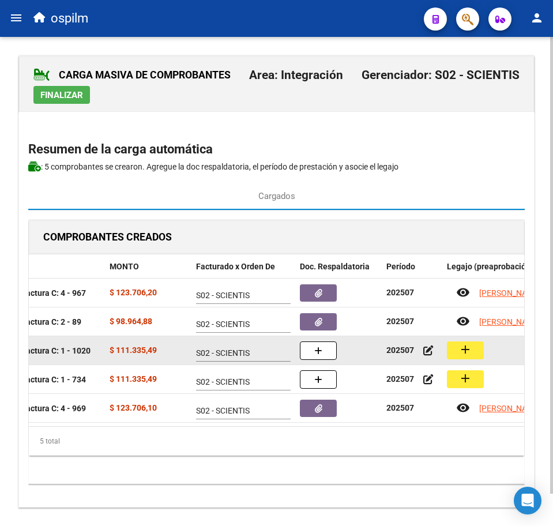
click at [470, 345] on mat-icon "add" at bounding box center [466, 350] width 14 height 14
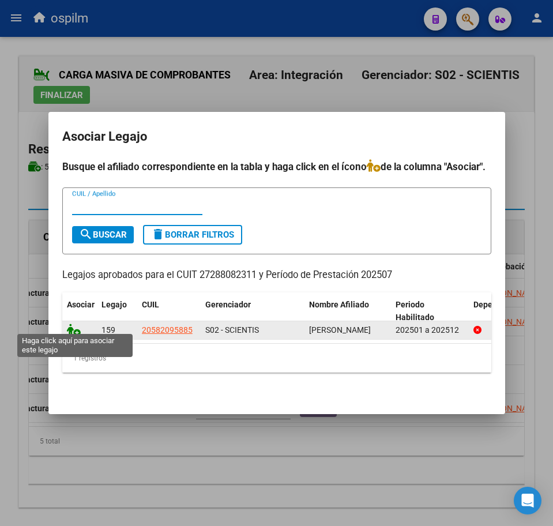
click at [74, 324] on icon at bounding box center [74, 330] width 14 height 13
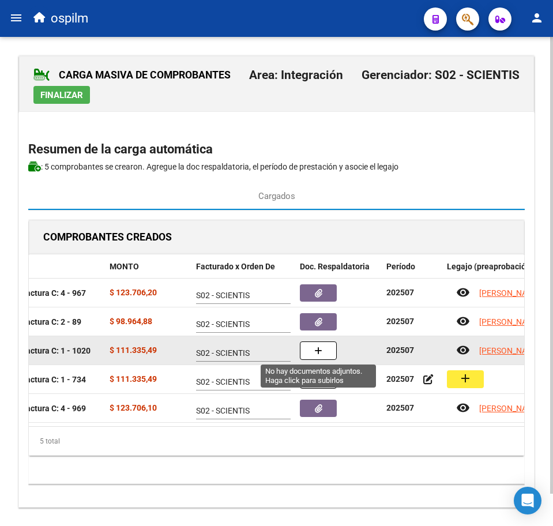
click at [329, 356] on button "button" at bounding box center [318, 351] width 37 height 18
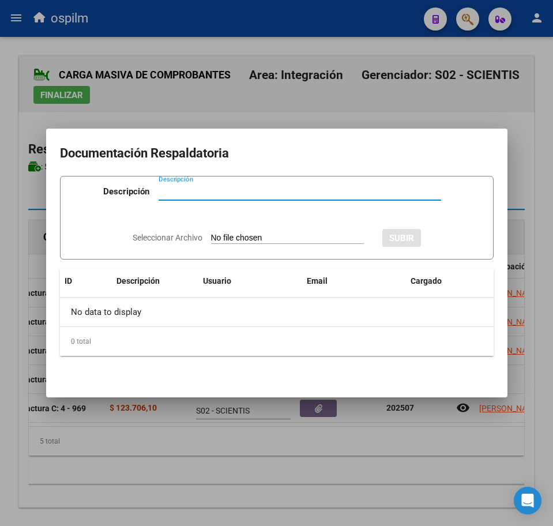
paste input "Planilla de asistencia"
type input "Planilla de asistencia"
click at [231, 239] on input "Seleccionar Archivo" at bounding box center [287, 238] width 153 height 11
type input "C:\fakepath\[PERSON_NAME] MATHEO_202507_090_N_CORREDERA [PERSON_NAME].pdf"
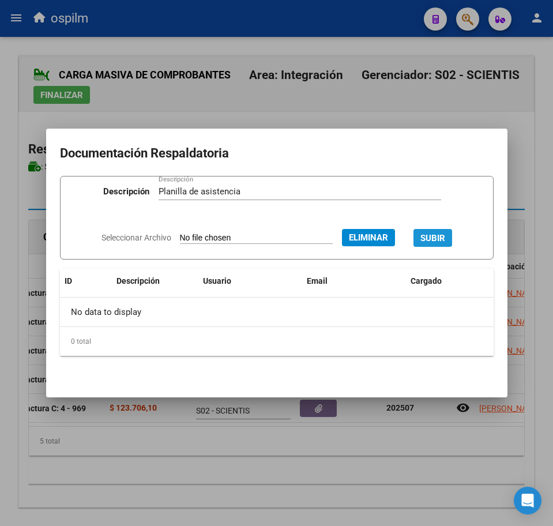
click at [436, 236] on span "SUBIR" at bounding box center [433, 238] width 25 height 10
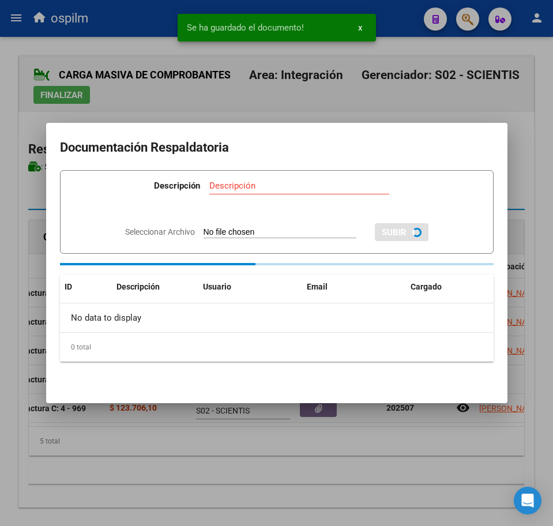
click at [306, 474] on div at bounding box center [276, 263] width 553 height 526
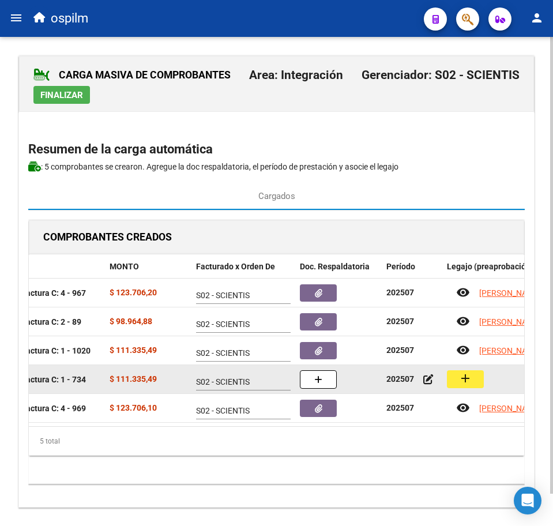
click at [465, 377] on mat-icon "add" at bounding box center [466, 379] width 14 height 14
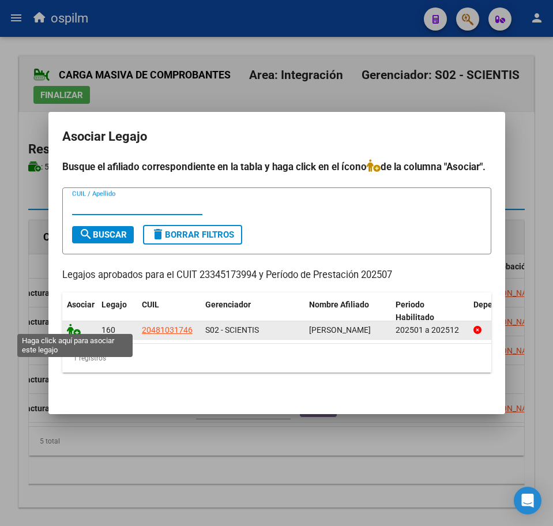
click at [75, 327] on icon at bounding box center [74, 330] width 14 height 13
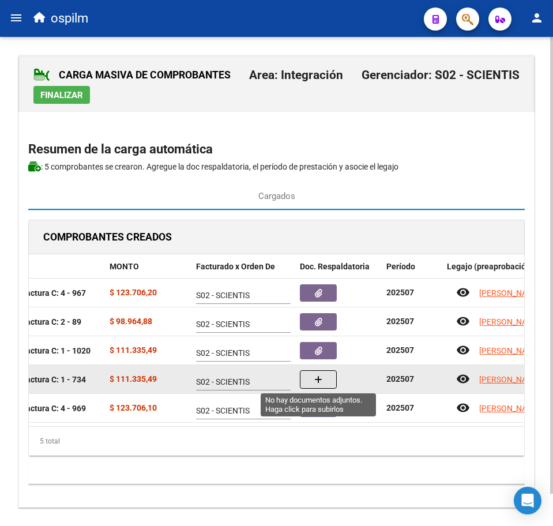
click at [333, 385] on button "button" at bounding box center [318, 379] width 37 height 18
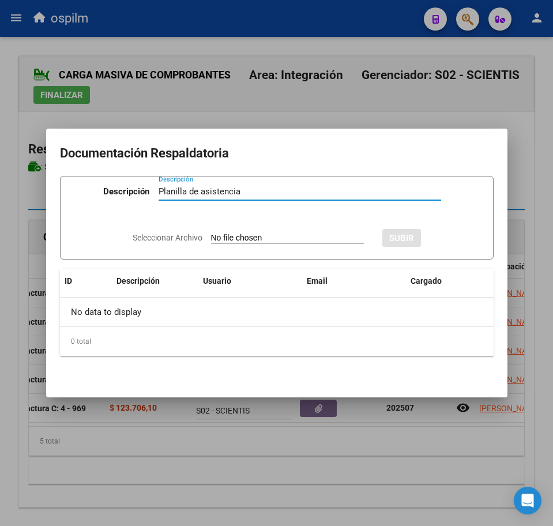
type input "Planilla de asistencia"
click at [235, 233] on input "Seleccionar Archivo" at bounding box center [287, 238] width 153 height 11
type input "C:\fakepath\[PERSON_NAME] EZEQUIEL_202507_086_N_BUSTOS [PERSON_NAME].pdf"
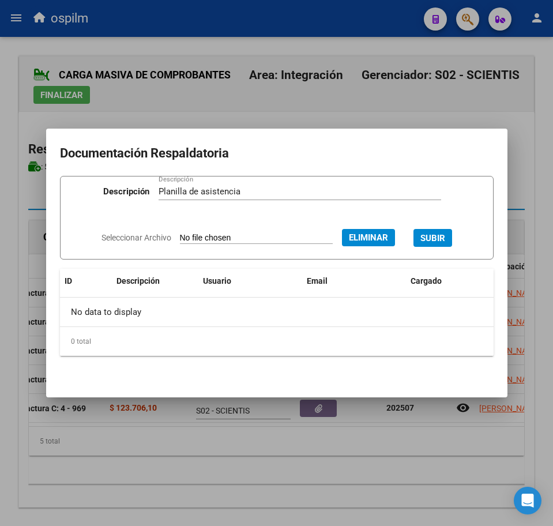
click at [437, 234] on span "SUBIR" at bounding box center [433, 238] width 25 height 10
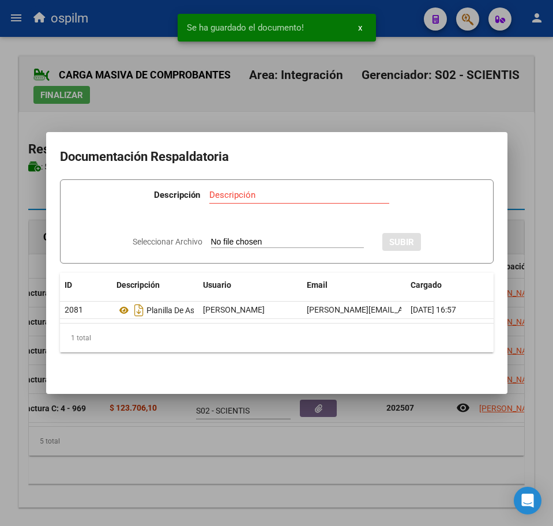
click at [318, 446] on div at bounding box center [276, 263] width 553 height 526
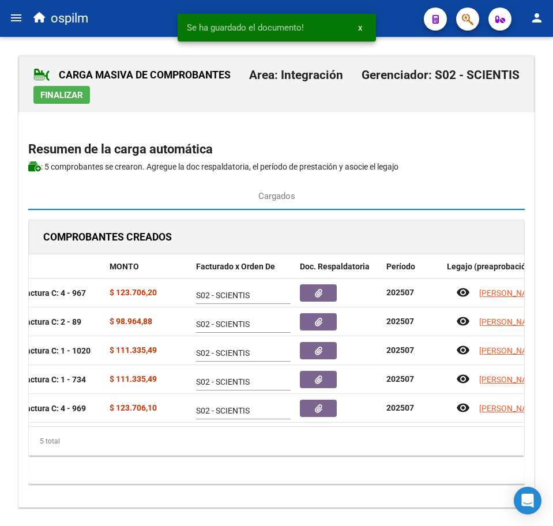
click at [62, 96] on span "Finalizar" at bounding box center [61, 95] width 43 height 10
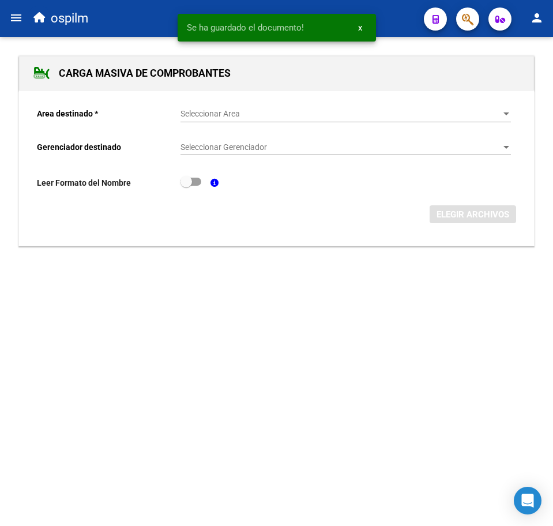
click at [14, 20] on mat-icon "menu" at bounding box center [16, 18] width 14 height 14
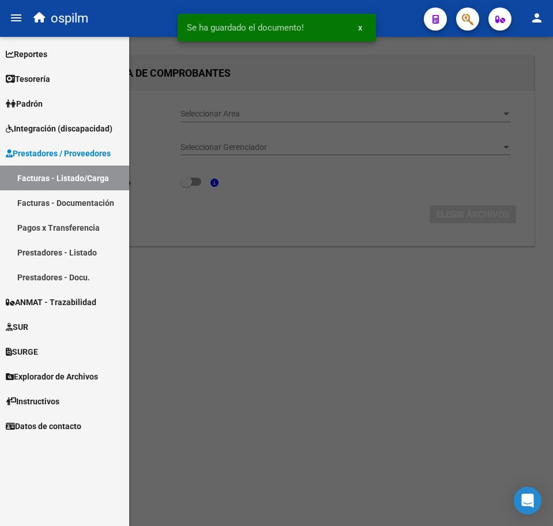
click at [98, 178] on link "Facturas - Listado/Carga" at bounding box center [64, 178] width 129 height 25
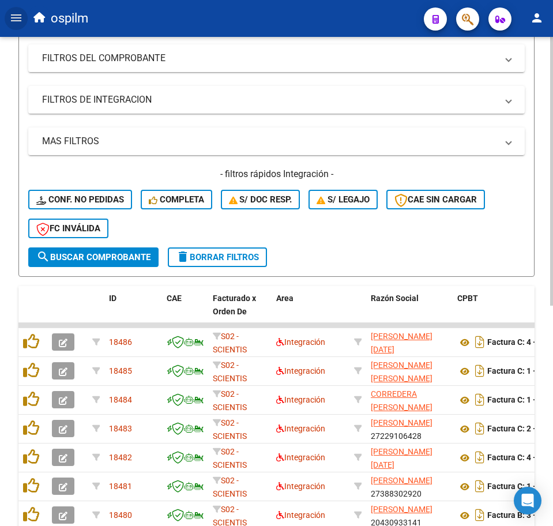
scroll to position [216, 0]
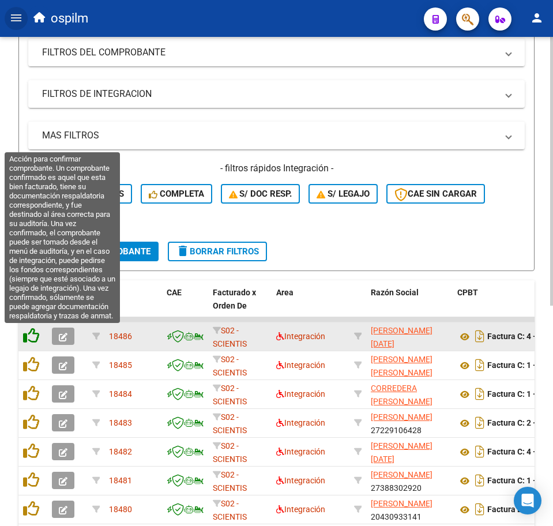
click at [33, 339] on icon at bounding box center [31, 336] width 16 height 16
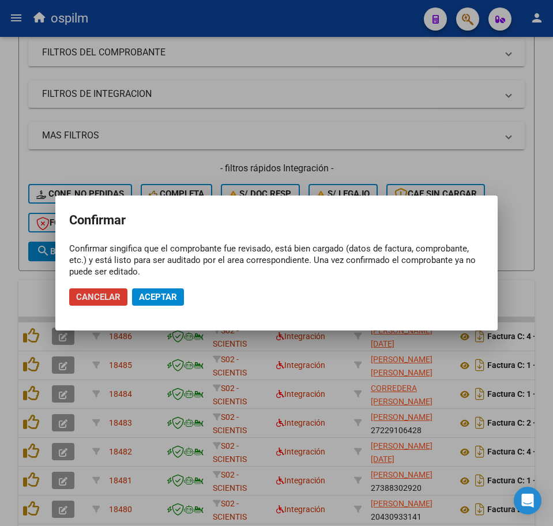
click at [168, 295] on span "Aceptar" at bounding box center [158, 297] width 38 height 10
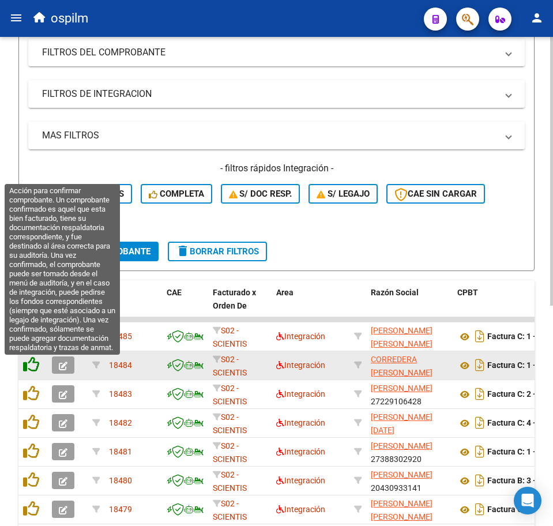
click at [32, 365] on icon at bounding box center [31, 365] width 16 height 16
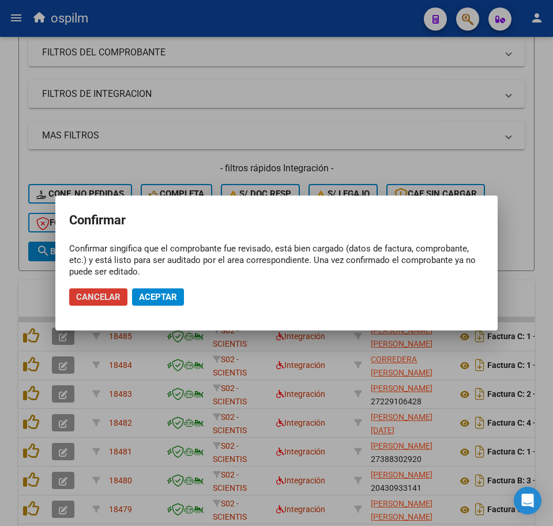
click at [166, 301] on span "Aceptar" at bounding box center [158, 297] width 38 height 10
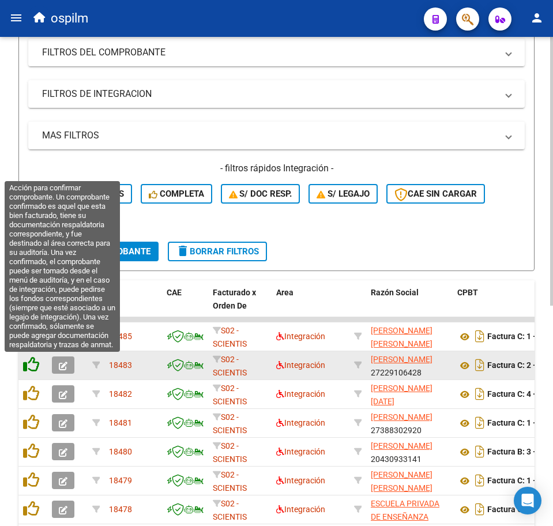
click at [28, 371] on icon at bounding box center [31, 365] width 16 height 16
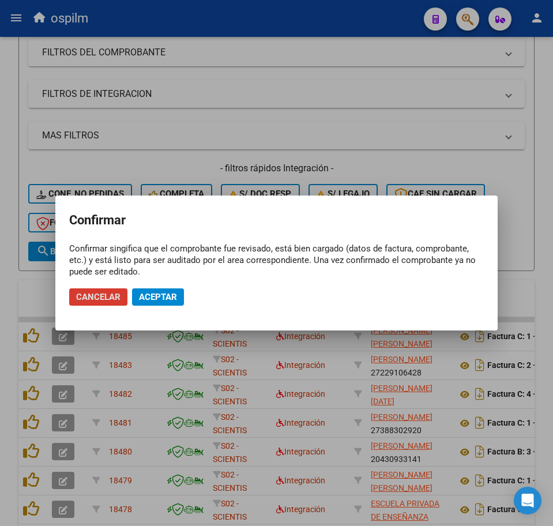
click at [156, 293] on span "Aceptar" at bounding box center [158, 297] width 38 height 10
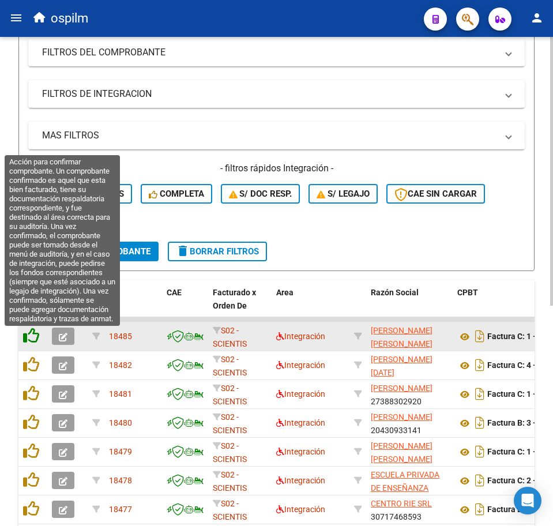
click at [29, 341] on icon at bounding box center [31, 336] width 16 height 16
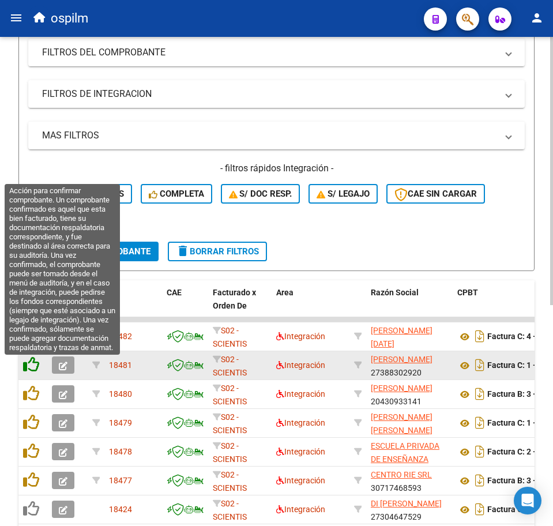
click at [32, 362] on icon at bounding box center [31, 365] width 16 height 16
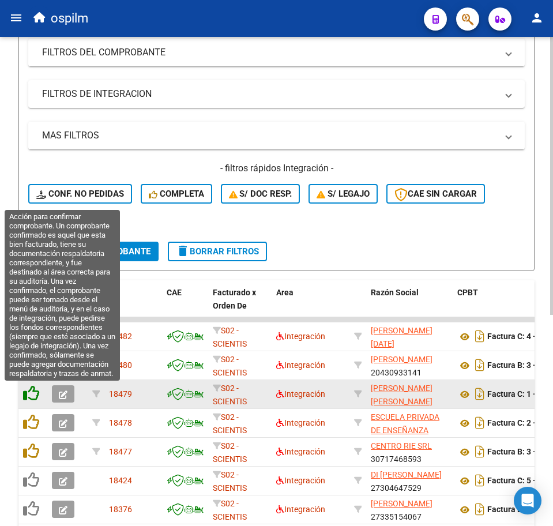
click at [35, 390] on icon at bounding box center [31, 393] width 16 height 16
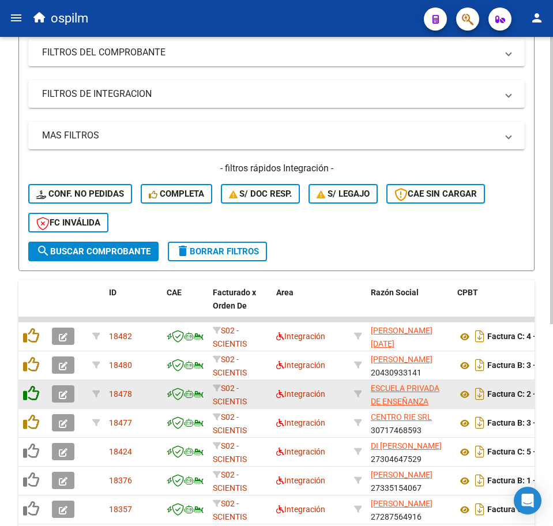
click at [35, 397] on icon at bounding box center [31, 393] width 16 height 16
click at [33, 405] on datatable-body-cell at bounding box center [32, 394] width 29 height 28
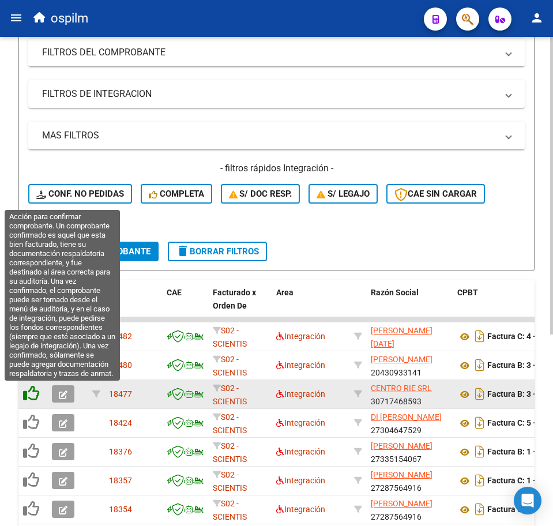
click at [34, 400] on icon at bounding box center [31, 393] width 16 height 16
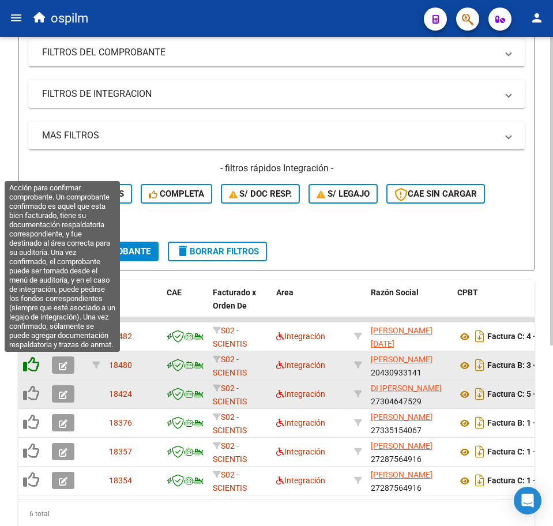
click at [25, 366] on icon at bounding box center [31, 365] width 16 height 16
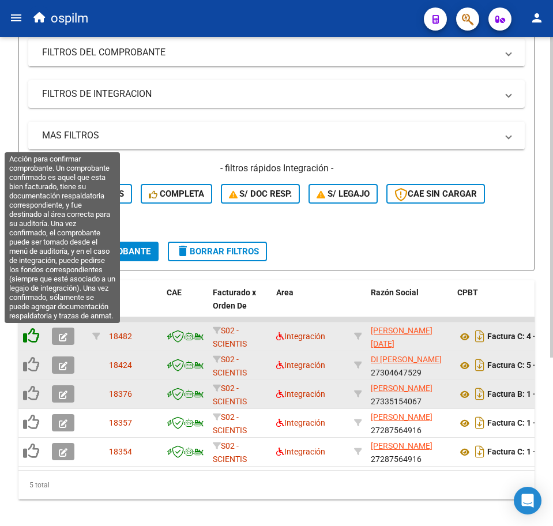
click at [32, 337] on icon at bounding box center [31, 336] width 16 height 16
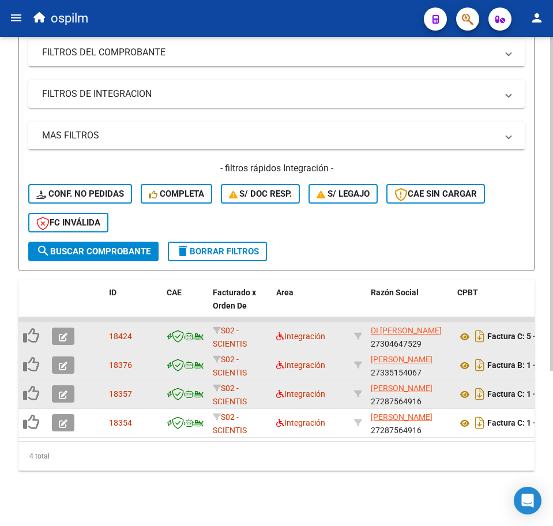
click at [364, 254] on form "Filtros Id Area Area Seleccionar Gerenciador Seleccionar Gerenciador No Confirm…" at bounding box center [276, 110] width 516 height 323
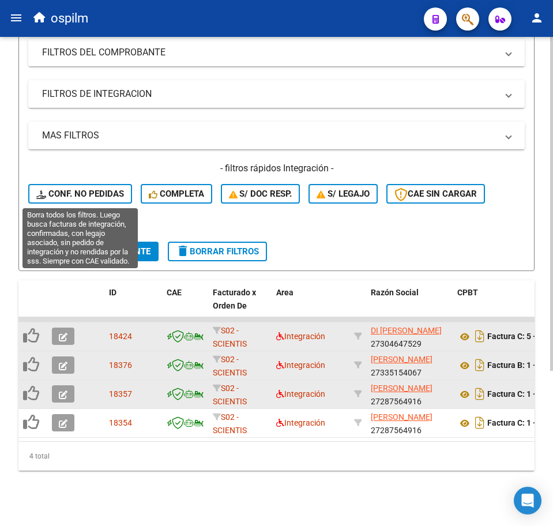
click at [110, 193] on span "Conf. no pedidas" at bounding box center [80, 194] width 88 height 10
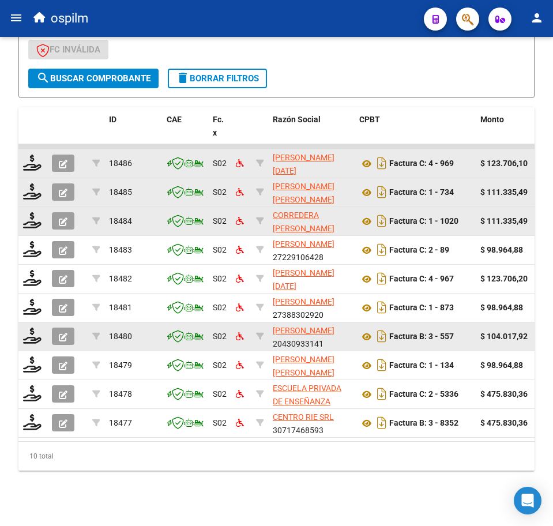
scroll to position [401, 0]
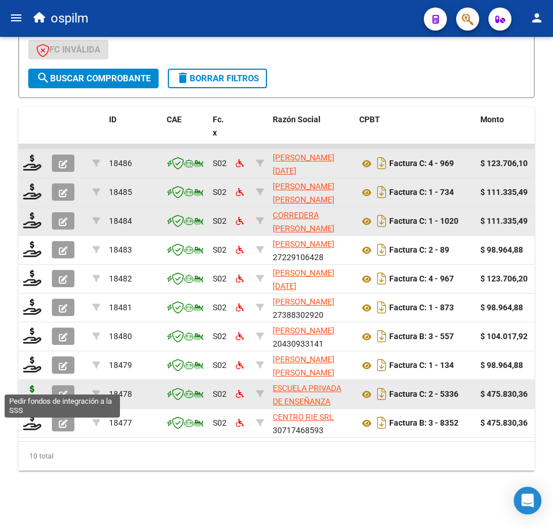
click at [34, 385] on icon at bounding box center [32, 393] width 18 height 16
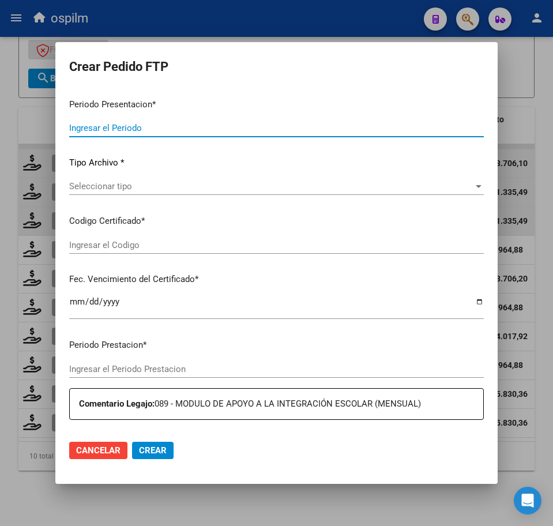
type input "202507"
type input "$ 475.830,36"
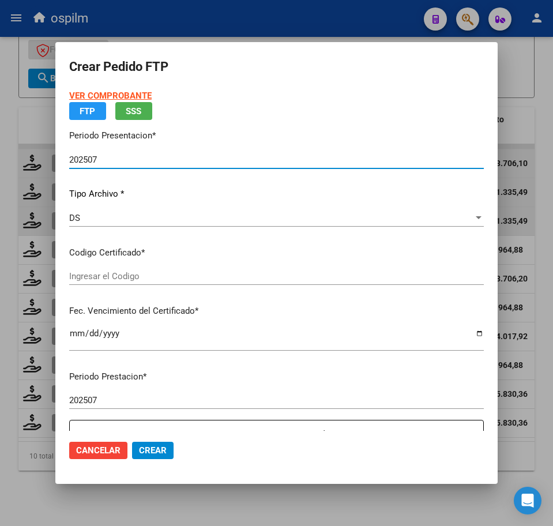
type input "ARG02000531443482022101320271013BS423"
type input "[DATE]"
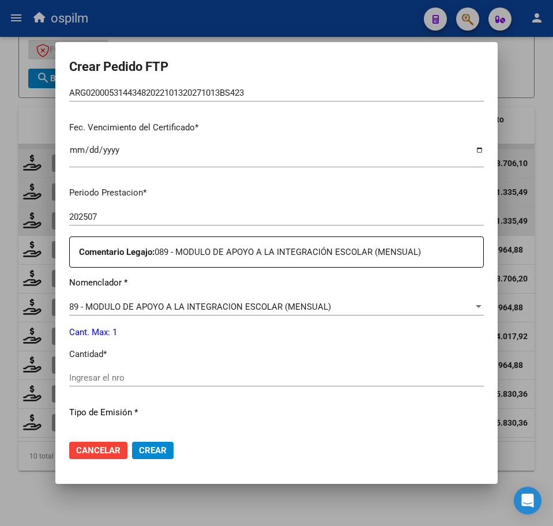
scroll to position [289, 0]
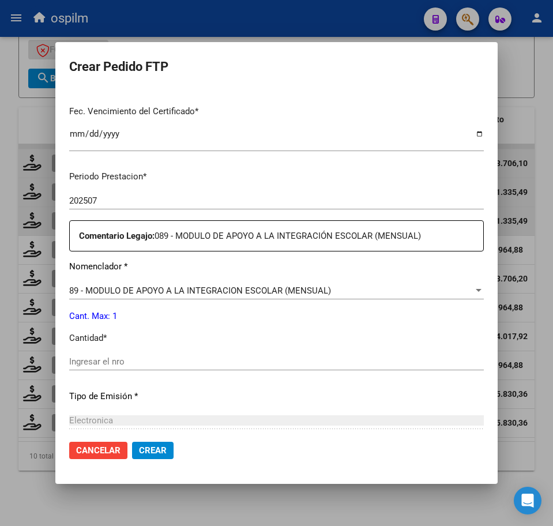
click at [136, 374] on div "Ingresar el nro" at bounding box center [276, 367] width 415 height 28
click at [134, 360] on input "Ingresar el nro" at bounding box center [276, 362] width 415 height 10
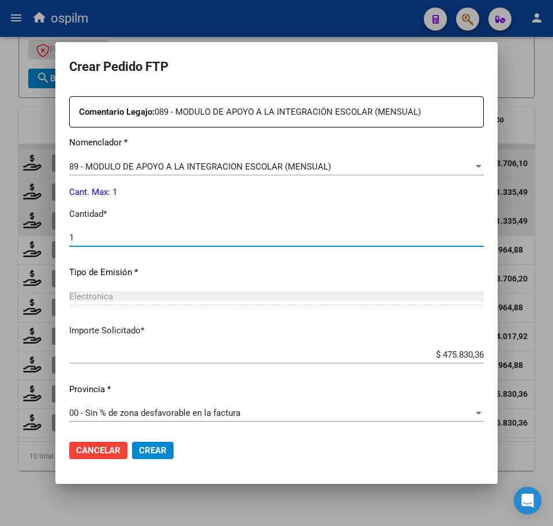
scroll to position [414, 0]
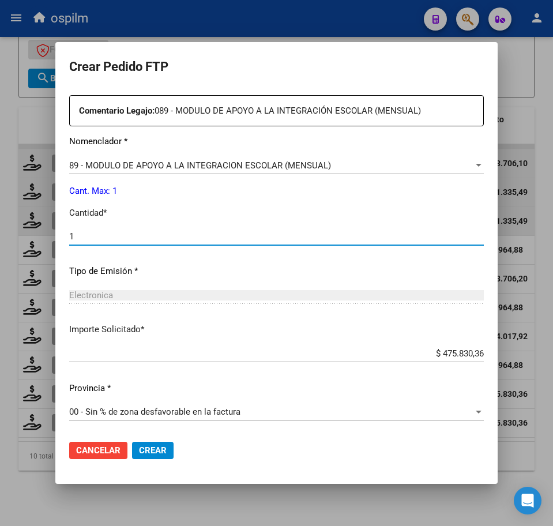
type input "1"
click at [162, 448] on span "Crear" at bounding box center [153, 451] width 28 height 10
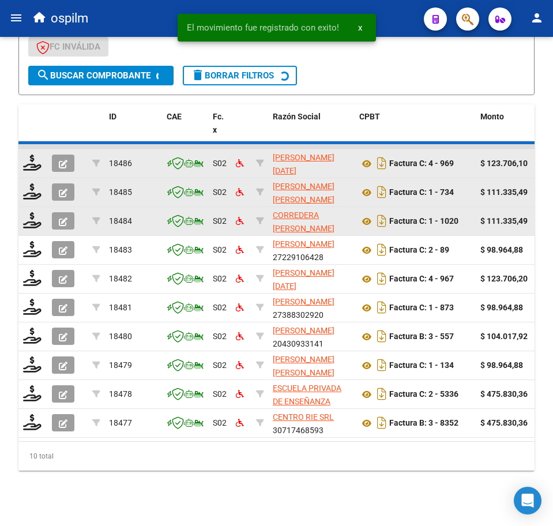
scroll to position [372, 0]
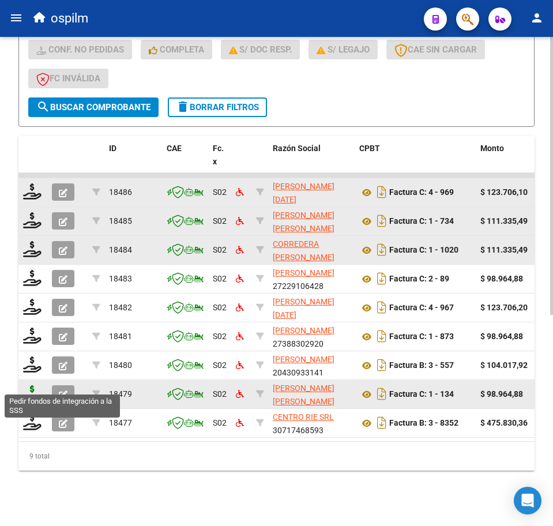
click at [33, 387] on icon at bounding box center [32, 393] width 18 height 16
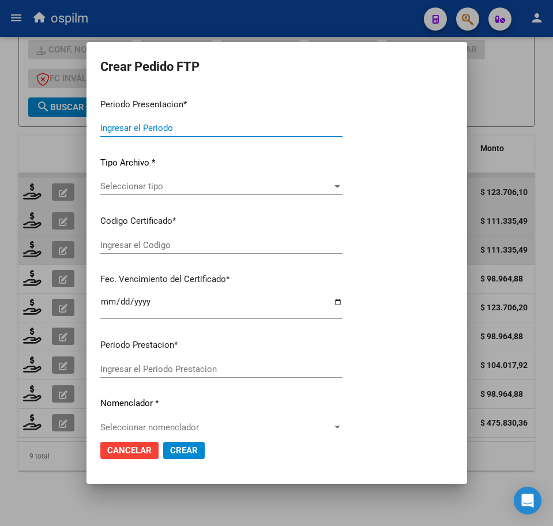
type input "202507"
type input "$ 98.964,88"
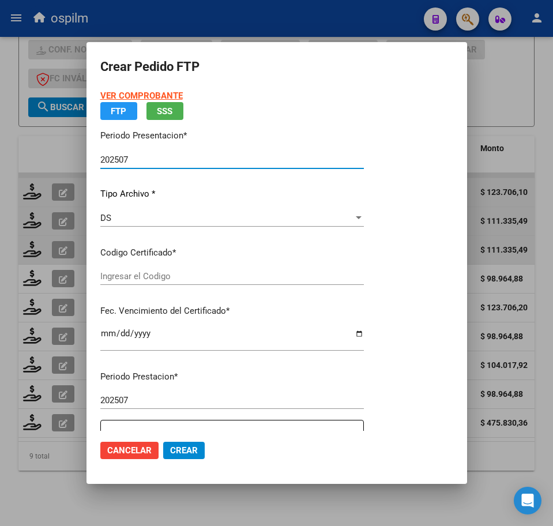
type input "ARG02000531443482022101320271013BS423"
type input "[DATE]"
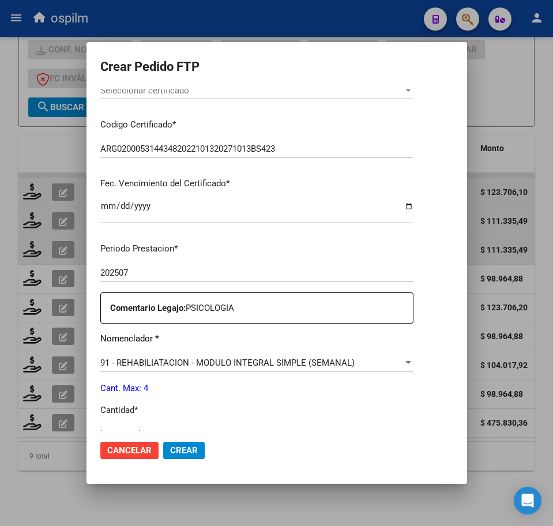
scroll to position [361, 0]
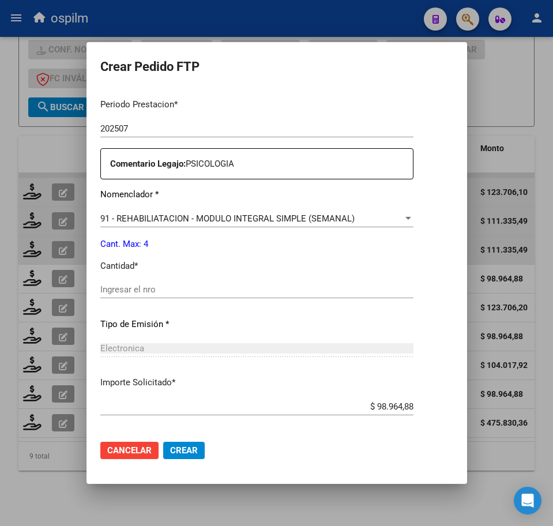
click at [177, 290] on input "Ingresar el nro" at bounding box center [256, 290] width 313 height 10
type input "4"
click at [170, 452] on span "Crear" at bounding box center [184, 451] width 28 height 10
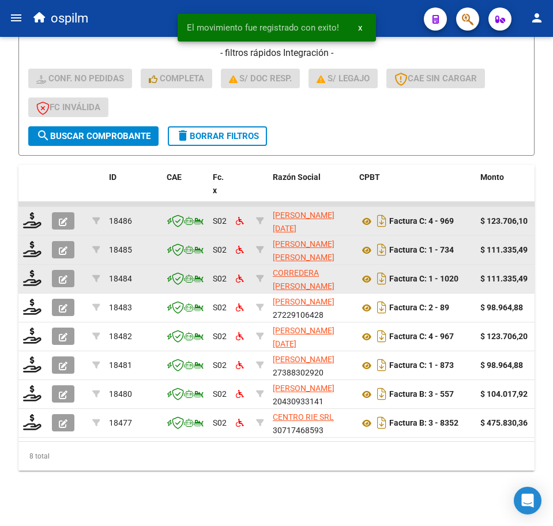
scroll to position [343, 0]
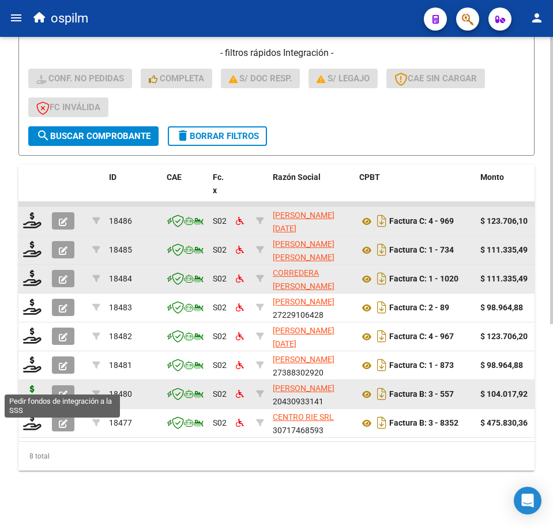
click at [35, 385] on icon at bounding box center [32, 393] width 18 height 16
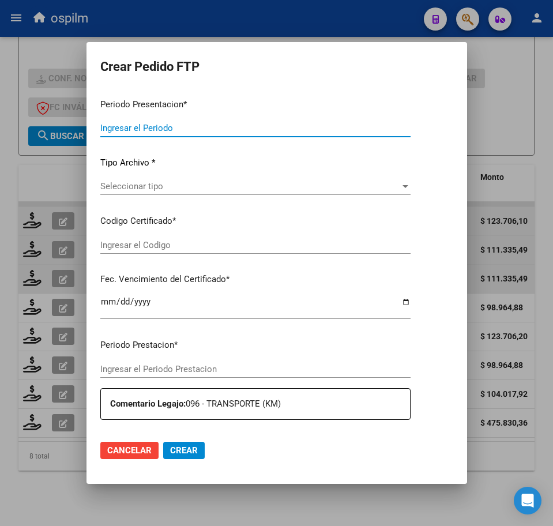
type input "202507"
type input "$ 104.017,92"
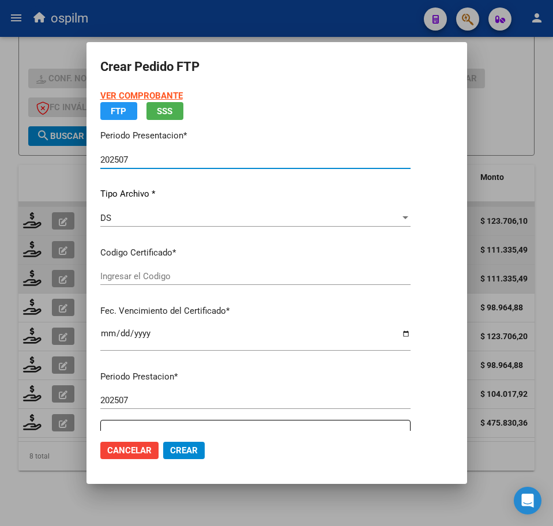
type input "ARG02000531443482022101320271013BS423"
type input "[DATE]"
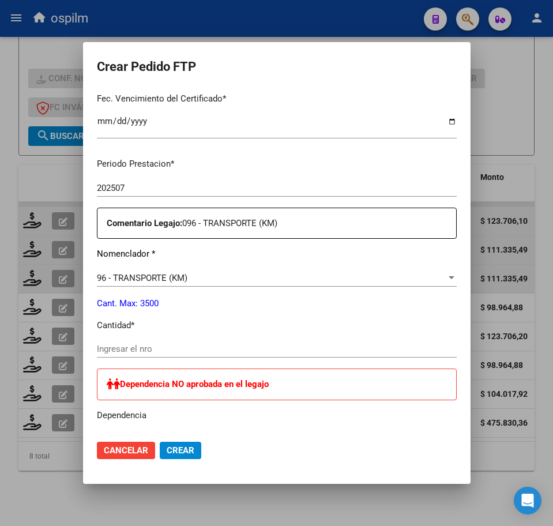
scroll to position [361, 0]
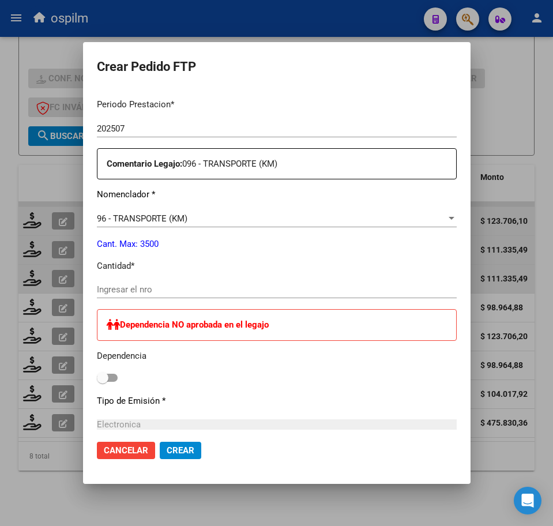
click at [175, 286] on input "Ingresar el nro" at bounding box center [277, 290] width 360 height 10
type input "192"
drag, startPoint x: 84, startPoint y: 380, endPoint x: 73, endPoint y: 382, distance: 11.2
click at [97, 382] on span at bounding box center [107, 378] width 21 height 8
click at [102, 382] on input "checkbox" at bounding box center [102, 382] width 1 height 1
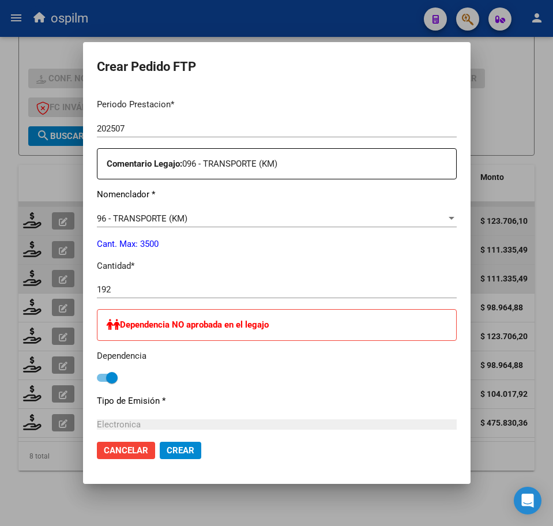
click at [97, 381] on span at bounding box center [107, 378] width 21 height 8
click at [102, 382] on input "checkbox" at bounding box center [102, 382] width 1 height 1
checkbox input "false"
click at [167, 454] on span "Crear" at bounding box center [181, 451] width 28 height 10
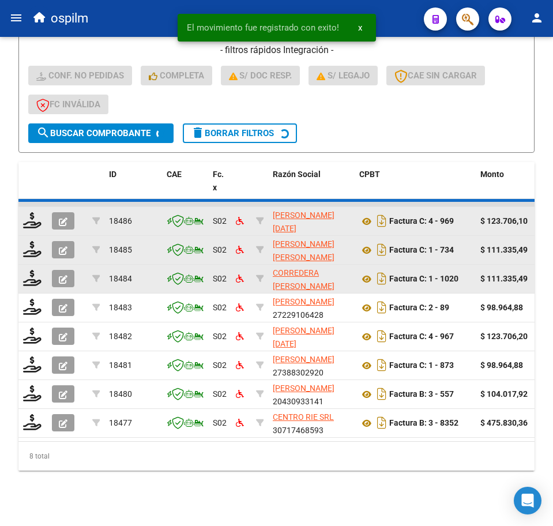
scroll to position [315, 0]
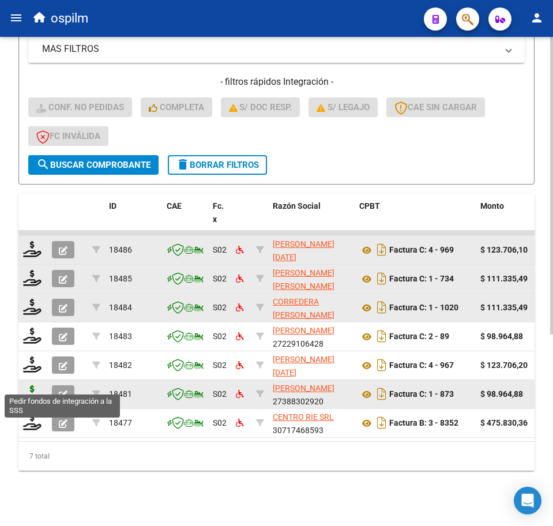
click at [29, 385] on icon at bounding box center [32, 393] width 18 height 16
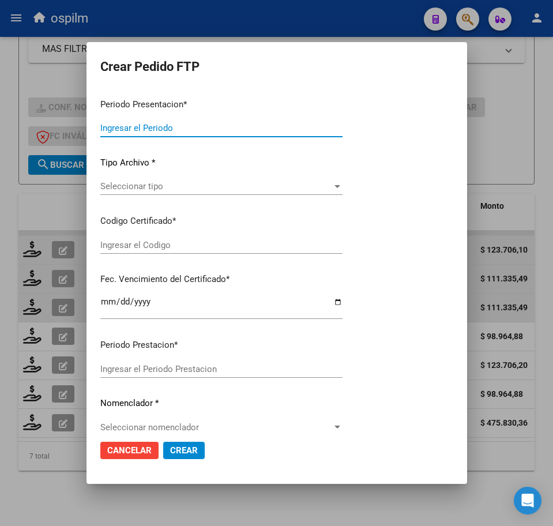
type input "202507"
type input "$ 98.964,88"
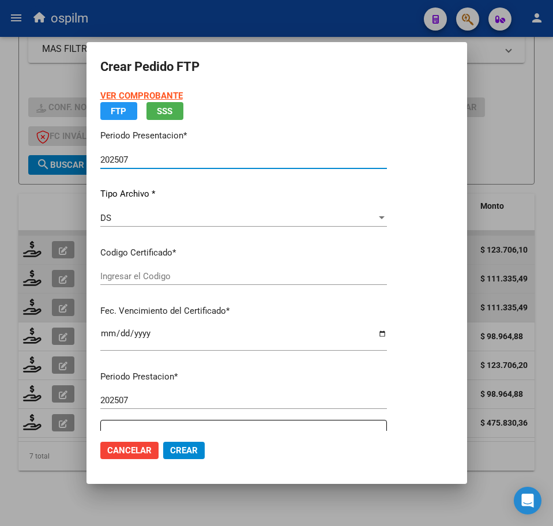
type input "ARG02000549660222024013020270130BUE313"
type input "[DATE]"
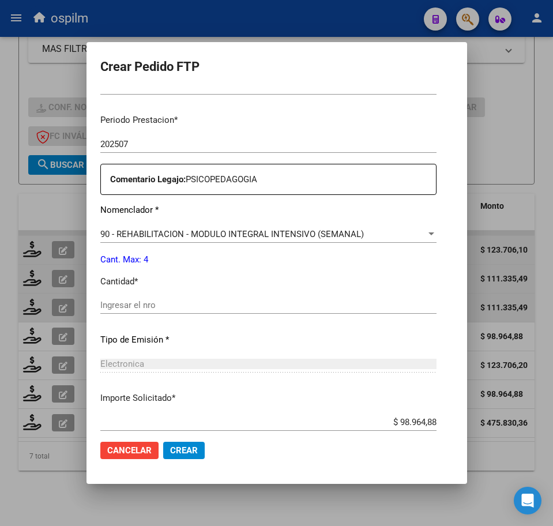
scroll to position [342, 0]
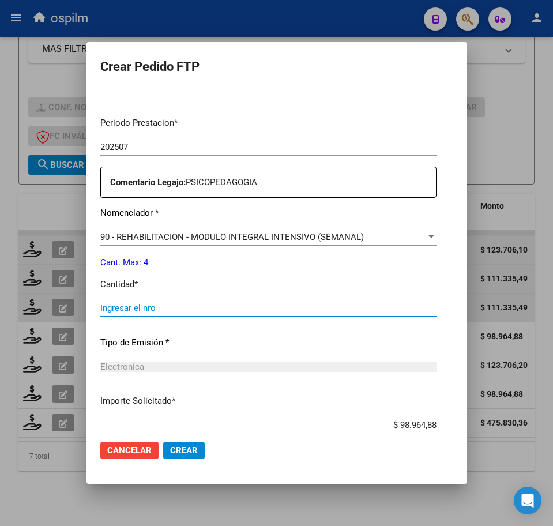
click at [151, 310] on input "Ingresar el nro" at bounding box center [268, 308] width 336 height 10
type input "4"
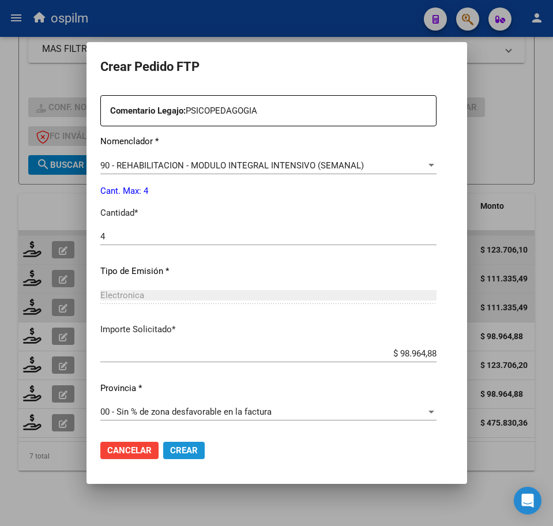
click at [170, 454] on span "Crear" at bounding box center [184, 451] width 28 height 10
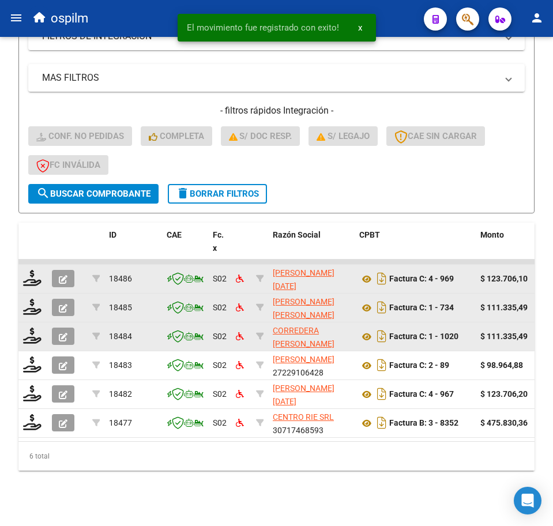
scroll to position [286, 0]
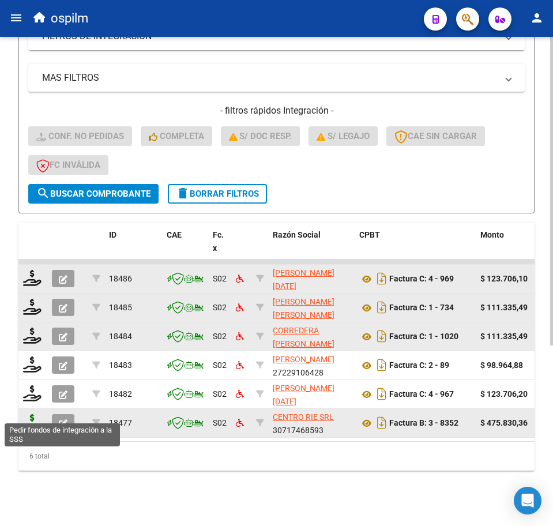
click at [30, 414] on icon at bounding box center [32, 422] width 18 height 16
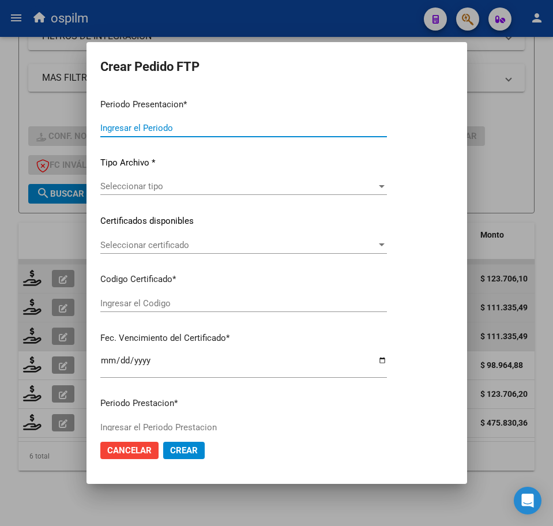
type input "202507"
type input "$ 475.830,36"
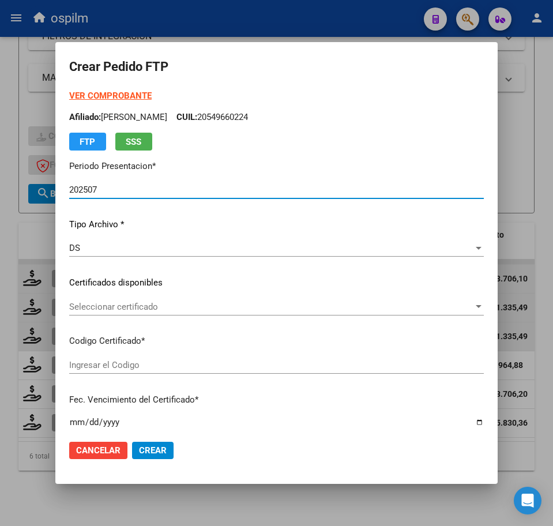
type input "ARG02000549660222024013020270130BUE313"
type input "[DATE]"
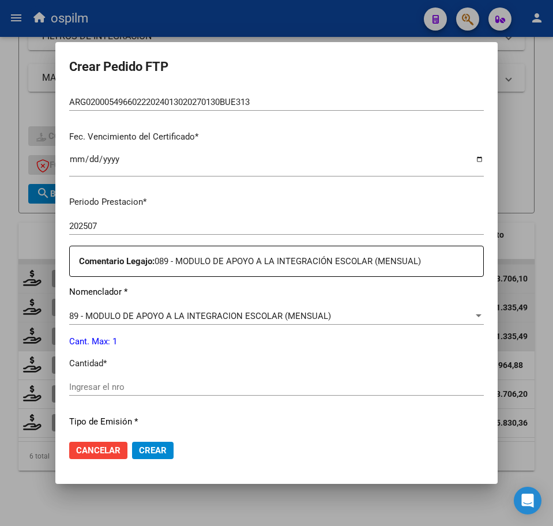
scroll to position [289, 0]
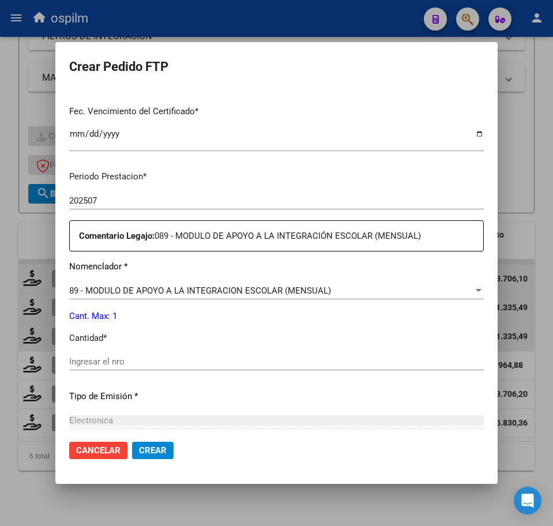
click at [174, 366] on input "Ingresar el nro" at bounding box center [276, 362] width 415 height 10
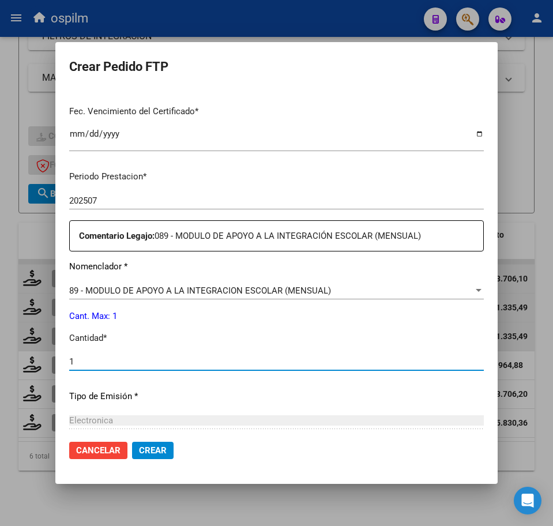
type input "1"
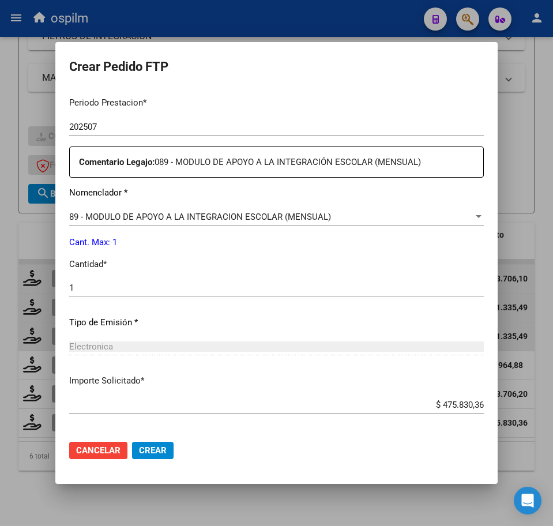
scroll to position [414, 0]
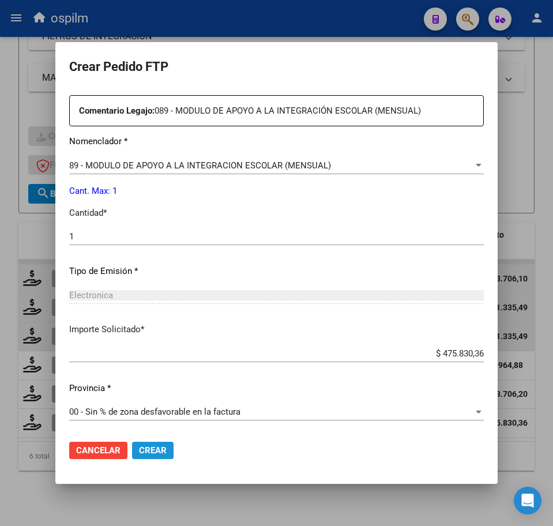
click at [156, 456] on span "Crear" at bounding box center [153, 451] width 28 height 10
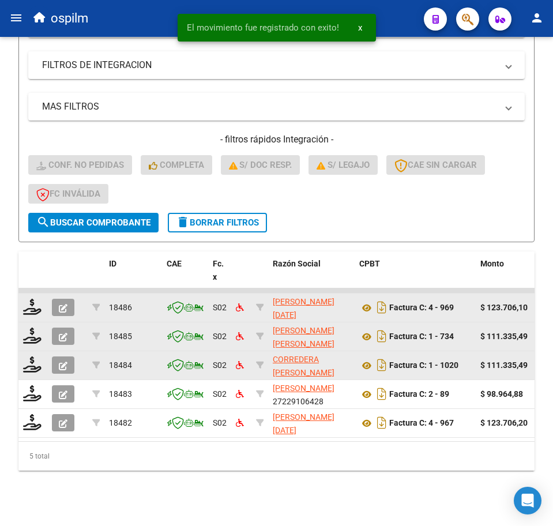
scroll to position [257, 0]
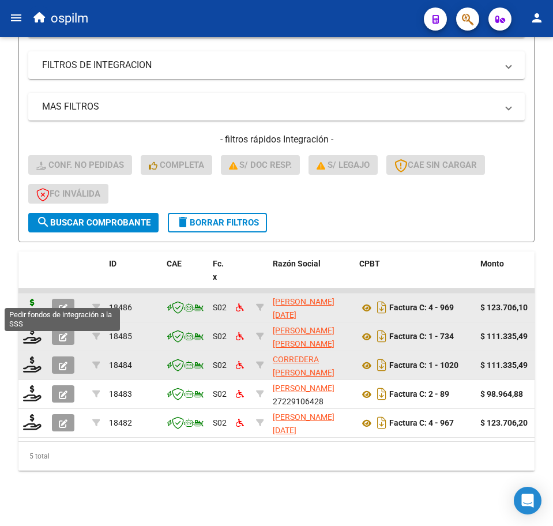
click at [31, 299] on icon at bounding box center [32, 307] width 18 height 16
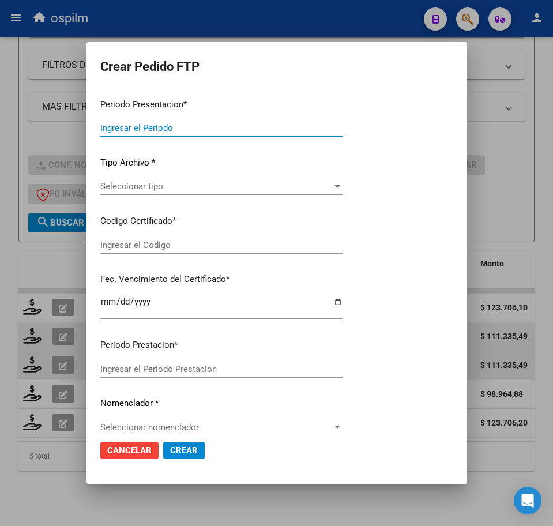
type input "202507"
type input "$ 123.706,10"
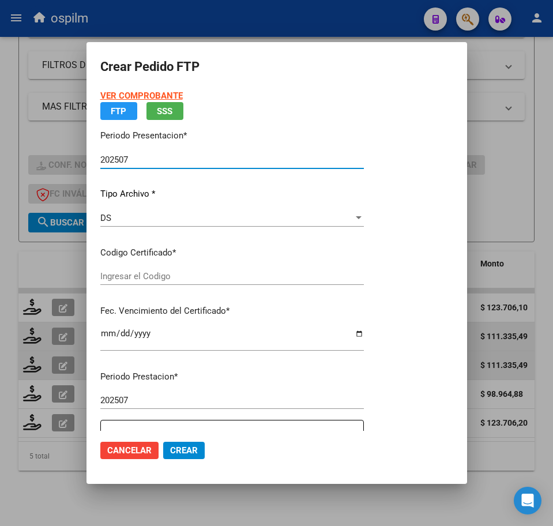
type input "ARG02000549660222024013020270130BUE313"
type input "[DATE]"
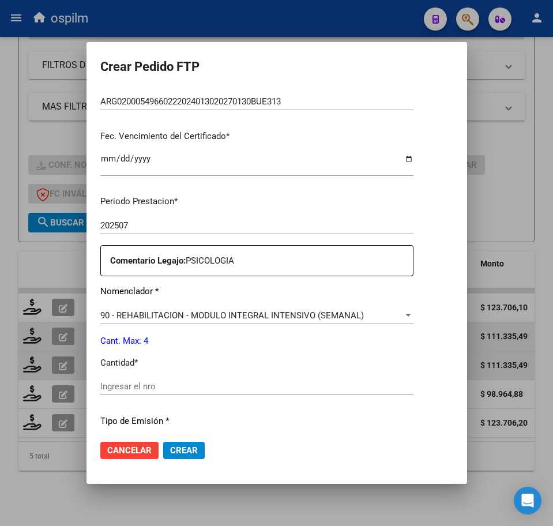
scroll to position [289, 0]
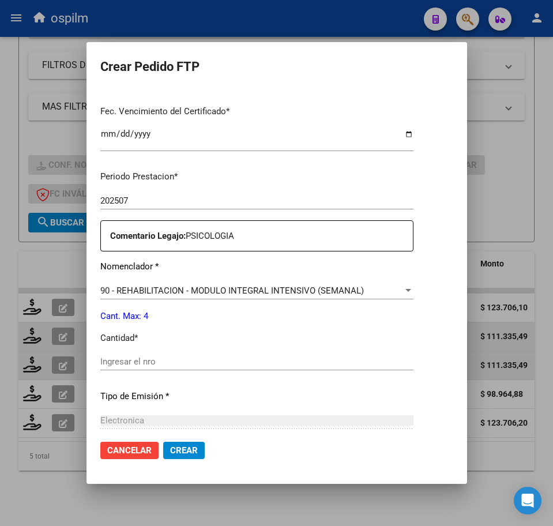
click at [158, 358] on input "Ingresar el nro" at bounding box center [256, 362] width 313 height 10
type input "4"
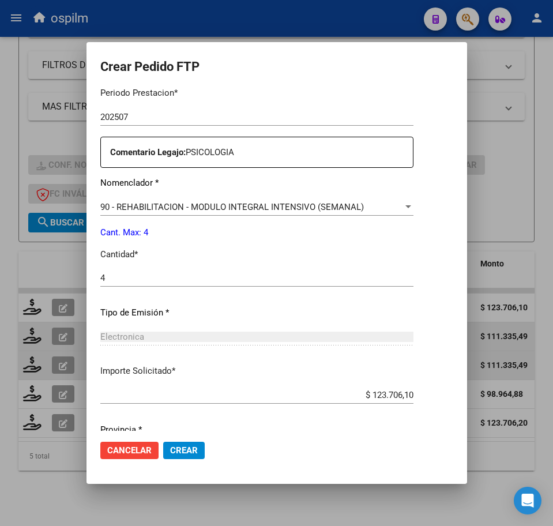
scroll to position [414, 0]
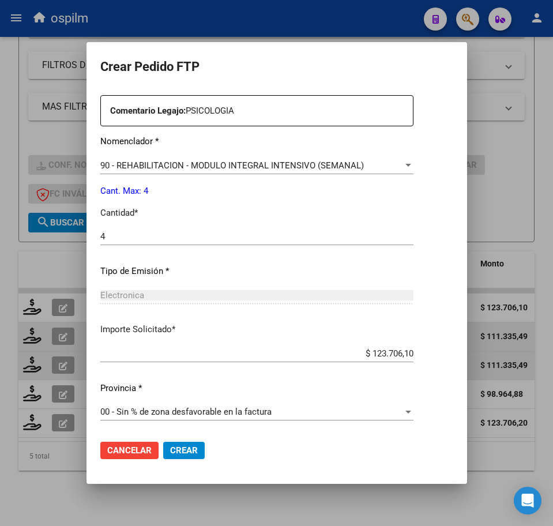
click at [172, 447] on span "Crear" at bounding box center [184, 451] width 28 height 10
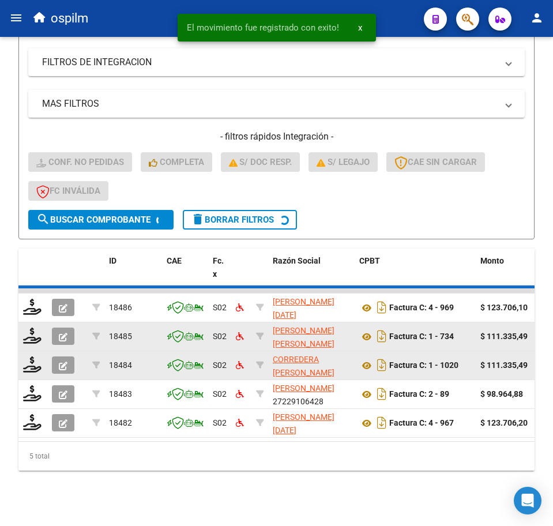
scroll to position [228, 0]
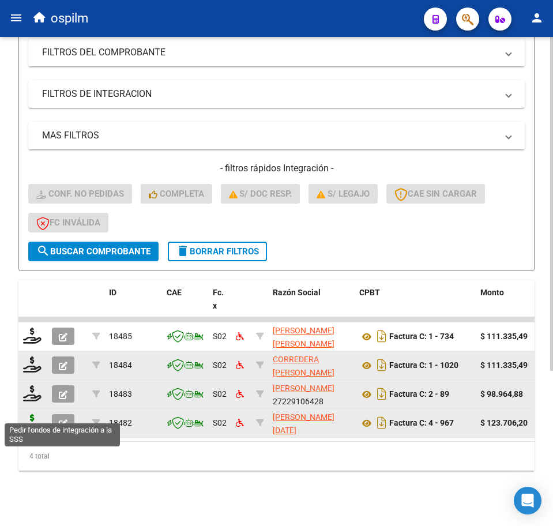
click at [34, 414] on icon at bounding box center [32, 422] width 18 height 16
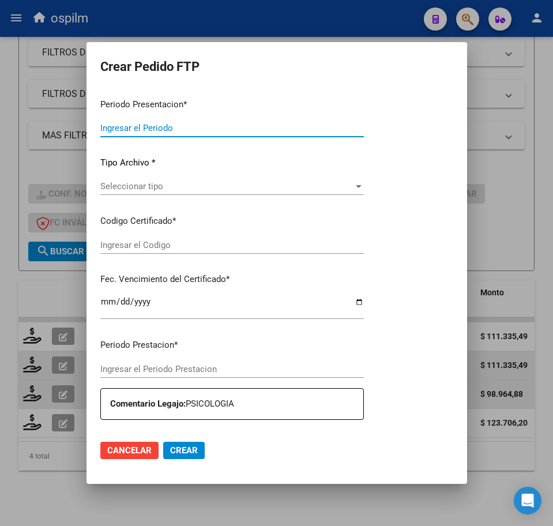
type input "202507"
type input "$ 123.706,20"
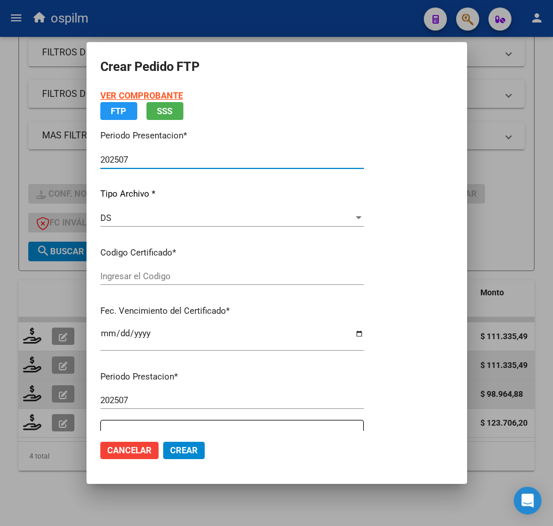
type input "ARG02000582095882023072620260726BS313"
type input "[DATE]"
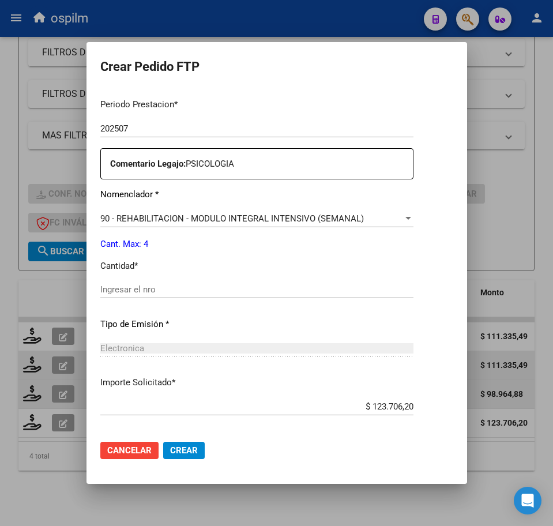
scroll to position [414, 0]
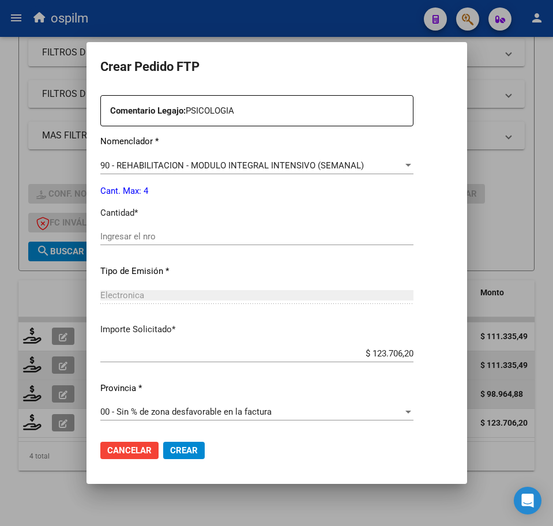
click at [159, 233] on input "Ingresar el nro" at bounding box center [256, 236] width 313 height 10
type input "4"
click at [172, 447] on span "Crear" at bounding box center [184, 451] width 28 height 10
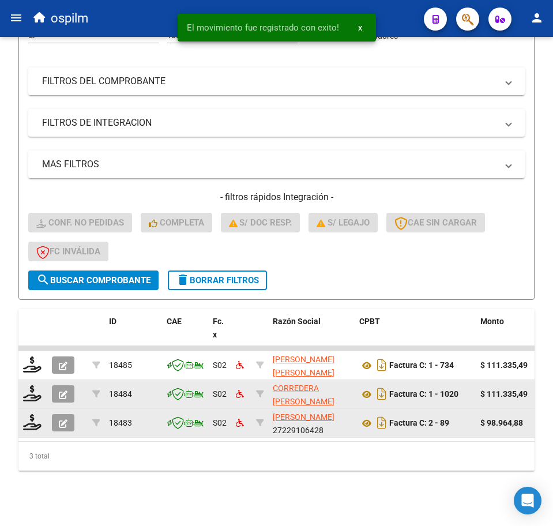
scroll to position [199, 0]
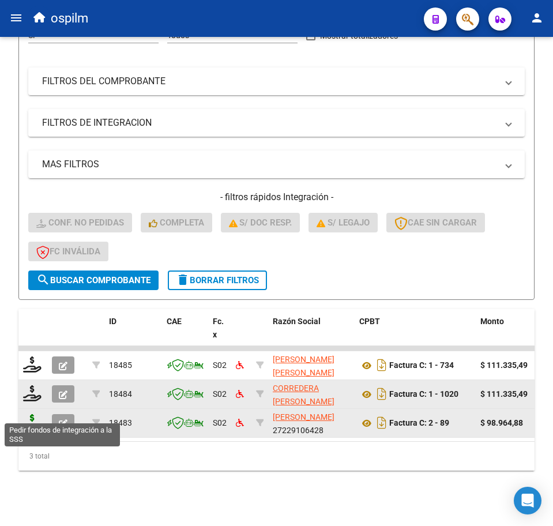
click at [29, 414] on icon at bounding box center [32, 422] width 18 height 16
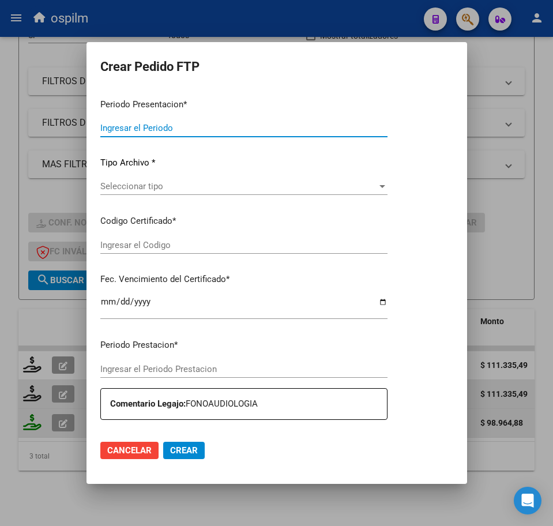
type input "202507"
type input "$ 98.964,88"
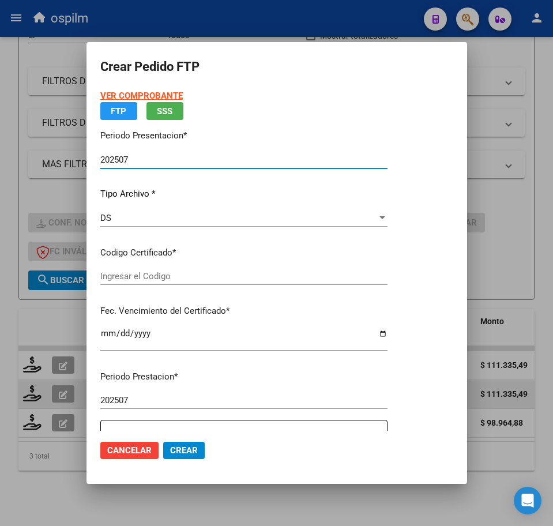
type input "ARG02000582095882023072620260726BS313"
type input "[DATE]"
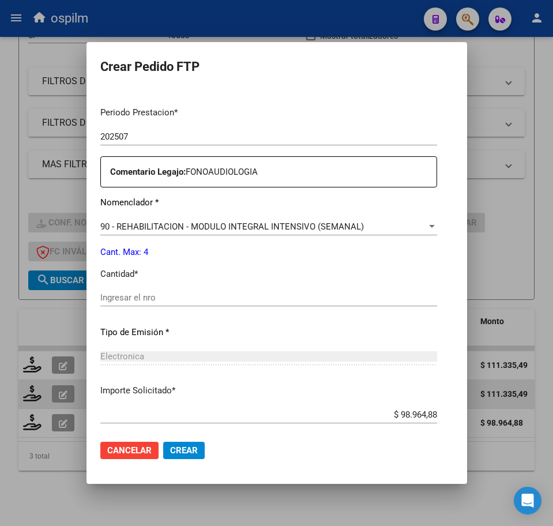
scroll to position [361, 0]
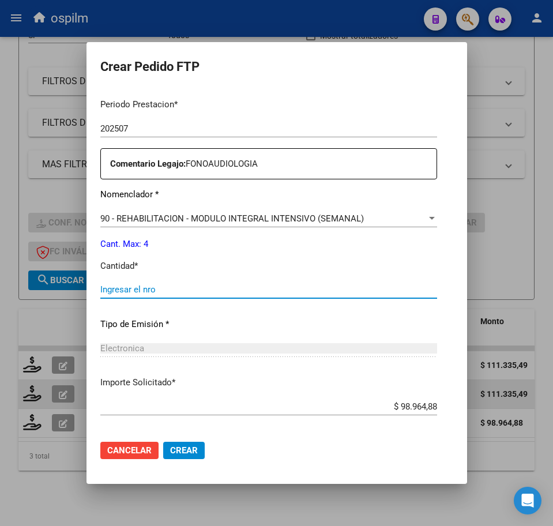
click at [136, 290] on input "Ingresar el nro" at bounding box center [268, 290] width 337 height 10
type input "4"
click at [152, 441] on mat-dialog-actions "Cancelar Crear" at bounding box center [276, 450] width 353 height 39
click at [170, 450] on span "Crear" at bounding box center [184, 451] width 28 height 10
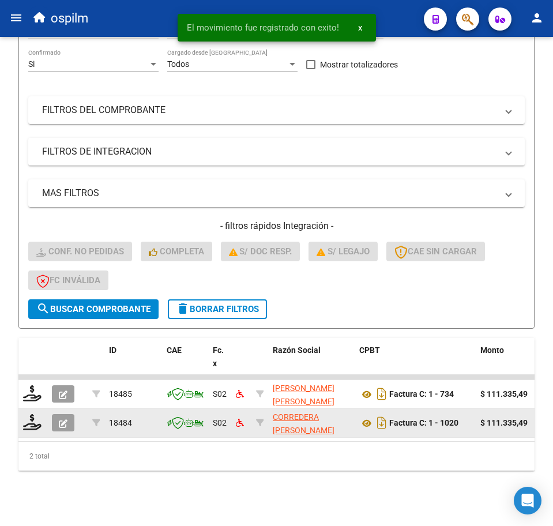
scroll to position [170, 0]
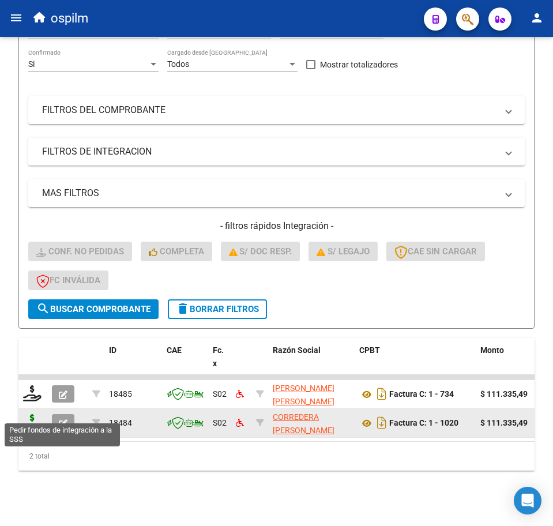
click at [34, 414] on icon at bounding box center [32, 422] width 18 height 16
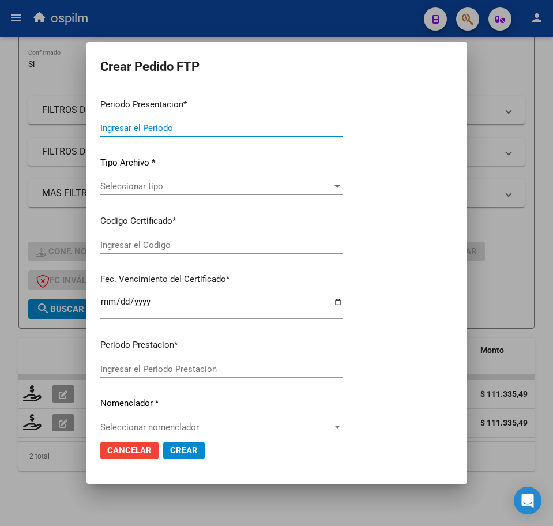
type input "202507"
type input "$ 111.335,49"
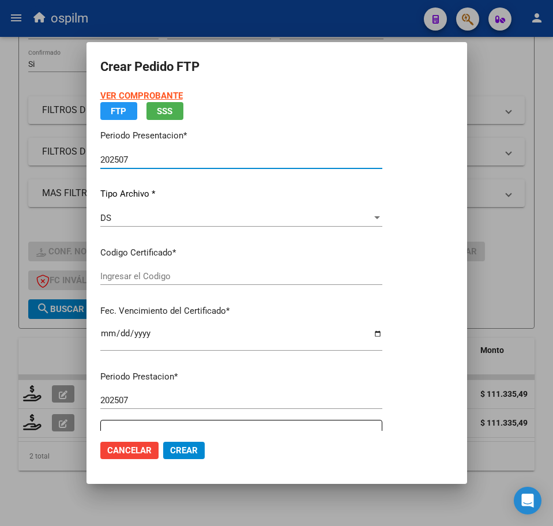
type input "ARG02000582095882023072620260726BS313"
type input "[DATE]"
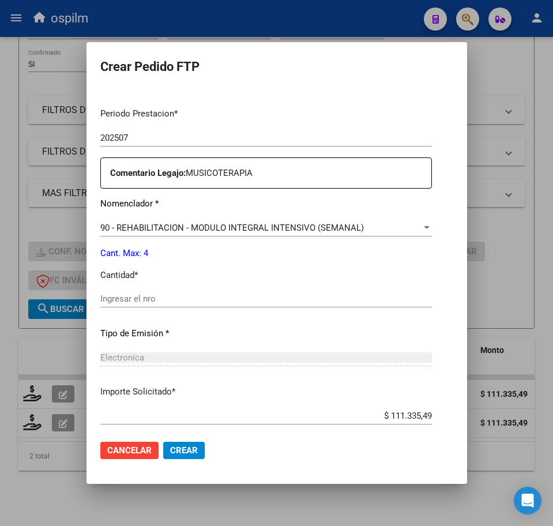
scroll to position [361, 0]
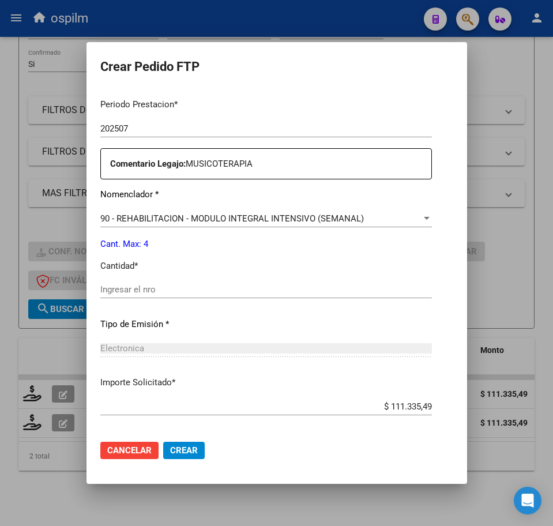
click at [143, 288] on input "Ingresar el nro" at bounding box center [266, 290] width 332 height 10
type input "4"
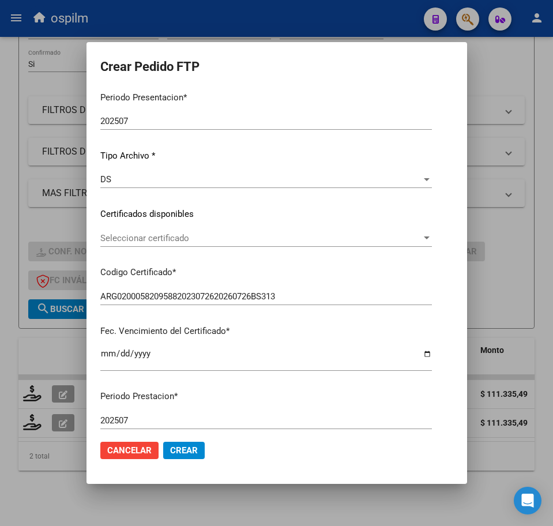
scroll to position [289, 0]
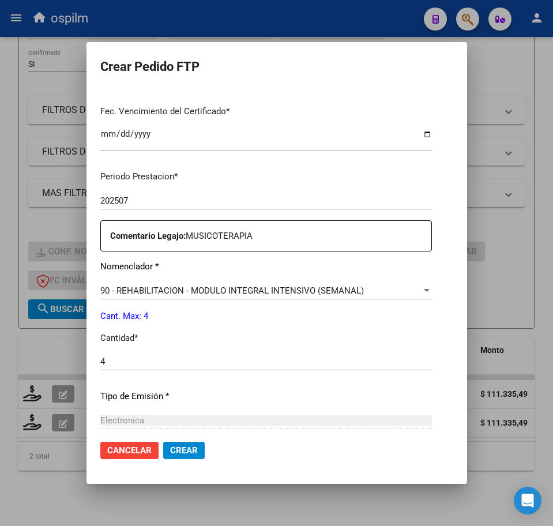
click at [170, 450] on span "Crear" at bounding box center [184, 451] width 28 height 10
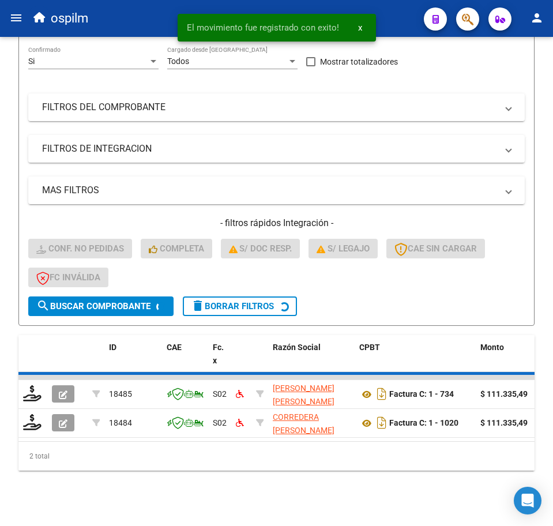
scroll to position [141, 0]
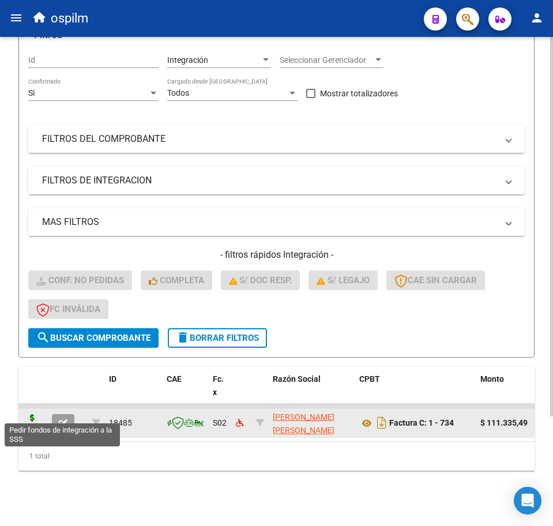
click at [33, 414] on icon at bounding box center [32, 422] width 18 height 16
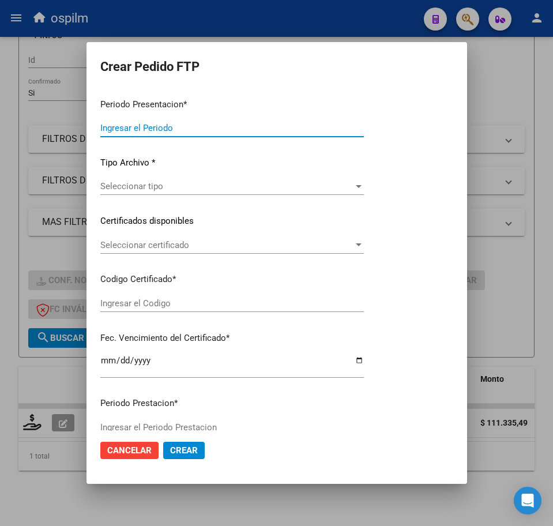
type input "202507"
type input "$ 111.335,49"
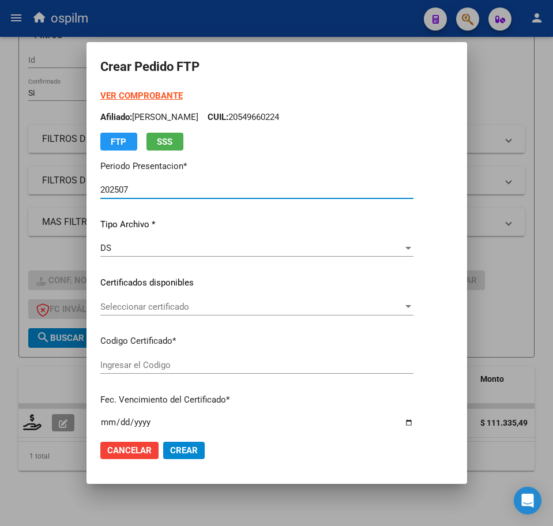
type input "ARG02000481031742021102820261028BS437"
type input "[DATE]"
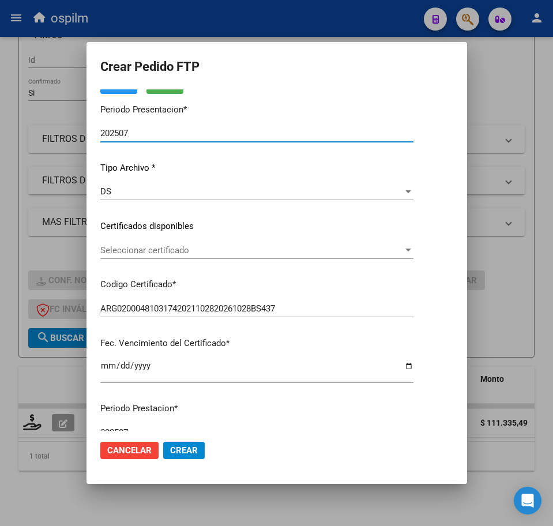
scroll to position [289, 0]
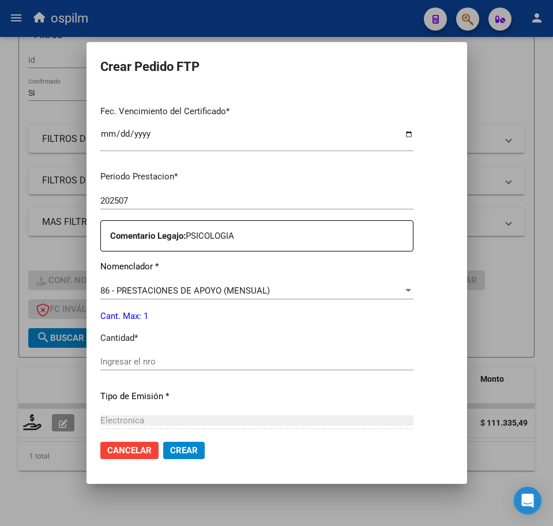
click at [154, 367] on input "Ingresar el nro" at bounding box center [256, 362] width 313 height 10
type input "1"
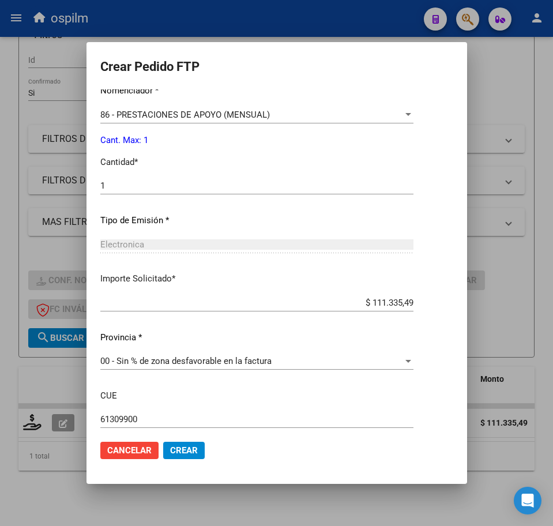
scroll to position [531, 0]
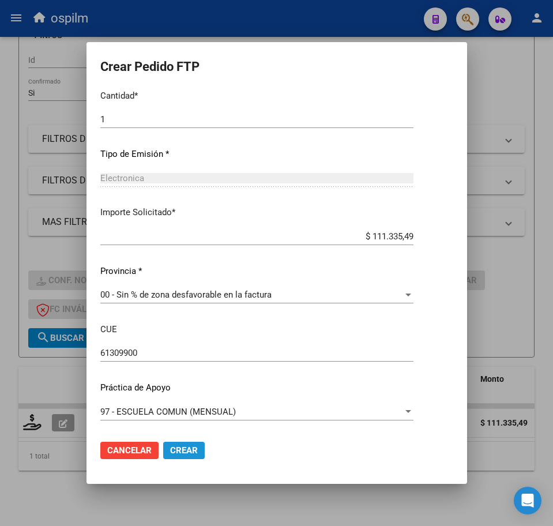
click at [170, 454] on span "Crear" at bounding box center [184, 451] width 28 height 10
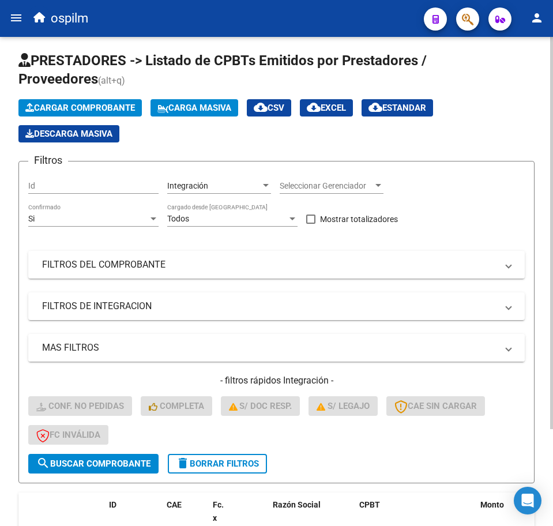
scroll to position [0, 0]
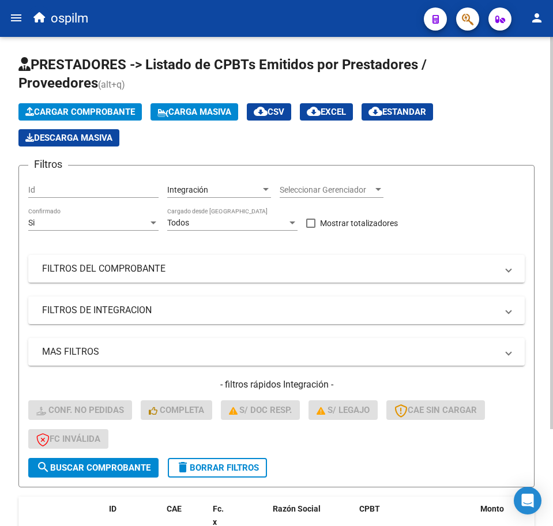
click at [169, 114] on icon at bounding box center [163, 112] width 11 height 9
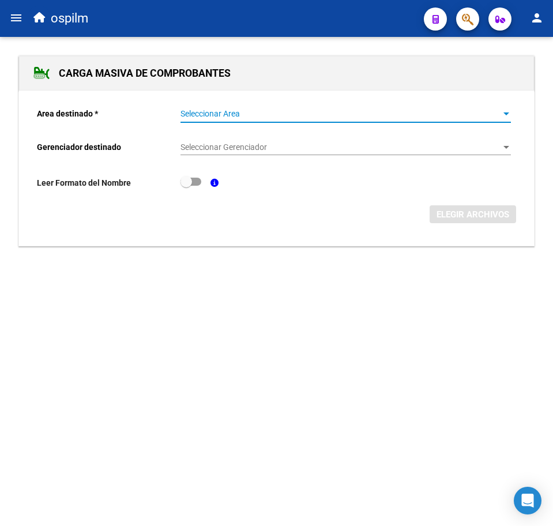
click at [201, 114] on span "Seleccionar Area" at bounding box center [341, 114] width 320 height 10
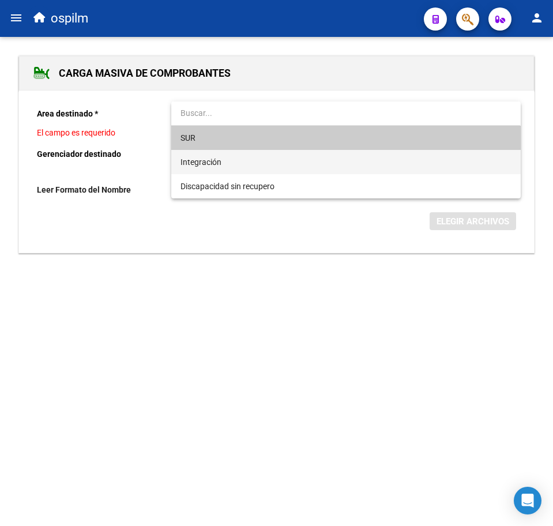
click at [222, 159] on span "Integración" at bounding box center [346, 162] width 331 height 24
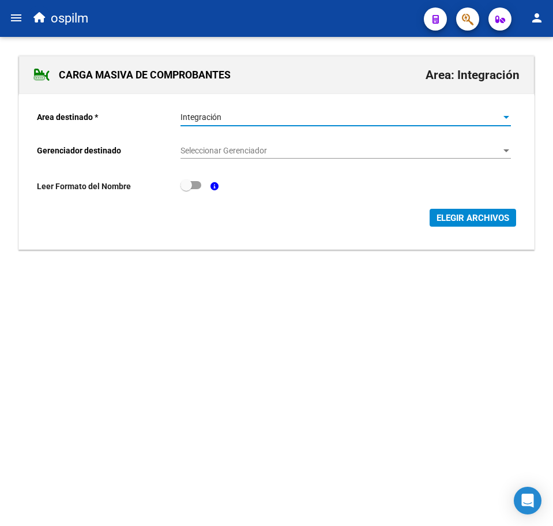
click at [247, 147] on span "Seleccionar Gerenciador" at bounding box center [341, 151] width 320 height 10
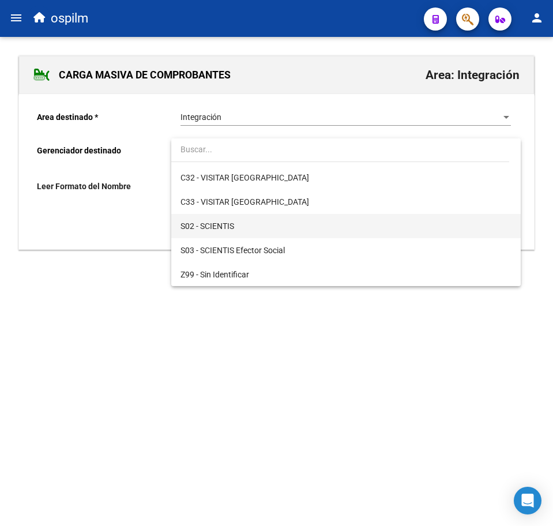
scroll to position [167, 0]
click at [237, 226] on span "S02 - SCIENTIS" at bounding box center [346, 226] width 331 height 24
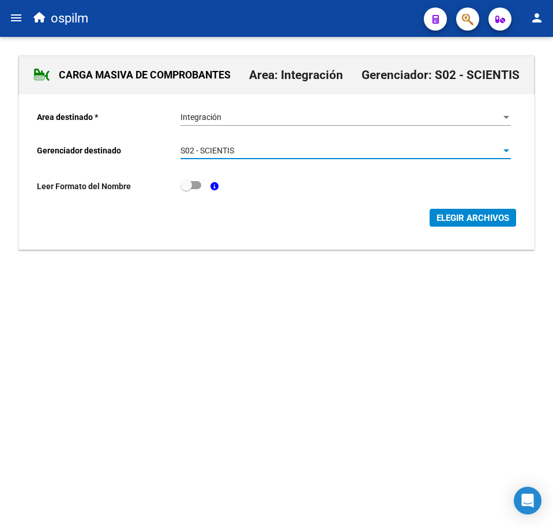
click at [466, 211] on button "ELEGIR ARCHIVOS" at bounding box center [473, 218] width 87 height 18
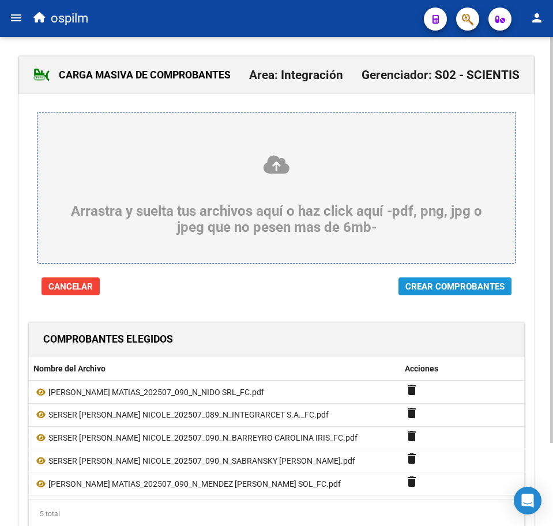
click at [420, 291] on span "Crear Comprobantes" at bounding box center [455, 287] width 99 height 10
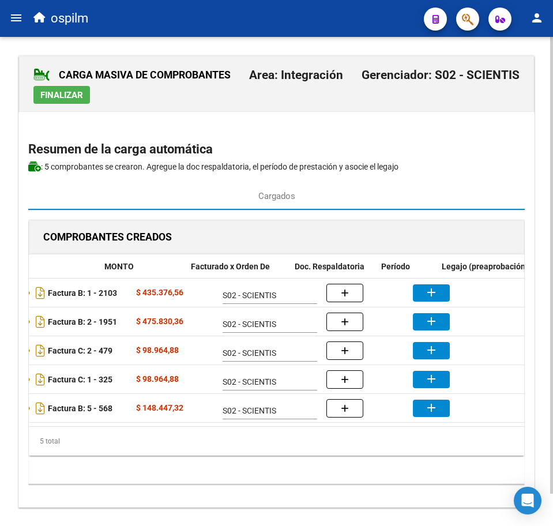
scroll to position [0, 197]
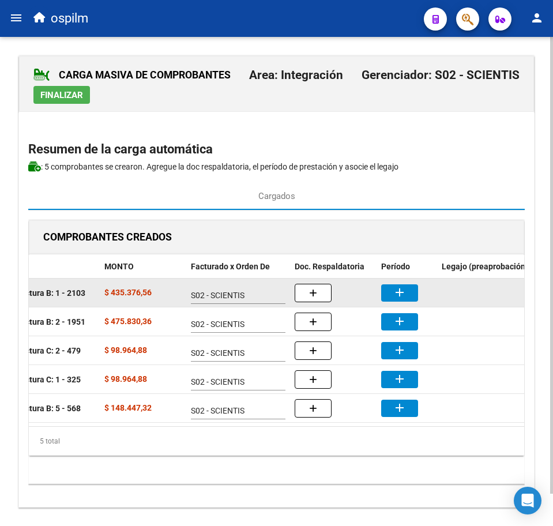
click at [408, 294] on button "add" at bounding box center [399, 293] width 37 height 17
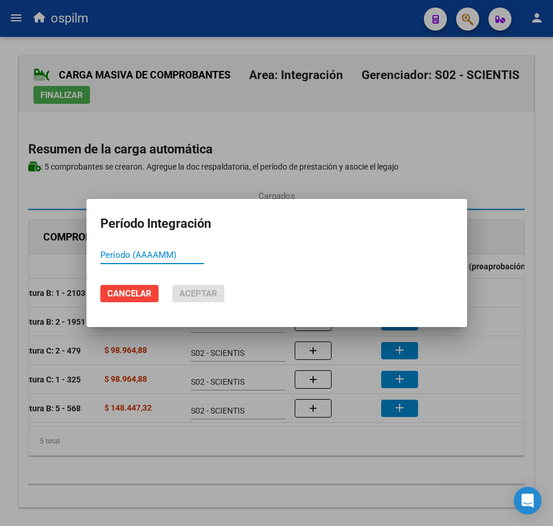
paste input "202507"
type input "202507"
click at [227, 296] on mat-dialog-actions "Cancelar Aceptar" at bounding box center [276, 293] width 353 height 39
click at [209, 294] on span "Aceptar" at bounding box center [198, 294] width 38 height 10
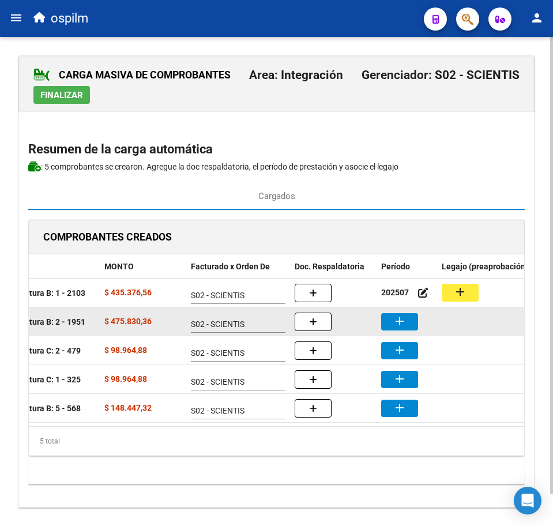
click at [409, 321] on button "add" at bounding box center [399, 321] width 37 height 17
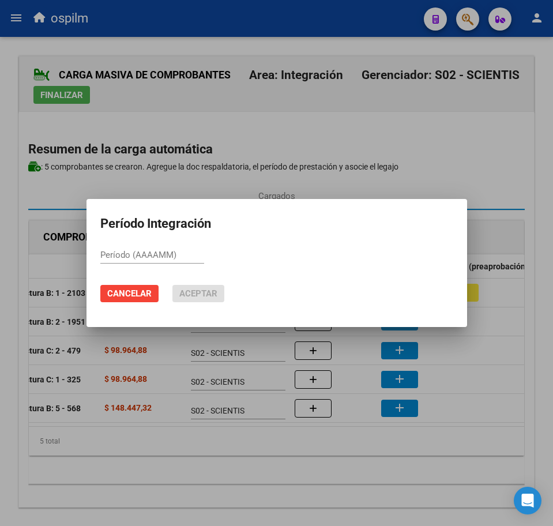
paste input "202507"
type input "202507"
click at [203, 293] on span "Aceptar" at bounding box center [198, 294] width 38 height 10
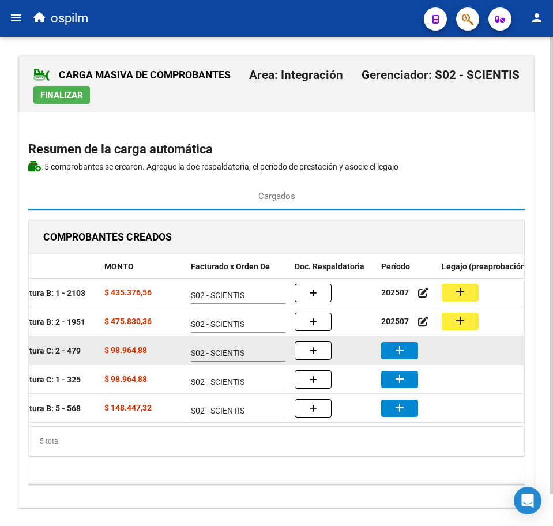
click at [401, 349] on mat-icon "add" at bounding box center [400, 350] width 14 height 14
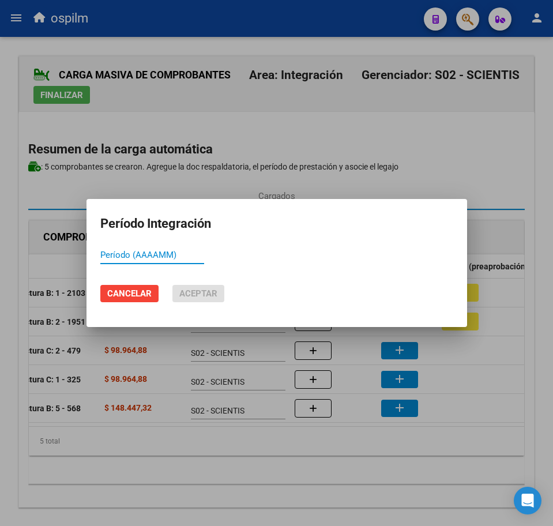
paste input "202507"
type input "202507"
click at [190, 300] on button "Aceptar" at bounding box center [199, 293] width 52 height 17
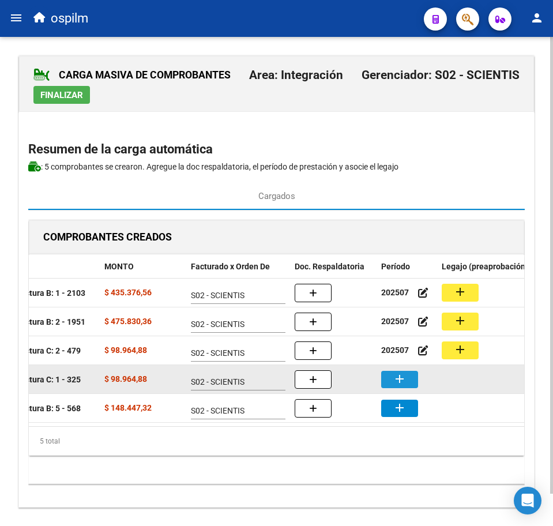
click at [407, 385] on button "add" at bounding box center [399, 379] width 37 height 17
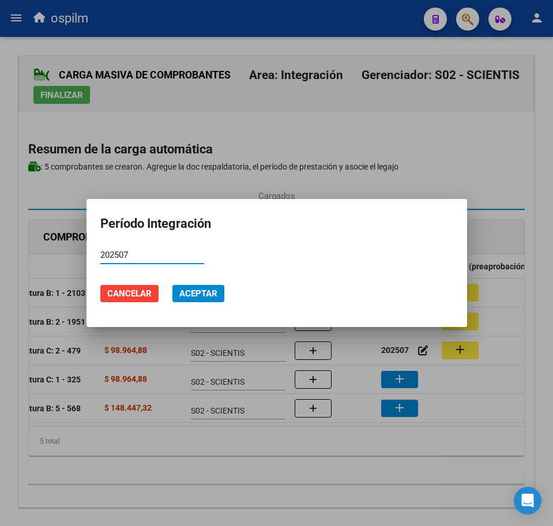
type input "202507"
click at [189, 298] on span "Aceptar" at bounding box center [198, 294] width 38 height 10
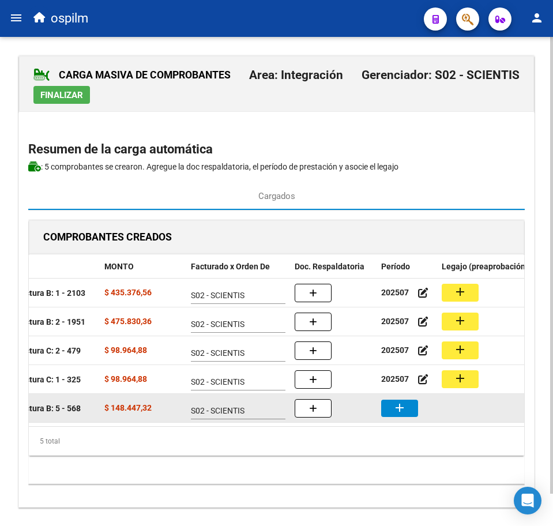
click at [384, 413] on button "add" at bounding box center [399, 408] width 37 height 17
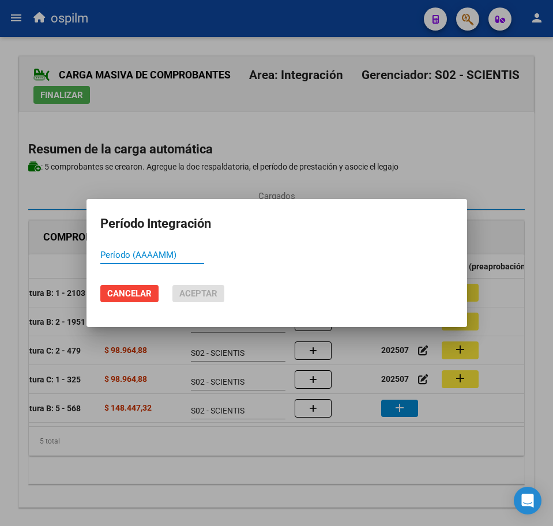
paste input "202507"
type input "202507"
click at [201, 289] on span "Aceptar" at bounding box center [198, 294] width 38 height 10
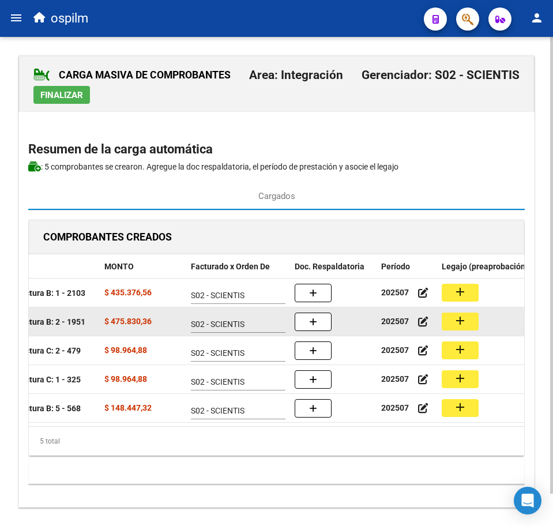
click at [454, 320] on mat-icon "add" at bounding box center [461, 321] width 14 height 14
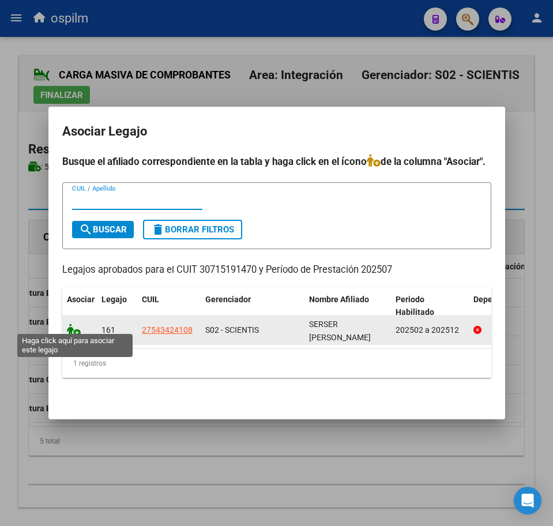
click at [77, 324] on icon at bounding box center [74, 330] width 14 height 13
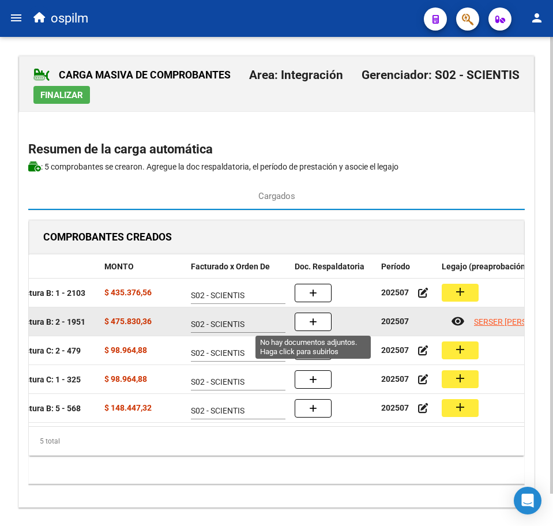
click at [310, 320] on icon "button" at bounding box center [313, 322] width 8 height 9
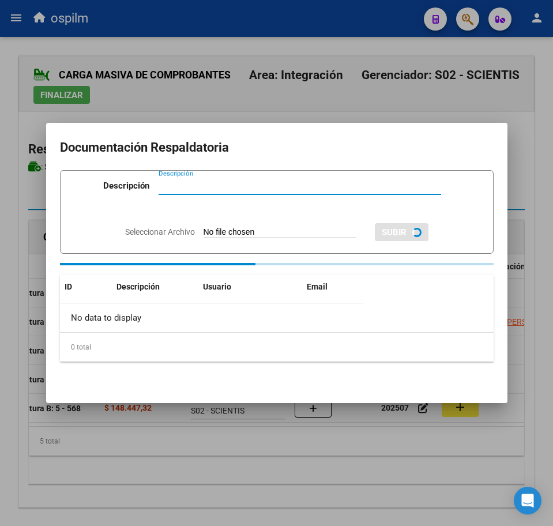
paste input "Planilla de asistencia"
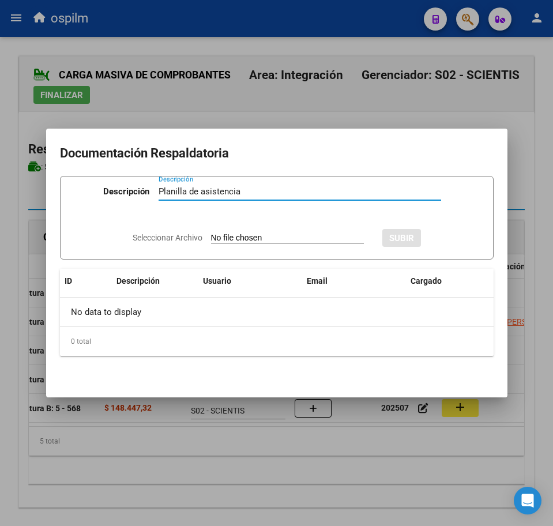
type input "Planilla de asistencia"
click at [235, 244] on input "Seleccionar Archivo" at bounding box center [287, 238] width 153 height 11
type input "C:\fakepath\SERSER [PERSON_NAME] NICOLE_202507_089_N_INTEGRARCET S.A._PA.pdf"
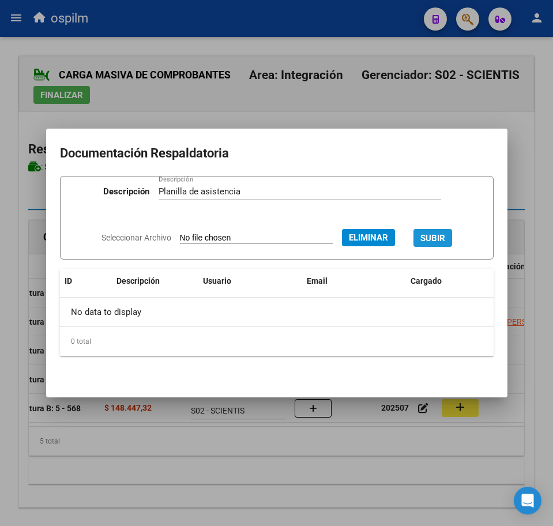
click at [442, 234] on span "SUBIR" at bounding box center [433, 238] width 25 height 10
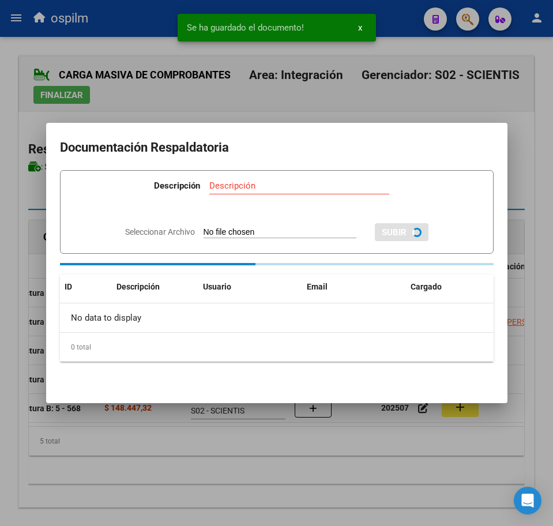
click at [359, 490] on div at bounding box center [276, 263] width 553 height 526
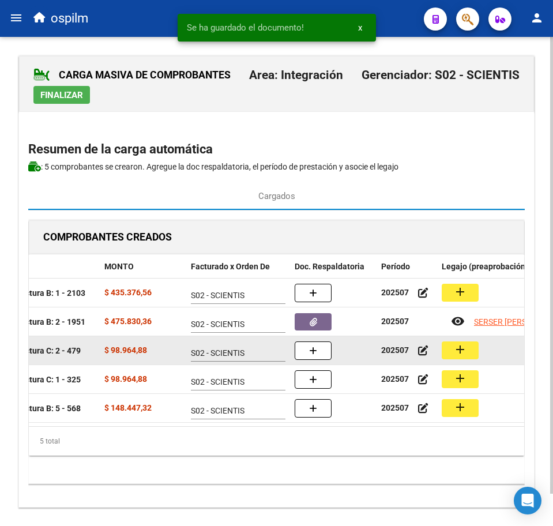
click at [454, 354] on mat-icon "add" at bounding box center [461, 350] width 14 height 14
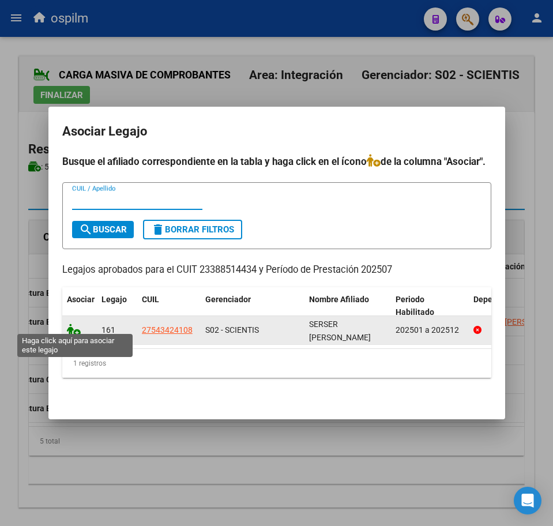
click at [69, 325] on icon at bounding box center [74, 330] width 14 height 13
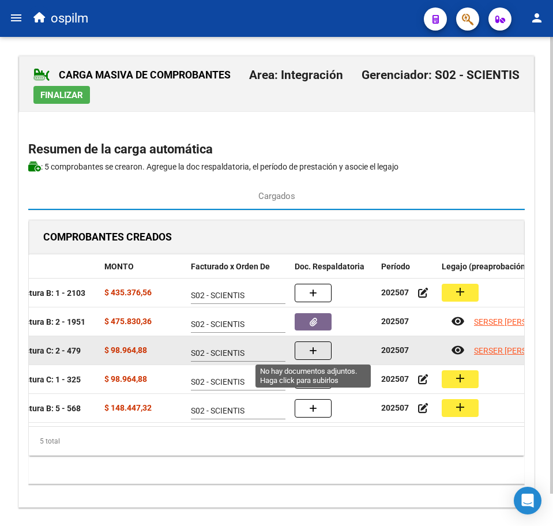
click at [320, 354] on button "button" at bounding box center [313, 351] width 37 height 18
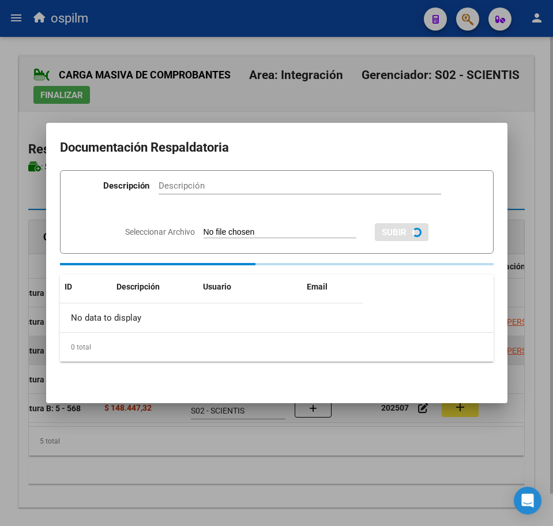
paste input "Planilla de asistencia"
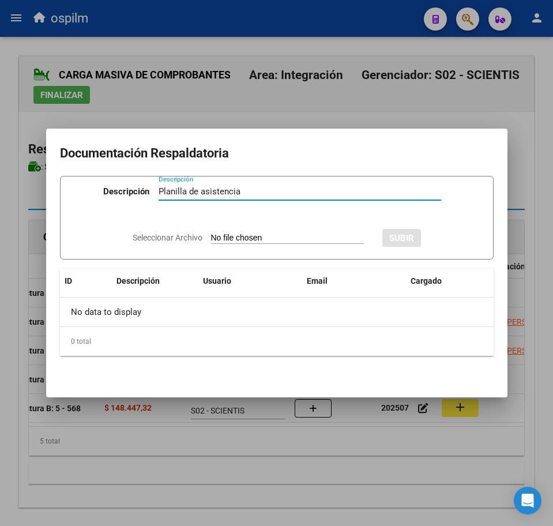
type input "Planilla de asistencia"
click at [249, 237] on input "Seleccionar Archivo" at bounding box center [287, 238] width 153 height 11
type input "C:\fakepath\SERSER [PERSON_NAME] NICOLE_202507_090_N_BARREYRO CAROLINA IRIS_PA.…"
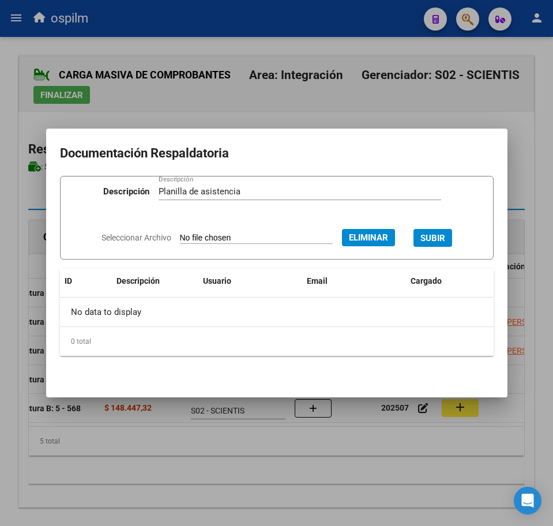
click at [443, 235] on span "SUBIR" at bounding box center [433, 238] width 25 height 10
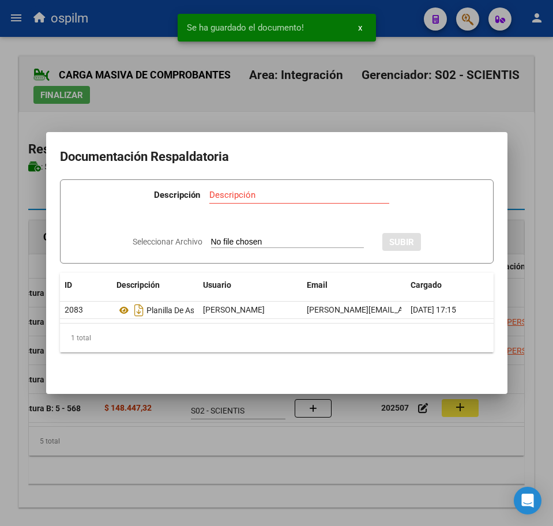
click at [212, 460] on div at bounding box center [276, 263] width 553 height 526
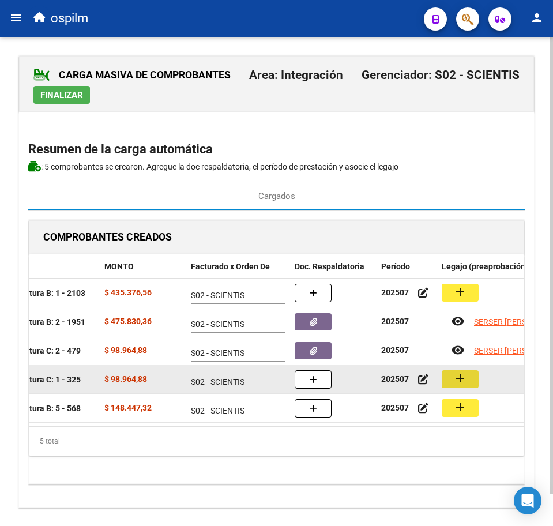
click at [471, 387] on button "add" at bounding box center [460, 379] width 37 height 18
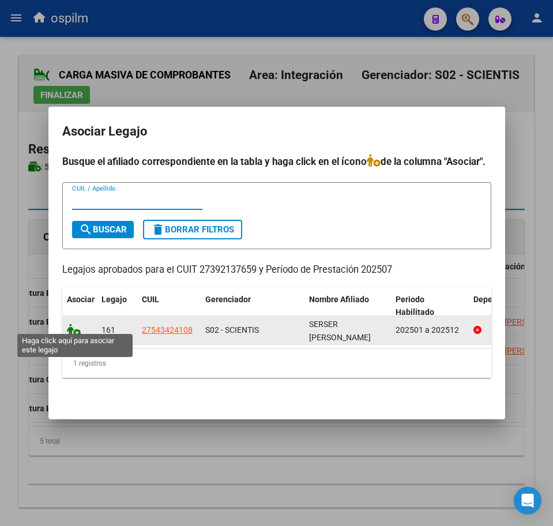
click at [70, 325] on icon at bounding box center [74, 330] width 14 height 13
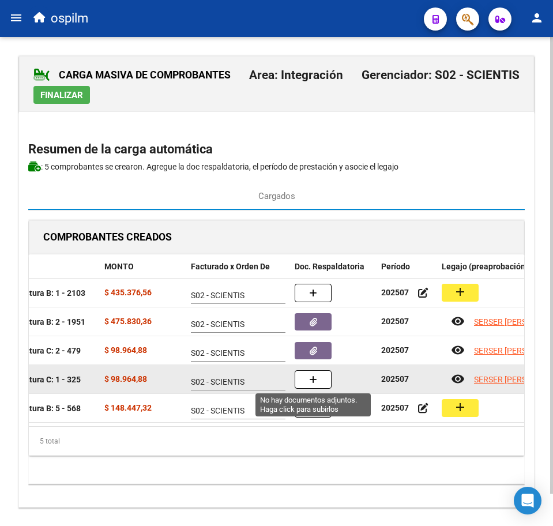
click at [311, 383] on icon "button" at bounding box center [313, 380] width 8 height 9
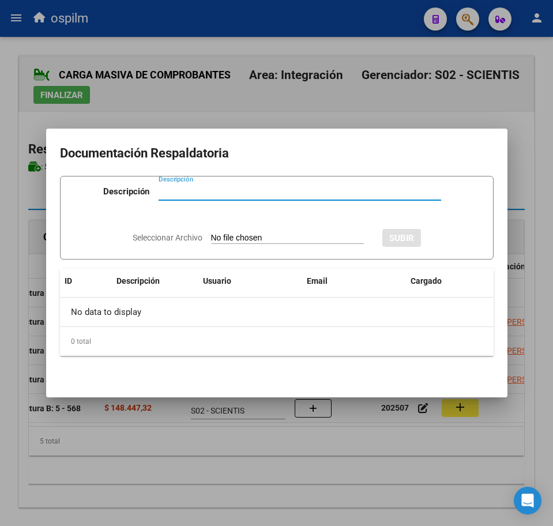
paste input "Planilla de asistencia"
click at [264, 241] on input "Seleccionar Archivo" at bounding box center [287, 238] width 153 height 11
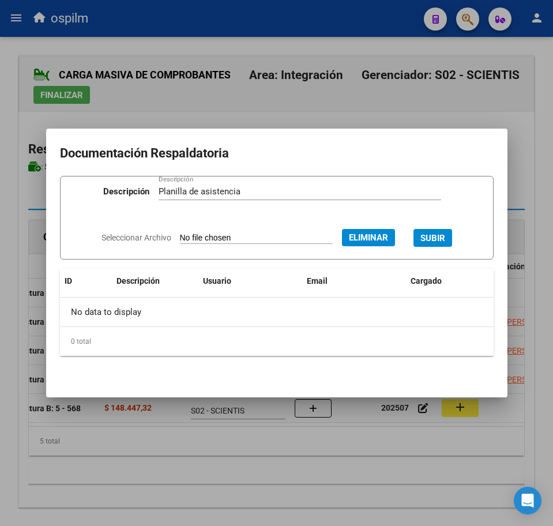
click at [440, 237] on span "SUBIR" at bounding box center [433, 238] width 25 height 10
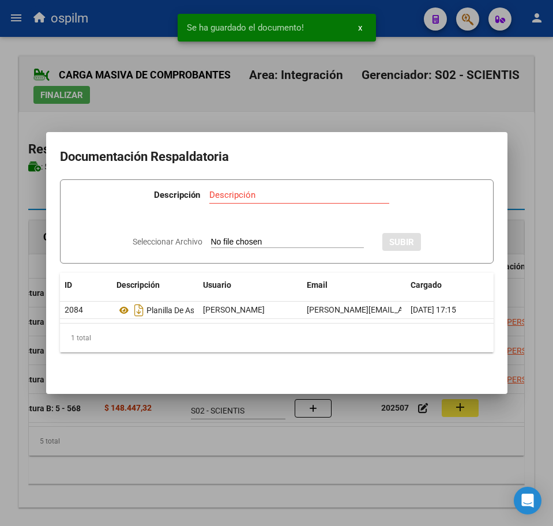
click at [273, 478] on div at bounding box center [276, 263] width 553 height 526
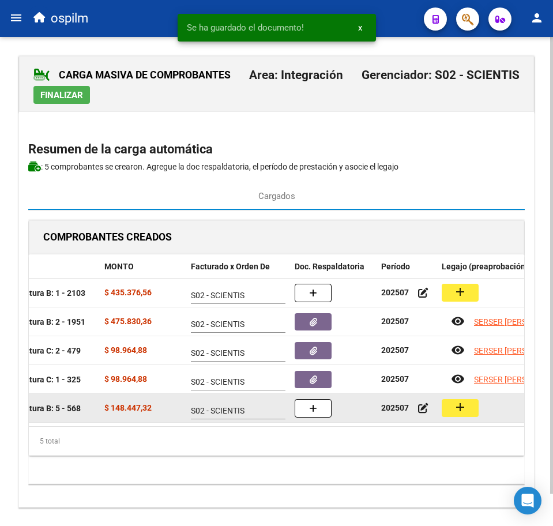
click at [462, 414] on button "add" at bounding box center [460, 408] width 37 height 18
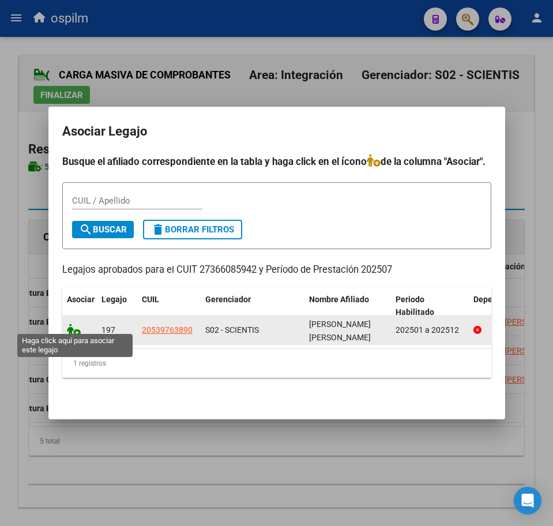
click at [78, 324] on icon at bounding box center [74, 330] width 14 height 13
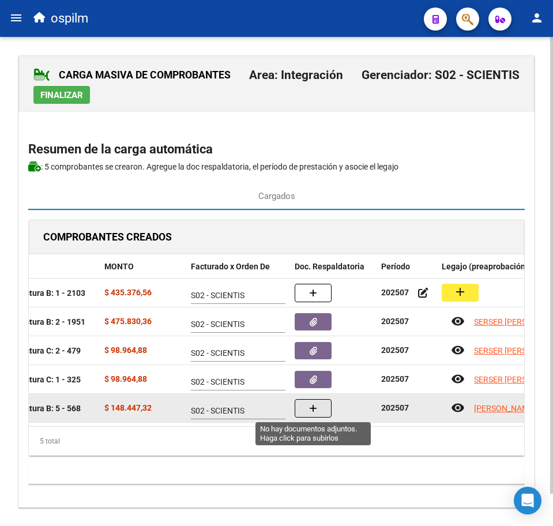
click at [315, 406] on icon "button" at bounding box center [313, 409] width 8 height 9
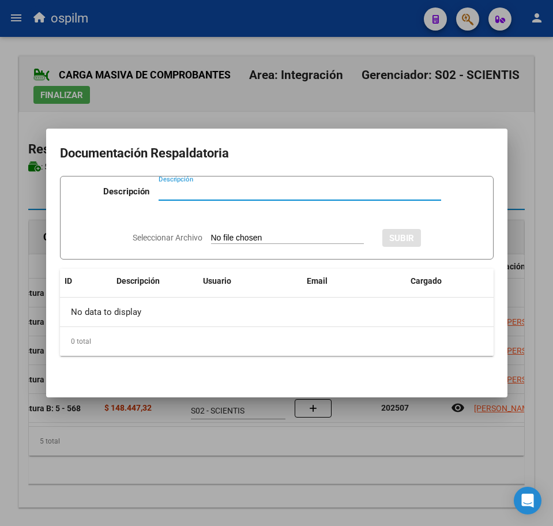
paste input "Planilla de asistencia"
click at [280, 245] on div "Seleccionar Archivo SUBIR" at bounding box center [277, 236] width 289 height 33
click at [278, 238] on input "Seleccionar Archivo" at bounding box center [287, 238] width 153 height 11
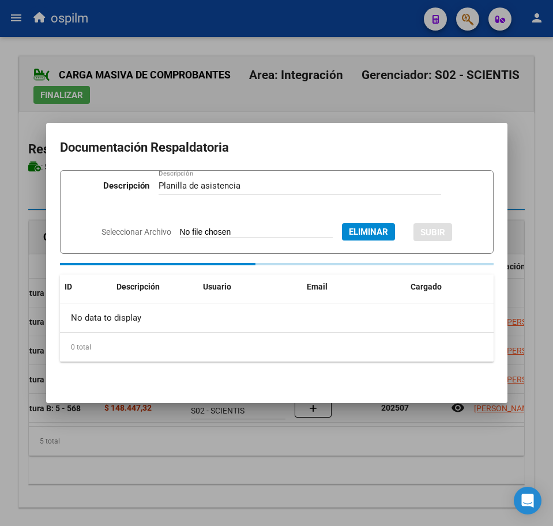
click at [446, 238] on span "SUBIR" at bounding box center [433, 232] width 25 height 10
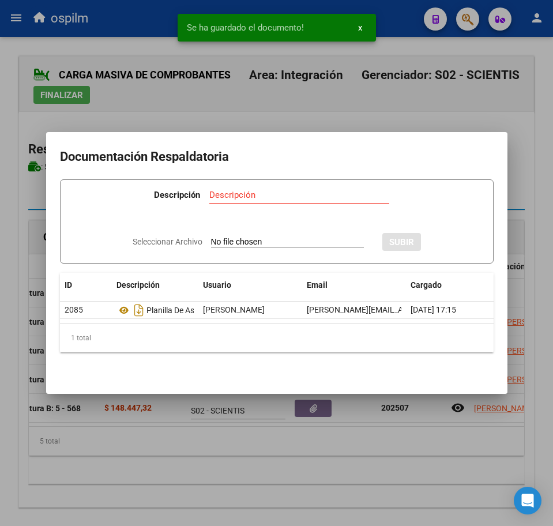
click at [339, 489] on div at bounding box center [276, 263] width 553 height 526
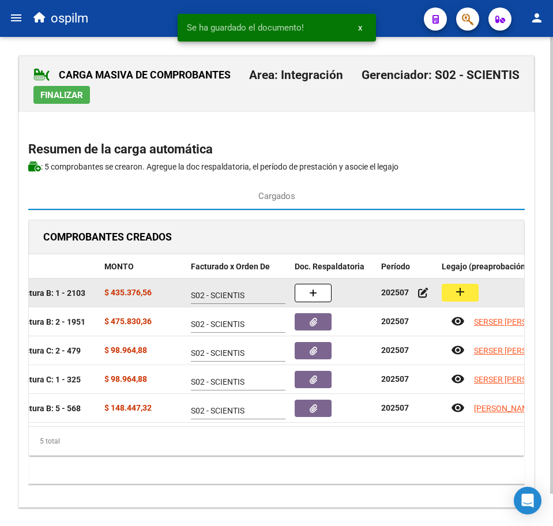
click at [463, 294] on mat-icon "add" at bounding box center [461, 292] width 14 height 14
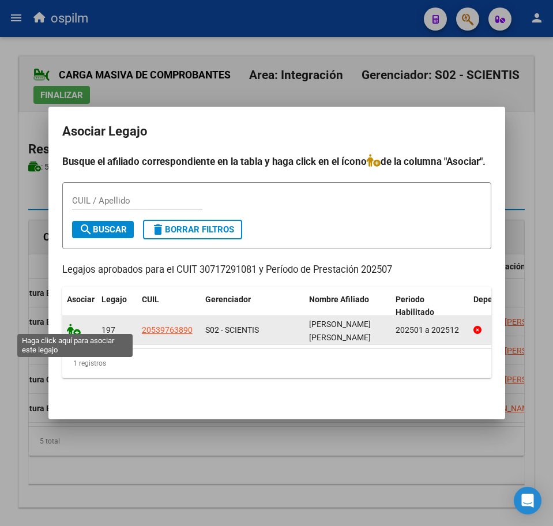
click at [72, 326] on icon at bounding box center [74, 330] width 14 height 13
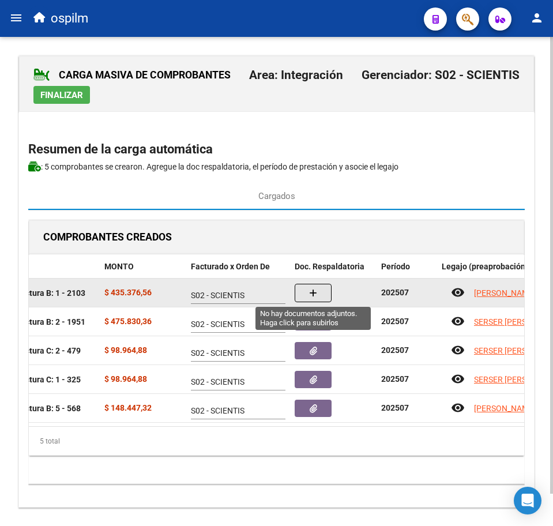
click at [307, 289] on button "button" at bounding box center [313, 293] width 37 height 18
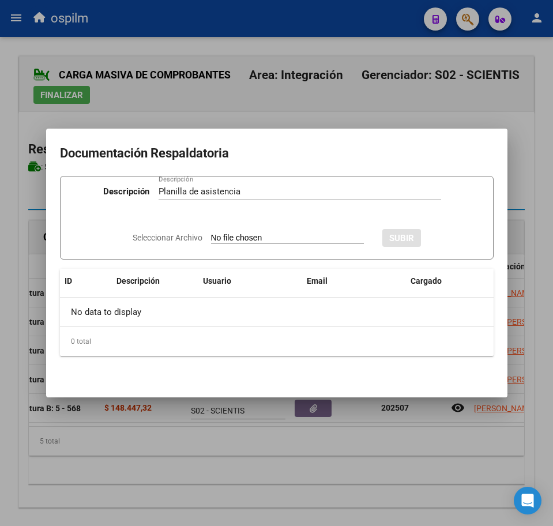
click at [268, 237] on input "Seleccionar Archivo" at bounding box center [287, 238] width 153 height 11
click at [446, 244] on span "SUBIR" at bounding box center [433, 238] width 25 height 10
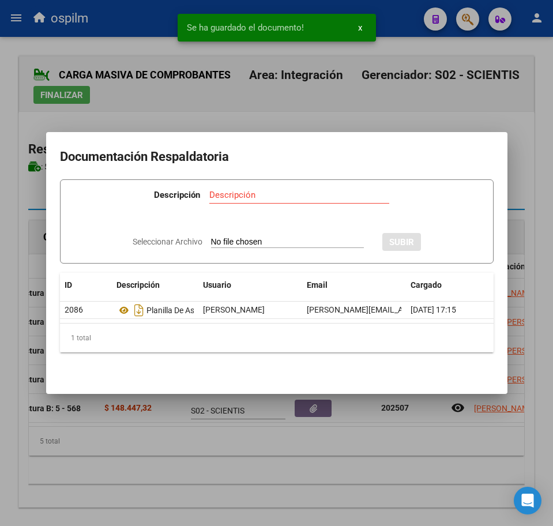
click at [280, 487] on div at bounding box center [276, 263] width 553 height 526
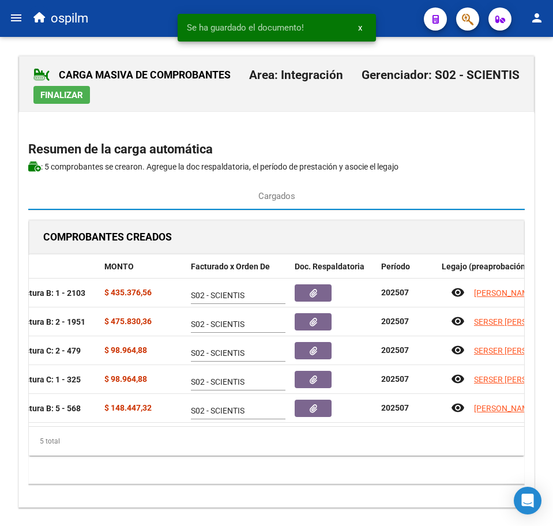
click at [64, 98] on span "Finalizar" at bounding box center [61, 95] width 43 height 10
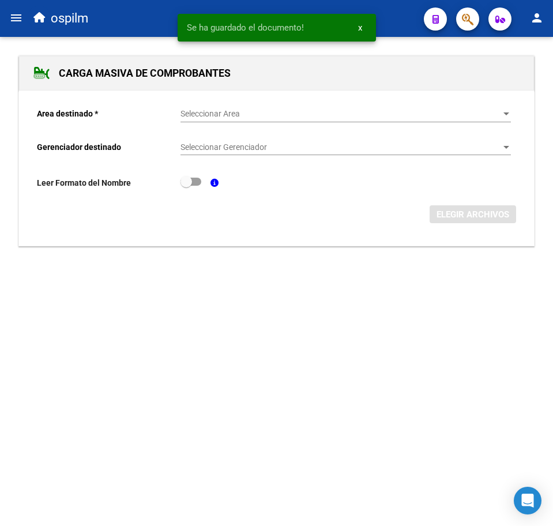
click at [214, 118] on span "Seleccionar Area" at bounding box center [341, 114] width 320 height 10
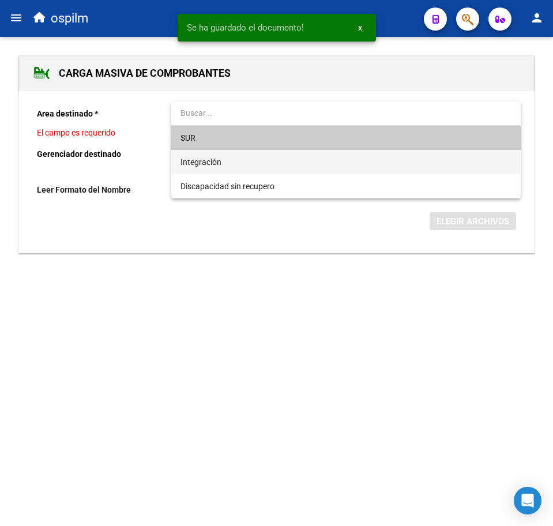
click at [239, 162] on span "Integración" at bounding box center [346, 162] width 331 height 24
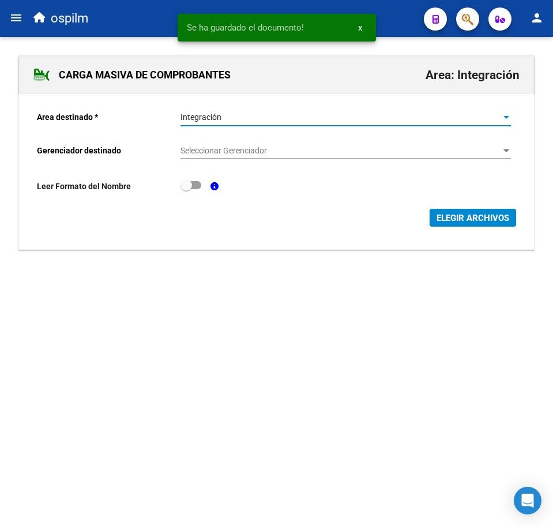
click at [244, 152] on span "Seleccionar Gerenciador" at bounding box center [341, 151] width 320 height 10
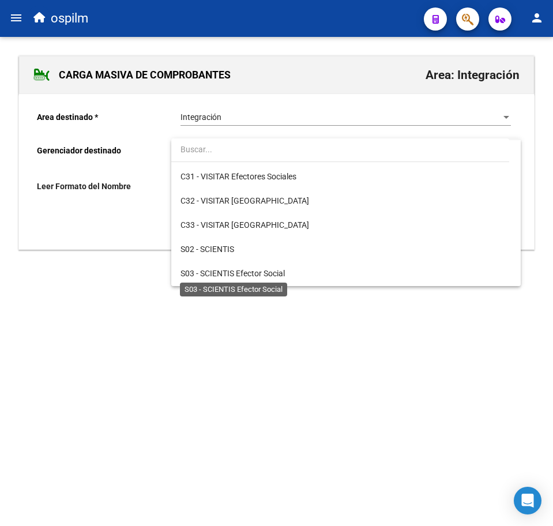
scroll to position [144, 0]
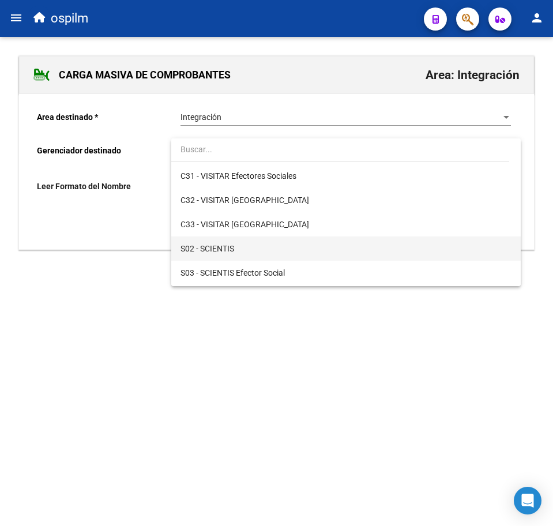
click at [258, 250] on span "S02 - SCIENTIS" at bounding box center [346, 249] width 331 height 24
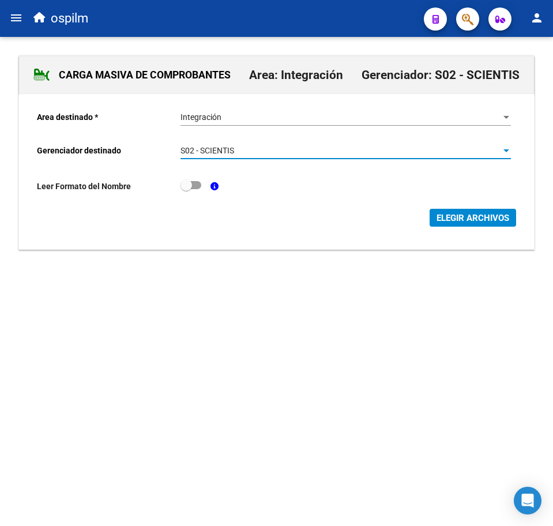
click at [451, 216] on span "ELEGIR ARCHIVOS" at bounding box center [473, 218] width 73 height 10
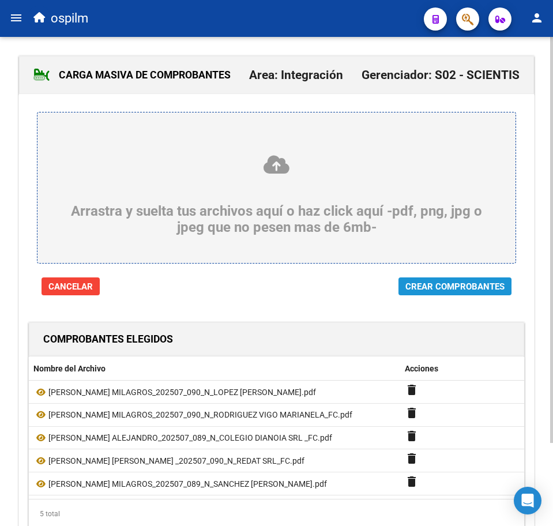
click at [439, 288] on span "Crear Comprobantes" at bounding box center [455, 287] width 99 height 10
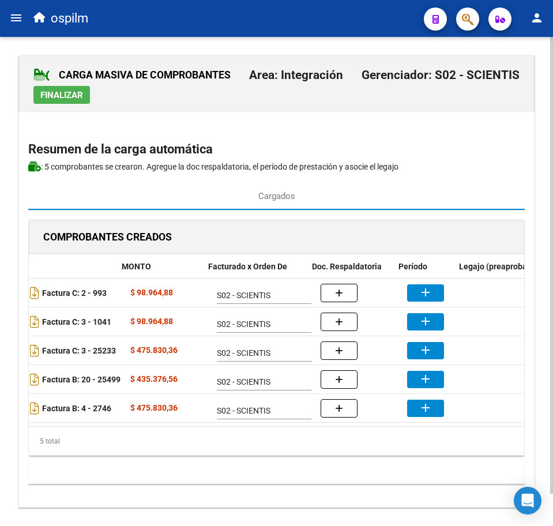
scroll to position [0, 180]
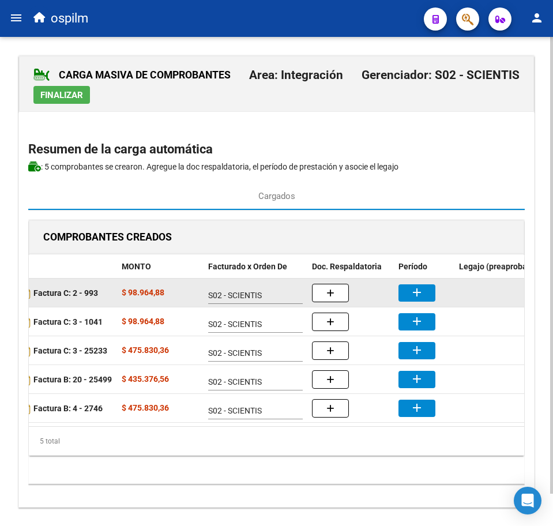
click at [418, 297] on mat-icon "add" at bounding box center [417, 293] width 14 height 14
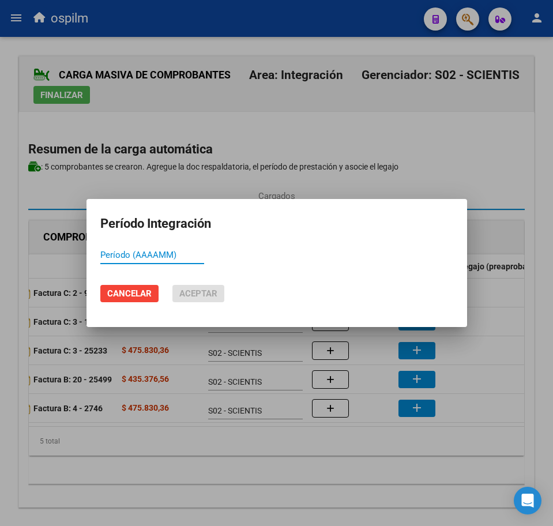
paste input "202507"
click at [182, 290] on span "Aceptar" at bounding box center [198, 294] width 38 height 10
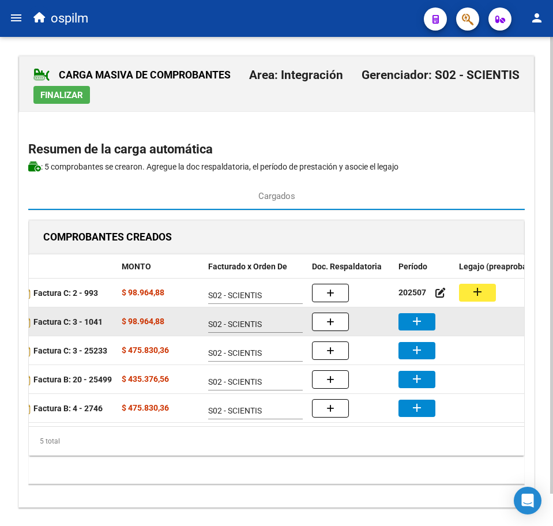
click at [423, 324] on mat-icon "add" at bounding box center [417, 322] width 14 height 14
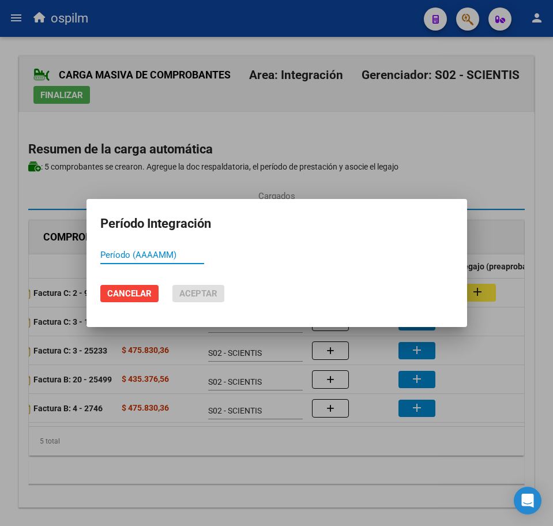
paste input "202507"
click at [209, 295] on span "Aceptar" at bounding box center [198, 294] width 38 height 10
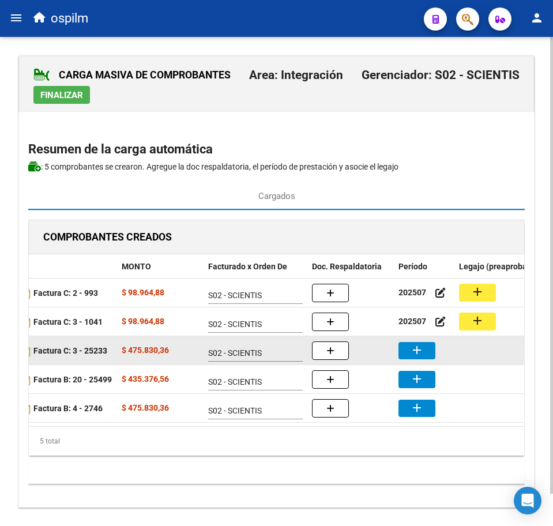
click at [414, 351] on mat-icon "add" at bounding box center [417, 350] width 14 height 14
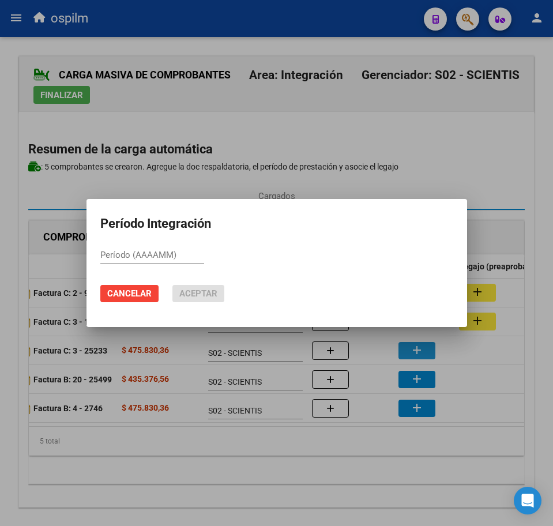
paste input "202507"
click at [183, 287] on button "Aceptar" at bounding box center [199, 293] width 52 height 17
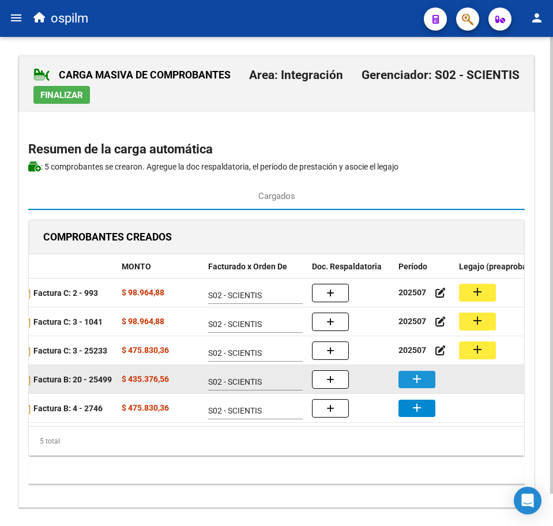
click at [414, 377] on mat-icon "add" at bounding box center [417, 379] width 14 height 14
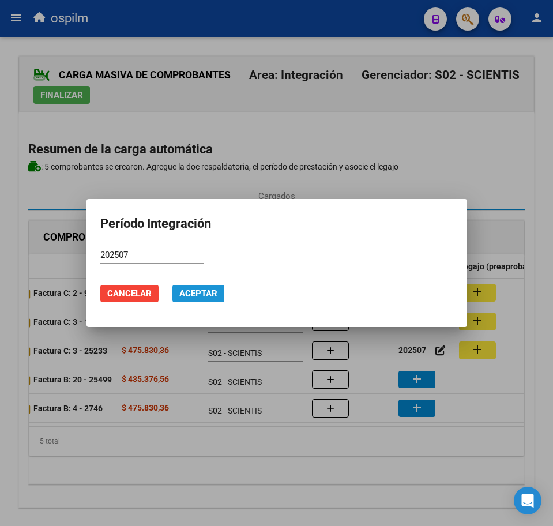
click at [205, 295] on span "Aceptar" at bounding box center [198, 294] width 38 height 10
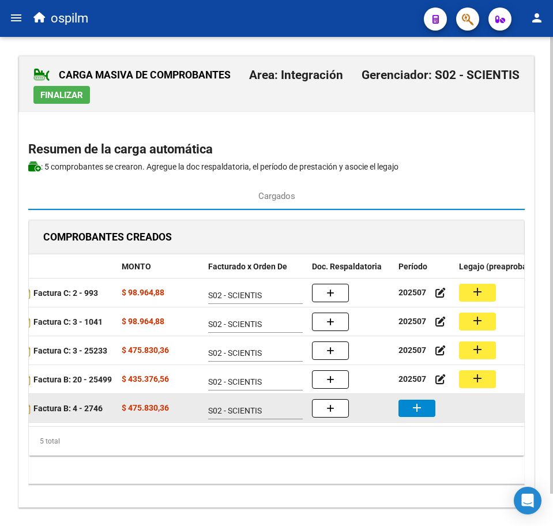
click at [417, 411] on mat-icon "add" at bounding box center [417, 408] width 14 height 14
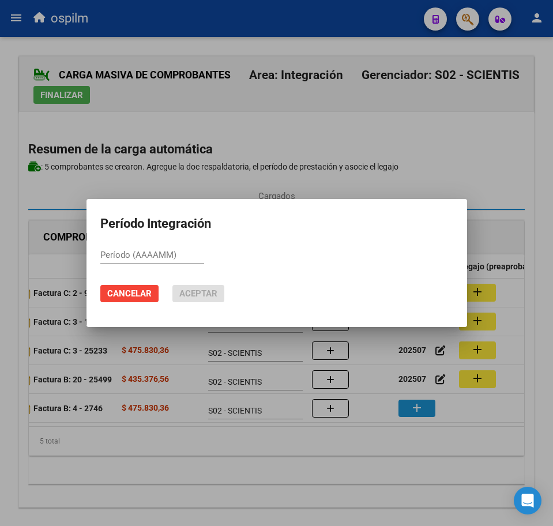
paste input "202507"
click at [199, 299] on button "Aceptar" at bounding box center [199, 293] width 52 height 17
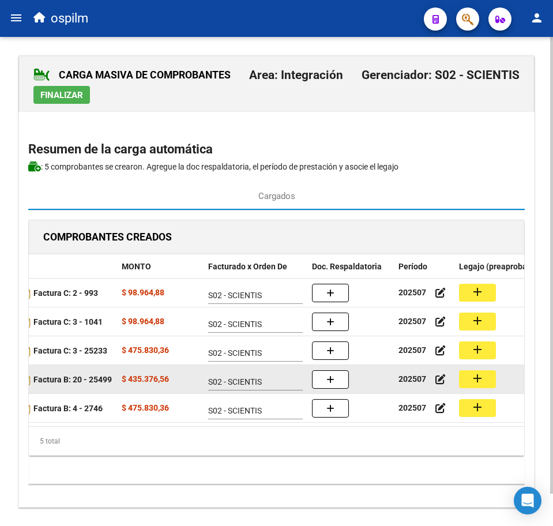
click at [475, 378] on mat-icon "add" at bounding box center [478, 379] width 14 height 14
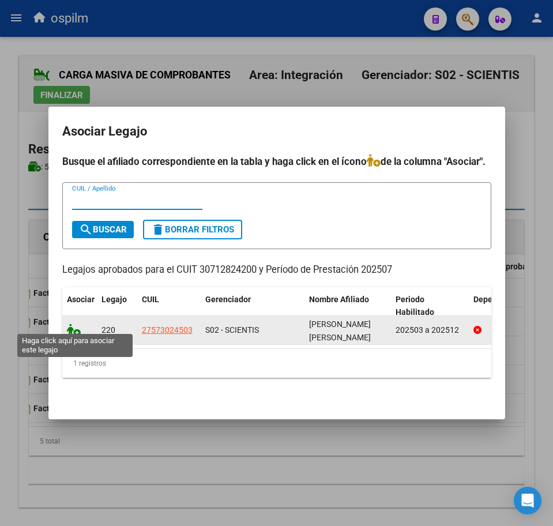
click at [69, 327] on icon at bounding box center [74, 330] width 14 height 13
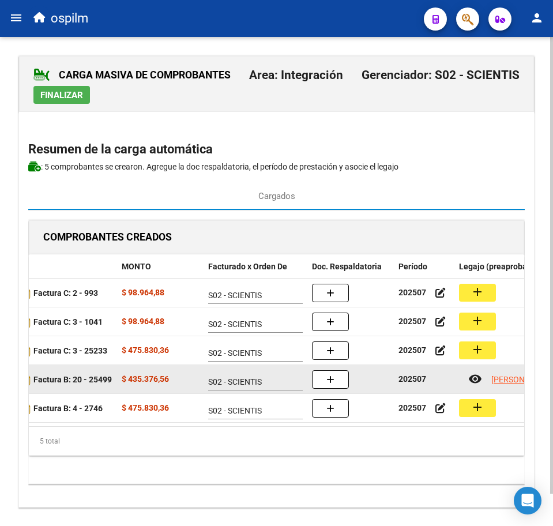
click at [336, 379] on button "button" at bounding box center [330, 379] width 37 height 18
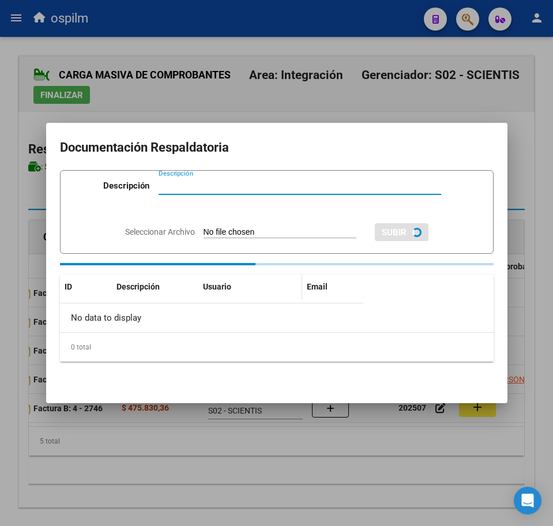
paste input "Planilla de asistencia"
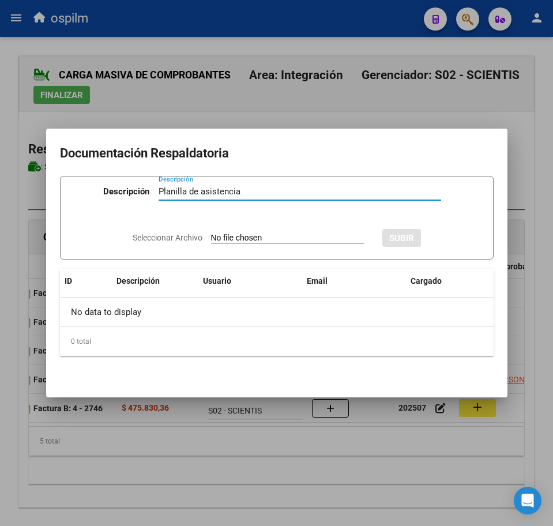
click at [251, 235] on input "Seleccionar Archivo" at bounding box center [287, 238] width 153 height 11
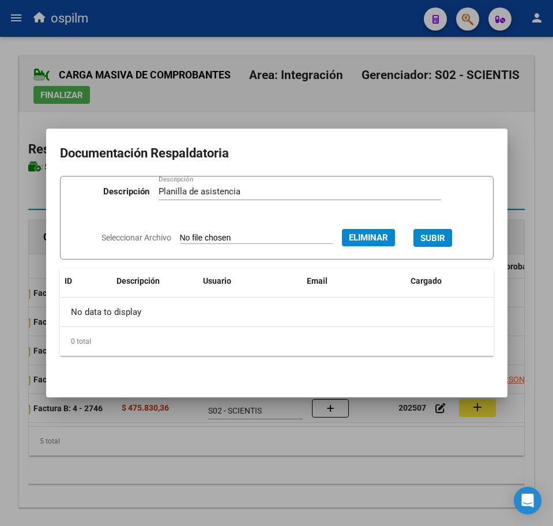
click at [441, 234] on span "SUBIR" at bounding box center [433, 238] width 25 height 10
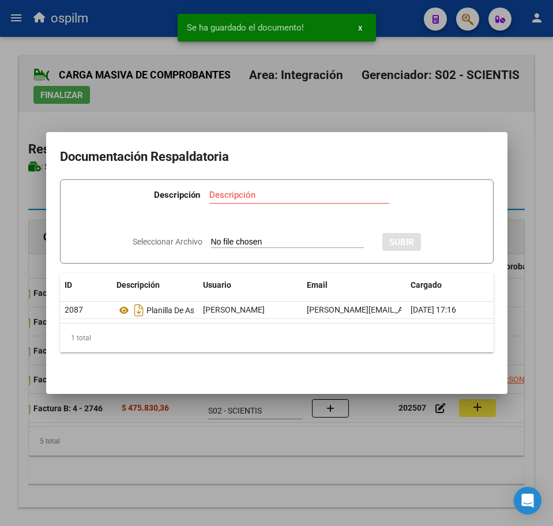
click at [357, 451] on div at bounding box center [276, 263] width 553 height 526
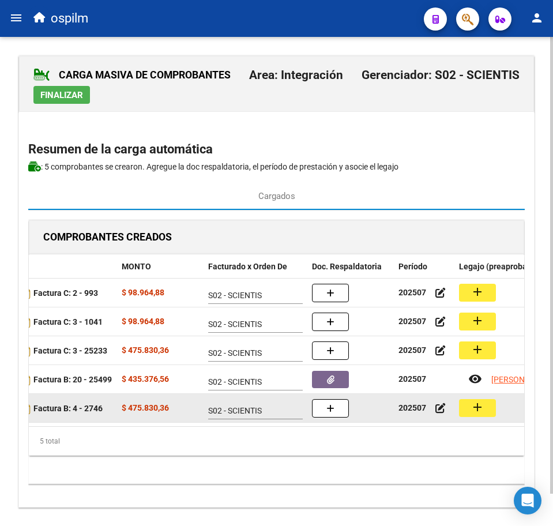
click at [486, 409] on button "add" at bounding box center [477, 408] width 37 height 18
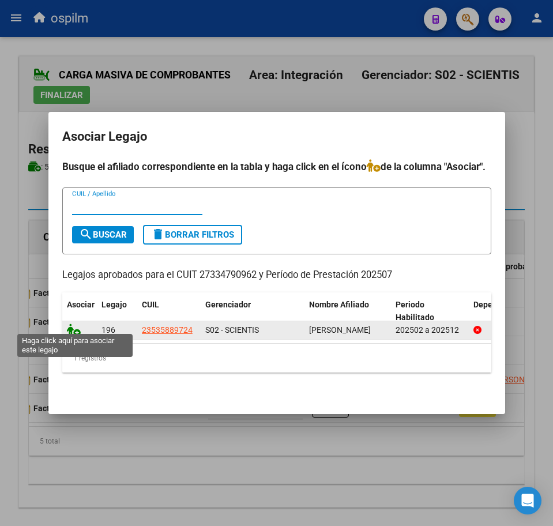
click at [72, 324] on icon at bounding box center [74, 330] width 14 height 13
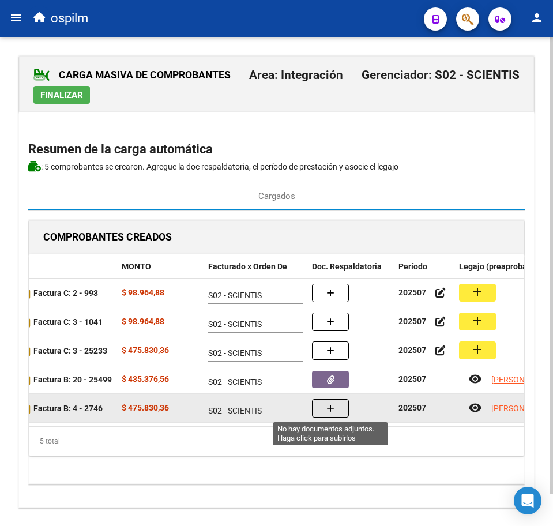
click at [342, 408] on button "button" at bounding box center [330, 408] width 37 height 18
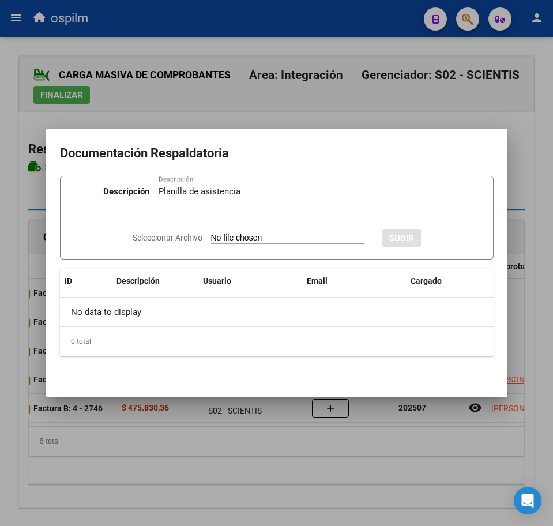
click at [227, 240] on input "Seleccionar Archivo" at bounding box center [287, 238] width 153 height 11
click at [446, 235] on span "SUBIR" at bounding box center [433, 238] width 25 height 10
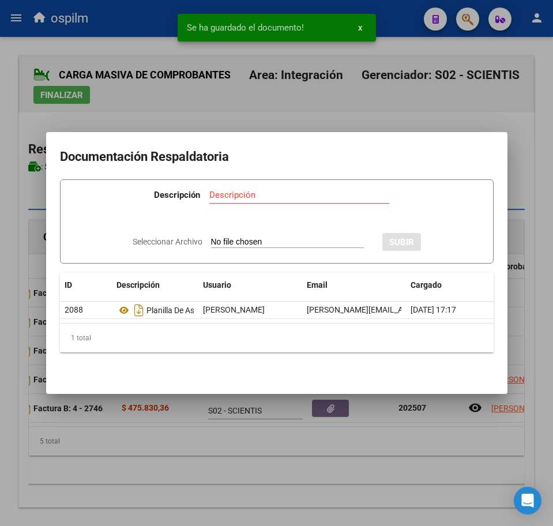
click at [342, 452] on div at bounding box center [276, 263] width 553 height 526
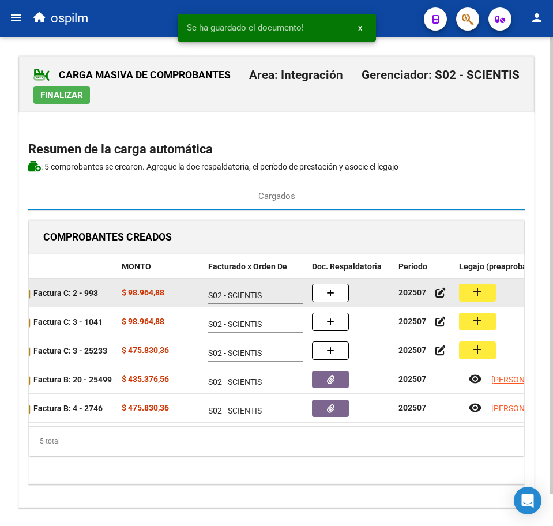
click at [486, 294] on button "add" at bounding box center [477, 293] width 37 height 18
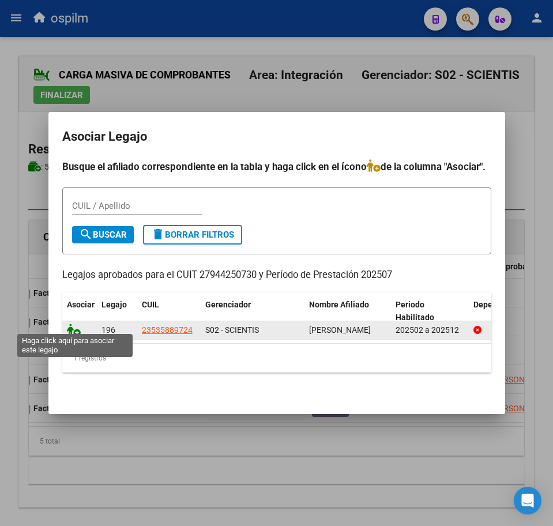
click at [67, 328] on icon at bounding box center [74, 330] width 14 height 13
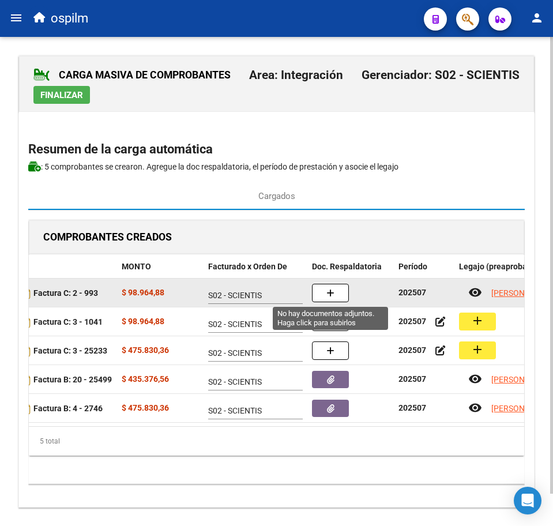
click at [320, 295] on button "button" at bounding box center [330, 293] width 37 height 18
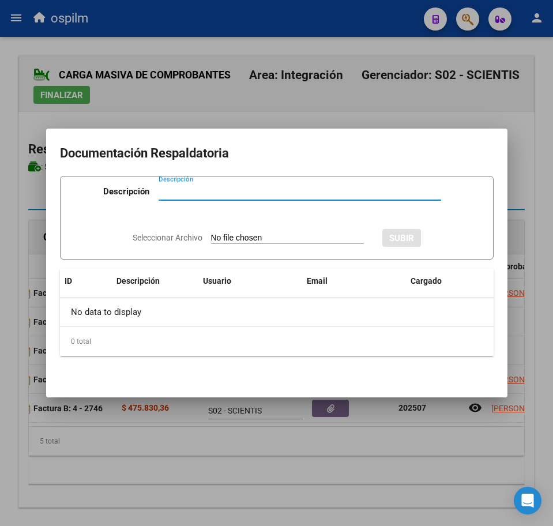
paste input "Planilla de asistencia"
click at [218, 231] on div "Seleccionar Archivo SUBIR" at bounding box center [277, 236] width 289 height 33
click at [215, 239] on input "Seleccionar Archivo" at bounding box center [287, 238] width 153 height 11
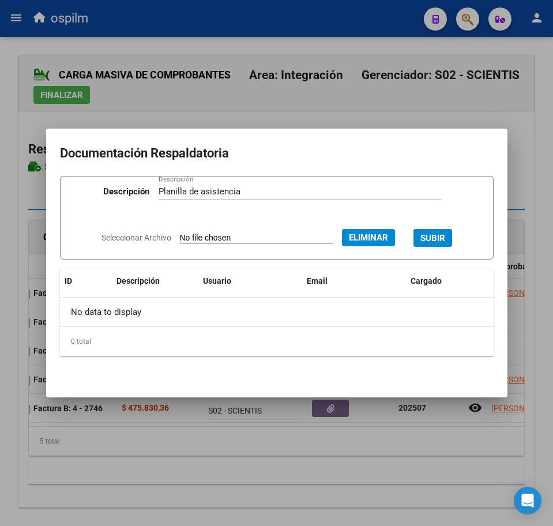
click at [446, 235] on span "SUBIR" at bounding box center [433, 238] width 25 height 10
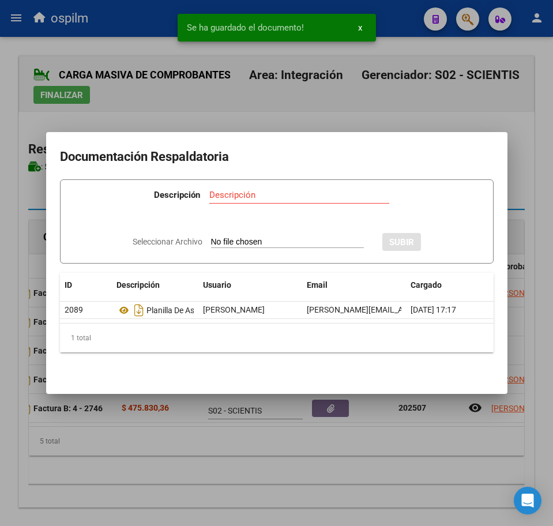
click at [325, 469] on div at bounding box center [276, 263] width 553 height 526
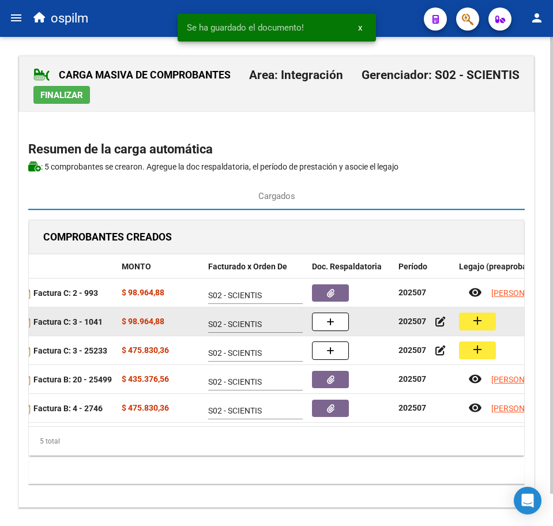
click at [485, 325] on button "add" at bounding box center [477, 322] width 37 height 18
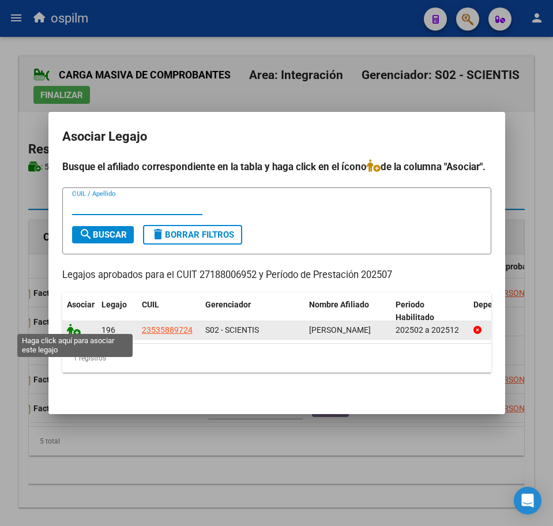
click at [76, 327] on icon at bounding box center [74, 330] width 14 height 13
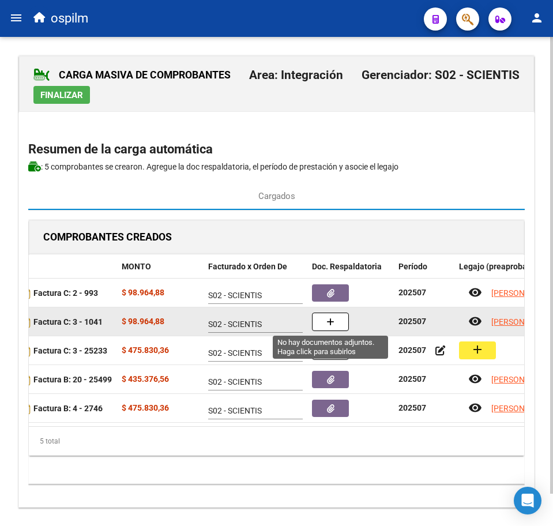
click at [326, 315] on button "button" at bounding box center [330, 322] width 37 height 18
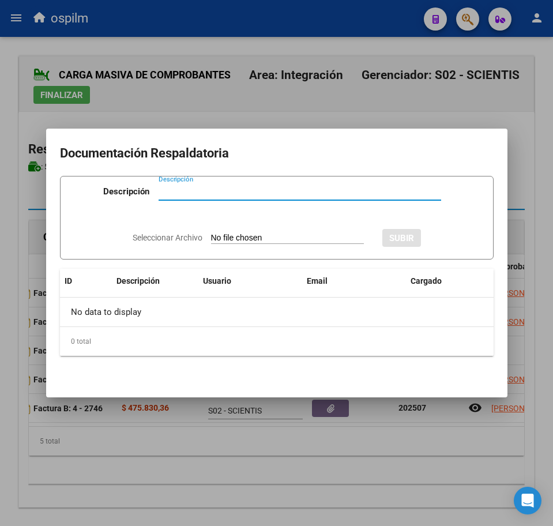
paste input "Planilla de asistencia"
click at [271, 241] on input "Seleccionar Archivo" at bounding box center [287, 238] width 153 height 11
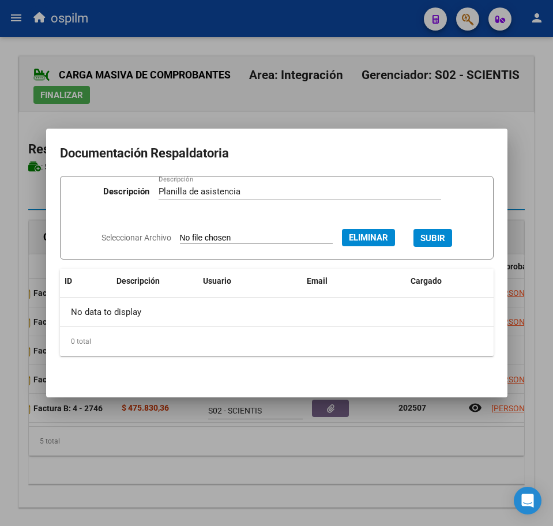
click at [441, 239] on span "SUBIR" at bounding box center [433, 238] width 25 height 10
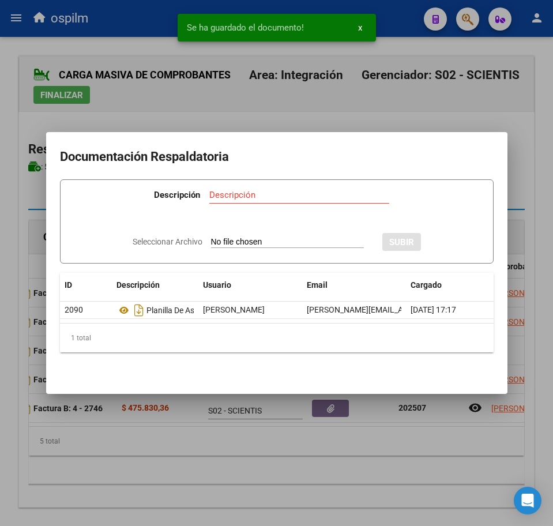
click at [298, 473] on div at bounding box center [276, 263] width 553 height 526
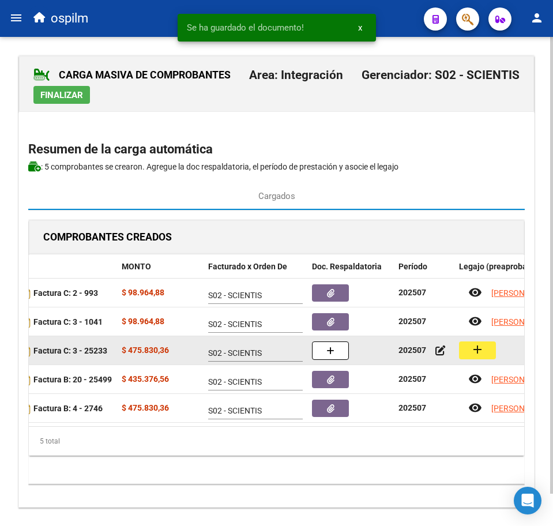
click at [484, 345] on mat-icon "add" at bounding box center [478, 350] width 14 height 14
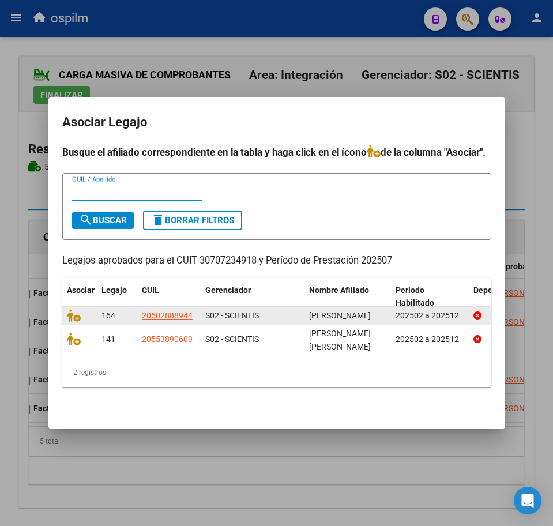
click at [63, 309] on datatable-body-cell at bounding box center [79, 316] width 35 height 18
click at [67, 309] on datatable-body-cell at bounding box center [79, 316] width 35 height 18
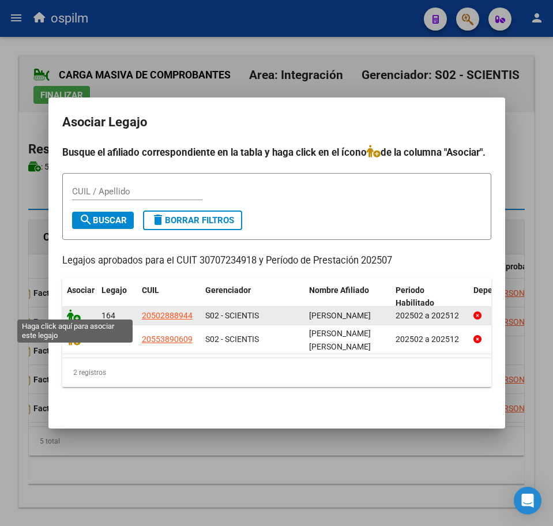
click at [72, 310] on icon at bounding box center [74, 315] width 14 height 13
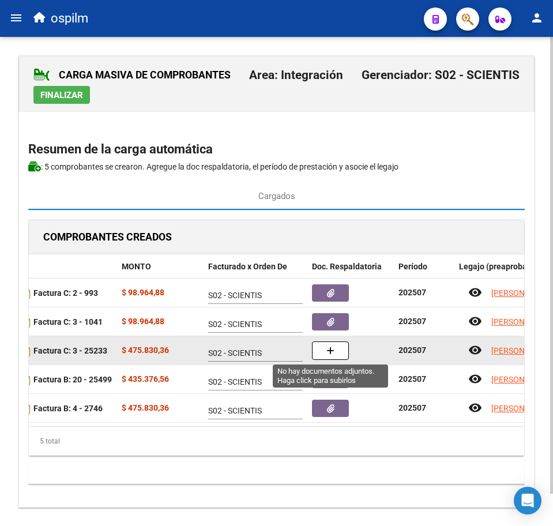
click at [329, 353] on icon "button" at bounding box center [331, 351] width 8 height 9
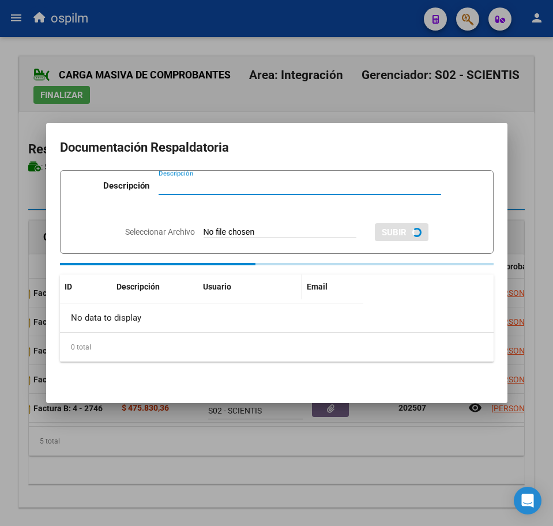
paste input "Planilla de asistencia"
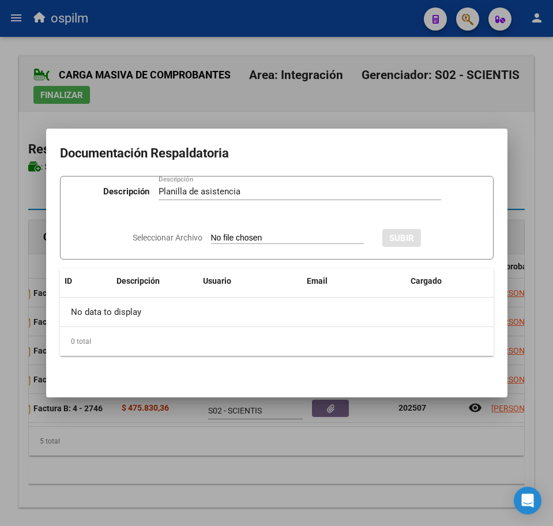
click at [241, 239] on input "Seleccionar Archivo" at bounding box center [287, 238] width 153 height 11
click at [452, 231] on button "SUBIR" at bounding box center [433, 238] width 39 height 18
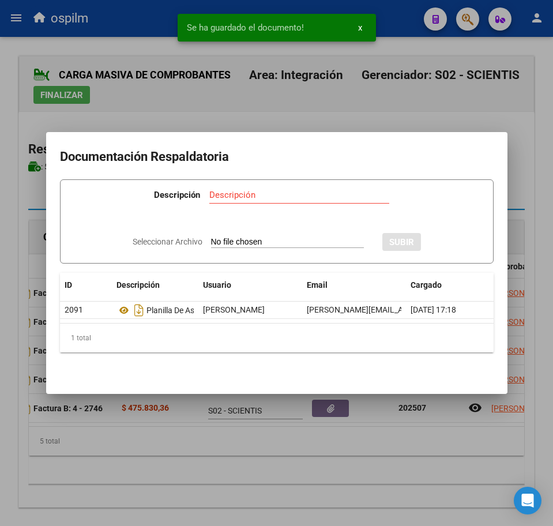
click at [273, 452] on div at bounding box center [276, 263] width 553 height 526
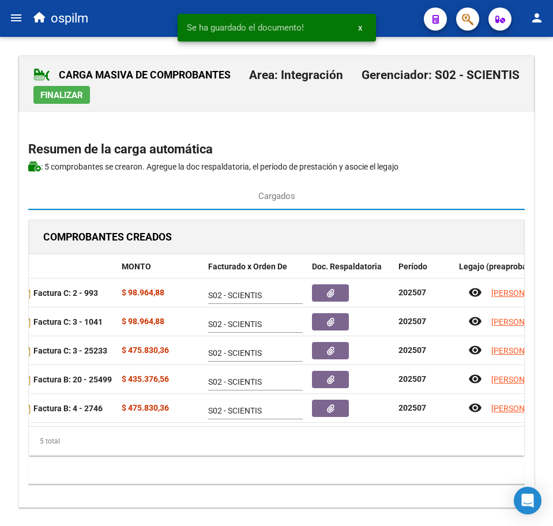
click at [66, 96] on span "Finalizar" at bounding box center [61, 95] width 43 height 10
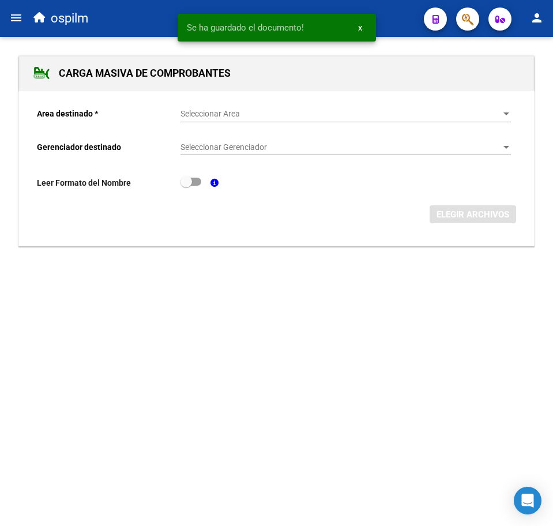
click at [20, 16] on mat-icon "menu" at bounding box center [16, 18] width 14 height 14
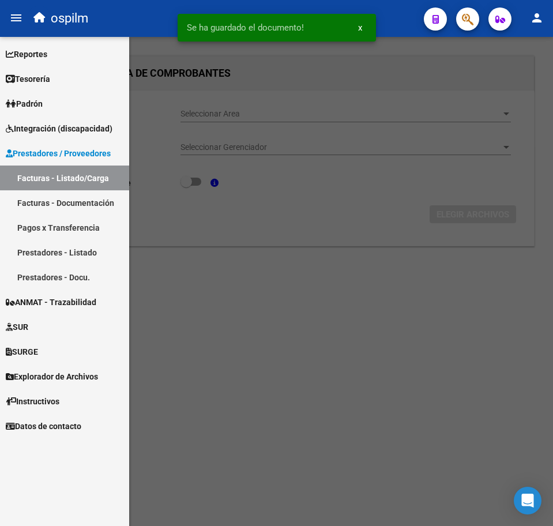
drag, startPoint x: 60, startPoint y: 182, endPoint x: 177, endPoint y: 171, distance: 117.7
click at [60, 182] on link "Facturas - Listado/Carga" at bounding box center [64, 178] width 129 height 25
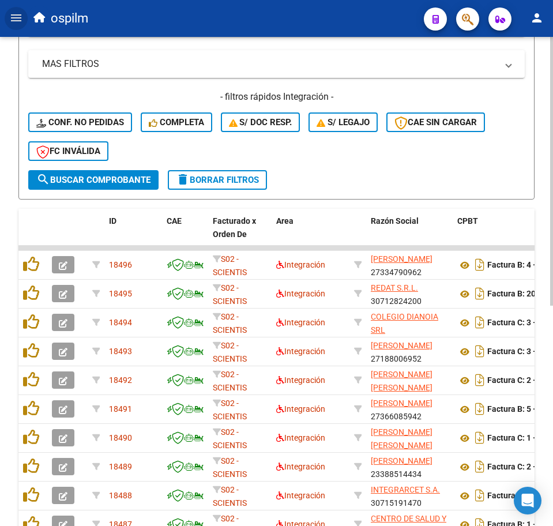
scroll to position [289, 0]
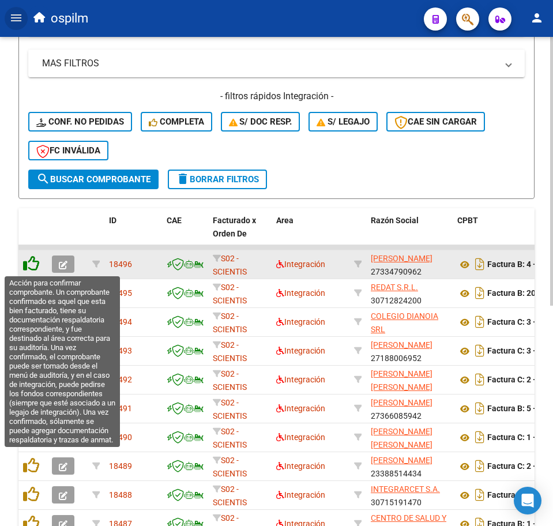
click at [36, 269] on icon at bounding box center [31, 264] width 16 height 16
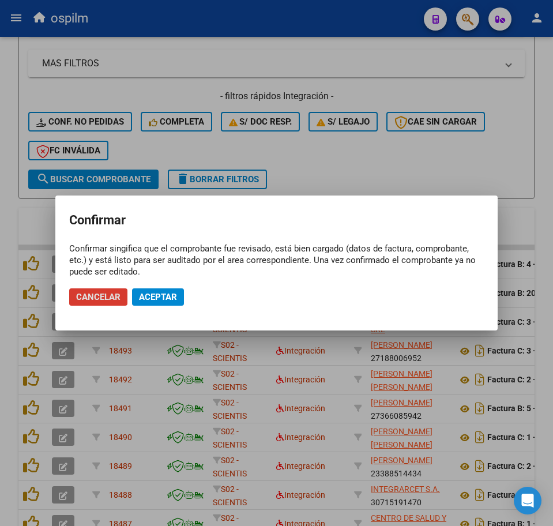
click at [164, 292] on span "Aceptar" at bounding box center [158, 297] width 38 height 10
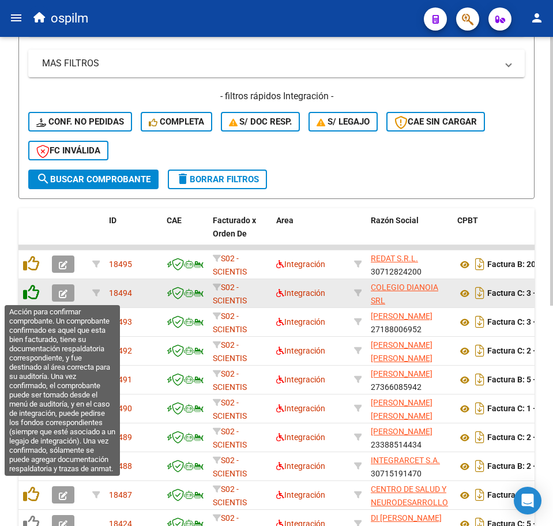
click at [31, 297] on icon at bounding box center [31, 293] width 16 height 16
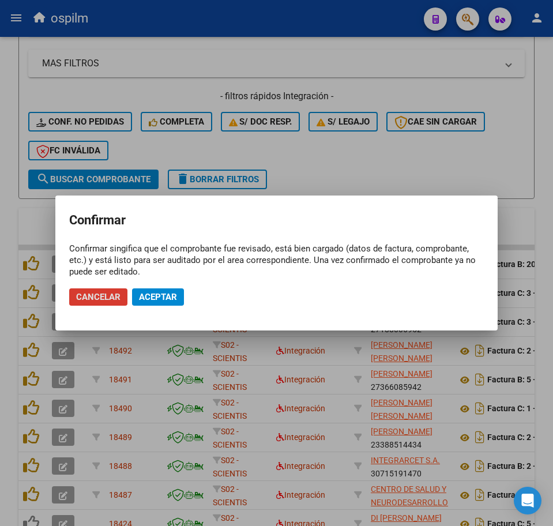
click at [159, 298] on span "Aceptar" at bounding box center [158, 297] width 38 height 10
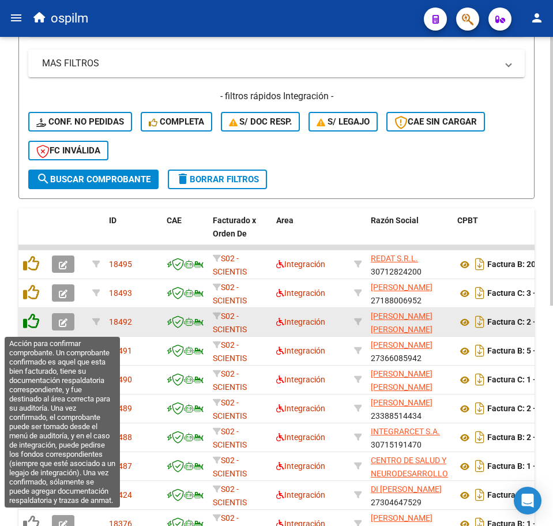
click at [36, 328] on icon at bounding box center [31, 321] width 16 height 16
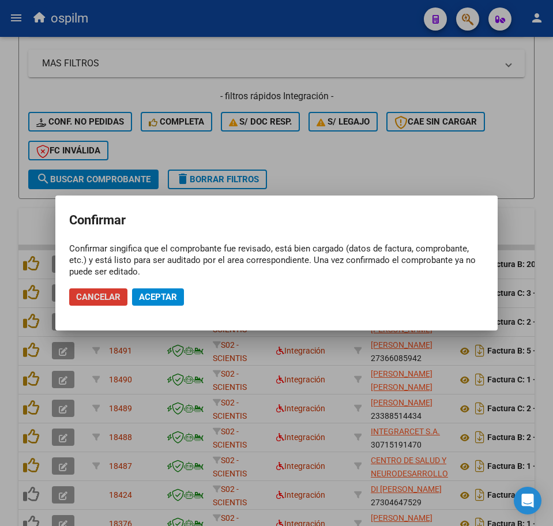
click at [161, 297] on span "Aceptar" at bounding box center [158, 297] width 38 height 10
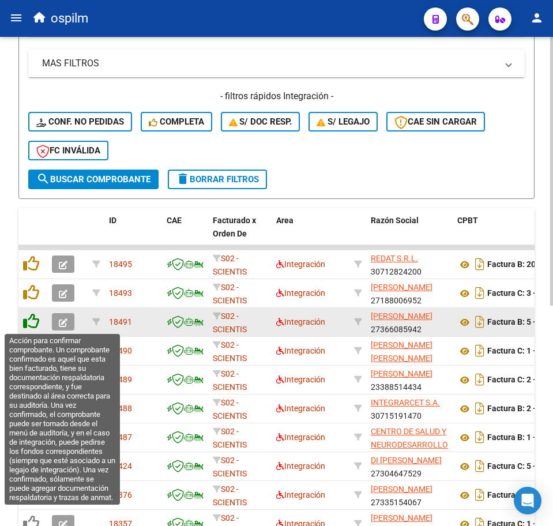
click at [35, 324] on icon at bounding box center [31, 321] width 16 height 16
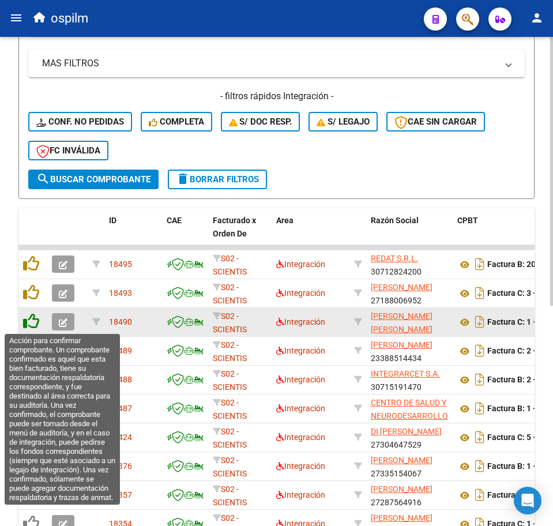
click at [33, 324] on icon at bounding box center [31, 321] width 16 height 16
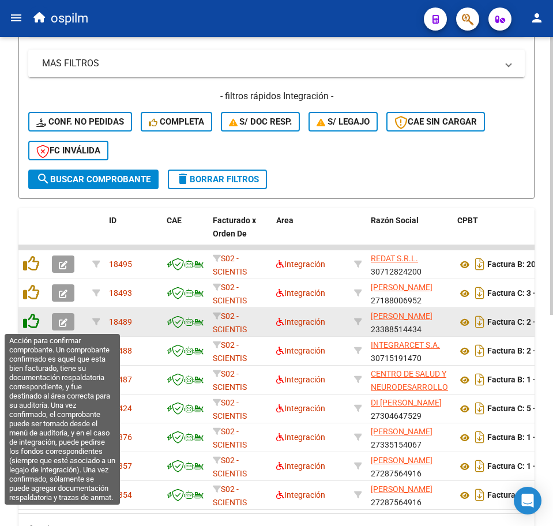
click at [28, 321] on icon at bounding box center [31, 321] width 16 height 16
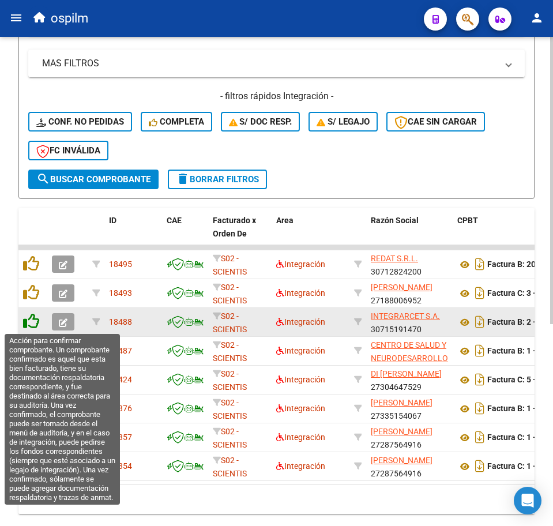
click at [32, 325] on icon at bounding box center [31, 321] width 16 height 16
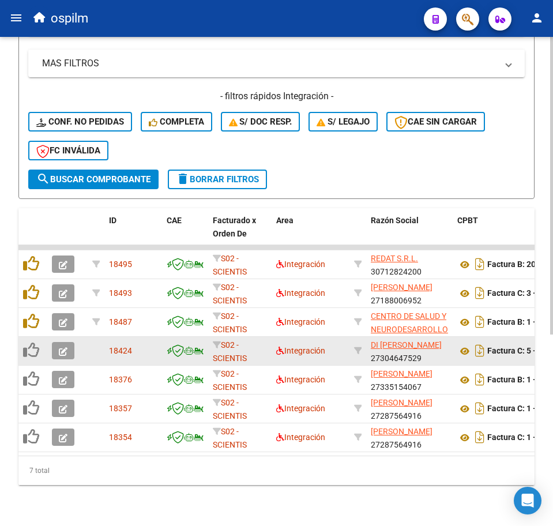
click at [33, 345] on icon at bounding box center [31, 350] width 16 height 16
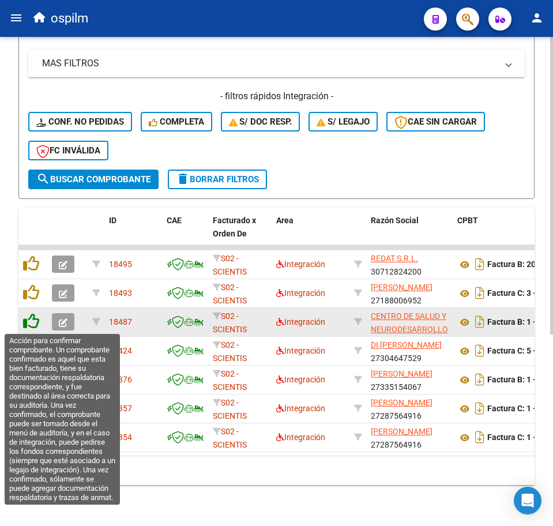
click at [34, 322] on icon at bounding box center [31, 321] width 16 height 16
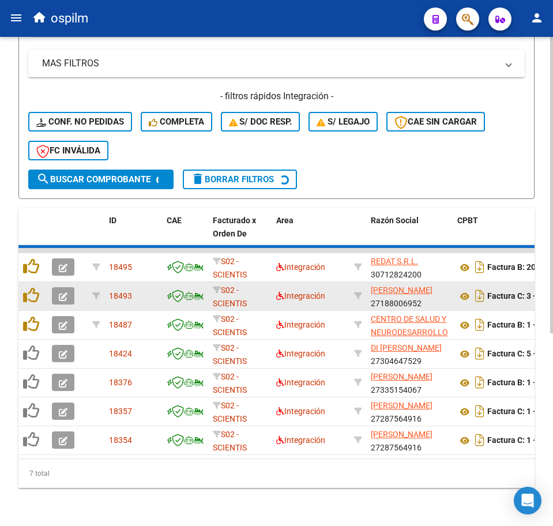
scroll to position [286, 0]
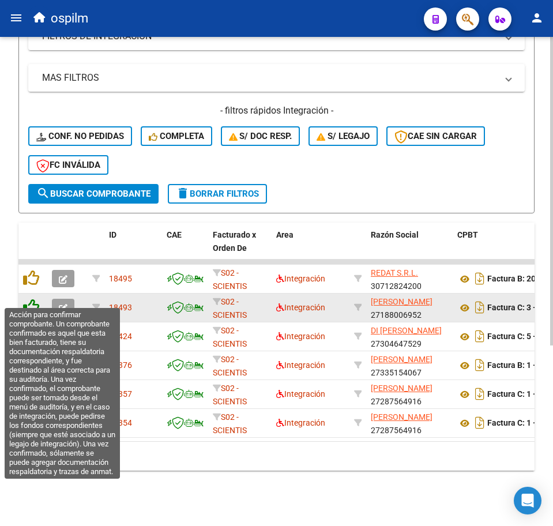
click at [36, 299] on icon at bounding box center [31, 307] width 16 height 16
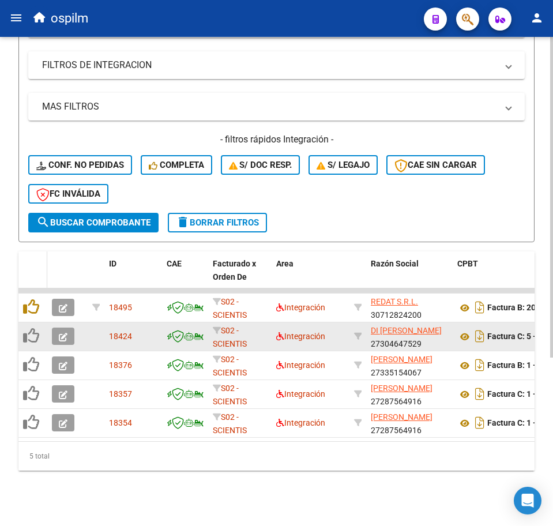
scroll to position [257, 0]
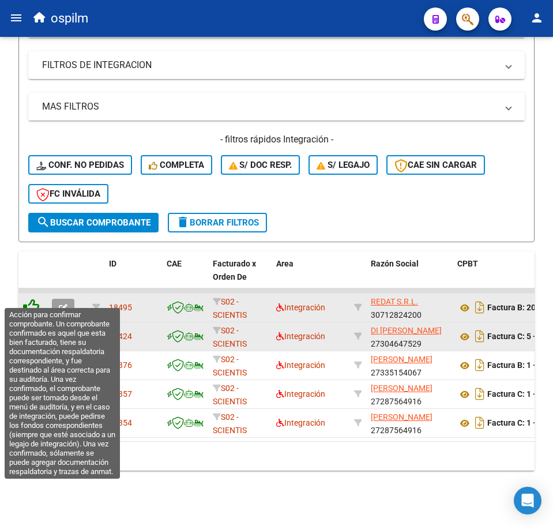
click at [32, 299] on icon at bounding box center [31, 307] width 16 height 16
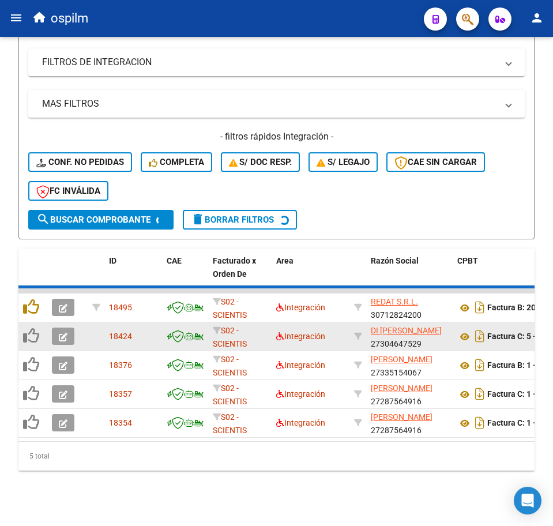
scroll to position [228, 0]
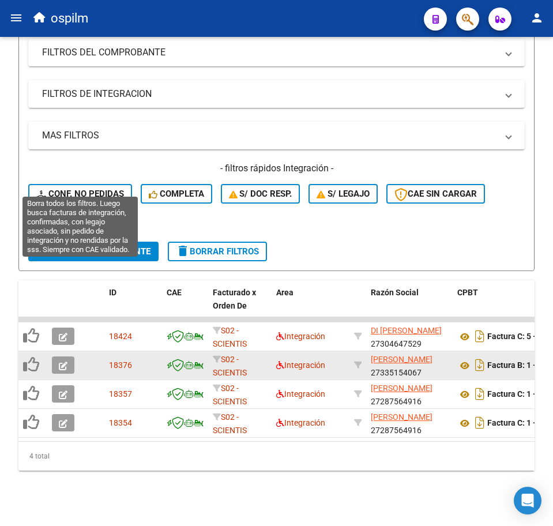
click at [104, 189] on span "Conf. no pedidas" at bounding box center [80, 194] width 88 height 10
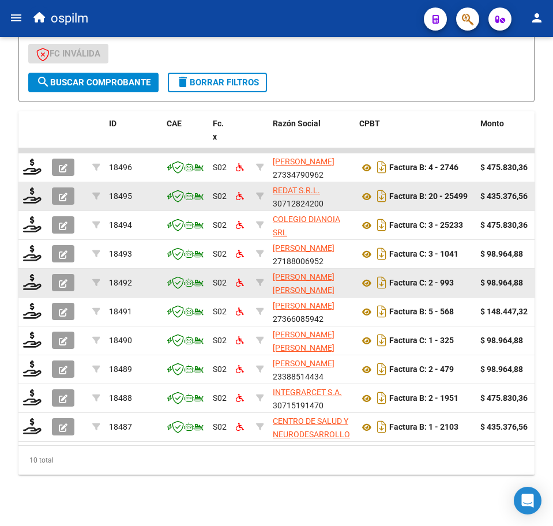
scroll to position [401, 0]
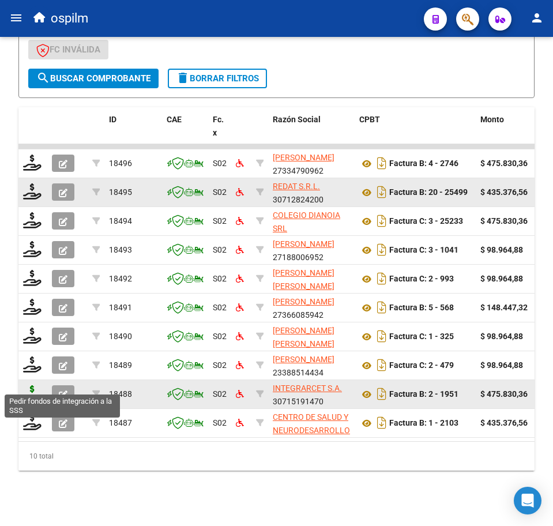
click at [31, 385] on icon at bounding box center [32, 393] width 18 height 16
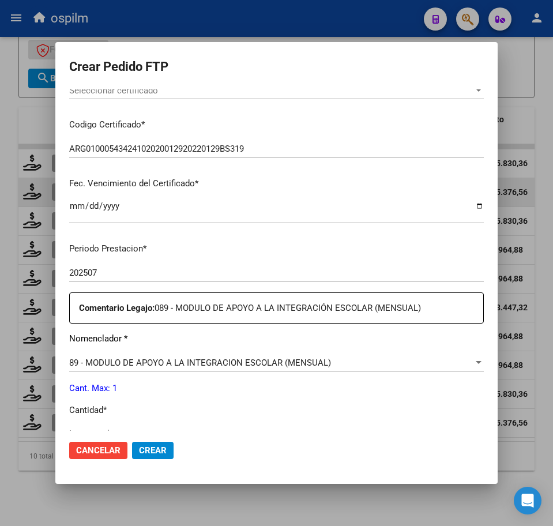
scroll to position [289, 0]
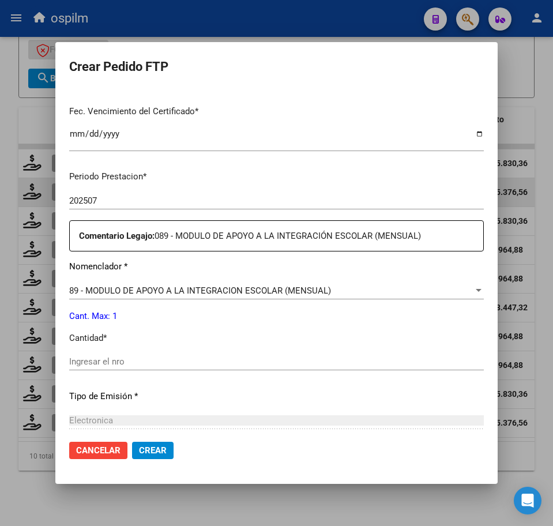
click at [137, 363] on input "Ingresar el nro" at bounding box center [276, 362] width 415 height 10
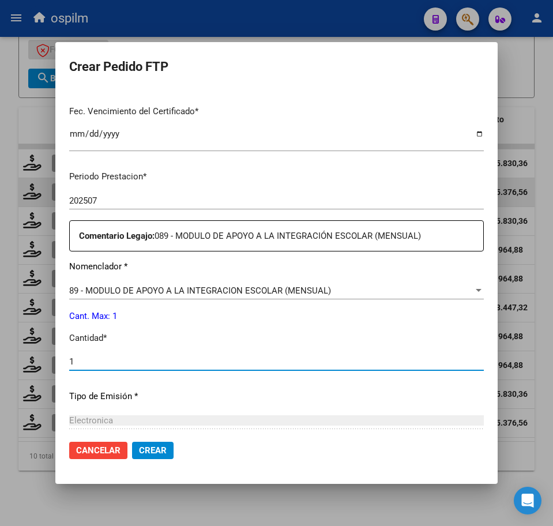
click at [137, 452] on button "Crear" at bounding box center [153, 450] width 42 height 17
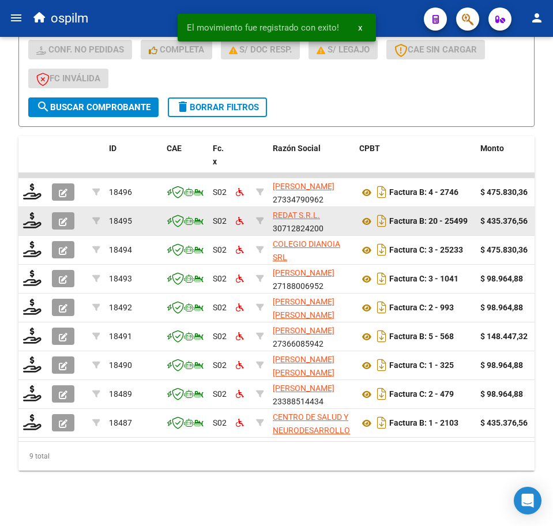
scroll to position [372, 0]
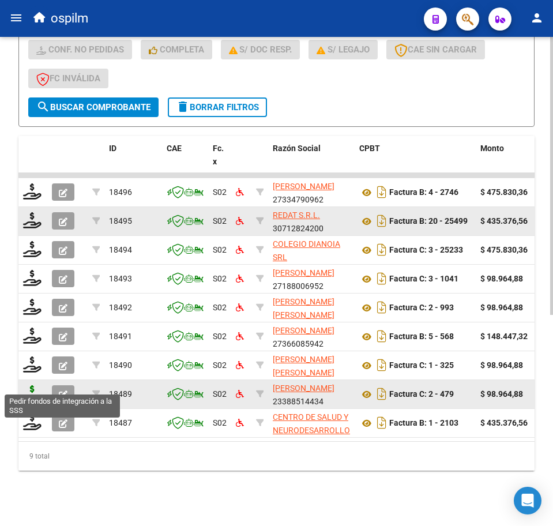
click at [32, 385] on icon at bounding box center [32, 393] width 18 height 16
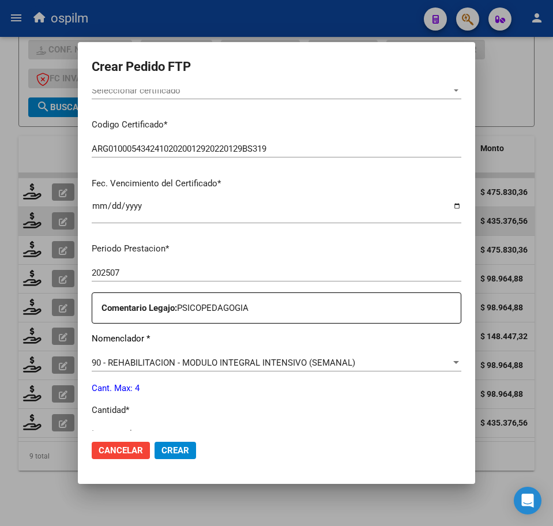
scroll to position [289, 0]
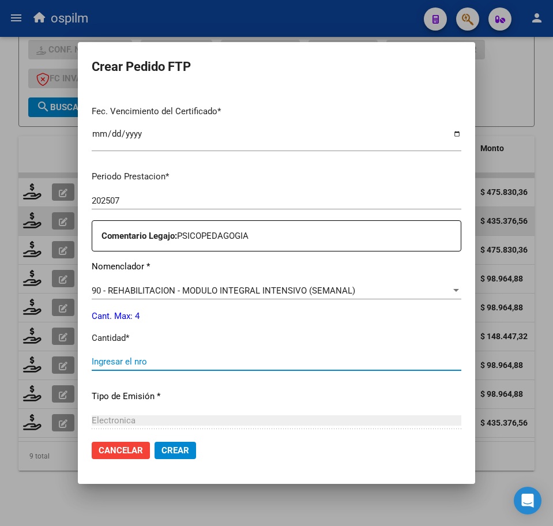
click at [174, 363] on input "Ingresar el nro" at bounding box center [277, 362] width 370 height 10
click at [167, 445] on button "Crear" at bounding box center [176, 450] width 42 height 17
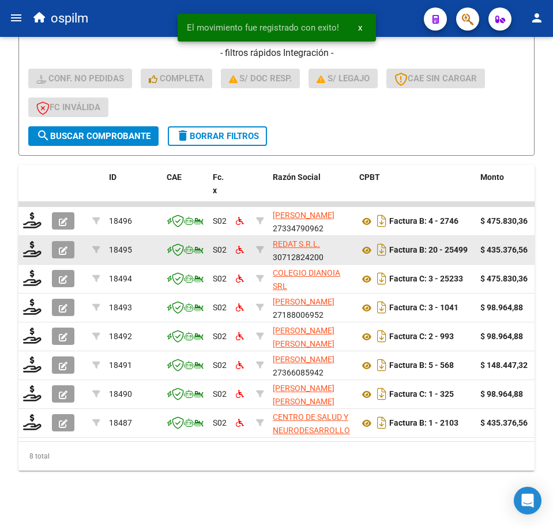
scroll to position [343, 0]
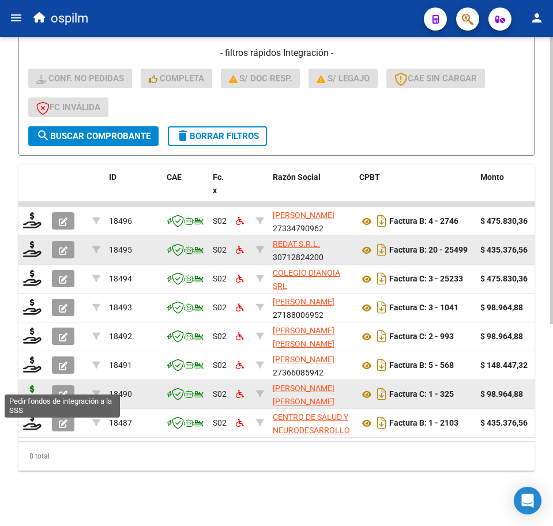
click at [36, 385] on icon at bounding box center [32, 393] width 18 height 16
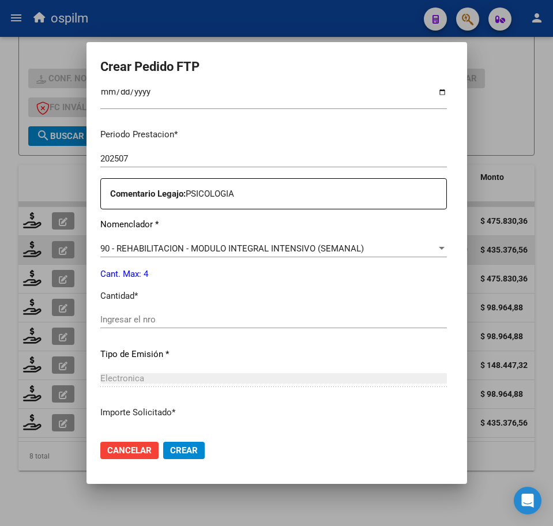
scroll to position [361, 0]
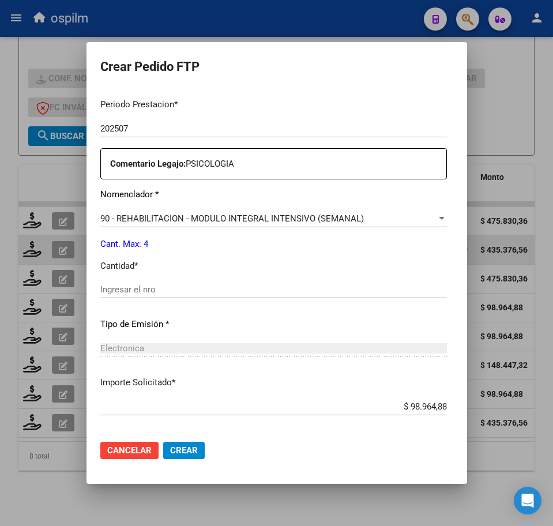
click at [166, 291] on input "Ingresar el nro" at bounding box center [273, 290] width 347 height 10
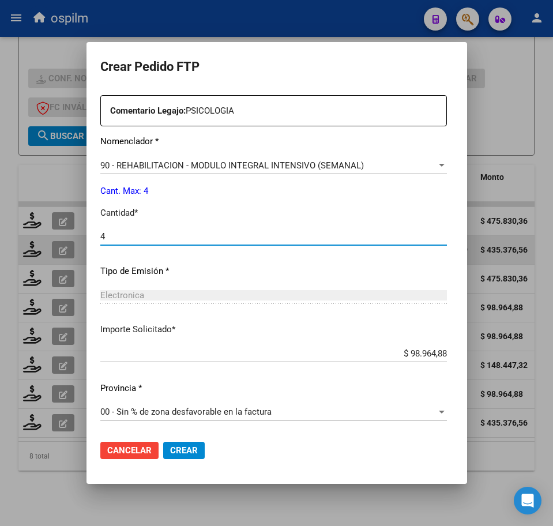
click at [170, 452] on span "Crear" at bounding box center [184, 451] width 28 height 10
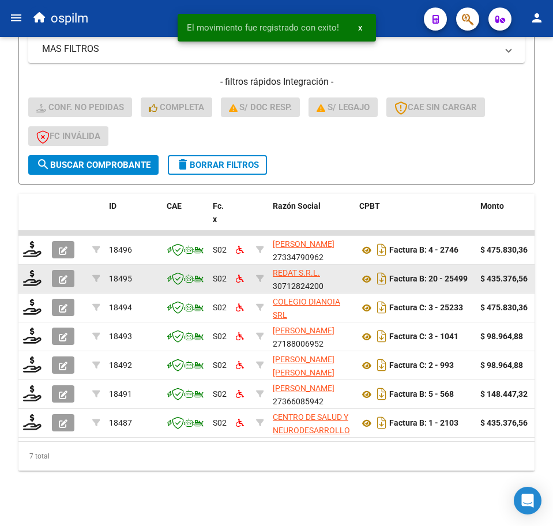
scroll to position [315, 0]
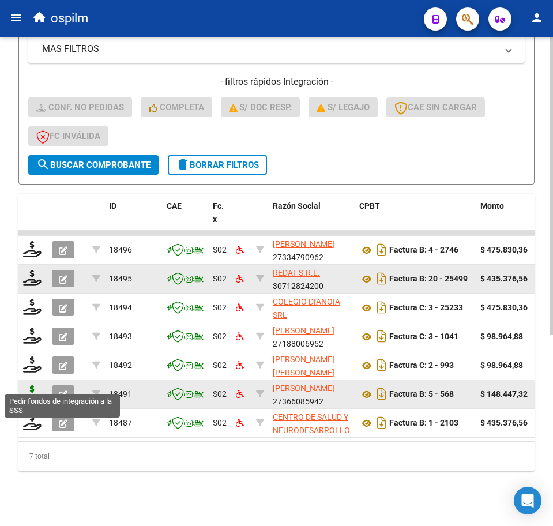
click at [34, 385] on icon at bounding box center [32, 393] width 18 height 16
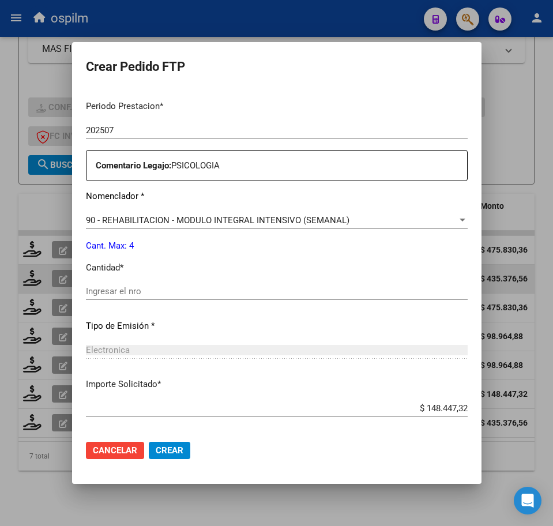
scroll to position [361, 0]
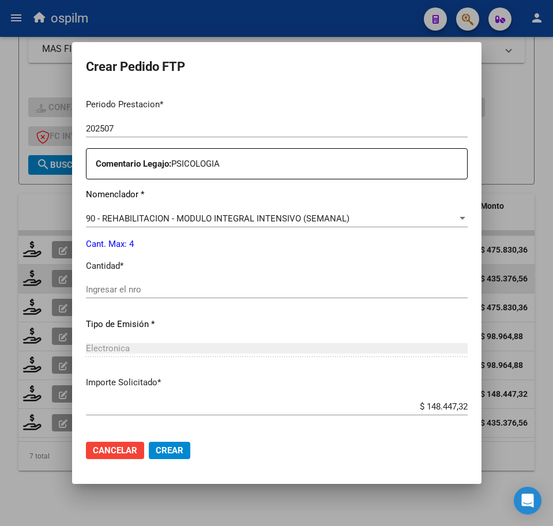
click at [215, 287] on input "Ingresar el nro" at bounding box center [277, 290] width 382 height 10
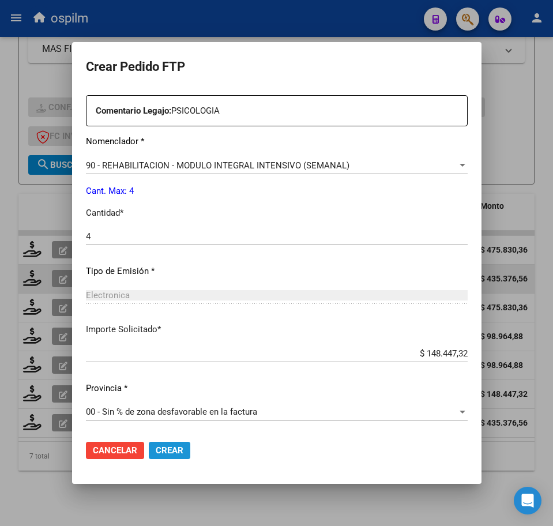
click at [167, 449] on span "Crear" at bounding box center [170, 451] width 28 height 10
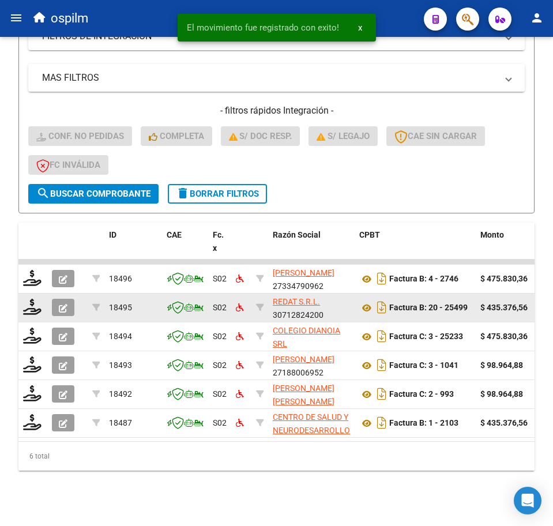
scroll to position [286, 0]
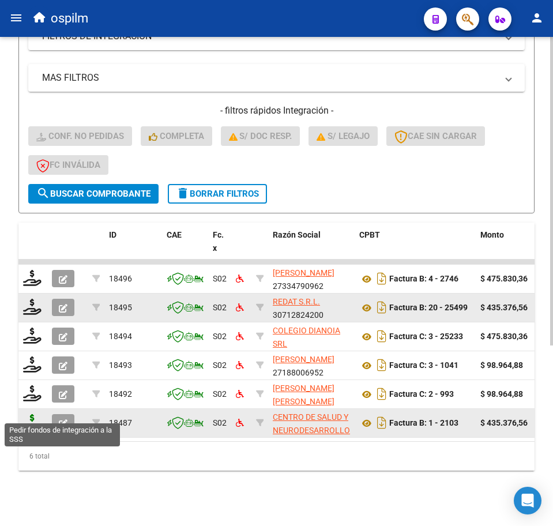
click at [38, 414] on icon at bounding box center [32, 422] width 18 height 16
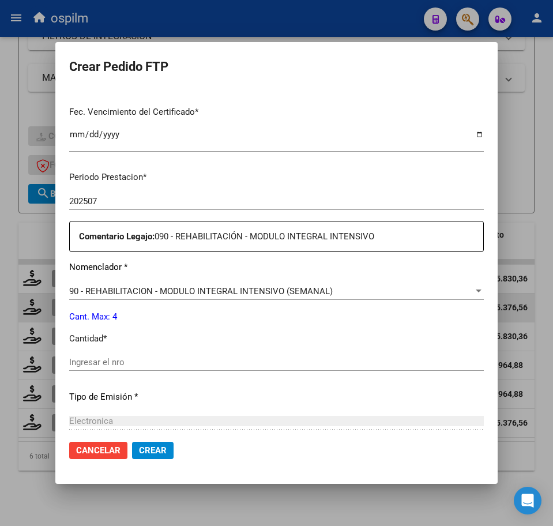
scroll to position [289, 0]
click at [139, 362] on input "Ingresar el nro" at bounding box center [276, 362] width 415 height 10
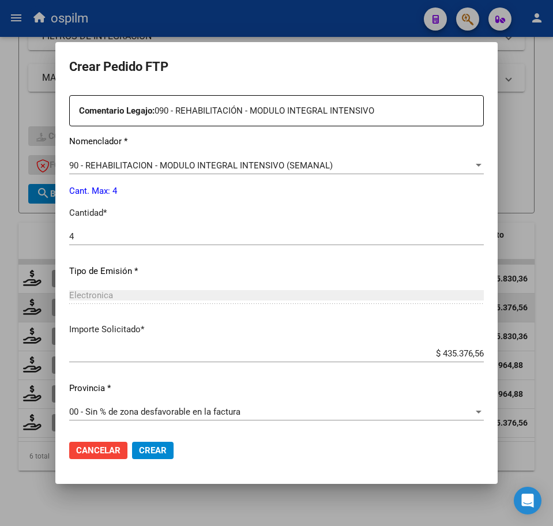
click at [147, 454] on span "Crear" at bounding box center [153, 451] width 28 height 10
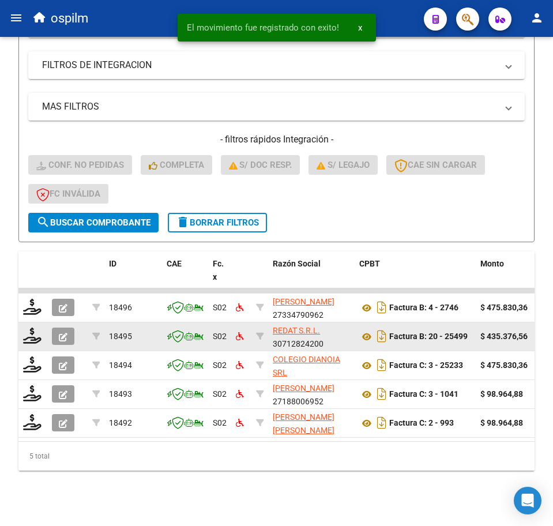
scroll to position [257, 0]
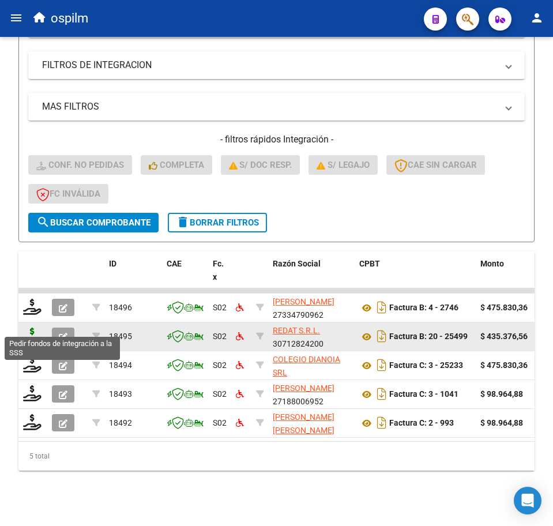
click at [34, 331] on icon at bounding box center [32, 336] width 18 height 16
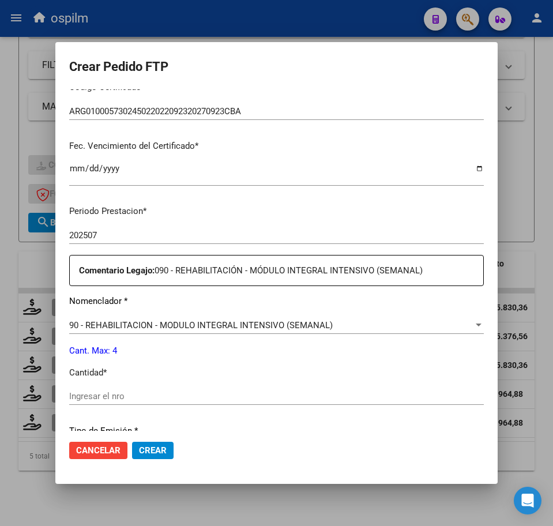
scroll to position [289, 0]
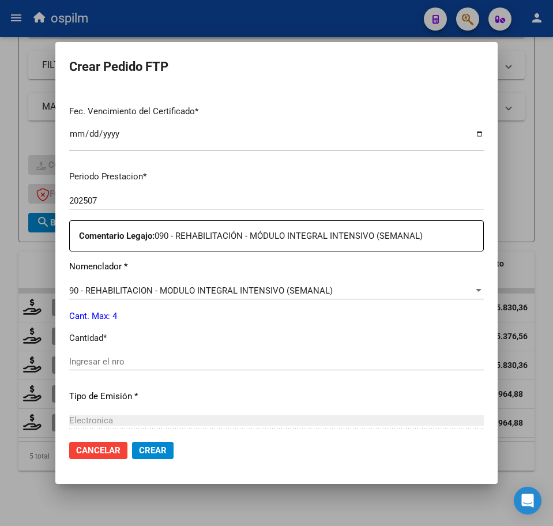
click at [115, 362] on input "Ingresar el nro" at bounding box center [276, 362] width 415 height 10
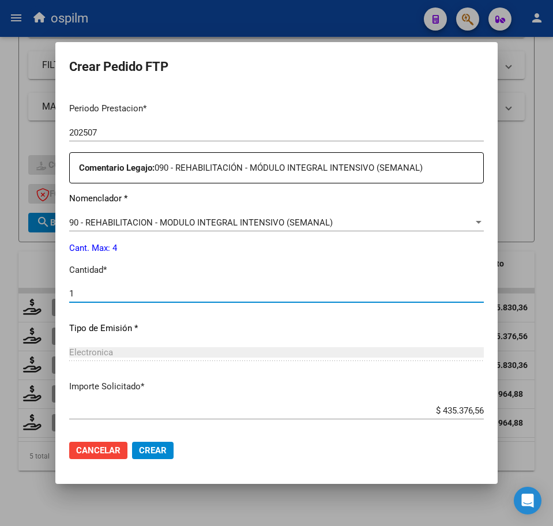
scroll to position [414, 0]
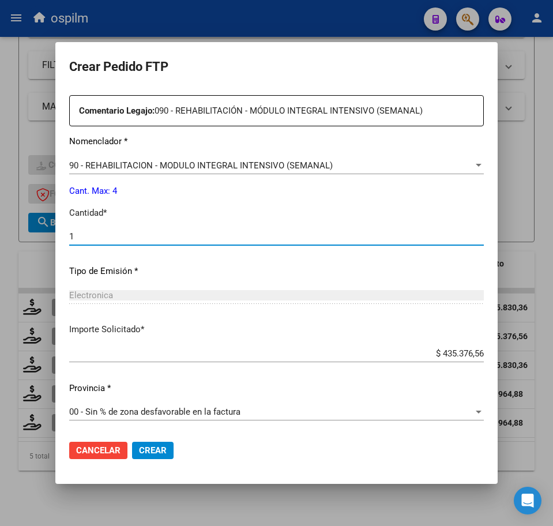
click at [156, 454] on span "Crear" at bounding box center [153, 451] width 28 height 10
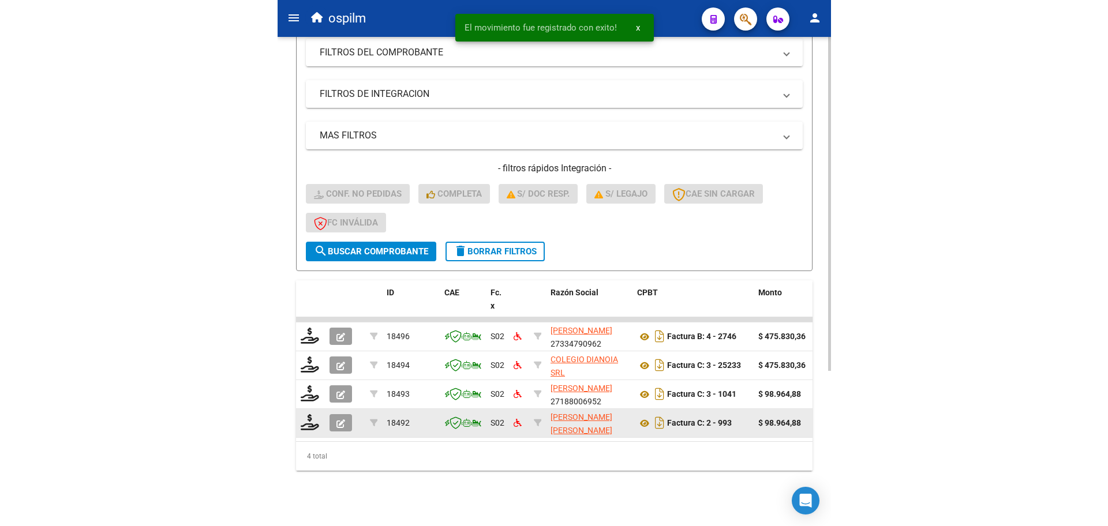
scroll to position [228, 0]
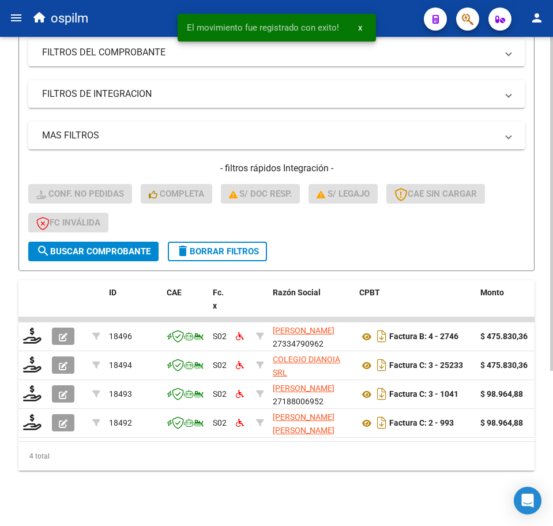
drag, startPoint x: 140, startPoint y: 440, endPoint x: 197, endPoint y: 493, distance: 77.6
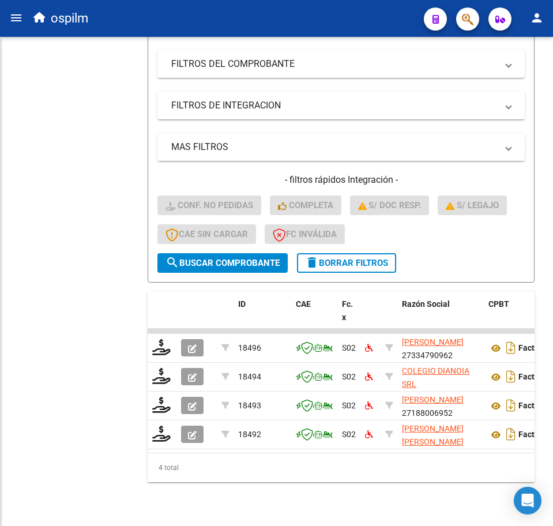
scroll to position [115, 0]
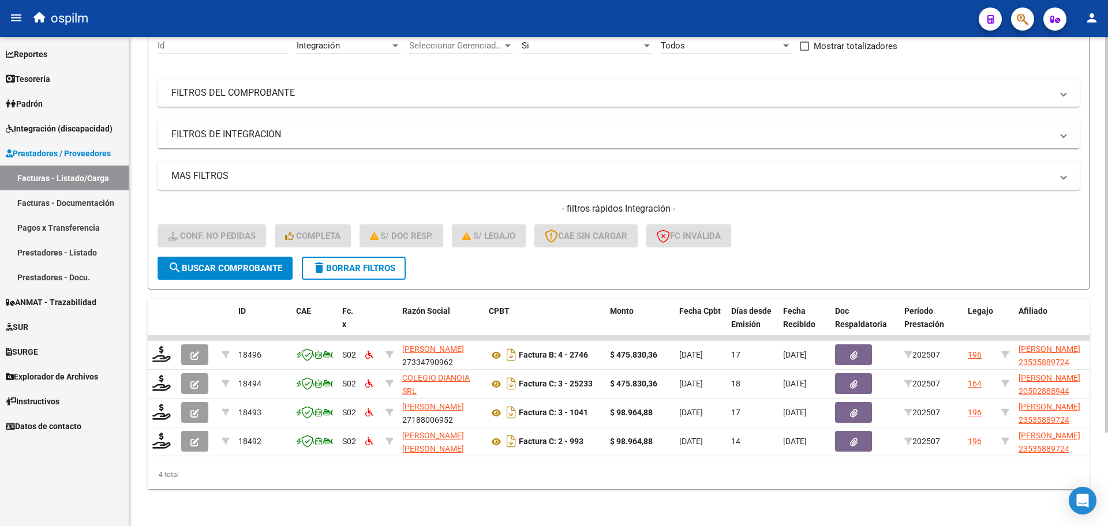
click at [553, 254] on form "Filtros Id Integración Area Seleccionar Gerenciador Seleccionar Gerenciador Si …" at bounding box center [619, 155] width 942 height 270
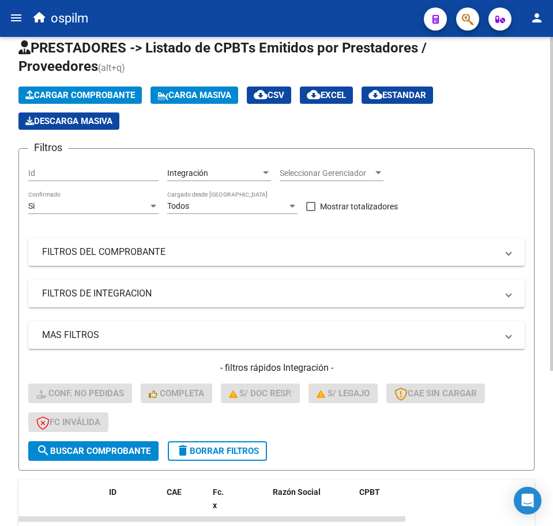
scroll to position [0, 0]
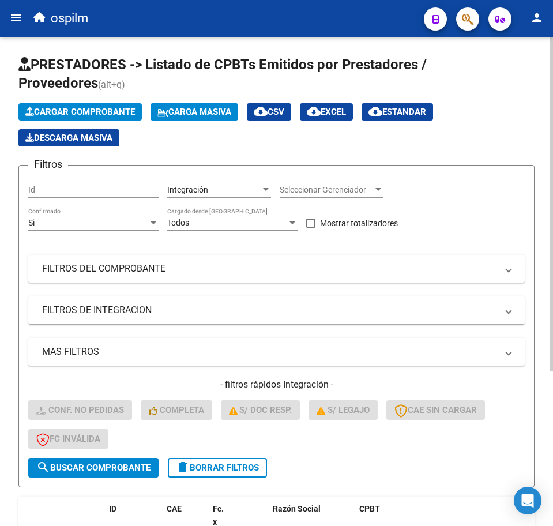
click at [117, 221] on div "Si" at bounding box center [88, 223] width 120 height 10
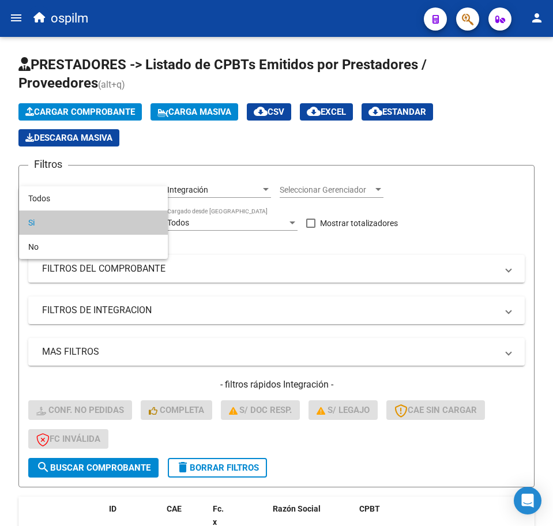
click at [58, 225] on span "Si" at bounding box center [93, 223] width 130 height 24
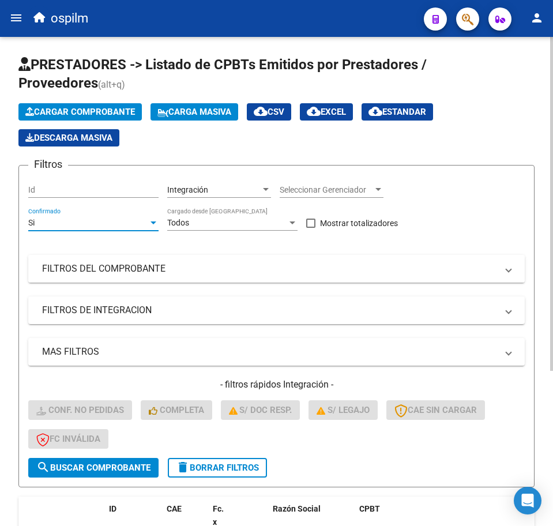
click at [122, 270] on mat-panel-title "FILTROS DEL COMPROBANTE" at bounding box center [269, 269] width 455 height 13
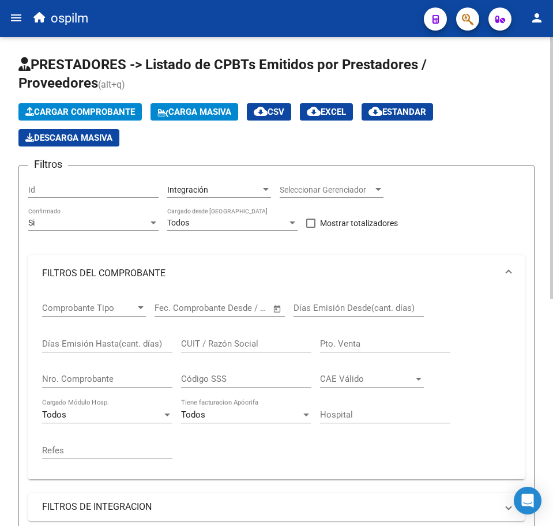
click at [119, 311] on span "Comprobante Tipo" at bounding box center [88, 308] width 93 height 10
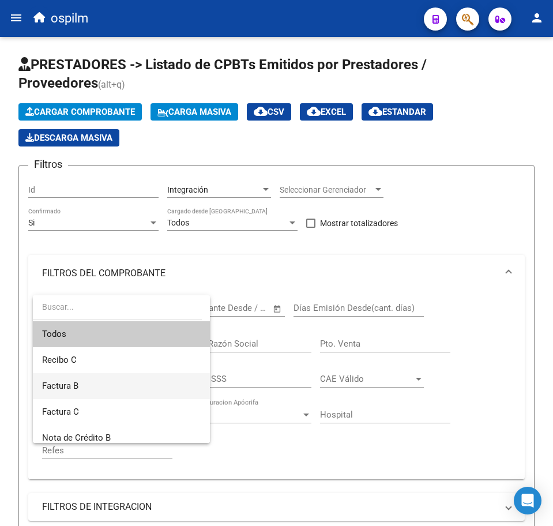
click at [87, 385] on span "Factura B" at bounding box center [121, 386] width 159 height 26
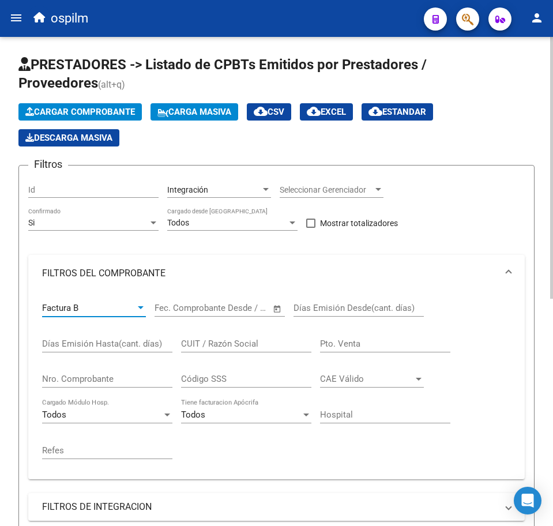
click at [238, 340] on input "CUIT / Razón Social" at bounding box center [246, 344] width 130 height 10
click at [356, 348] on input "Pto. Venta" at bounding box center [385, 344] width 130 height 10
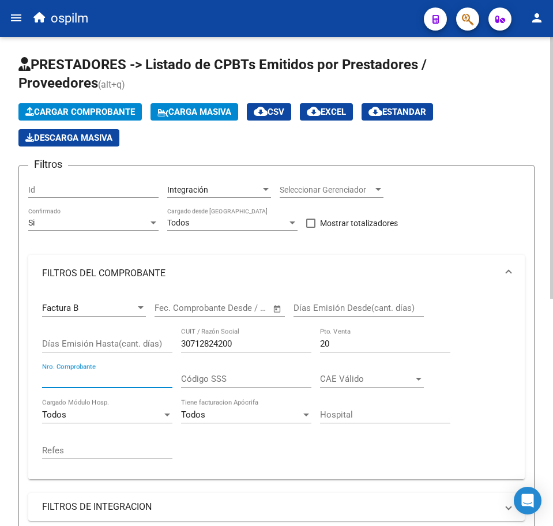
click at [86, 376] on input "Nro. Comprobante" at bounding box center [107, 379] width 130 height 10
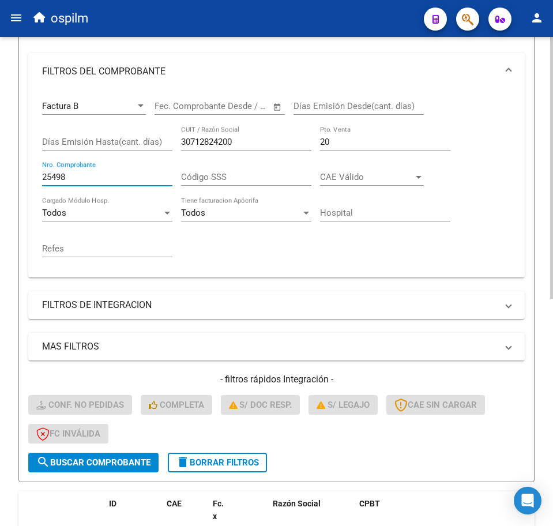
scroll to position [216, 0]
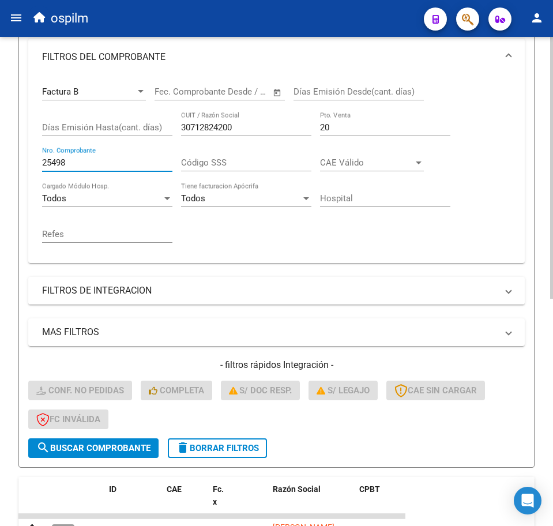
click at [101, 451] on span "search Buscar Comprobante" at bounding box center [93, 448] width 114 height 10
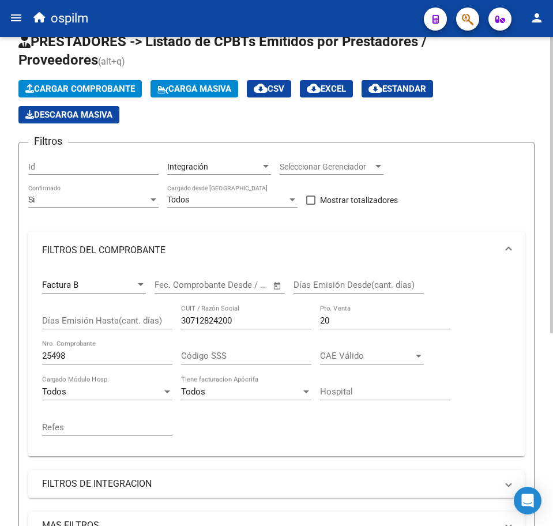
scroll to position [0, 0]
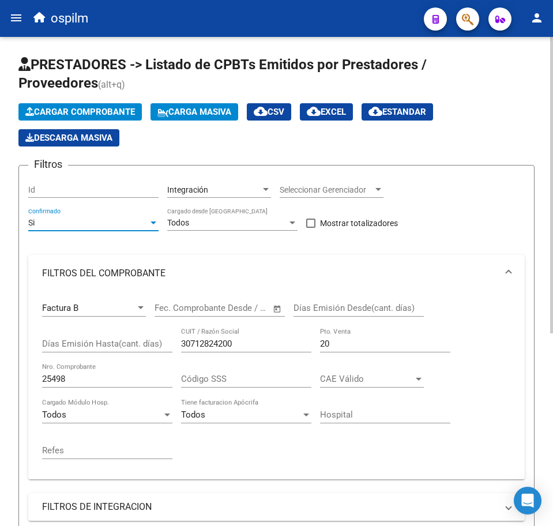
click at [116, 220] on div "Si" at bounding box center [88, 223] width 120 height 10
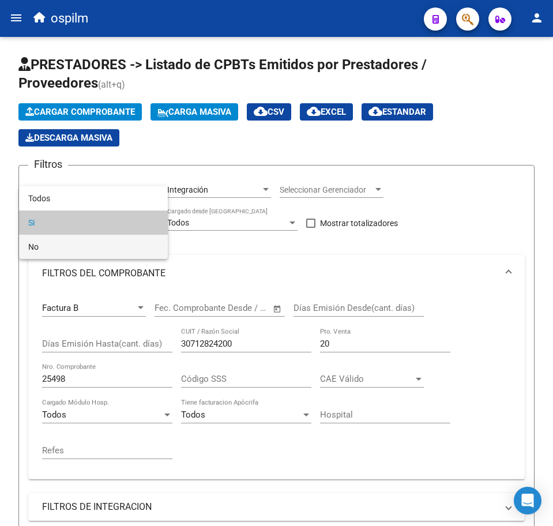
click at [117, 244] on span "No" at bounding box center [93, 247] width 130 height 24
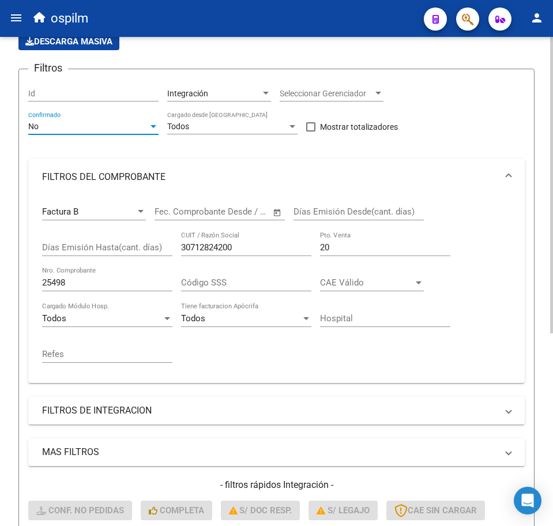
scroll to position [289, 0]
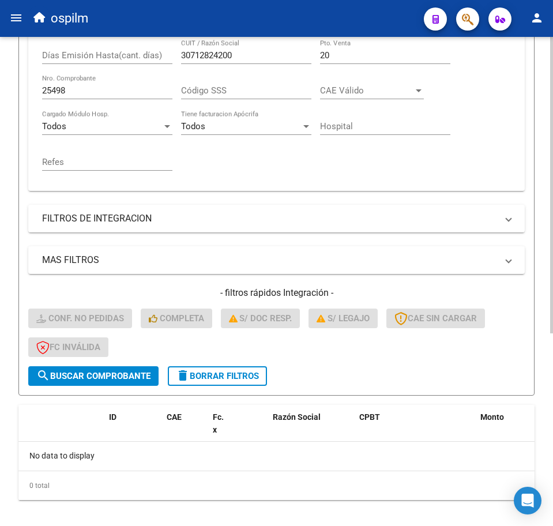
click at [81, 373] on span "search Buscar Comprobante" at bounding box center [93, 376] width 114 height 10
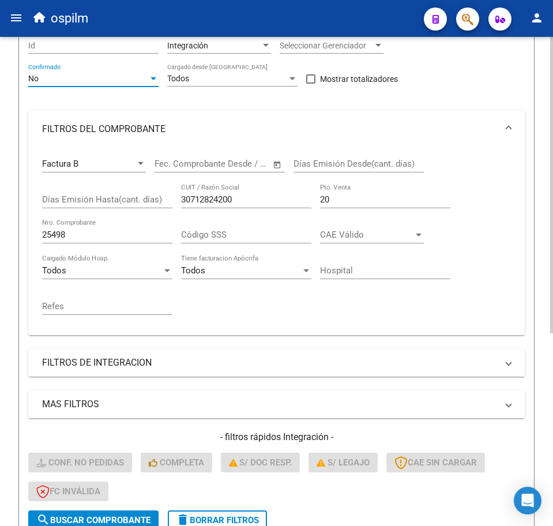
click at [119, 80] on div "No" at bounding box center [88, 79] width 120 height 10
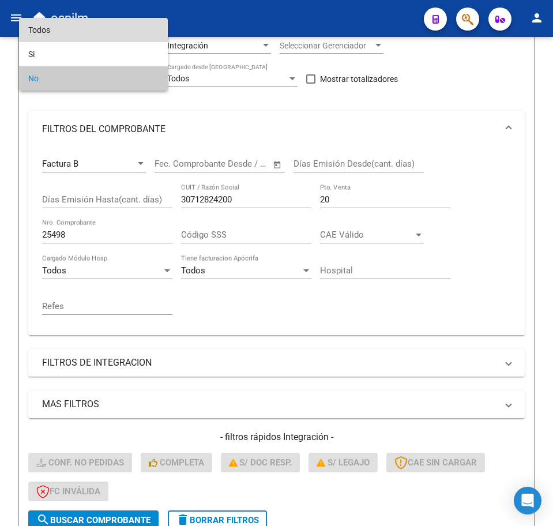
click at [91, 28] on span "Todos" at bounding box center [93, 30] width 130 height 24
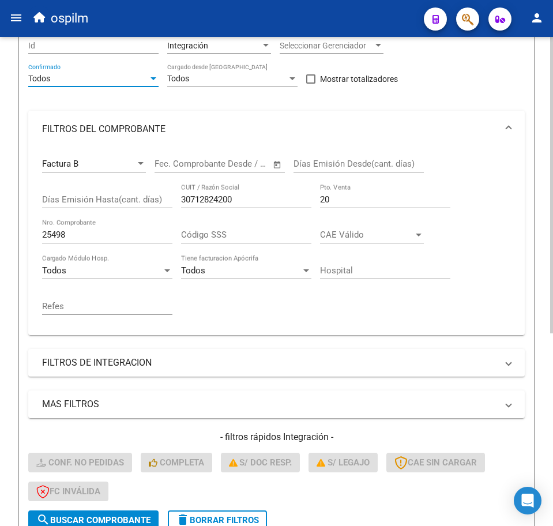
scroll to position [318, 0]
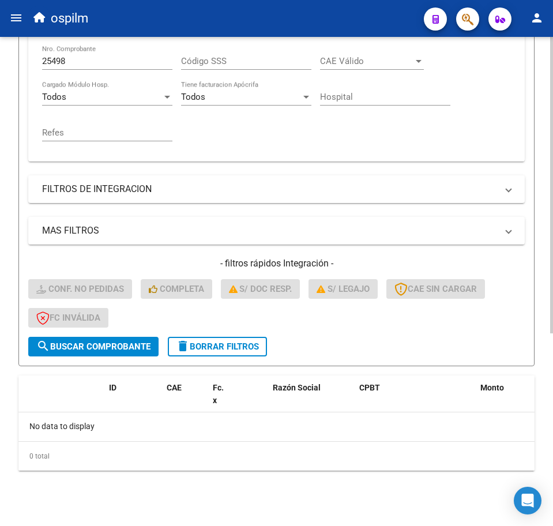
click at [87, 349] on span "search Buscar Comprobante" at bounding box center [93, 347] width 114 height 10
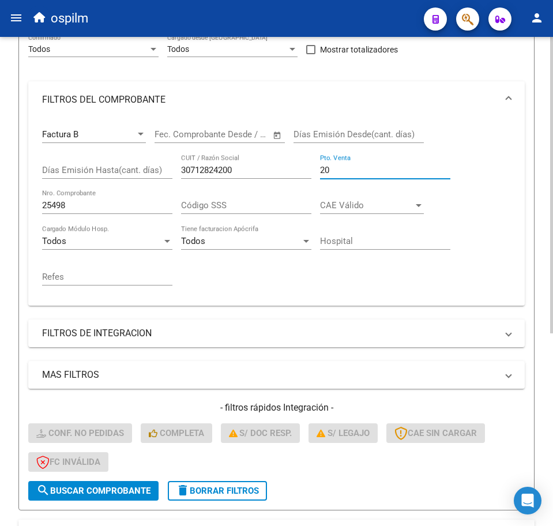
drag, startPoint x: 349, startPoint y: 171, endPoint x: 310, endPoint y: 173, distance: 38.7
click at [310, 173] on div "Factura B Comprobante Tipo Start date – End date Fec. Comprobante Desde / Hasta…" at bounding box center [276, 207] width 469 height 178
click at [68, 203] on input "25498" at bounding box center [107, 205] width 130 height 10
click at [106, 487] on span "search Buscar Comprobante" at bounding box center [93, 491] width 114 height 10
click at [404, 171] on input "Pto. Venta" at bounding box center [385, 170] width 130 height 10
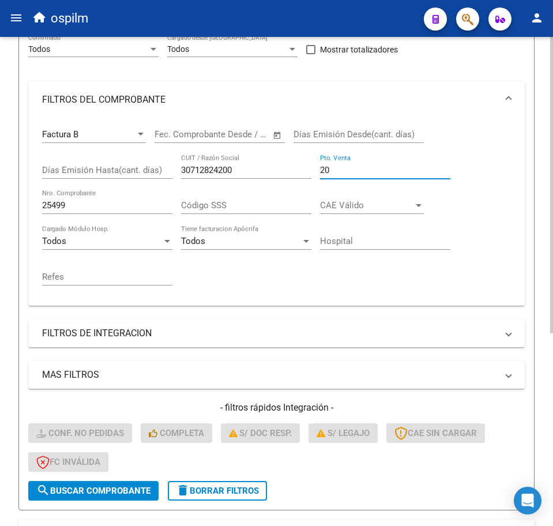
click at [66, 492] on span "search Buscar Comprobante" at bounding box center [93, 491] width 114 height 10
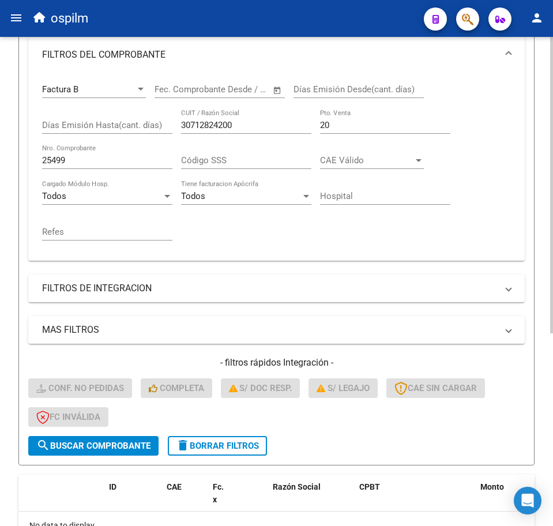
scroll to position [29, 0]
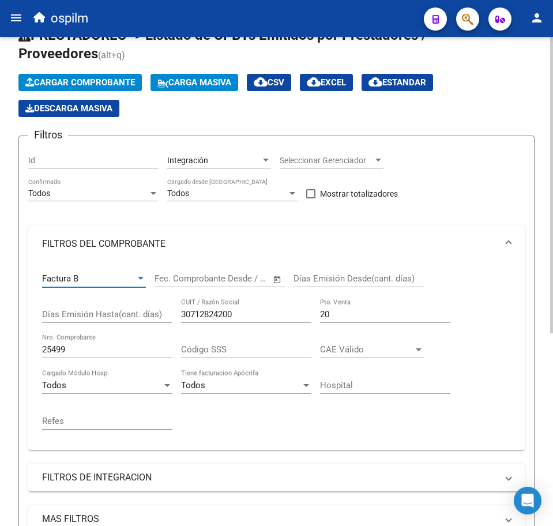
click at [130, 277] on div "Factura B" at bounding box center [88, 279] width 93 height 10
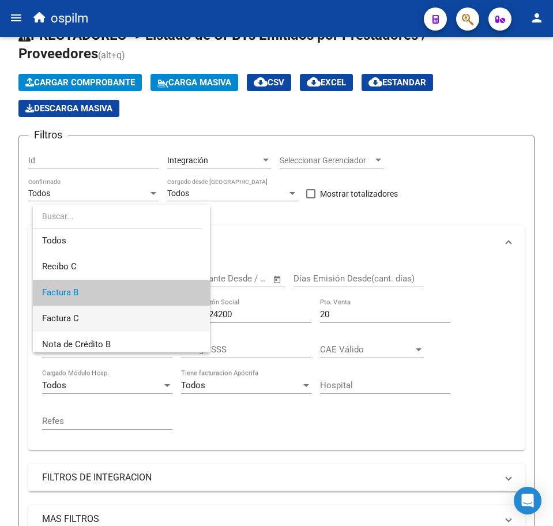
scroll to position [0, 0]
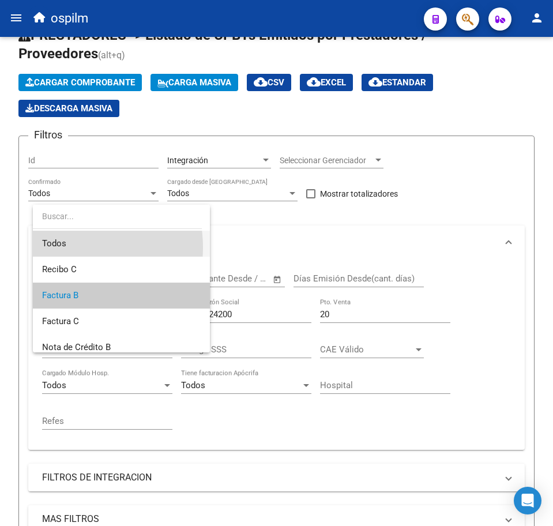
click at [63, 246] on span "Todos" at bounding box center [121, 244] width 159 height 26
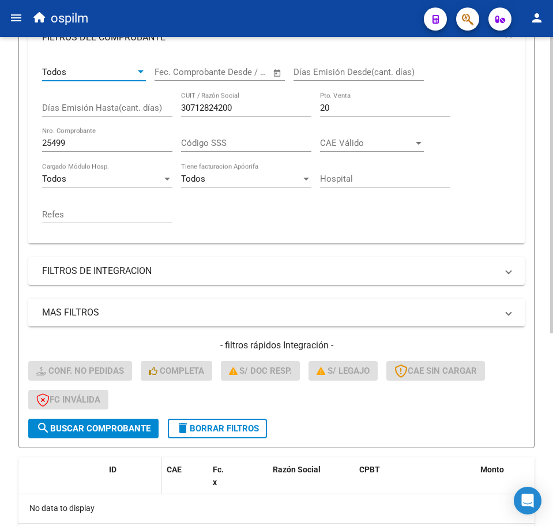
scroll to position [246, 0]
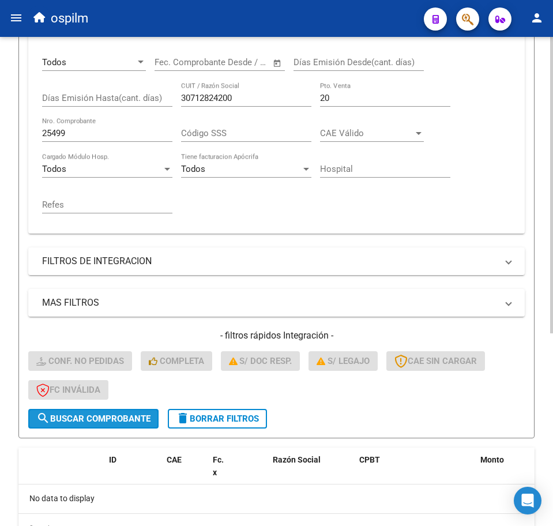
click at [69, 420] on span "search Buscar Comprobante" at bounding box center [93, 419] width 114 height 10
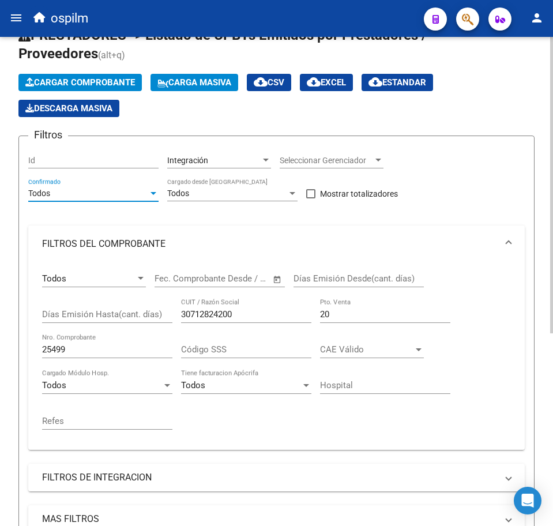
click at [96, 195] on div "Todos" at bounding box center [88, 194] width 120 height 10
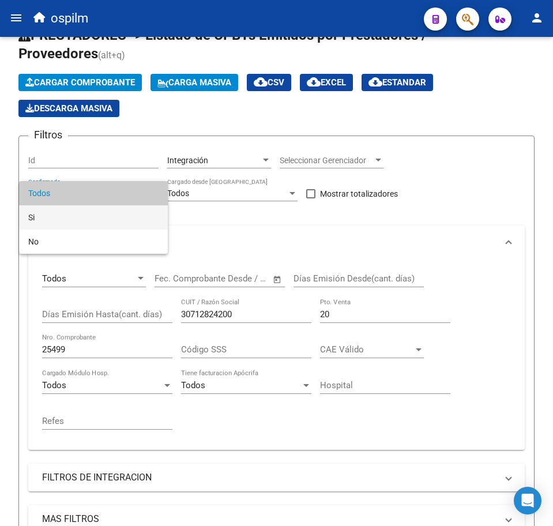
click at [89, 222] on span "Si" at bounding box center [93, 217] width 130 height 24
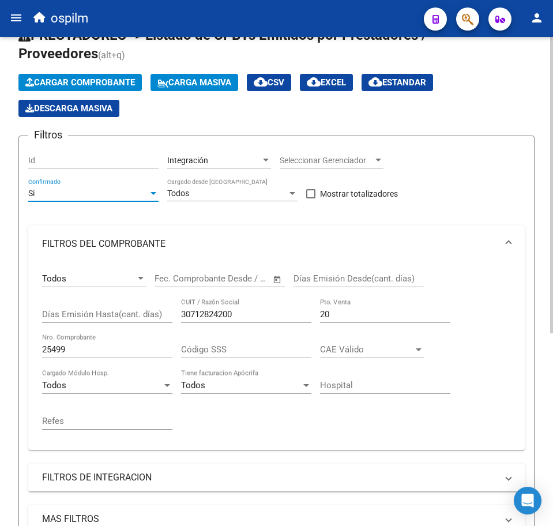
scroll to position [246, 0]
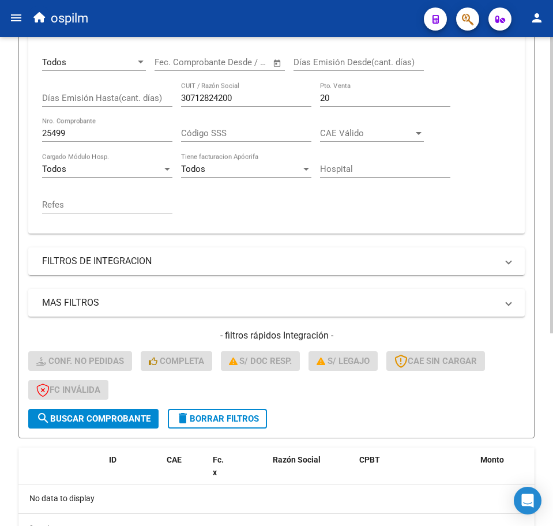
click at [100, 414] on span "search Buscar Comprobante" at bounding box center [93, 419] width 114 height 10
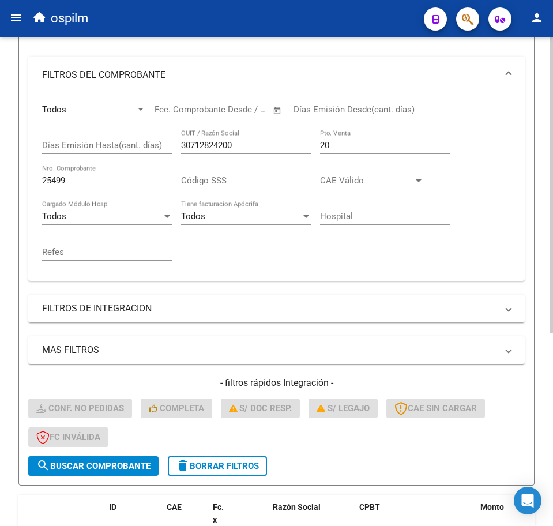
scroll to position [174, 0]
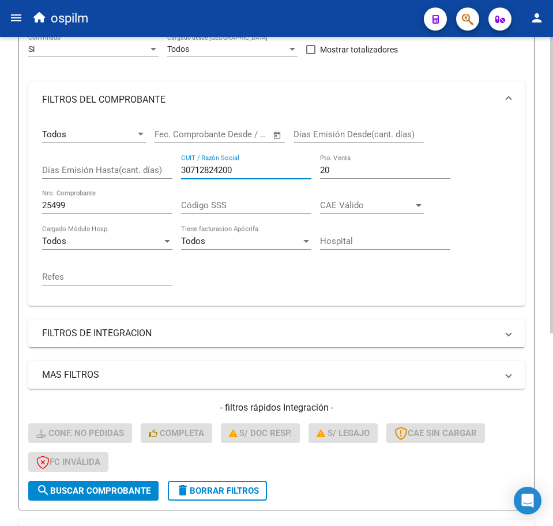
drag, startPoint x: 253, startPoint y: 168, endPoint x: 149, endPoint y: 182, distance: 104.8
click at [149, 182] on div "Todos Comprobante Tipo Start date – End date Fec. Comprobante Desde / Hasta Día…" at bounding box center [276, 207] width 469 height 178
click at [83, 489] on span "search Buscar Comprobante" at bounding box center [93, 491] width 114 height 10
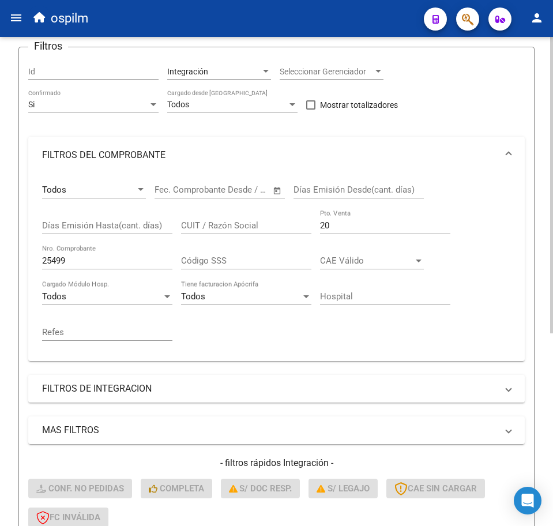
scroll to position [102, 0]
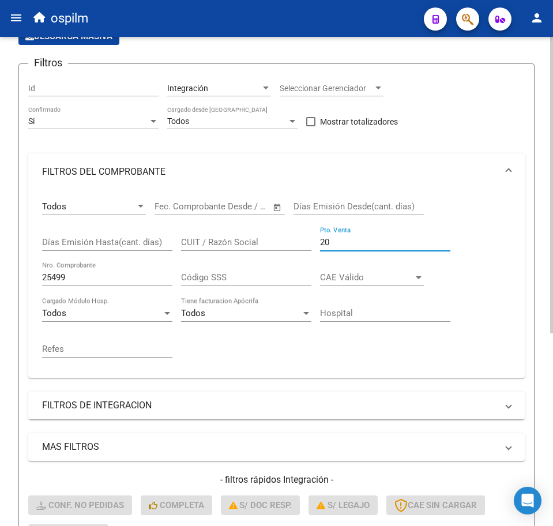
drag, startPoint x: 338, startPoint y: 242, endPoint x: 312, endPoint y: 254, distance: 28.1
click at [307, 245] on div "Todos Comprobante Tipo Start date – End date Fec. Comprobante Desde / Hasta Día…" at bounding box center [276, 279] width 469 height 178
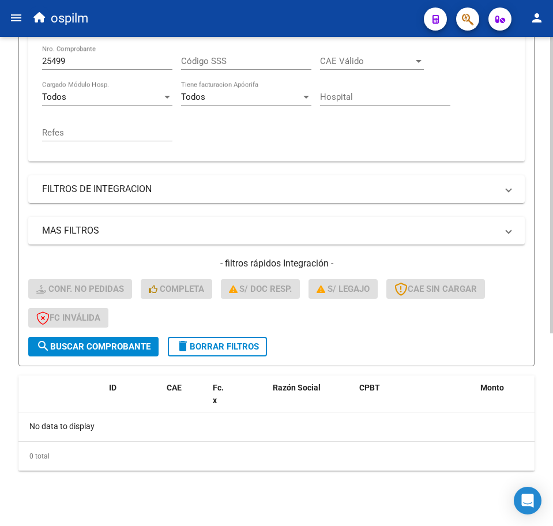
click at [101, 342] on span "search Buscar Comprobante" at bounding box center [93, 347] width 114 height 10
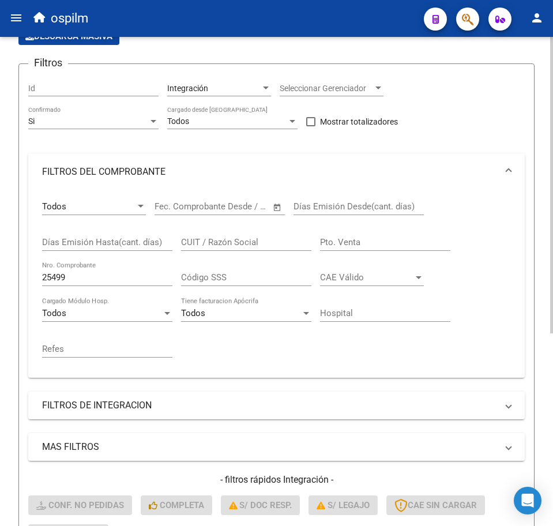
click at [95, 122] on div "Si" at bounding box center [88, 122] width 120 height 10
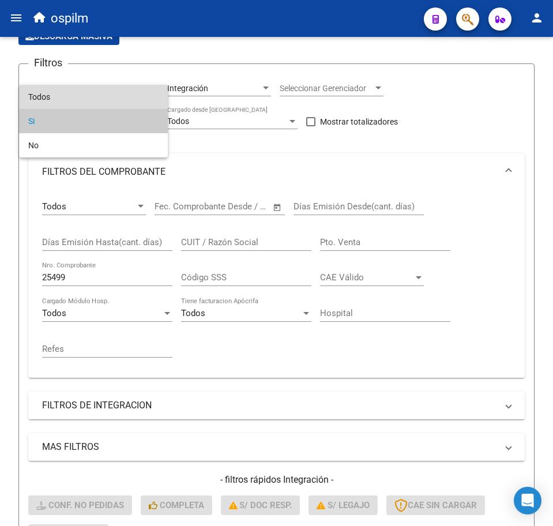
click at [93, 92] on span "Todos" at bounding box center [93, 97] width 130 height 24
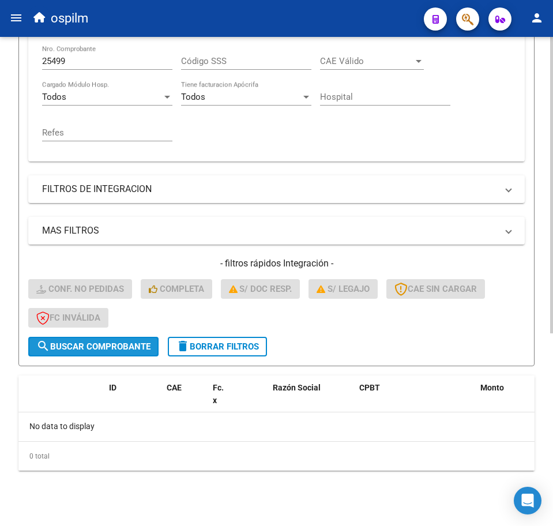
click at [84, 347] on span "search Buscar Comprobante" at bounding box center [93, 347] width 114 height 10
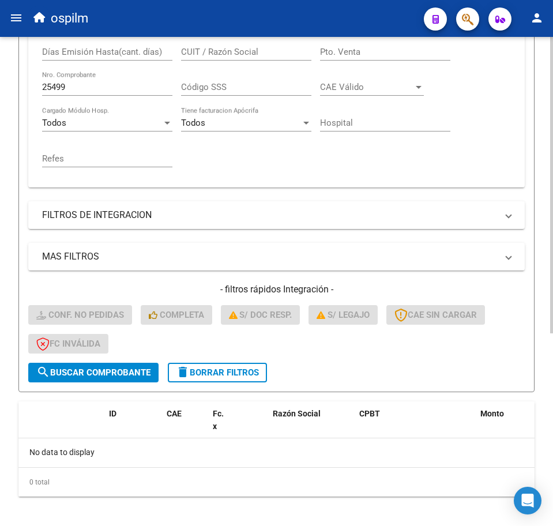
scroll to position [318, 0]
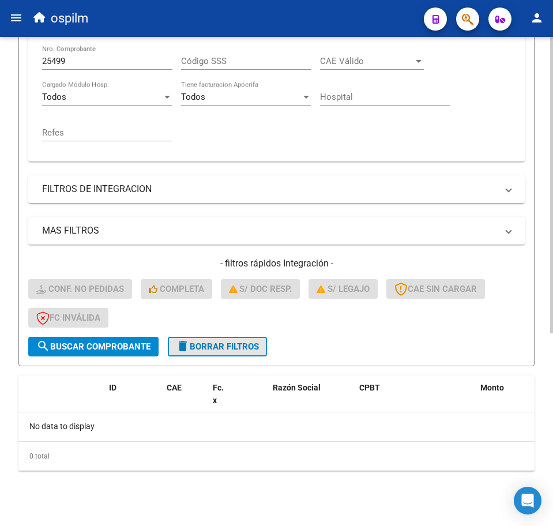
click at [201, 349] on span "delete Borrar Filtros" at bounding box center [217, 347] width 83 height 10
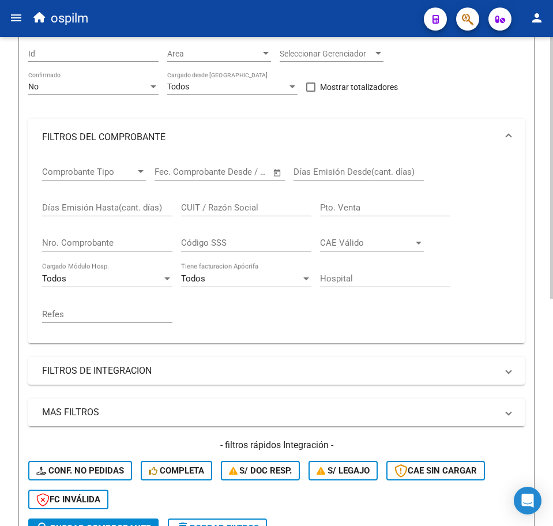
scroll to position [64, 0]
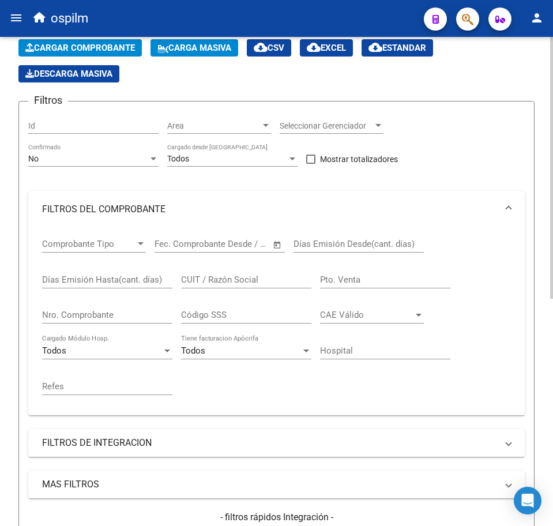
click at [155, 353] on div "Todos" at bounding box center [102, 351] width 120 height 10
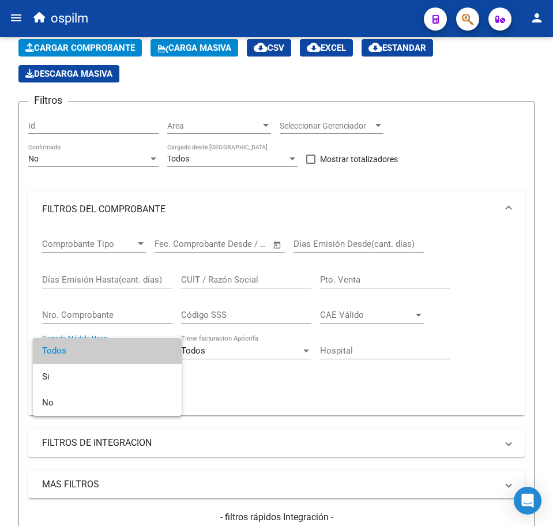
click at [226, 385] on div at bounding box center [276, 263] width 553 height 526
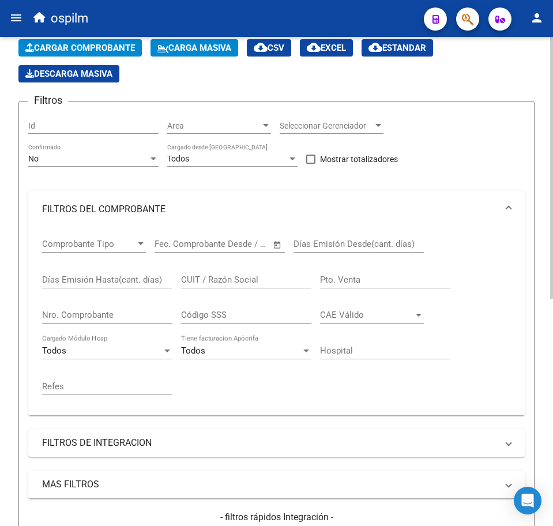
click at [96, 164] on div "No Confirmado" at bounding box center [93, 155] width 130 height 23
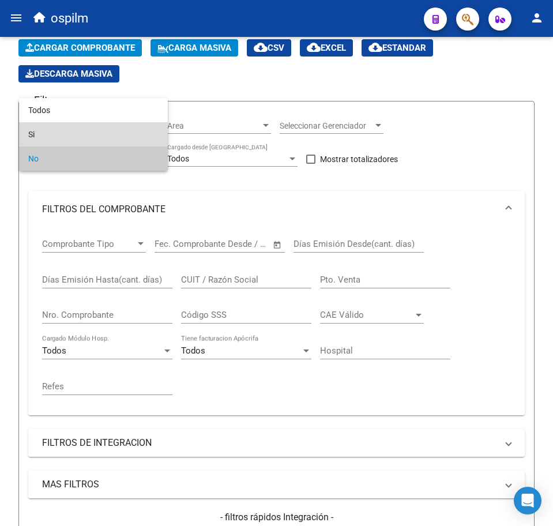
click at [44, 136] on span "Si" at bounding box center [93, 134] width 130 height 24
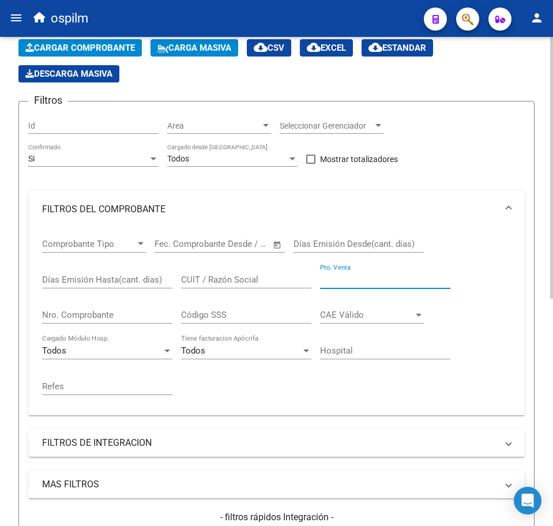
click at [345, 279] on input "Pto. Venta" at bounding box center [385, 280] width 130 height 10
click at [84, 308] on div "Nro. Comprobante" at bounding box center [107, 311] width 130 height 25
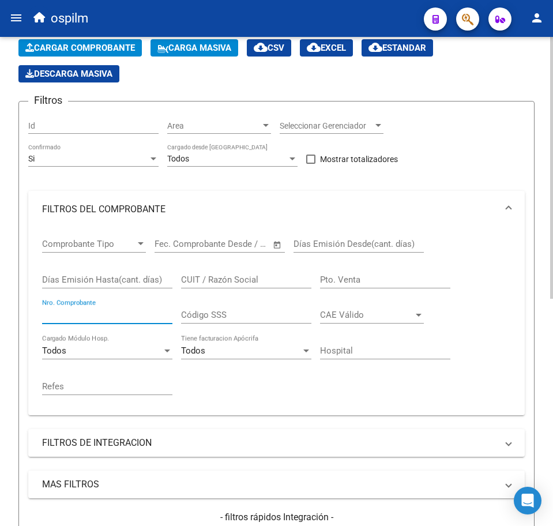
click at [90, 317] on input "Nro. Comprobante" at bounding box center [107, 315] width 130 height 10
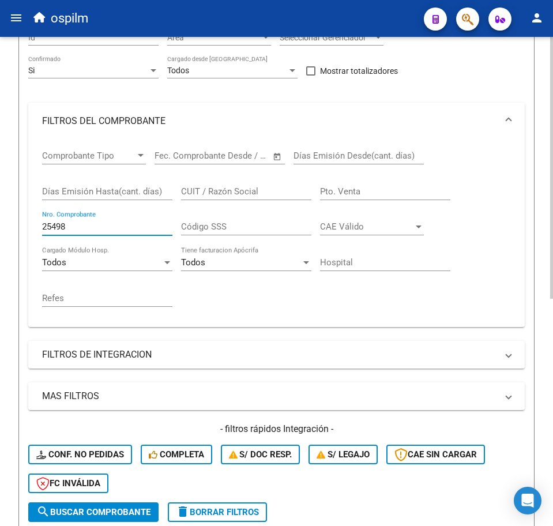
scroll to position [208, 0]
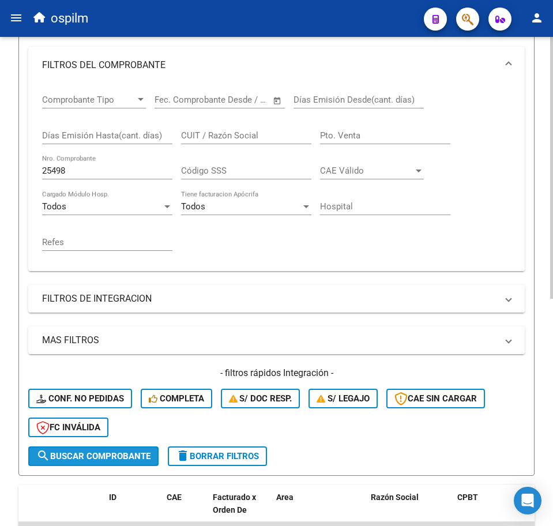
click at [84, 452] on span "search Buscar Comprobante" at bounding box center [93, 456] width 114 height 10
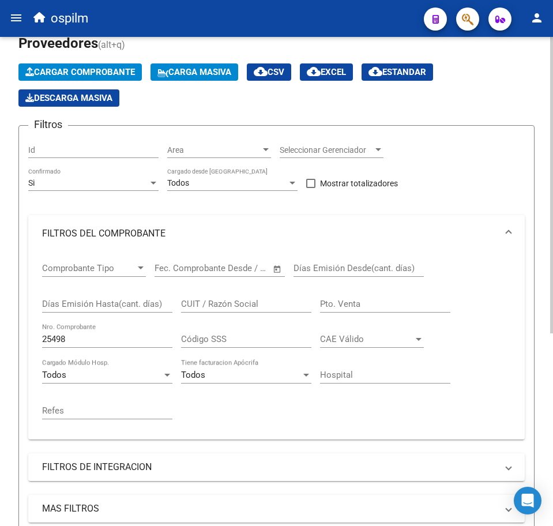
scroll to position [29, 0]
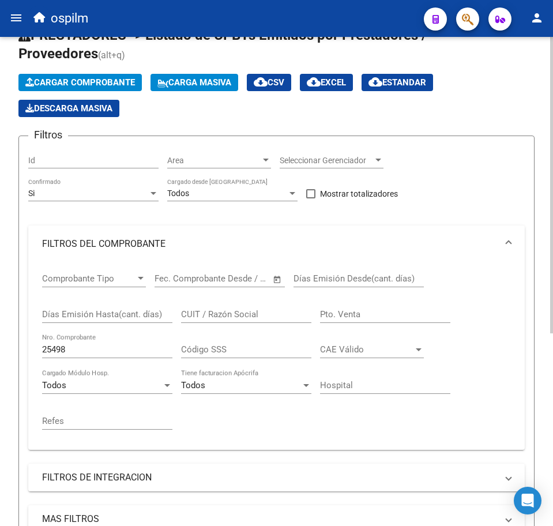
click at [65, 193] on div "Si" at bounding box center [88, 194] width 120 height 10
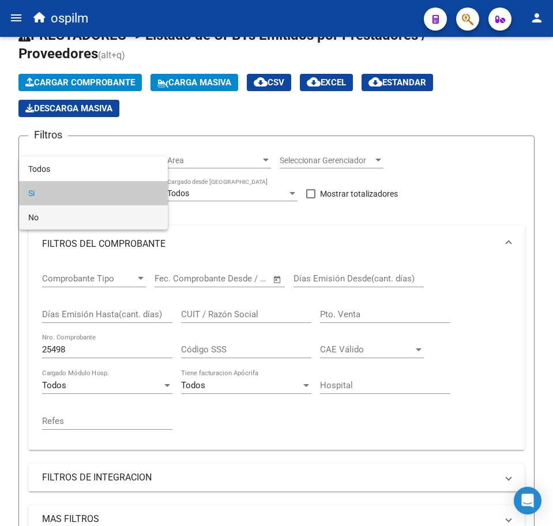
click at [68, 216] on span "No" at bounding box center [93, 217] width 130 height 24
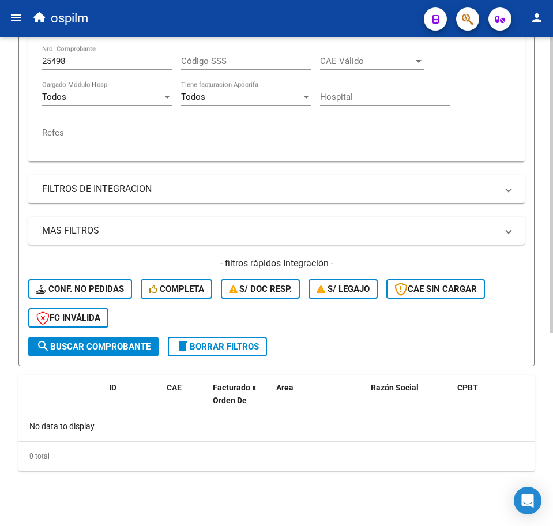
click at [104, 343] on span "search Buscar Comprobante" at bounding box center [93, 347] width 114 height 10
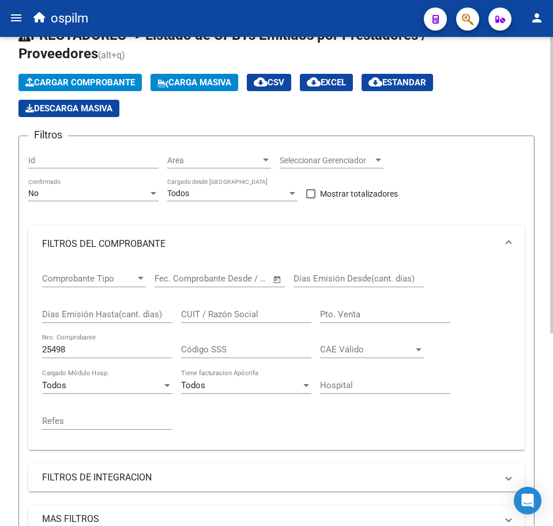
click at [96, 191] on div "No" at bounding box center [88, 194] width 120 height 10
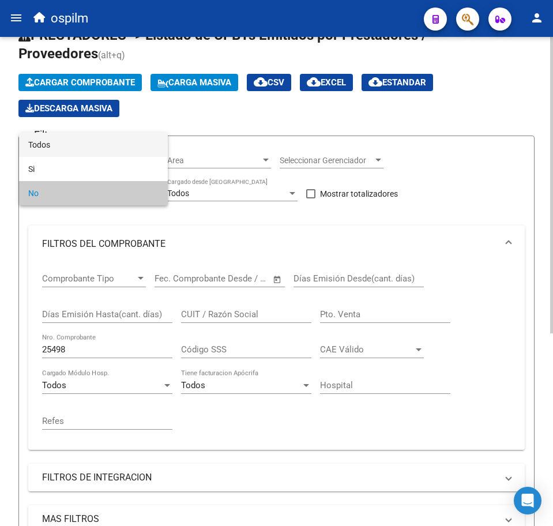
drag, startPoint x: 89, startPoint y: 150, endPoint x: 96, endPoint y: 160, distance: 12.5
click at [89, 149] on span "Todos" at bounding box center [93, 145] width 130 height 24
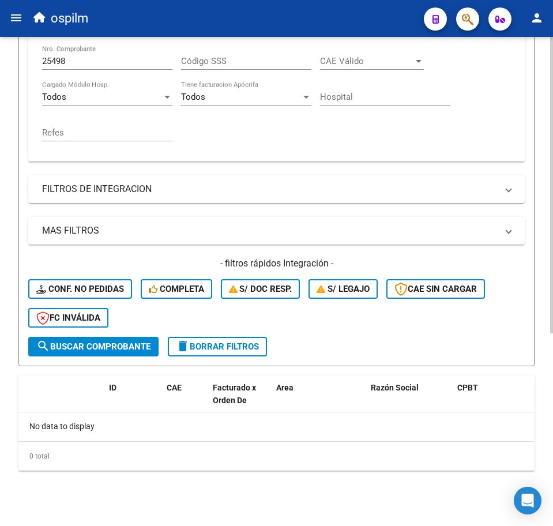
click at [111, 347] on span "search Buscar Comprobante" at bounding box center [93, 347] width 114 height 10
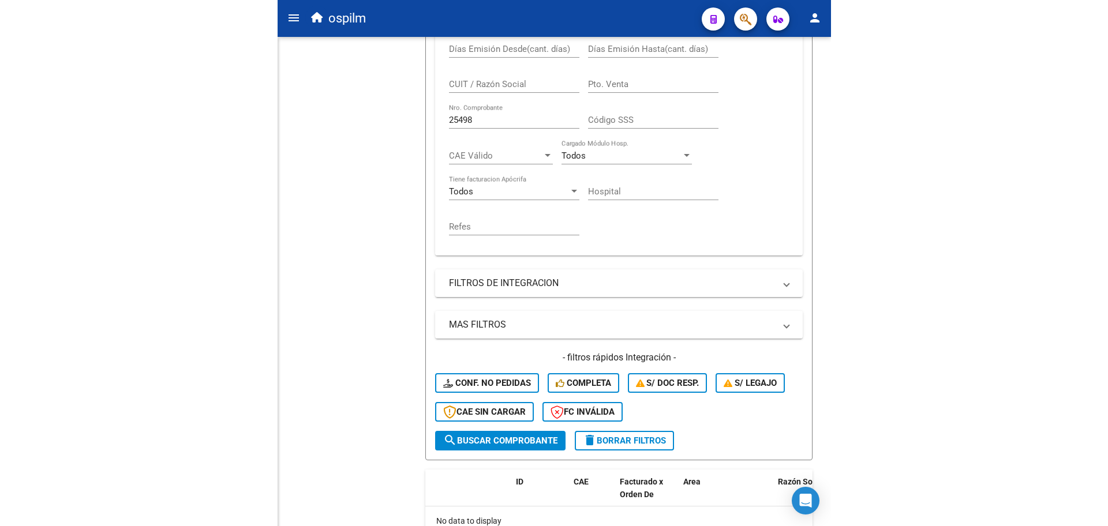
scroll to position [134, 0]
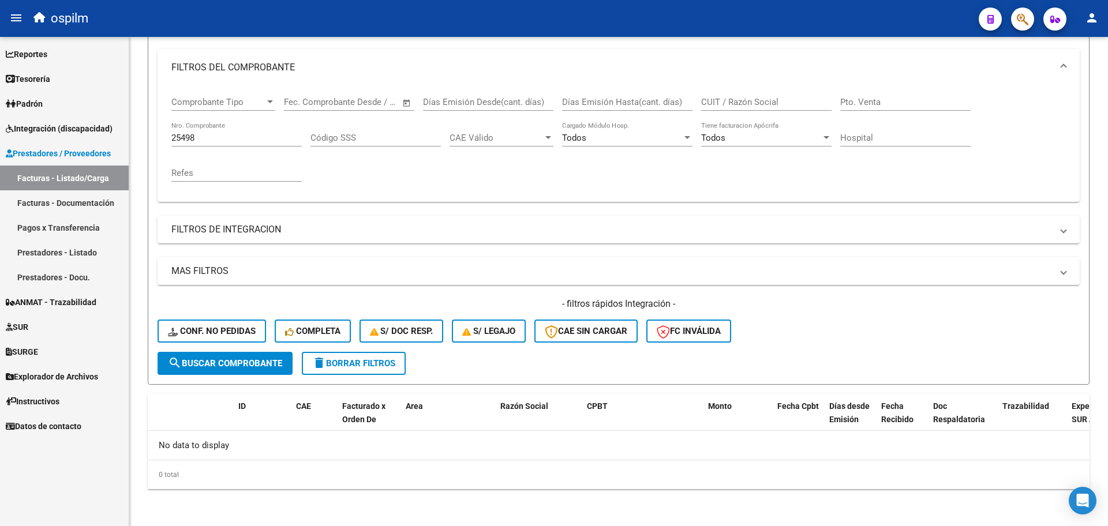
click at [54, 128] on span "Integración (discapacidad)" at bounding box center [59, 128] width 107 height 13
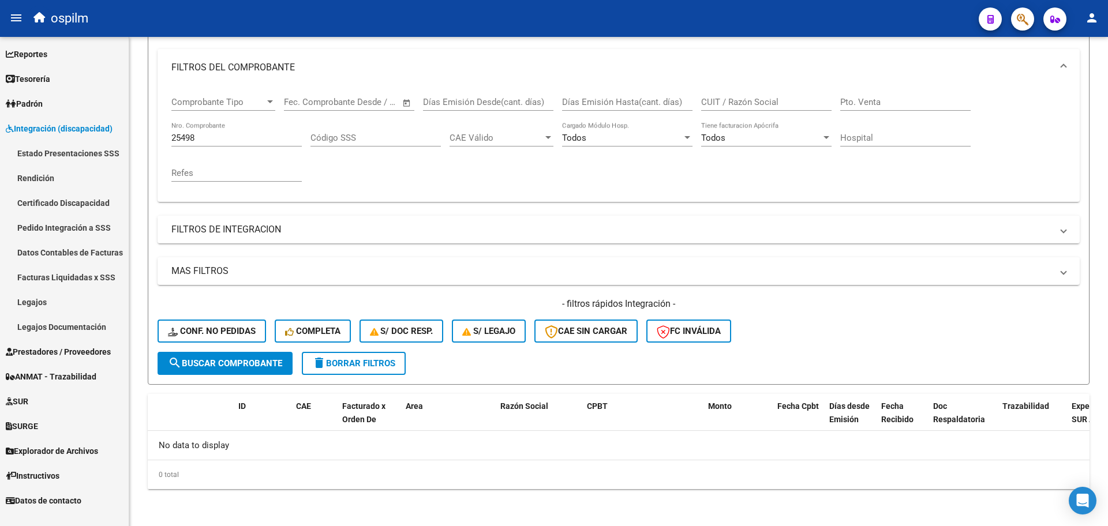
click at [74, 221] on link "Pedido Integración a SSS" at bounding box center [64, 227] width 129 height 25
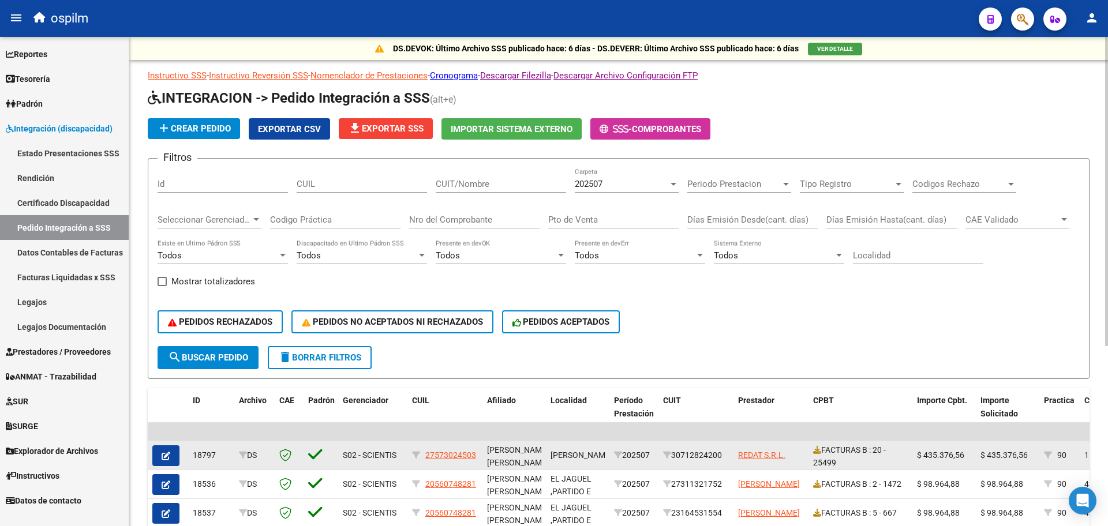
click at [173, 462] on button "button" at bounding box center [165, 456] width 27 height 21
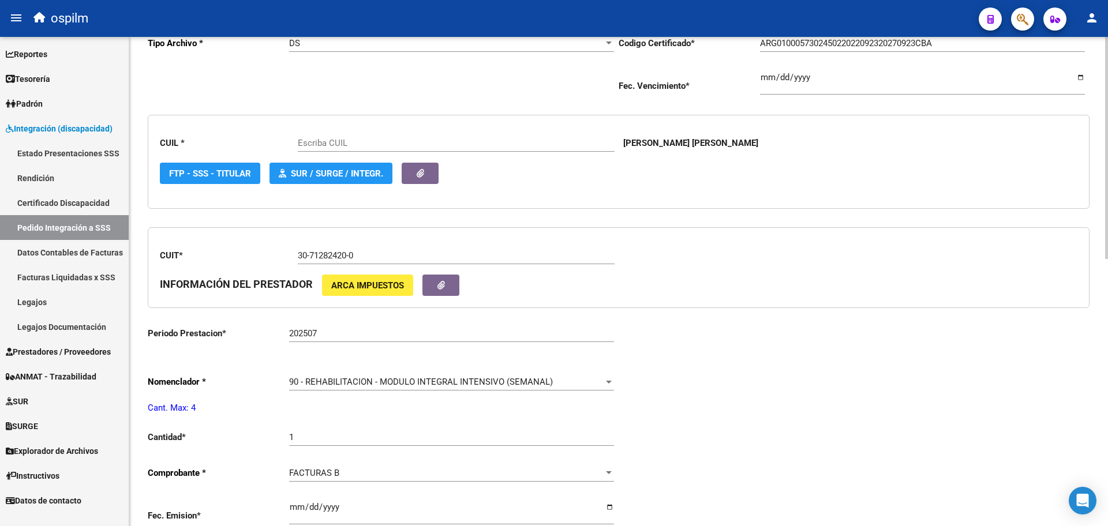
scroll to position [289, 0]
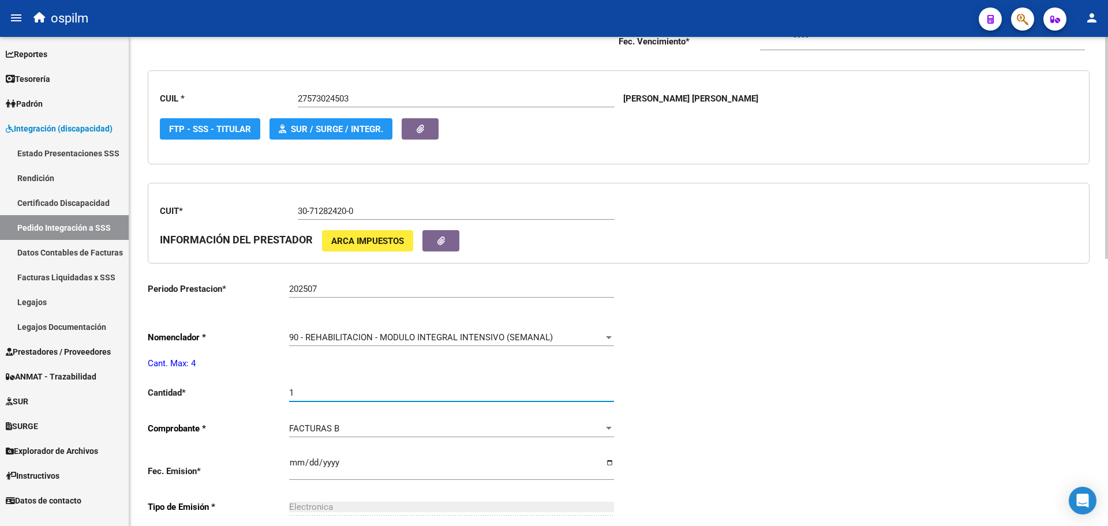
drag, startPoint x: 314, startPoint y: 390, endPoint x: 290, endPoint y: 394, distance: 24.5
click at [290, 394] on input "1" at bounding box center [451, 393] width 325 height 10
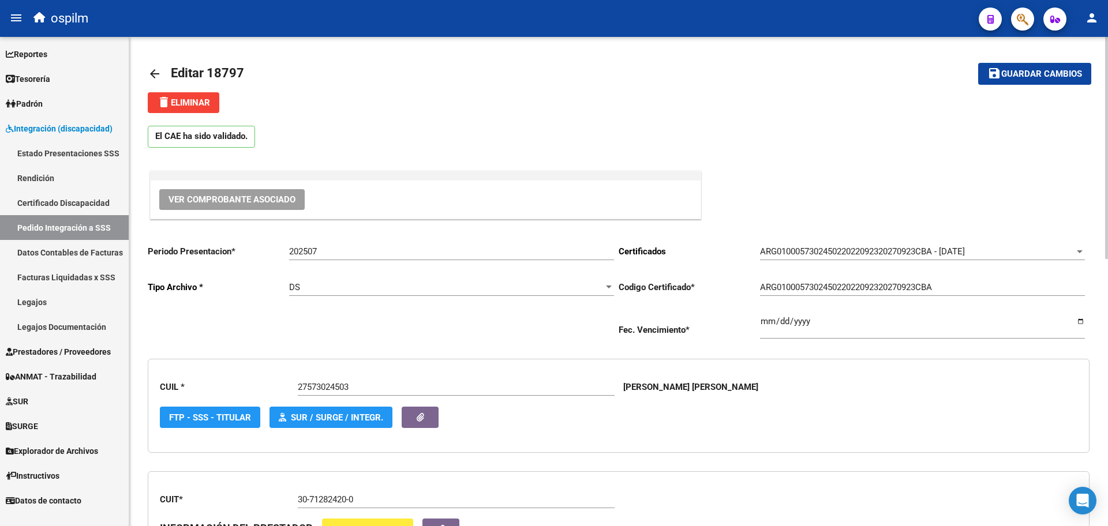
click at [553, 74] on span "Guardar cambios" at bounding box center [1041, 74] width 81 height 10
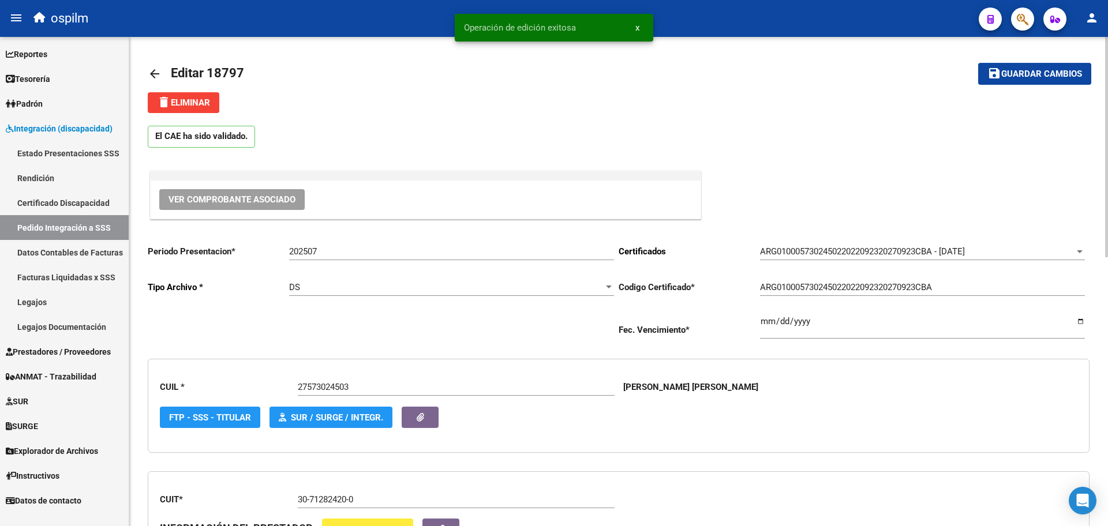
click at [156, 72] on mat-icon "arrow_back" at bounding box center [155, 74] width 14 height 14
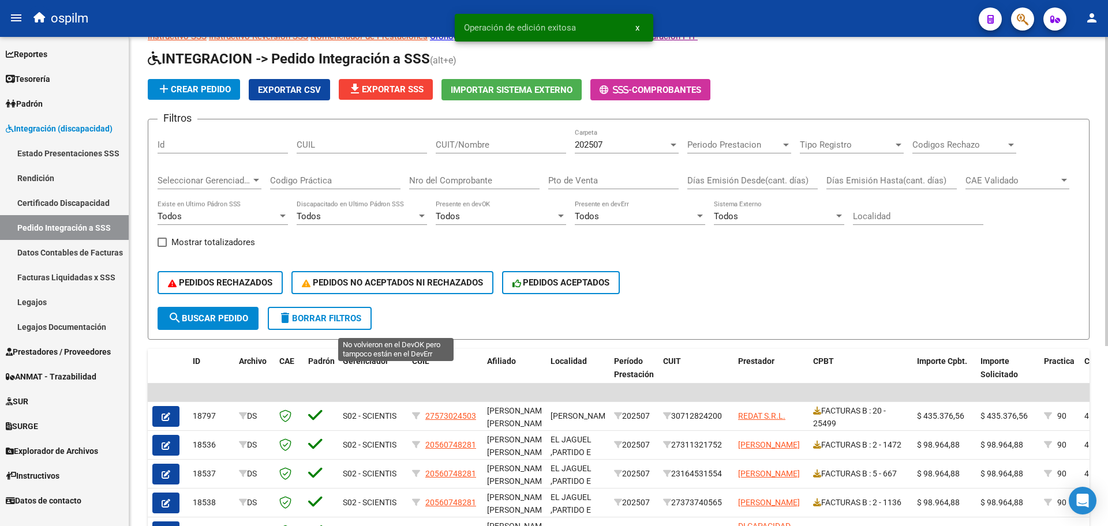
scroll to position [72, 0]
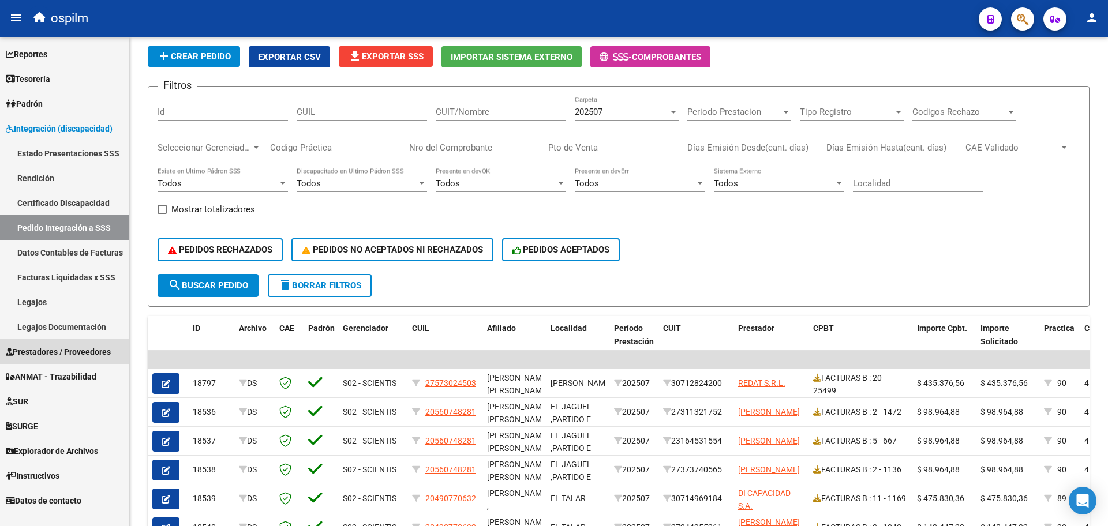
click at [73, 351] on span "Prestadores / Proveedores" at bounding box center [58, 352] width 105 height 13
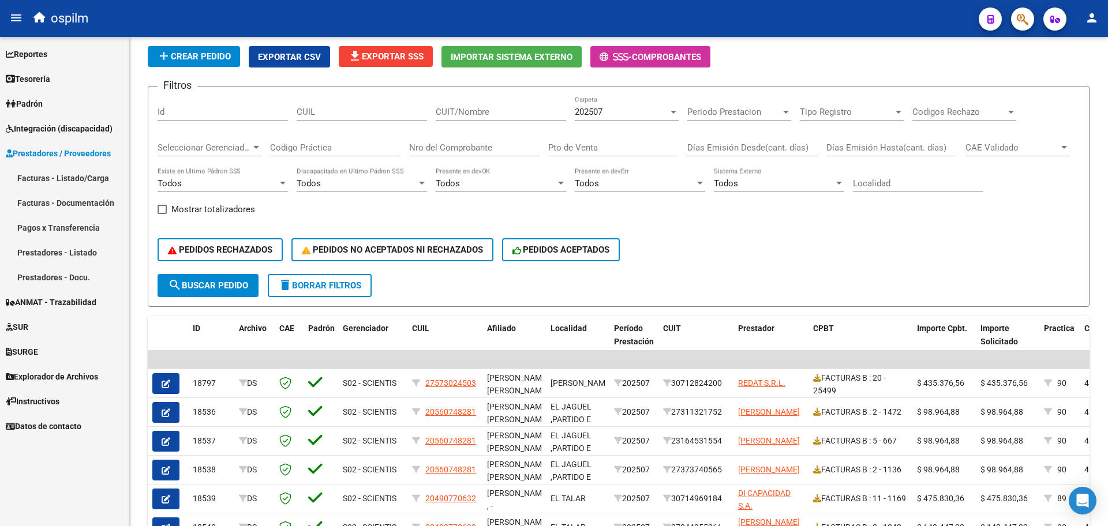
drag, startPoint x: 66, startPoint y: 186, endPoint x: 107, endPoint y: 201, distance: 43.6
click at [66, 186] on link "Facturas - Listado/Carga" at bounding box center [64, 178] width 129 height 25
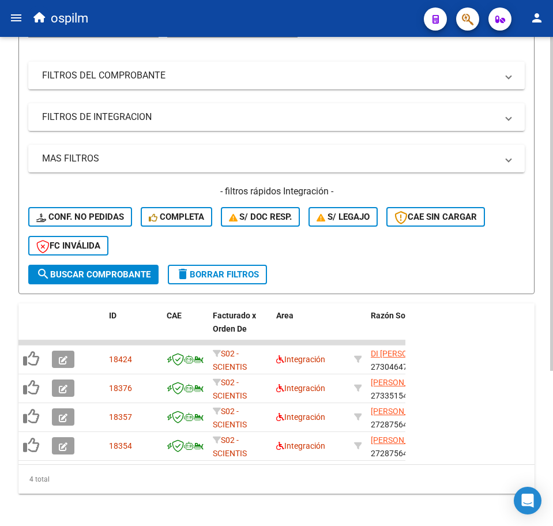
scroll to position [228, 0]
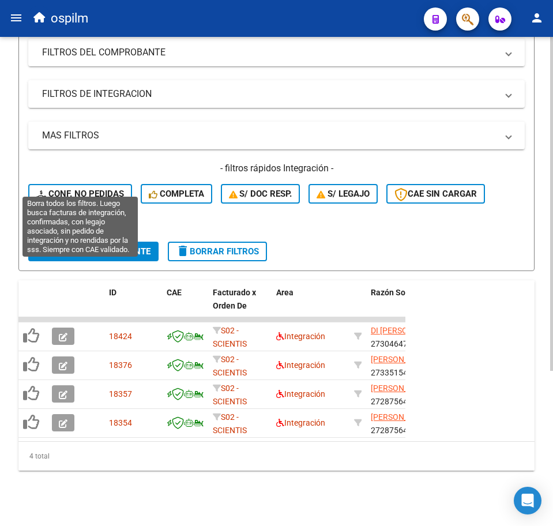
click at [90, 189] on span "Conf. no pedidas" at bounding box center [80, 194] width 88 height 10
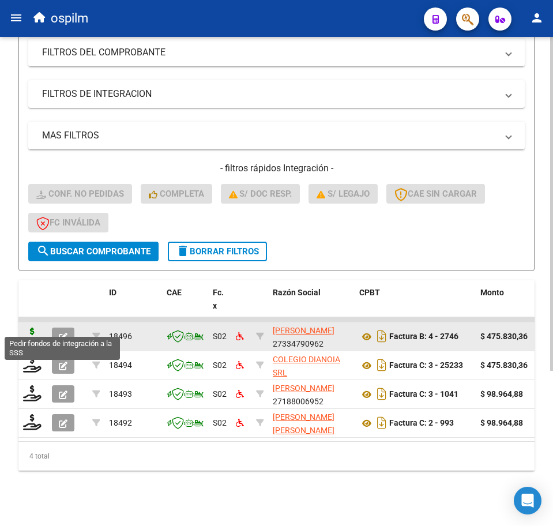
click at [37, 328] on icon at bounding box center [32, 336] width 18 height 16
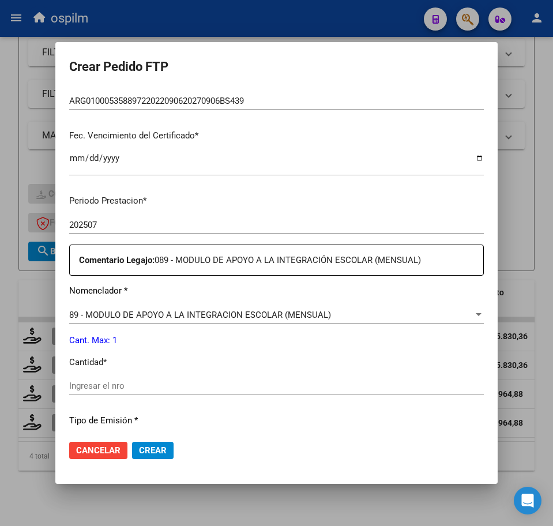
scroll to position [289, 0]
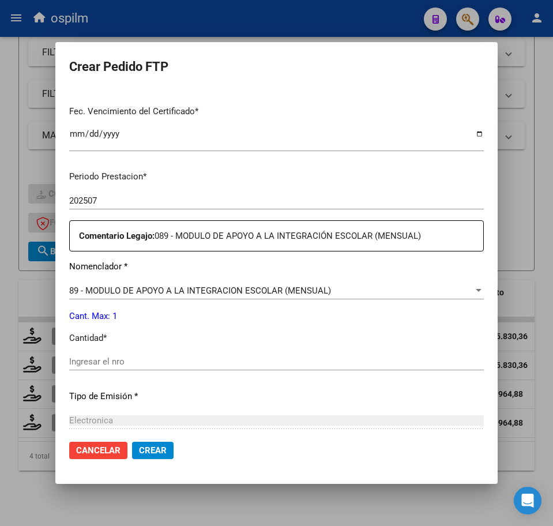
click at [136, 366] on input "Ingresar el nro" at bounding box center [276, 362] width 415 height 10
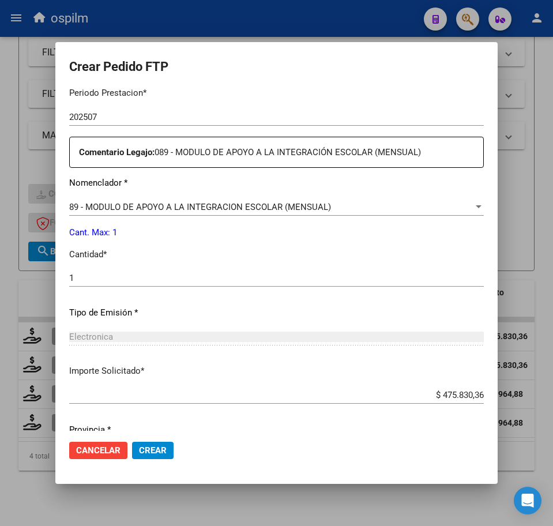
scroll to position [414, 0]
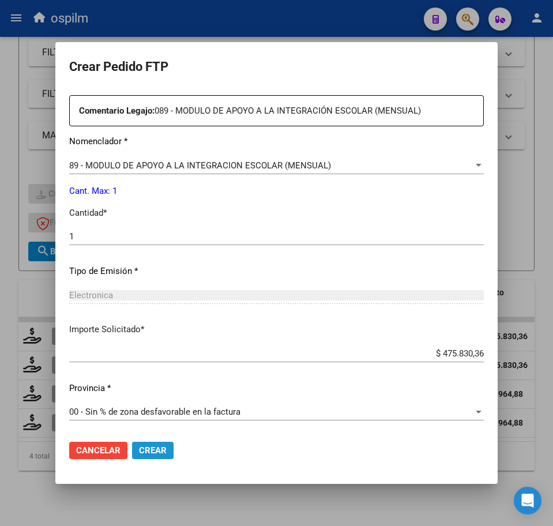
click at [144, 448] on span "Crear" at bounding box center [153, 451] width 28 height 10
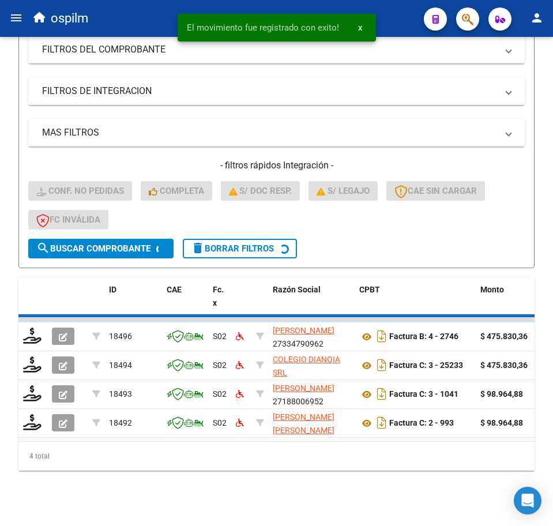
scroll to position [199, 0]
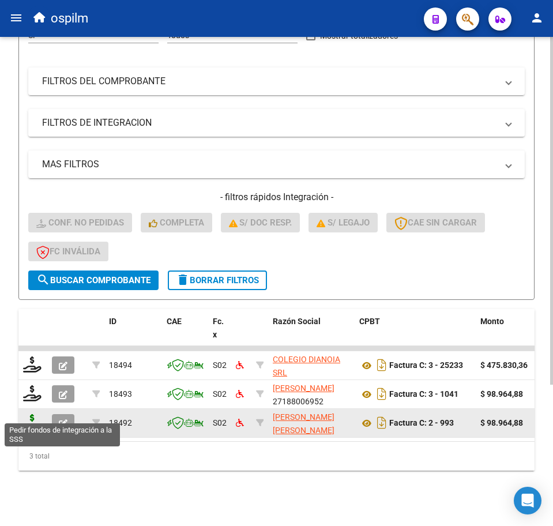
click at [35, 418] on icon at bounding box center [32, 422] width 18 height 16
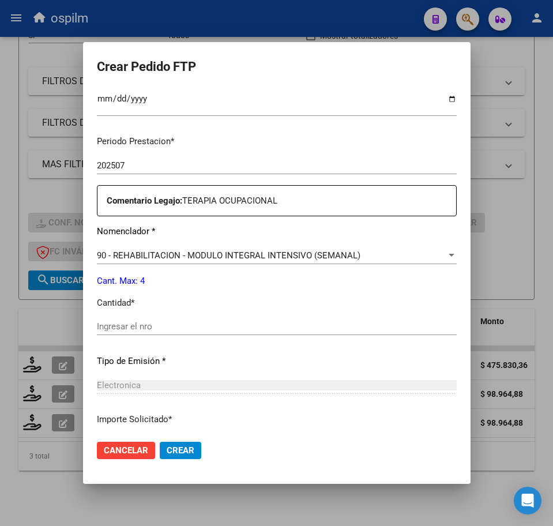
scroll to position [361, 0]
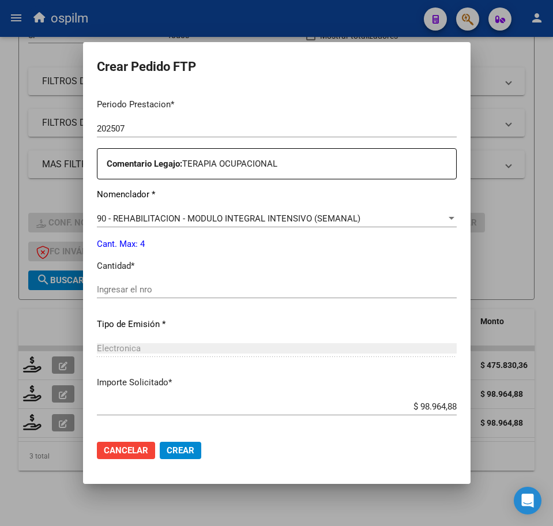
click at [124, 288] on input "Ingresar el nro" at bounding box center [277, 290] width 360 height 10
click at [167, 456] on span "Crear" at bounding box center [181, 451] width 28 height 10
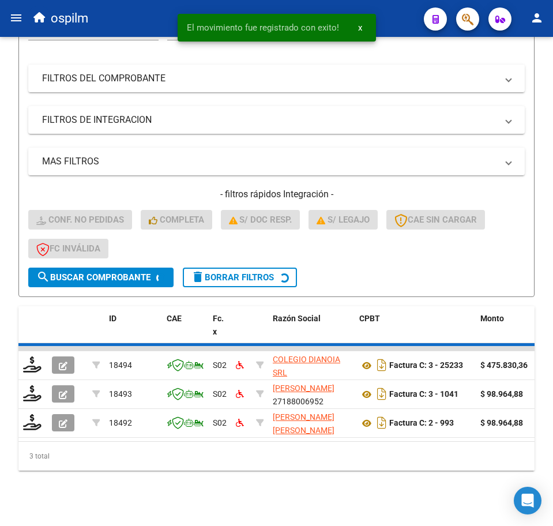
scroll to position [170, 0]
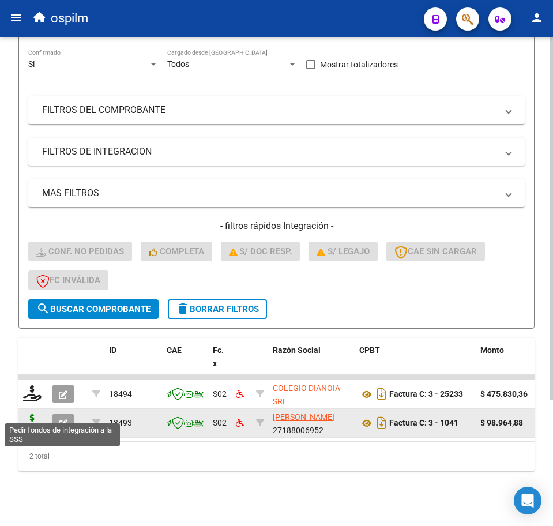
click at [36, 414] on icon at bounding box center [32, 422] width 18 height 16
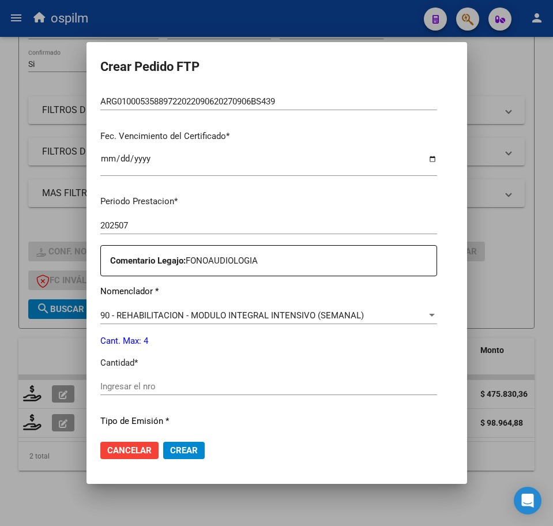
scroll to position [289, 0]
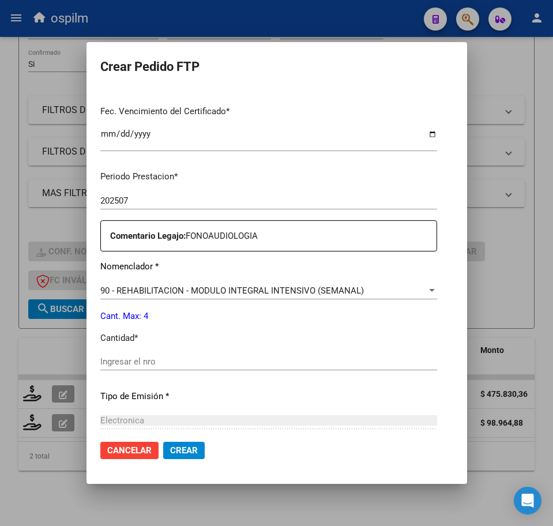
click at [113, 357] on input "Ingresar el nro" at bounding box center [268, 362] width 337 height 10
drag, startPoint x: 151, startPoint y: 447, endPoint x: 137, endPoint y: 431, distance: 21.3
click at [170, 447] on span "Crear" at bounding box center [184, 451] width 28 height 10
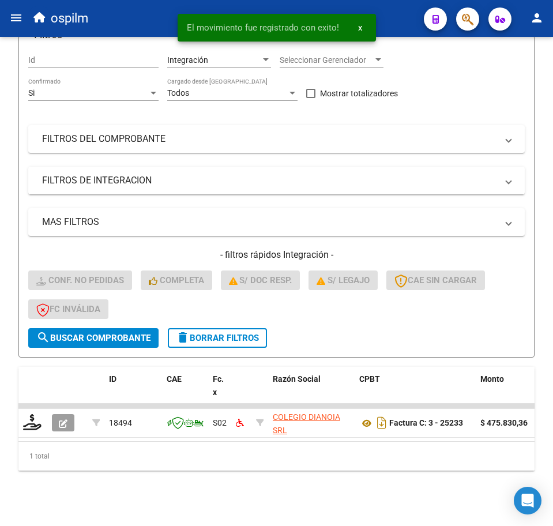
scroll to position [141, 0]
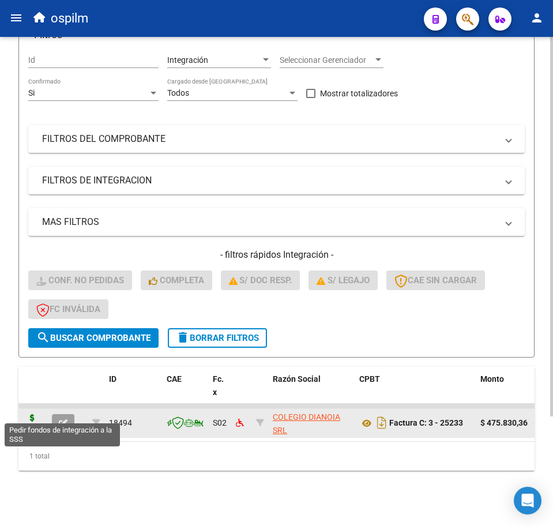
click at [33, 414] on icon at bounding box center [32, 422] width 18 height 16
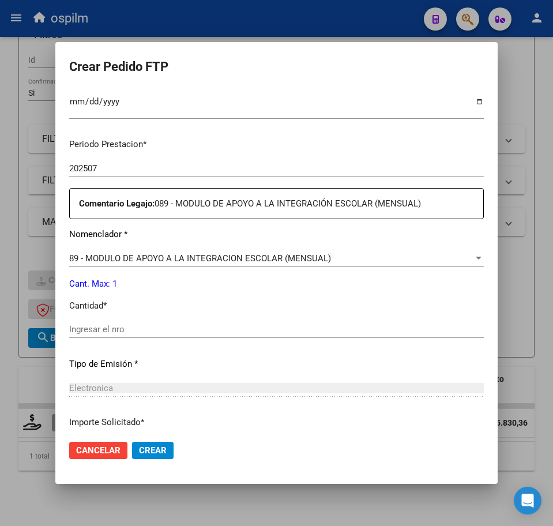
scroll to position [361, 0]
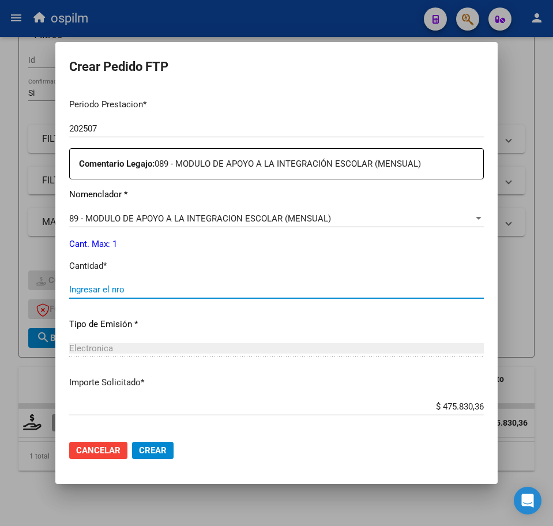
click at [123, 289] on input "Ingresar el nro" at bounding box center [276, 290] width 415 height 10
click at [162, 451] on span "Crear" at bounding box center [153, 451] width 28 height 10
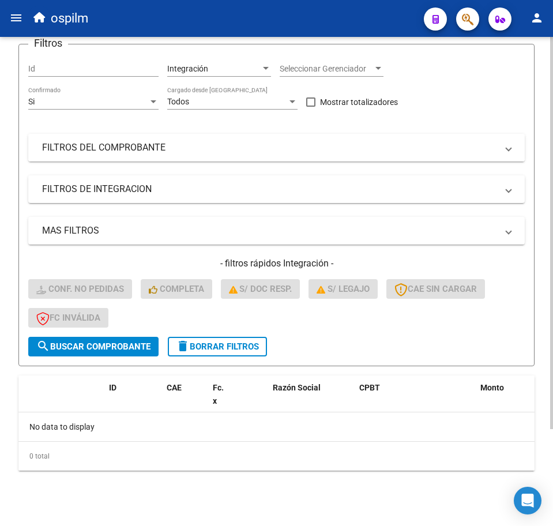
scroll to position [0, 0]
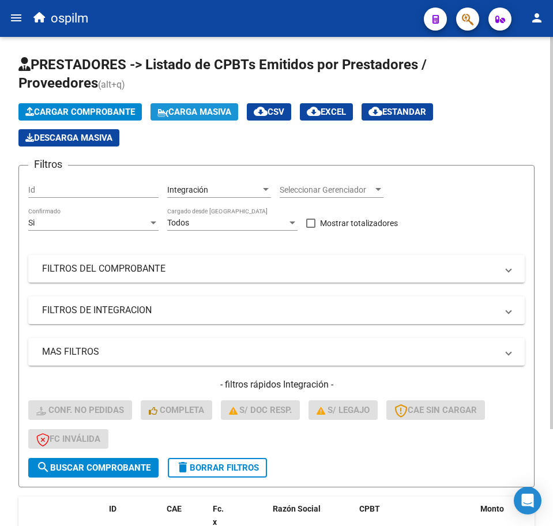
click at [171, 107] on span "Carga Masiva" at bounding box center [195, 112] width 74 height 10
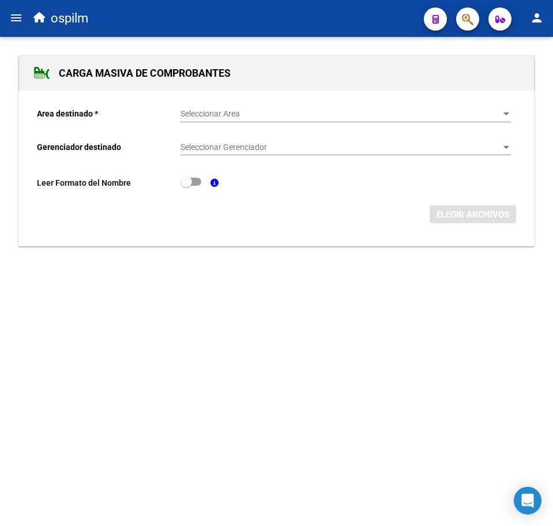
click at [207, 115] on span "Seleccionar Area" at bounding box center [341, 114] width 320 height 10
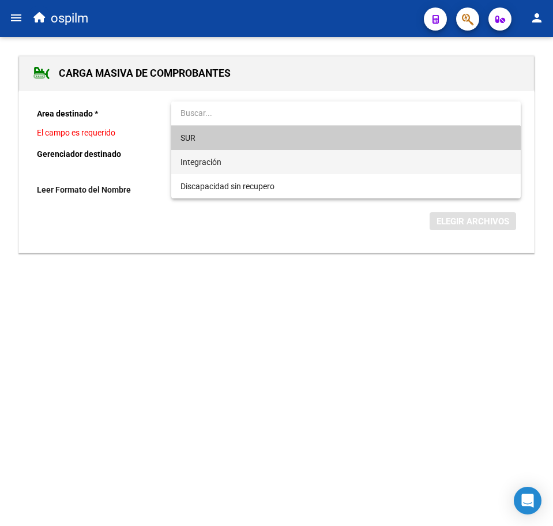
click at [234, 154] on span "Integración" at bounding box center [346, 162] width 331 height 24
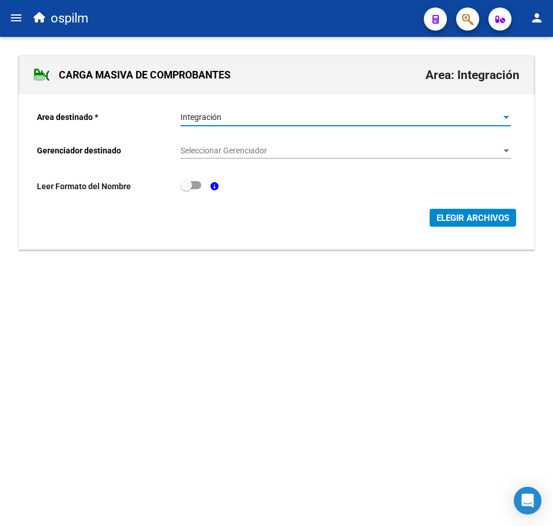
click at [234, 153] on span "Seleccionar Gerenciador" at bounding box center [341, 151] width 320 height 10
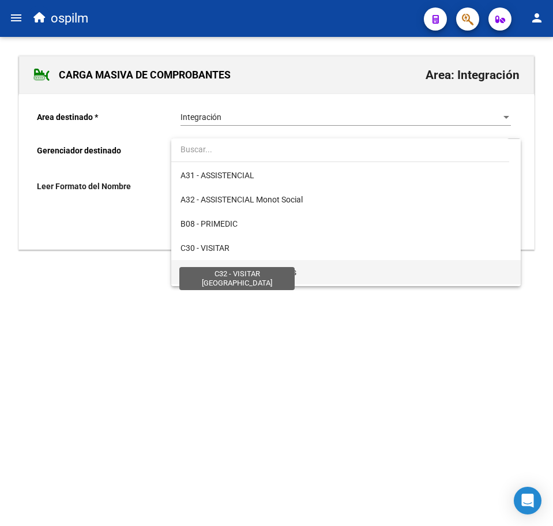
scroll to position [144, 0]
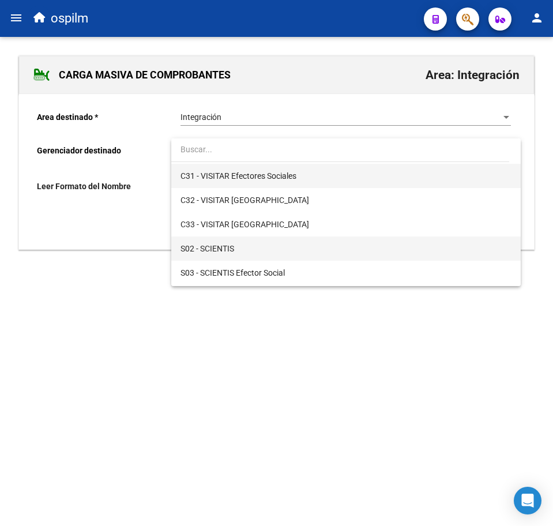
click at [254, 253] on span "S02 - SCIENTIS" at bounding box center [346, 249] width 331 height 24
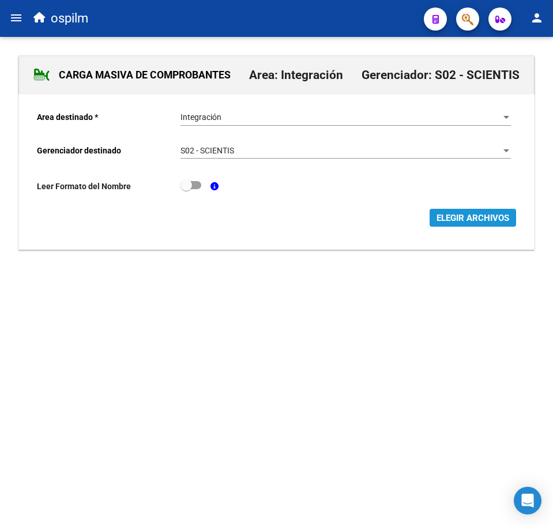
click at [456, 215] on span "ELEGIR ARCHIVOS" at bounding box center [473, 218] width 73 height 10
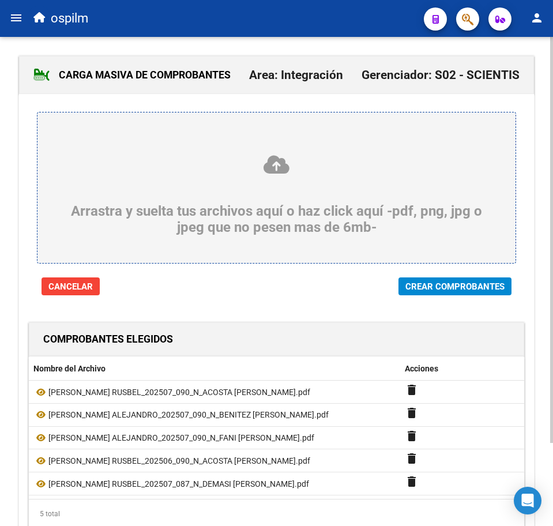
click at [471, 299] on div at bounding box center [276, 303] width 515 height 17
click at [470, 284] on span "Crear Comprobantes" at bounding box center [455, 287] width 99 height 10
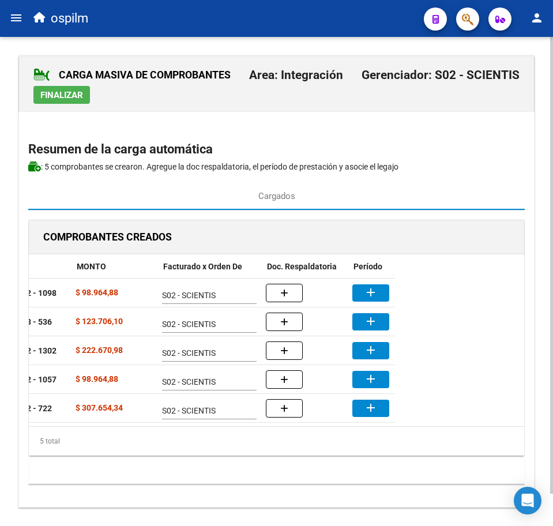
scroll to position [0, 225]
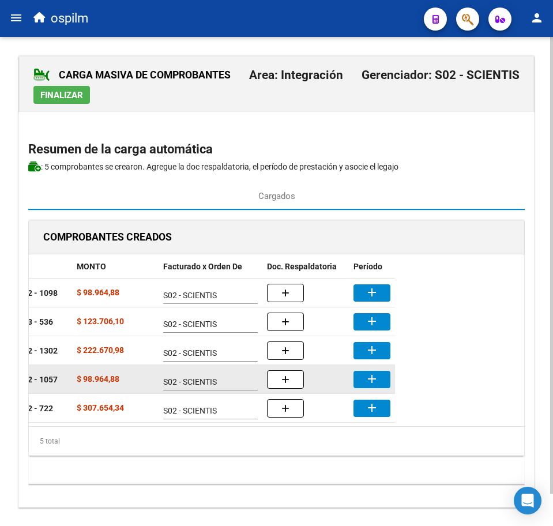
click at [380, 379] on button "add" at bounding box center [372, 379] width 37 height 17
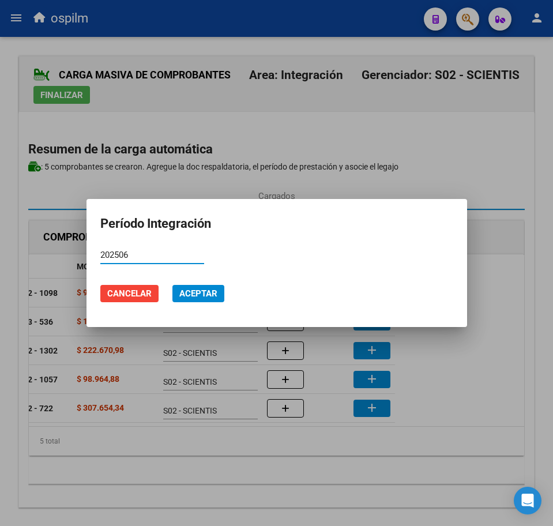
click at [205, 298] on span "Aceptar" at bounding box center [198, 294] width 38 height 10
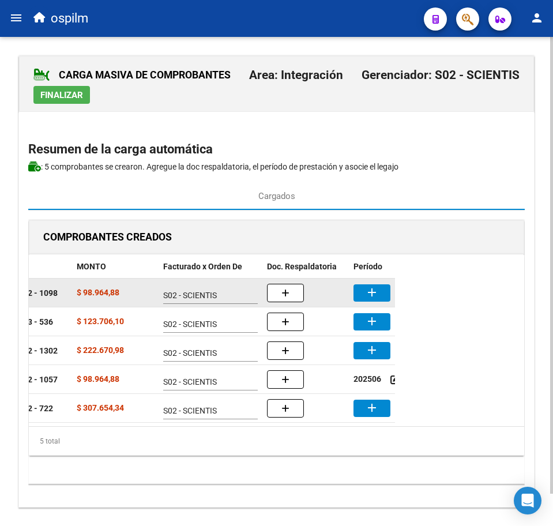
click at [380, 296] on button "add" at bounding box center [372, 293] width 37 height 17
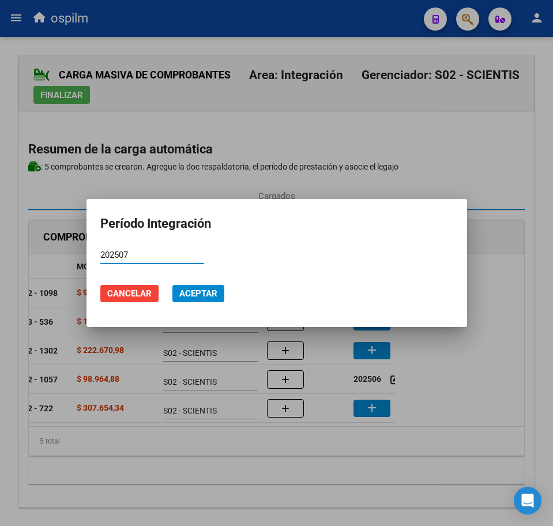
click at [203, 292] on span "Aceptar" at bounding box center [198, 294] width 38 height 10
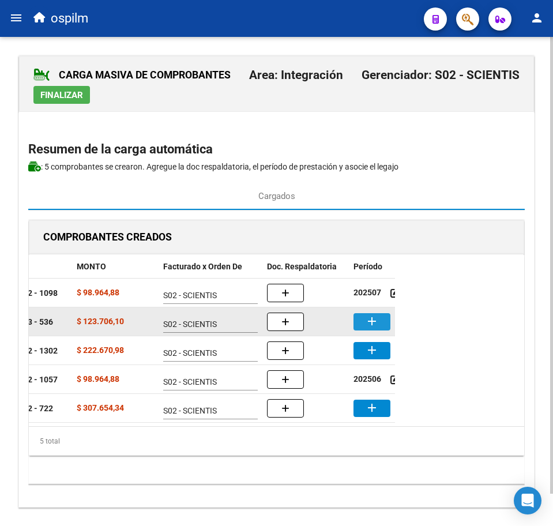
click at [380, 317] on button "add" at bounding box center [372, 321] width 37 height 17
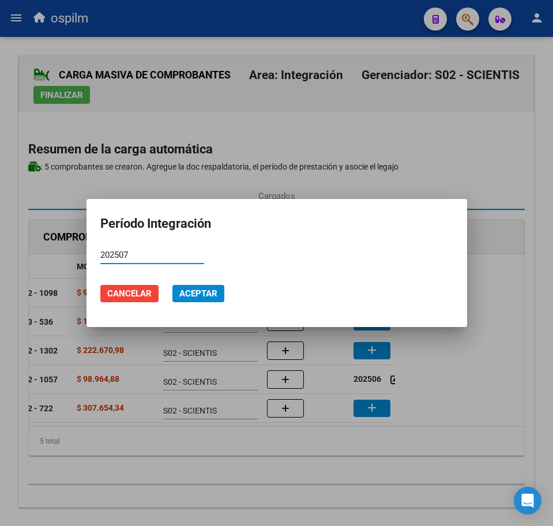
click at [203, 293] on span "Aceptar" at bounding box center [198, 294] width 38 height 10
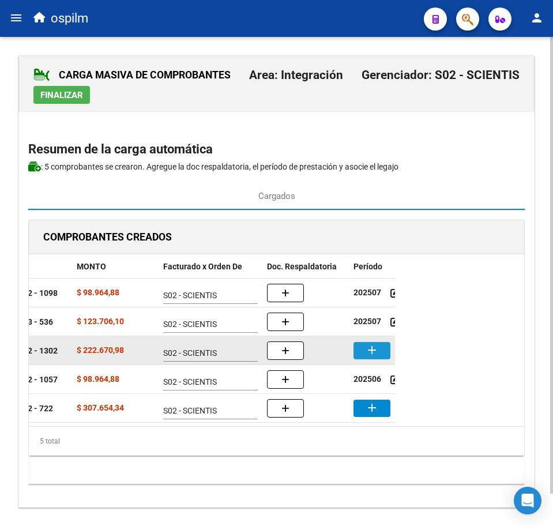
click at [377, 352] on mat-icon "add" at bounding box center [372, 350] width 14 height 14
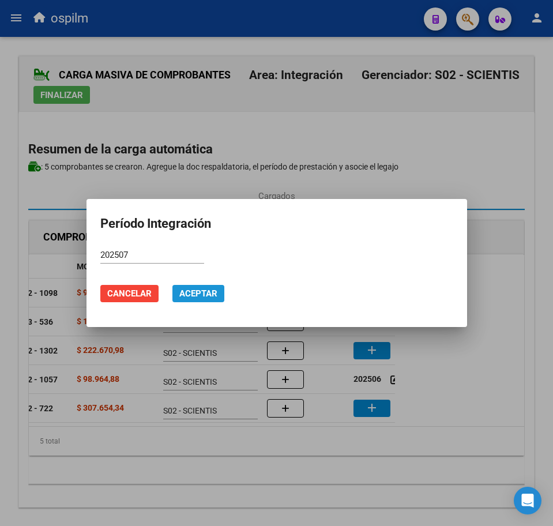
click at [199, 294] on span "Aceptar" at bounding box center [198, 294] width 38 height 10
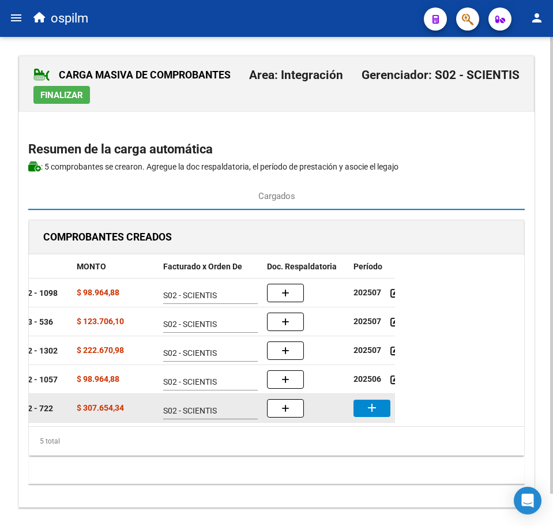
click at [376, 407] on mat-icon "add" at bounding box center [372, 408] width 14 height 14
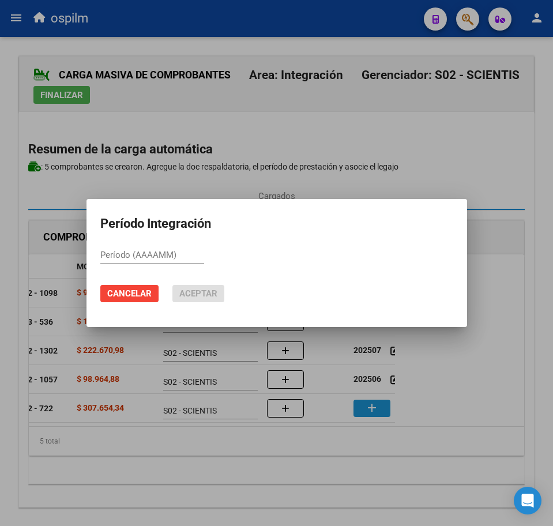
paste input "202507"
click at [191, 296] on span "Aceptar" at bounding box center [198, 294] width 38 height 10
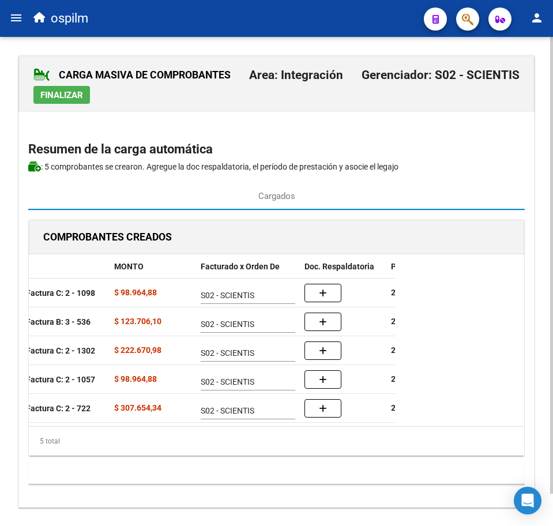
scroll to position [0, 182]
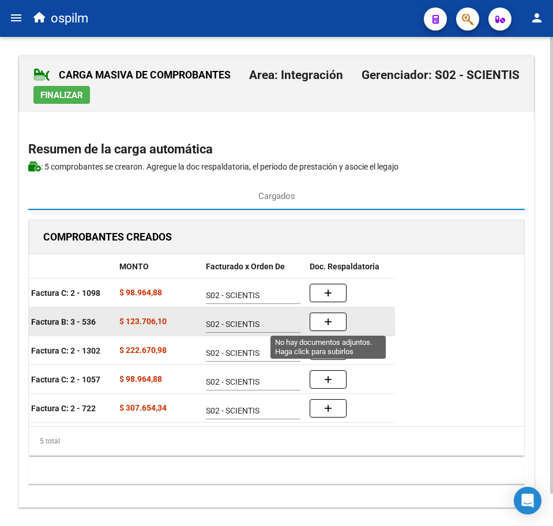
click at [331, 324] on icon "button" at bounding box center [328, 322] width 8 height 9
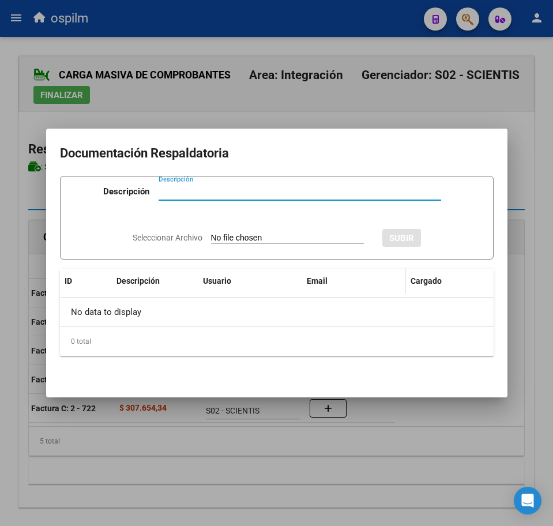
paste input "Planilla de asistencia"
click at [282, 233] on app-file-uploader "Seleccionar Archivo" at bounding box center [253, 238] width 241 height 10
click at [244, 237] on input "Seleccionar Archivo" at bounding box center [287, 238] width 153 height 11
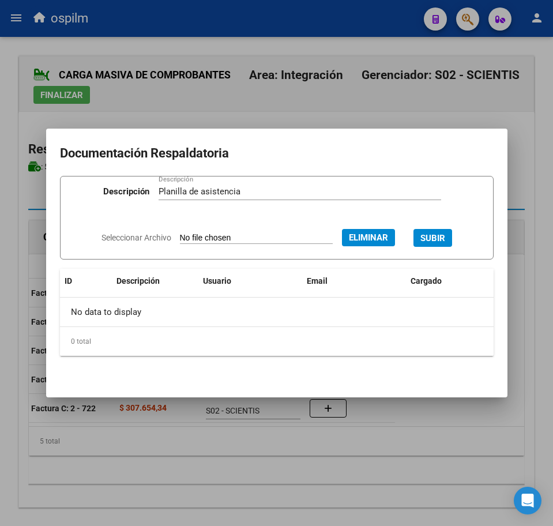
click at [438, 238] on span "SUBIR" at bounding box center [433, 238] width 25 height 10
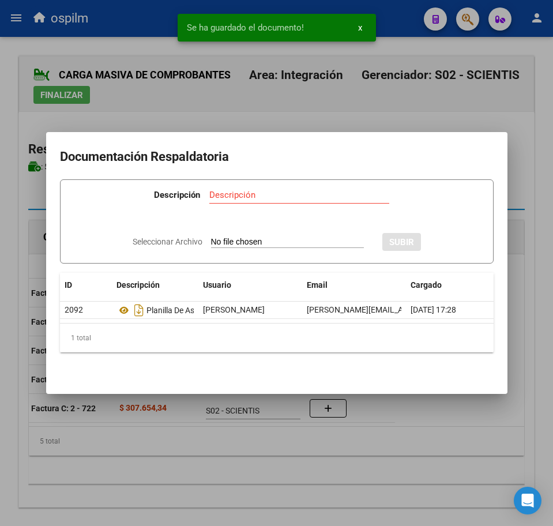
click at [200, 485] on div at bounding box center [276, 263] width 553 height 526
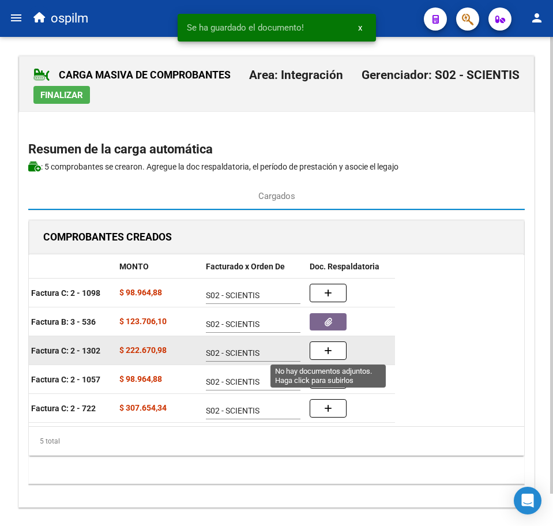
click at [338, 354] on button "button" at bounding box center [328, 351] width 37 height 18
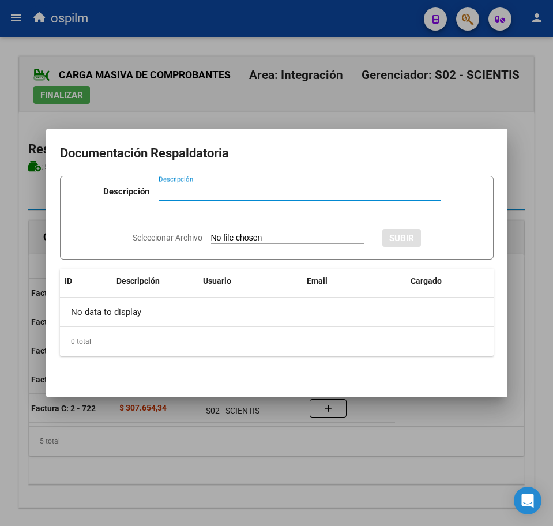
paste input "Planilla de asistencia"
click at [263, 237] on input "Seleccionar Archivo" at bounding box center [287, 238] width 153 height 11
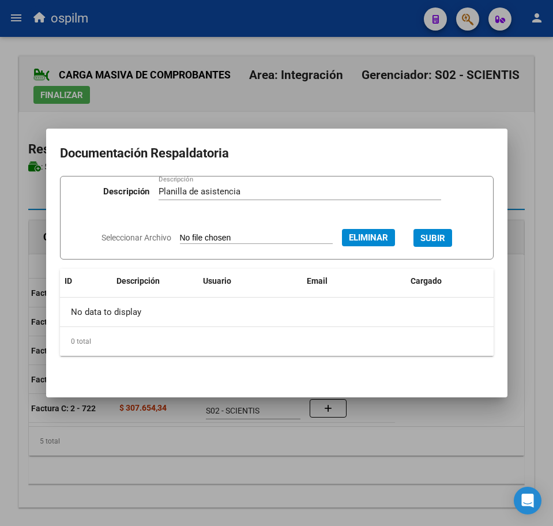
click at [444, 234] on span "SUBIR" at bounding box center [433, 238] width 25 height 10
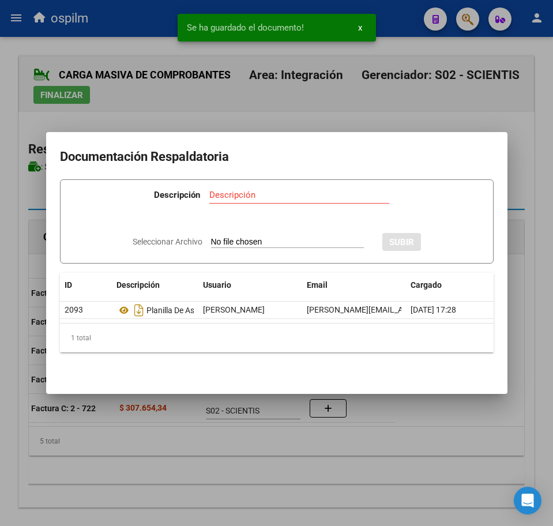
click at [191, 489] on div at bounding box center [276, 263] width 553 height 526
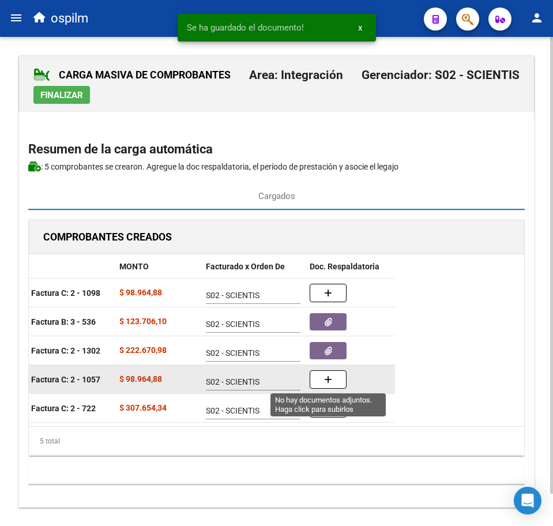
click at [332, 372] on button "button" at bounding box center [328, 379] width 37 height 18
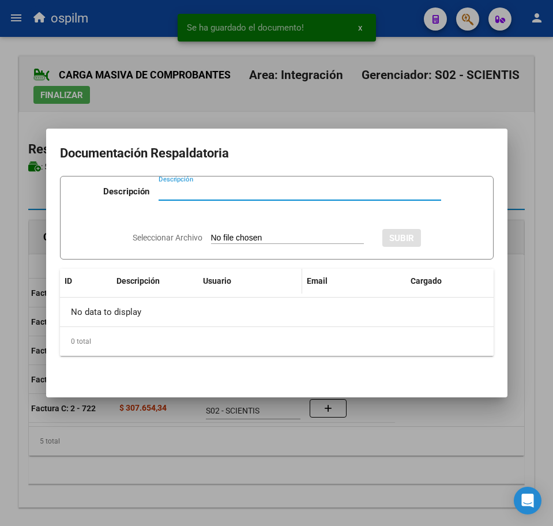
paste input "Planilla de asistencia"
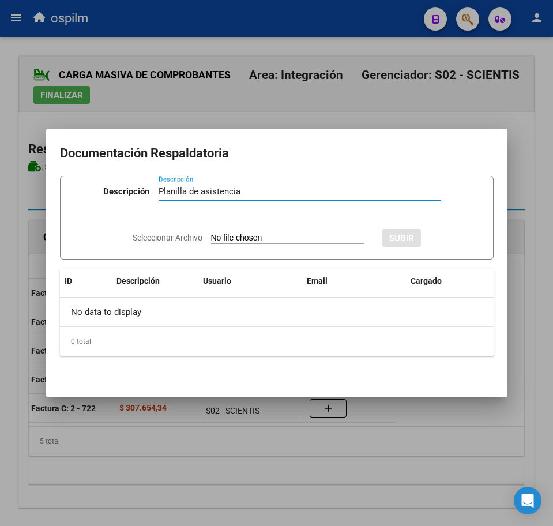
click at [233, 235] on input "Seleccionar Archivo" at bounding box center [287, 238] width 153 height 11
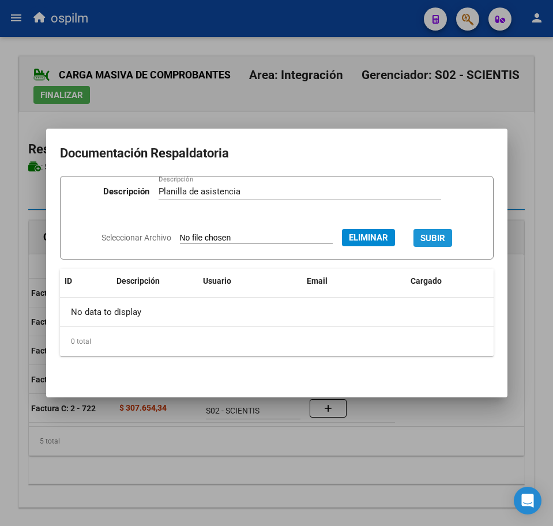
click at [444, 238] on span "SUBIR" at bounding box center [433, 238] width 25 height 10
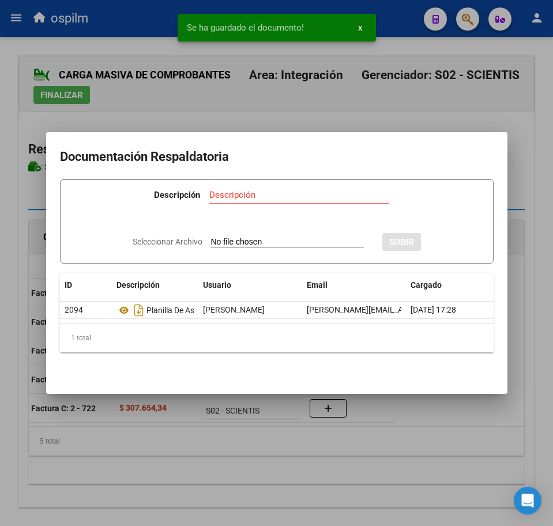
click at [238, 456] on div at bounding box center [276, 263] width 553 height 526
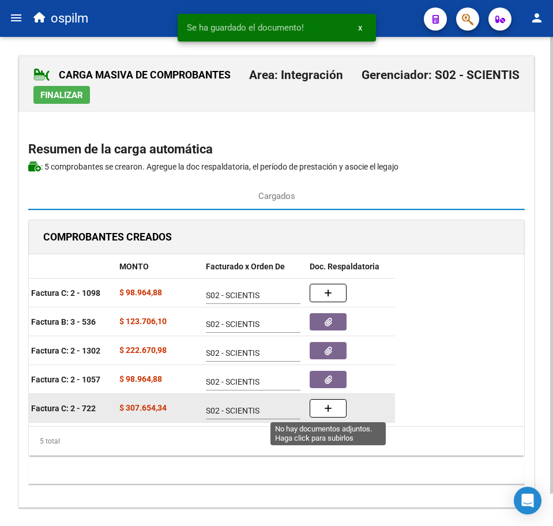
click at [341, 410] on button "button" at bounding box center [328, 408] width 37 height 18
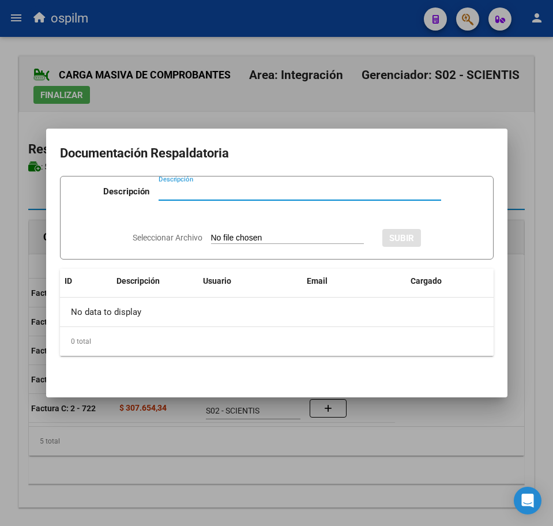
paste input "Planilla de asistencia"
click at [254, 233] on div "Seleccionar Archivo SUBIR" at bounding box center [277, 236] width 289 height 33
click at [256, 238] on input "Seleccionar Archivo" at bounding box center [287, 238] width 153 height 11
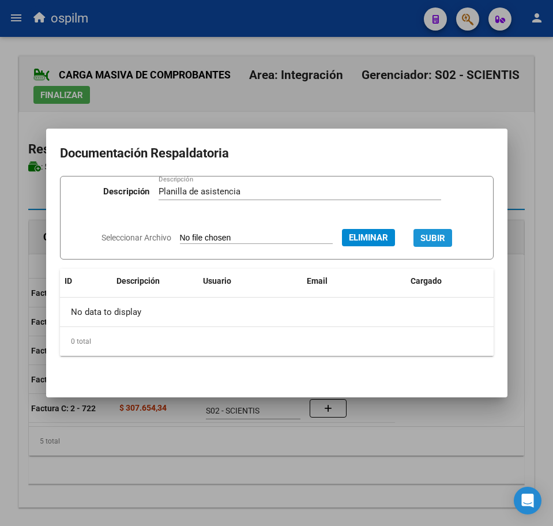
click at [446, 241] on span "SUBIR" at bounding box center [433, 238] width 25 height 10
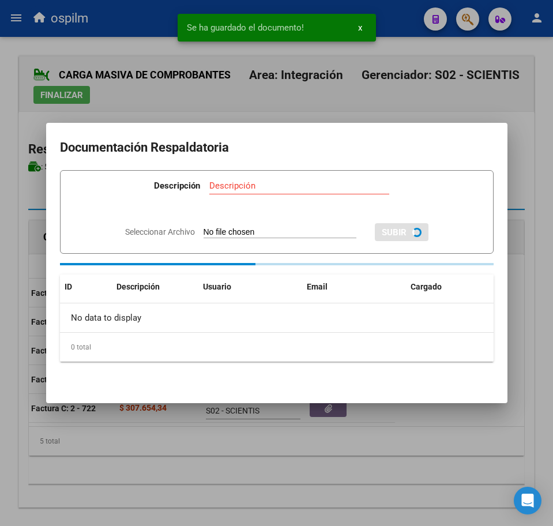
click at [157, 492] on div at bounding box center [276, 263] width 553 height 526
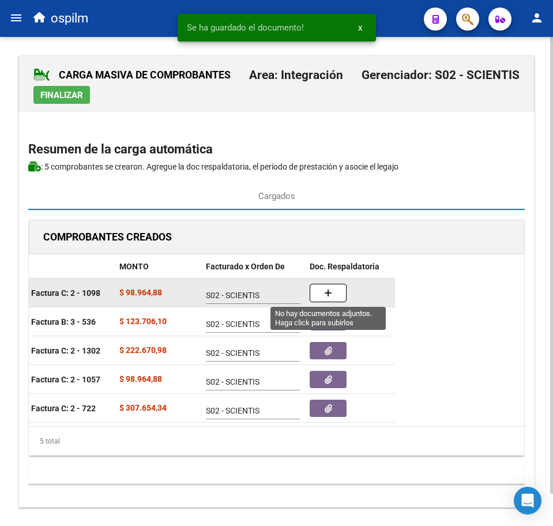
click at [340, 294] on button "button" at bounding box center [328, 293] width 37 height 18
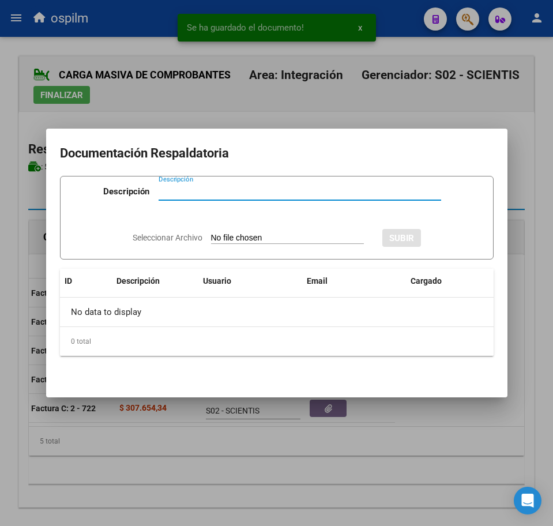
paste input "Planilla de asistencia"
click at [288, 237] on input "Seleccionar Archivo" at bounding box center [287, 238] width 153 height 11
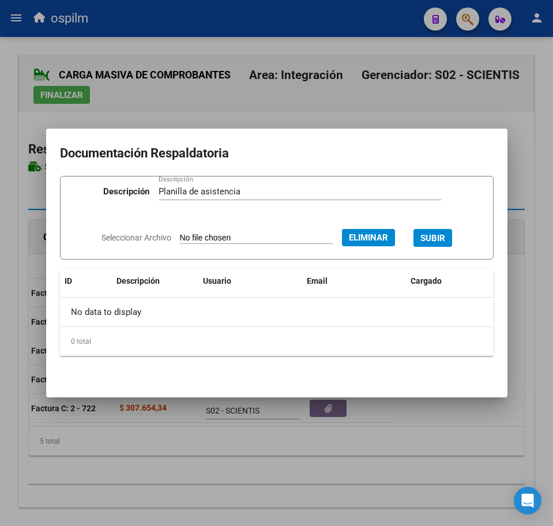
click at [444, 233] on span "SUBIR" at bounding box center [433, 238] width 25 height 10
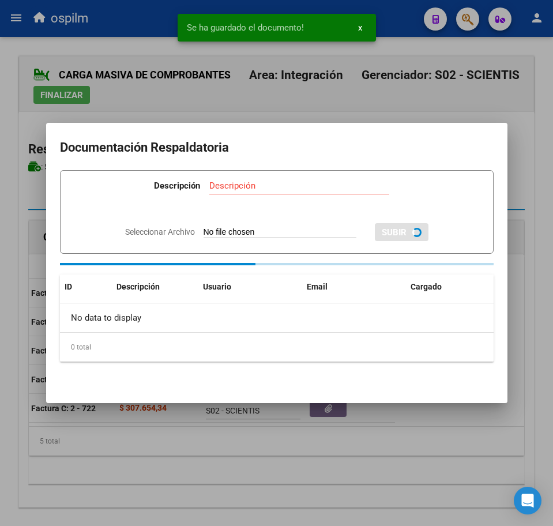
click at [226, 459] on div at bounding box center [276, 263] width 553 height 526
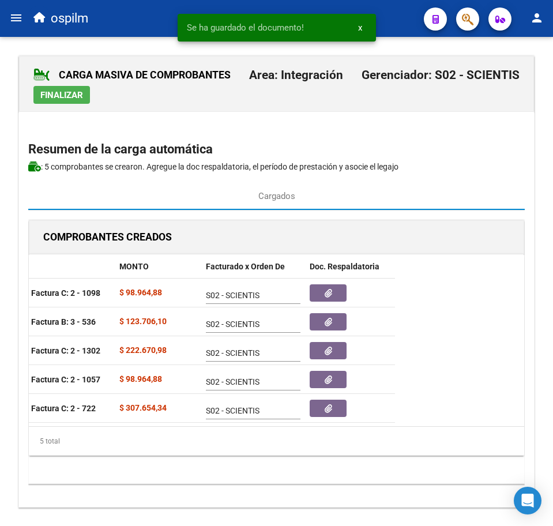
click at [58, 94] on span "Finalizar" at bounding box center [61, 95] width 43 height 10
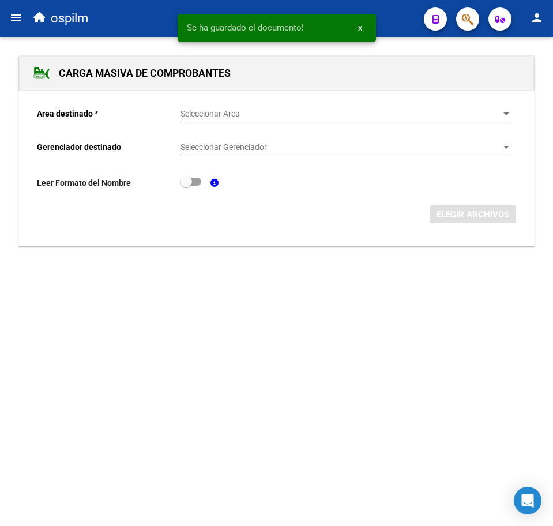
click at [209, 113] on span "Seleccionar Area" at bounding box center [341, 114] width 320 height 10
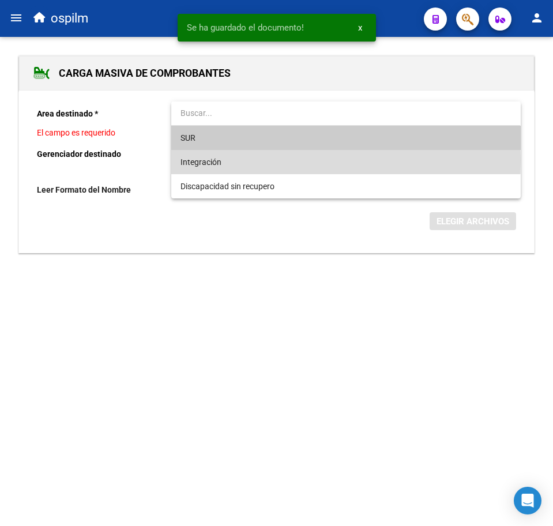
click at [226, 160] on span "Integración" at bounding box center [346, 162] width 331 height 24
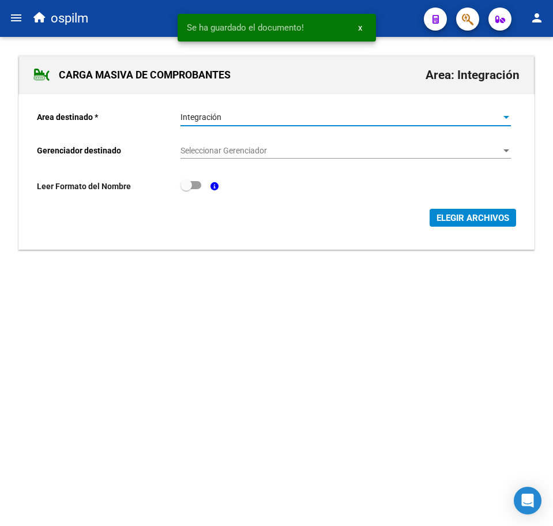
click at [227, 147] on span "Seleccionar Gerenciador" at bounding box center [341, 151] width 320 height 10
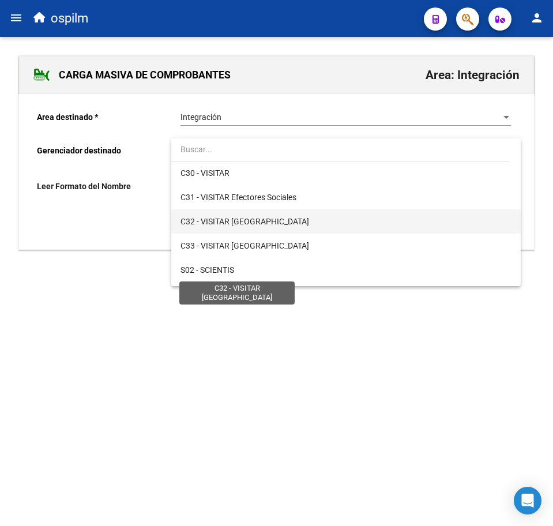
scroll to position [144, 0]
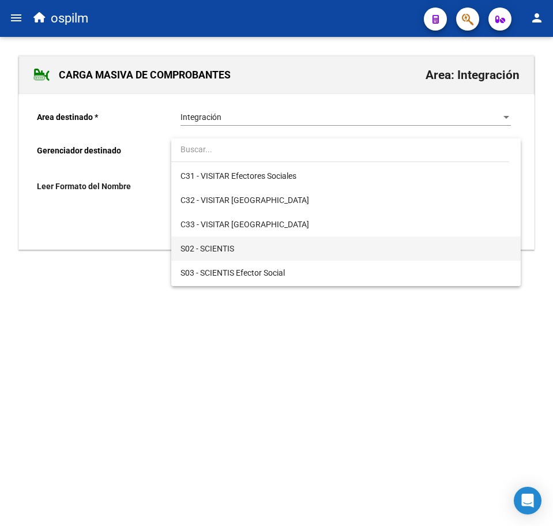
click at [249, 249] on span "S02 - SCIENTIS" at bounding box center [346, 249] width 331 height 24
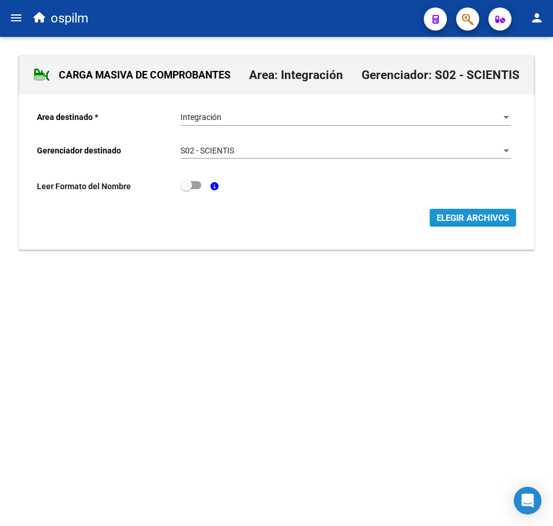
click at [450, 222] on span "ELEGIR ARCHIVOS" at bounding box center [473, 218] width 73 height 10
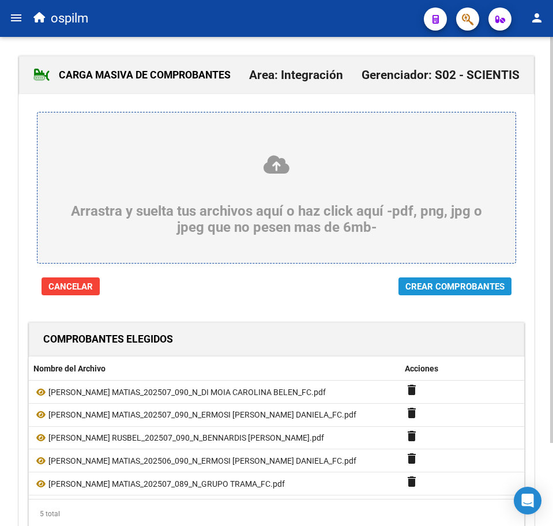
click at [424, 285] on span "Crear Comprobantes" at bounding box center [455, 287] width 99 height 10
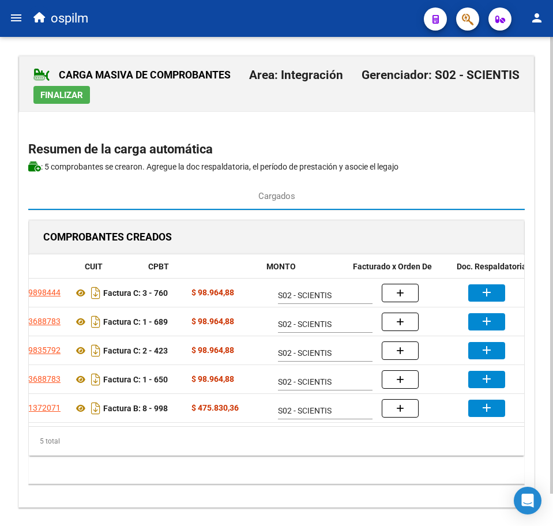
scroll to position [0, 163]
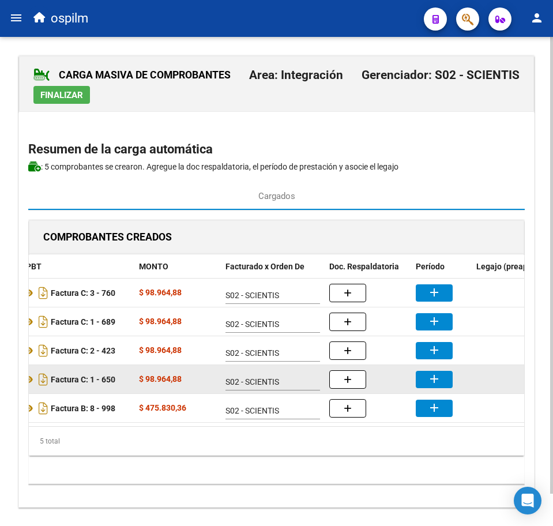
click at [429, 378] on mat-icon "add" at bounding box center [435, 379] width 14 height 14
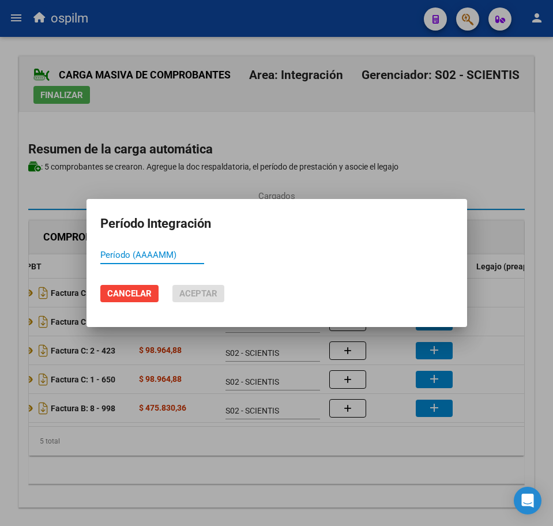
paste input "202507"
click at [209, 295] on span "Aceptar" at bounding box center [198, 294] width 38 height 10
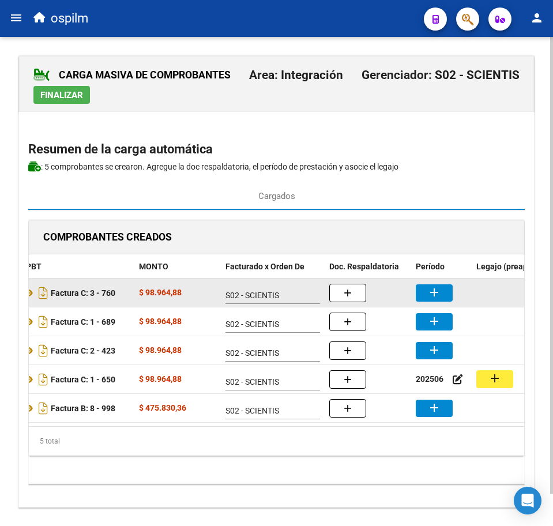
click at [430, 291] on mat-icon "add" at bounding box center [435, 293] width 14 height 14
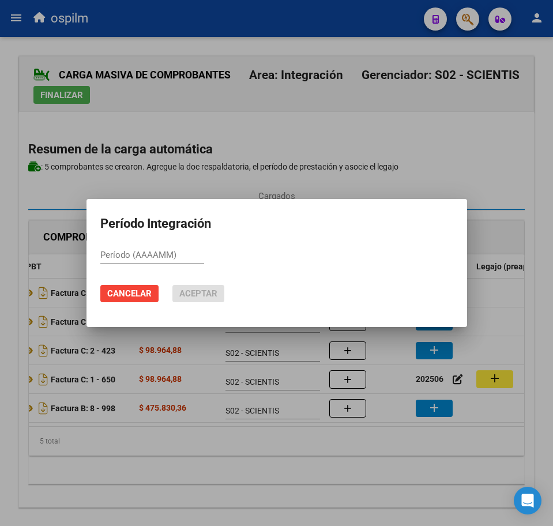
paste input "202507"
click at [214, 294] on span "Aceptar" at bounding box center [198, 294] width 38 height 10
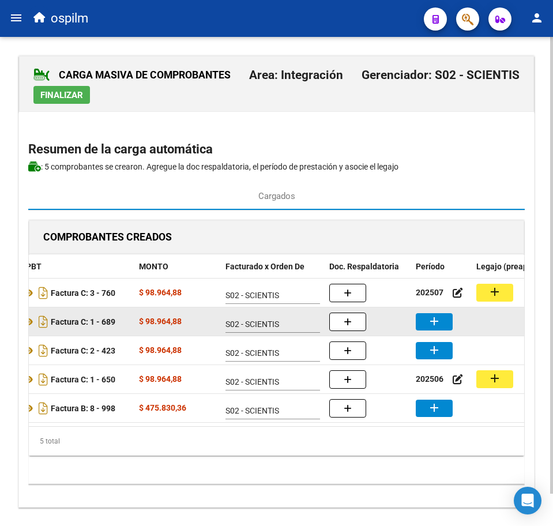
click at [443, 331] on datatable-body-cell "add" at bounding box center [441, 322] width 61 height 28
click at [429, 323] on mat-icon "add" at bounding box center [435, 322] width 14 height 14
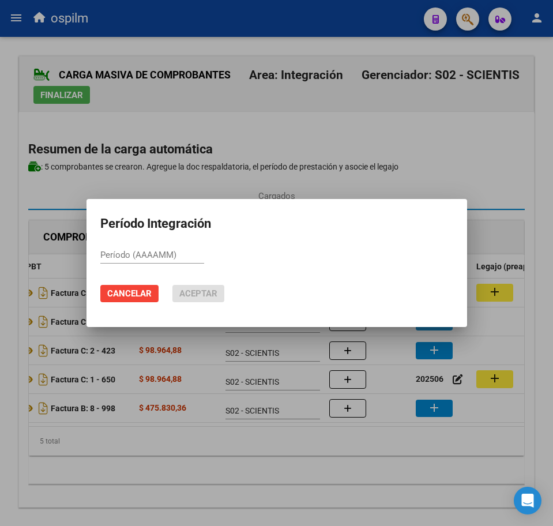
paste input "202507"
click at [208, 291] on span "Aceptar" at bounding box center [198, 294] width 38 height 10
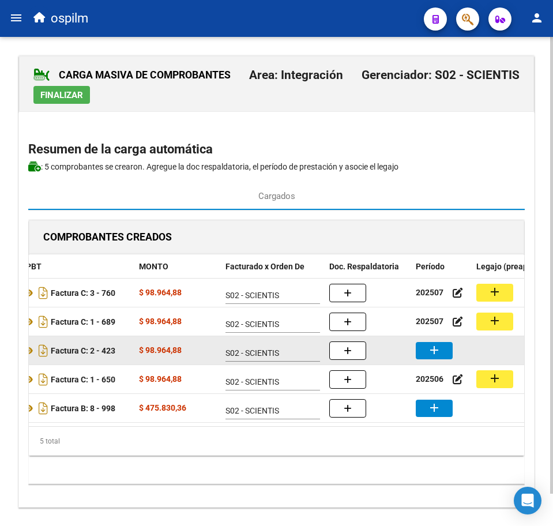
click at [440, 353] on mat-icon "add" at bounding box center [435, 350] width 14 height 14
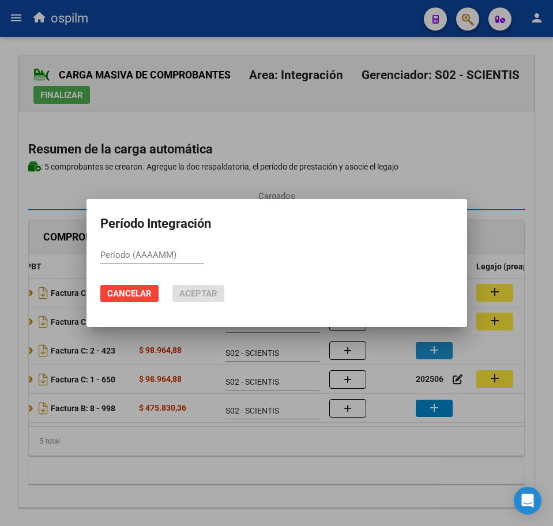
paste input "202507"
click at [204, 294] on span "Aceptar" at bounding box center [198, 294] width 38 height 10
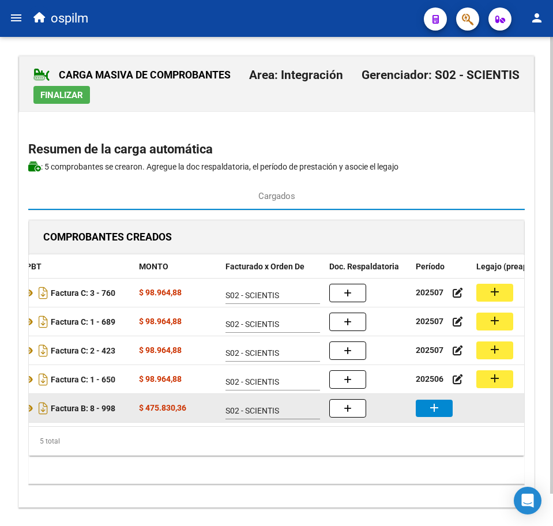
click at [435, 413] on mat-icon "add" at bounding box center [435, 408] width 14 height 14
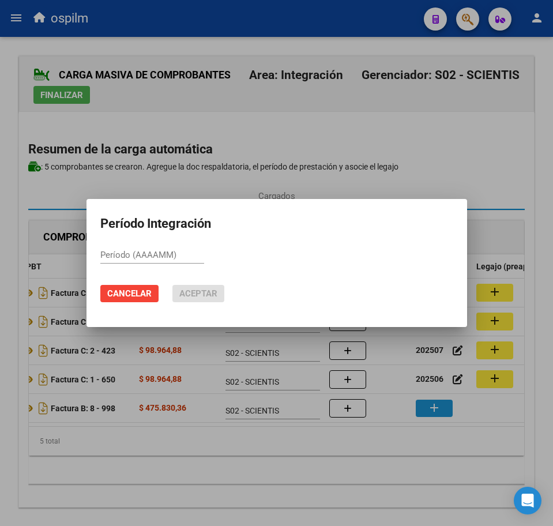
paste input "202507"
click at [194, 297] on span "Aceptar" at bounding box center [198, 294] width 38 height 10
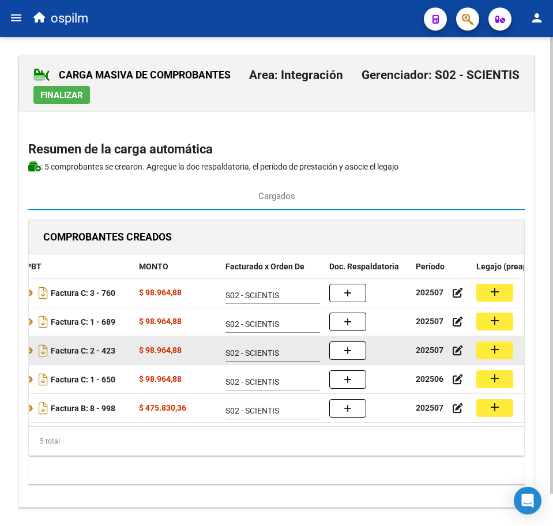
click at [492, 354] on mat-icon "add" at bounding box center [495, 350] width 14 height 14
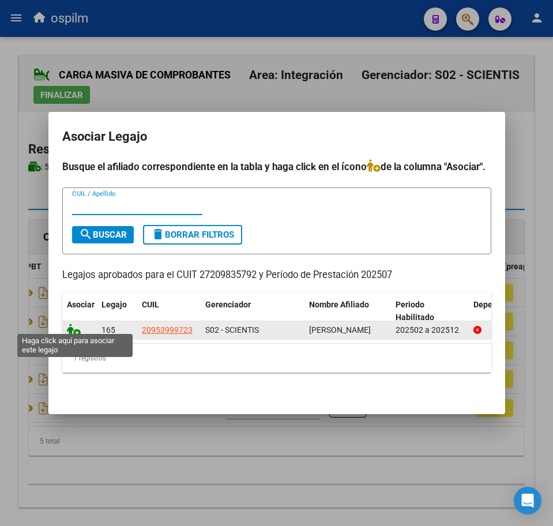
click at [68, 326] on icon at bounding box center [74, 330] width 14 height 13
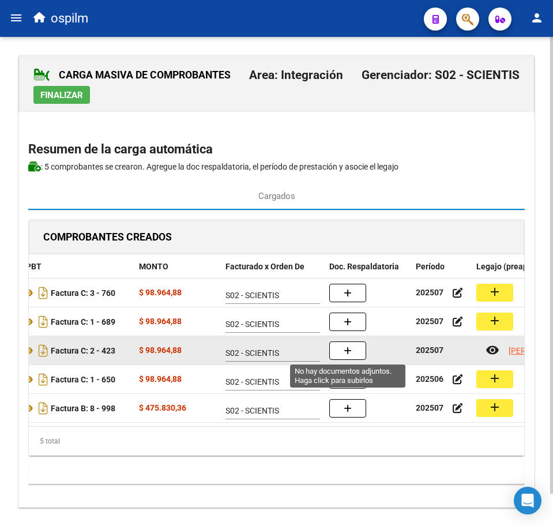
click at [351, 352] on icon "button" at bounding box center [348, 351] width 8 height 9
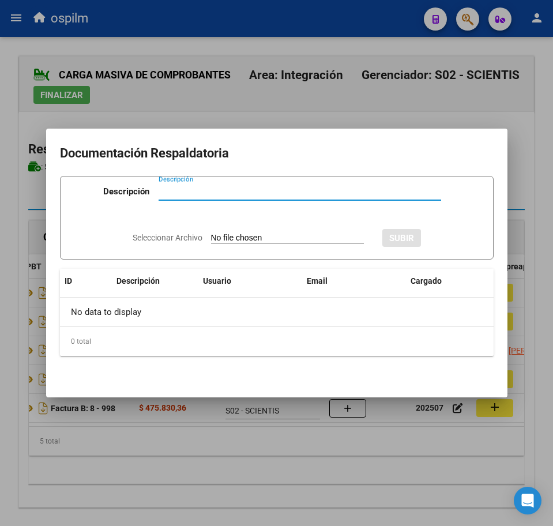
paste input "Planilla de asistencia"
click at [239, 242] on input "Seleccionar Archivo" at bounding box center [287, 238] width 153 height 11
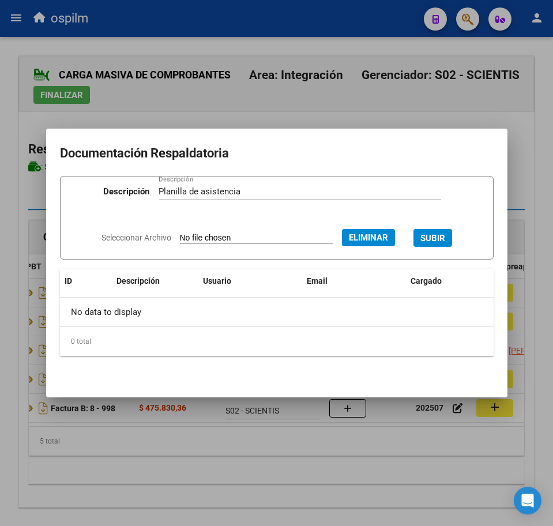
click at [436, 242] on span "SUBIR" at bounding box center [433, 238] width 25 height 10
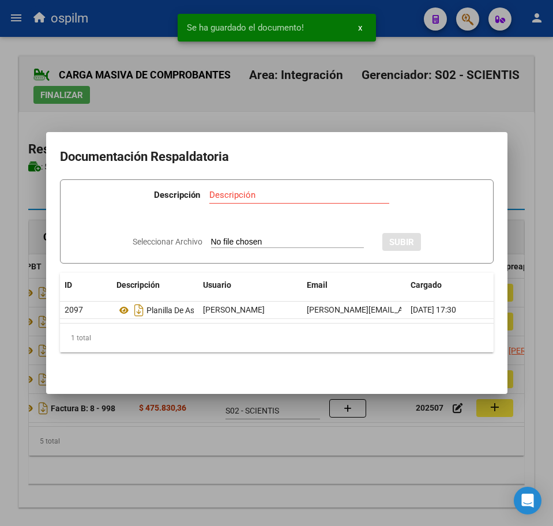
click at [276, 490] on div at bounding box center [276, 263] width 553 height 526
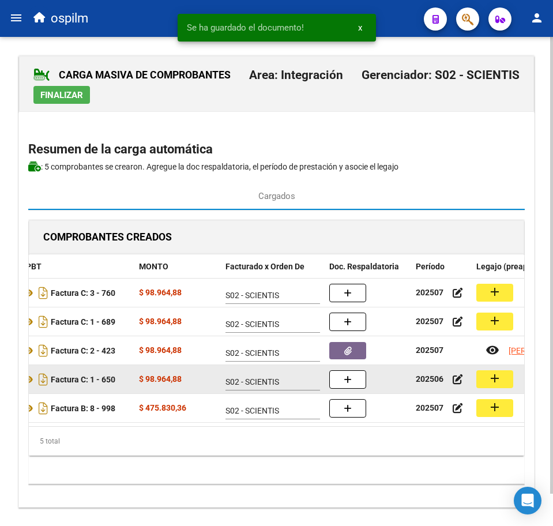
click at [496, 381] on mat-icon "add" at bounding box center [495, 379] width 14 height 14
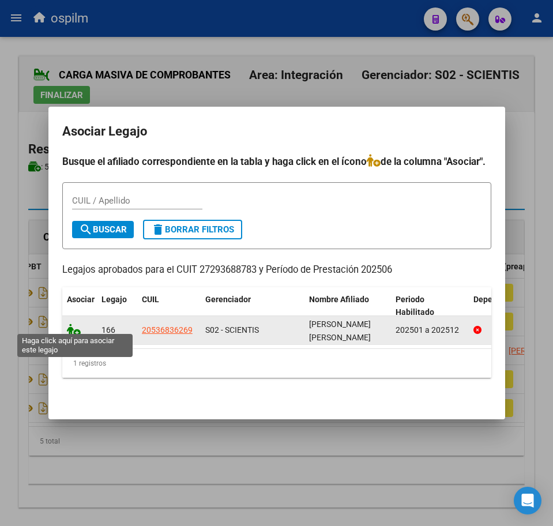
click at [73, 327] on icon at bounding box center [74, 330] width 14 height 13
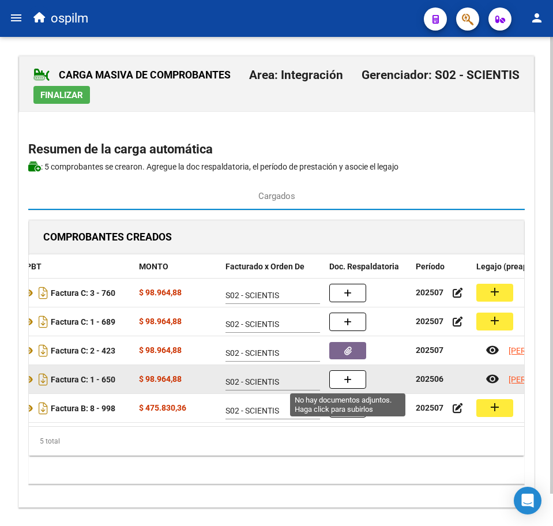
click at [355, 382] on button "button" at bounding box center [348, 379] width 37 height 18
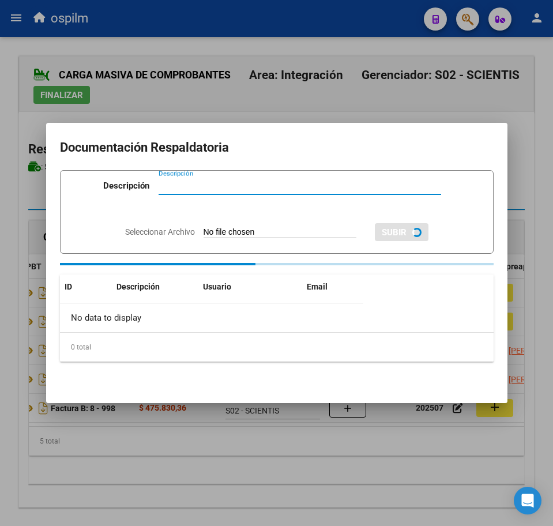
paste input "Planilla de asistencia"
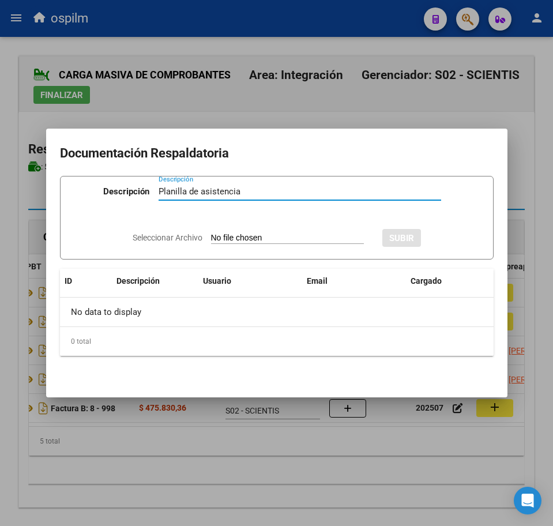
click at [249, 237] on input "Seleccionar Archivo" at bounding box center [287, 238] width 153 height 11
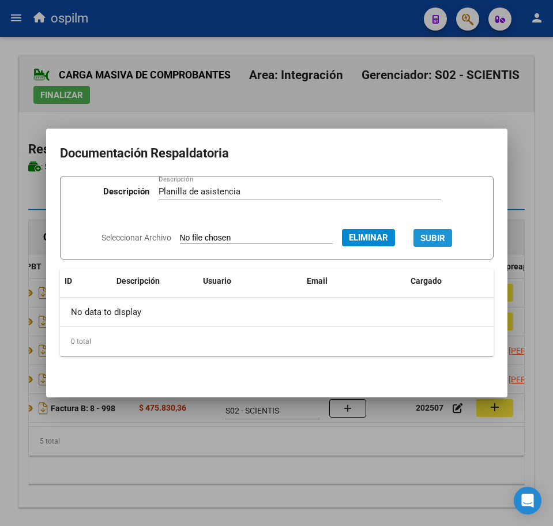
click at [439, 235] on span "SUBIR" at bounding box center [433, 238] width 25 height 10
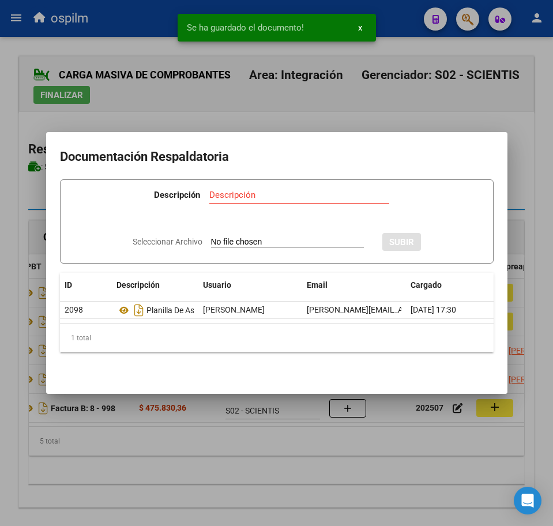
click at [218, 471] on div at bounding box center [276, 263] width 553 height 526
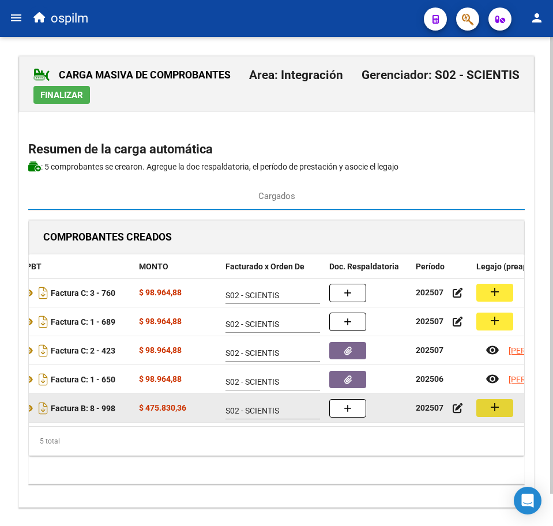
click at [486, 409] on button "add" at bounding box center [495, 408] width 37 height 18
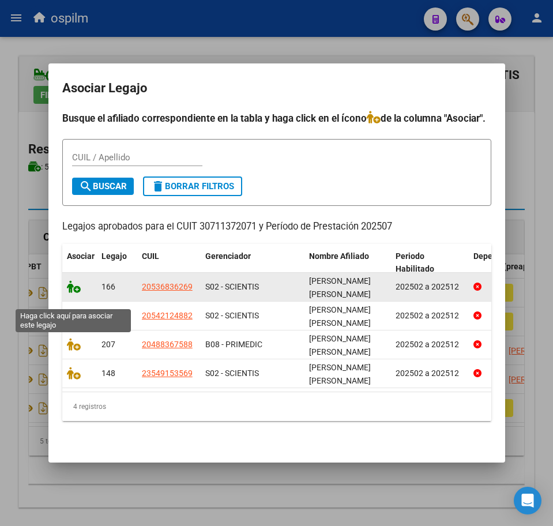
click at [69, 293] on icon at bounding box center [74, 286] width 14 height 13
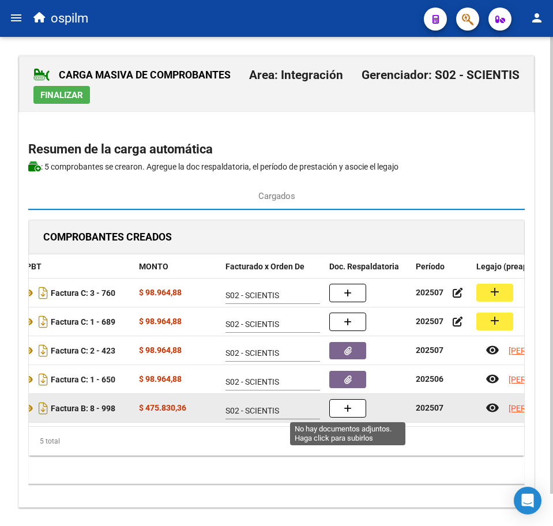
click at [353, 410] on button "button" at bounding box center [348, 408] width 37 height 18
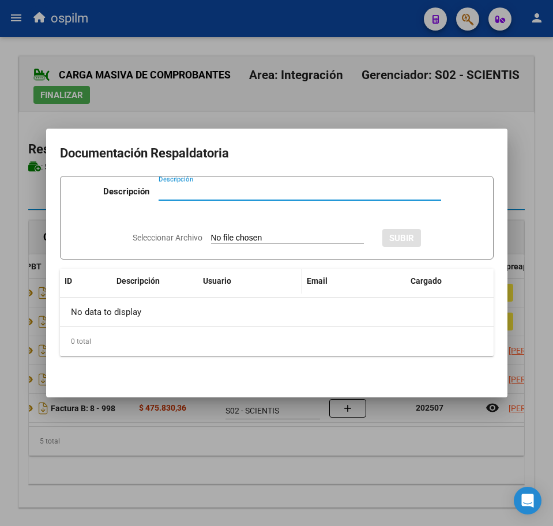
paste input "Planilla de asistencia"
click at [235, 233] on input "Seleccionar Archivo" at bounding box center [287, 238] width 153 height 11
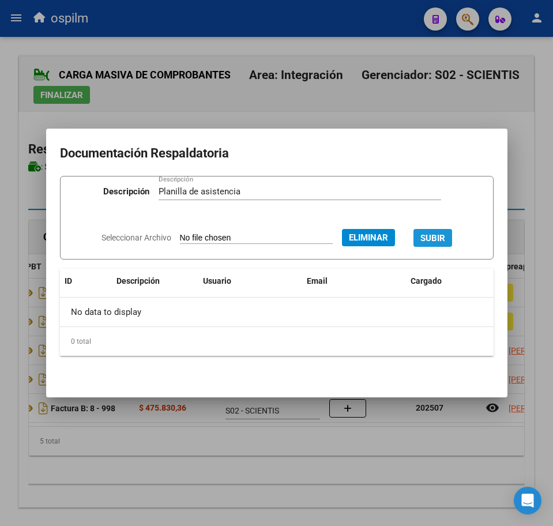
click at [441, 237] on span "SUBIR" at bounding box center [433, 238] width 25 height 10
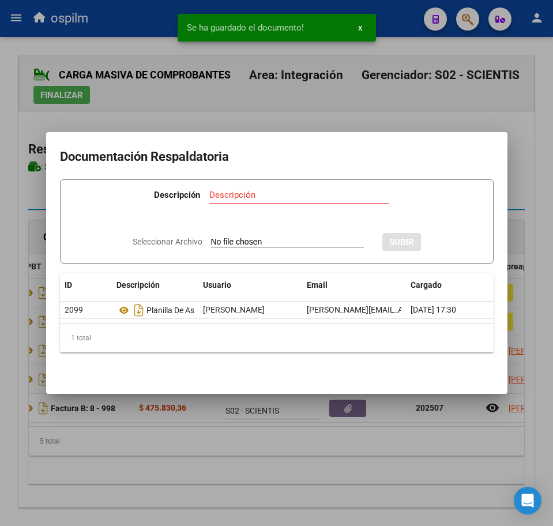
click at [261, 476] on div at bounding box center [276, 263] width 553 height 526
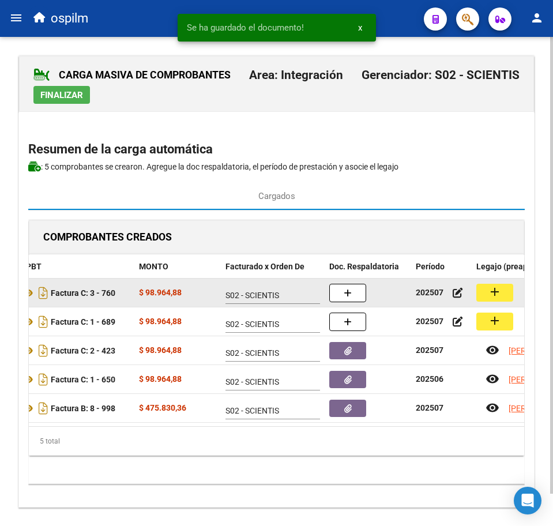
click at [495, 291] on mat-icon "add" at bounding box center [495, 292] width 14 height 14
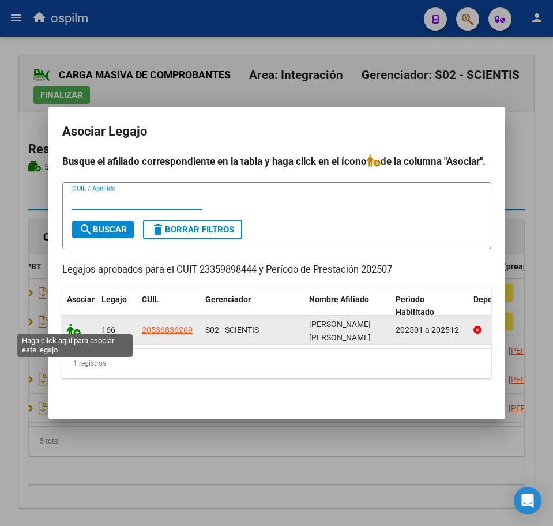
click at [72, 326] on icon at bounding box center [74, 330] width 14 height 13
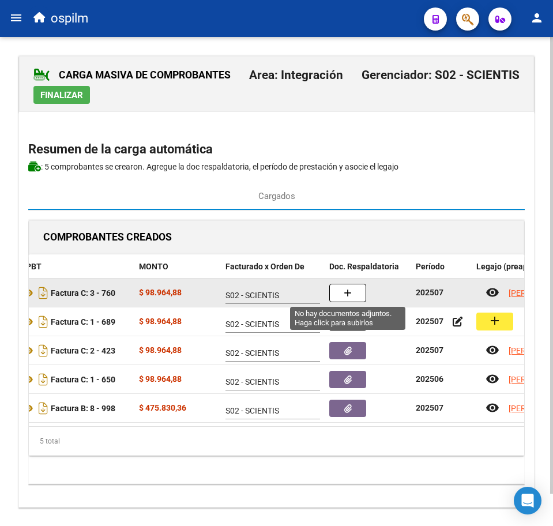
click at [354, 288] on button "button" at bounding box center [348, 293] width 37 height 18
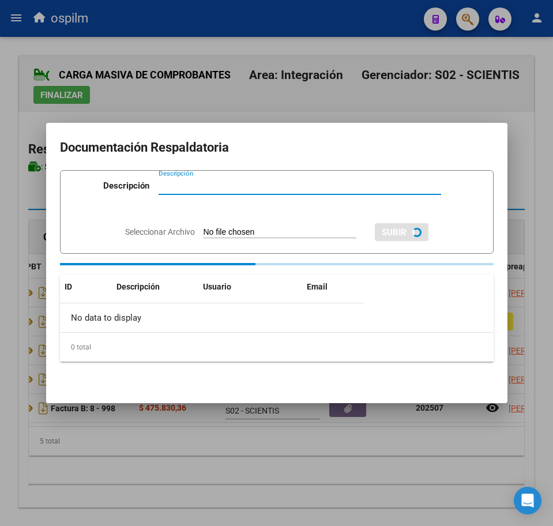
paste input "Planilla de asistencia"
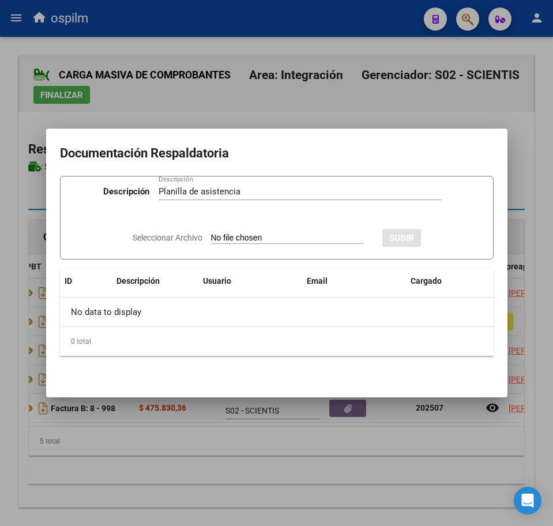
click at [234, 238] on input "Seleccionar Archivo" at bounding box center [287, 238] width 153 height 11
click at [446, 235] on span "SUBIR" at bounding box center [433, 238] width 25 height 10
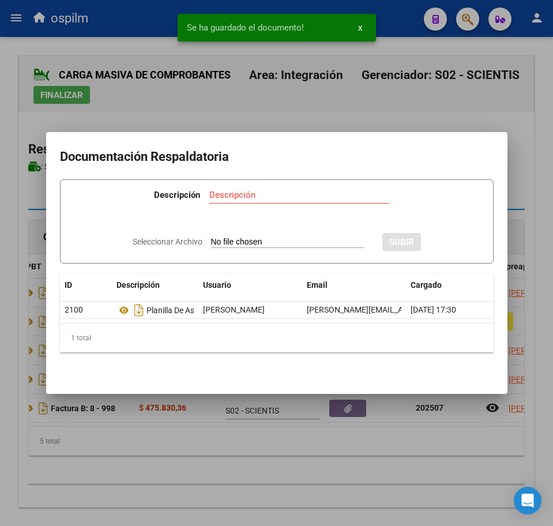
click at [328, 486] on div at bounding box center [276, 263] width 553 height 526
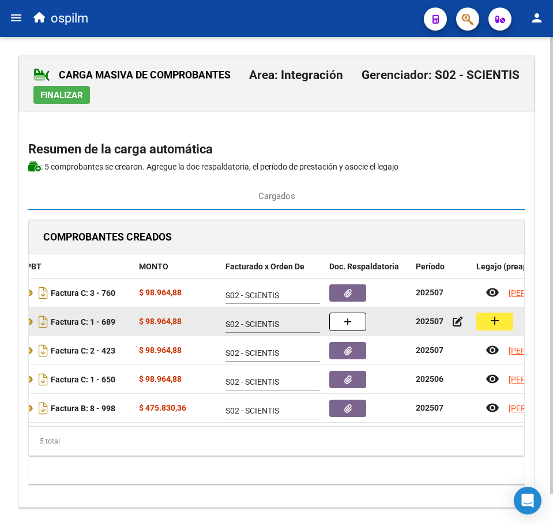
click at [493, 324] on mat-icon "add" at bounding box center [495, 321] width 14 height 14
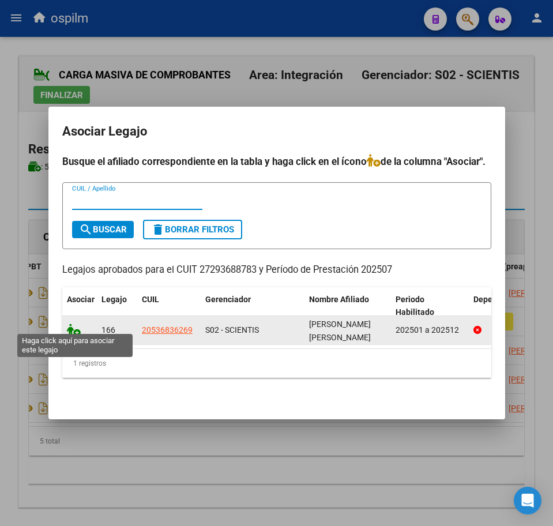
click at [70, 324] on icon at bounding box center [74, 330] width 14 height 13
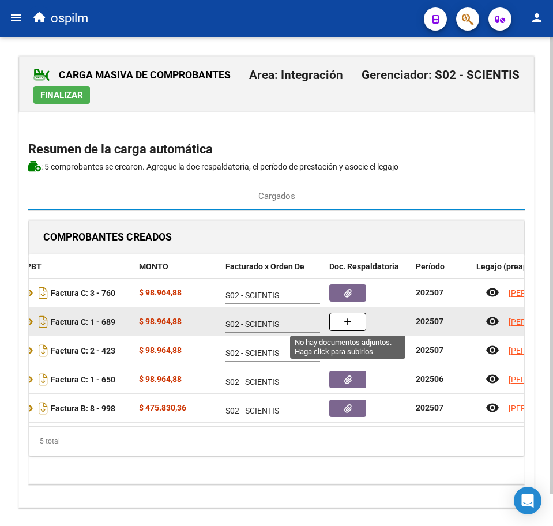
click at [338, 319] on button "button" at bounding box center [348, 322] width 37 height 18
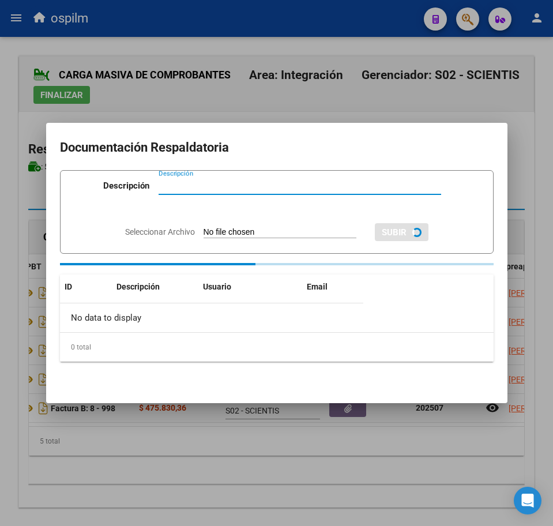
paste input "Planilla de asistencia"
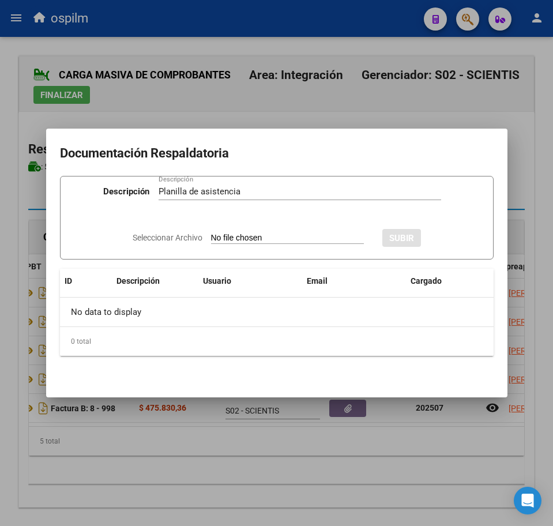
click at [250, 234] on input "Seleccionar Archivo" at bounding box center [287, 238] width 153 height 11
click at [443, 235] on span "SUBIR" at bounding box center [433, 238] width 25 height 10
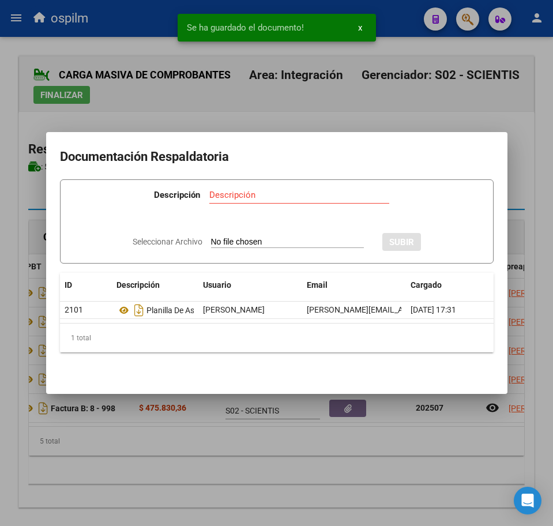
click at [107, 103] on div at bounding box center [276, 263] width 553 height 526
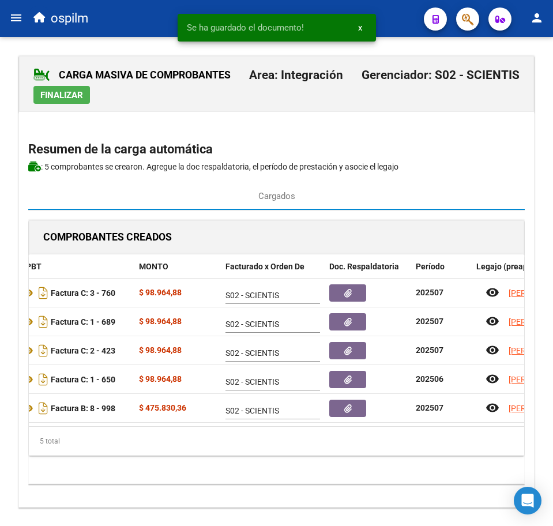
click at [71, 95] on span "Finalizar" at bounding box center [61, 95] width 43 height 10
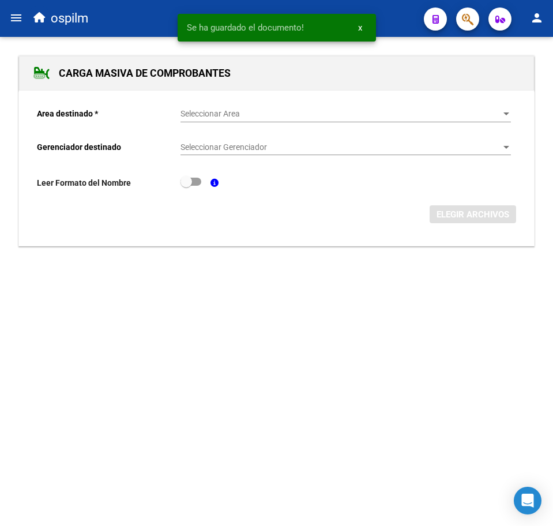
click at [237, 111] on span "Seleccionar Area" at bounding box center [341, 114] width 320 height 10
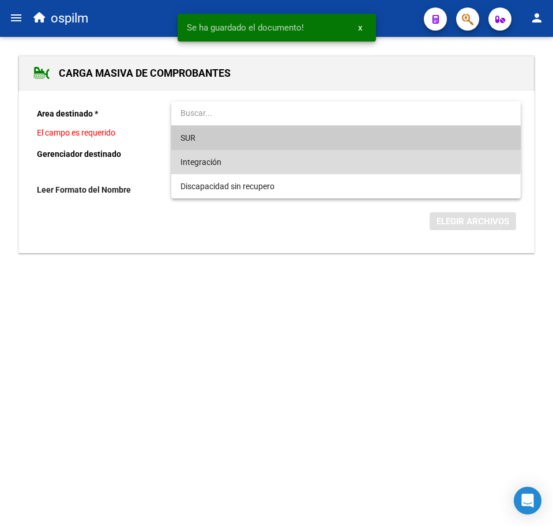
click at [253, 160] on span "Integración" at bounding box center [346, 162] width 331 height 24
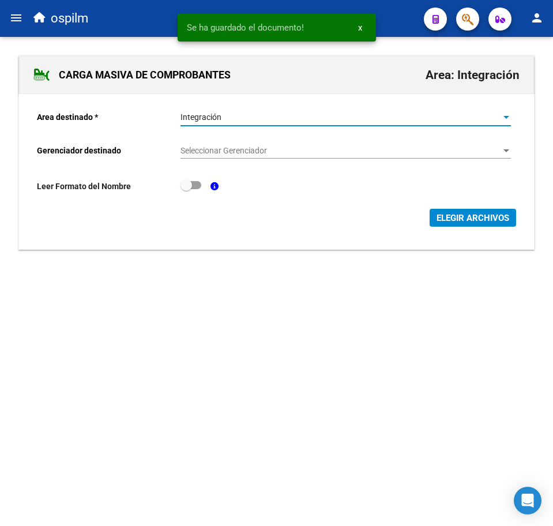
click at [255, 149] on span "Seleccionar Gerenciador" at bounding box center [341, 151] width 320 height 10
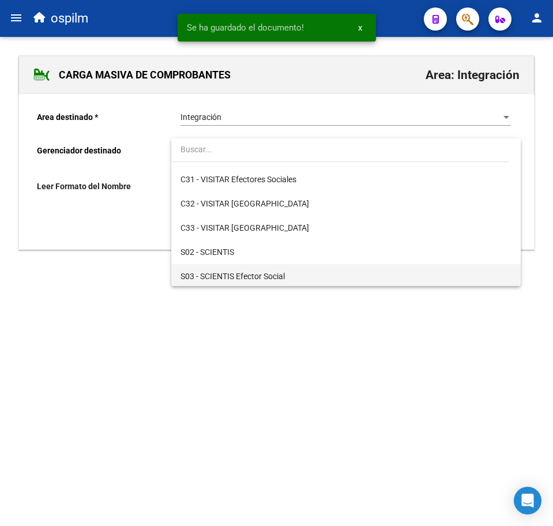
scroll to position [144, 0]
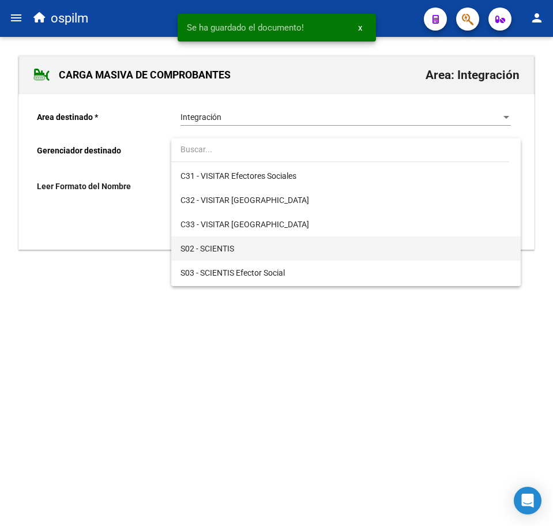
click at [282, 253] on span "S02 - SCIENTIS" at bounding box center [346, 249] width 331 height 24
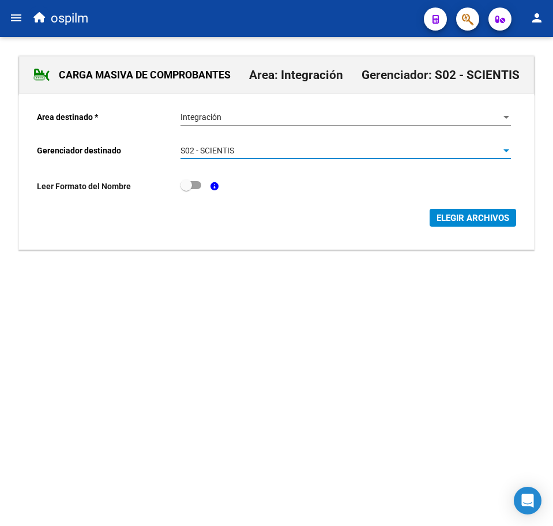
click at [465, 215] on span "ELEGIR ARCHIVOS" at bounding box center [473, 218] width 73 height 10
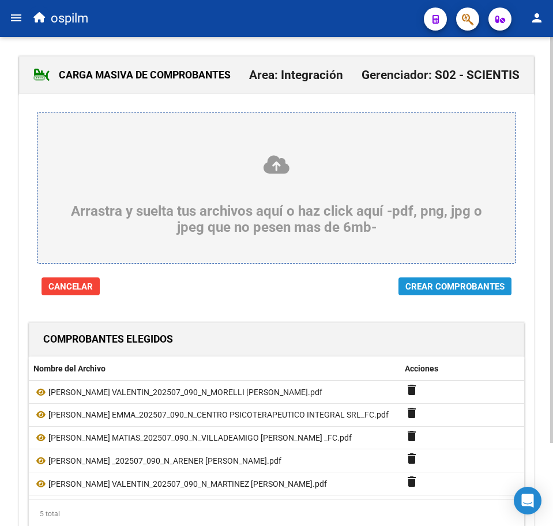
click at [426, 286] on span "Crear Comprobantes" at bounding box center [455, 287] width 99 height 10
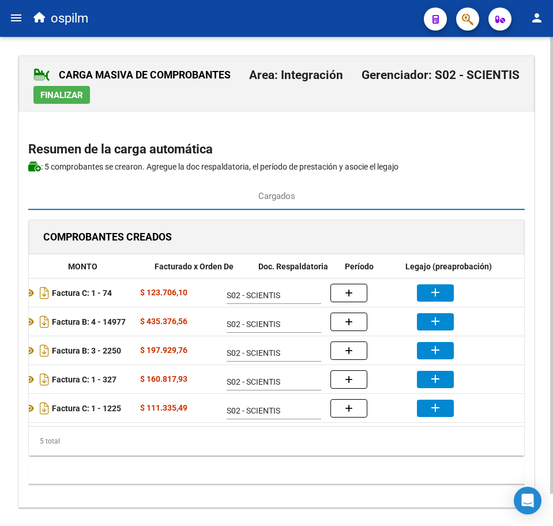
scroll to position [0, 283]
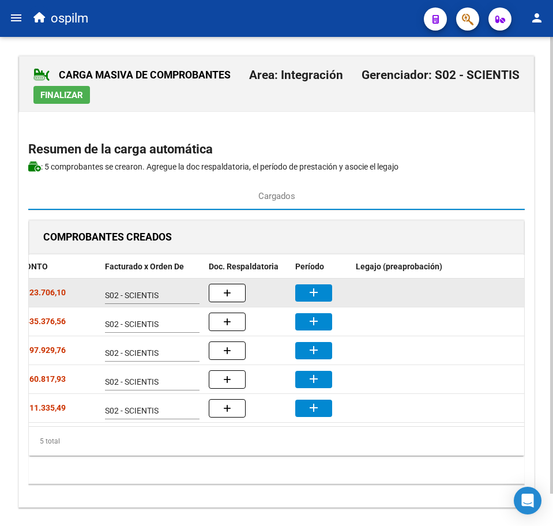
click at [315, 291] on mat-icon "add" at bounding box center [314, 293] width 14 height 14
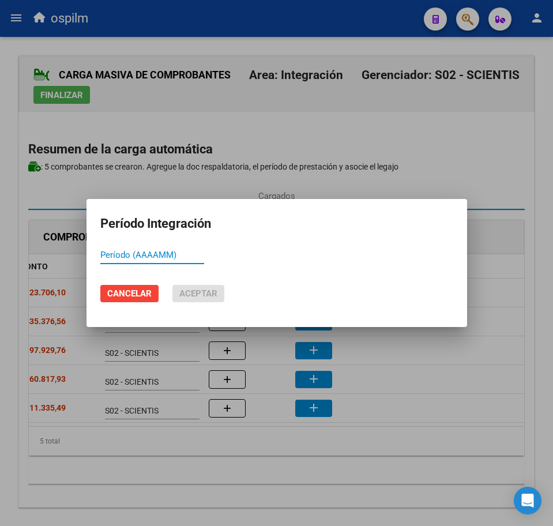
paste input "202507"
type input "202507"
click at [194, 293] on span "Aceptar" at bounding box center [198, 294] width 38 height 10
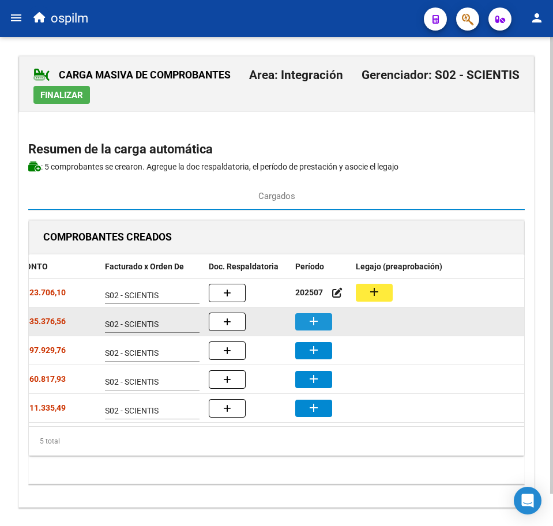
click at [325, 321] on button "add" at bounding box center [313, 321] width 37 height 17
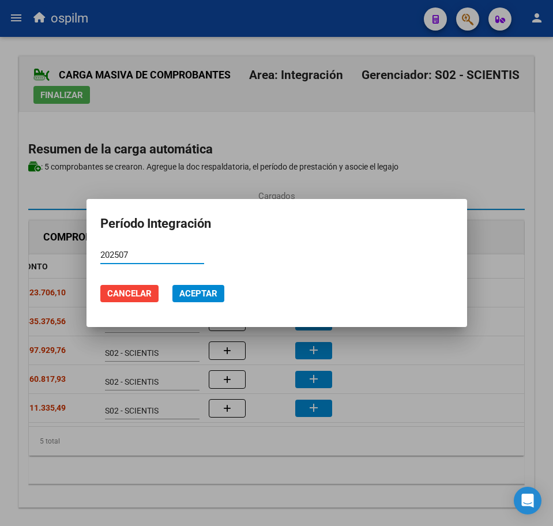
type input "202507"
click at [198, 293] on span "Aceptar" at bounding box center [198, 294] width 38 height 10
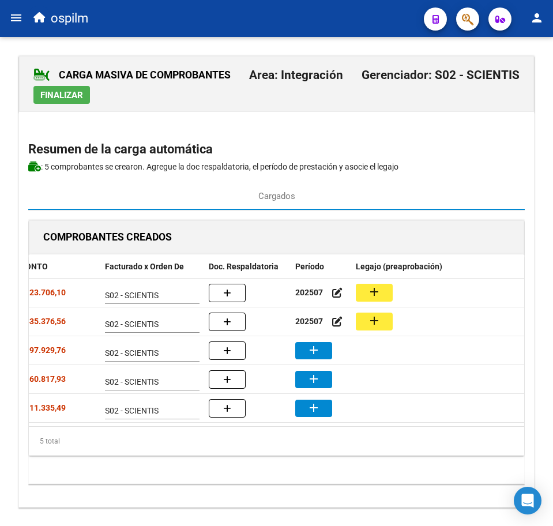
click at [313, 352] on mat-icon "add" at bounding box center [314, 350] width 14 height 14
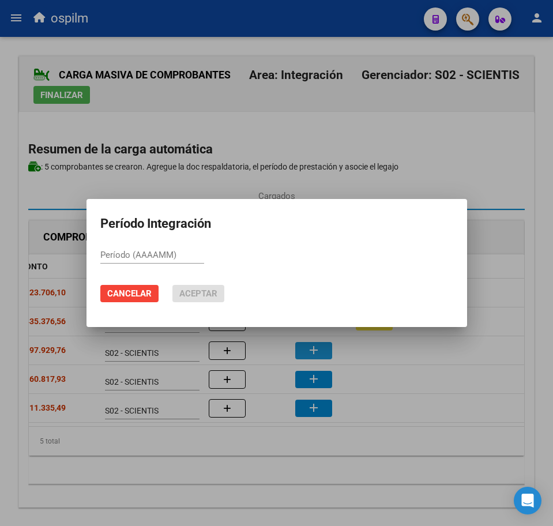
paste input "202507"
type input "202507"
click at [184, 290] on span "Aceptar" at bounding box center [198, 294] width 38 height 10
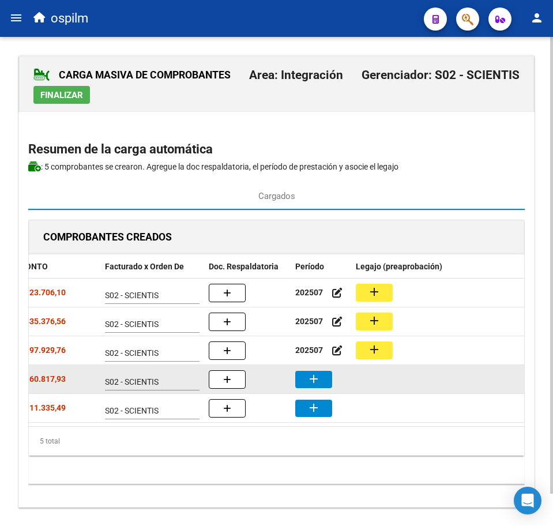
click at [310, 379] on mat-icon "add" at bounding box center [314, 379] width 14 height 14
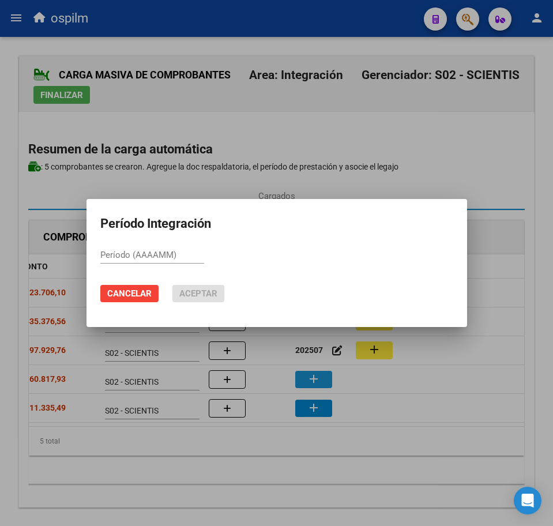
paste input "202507"
type input "202507"
click at [194, 291] on span "Aceptar" at bounding box center [198, 294] width 38 height 10
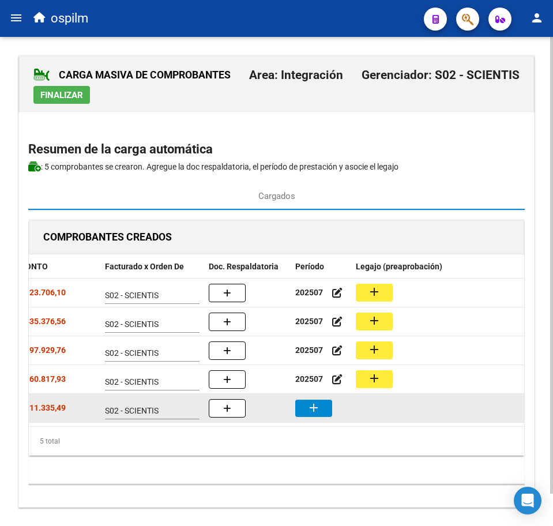
click at [317, 414] on mat-icon "add" at bounding box center [314, 408] width 14 height 14
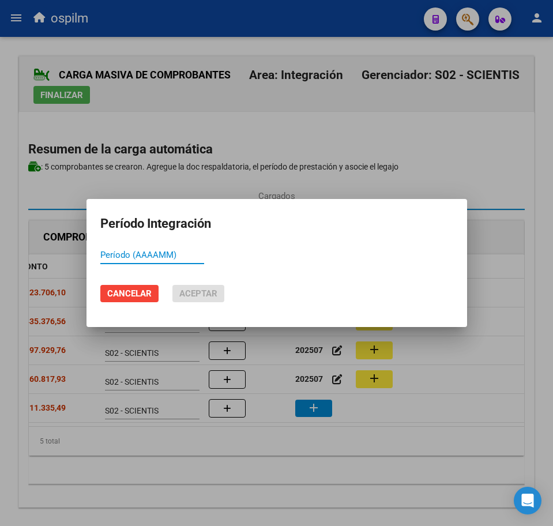
paste input "202507"
type input "202507"
click at [212, 293] on span "Aceptar" at bounding box center [198, 294] width 38 height 10
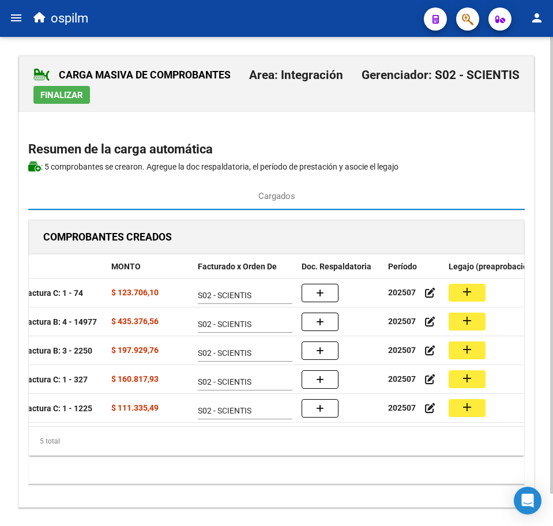
scroll to position [0, 192]
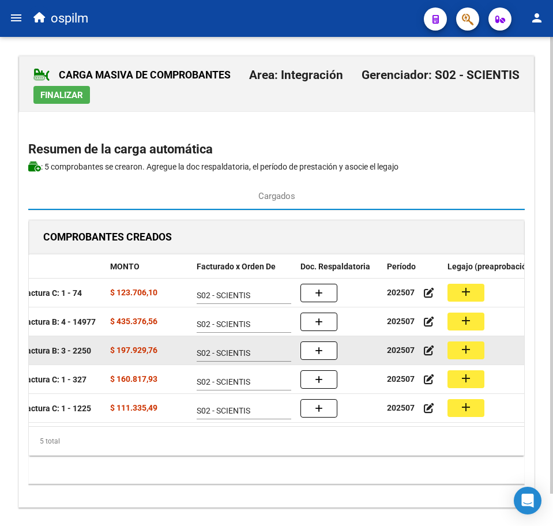
click at [460, 351] on mat-icon "add" at bounding box center [466, 350] width 14 height 14
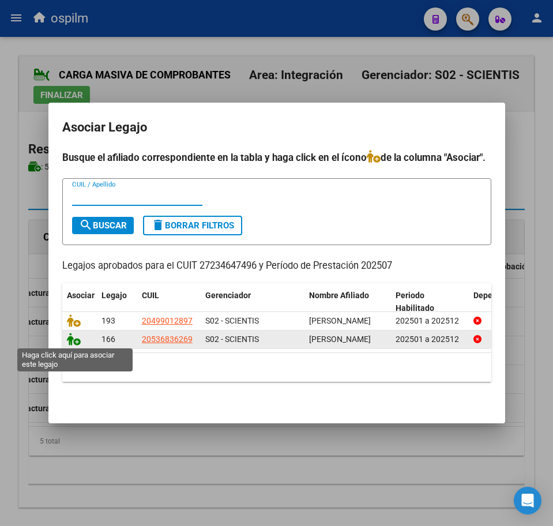
click at [73, 339] on icon at bounding box center [74, 339] width 14 height 13
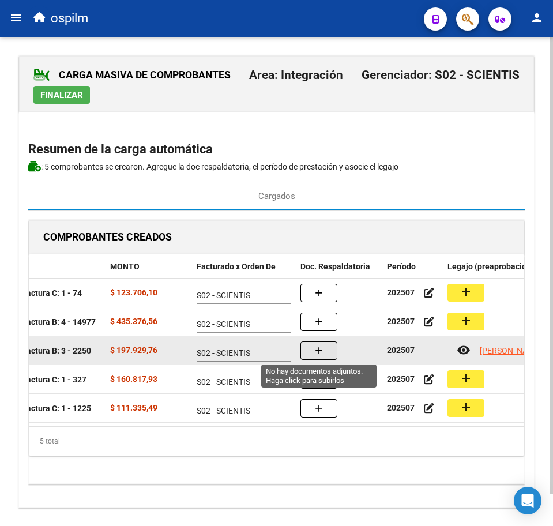
click at [325, 355] on button "button" at bounding box center [319, 351] width 37 height 18
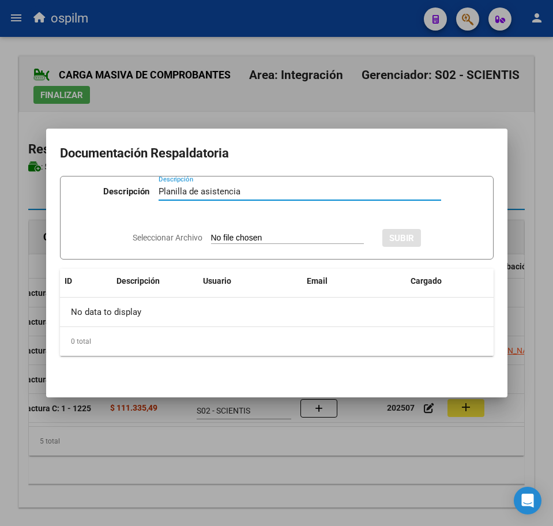
type input "Planilla de asistencia"
click at [231, 237] on input "Seleccionar Archivo" at bounding box center [287, 238] width 153 height 11
type input "C:\fakepath\VALENZUELA DELGADO MATIAS_202507_090_N_VILLADEAMIGO GABRIELA CLAUDI…"
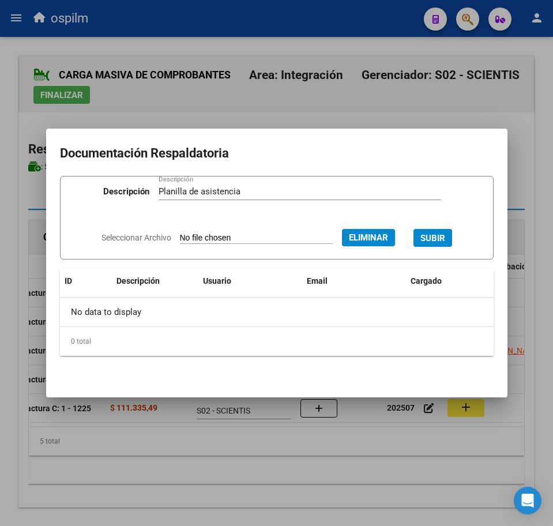
click at [437, 238] on span "SUBIR" at bounding box center [433, 238] width 25 height 10
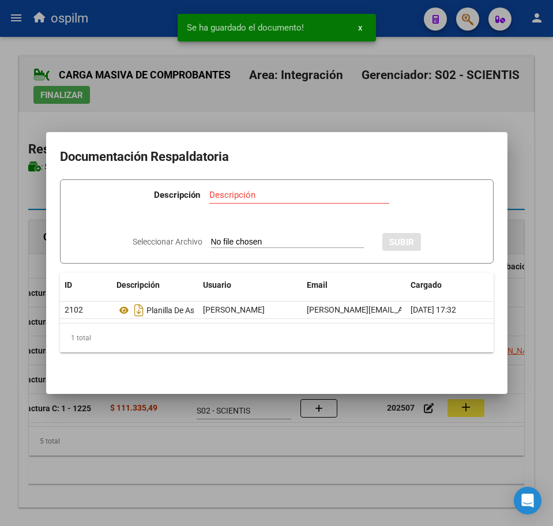
click at [236, 469] on div at bounding box center [276, 263] width 553 height 526
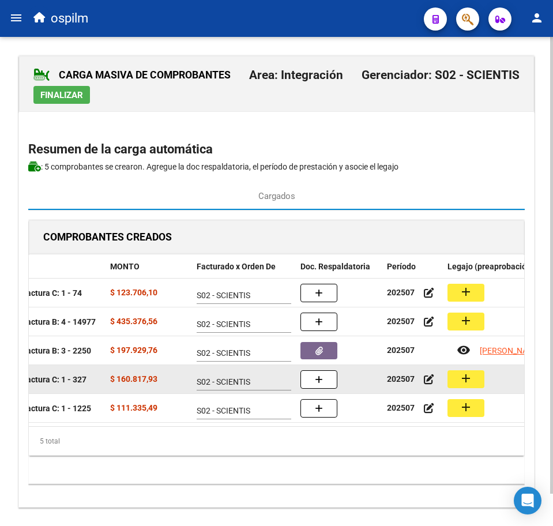
click at [472, 378] on mat-icon "add" at bounding box center [466, 379] width 14 height 14
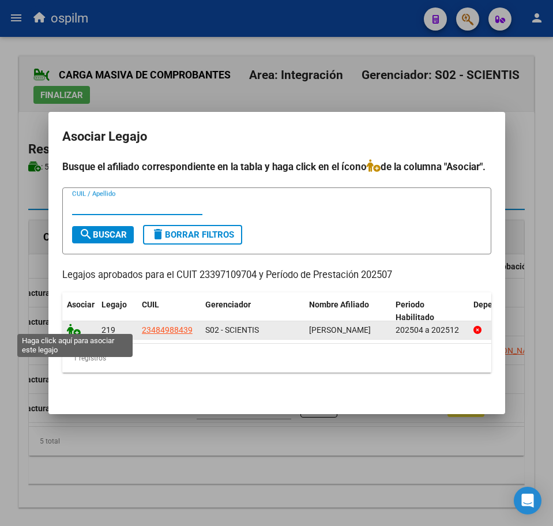
click at [67, 328] on icon at bounding box center [74, 330] width 14 height 13
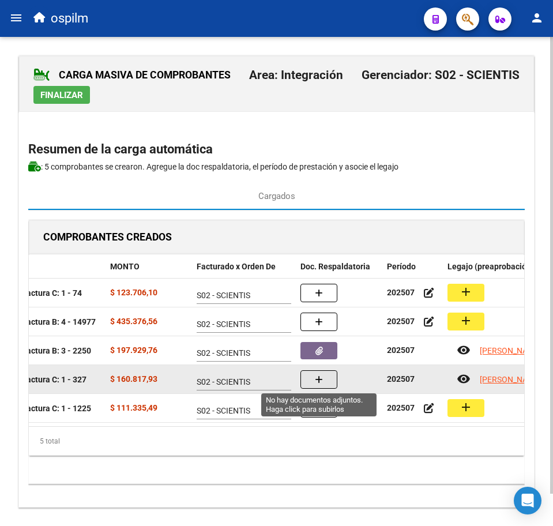
click at [321, 381] on icon "button" at bounding box center [319, 380] width 8 height 9
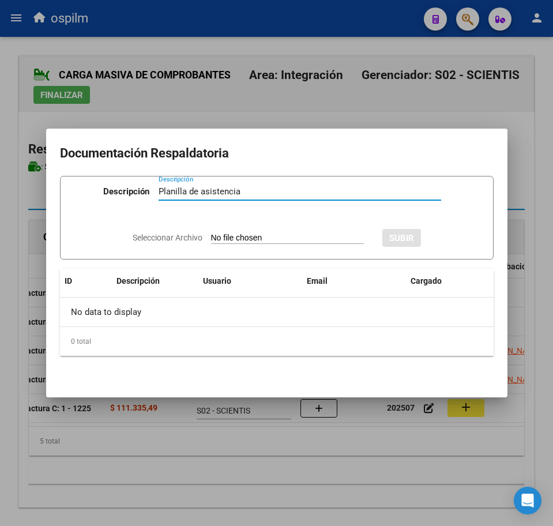
type input "Planilla de asistencia"
click at [222, 239] on input "Seleccionar Archivo" at bounding box center [287, 238] width 153 height 11
type input "C:\fakepath\VIEYRA LAUTARO ISMAEL _202507_090_N_ARENER LARA BELEN_PA.pdf"
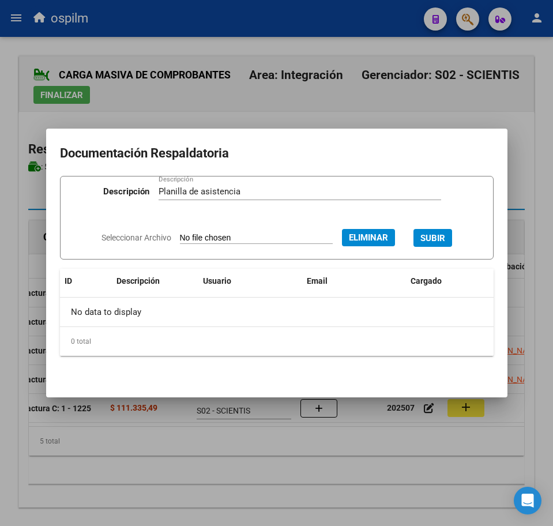
click at [439, 233] on span "SUBIR" at bounding box center [433, 238] width 25 height 10
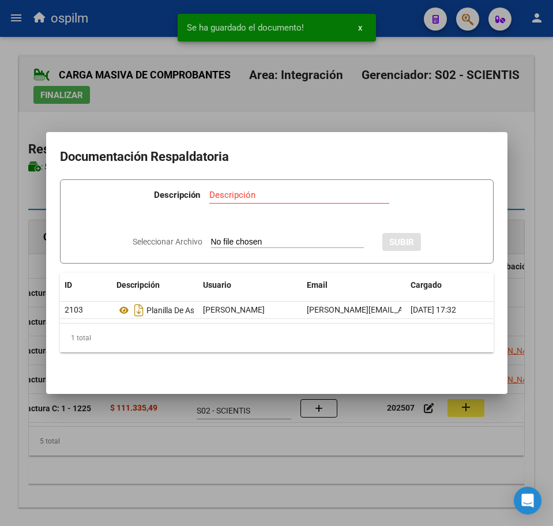
click at [321, 462] on div at bounding box center [276, 263] width 553 height 526
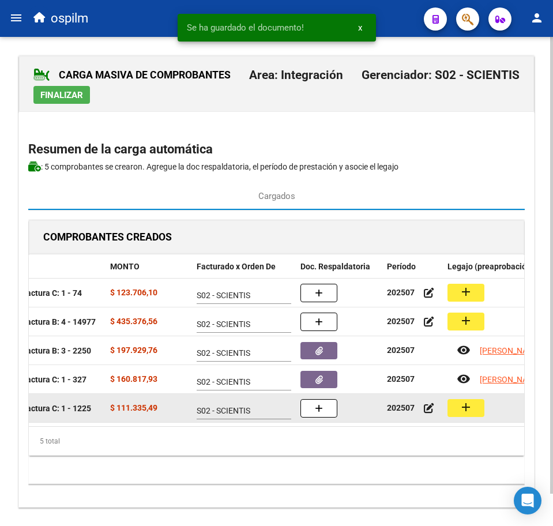
click at [468, 410] on mat-icon "add" at bounding box center [466, 408] width 14 height 14
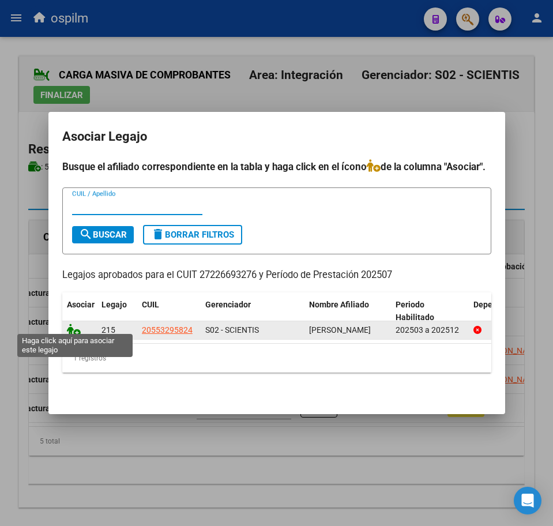
click at [74, 324] on icon at bounding box center [74, 330] width 14 height 13
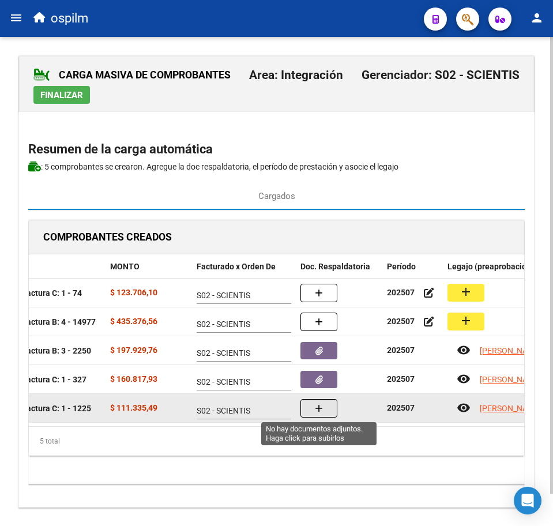
click at [330, 410] on button "button" at bounding box center [319, 408] width 37 height 18
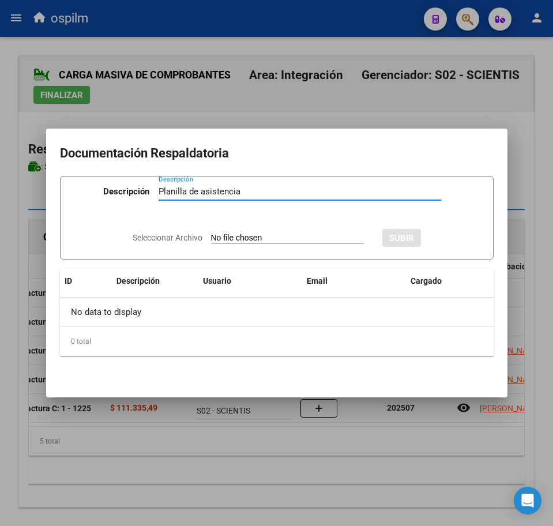
type input "Planilla de asistencia"
click at [238, 238] on input "Seleccionar Archivo" at bounding box center [287, 238] width 153 height 11
type input "C:\fakepath\VILLANUEVA LIAM VALENTIN_202507_090_N_MARTINEZ MARIA MERCEDES_PA.pdf"
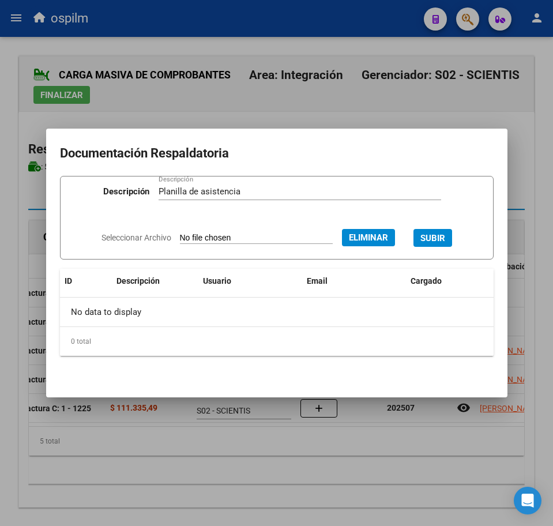
click at [437, 235] on span "SUBIR" at bounding box center [433, 238] width 25 height 10
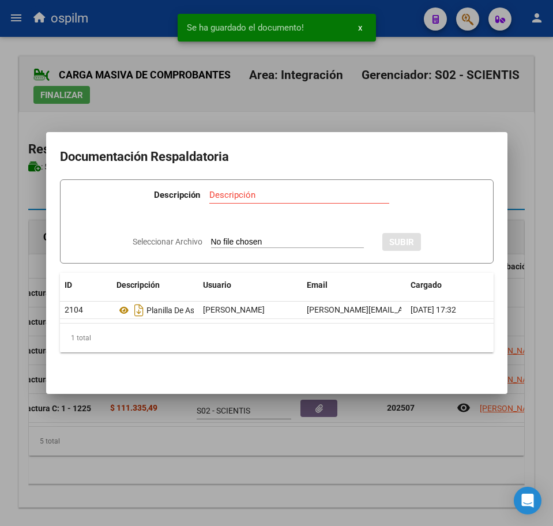
click at [317, 464] on div at bounding box center [276, 263] width 553 height 526
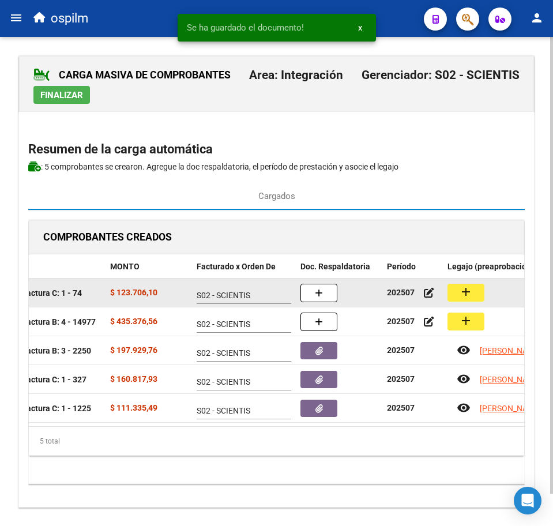
click at [480, 288] on button "add" at bounding box center [466, 293] width 37 height 18
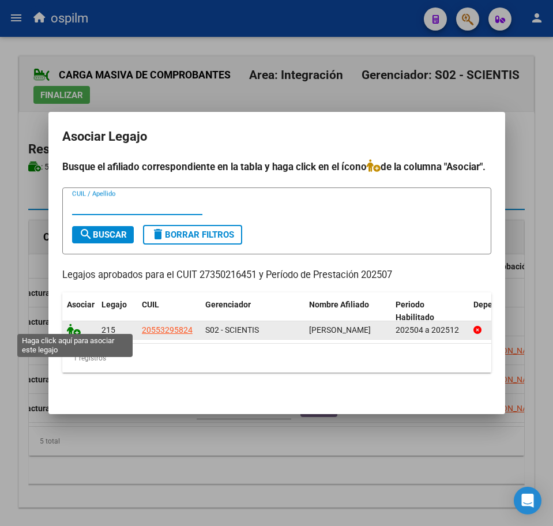
click at [70, 326] on icon at bounding box center [74, 330] width 14 height 13
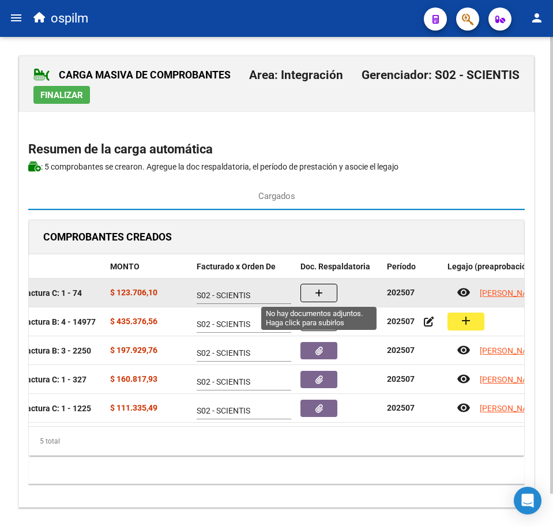
click at [328, 298] on button "button" at bounding box center [319, 293] width 37 height 18
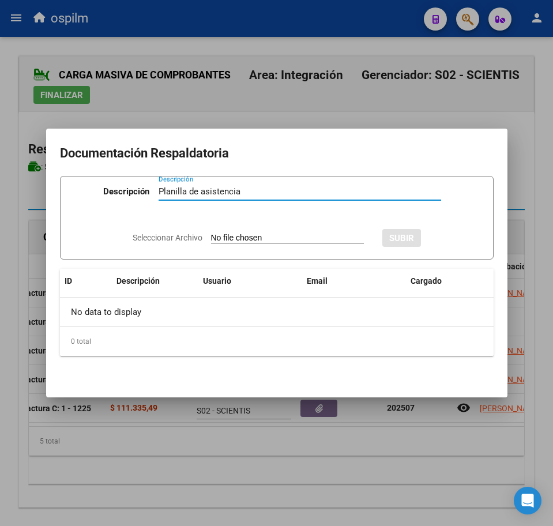
type input "Planilla de asistencia"
click at [272, 233] on app-file-uploader "Seleccionar Archivo" at bounding box center [253, 238] width 241 height 10
click at [264, 239] on input "Seleccionar Archivo" at bounding box center [287, 238] width 153 height 11
type input "C:\fakepath\VILLANUEVA LIAM VALENTIN_202507_090_N_MORELLI GABRIELA ALEJANDRA_PA…"
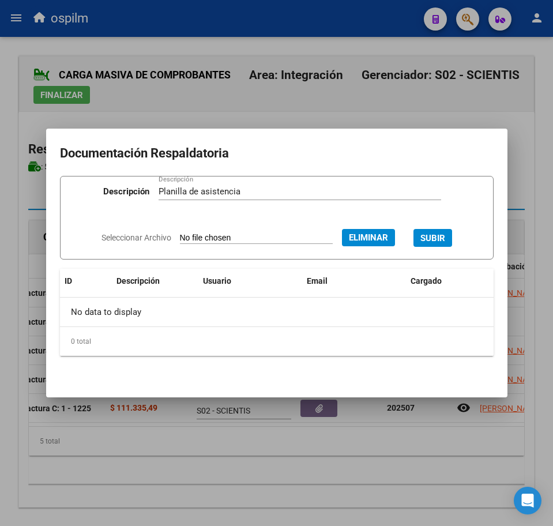
click at [437, 236] on span "SUBIR" at bounding box center [433, 238] width 25 height 10
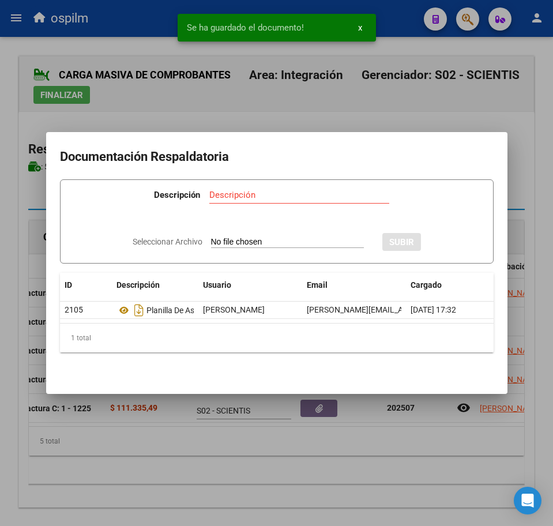
click at [269, 470] on div at bounding box center [276, 263] width 553 height 526
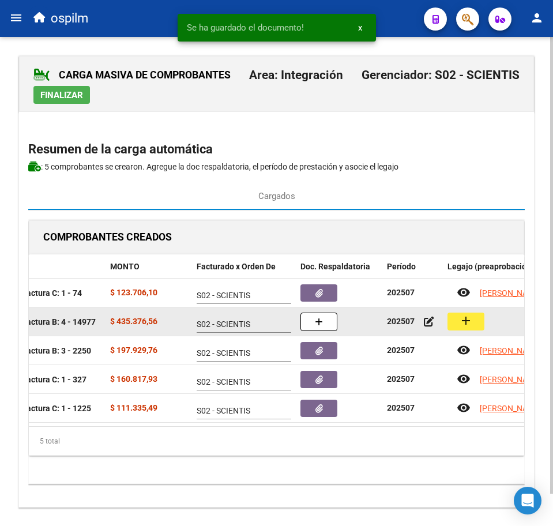
click at [470, 320] on mat-icon "add" at bounding box center [466, 321] width 14 height 14
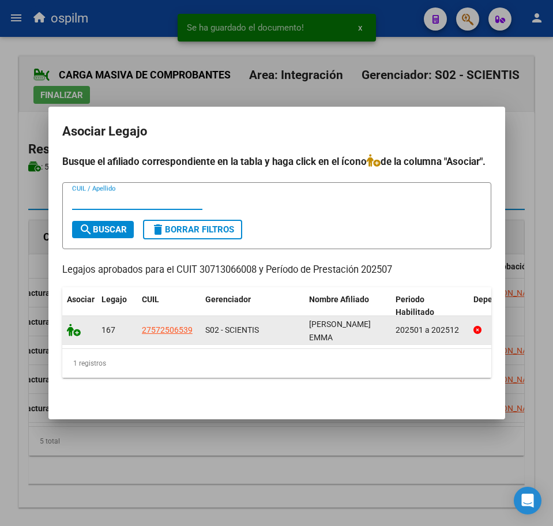
click at [70, 325] on icon at bounding box center [74, 330] width 14 height 13
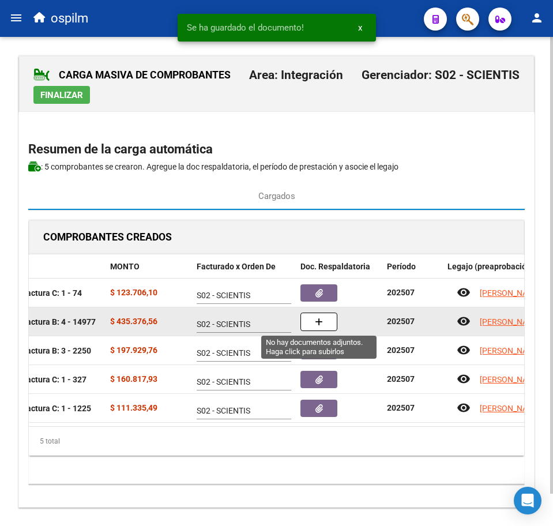
click at [304, 317] on button "button" at bounding box center [319, 322] width 37 height 18
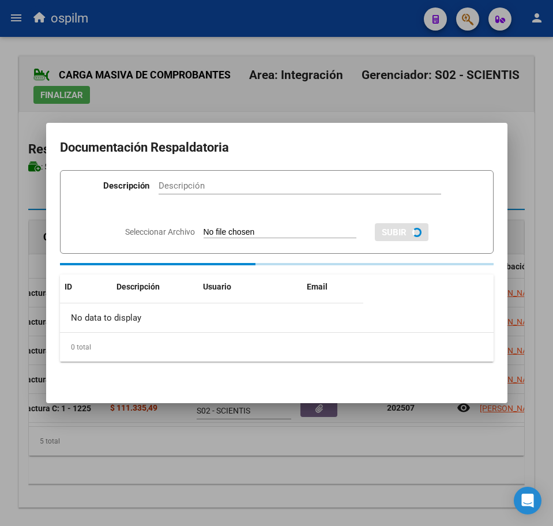
paste input "Planilla de asistencia"
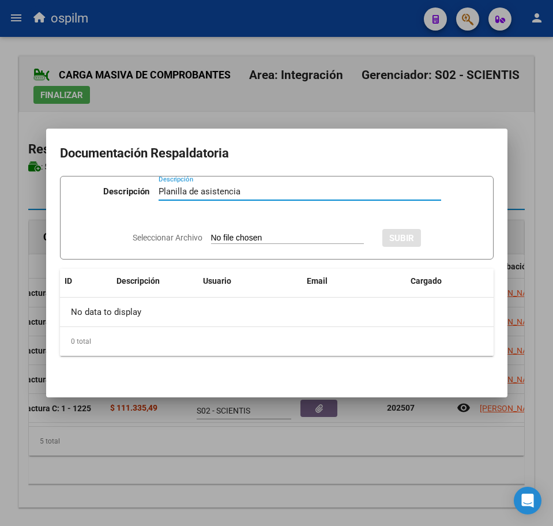
type input "Planilla de asistencia"
click at [213, 236] on input "Seleccionar Archivo" at bounding box center [287, 238] width 153 height 11
type input "C:\fakepath\YBARRA EMMA_202507_090_N_CENTRO PSICOTERAPEUTICO INTEGRAL SRL_PA.pdf"
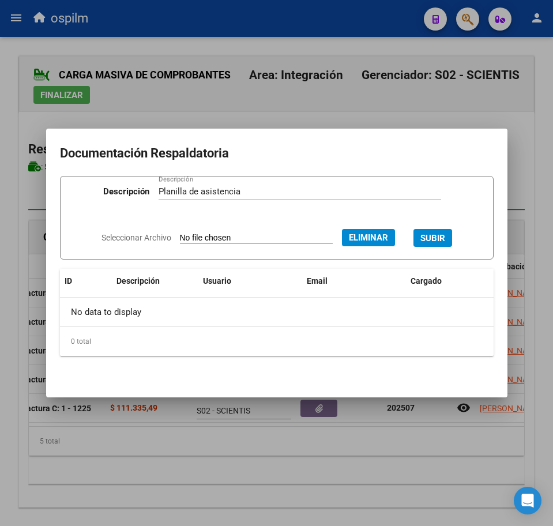
click at [443, 233] on span "SUBIR" at bounding box center [433, 238] width 25 height 10
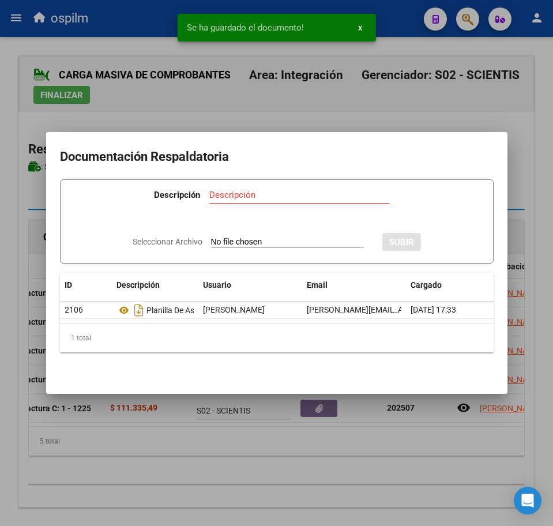
click at [248, 498] on div at bounding box center [276, 263] width 553 height 526
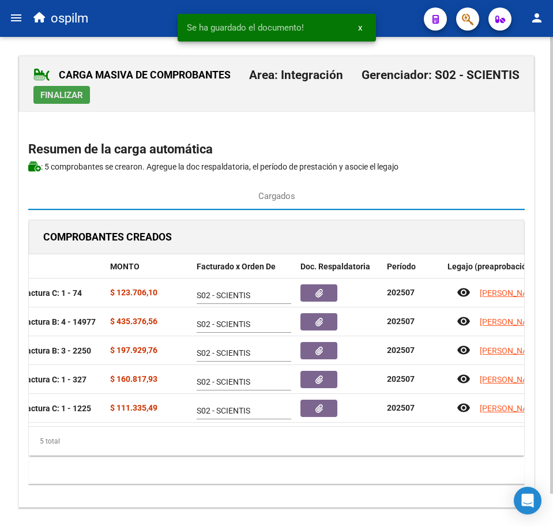
click at [72, 93] on span "Finalizar" at bounding box center [61, 95] width 43 height 10
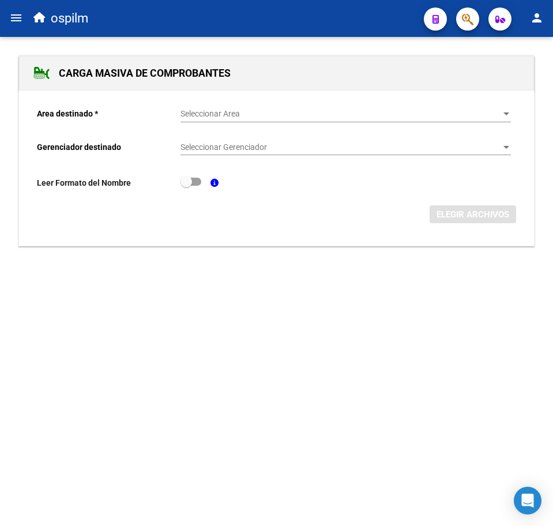
drag, startPoint x: 16, startPoint y: 13, endPoint x: 27, endPoint y: 25, distance: 16.3
click at [16, 13] on mat-icon "menu" at bounding box center [16, 18] width 14 height 14
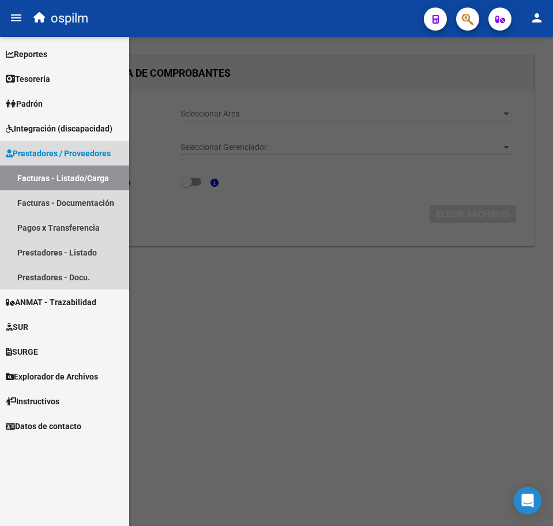
click at [44, 179] on link "Facturas - Listado/Carga" at bounding box center [64, 178] width 129 height 25
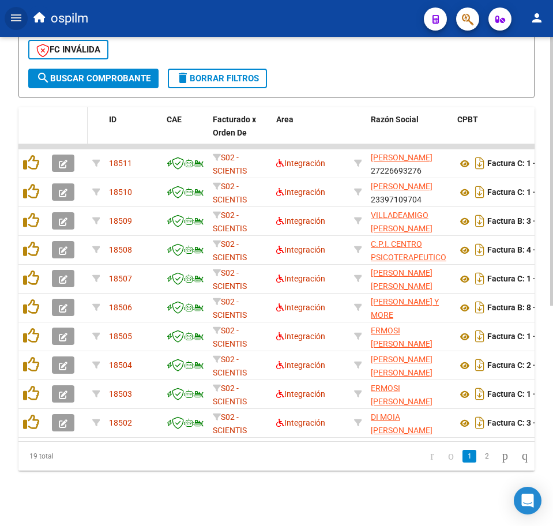
scroll to position [329, 0]
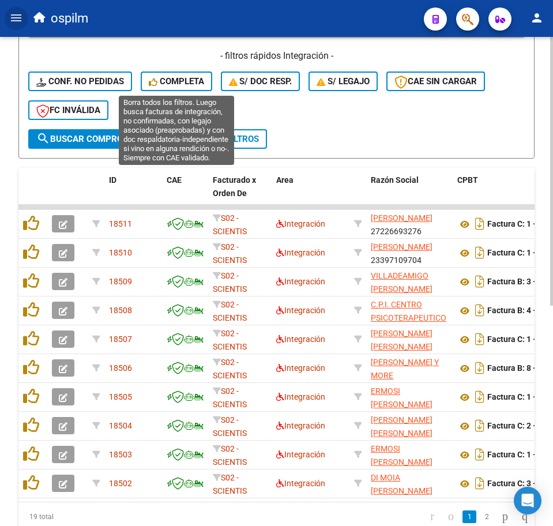
drag, startPoint x: 157, startPoint y: 87, endPoint x: 159, endPoint y: 106, distance: 19.1
click at [158, 87] on button "Completa" at bounding box center [177, 82] width 72 height 20
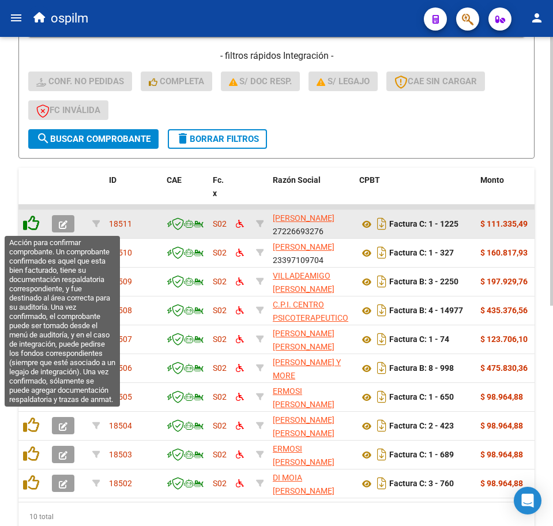
click at [30, 227] on icon at bounding box center [31, 223] width 16 height 16
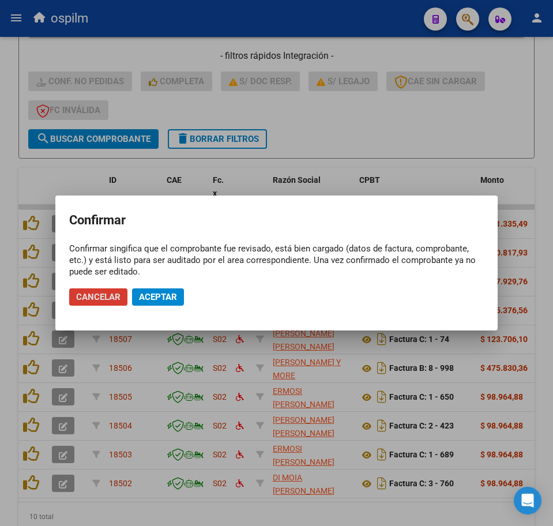
click at [151, 292] on span "Aceptar" at bounding box center [158, 297] width 38 height 10
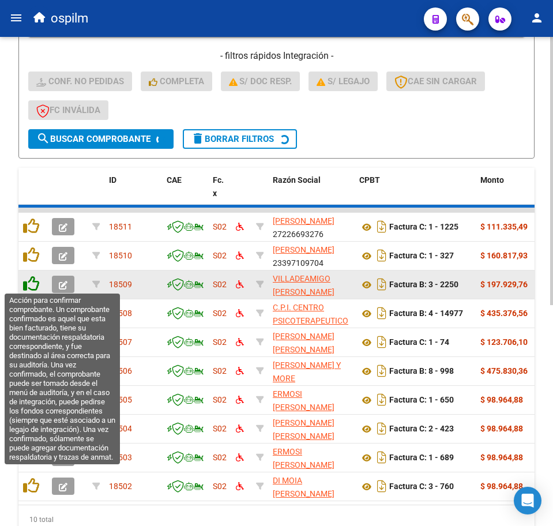
click at [31, 285] on icon at bounding box center [31, 284] width 16 height 16
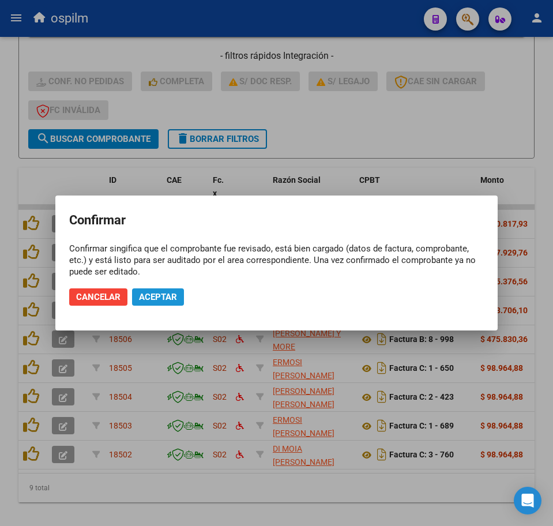
click at [154, 297] on span "Aceptar" at bounding box center [158, 297] width 38 height 10
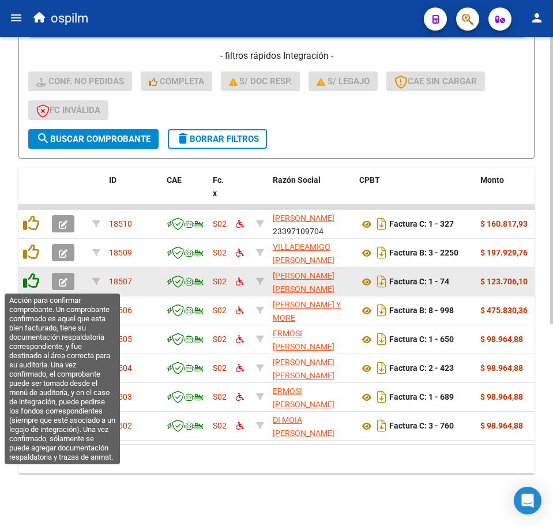
click at [36, 287] on icon at bounding box center [31, 281] width 16 height 16
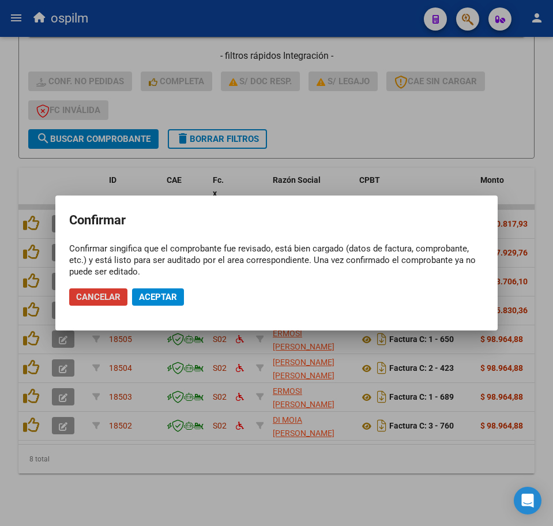
click at [174, 293] on span "Aceptar" at bounding box center [158, 297] width 38 height 10
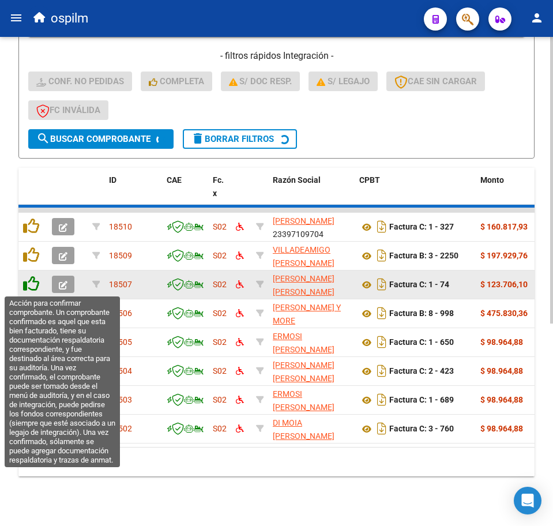
click at [29, 286] on datatable-body-cell at bounding box center [32, 285] width 29 height 28
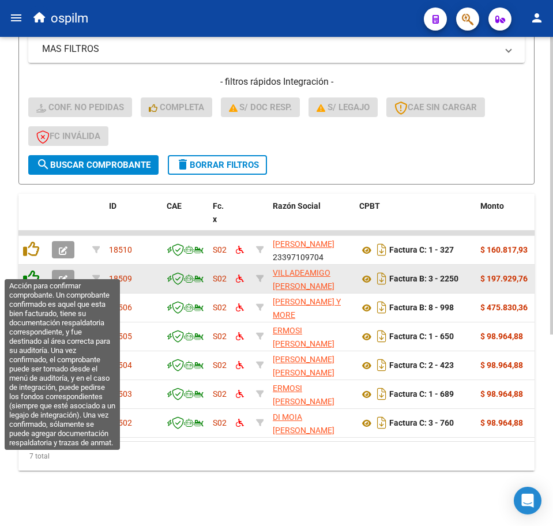
click at [27, 272] on icon at bounding box center [31, 278] width 16 height 16
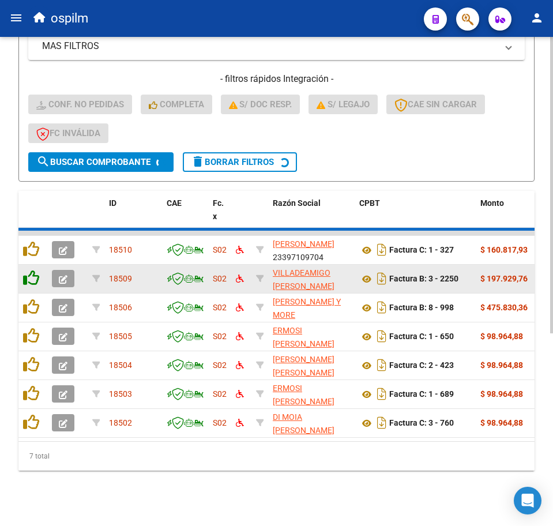
click at [29, 270] on icon at bounding box center [31, 278] width 16 height 16
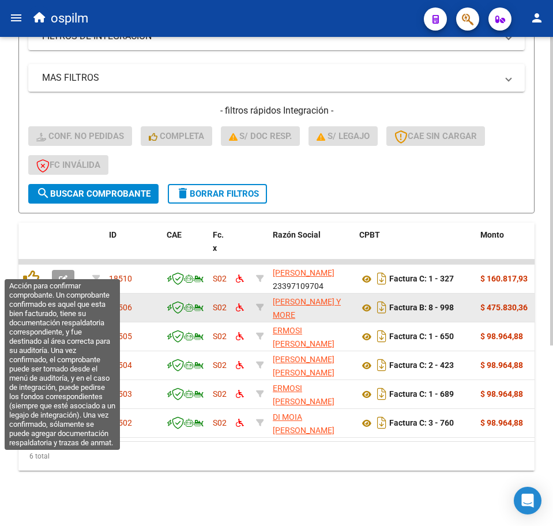
click at [29, 270] on icon at bounding box center [31, 278] width 16 height 16
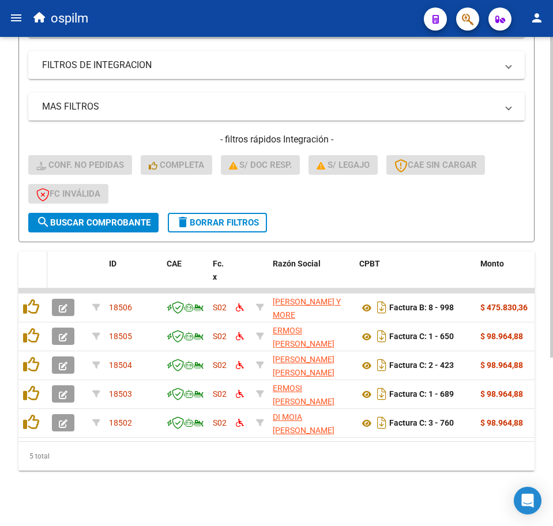
scroll to position [257, 0]
click at [29, 271] on datatable-header-cell at bounding box center [32, 277] width 29 height 51
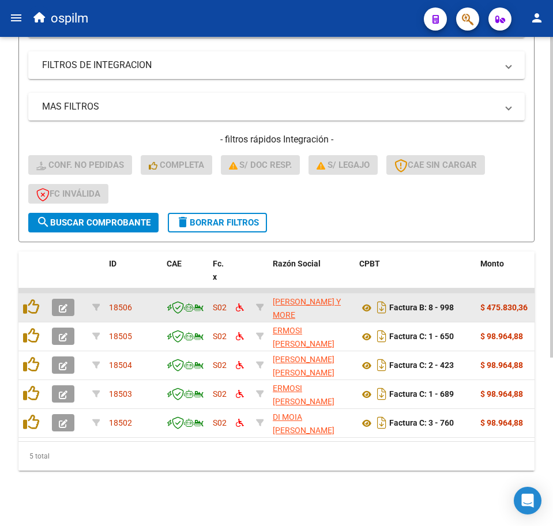
click at [31, 305] on div at bounding box center [33, 308] width 20 height 18
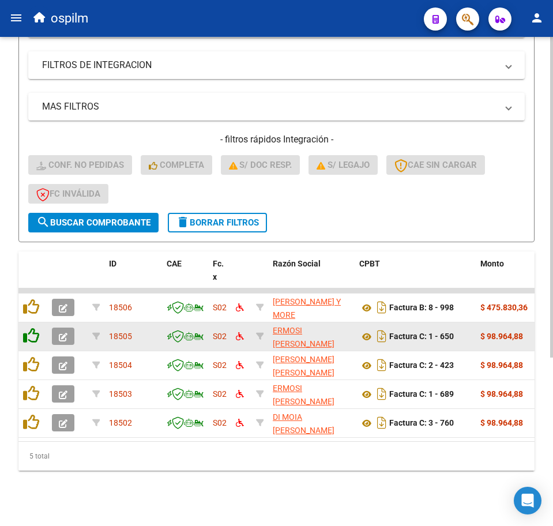
click at [31, 328] on icon at bounding box center [31, 336] width 16 height 16
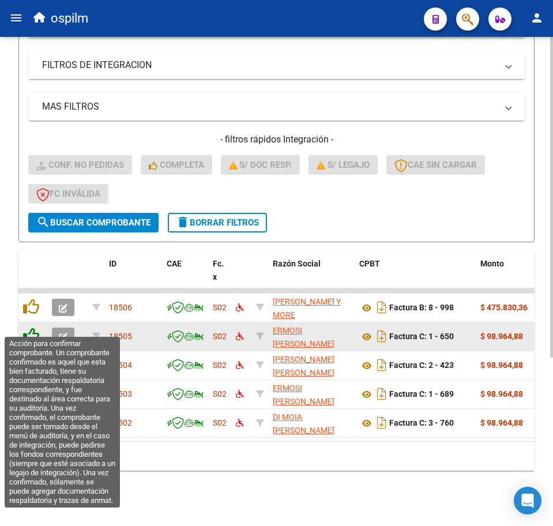
click at [31, 328] on icon at bounding box center [31, 336] width 16 height 16
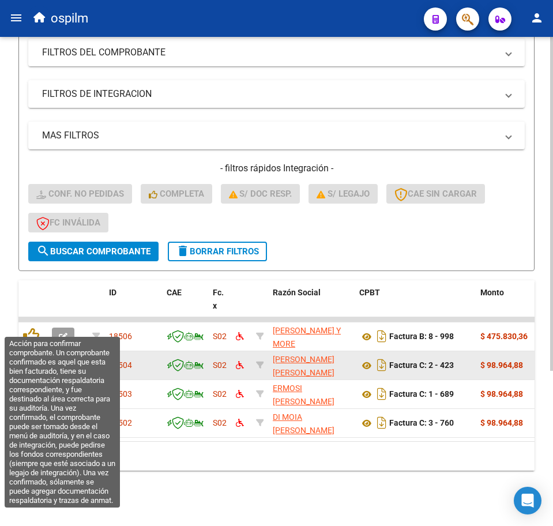
click at [31, 328] on icon at bounding box center [31, 336] width 16 height 16
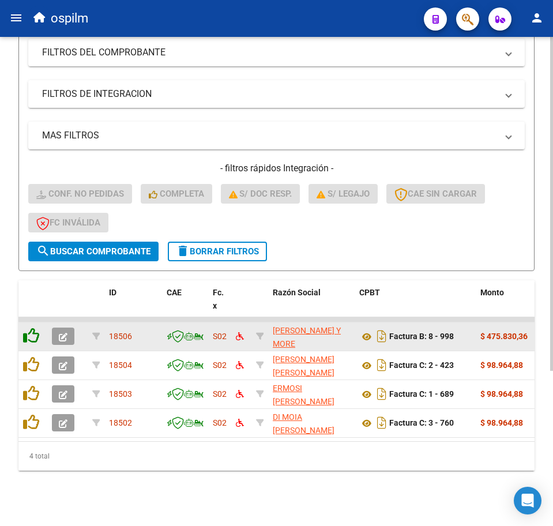
click at [31, 330] on icon at bounding box center [31, 336] width 16 height 16
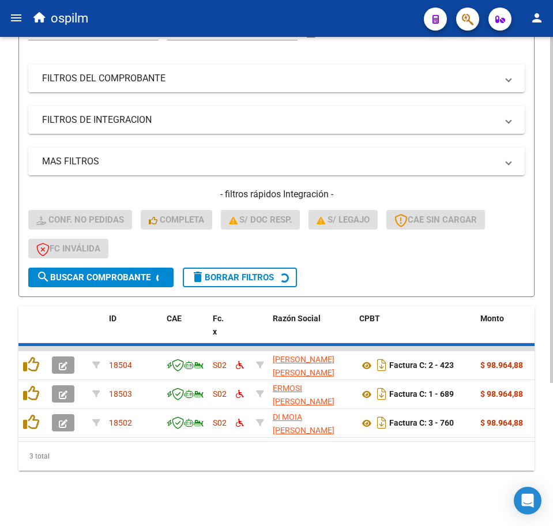
scroll to position [199, 0]
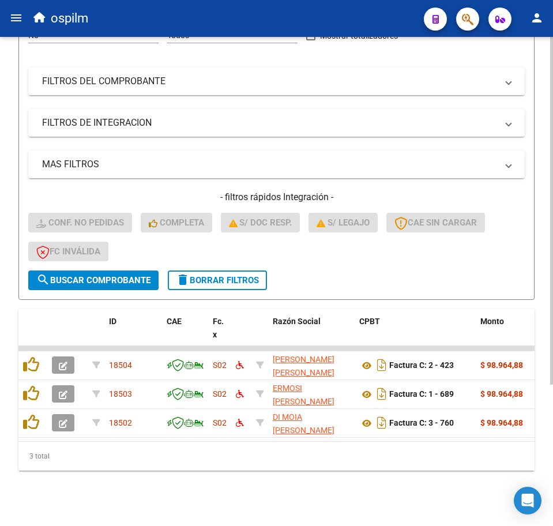
click at [31, 332] on datatable-header-cell at bounding box center [32, 334] width 29 height 51
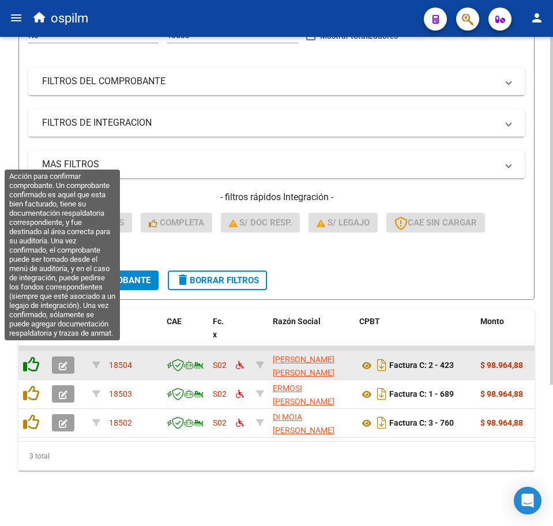
click at [31, 357] on icon at bounding box center [31, 365] width 16 height 16
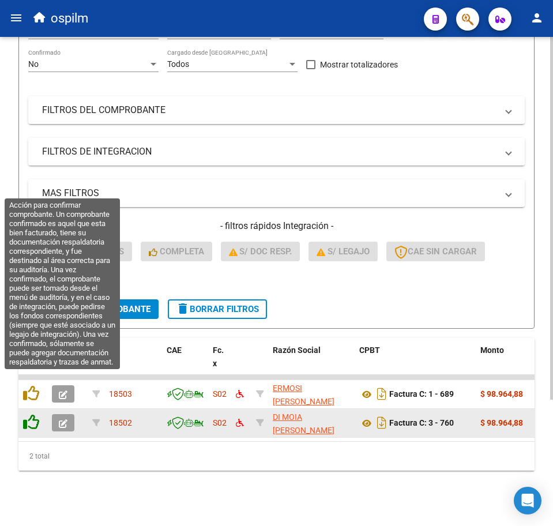
click at [28, 387] on icon at bounding box center [31, 393] width 16 height 16
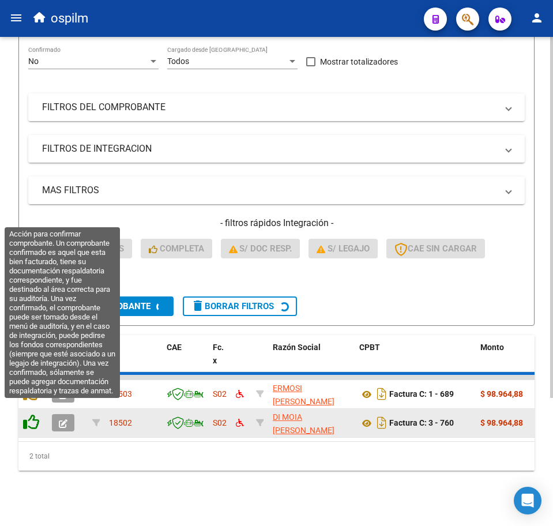
scroll to position [141, 0]
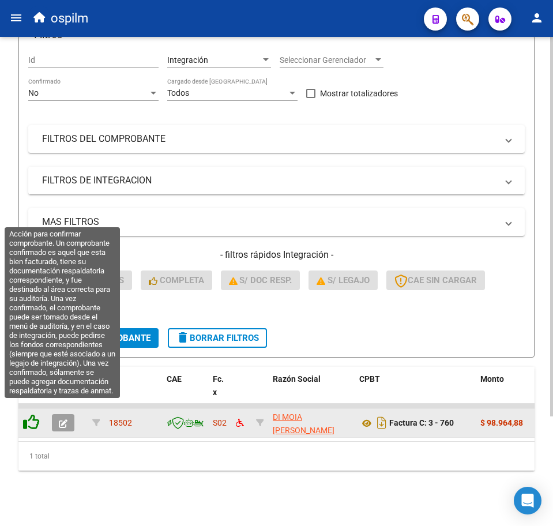
click at [34, 417] on icon at bounding box center [31, 422] width 16 height 16
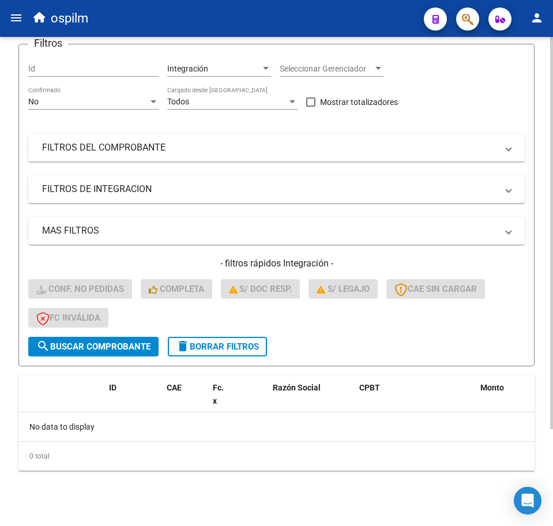
scroll to position [121, 0]
click at [261, 359] on form "Filtros Id Integración Area Seleccionar Gerenciador Seleccionar Gerenciador No …" at bounding box center [276, 205] width 516 height 323
click at [245, 348] on span "delete Borrar Filtros" at bounding box center [217, 347] width 83 height 10
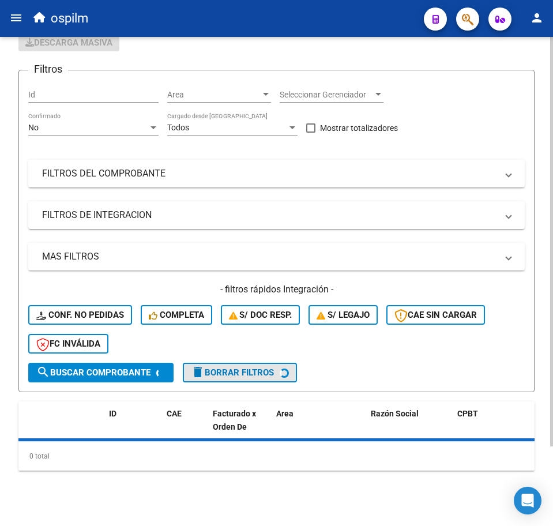
scroll to position [95, 0]
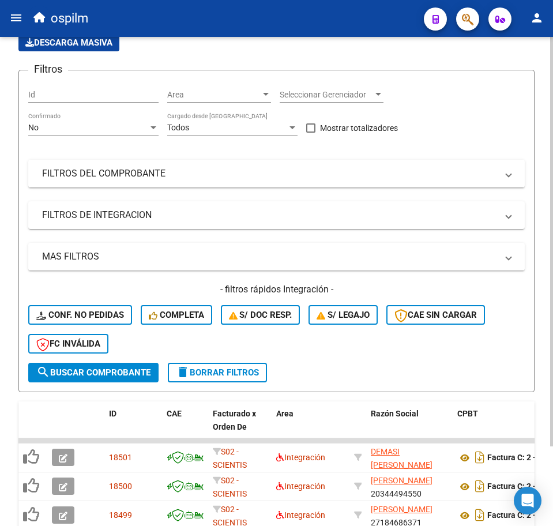
click at [104, 334] on button "FC Inválida" at bounding box center [68, 344] width 80 height 20
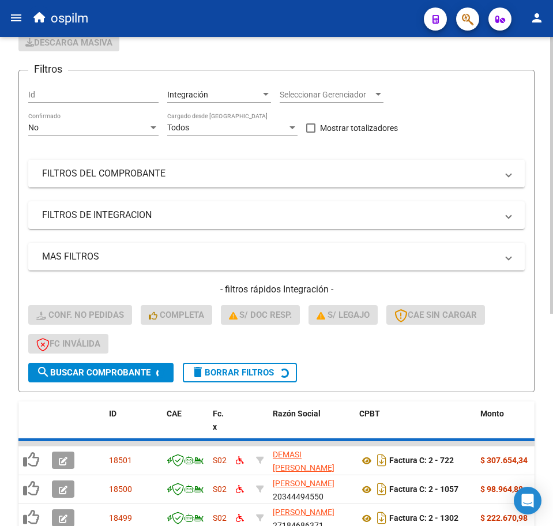
scroll to position [121, 0]
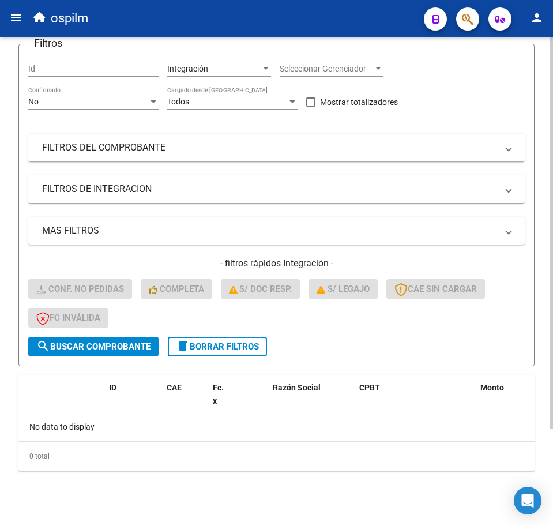
click at [225, 345] on span "delete Borrar Filtros" at bounding box center [217, 347] width 83 height 10
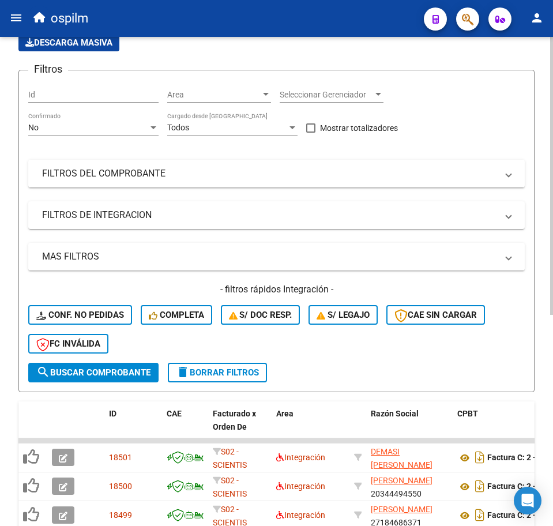
click at [78, 304] on div "- filtros rápidos Integración - Conf. no pedidas Completa S/ Doc Resp. S/ legaj…" at bounding box center [276, 323] width 497 height 80
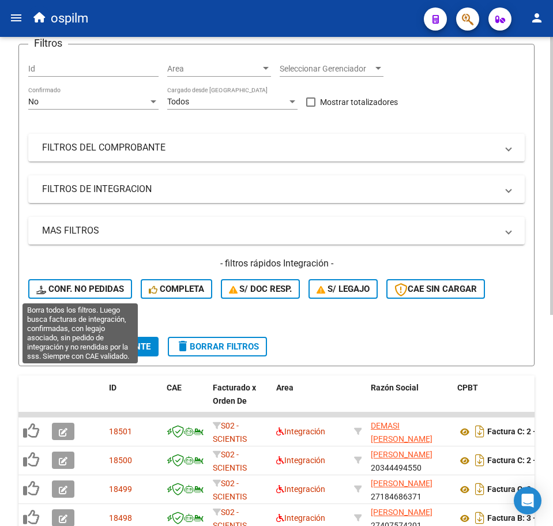
drag, startPoint x: 78, startPoint y: 293, endPoint x: 86, endPoint y: 259, distance: 35.0
click at [78, 291] on span "Conf. no pedidas" at bounding box center [80, 289] width 88 height 10
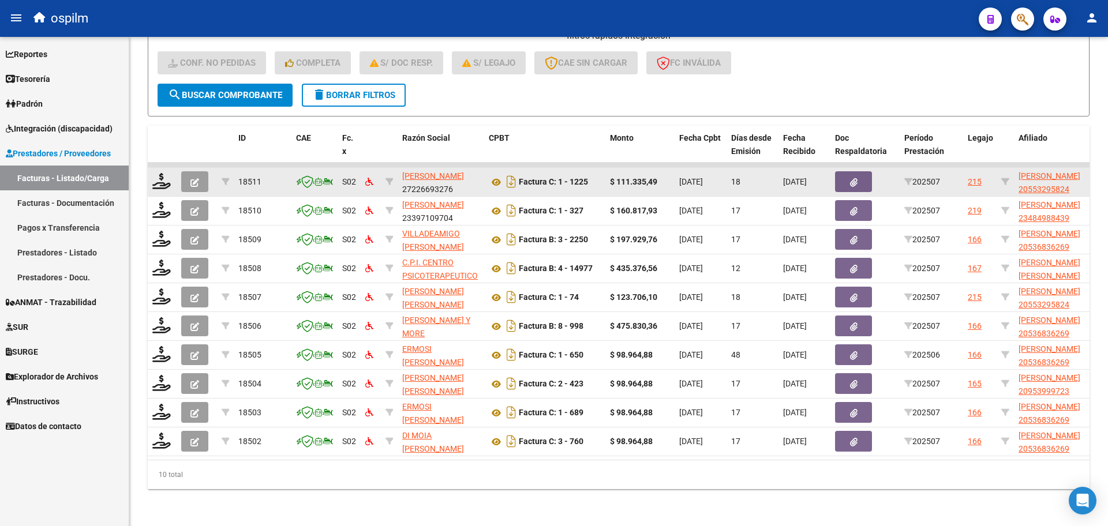
scroll to position [72, 0]
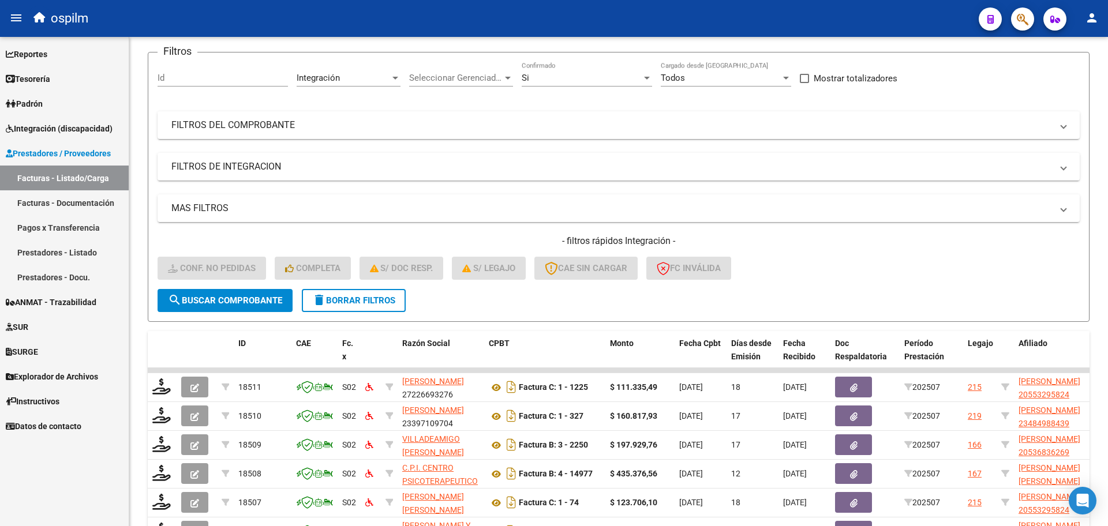
click at [358, 305] on span "delete Borrar Filtros" at bounding box center [353, 300] width 83 height 10
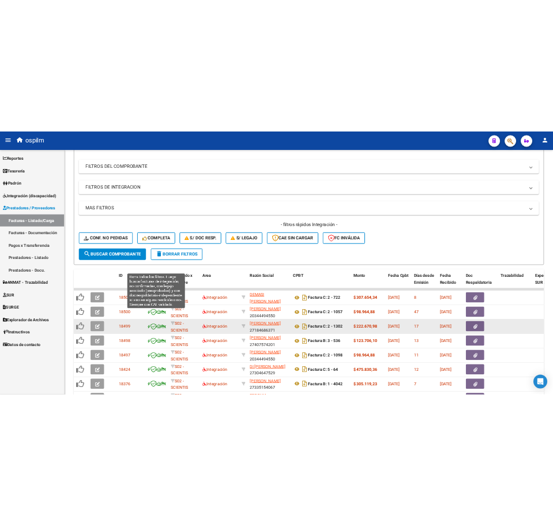
scroll to position [260, 0]
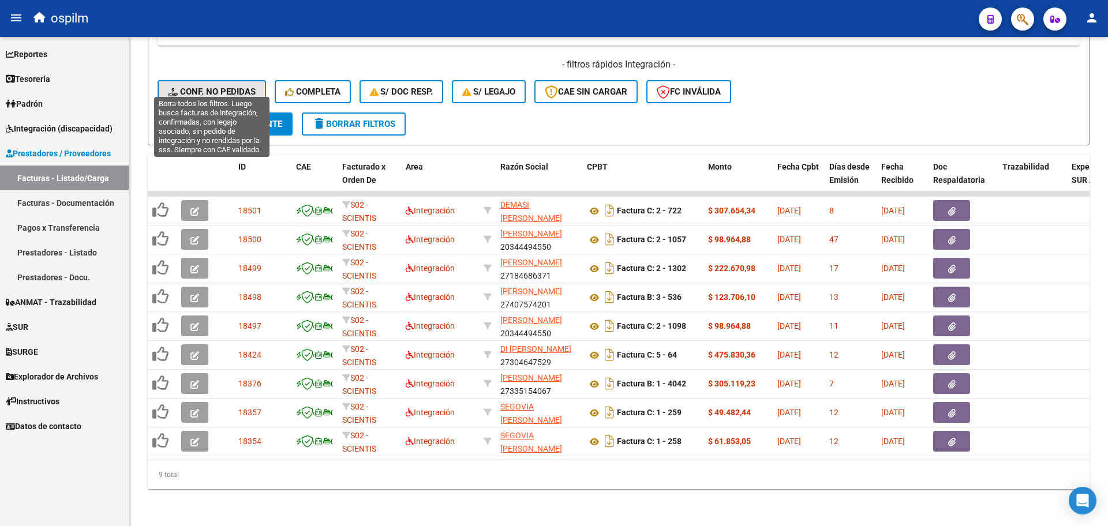
click at [226, 87] on span "Conf. no pedidas" at bounding box center [212, 92] width 88 height 10
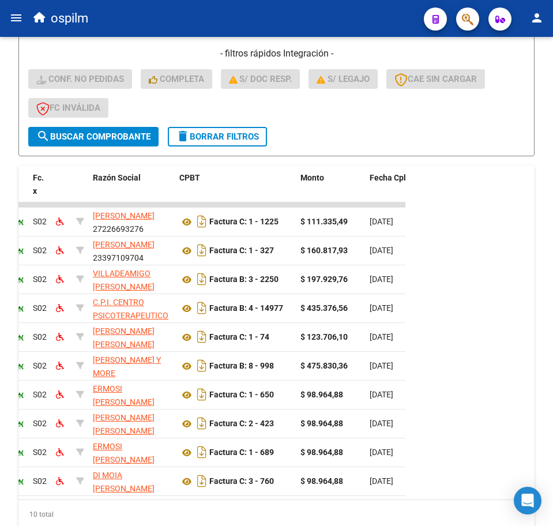
scroll to position [0, 3]
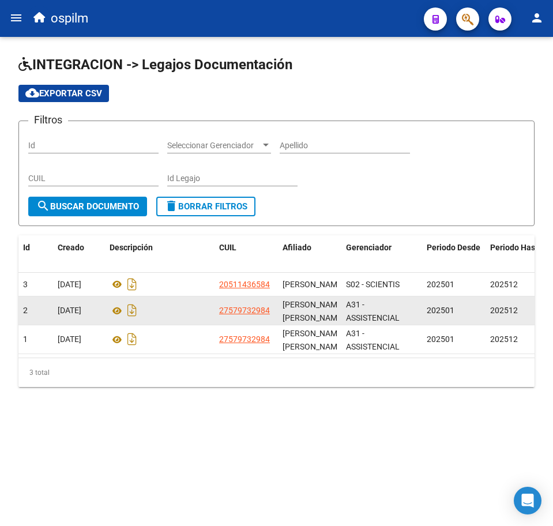
scroll to position [15, 0]
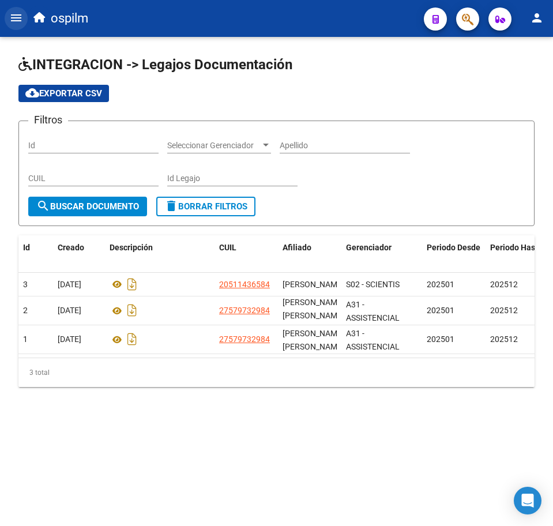
click at [9, 18] on button "menu" at bounding box center [16, 18] width 23 height 23
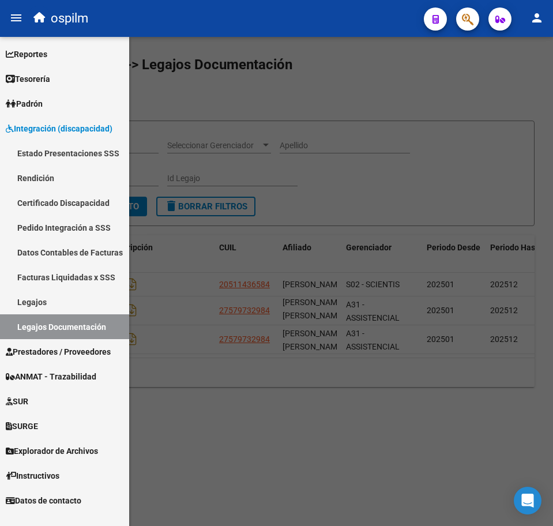
click at [54, 354] on span "Prestadores / Proveedores" at bounding box center [58, 352] width 105 height 13
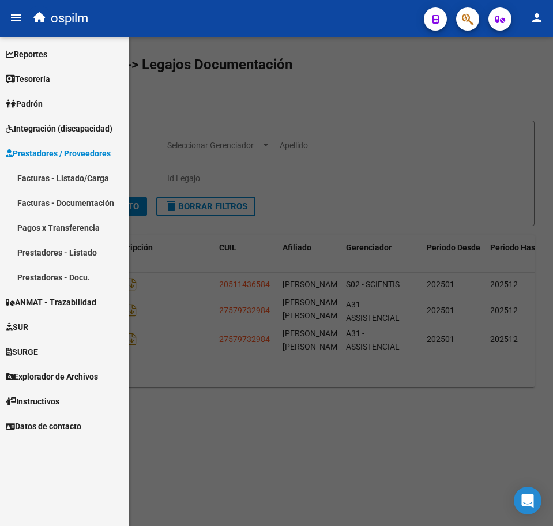
click at [55, 181] on link "Facturas - Listado/Carga" at bounding box center [64, 178] width 129 height 25
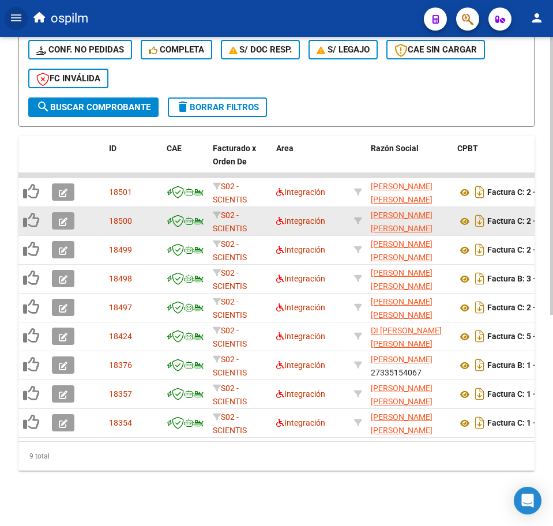
scroll to position [216, 0]
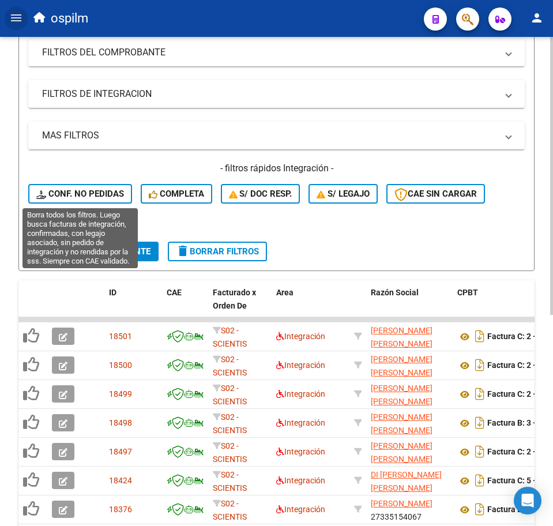
click at [107, 194] on span "Conf. no pedidas" at bounding box center [80, 194] width 88 height 10
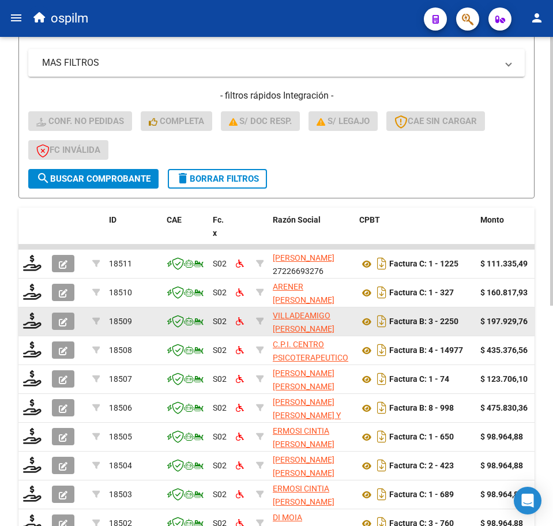
scroll to position [401, 0]
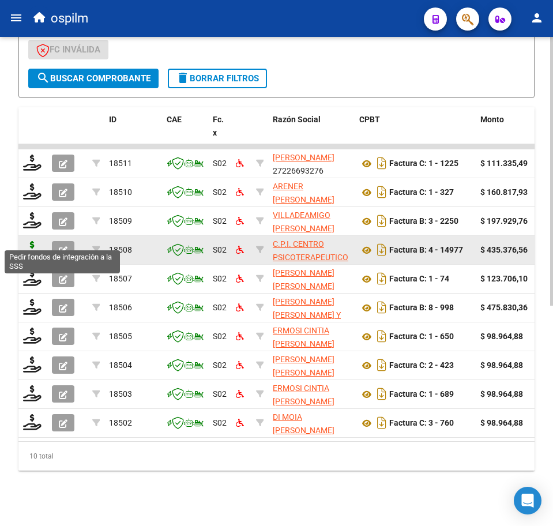
click at [30, 241] on icon at bounding box center [32, 249] width 18 height 16
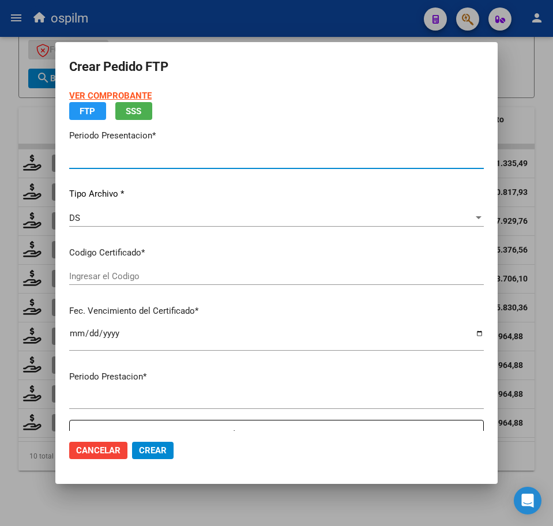
type input "202507"
type input "$ 435.376,56"
type input "ARG01000572506532022120520271205BS413"
type input "2027-12-05"
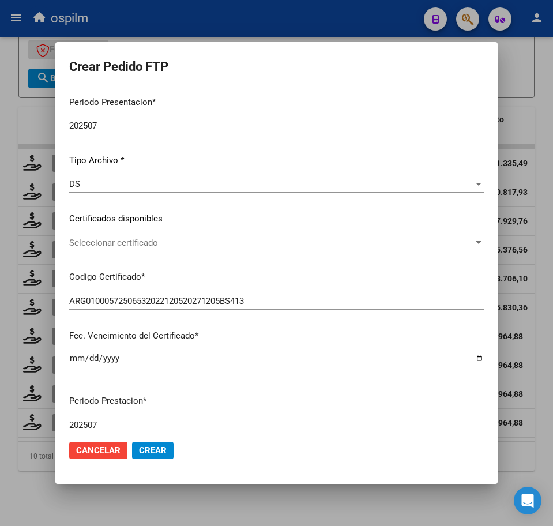
scroll to position [144, 0]
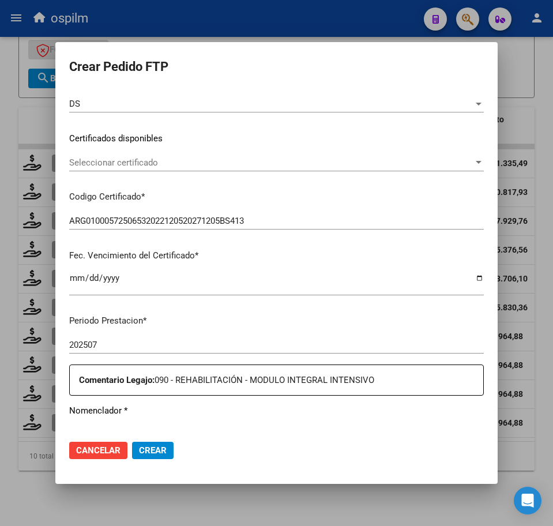
click at [216, 156] on div "Seleccionar certificado Seleccionar certificado" at bounding box center [276, 162] width 415 height 17
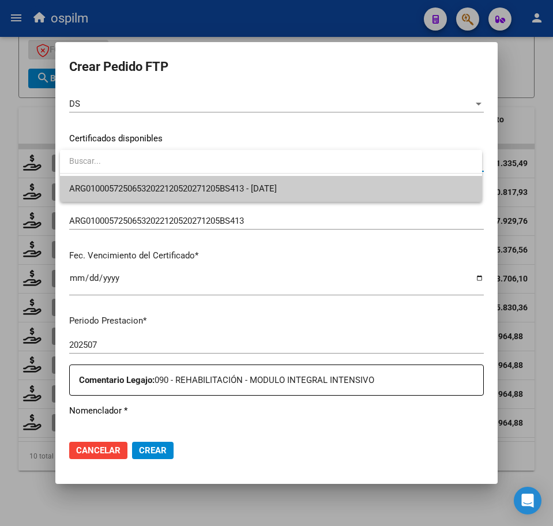
click at [385, 181] on span "ARG01000572506532022120520271205BS413 - 2027-12-05" at bounding box center [271, 189] width 404 height 26
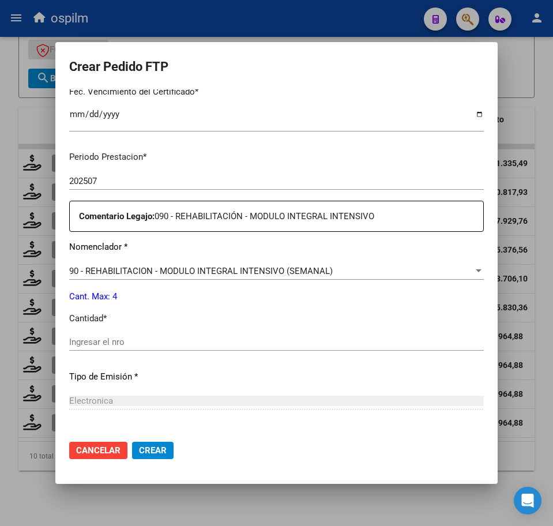
scroll to position [361, 0]
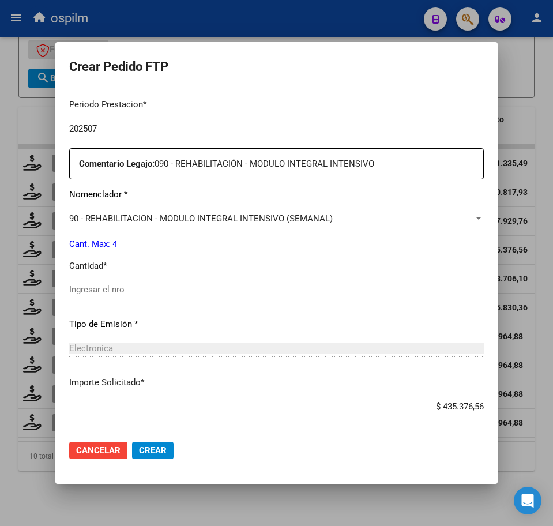
click at [119, 289] on input "Ingresar el nro" at bounding box center [276, 290] width 415 height 10
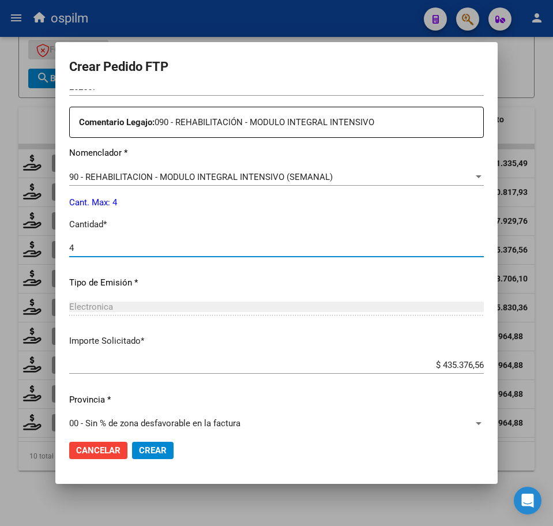
scroll to position [414, 0]
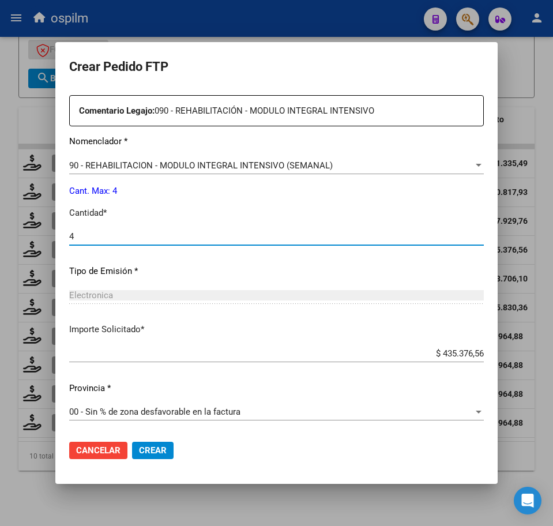
type input "4"
click at [157, 450] on span "Crear" at bounding box center [153, 451] width 28 height 10
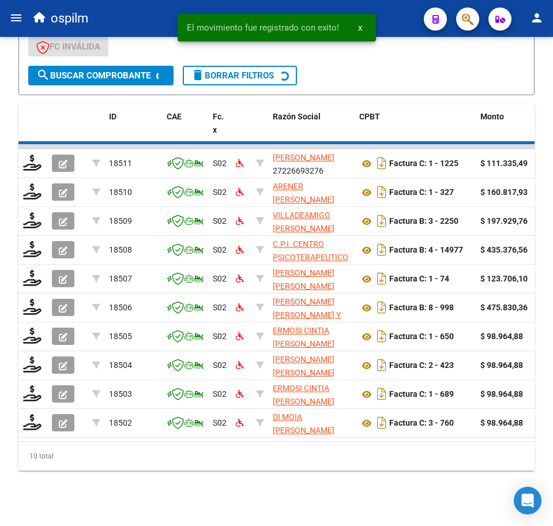
scroll to position [372, 0]
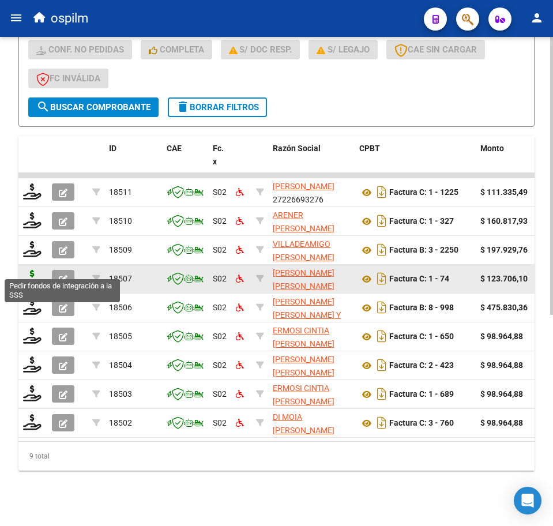
click at [25, 270] on icon at bounding box center [32, 278] width 18 height 16
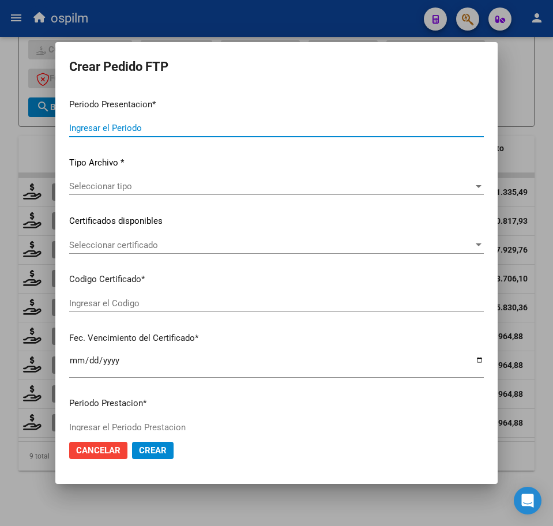
type input "202507"
type input "$ 123.706,10"
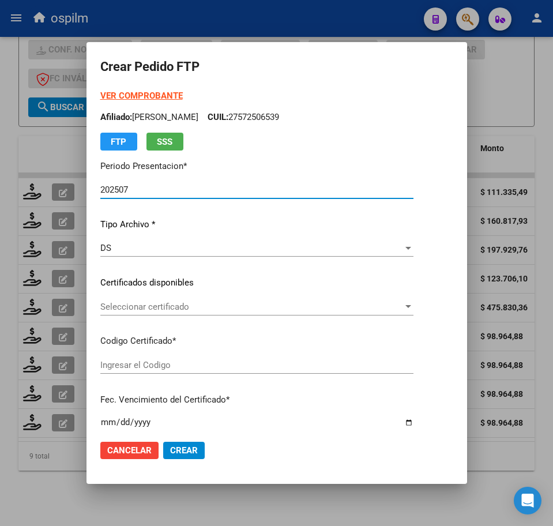
type input "ARG02000553295822024022220340222BUE350"
type input "2034-02-01"
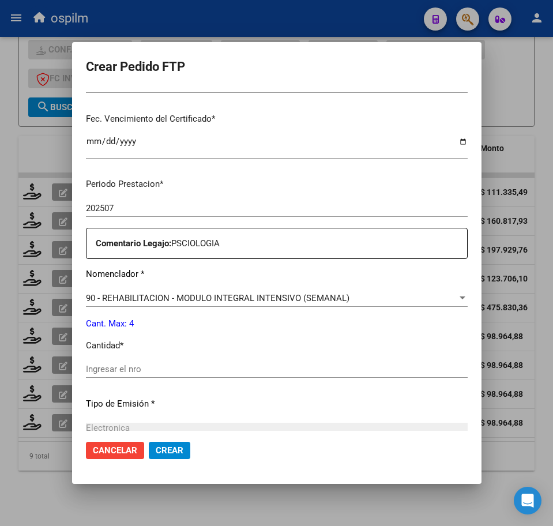
scroll to position [289, 0]
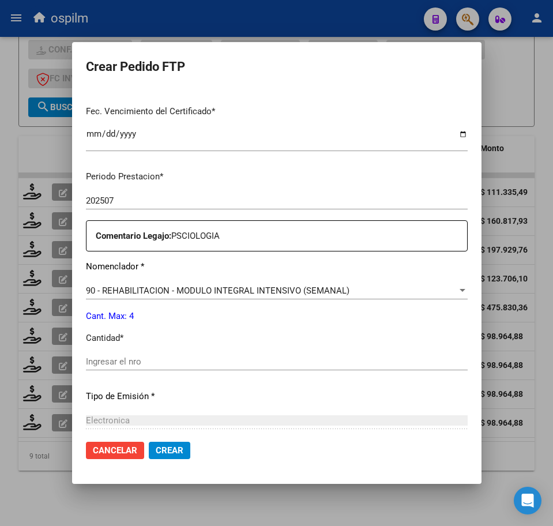
click at [130, 358] on input "Ingresar el nro" at bounding box center [277, 362] width 382 height 10
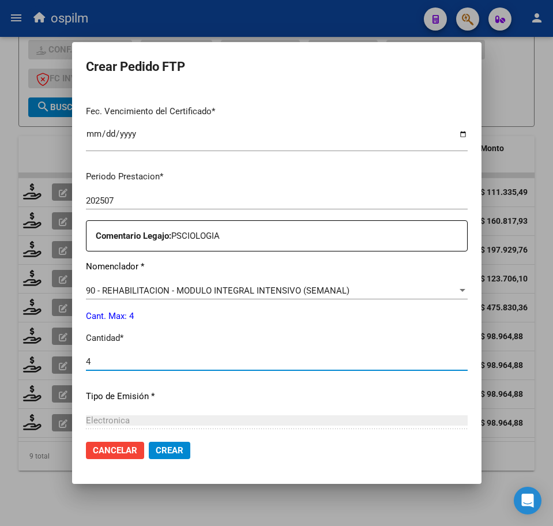
type input "4"
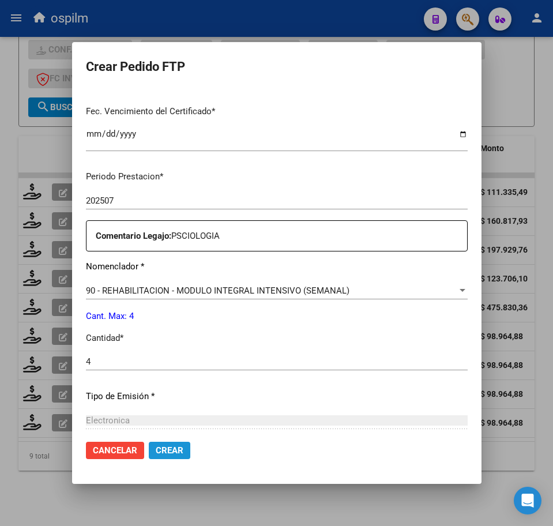
click at [167, 451] on span "Crear" at bounding box center [170, 451] width 28 height 10
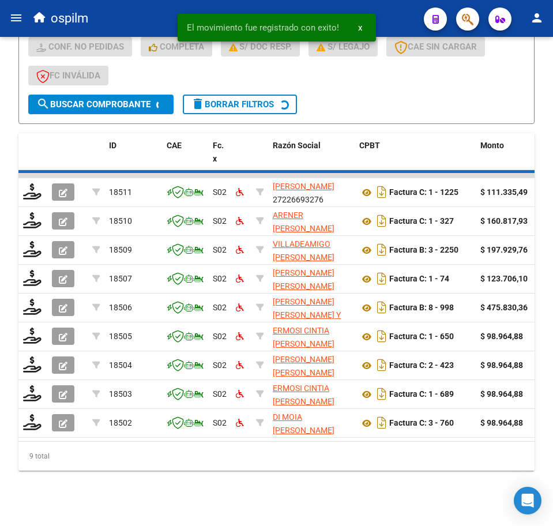
scroll to position [343, 0]
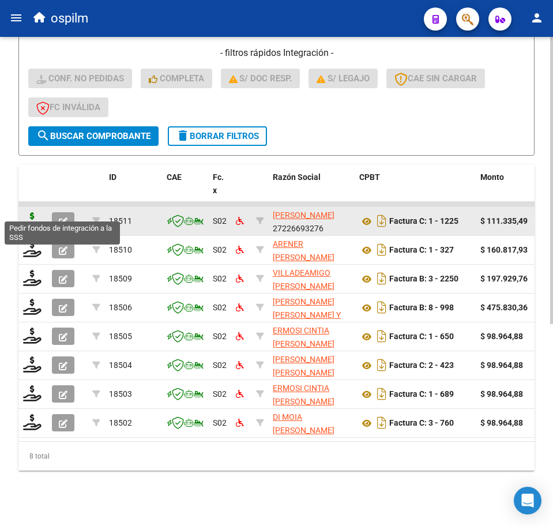
click at [38, 212] on icon at bounding box center [32, 220] width 18 height 16
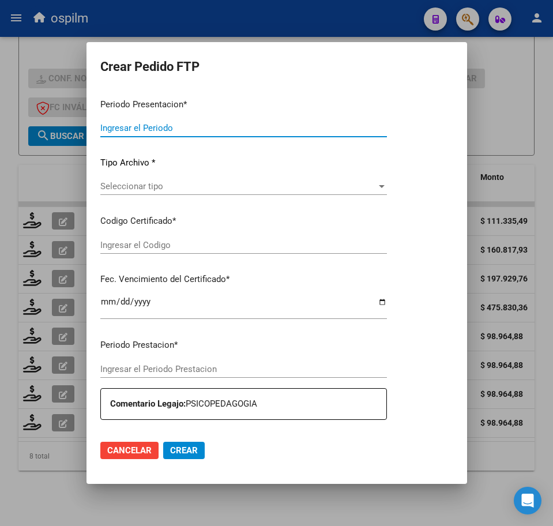
type input "202507"
type input "$ 111.335,49"
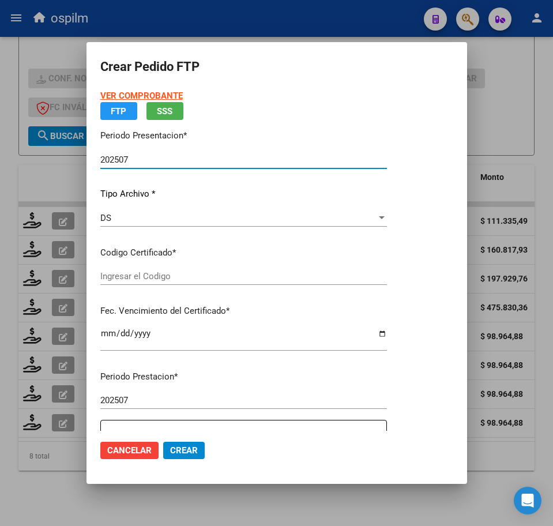
type input "ARG02000553295822024022220340222BUE350"
type input "2034-02-01"
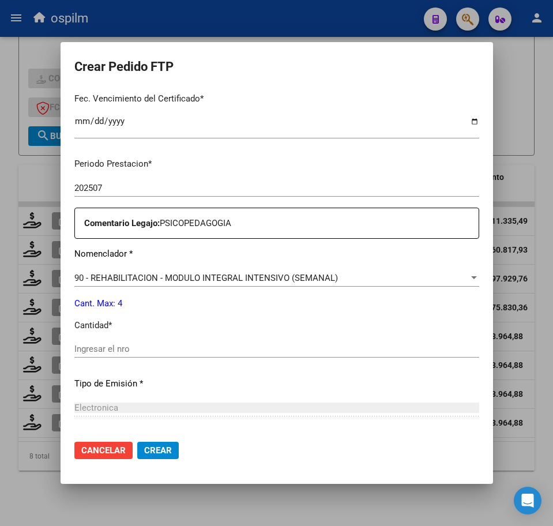
scroll to position [361, 0]
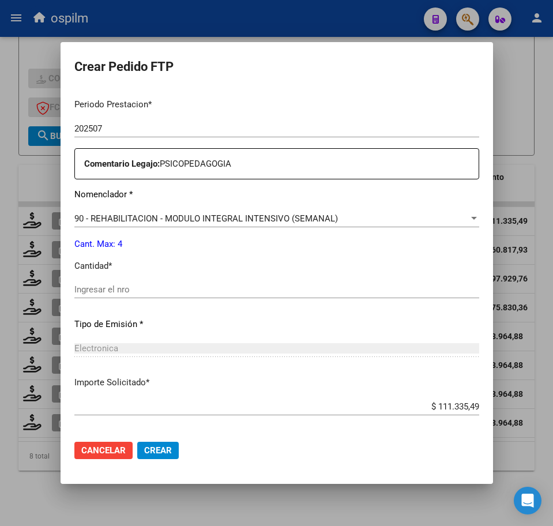
click at [185, 287] on input "Ingresar el nro" at bounding box center [276, 290] width 405 height 10
type input "4"
click at [163, 452] on span "Crear" at bounding box center [158, 451] width 28 height 10
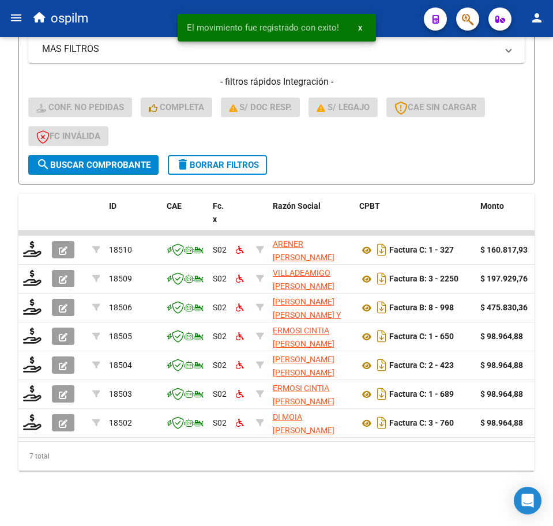
scroll to position [315, 0]
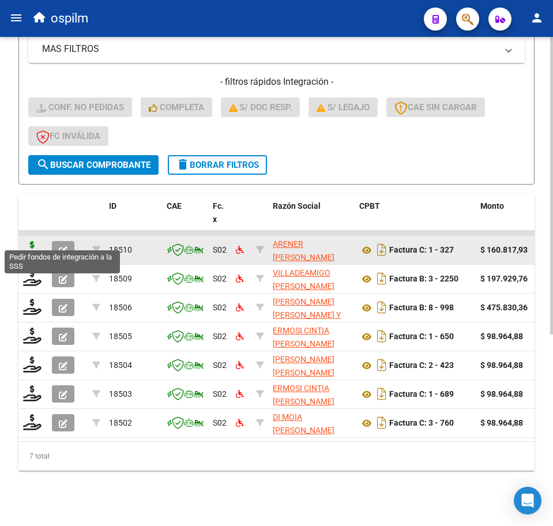
click at [33, 244] on icon at bounding box center [32, 249] width 18 height 16
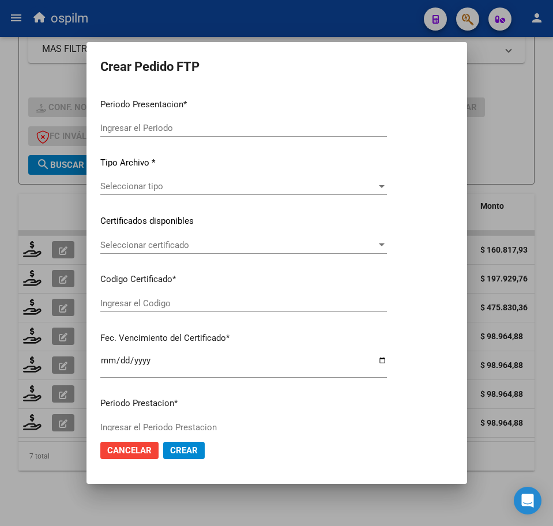
type input "202507"
type input "$ 160.817,93"
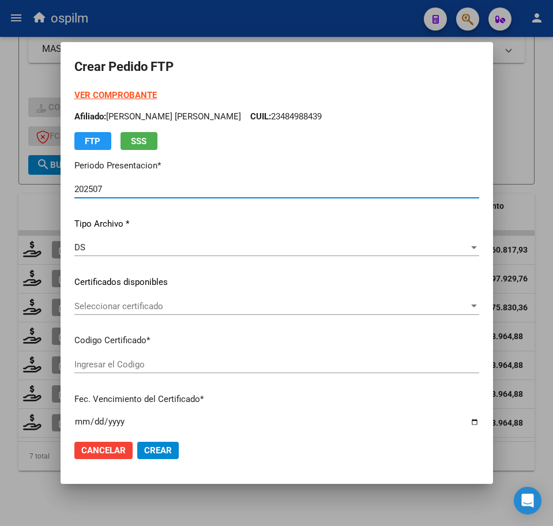
scroll to position [0, 0]
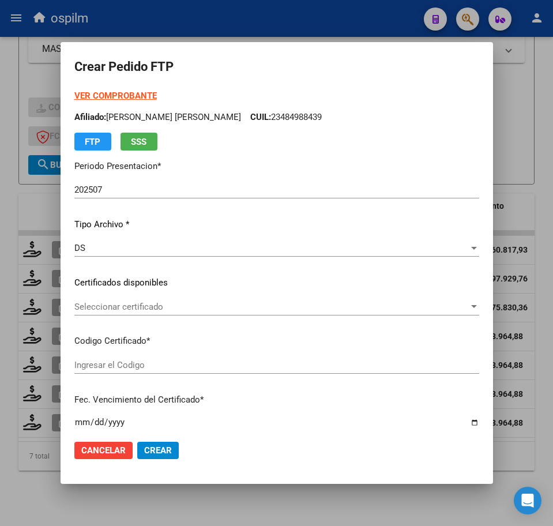
click at [164, 503] on div at bounding box center [276, 263] width 553 height 526
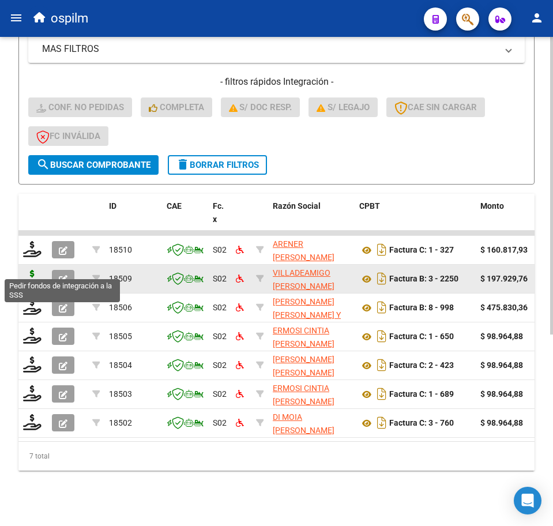
click at [33, 270] on icon at bounding box center [32, 278] width 18 height 16
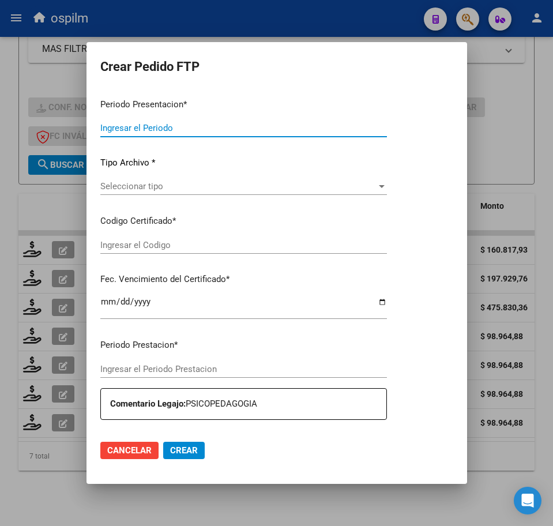
type input "202507"
type input "$ 197.929,76"
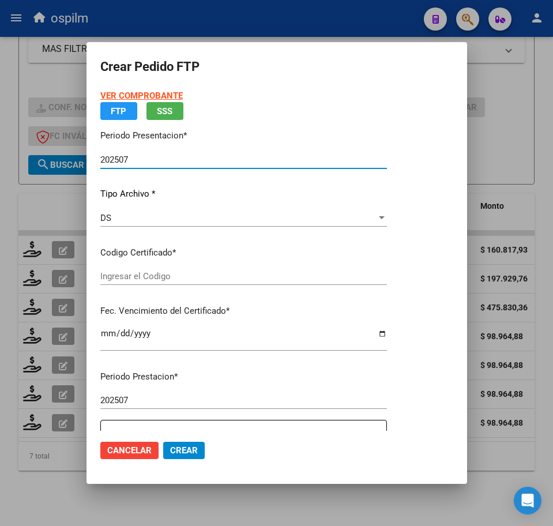
type input "ARG02000536836262017102620221026BS376"
type input "2023-05-22"
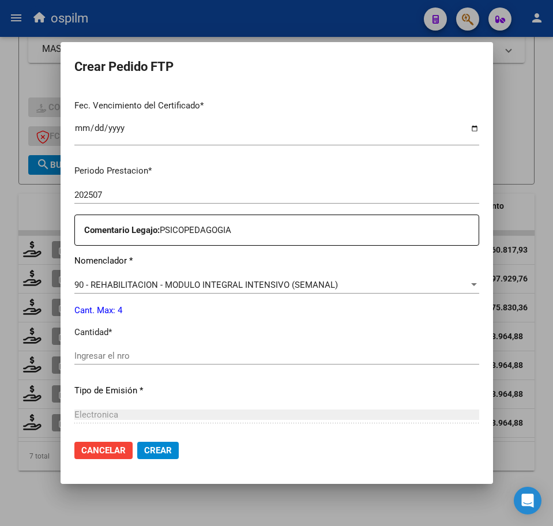
scroll to position [319, 0]
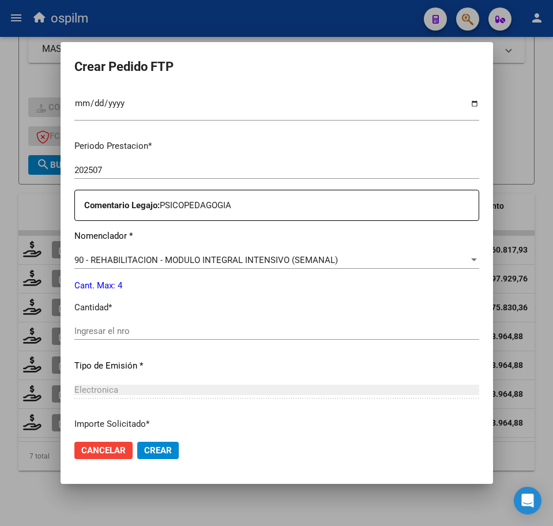
click at [160, 328] on input "Ingresar el nro" at bounding box center [276, 331] width 405 height 10
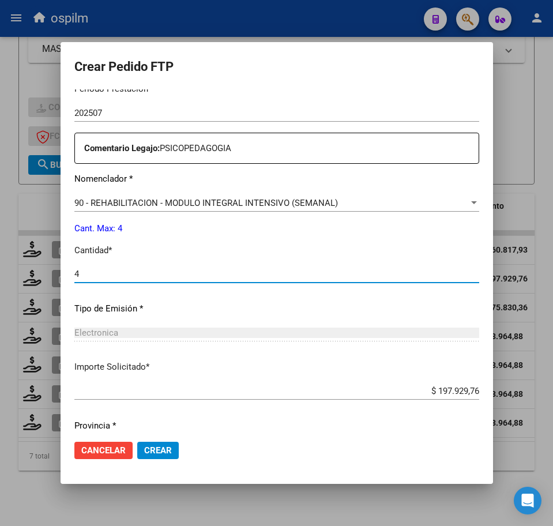
scroll to position [414, 0]
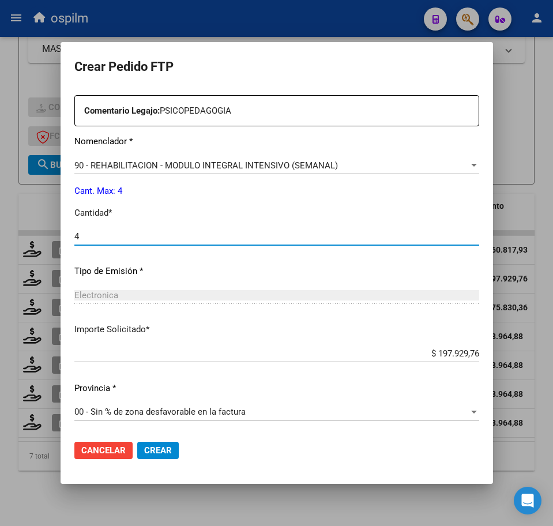
type input "4"
click at [148, 457] on button "Crear" at bounding box center [158, 450] width 42 height 17
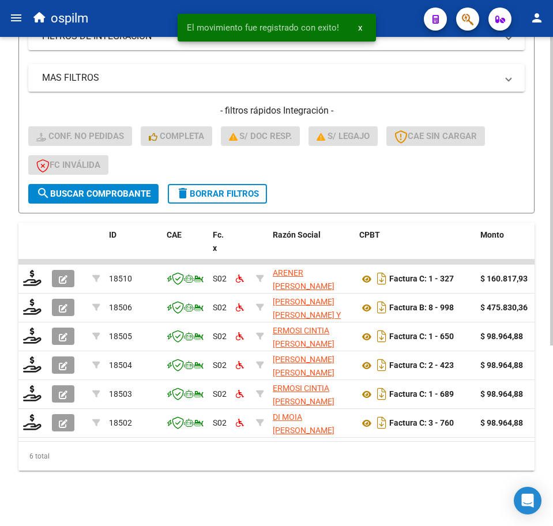
scroll to position [286, 0]
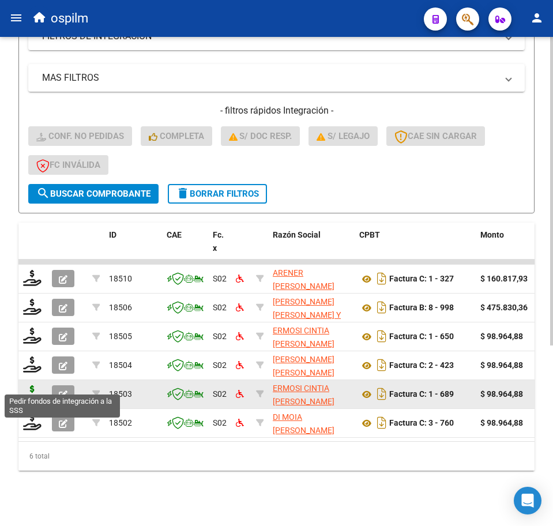
click at [32, 385] on icon at bounding box center [32, 393] width 18 height 16
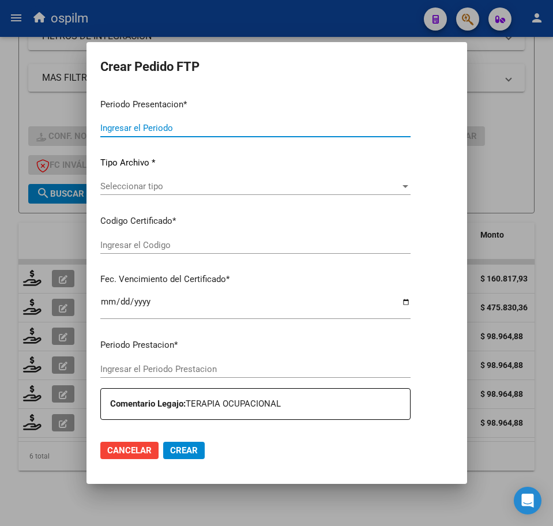
type input "202507"
type input "$ 98.964,88"
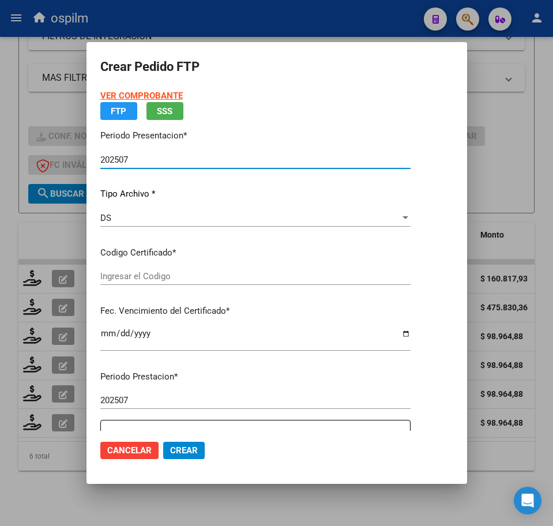
type input "ARG02000536836262017102620221026BS376"
type input "2023-05-22"
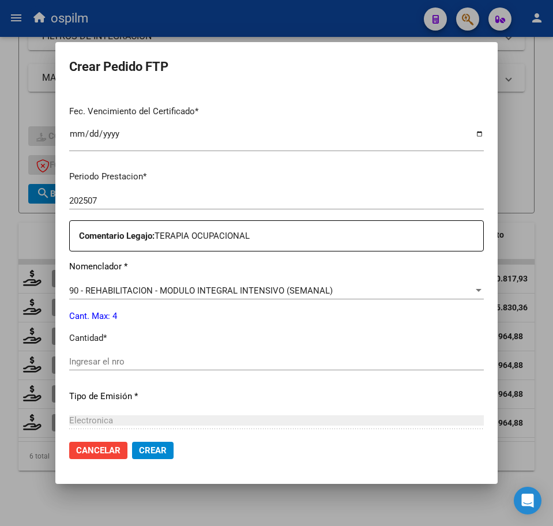
scroll to position [361, 0]
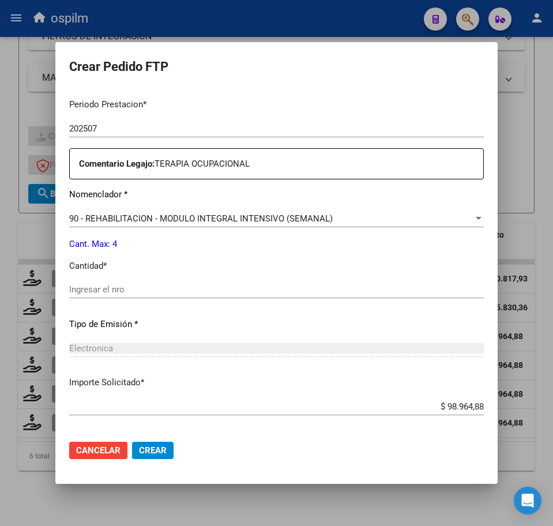
click at [158, 289] on input "Ingresar el nro" at bounding box center [276, 290] width 415 height 10
type input "4"
click at [156, 453] on span "Crear" at bounding box center [153, 451] width 28 height 10
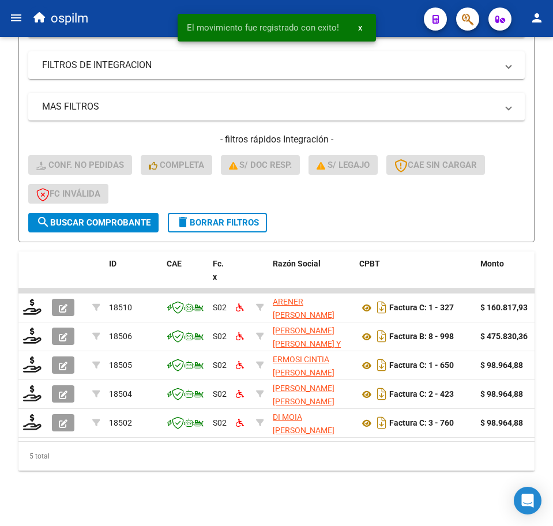
scroll to position [257, 0]
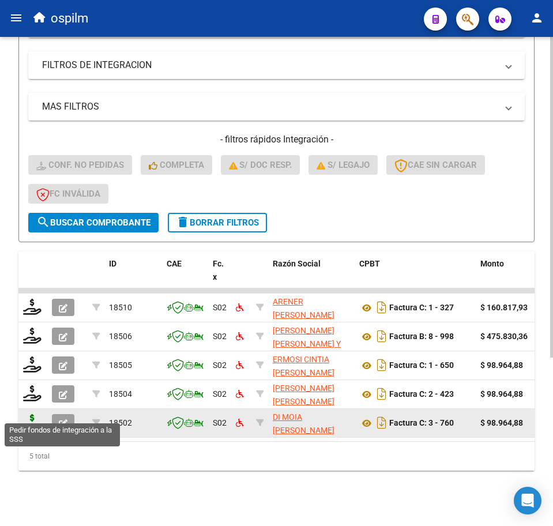
click at [34, 414] on icon at bounding box center [32, 422] width 18 height 16
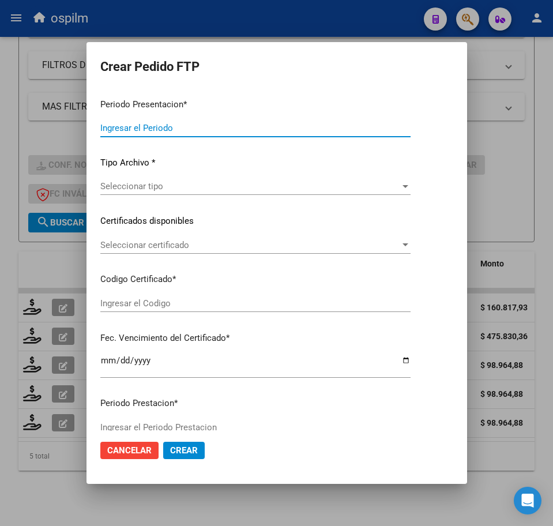
type input "202507"
type input "$ 98.964,88"
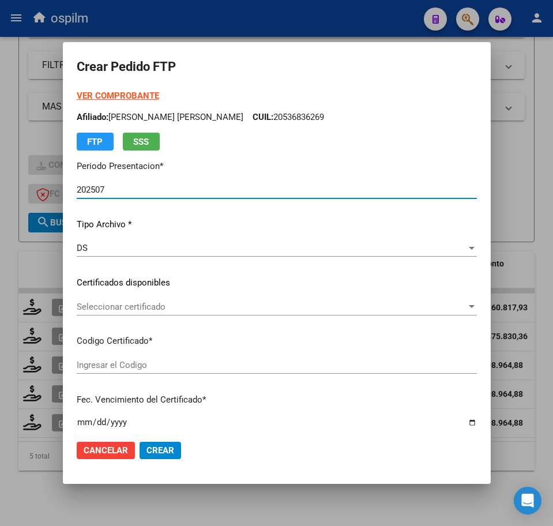
type input "ARG02000536836262017102620221026BS376"
type input "2023-05-22"
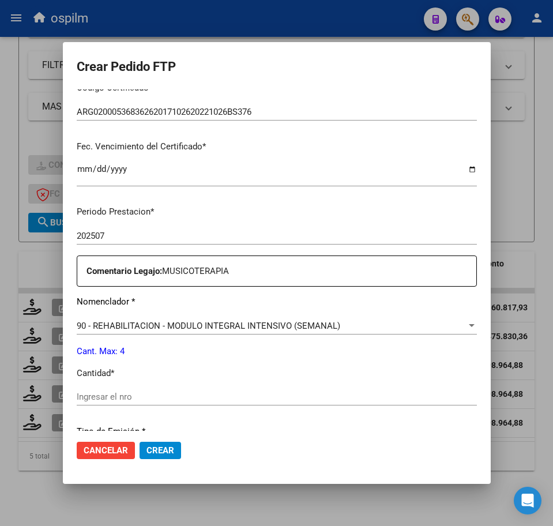
scroll to position [289, 0]
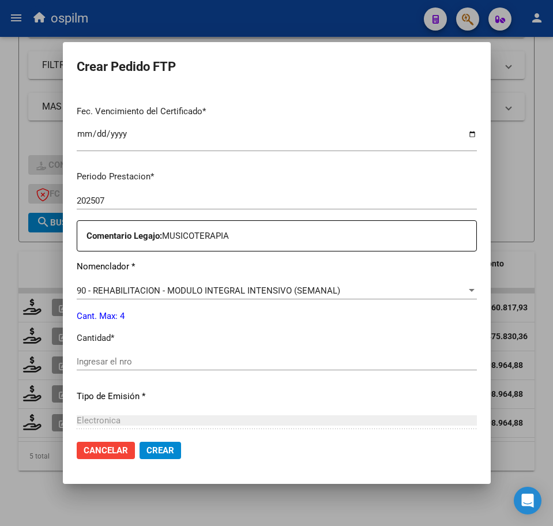
click at [123, 359] on input "Ingresar el nro" at bounding box center [277, 362] width 401 height 10
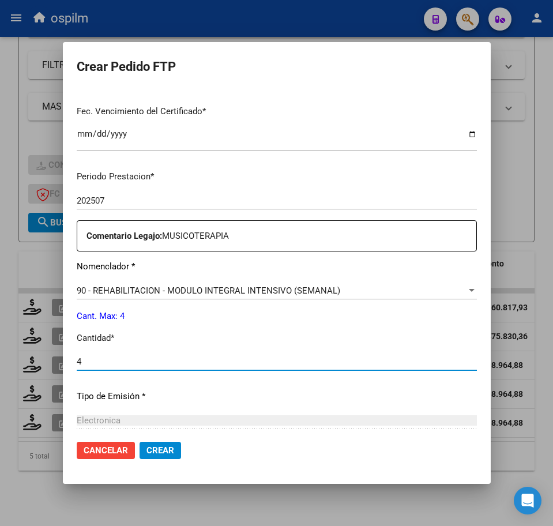
type input "4"
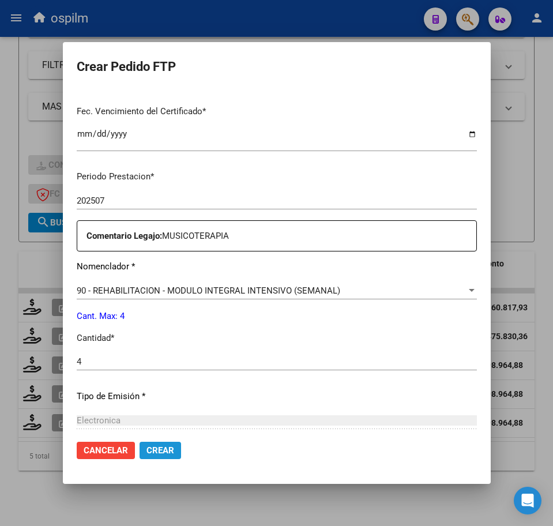
click at [147, 448] on span "Crear" at bounding box center [161, 451] width 28 height 10
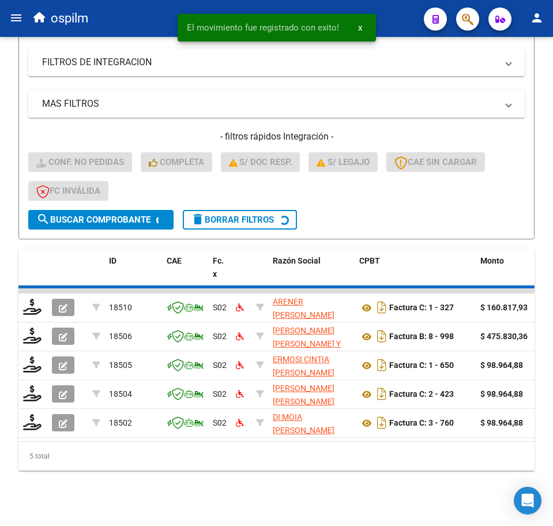
scroll to position [228, 0]
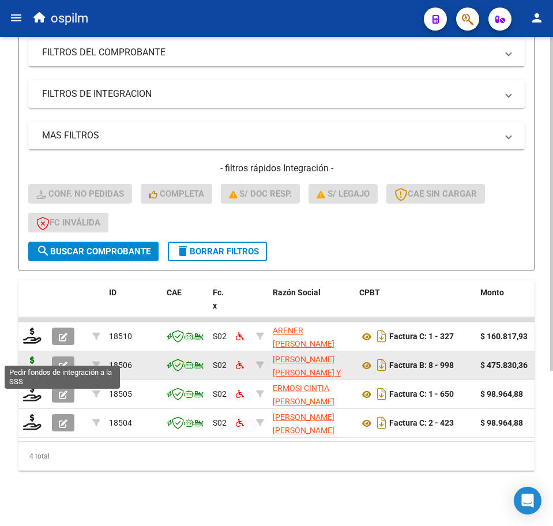
click at [27, 360] on icon at bounding box center [32, 365] width 18 height 16
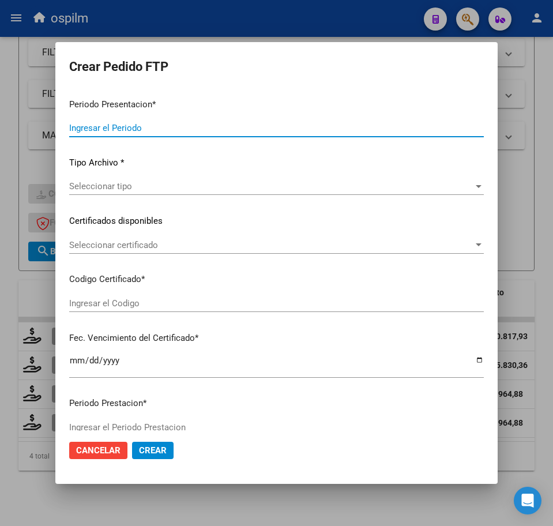
type input "202507"
type input "$ 475.830,36"
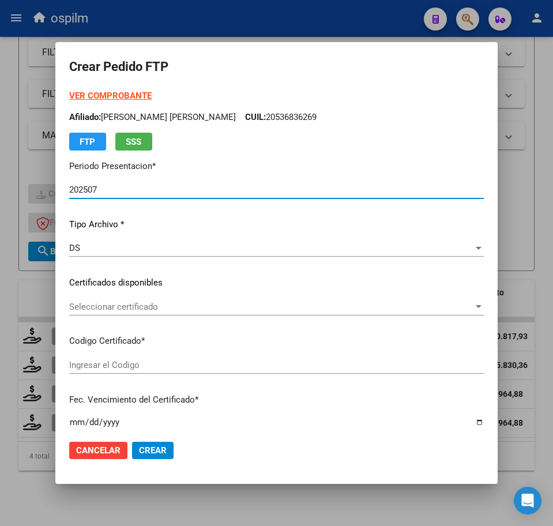
type input "ARG02000536836262017102620221026BS376"
type input "2023-05-22"
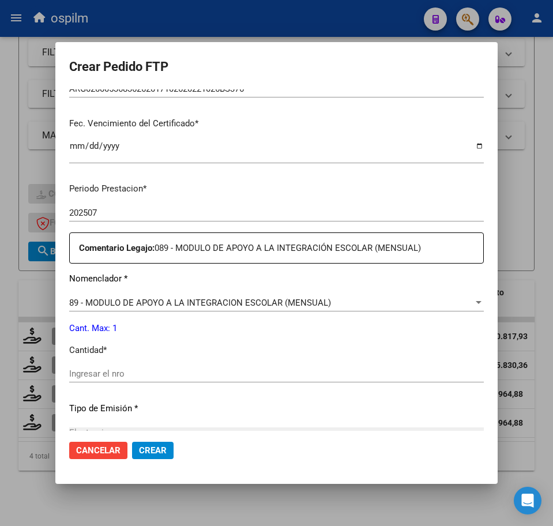
scroll to position [289, 0]
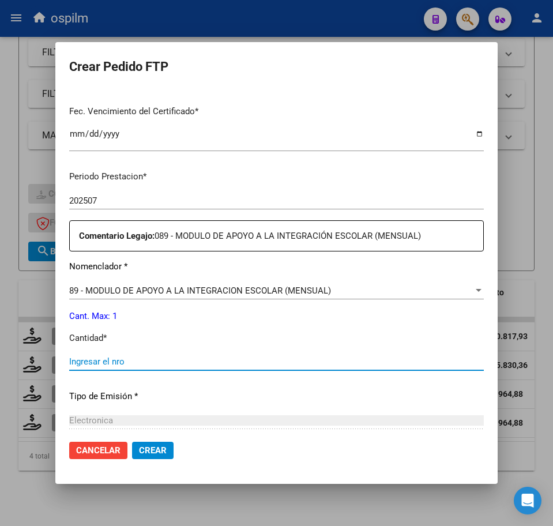
click at [123, 362] on input "Ingresar el nro" at bounding box center [276, 362] width 415 height 10
type input "1"
click at [146, 447] on span "Crear" at bounding box center [153, 451] width 28 height 10
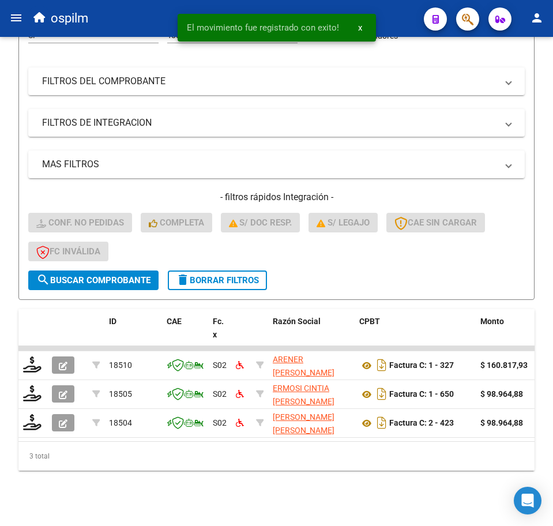
scroll to position [199, 0]
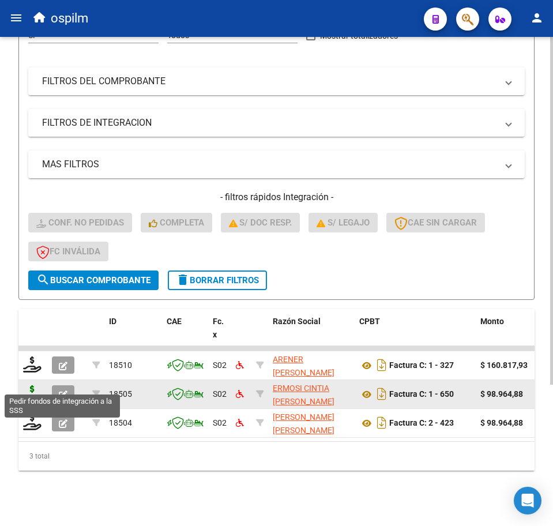
click at [32, 385] on icon at bounding box center [32, 393] width 18 height 16
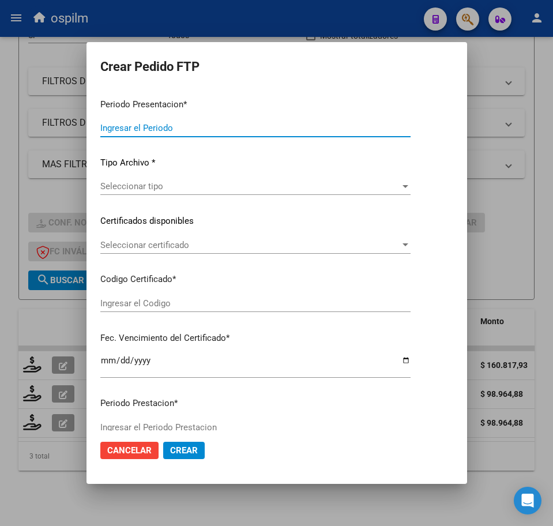
type input "202507"
type input "202506"
type input "$ 98.964,88"
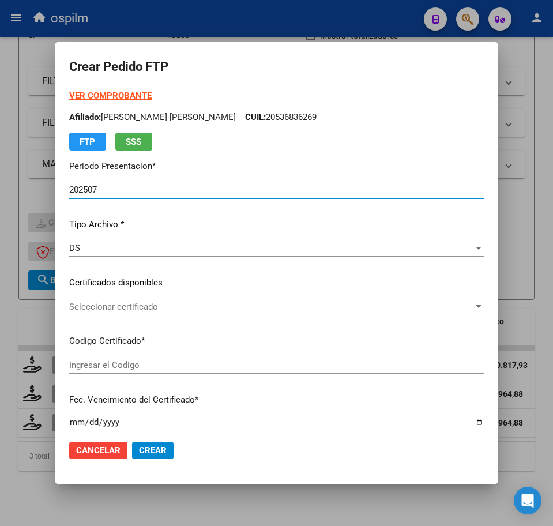
type input "ARG02000536836262017102620221026BS376"
type input "2023-05-22"
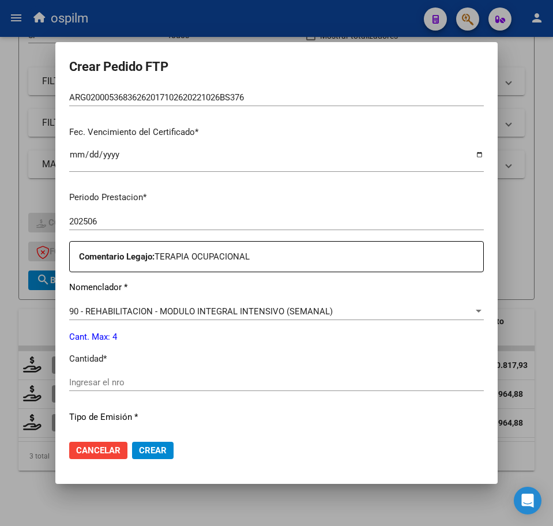
scroll to position [289, 0]
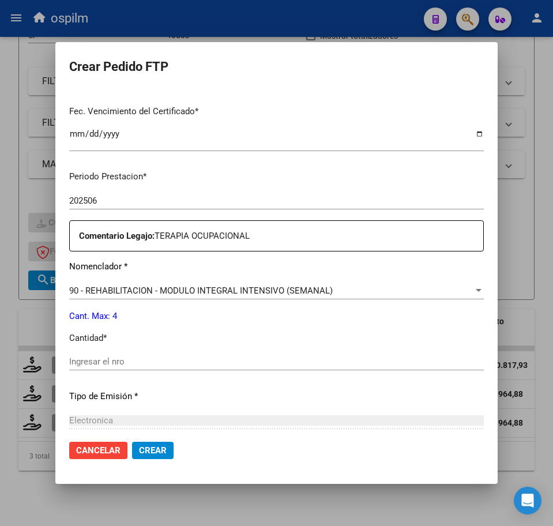
click at [155, 362] on input "Ingresar el nro" at bounding box center [276, 362] width 415 height 10
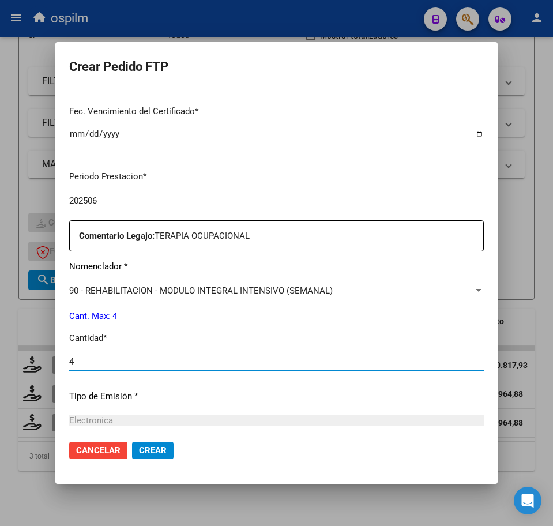
type input "4"
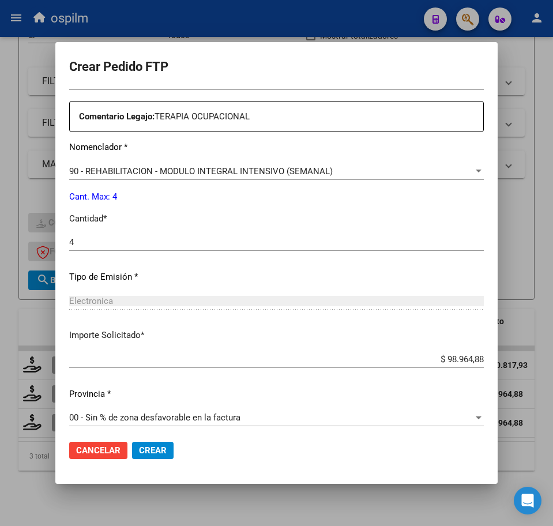
scroll to position [414, 0]
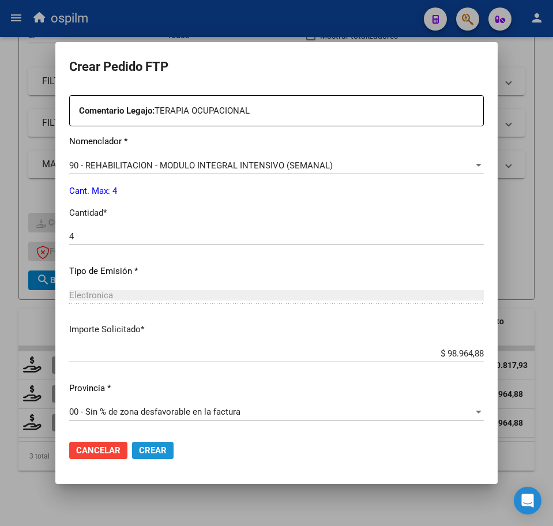
click at [150, 447] on span "Crear" at bounding box center [153, 451] width 28 height 10
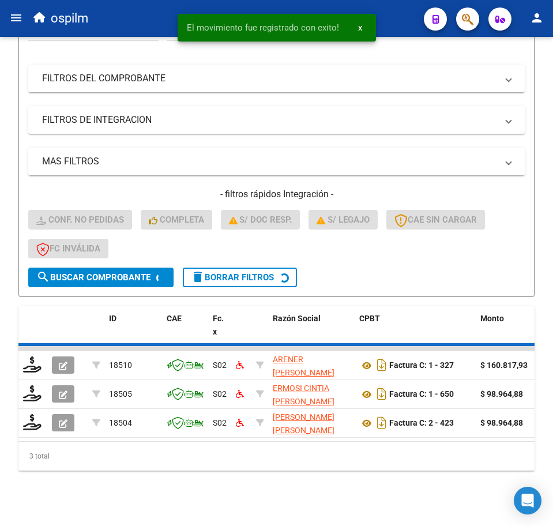
scroll to position [170, 0]
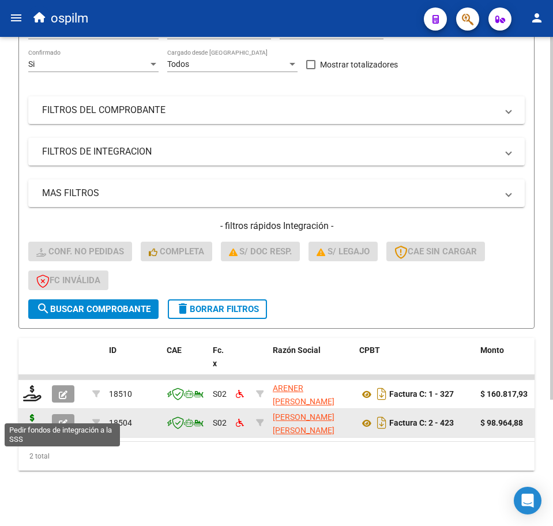
click at [31, 414] on icon at bounding box center [32, 422] width 18 height 16
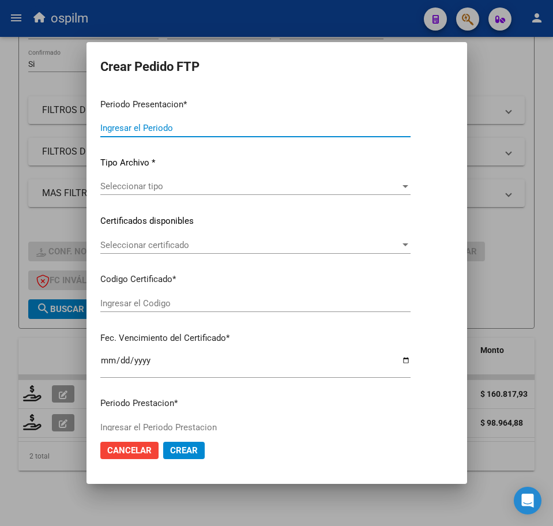
type input "202507"
type input "$ 98.964,88"
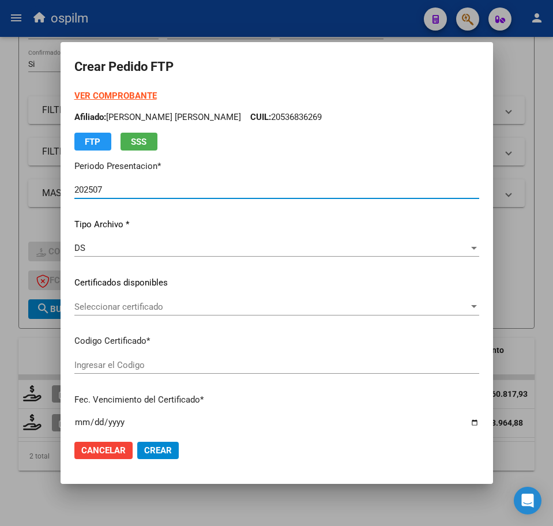
type input "PER02000953999722019071220240712BS309"
type input "2024-07-12"
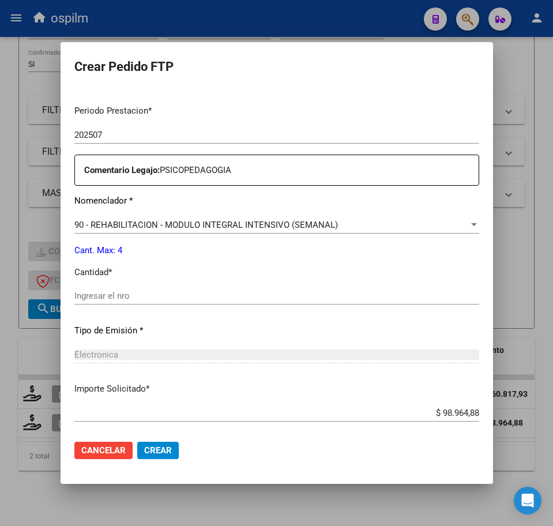
scroll to position [361, 0]
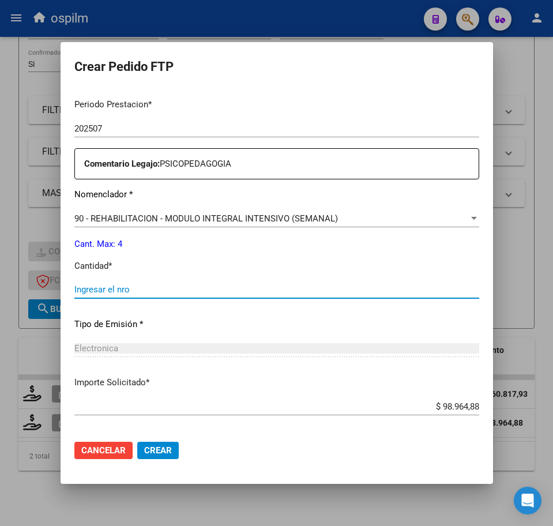
click at [133, 290] on input "Ingresar el nro" at bounding box center [276, 290] width 405 height 10
type input "4"
drag, startPoint x: 152, startPoint y: 454, endPoint x: 143, endPoint y: 448, distance: 11.4
click at [152, 452] on span "Crear" at bounding box center [158, 451] width 28 height 10
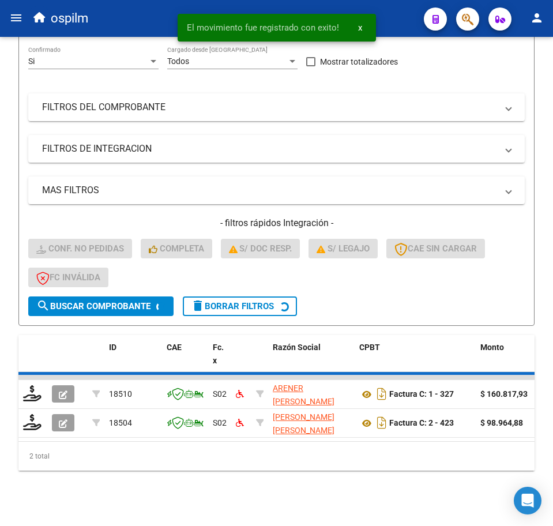
scroll to position [141, 0]
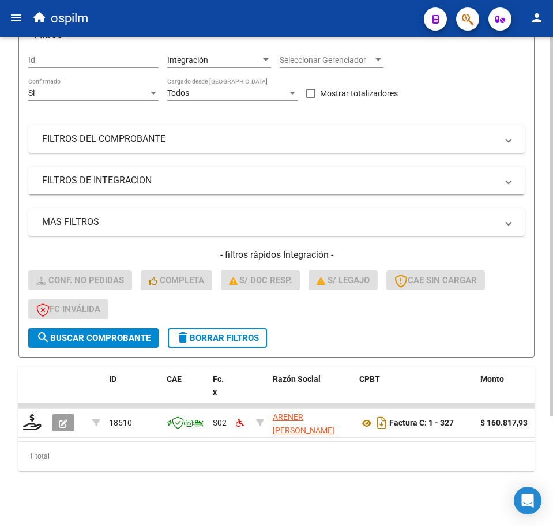
click at [217, 333] on span "delete Borrar Filtros" at bounding box center [217, 338] width 83 height 10
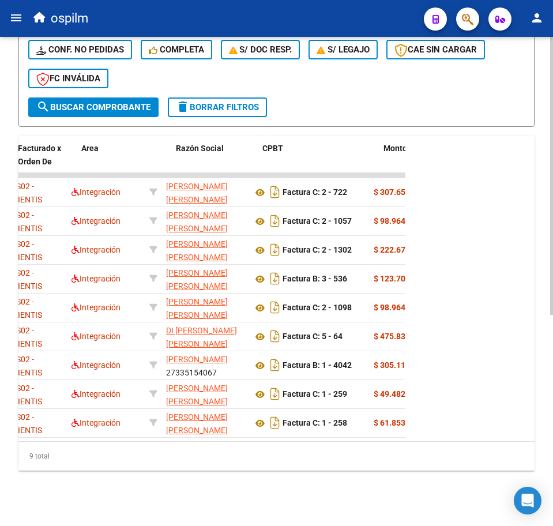
scroll to position [0, 195]
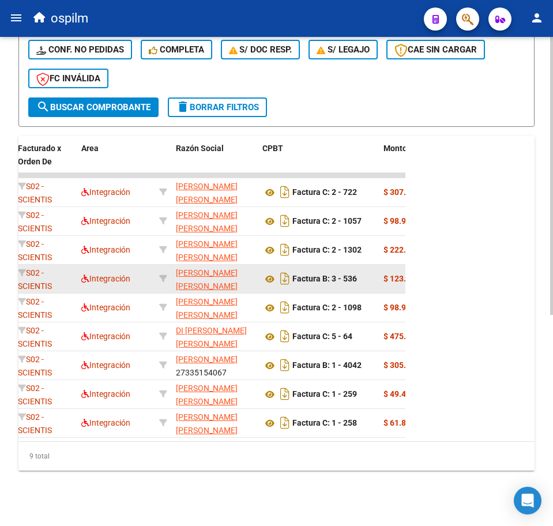
click at [61, 272] on div "S02 - SCIENTIS" at bounding box center [45, 279] width 54 height 24
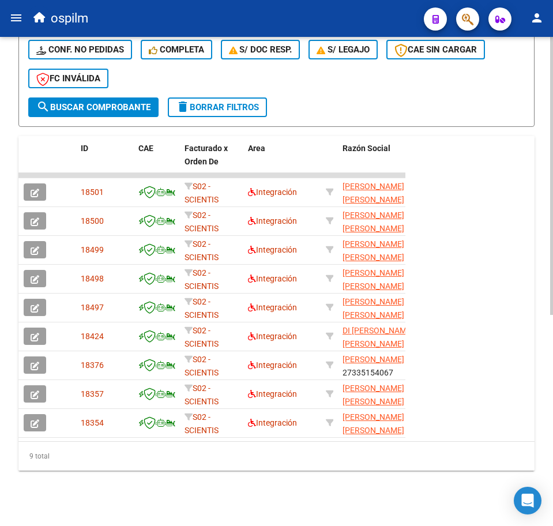
scroll to position [0, 0]
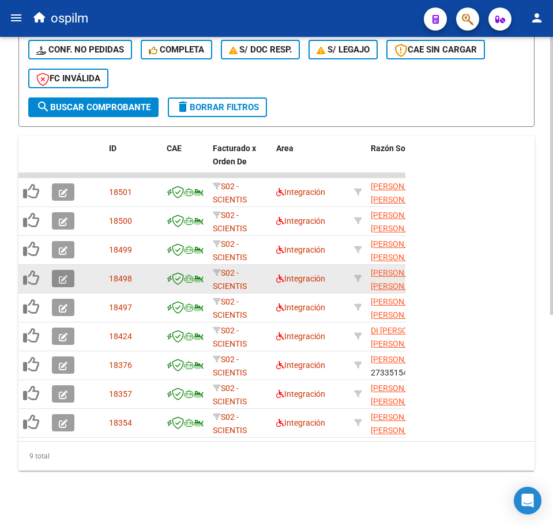
click at [56, 270] on button "button" at bounding box center [63, 278] width 23 height 17
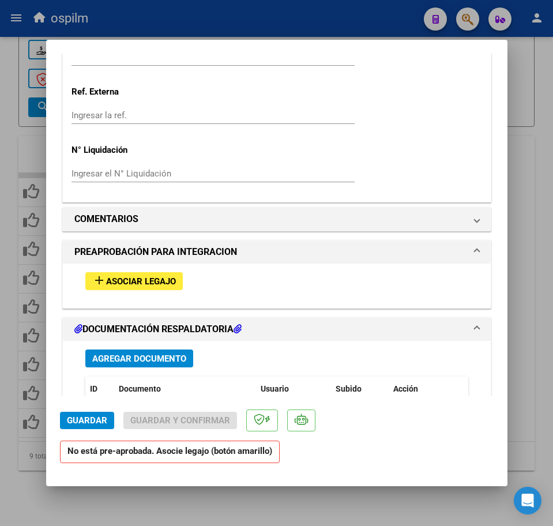
scroll to position [938, 0]
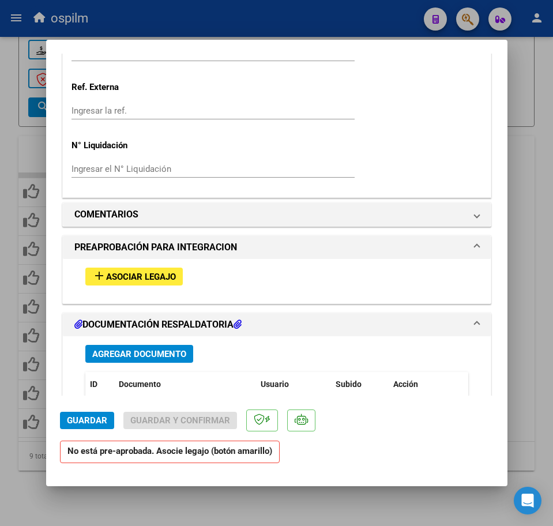
click at [123, 278] on span "Asociar Legajo" at bounding box center [141, 277] width 70 height 10
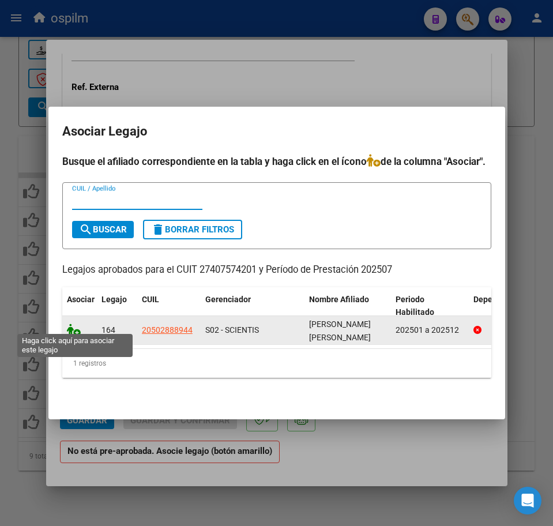
click at [72, 327] on icon at bounding box center [74, 330] width 14 height 13
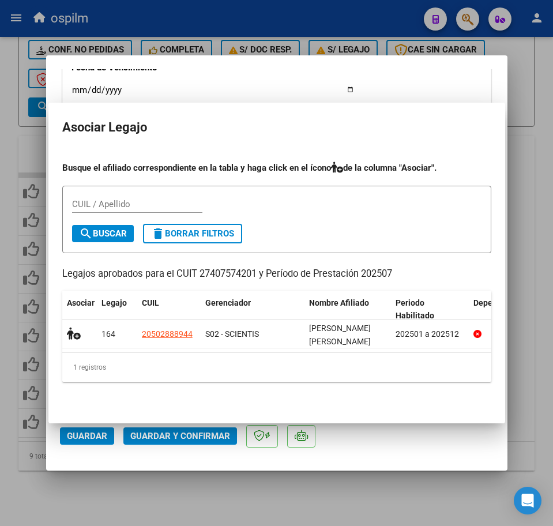
scroll to position [968, 0]
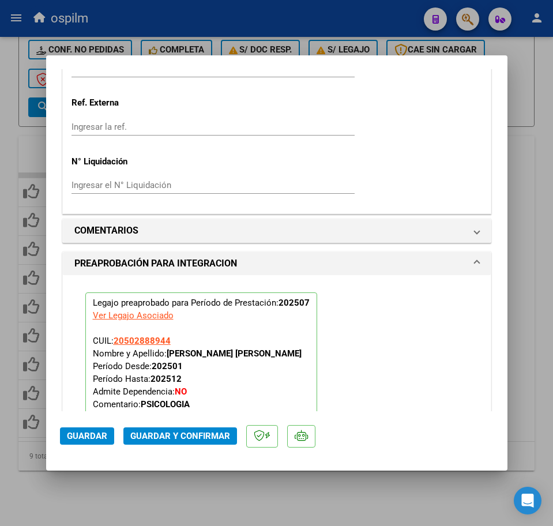
click at [164, 437] on span "Guardar y Confirmar" at bounding box center [180, 436] width 100 height 10
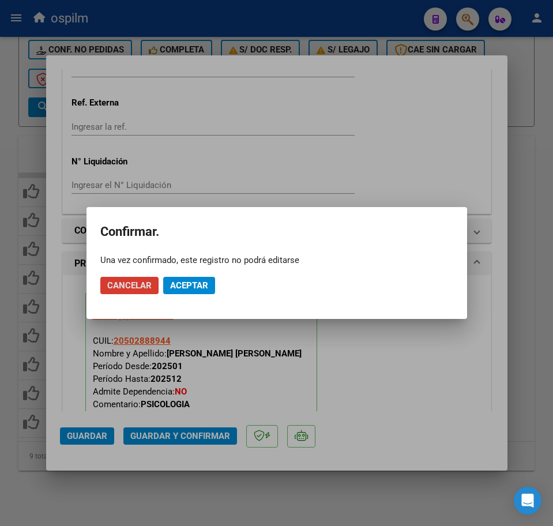
click at [179, 286] on span "Aceptar" at bounding box center [189, 285] width 38 height 10
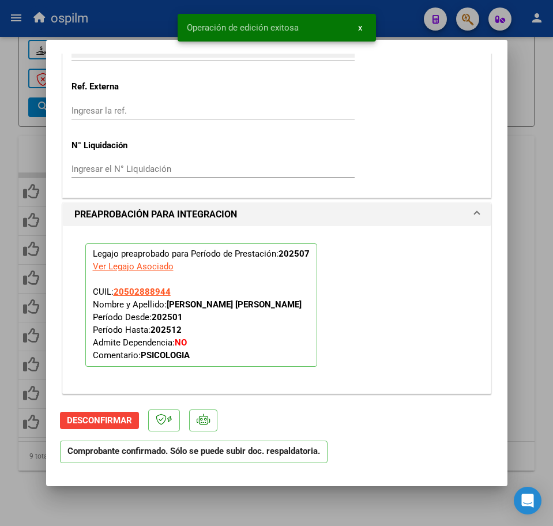
click at [130, 500] on div at bounding box center [276, 263] width 553 height 526
type input "$ 0,00"
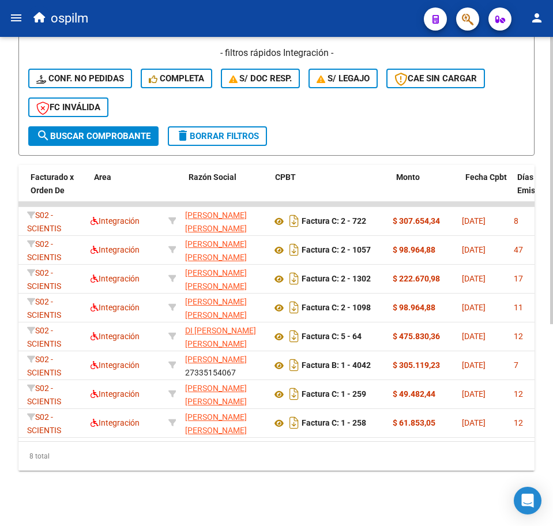
scroll to position [0, 0]
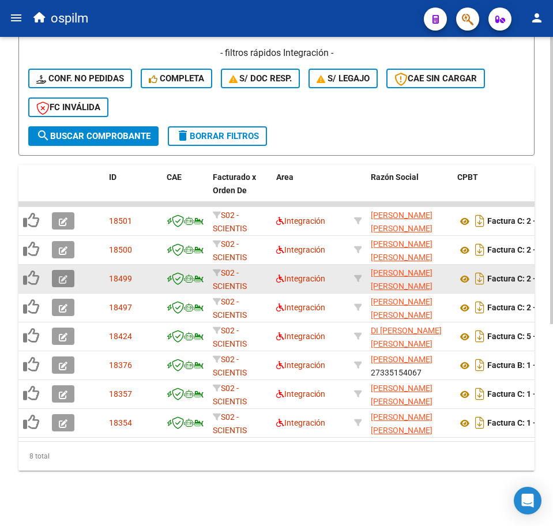
click at [65, 275] on icon "button" at bounding box center [63, 279] width 9 height 9
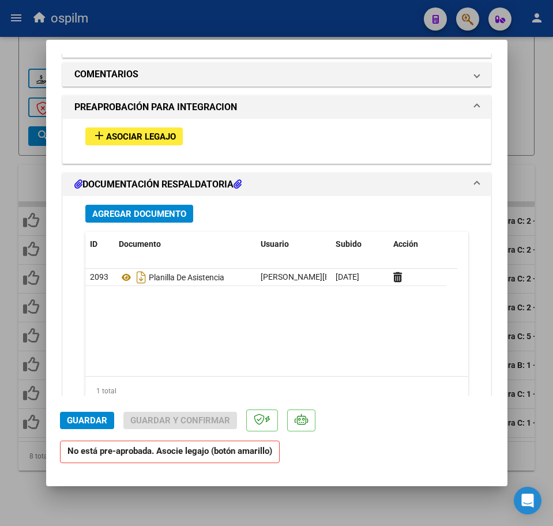
scroll to position [1082, 0]
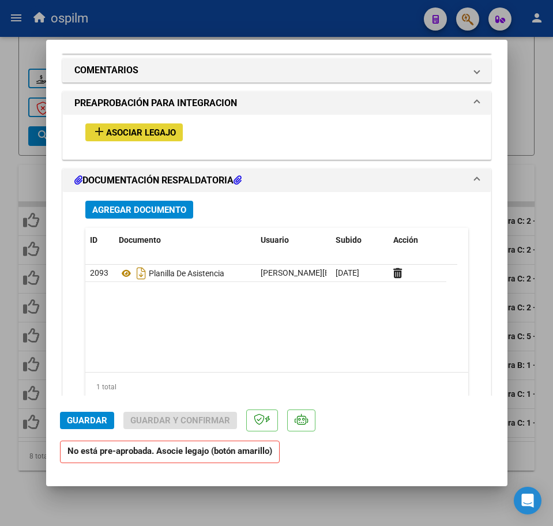
click at [126, 130] on span "Asociar Legajo" at bounding box center [141, 133] width 70 height 10
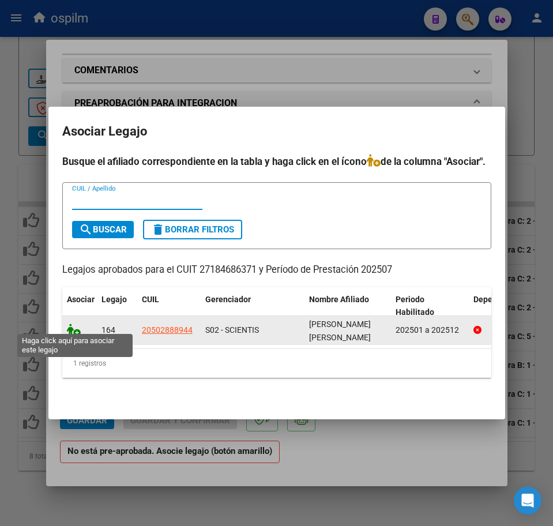
click at [70, 324] on icon at bounding box center [74, 330] width 14 height 13
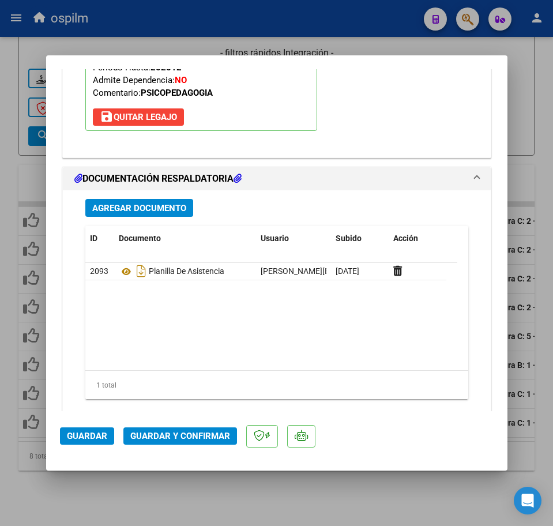
scroll to position [1298, 0]
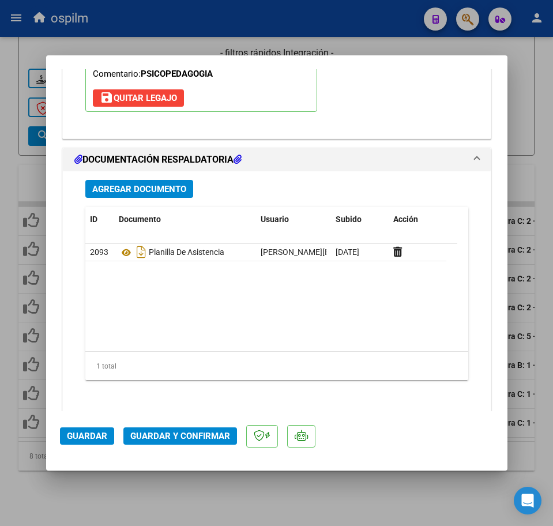
click at [184, 436] on span "Guardar y Confirmar" at bounding box center [180, 436] width 100 height 10
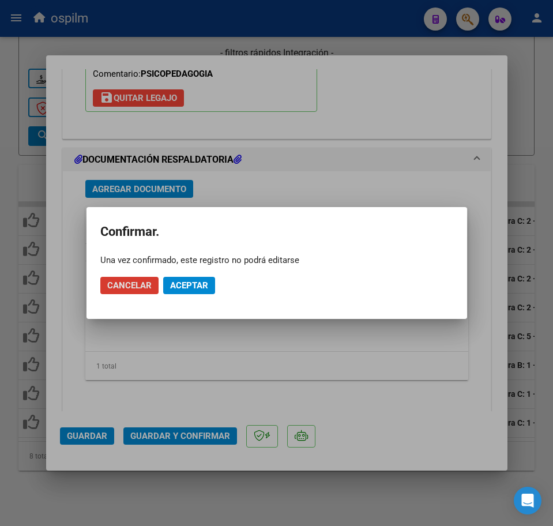
click at [199, 291] on button "Aceptar" at bounding box center [189, 285] width 52 height 17
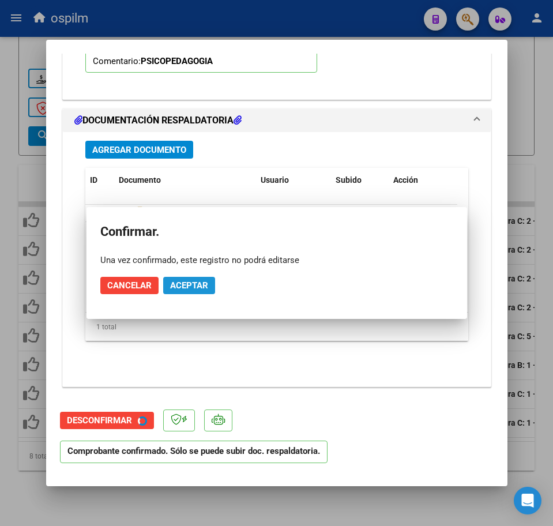
scroll to position [1191, 0]
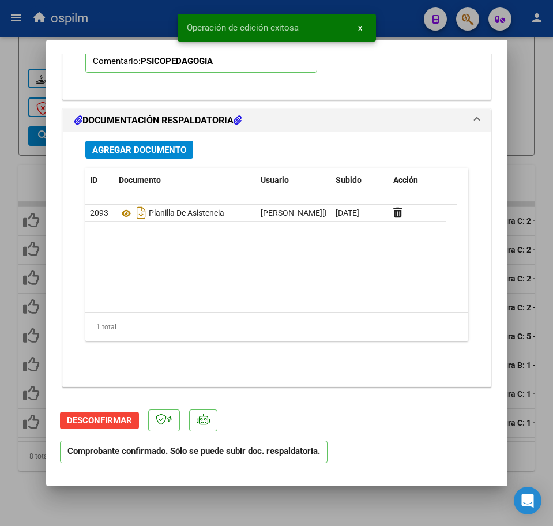
click at [160, 502] on div at bounding box center [276, 263] width 553 height 526
type input "$ 0,00"
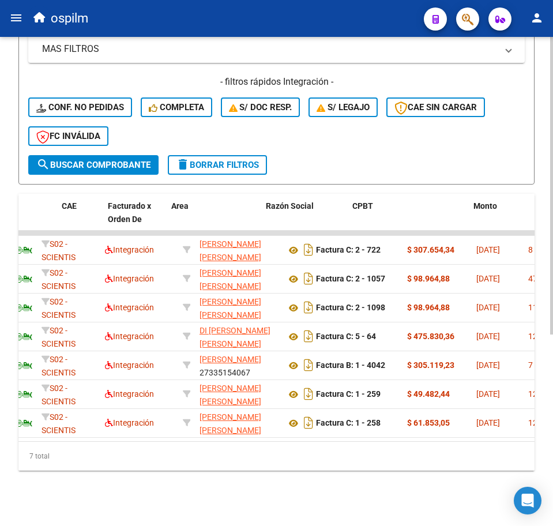
scroll to position [0, 0]
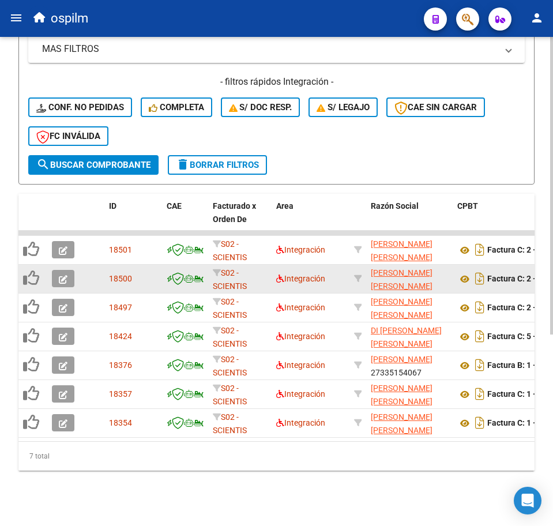
click at [59, 271] on button "button" at bounding box center [63, 278] width 23 height 17
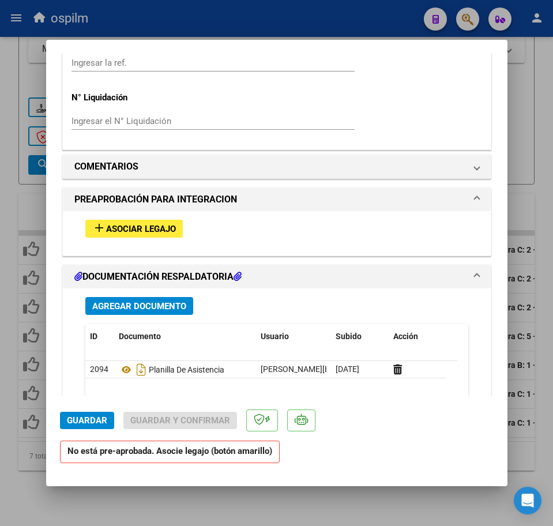
scroll to position [1082, 0]
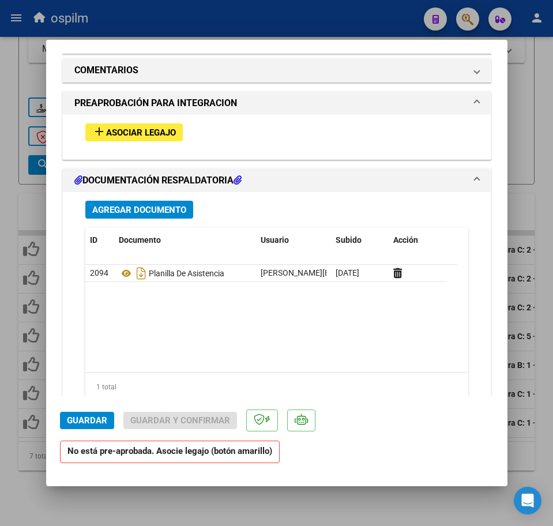
click at [158, 129] on span "Asociar Legajo" at bounding box center [141, 133] width 70 height 10
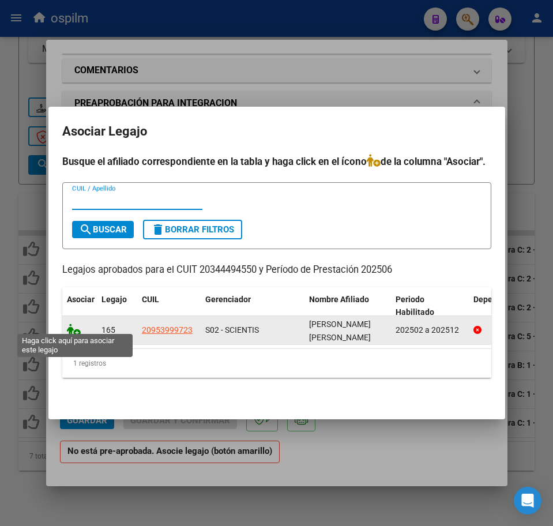
click at [74, 325] on icon at bounding box center [74, 330] width 14 height 13
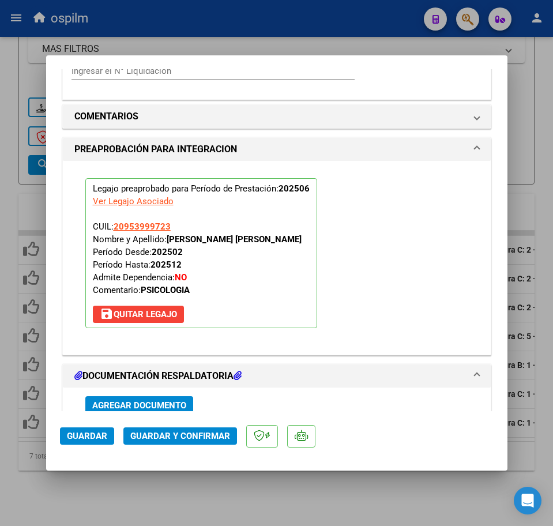
click at [195, 441] on span "Guardar y Confirmar" at bounding box center [180, 436] width 100 height 10
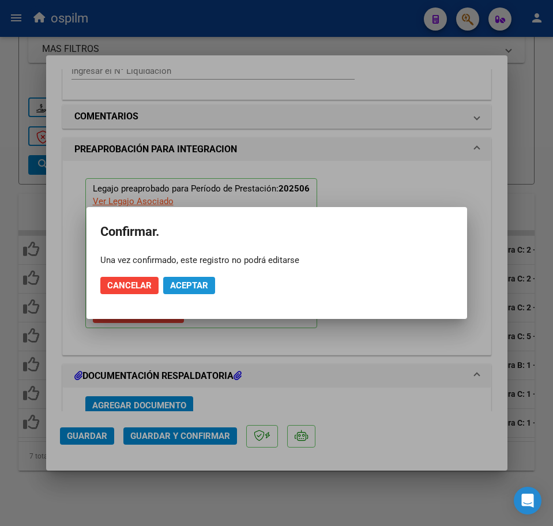
click at [192, 282] on span "Aceptar" at bounding box center [189, 285] width 38 height 10
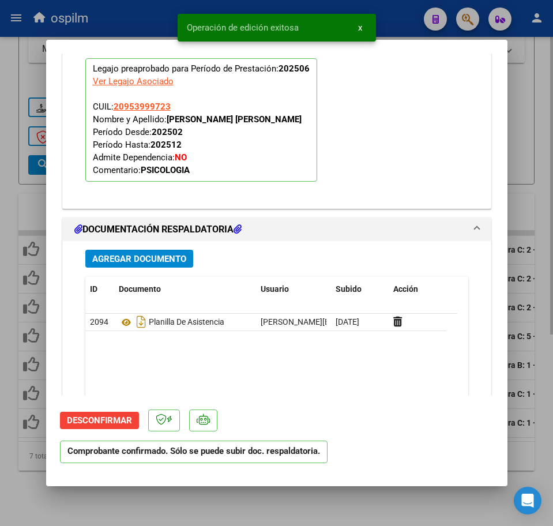
click at [220, 504] on div at bounding box center [276, 263] width 553 height 526
type input "$ 0,00"
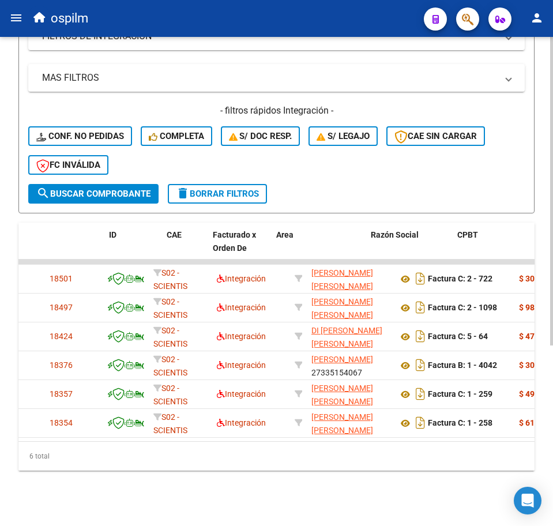
scroll to position [0, 0]
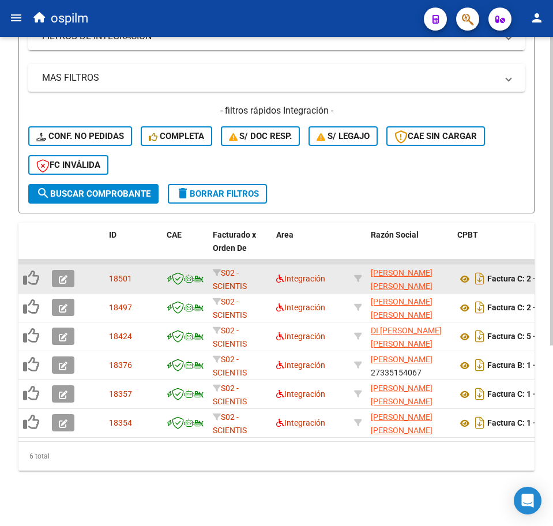
click at [62, 275] on icon "button" at bounding box center [63, 279] width 9 height 9
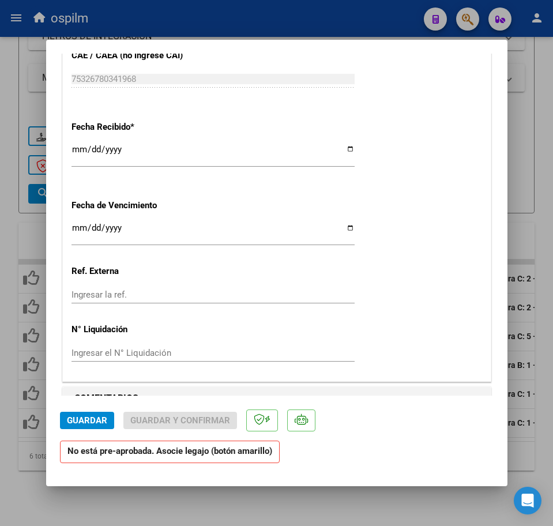
scroll to position [887, 0]
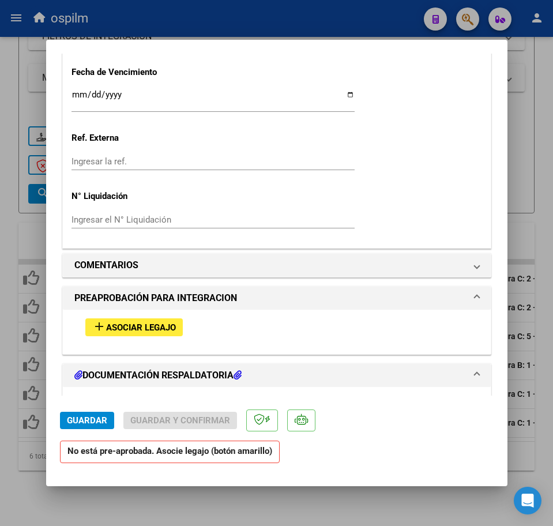
click at [163, 328] on span "Asociar Legajo" at bounding box center [141, 328] width 70 height 10
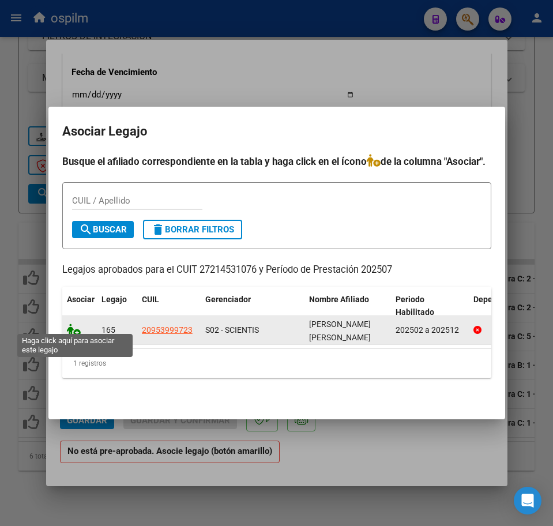
click at [70, 325] on icon at bounding box center [74, 330] width 14 height 13
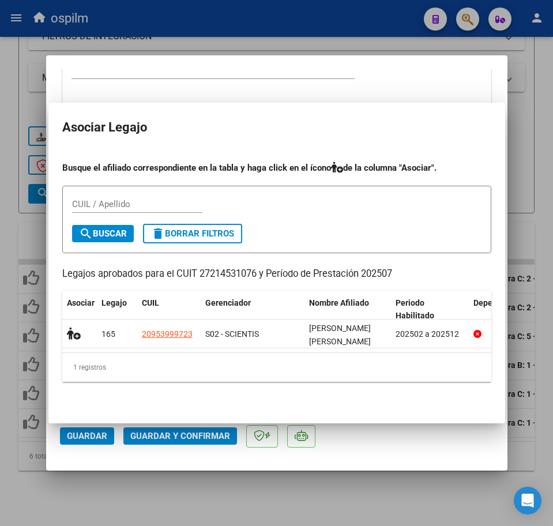
scroll to position [917, 0]
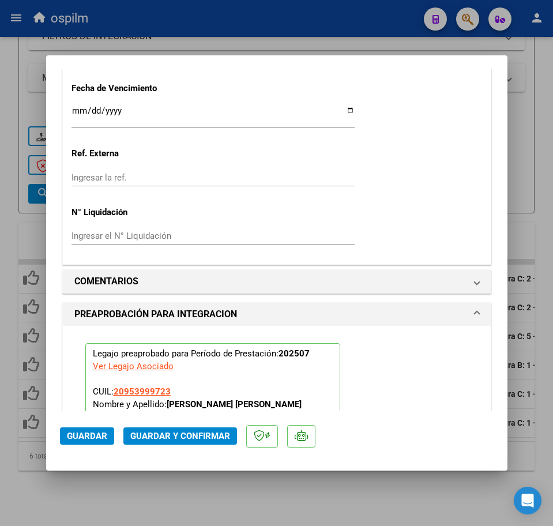
click at [152, 437] on span "Guardar y Confirmar" at bounding box center [180, 436] width 100 height 10
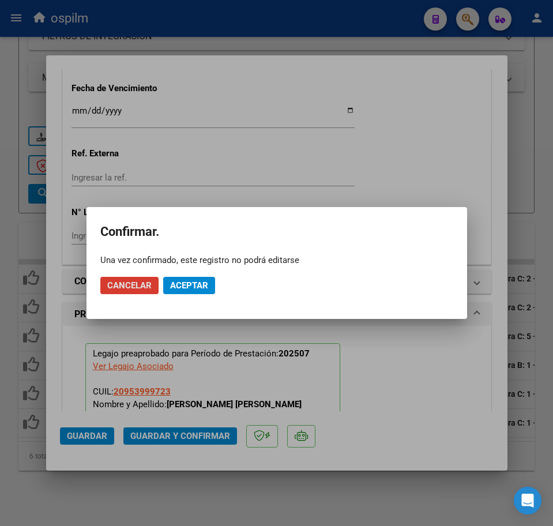
click at [200, 282] on span "Aceptar" at bounding box center [189, 285] width 38 height 10
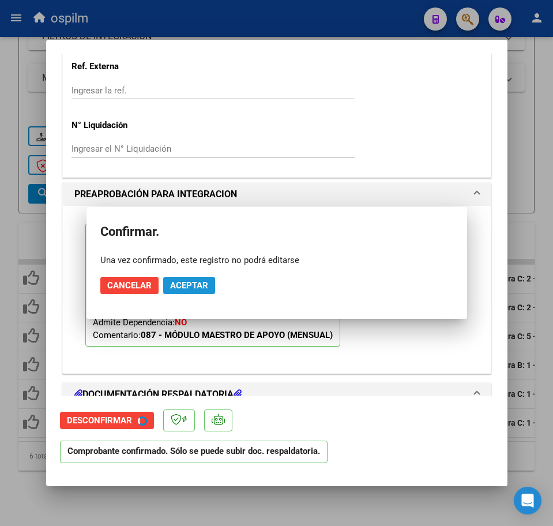
scroll to position [846, 0]
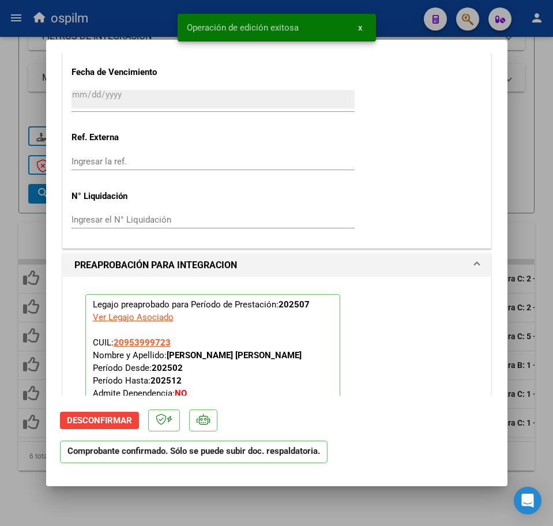
click at [152, 501] on div at bounding box center [276, 263] width 553 height 526
type input "$ 0,00"
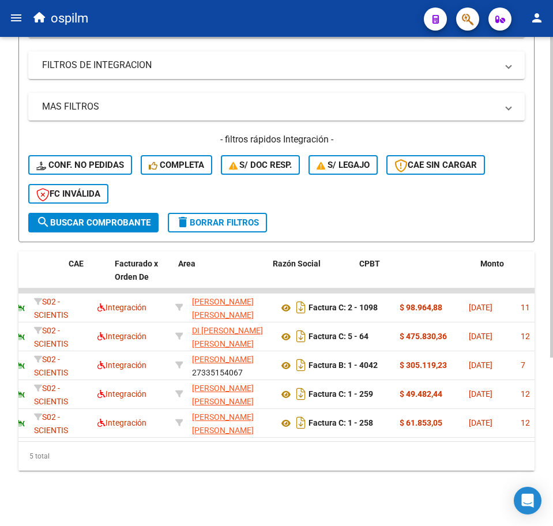
scroll to position [0, 0]
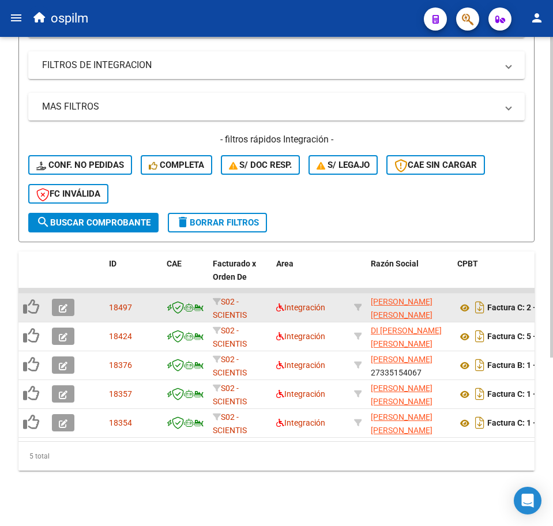
click at [65, 304] on icon "button" at bounding box center [63, 308] width 9 height 9
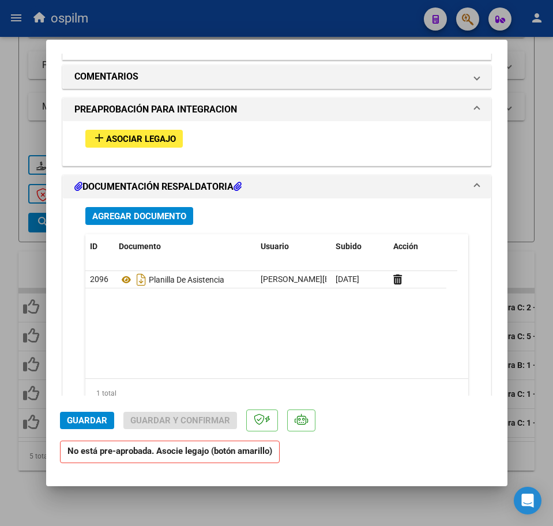
scroll to position [1142, 0]
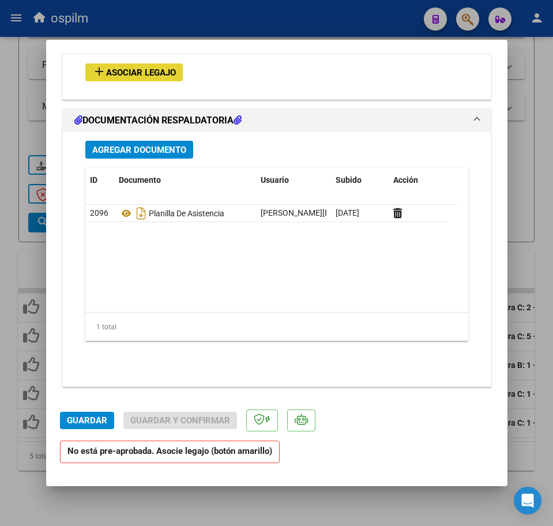
click at [131, 76] on span "Asociar Legajo" at bounding box center [141, 73] width 70 height 10
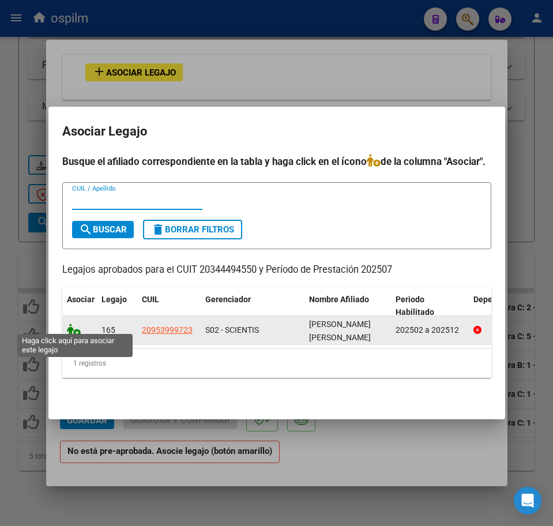
click at [75, 330] on icon at bounding box center [74, 330] width 14 height 13
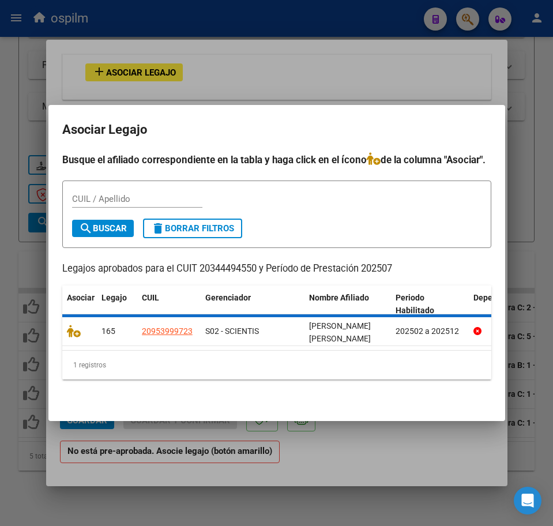
scroll to position [1173, 0]
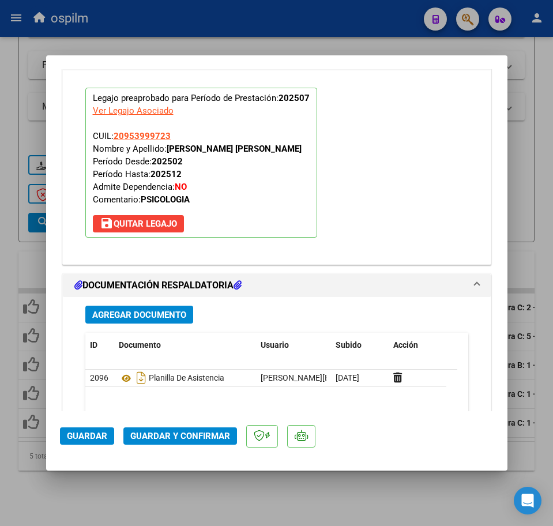
click at [137, 439] on span "Guardar y Confirmar" at bounding box center [180, 436] width 100 height 10
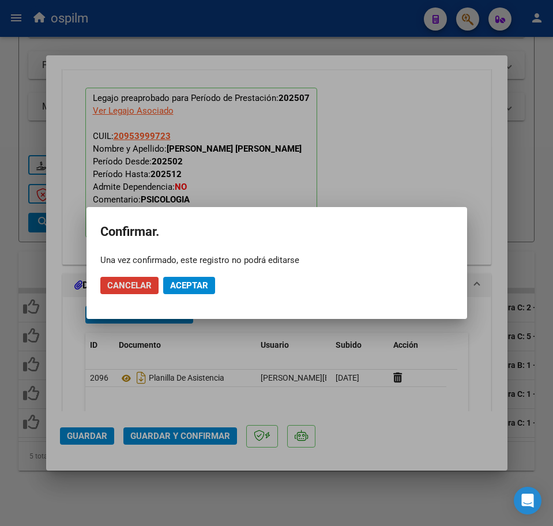
click at [199, 288] on span "Aceptar" at bounding box center [189, 285] width 38 height 10
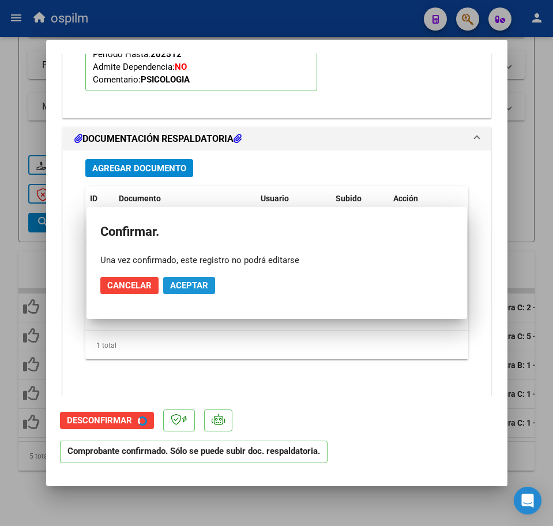
scroll to position [1068, 0]
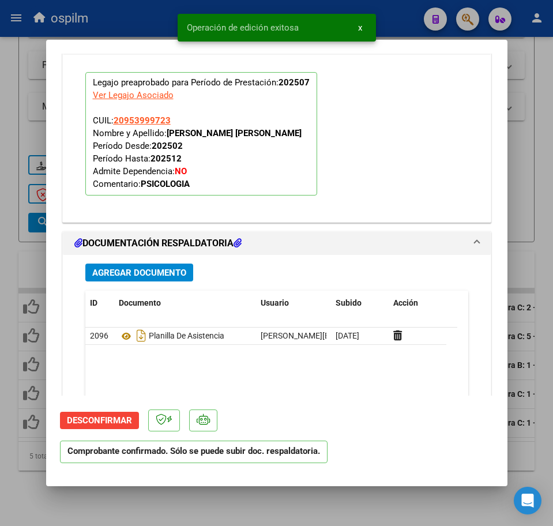
click at [178, 503] on div at bounding box center [276, 263] width 553 height 526
type input "$ 0,00"
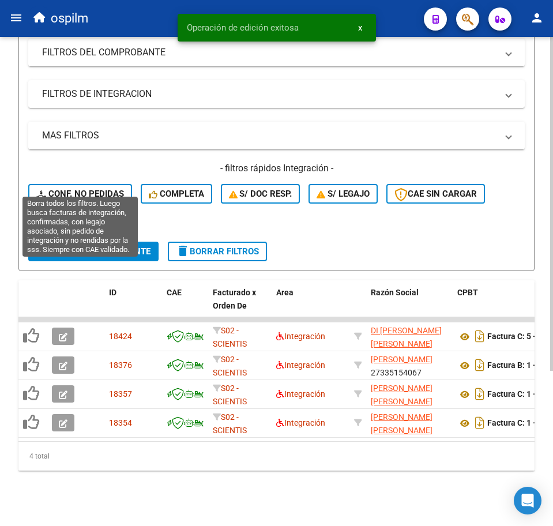
scroll to position [228, 0]
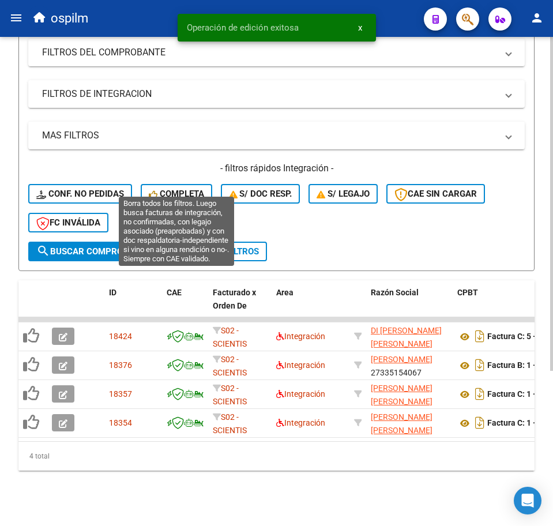
click at [209, 184] on button "Completa" at bounding box center [177, 194] width 72 height 20
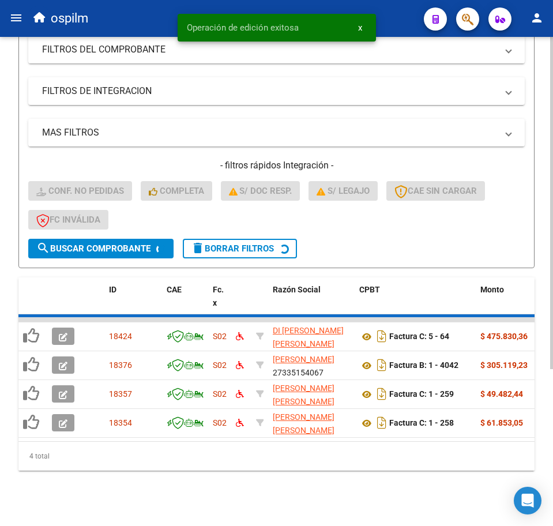
scroll to position [121, 0]
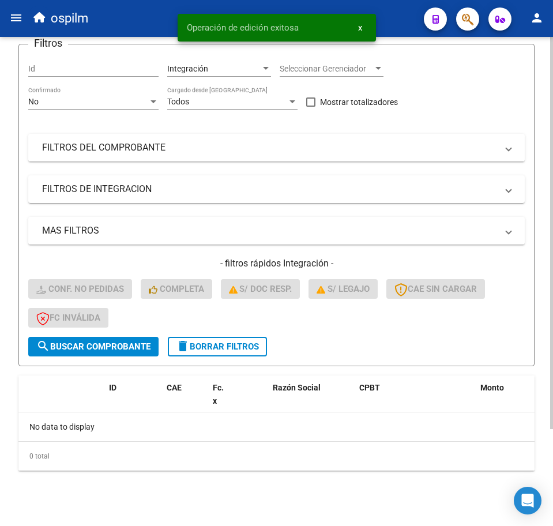
click at [219, 347] on span "delete Borrar Filtros" at bounding box center [217, 347] width 83 height 10
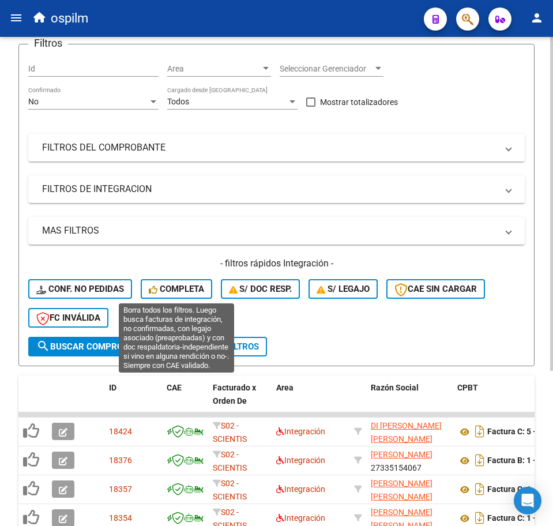
click at [187, 292] on span "Completa" at bounding box center [176, 289] width 55 height 10
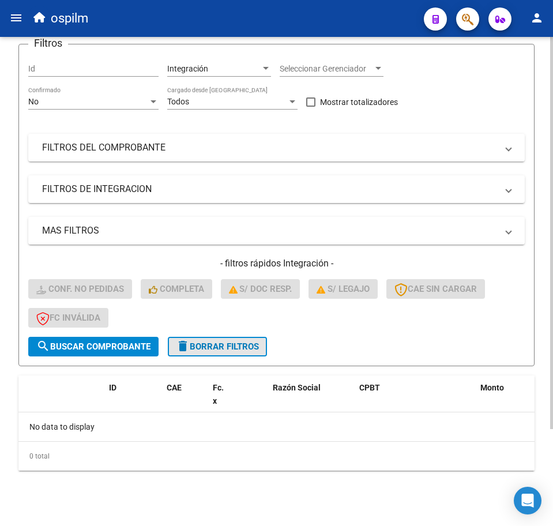
click at [197, 338] on button "delete Borrar Filtros" at bounding box center [217, 347] width 99 height 20
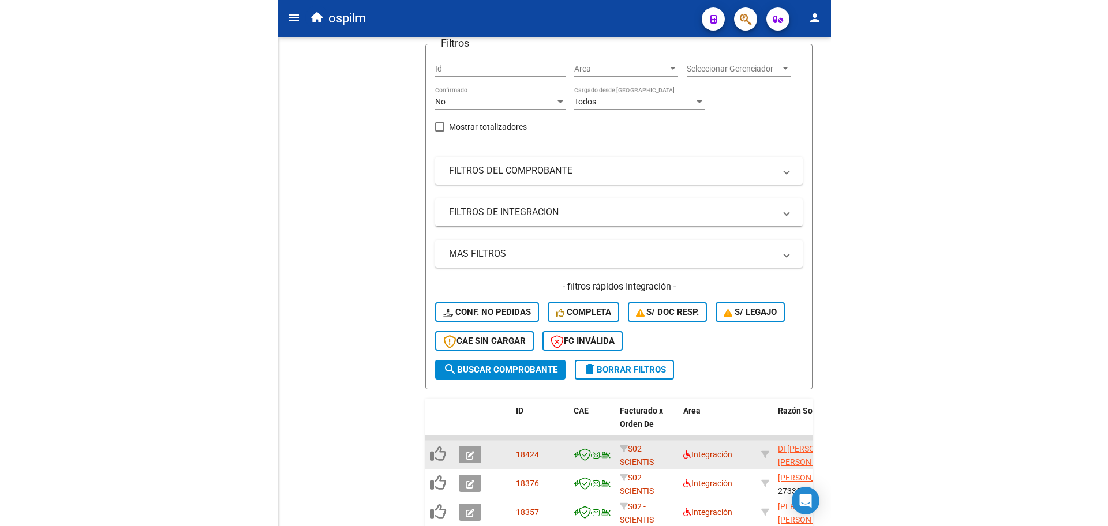
scroll to position [80, 0]
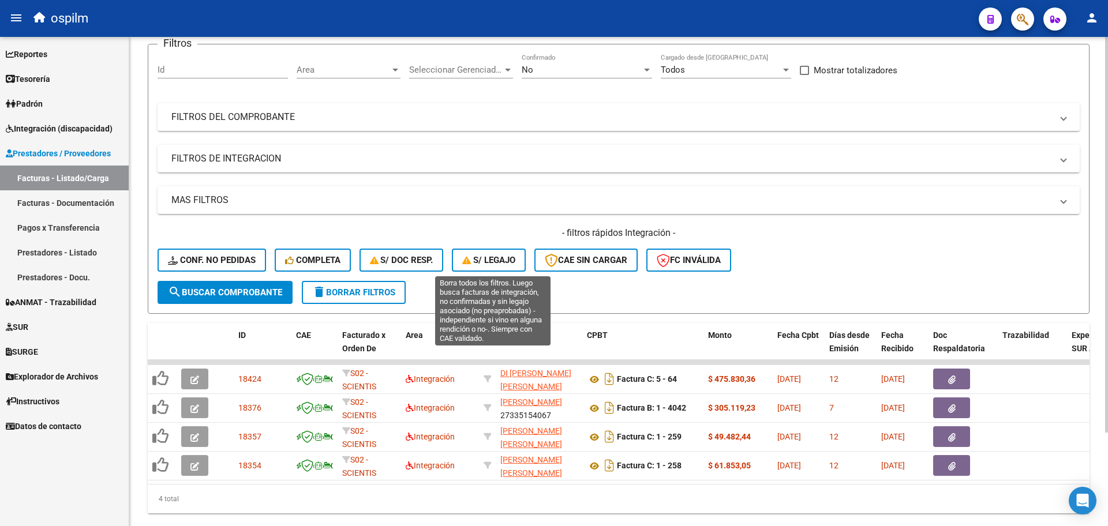
click at [515, 261] on span "S/ legajo" at bounding box center [488, 260] width 53 height 10
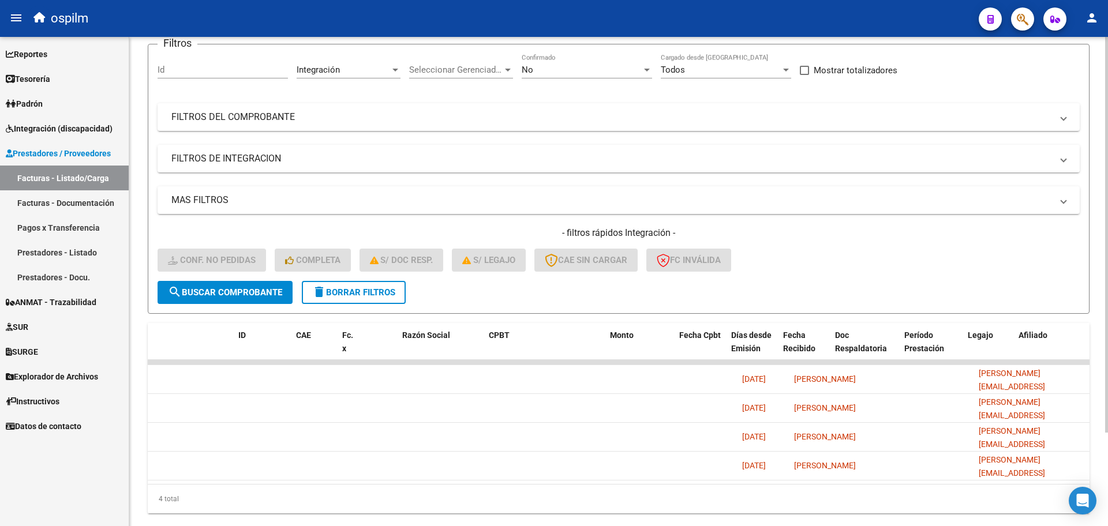
scroll to position [0, 0]
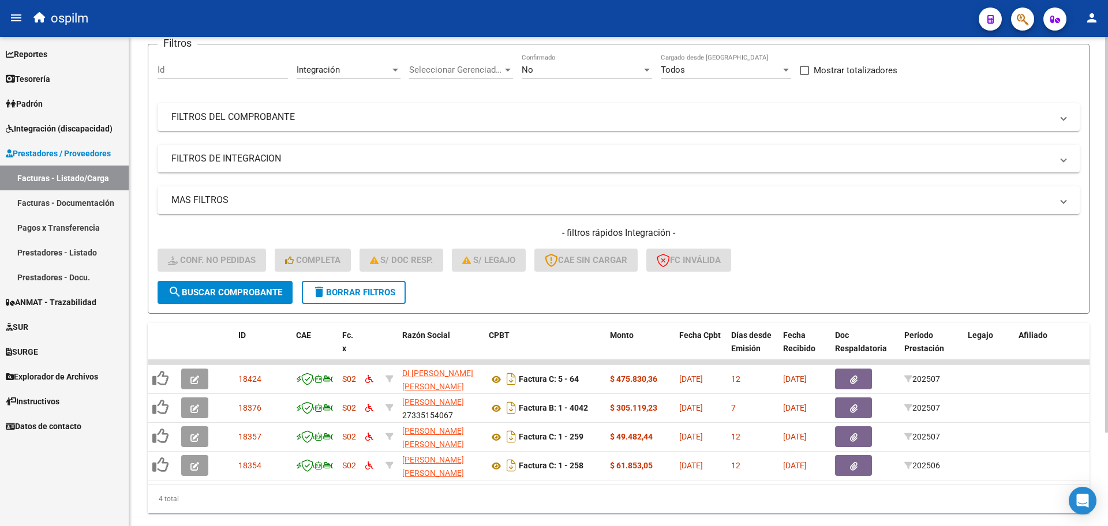
click at [369, 300] on button "delete Borrar Filtros" at bounding box center [354, 292] width 104 height 23
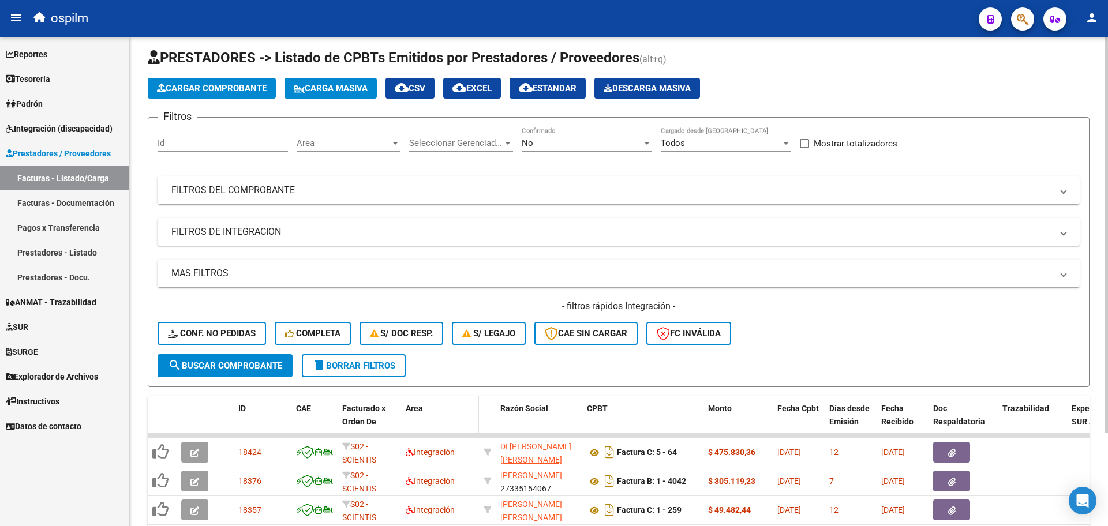
scroll to position [80, 0]
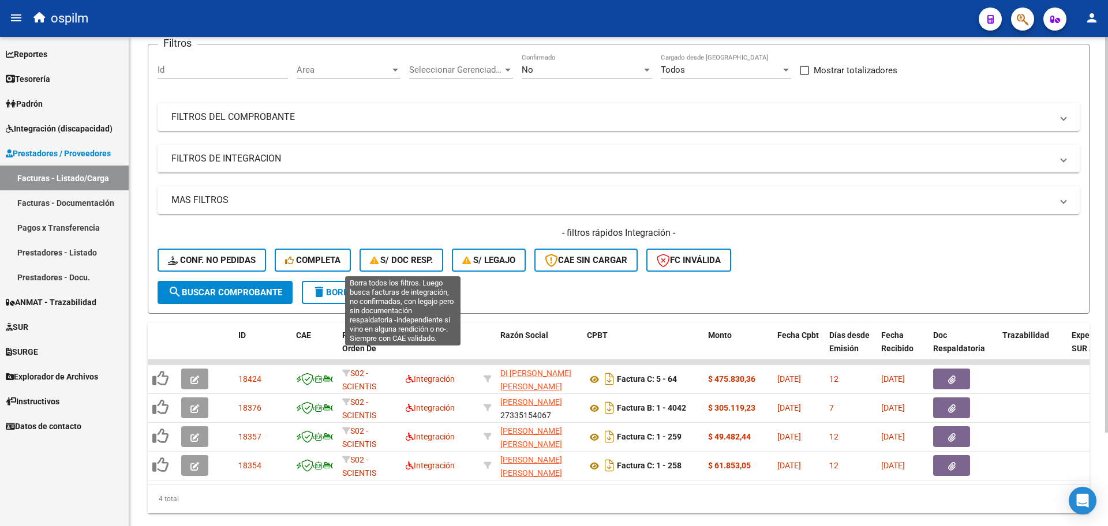
click at [410, 259] on span "S/ Doc Resp." at bounding box center [401, 260] width 63 height 10
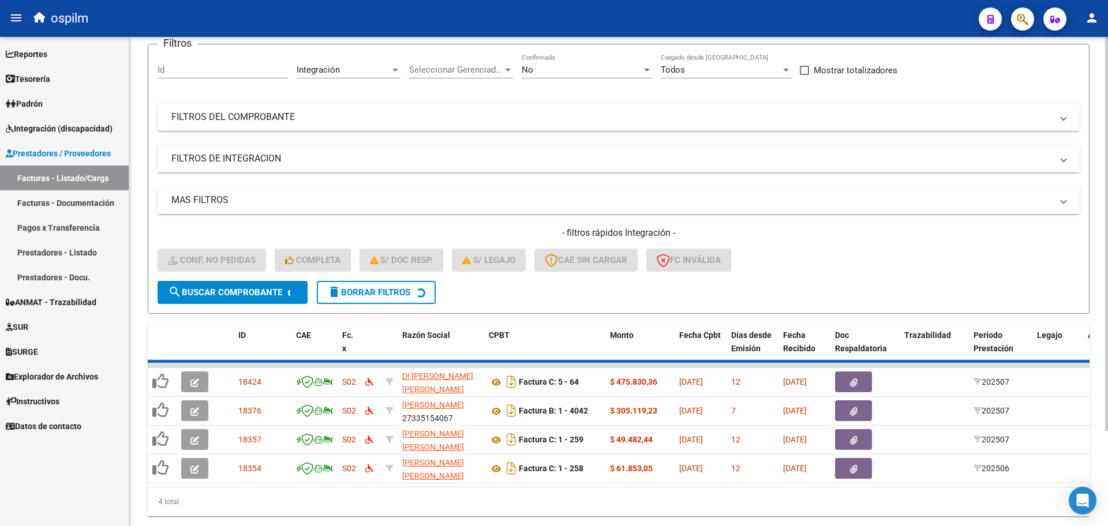
scroll to position [9, 0]
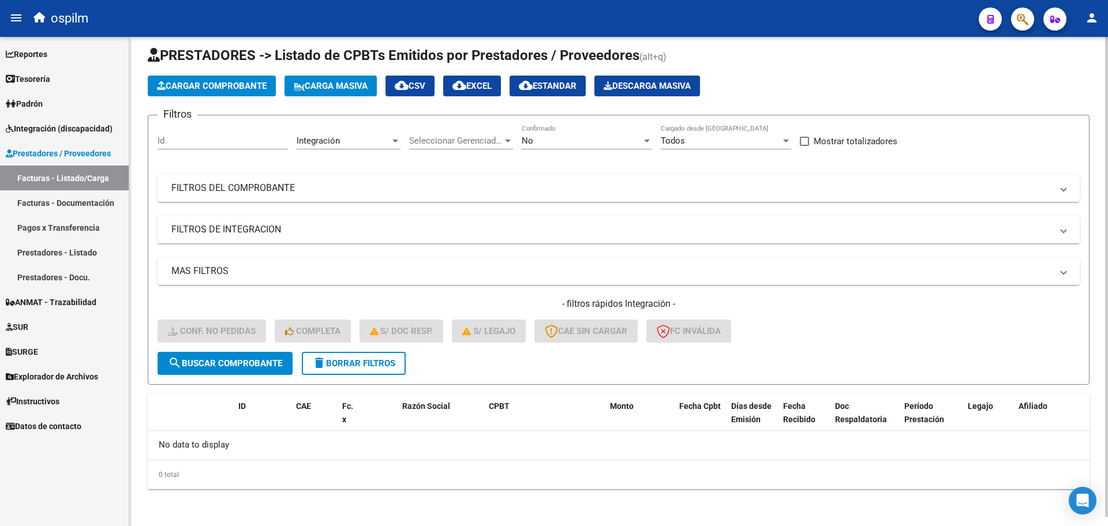
click at [353, 360] on span "delete Borrar Filtros" at bounding box center [353, 363] width 83 height 10
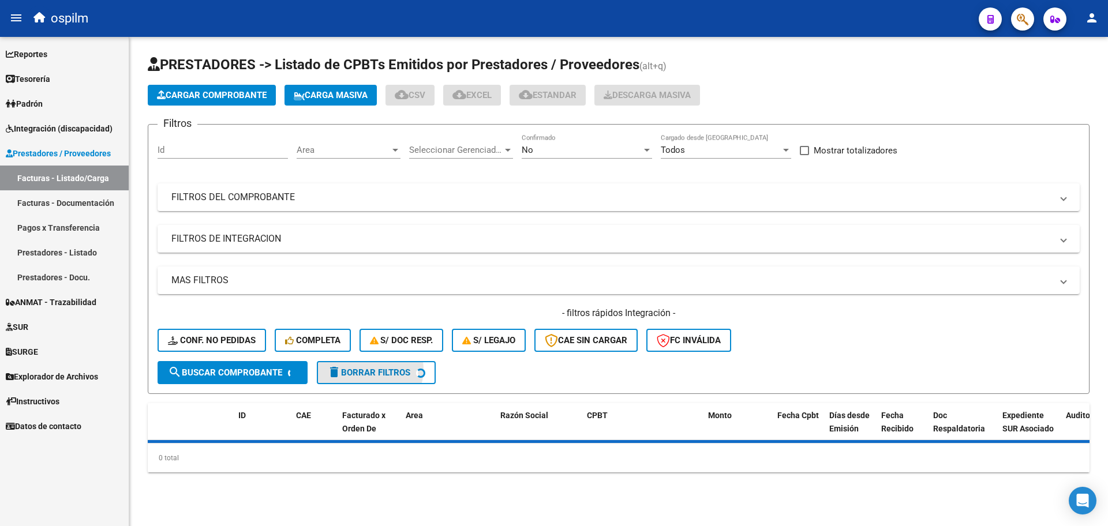
scroll to position [0, 0]
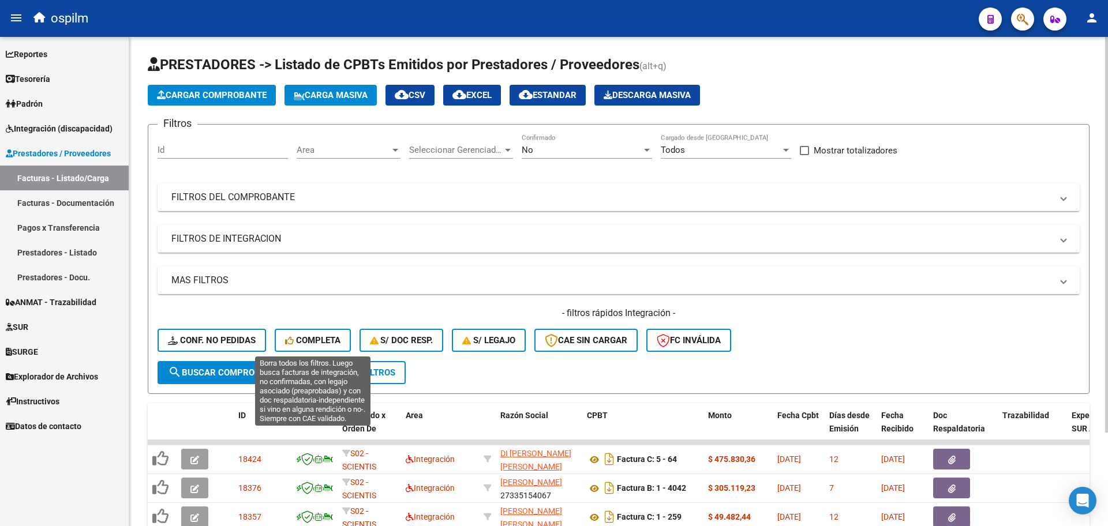
click at [318, 339] on span "Completa" at bounding box center [312, 340] width 55 height 10
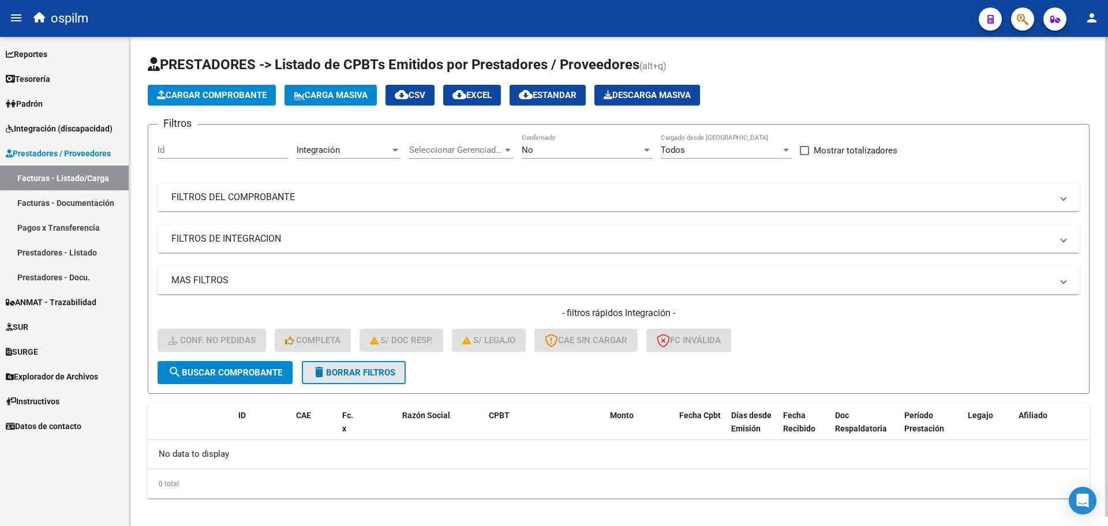
click at [369, 369] on span "delete Borrar Filtros" at bounding box center [353, 373] width 83 height 10
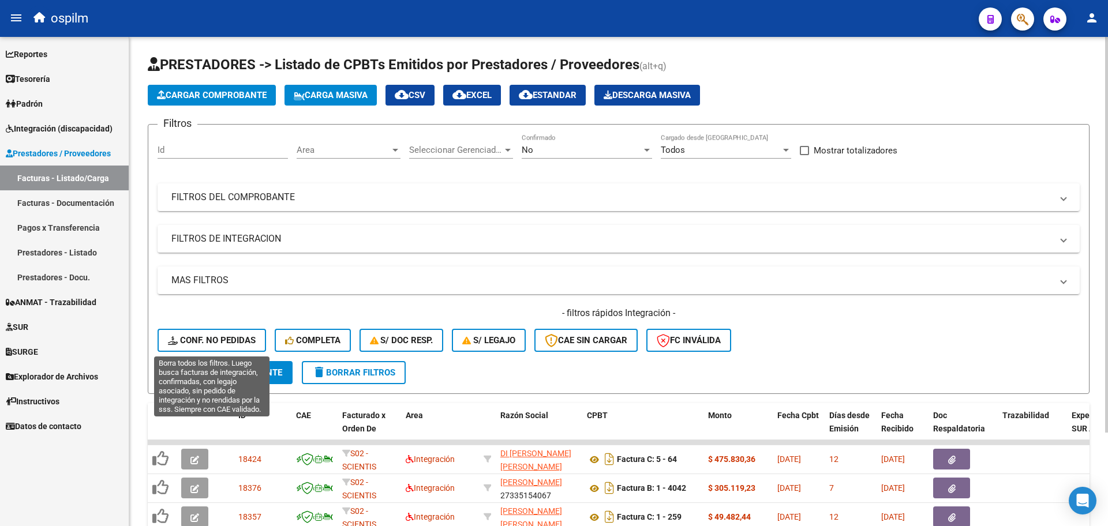
click at [239, 336] on span "Conf. no pedidas" at bounding box center [212, 340] width 88 height 10
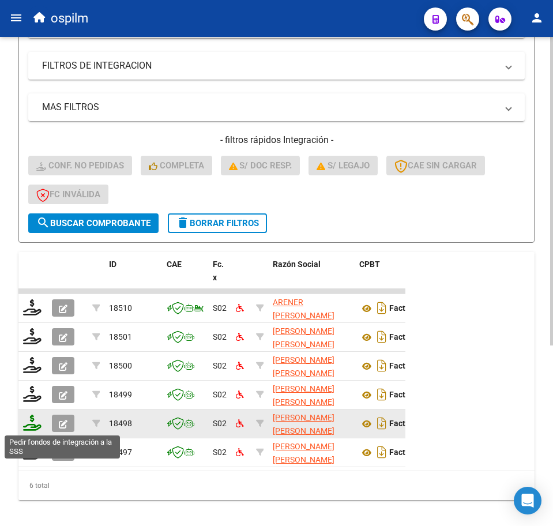
click at [35, 426] on icon at bounding box center [32, 423] width 18 height 16
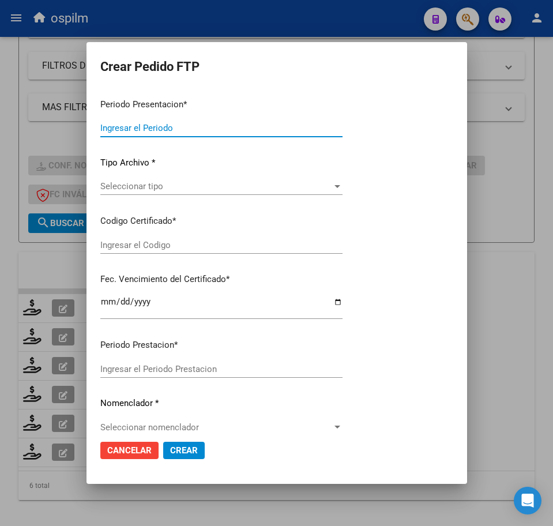
type input "202507"
type input "$ 123.706,10"
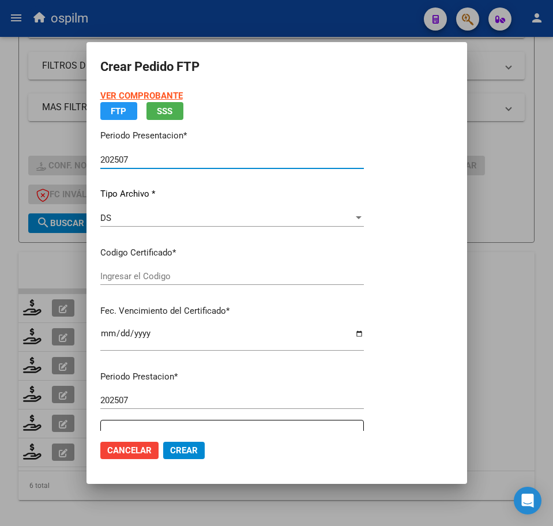
type input "ARG02000502888942021012720260127BS413"
type input "[DATE]"
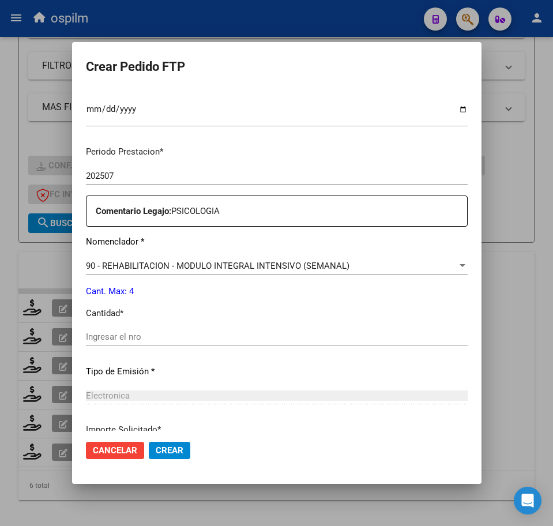
scroll to position [361, 0]
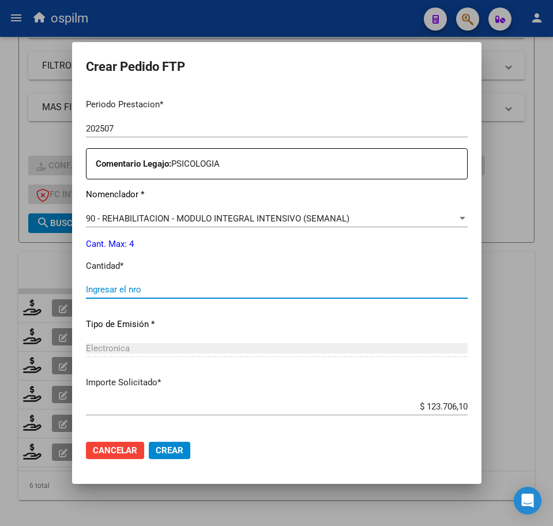
click at [144, 289] on input "Ingresar el nro" at bounding box center [277, 290] width 382 height 10
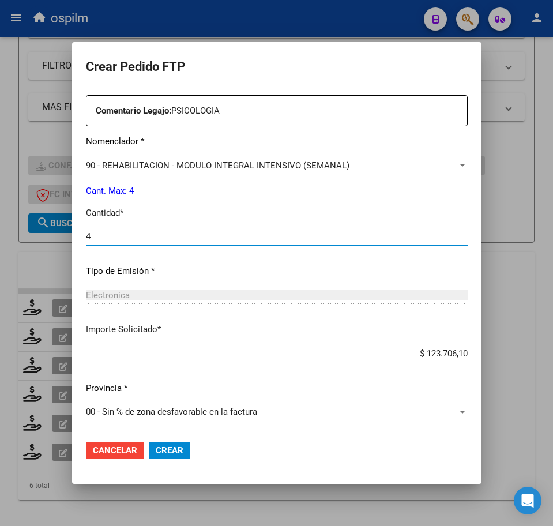
type input "4"
click at [156, 453] on span "Crear" at bounding box center [170, 451] width 28 height 10
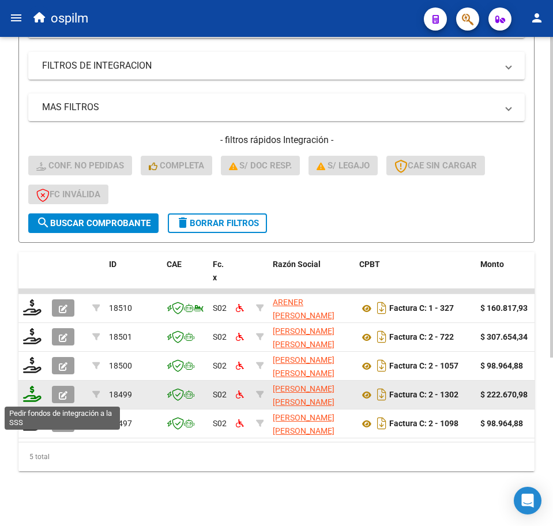
click at [32, 397] on icon at bounding box center [32, 394] width 18 height 16
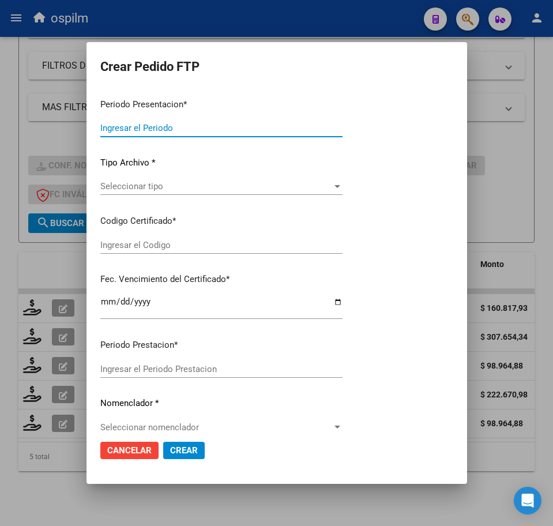
type input "202507"
type input "$ 222.670,98"
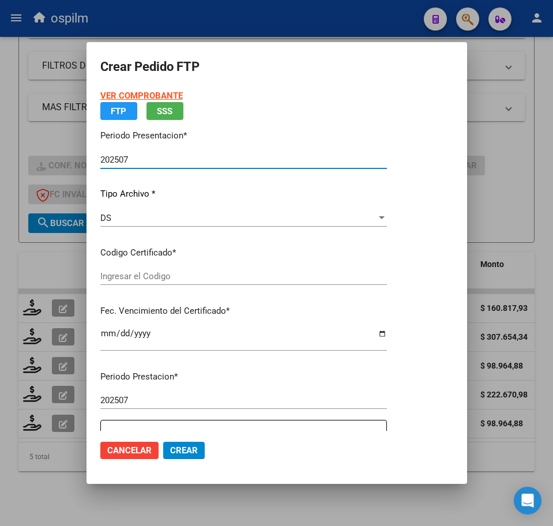
type input "ARG02000502888942021012720260127BS413"
type input "[DATE]"
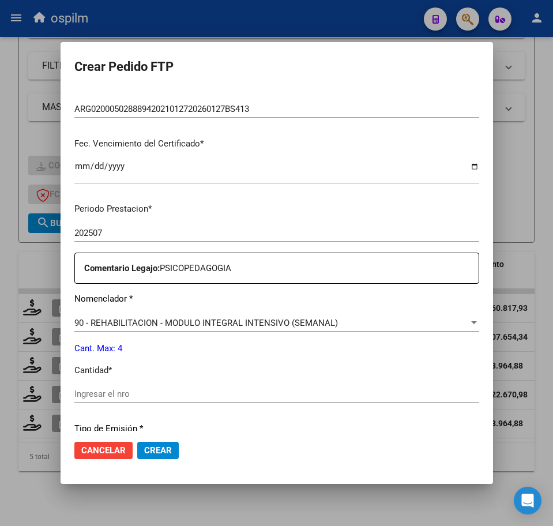
scroll to position [289, 0]
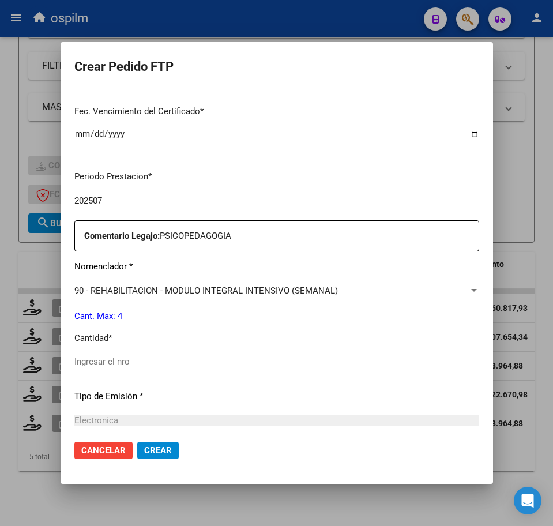
click at [121, 353] on div "Ingresar el nro" at bounding box center [276, 361] width 405 height 17
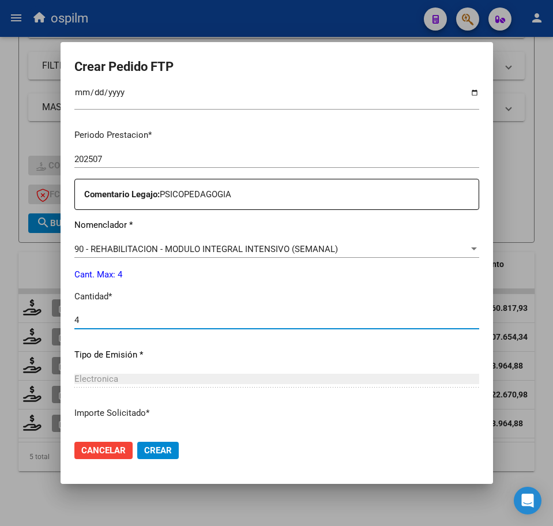
scroll to position [414, 0]
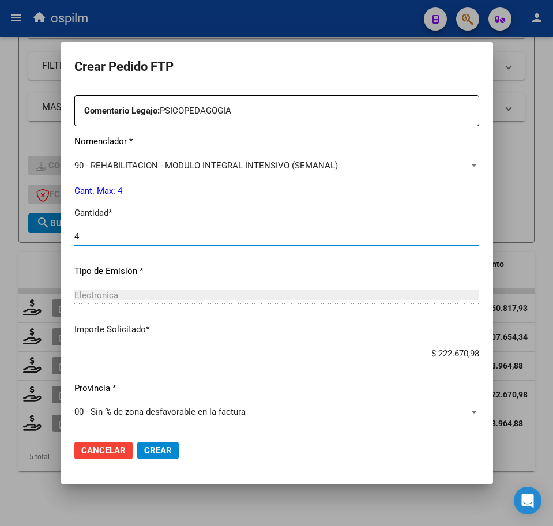
type input "4"
click at [152, 452] on span "Crear" at bounding box center [158, 451] width 28 height 10
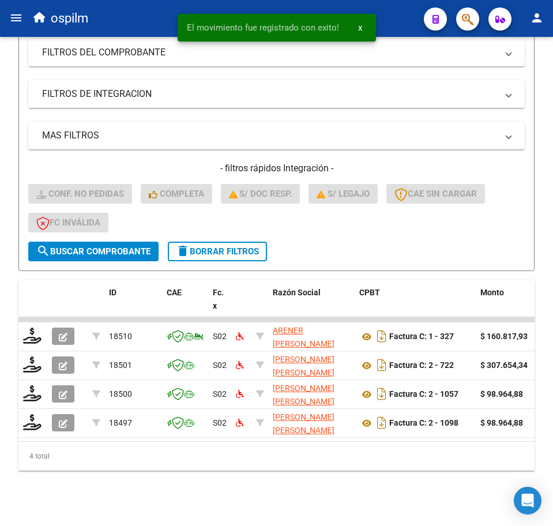
scroll to position [228, 0]
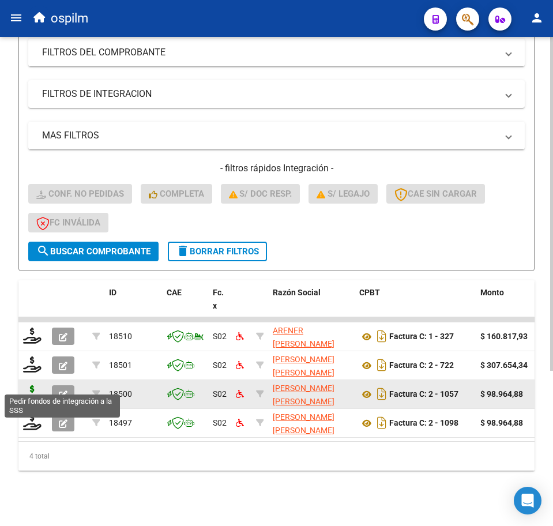
click at [27, 385] on icon at bounding box center [32, 393] width 18 height 16
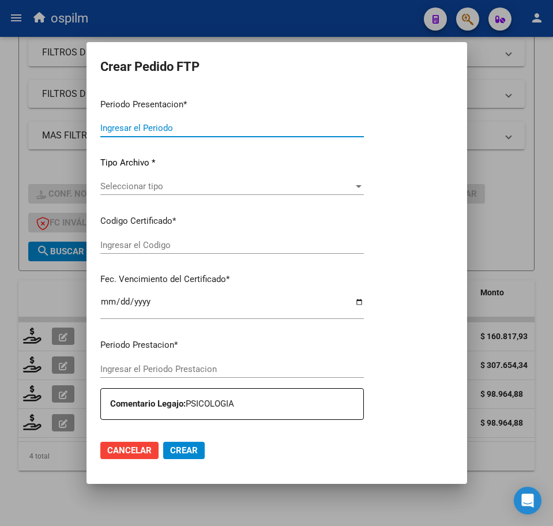
type input "202507"
type input "202506"
type input "$ 98.964,88"
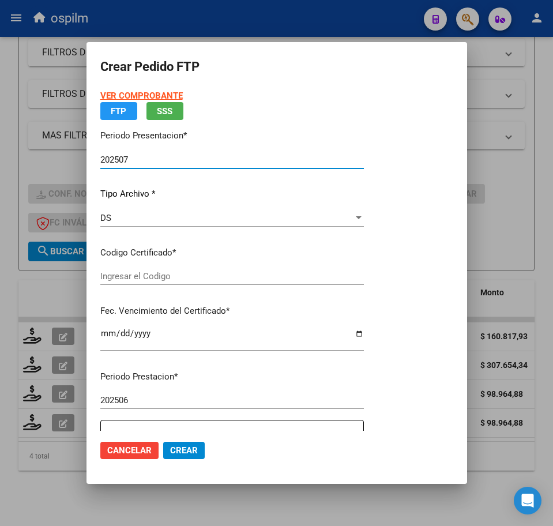
type input "PER02000953999722019071220240712BS309"
type input "2024-07-12"
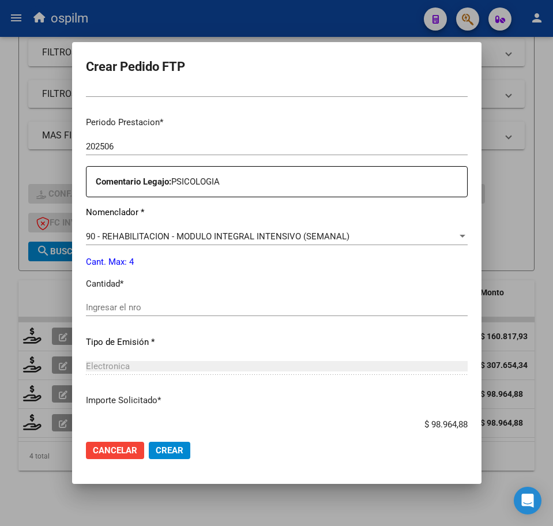
scroll to position [361, 0]
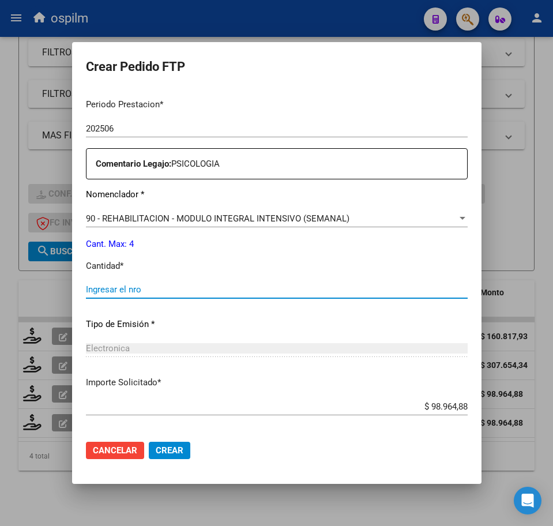
click at [119, 289] on input "Ingresar el nro" at bounding box center [277, 290] width 382 height 10
type input "4"
click at [156, 447] on span "Crear" at bounding box center [170, 451] width 28 height 10
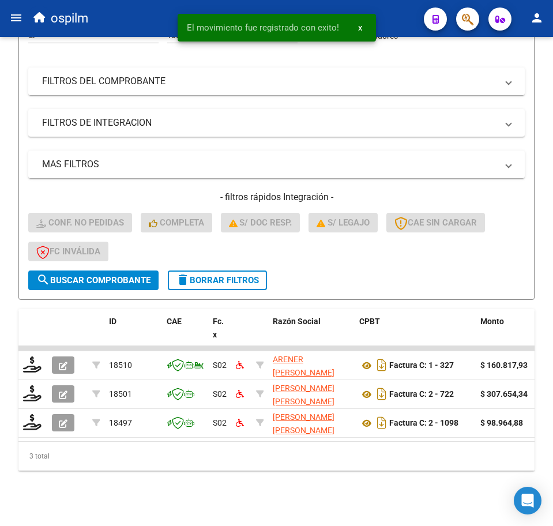
scroll to position [199, 0]
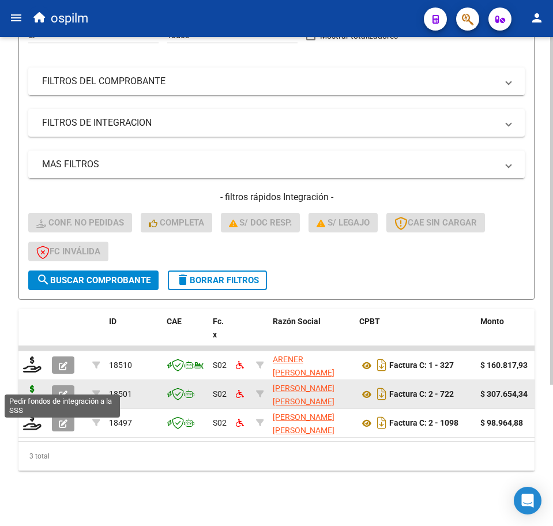
click at [27, 385] on icon at bounding box center [32, 393] width 18 height 16
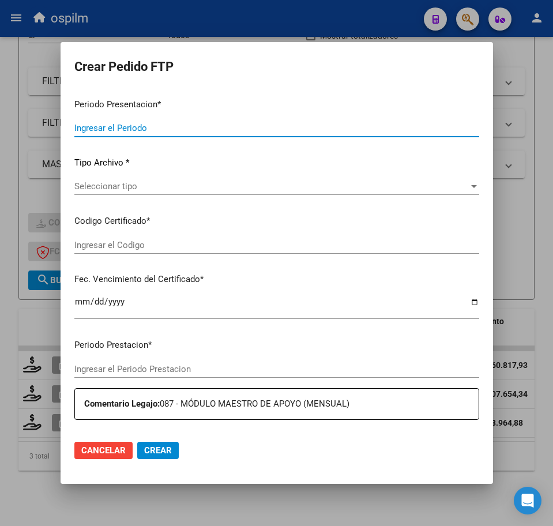
type input "202507"
type input "$ 307.654,34"
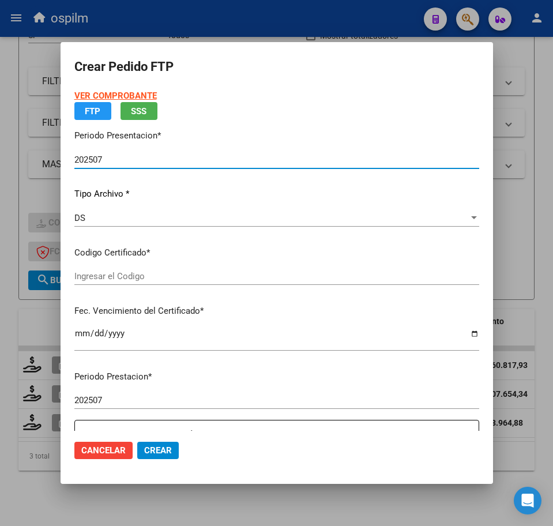
type input "PER02000953999722019071220240712BS309"
type input "2024-07-12"
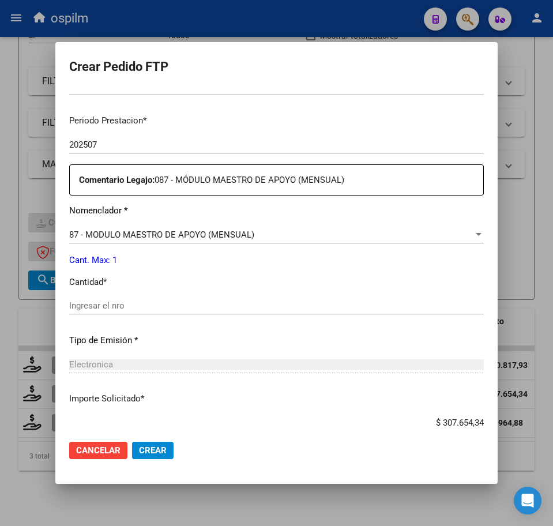
scroll to position [361, 0]
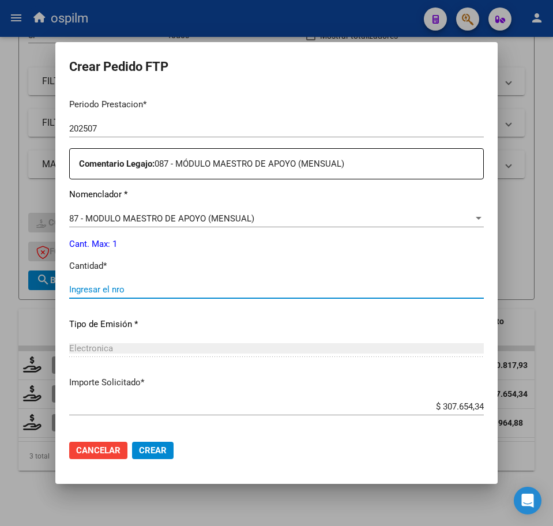
click at [137, 290] on input "Ingresar el nro" at bounding box center [276, 290] width 415 height 10
type input "1"
click at [160, 454] on span "Crear" at bounding box center [153, 451] width 28 height 10
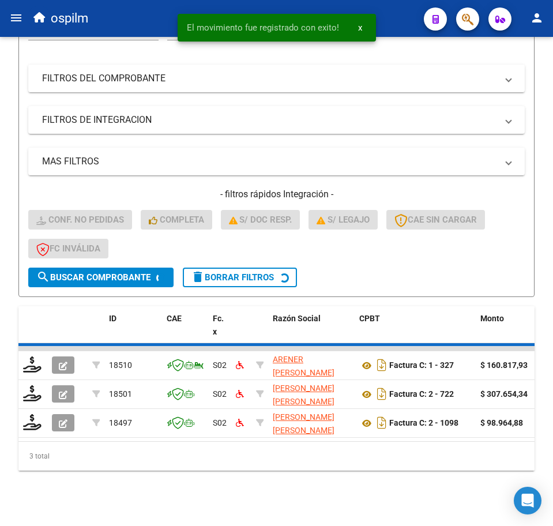
scroll to position [170, 0]
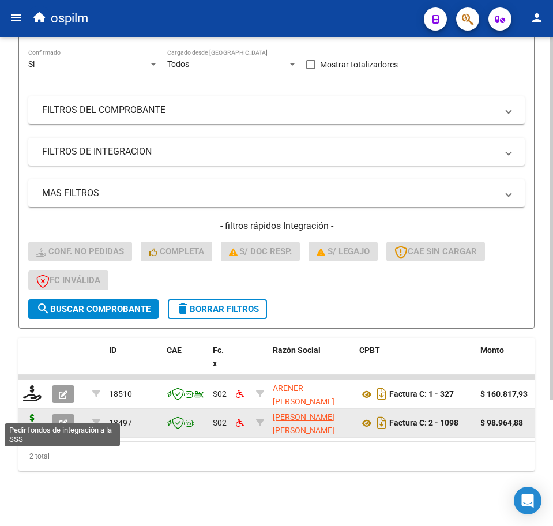
click at [31, 414] on icon at bounding box center [32, 422] width 18 height 16
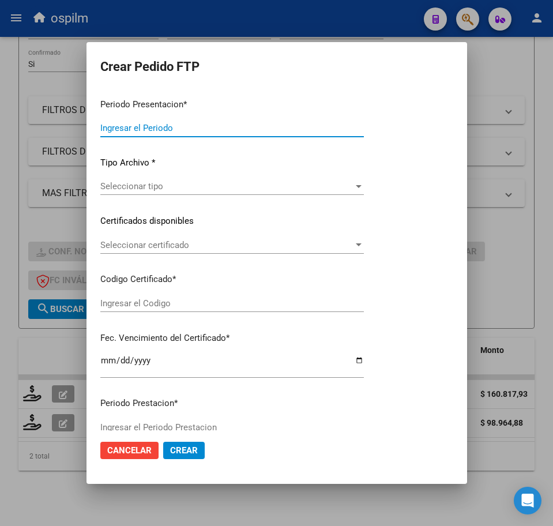
type input "202507"
type input "$ 98.964,88"
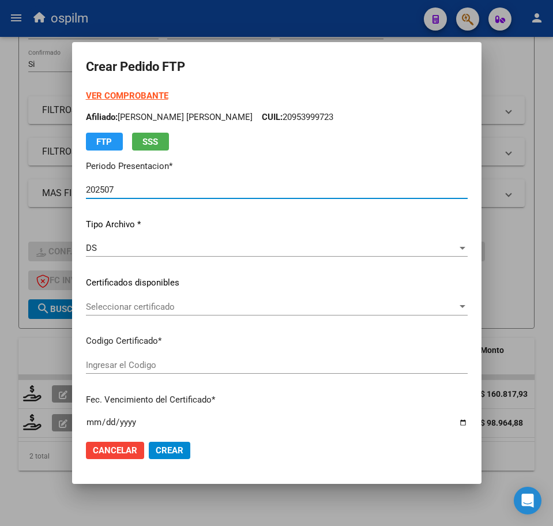
type input "PER02000953999722019071220240712BS309"
type input "2024-07-12"
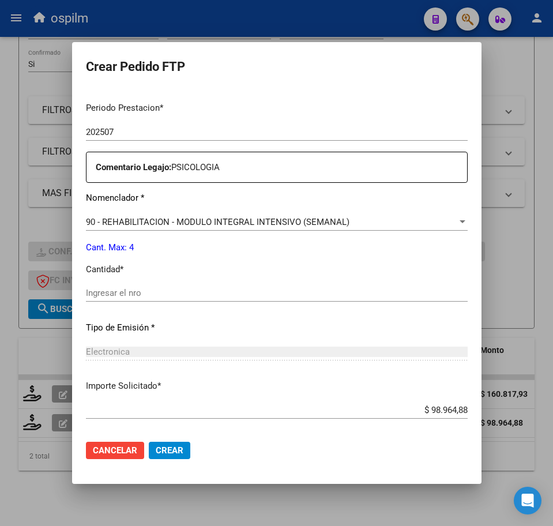
scroll to position [361, 0]
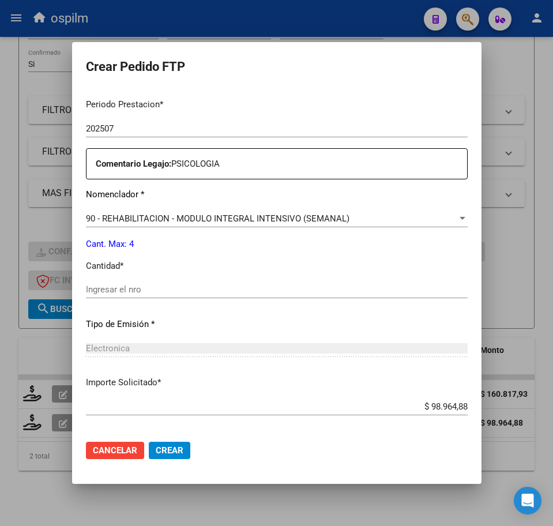
click at [137, 284] on div "Ingresar el nro" at bounding box center [277, 289] width 382 height 17
click at [137, 289] on input "Ingresar el nro" at bounding box center [277, 290] width 382 height 10
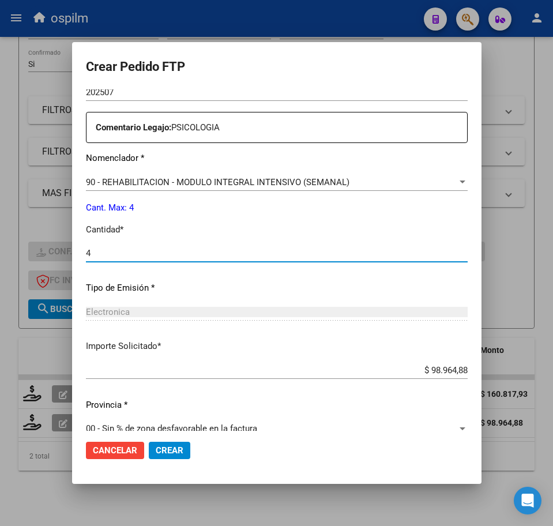
scroll to position [414, 0]
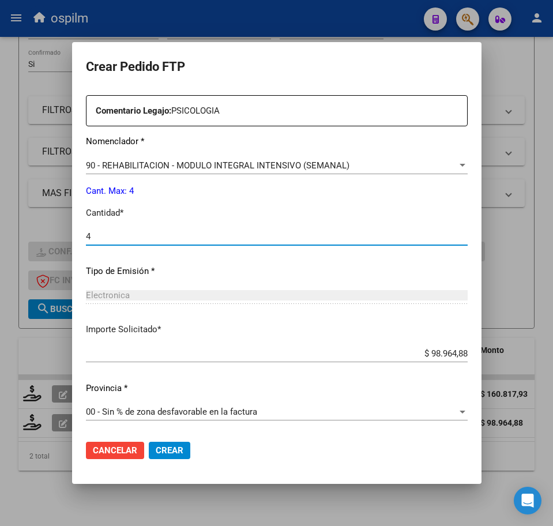
type input "4"
click at [156, 454] on span "Crear" at bounding box center [170, 451] width 28 height 10
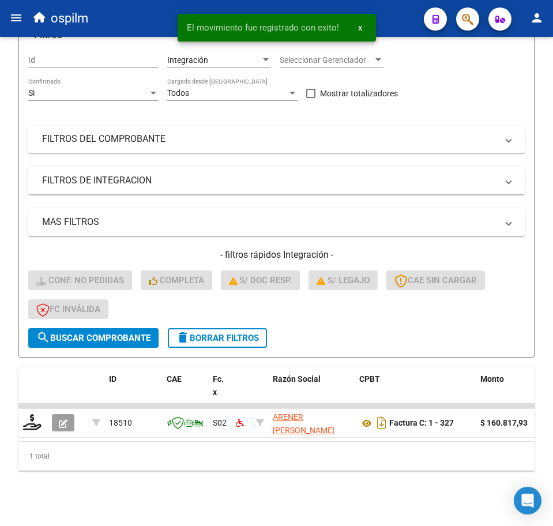
scroll to position [141, 0]
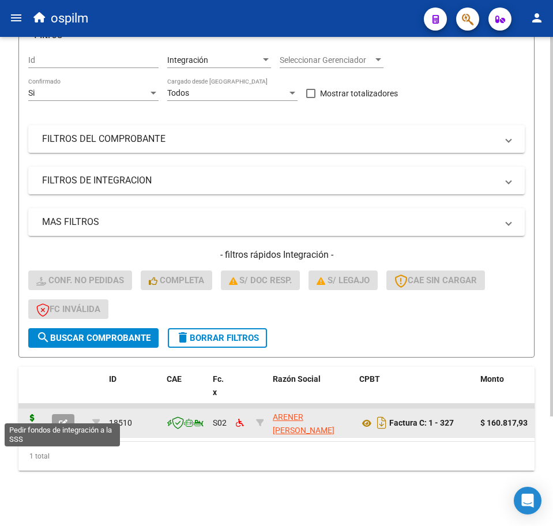
click at [32, 414] on icon at bounding box center [32, 422] width 18 height 16
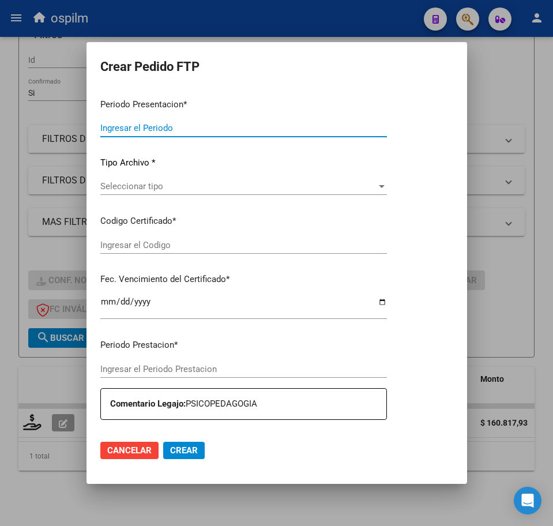
type input "202507"
type input "$ 160.817,93"
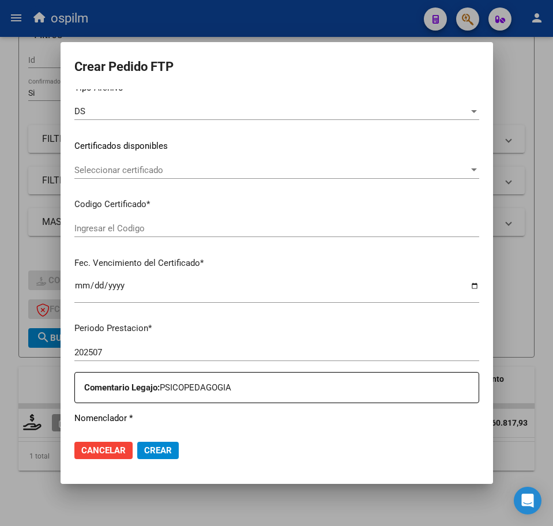
scroll to position [144, 0]
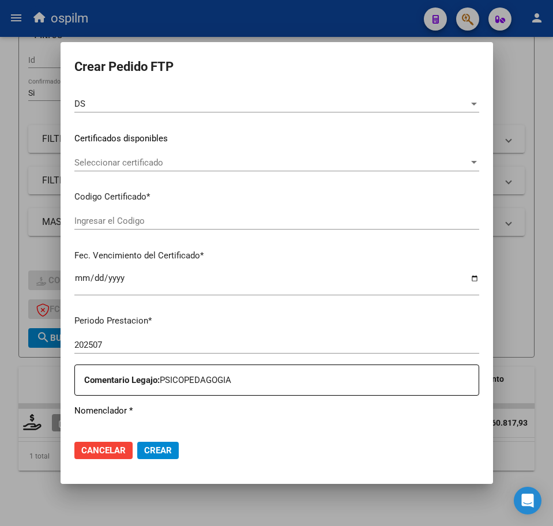
click at [150, 222] on input "Ingresar el Codigo" at bounding box center [276, 221] width 405 height 10
type input "a"
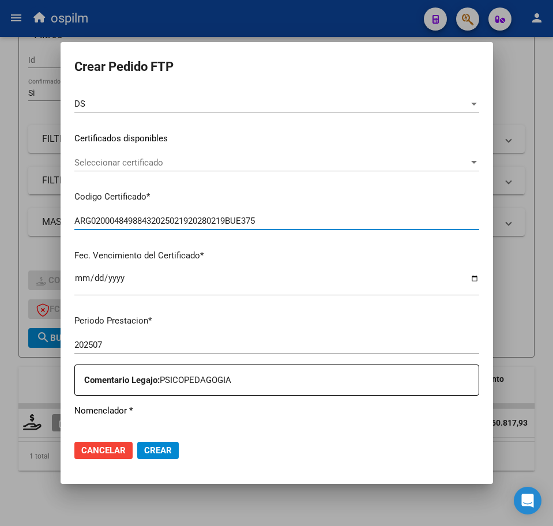
type input "ARG02000484988432025021920280219BUE375"
click at [77, 280] on input "Ingresar el fecha" at bounding box center [276, 283] width 405 height 18
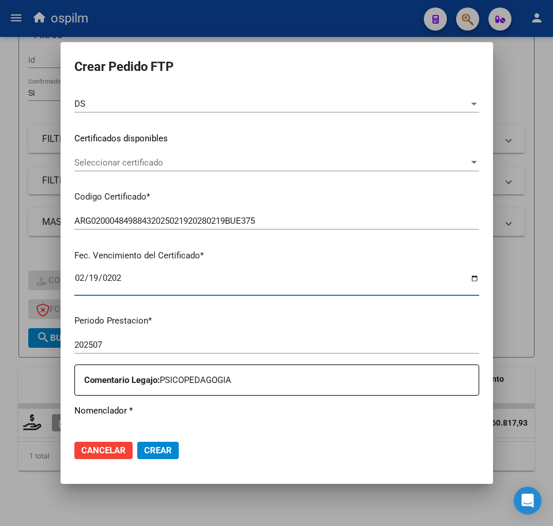
type input "2028-02-19"
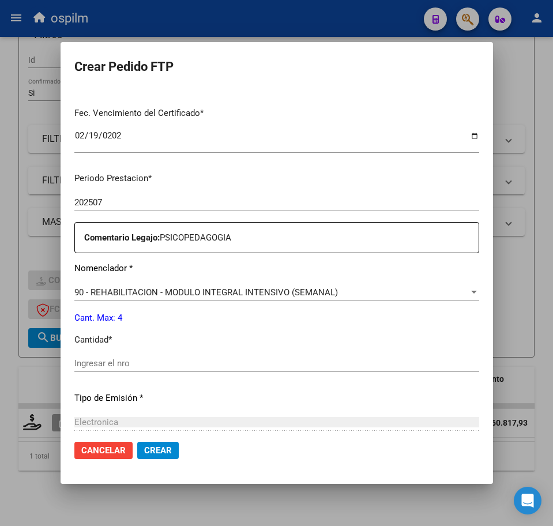
scroll to position [289, 0]
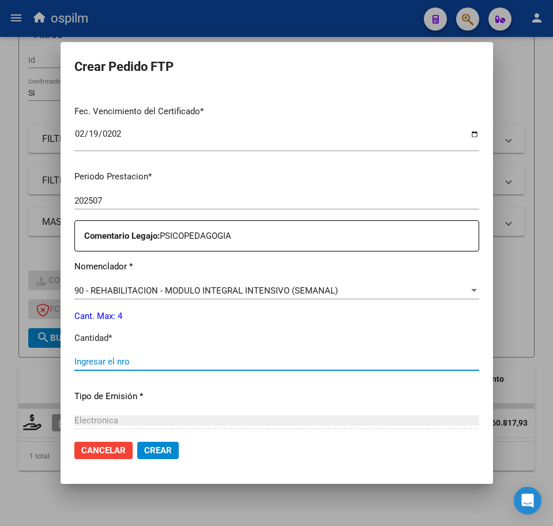
click at [159, 361] on input "Ingresar el nro" at bounding box center [276, 362] width 405 height 10
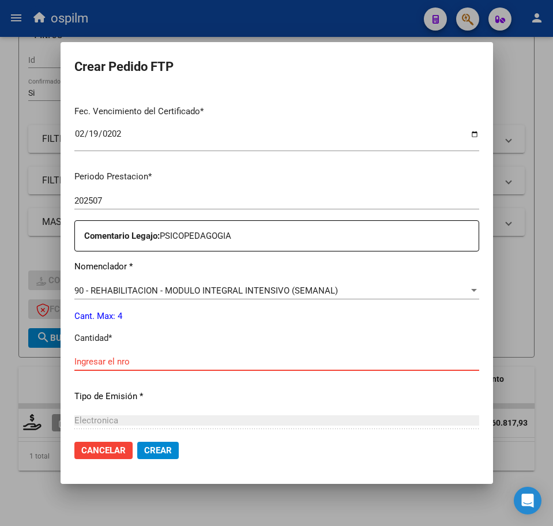
click at [139, 362] on input "Ingresar el nro" at bounding box center [276, 362] width 405 height 10
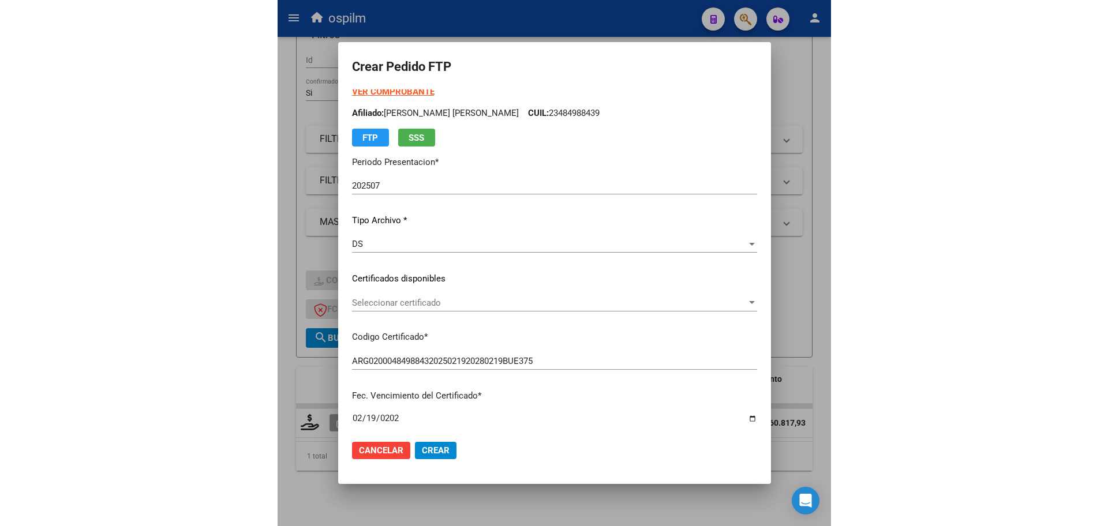
scroll to position [0, 0]
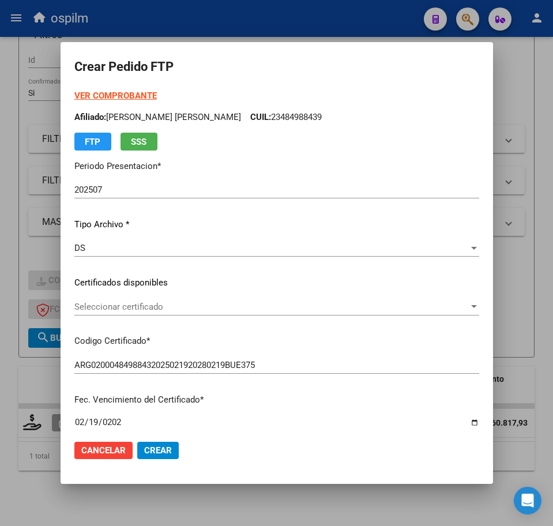
type input "4"
drag, startPoint x: 211, startPoint y: 118, endPoint x: 112, endPoint y: 112, distance: 99.5
click at [112, 112] on p "Afiliado: VIEYRA LAUTARO ISMAEL CUIL: 23484988439" at bounding box center [276, 117] width 405 height 13
copy p "VIEYRA LAUTARO ISMAEL"
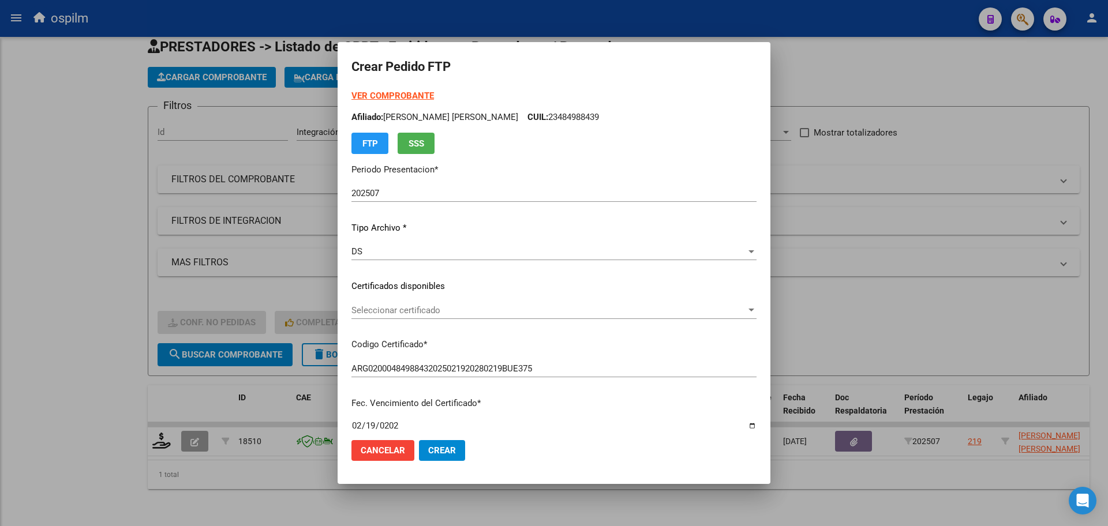
scroll to position [29, 0]
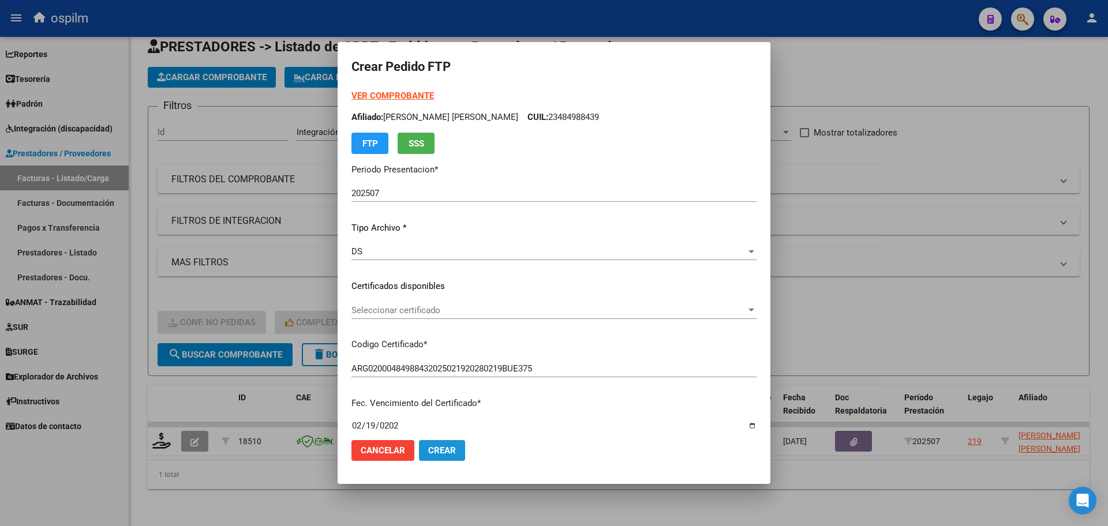
click at [443, 449] on span "Crear" at bounding box center [442, 451] width 28 height 10
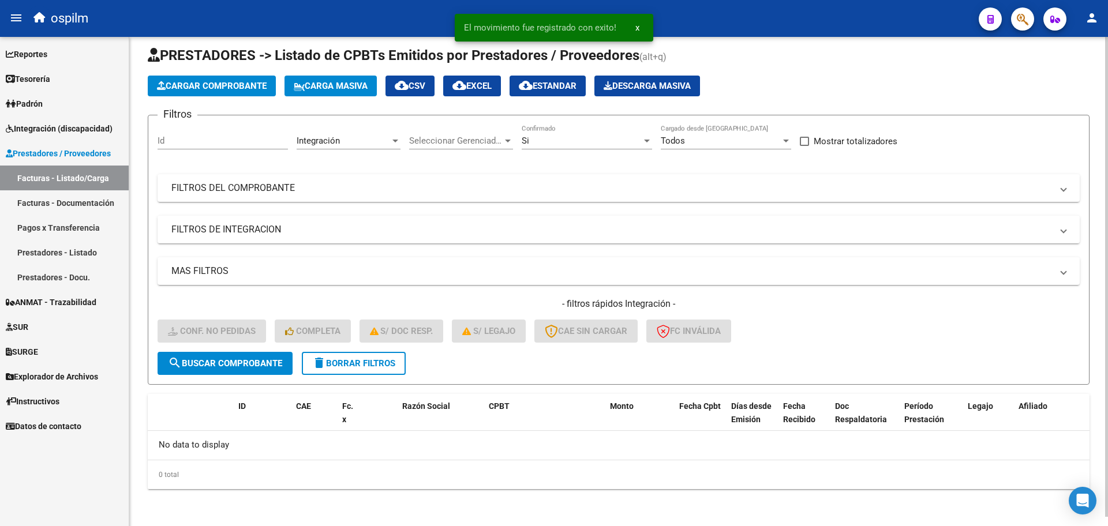
scroll to position [9, 0]
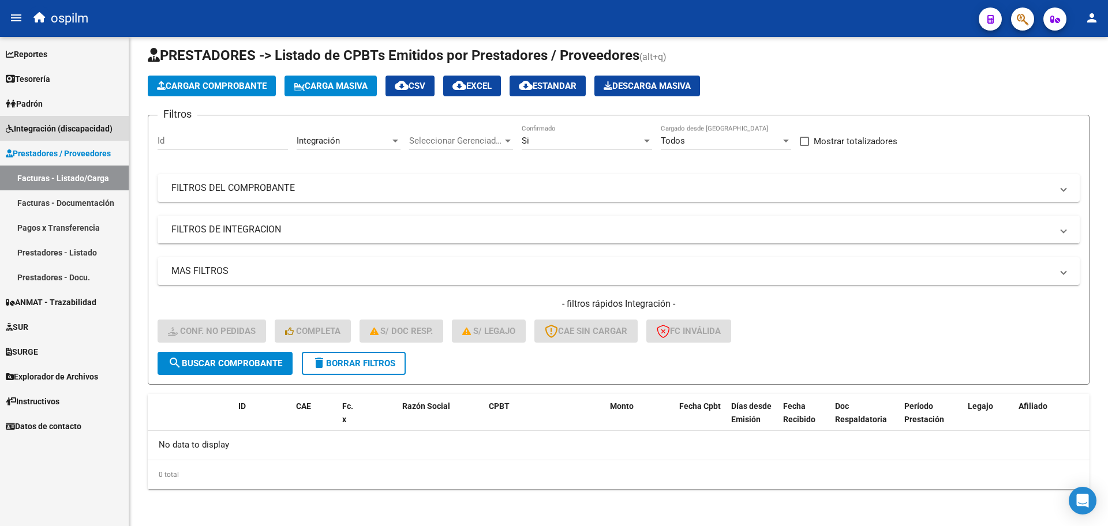
click at [59, 126] on span "Integración (discapacidad)" at bounding box center [59, 128] width 107 height 13
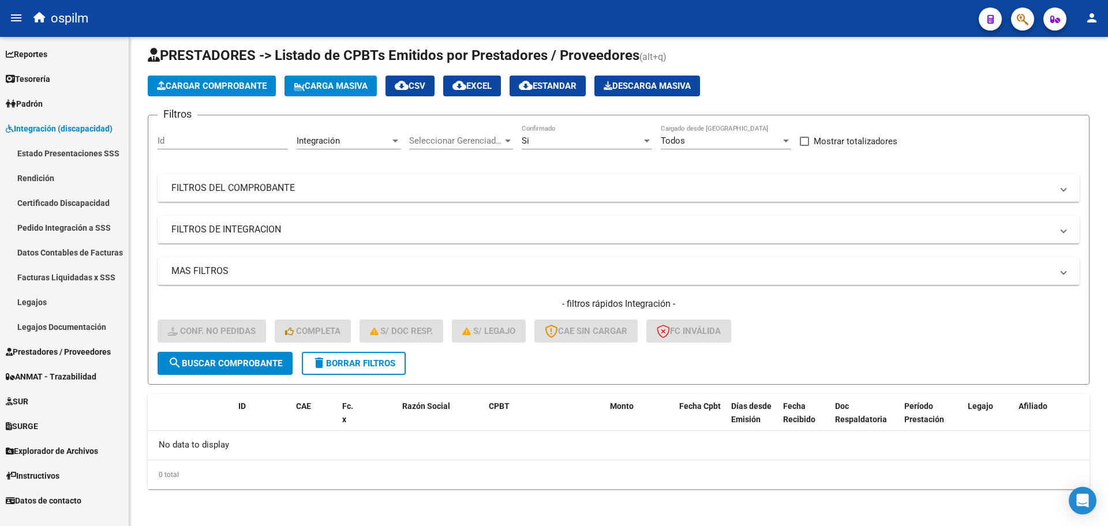
click at [91, 155] on link "Estado Presentaciones SSS" at bounding box center [64, 153] width 129 height 25
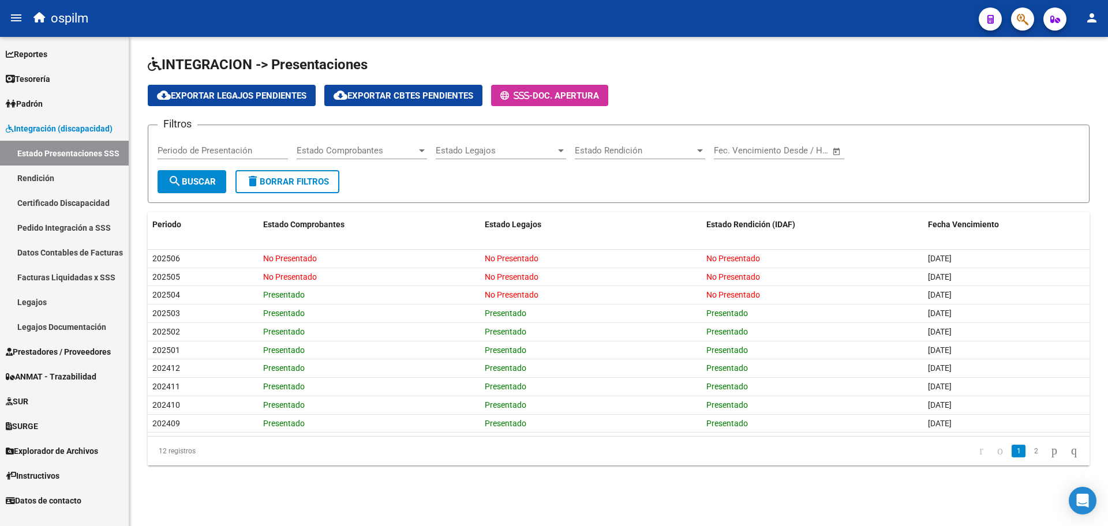
click at [89, 224] on link "Pedido Integración a SSS" at bounding box center [64, 227] width 129 height 25
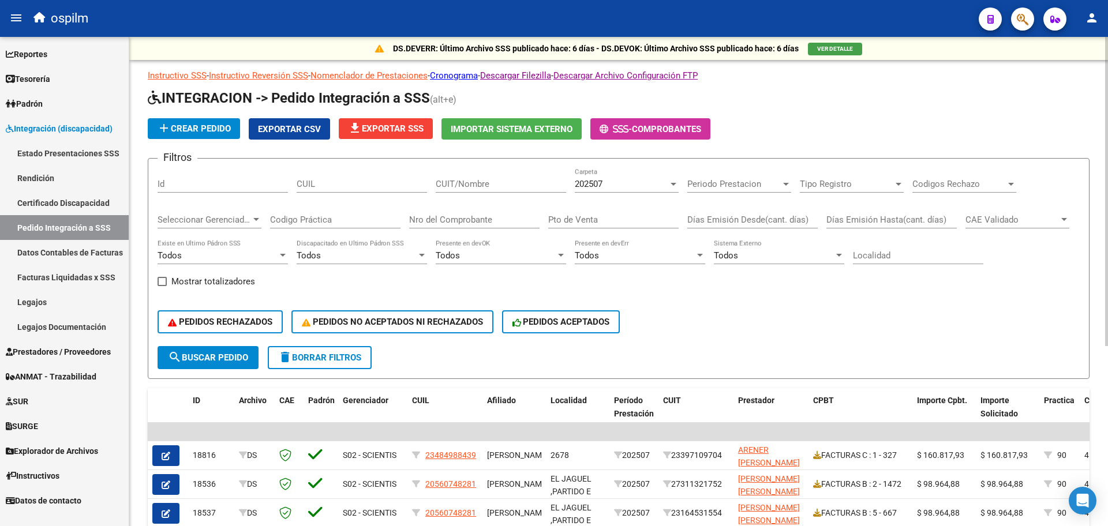
click at [386, 130] on span "file_download Exportar SSS" at bounding box center [386, 128] width 76 height 10
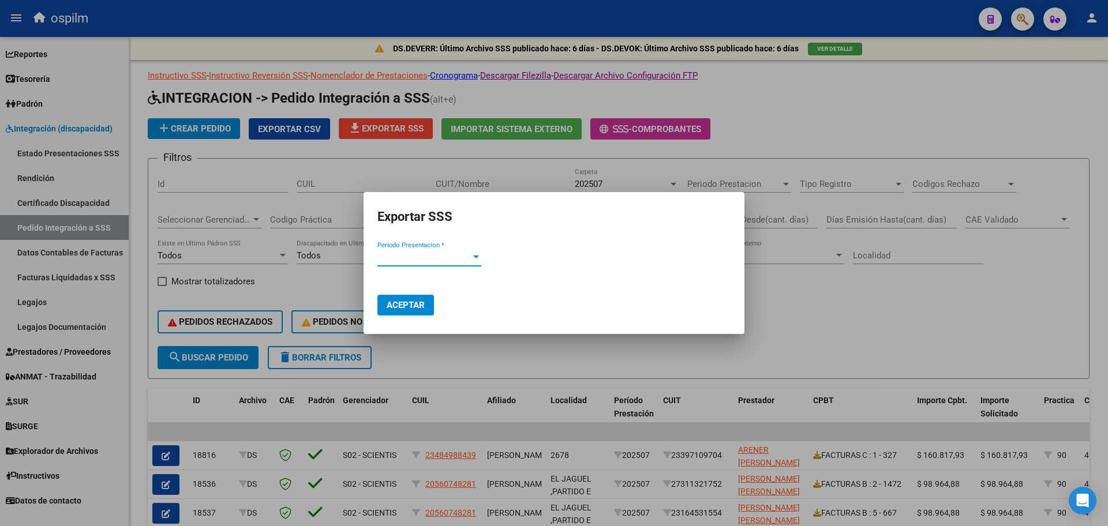
click at [458, 259] on span "Periodo Presentacion *" at bounding box center [423, 257] width 93 height 10
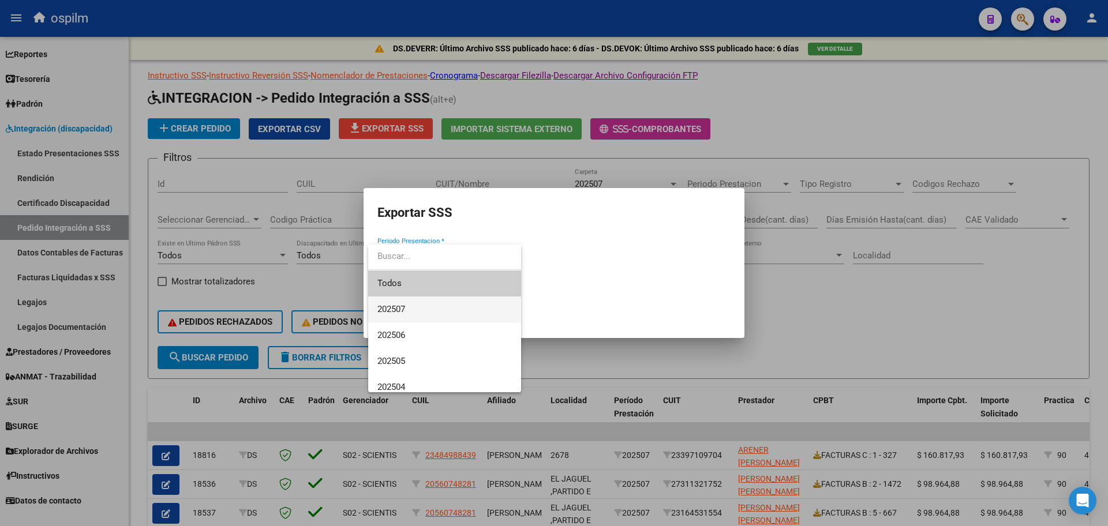
click at [444, 316] on span "202507" at bounding box center [444, 310] width 134 height 26
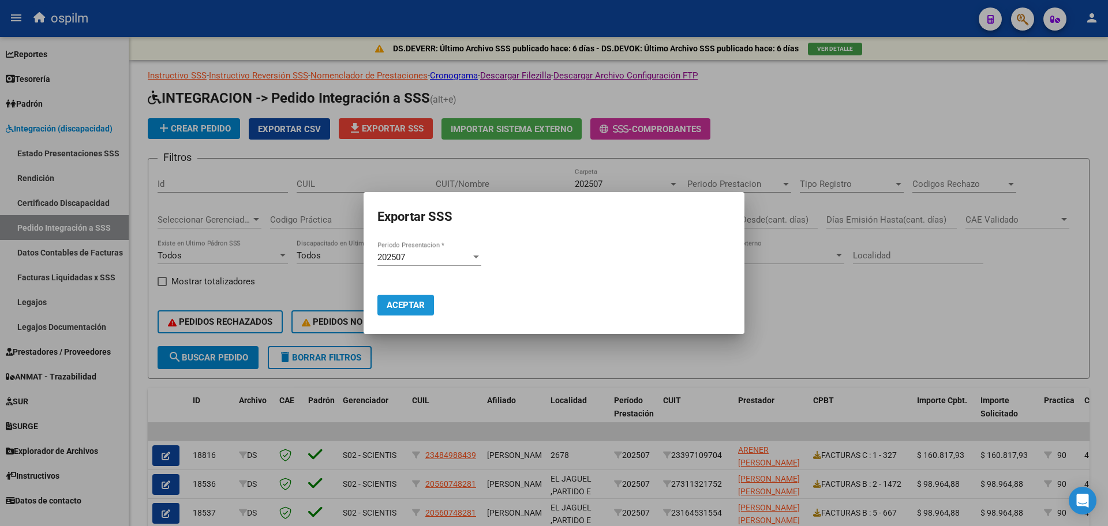
click at [407, 306] on span "Aceptar" at bounding box center [406, 305] width 38 height 10
click at [553, 295] on div at bounding box center [554, 263] width 1108 height 526
